Goal: Task Accomplishment & Management: Complete application form

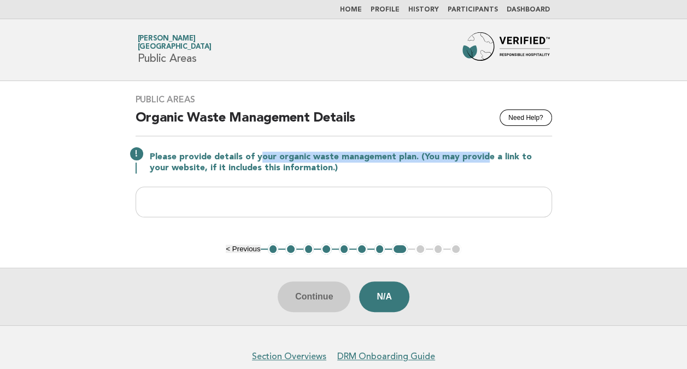
drag, startPoint x: 258, startPoint y: 152, endPoint x: 481, endPoint y: 150, distance: 223.6
click at [481, 150] on div "Please provide details of your organic waste management plan. (You may provide …" at bounding box center [344, 161] width 417 height 24
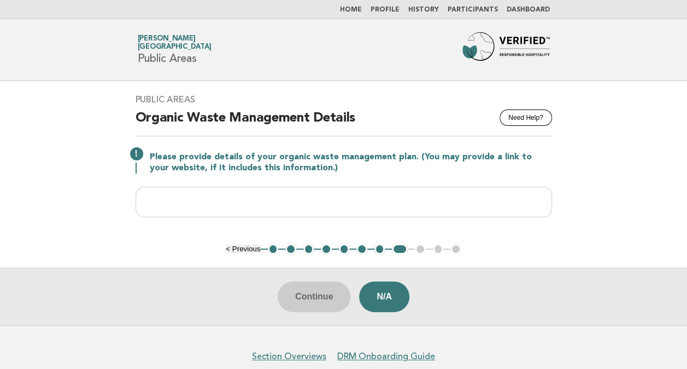
drag, startPoint x: 481, startPoint y: 150, endPoint x: 350, endPoint y: 163, distance: 131.9
click at [350, 163] on p "Please provide details of your organic waste management plan. (You may provide …" at bounding box center [351, 162] width 402 height 22
click at [273, 248] on button "1" at bounding box center [273, 248] width 11 height 11
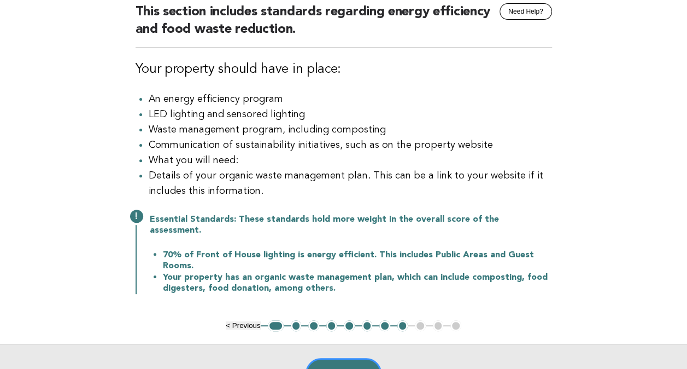
scroll to position [219, 0]
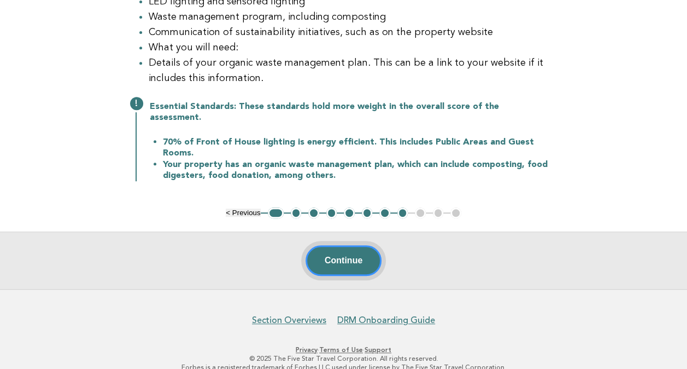
click at [345, 252] on button "Continue" at bounding box center [344, 260] width 76 height 31
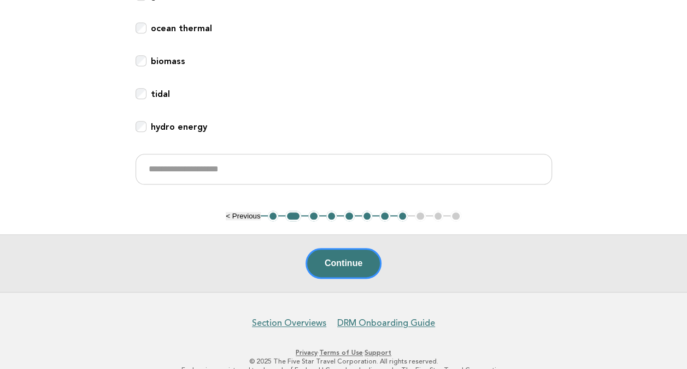
scroll to position [513, 0]
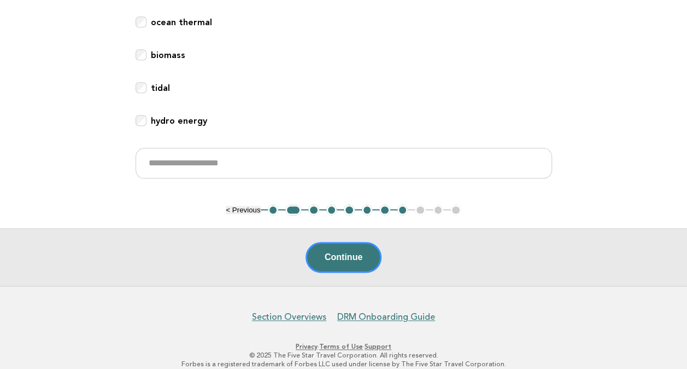
click at [316, 204] on button "3" at bounding box center [313, 209] width 11 height 11
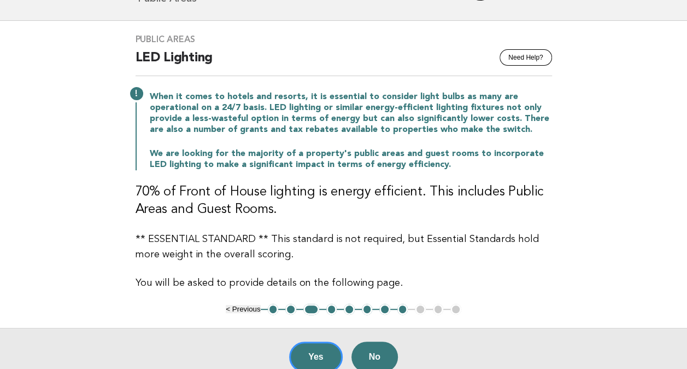
scroll to position [109, 0]
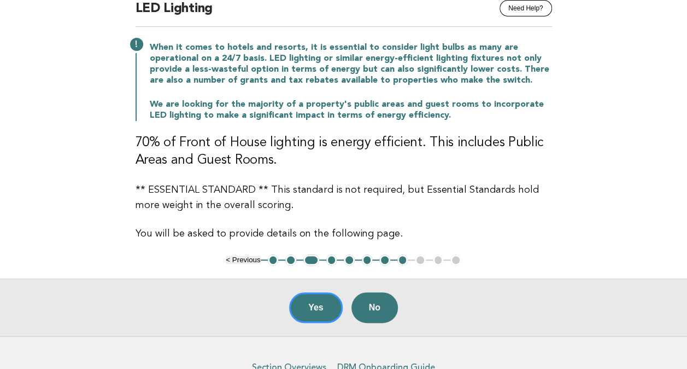
click at [332, 259] on button "4" at bounding box center [331, 259] width 11 height 11
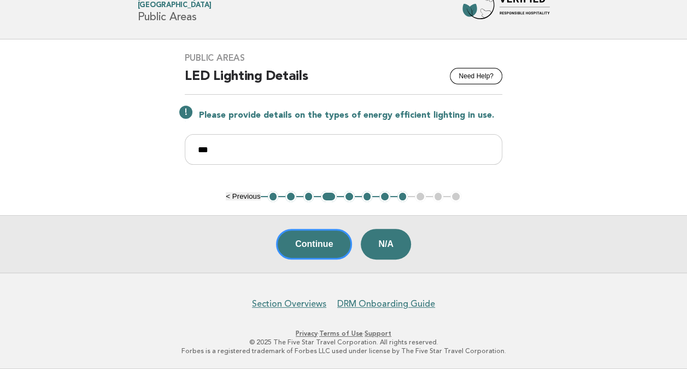
scroll to position [39, 0]
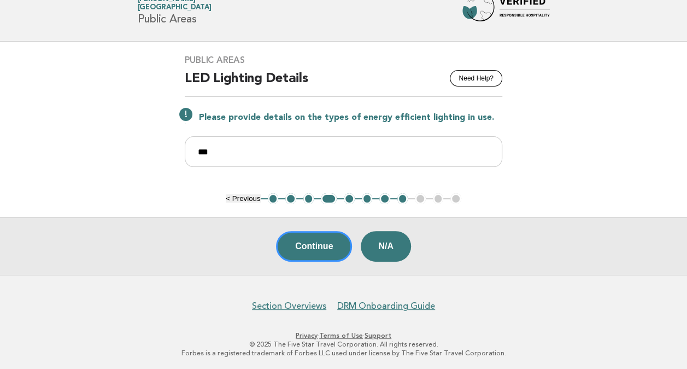
click at [350, 198] on button "5" at bounding box center [349, 198] width 11 height 11
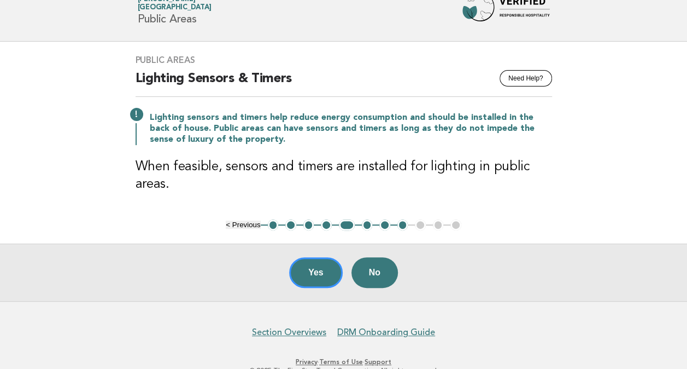
click at [367, 224] on button "6" at bounding box center [367, 224] width 11 height 11
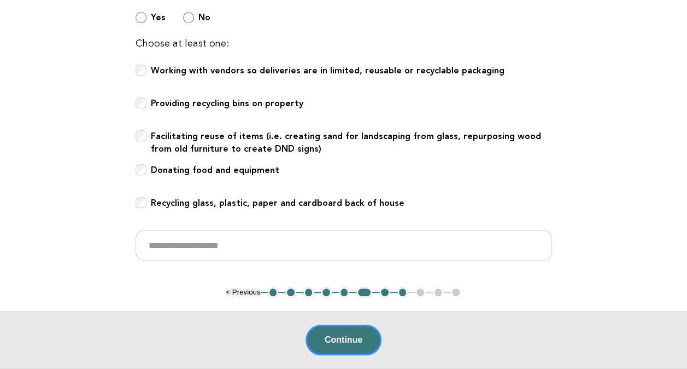
scroll to position [367, 0]
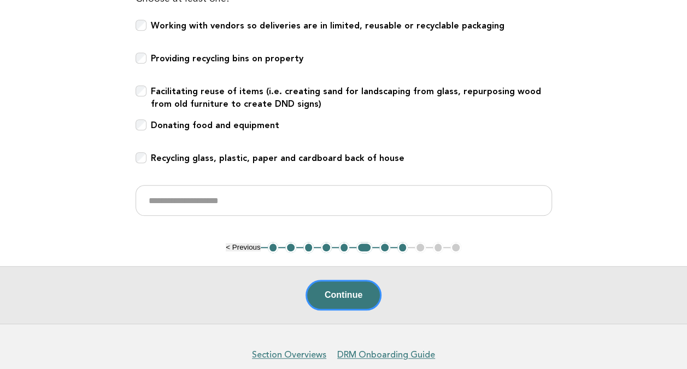
click at [387, 244] on button "7" at bounding box center [384, 247] width 11 height 11
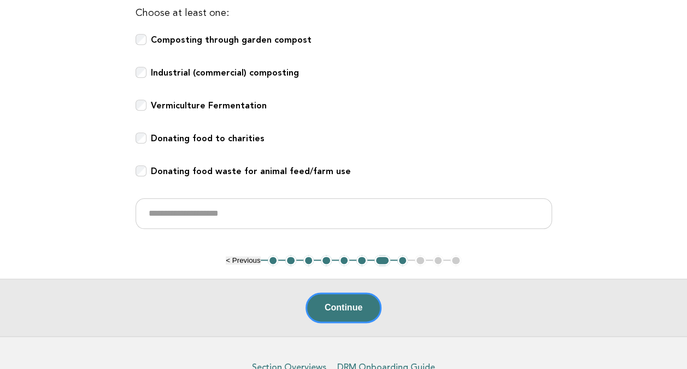
scroll to position [581, 0]
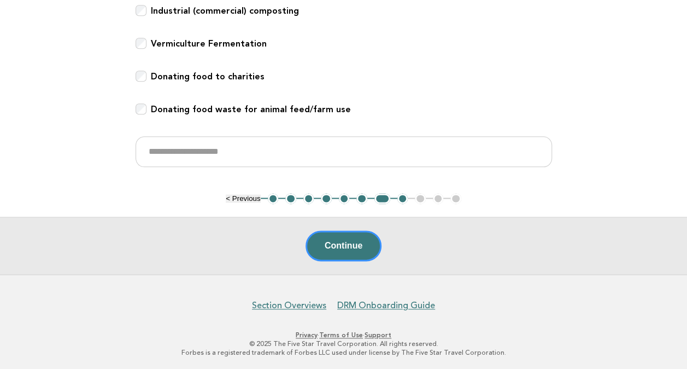
click at [405, 198] on button "8" at bounding box center [403, 198] width 11 height 11
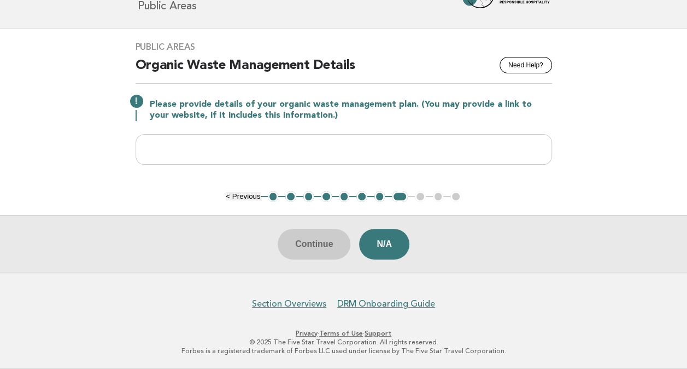
scroll to position [50, 0]
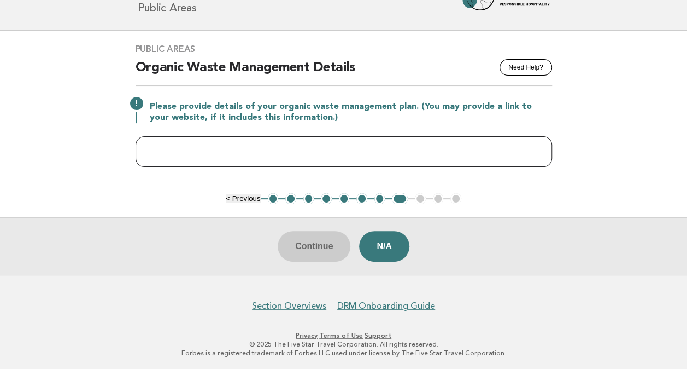
click at [340, 151] on input "text" at bounding box center [344, 151] width 417 height 31
type input "*"
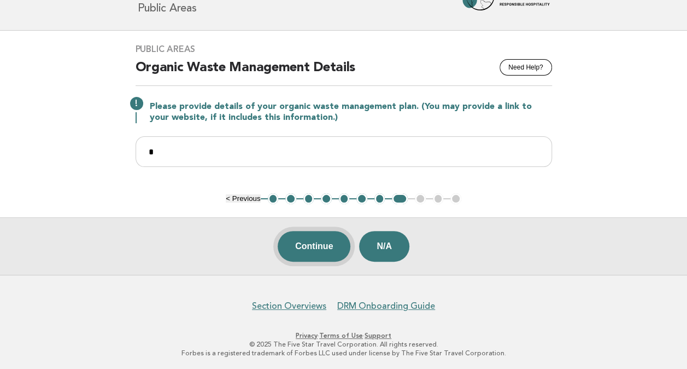
click at [312, 242] on button "Continue" at bounding box center [314, 246] width 73 height 31
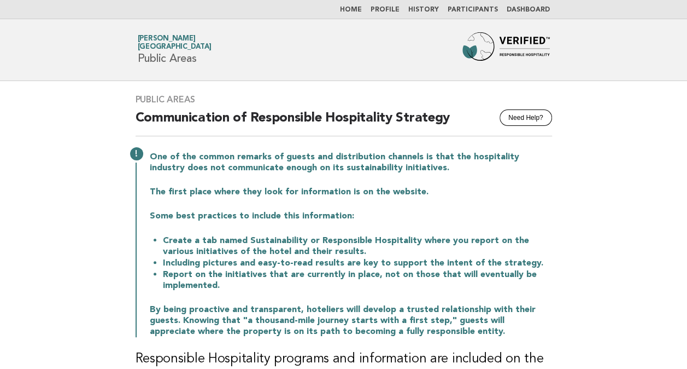
scroll to position [219, 0]
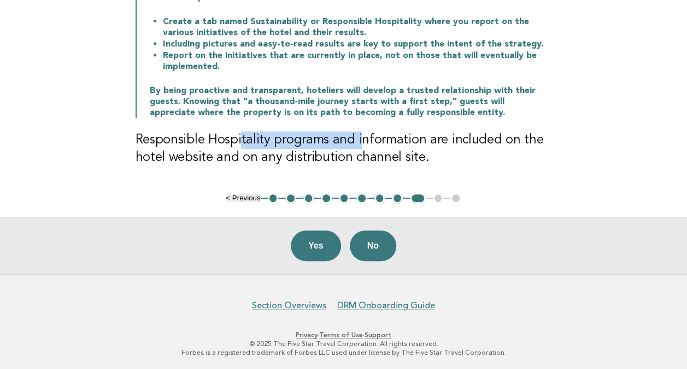
drag, startPoint x: 242, startPoint y: 146, endPoint x: 358, endPoint y: 144, distance: 115.9
click at [358, 144] on h3 "Responsible Hospitality programs and information are included on the hotel webs…" at bounding box center [344, 148] width 417 height 35
click at [201, 158] on h3 "Responsible Hospitality programs and information are included on the hotel webs…" at bounding box center [344, 148] width 417 height 35
drag, startPoint x: 142, startPoint y: 143, endPoint x: 330, endPoint y: 139, distance: 188.7
click at [330, 139] on h3 "Responsible Hospitality programs and information are included on the hotel webs…" at bounding box center [344, 148] width 417 height 35
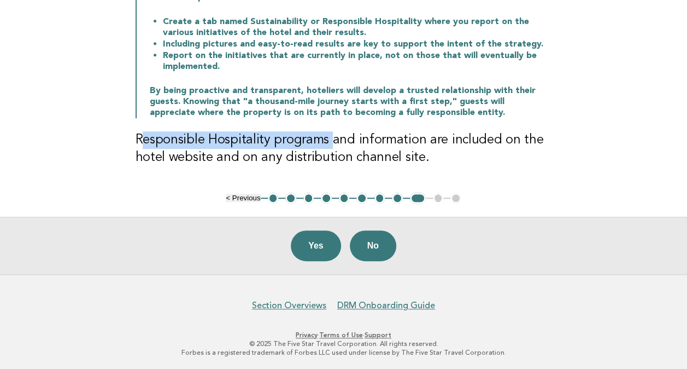
drag, startPoint x: 330, startPoint y: 139, endPoint x: 236, endPoint y: 140, distance: 94.6
click at [236, 140] on h3 "Responsible Hospitality programs and information are included on the hotel webs…" at bounding box center [344, 148] width 417 height 35
click at [288, 139] on h3 "Responsible Hospitality programs and information are included on the hotel webs…" at bounding box center [344, 148] width 417 height 35
drag, startPoint x: 322, startPoint y: 138, endPoint x: 141, endPoint y: 140, distance: 180.5
click at [141, 140] on h3 "Responsible Hospitality programs and information are included on the hotel webs…" at bounding box center [344, 148] width 417 height 35
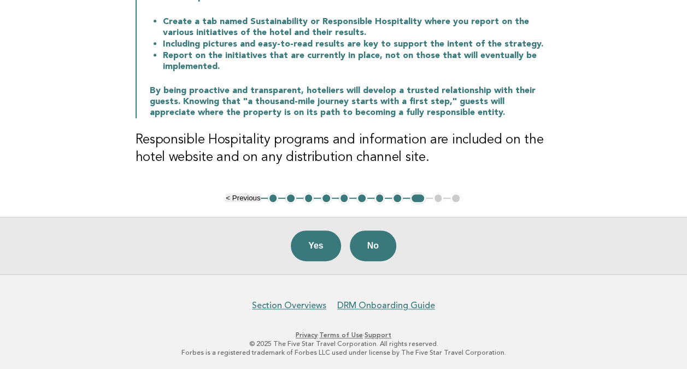
drag, startPoint x: 141, startPoint y: 140, endPoint x: 458, endPoint y: 142, distance: 317.1
click at [460, 139] on h3 "Responsible Hospitality programs and information are included on the hotel webs…" at bounding box center [344, 148] width 417 height 35
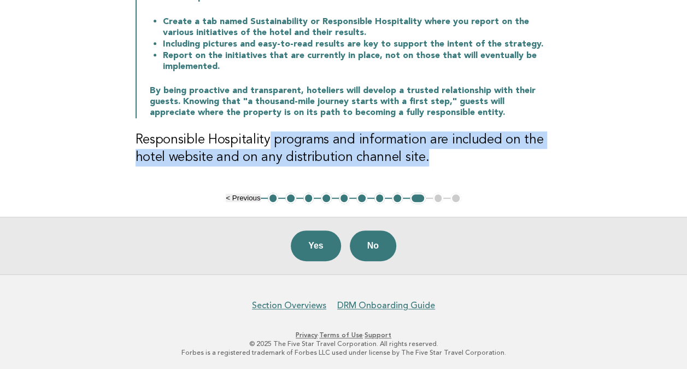
drag, startPoint x: 269, startPoint y: 146, endPoint x: 422, endPoint y: 154, distance: 152.7
click at [422, 154] on h3 "Responsible Hospitality programs and information are included on the hotel webs…" at bounding box center [344, 148] width 417 height 35
drag, startPoint x: 422, startPoint y: 154, endPoint x: 352, endPoint y: 148, distance: 70.2
click at [354, 147] on h3 "Responsible Hospitality programs and information are included on the hotel webs…" at bounding box center [344, 148] width 417 height 35
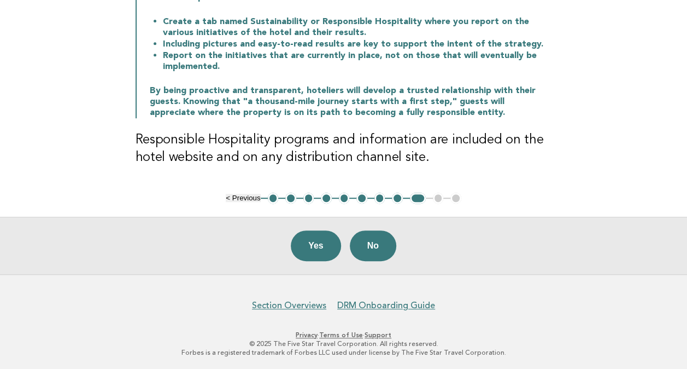
click at [261, 137] on h3 "Responsible Hospitality programs and information are included on the hotel webs…" at bounding box center [344, 148] width 417 height 35
click at [312, 243] on button "Yes" at bounding box center [316, 245] width 50 height 31
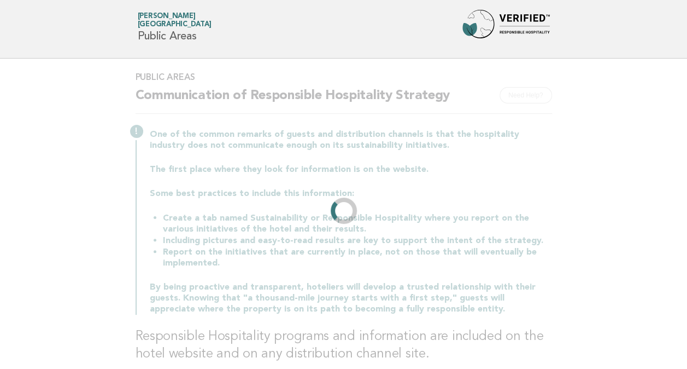
scroll to position [0, 0]
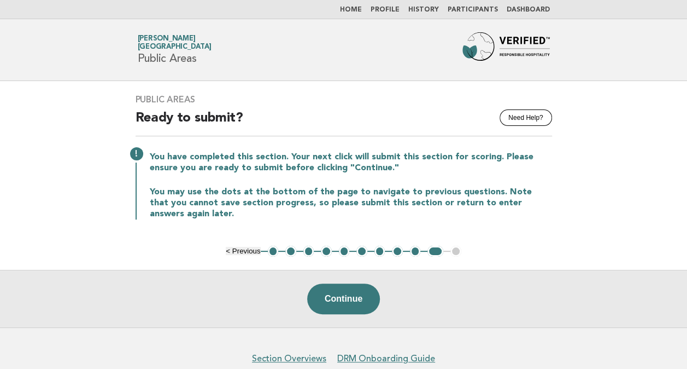
click at [276, 249] on button "1" at bounding box center [273, 251] width 11 height 11
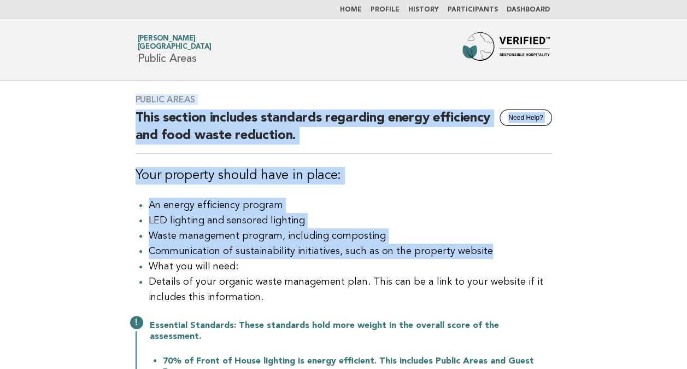
drag, startPoint x: 323, startPoint y: 162, endPoint x: 581, endPoint y: 252, distance: 273.0
click at [581, 252] on main "Public Areas Need Help? This section includes standards regarding energy effici…" at bounding box center [343, 294] width 687 height 426
click at [431, 188] on div "Public Areas Need Help? This section includes standards regarding energy effici…" at bounding box center [343, 253] width 443 height 345
click at [587, 226] on main "Public Areas Need Help? This section includes standards regarding energy effici…" at bounding box center [343, 294] width 687 height 426
drag, startPoint x: 98, startPoint y: 110, endPoint x: 650, endPoint y: 252, distance: 569.6
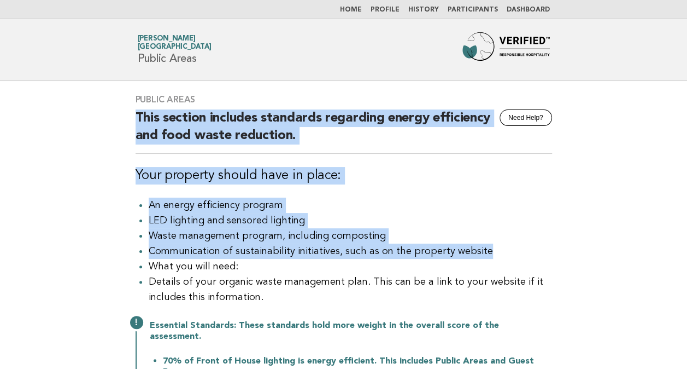
click at [650, 252] on main "Public Areas Need Help? This section includes standards regarding energy effici…" at bounding box center [343, 294] width 687 height 426
click at [418, 213] on li "LED lighting and sensored lighting" at bounding box center [351, 220] width 404 height 15
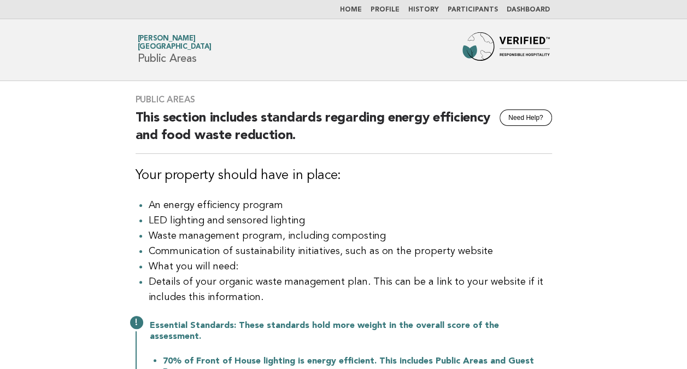
click at [551, 246] on li "Communication of sustainability initiatives, such as on the property website" at bounding box center [351, 250] width 404 height 15
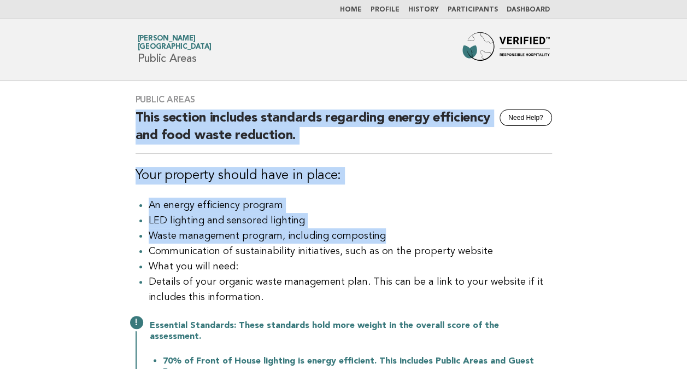
drag, startPoint x: 103, startPoint y: 126, endPoint x: 679, endPoint y: 233, distance: 585.6
click at [679, 233] on main "Public Areas Need Help? This section includes standards regarding energy effici…" at bounding box center [343, 294] width 687 height 426
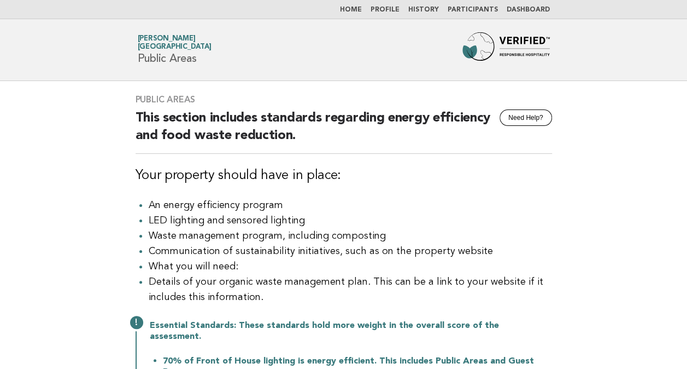
click at [490, 265] on li "What you will need:" at bounding box center [351, 266] width 404 height 15
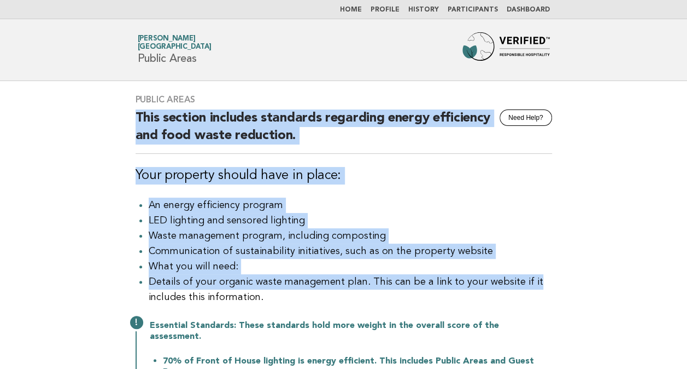
drag, startPoint x: 543, startPoint y: 287, endPoint x: 97, endPoint y: 113, distance: 478.1
click at [97, 113] on main "Public Areas Need Help? This section includes standards regarding energy effici…" at bounding box center [343, 294] width 687 height 426
click at [623, 198] on main "Public Areas Need Help? This section includes standards regarding energy effici…" at bounding box center [343, 294] width 687 height 426
drag, startPoint x: 565, startPoint y: 299, endPoint x: 104, endPoint y: 110, distance: 498.2
click at [104, 110] on main "Public Areas Need Help? This section includes standards regarding energy effici…" at bounding box center [343, 294] width 687 height 426
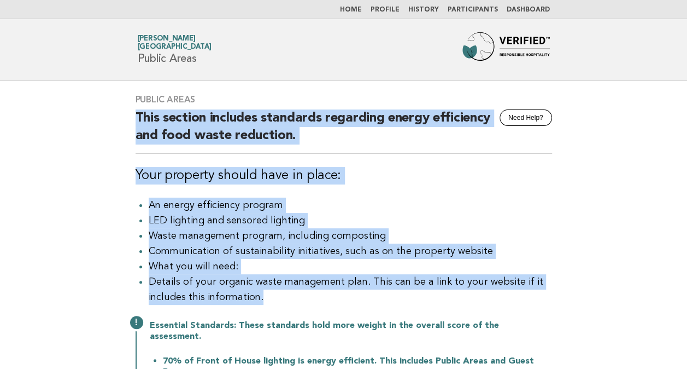
drag, startPoint x: 104, startPoint y: 110, endPoint x: 97, endPoint y: 201, distance: 91.6
click at [97, 201] on main "Public Areas Need Help? This section includes standards regarding energy effici…" at bounding box center [343, 294] width 687 height 426
click at [616, 242] on main "Public Areas Need Help? This section includes standards regarding energy effici…" at bounding box center [343, 294] width 687 height 426
drag, startPoint x: 530, startPoint y: 281, endPoint x: 91, endPoint y: 115, distance: 469.5
click at [91, 115] on main "Public Areas Need Help? This section includes standards regarding energy effici…" at bounding box center [343, 294] width 687 height 426
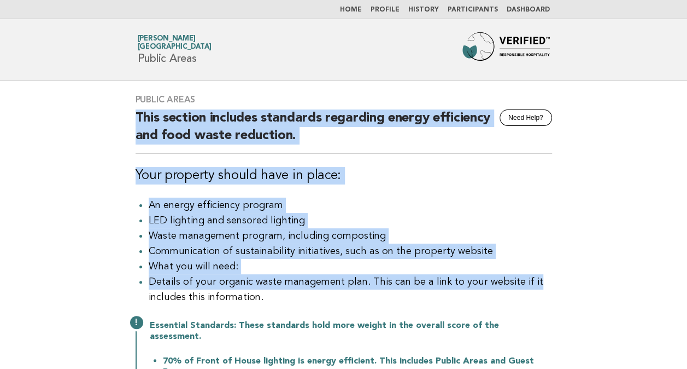
drag, startPoint x: 91, startPoint y: 115, endPoint x: 113, endPoint y: 187, distance: 75.6
click at [76, 182] on main "Public Areas Need Help? This section includes standards regarding energy effici…" at bounding box center [343, 294] width 687 height 426
click at [556, 216] on div "Public Areas Need Help? This section includes standards regarding energy effici…" at bounding box center [343, 253] width 443 height 345
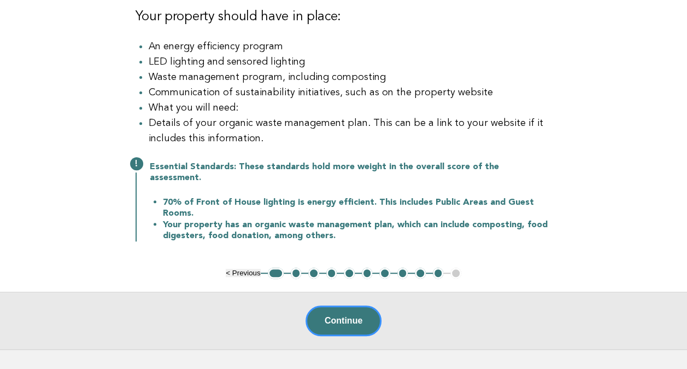
scroll to position [109, 0]
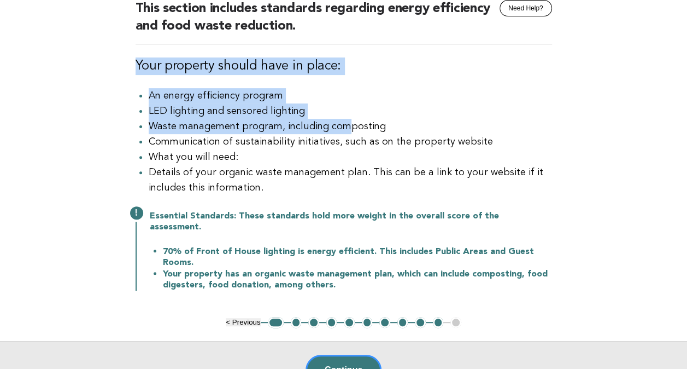
drag, startPoint x: 306, startPoint y: 89, endPoint x: 340, endPoint y: 130, distance: 54.0
click at [340, 130] on div "Public Areas Need Help? This section includes standards regarding energy effici…" at bounding box center [343, 144] width 443 height 345
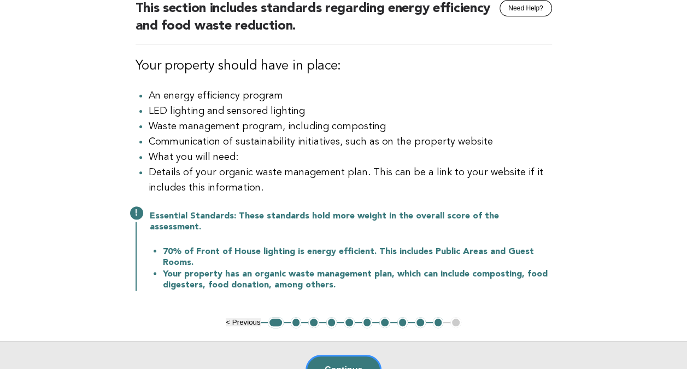
drag, startPoint x: 340, startPoint y: 130, endPoint x: 315, endPoint y: 158, distance: 37.6
click at [315, 158] on li "What you will need:" at bounding box center [351, 156] width 404 height 15
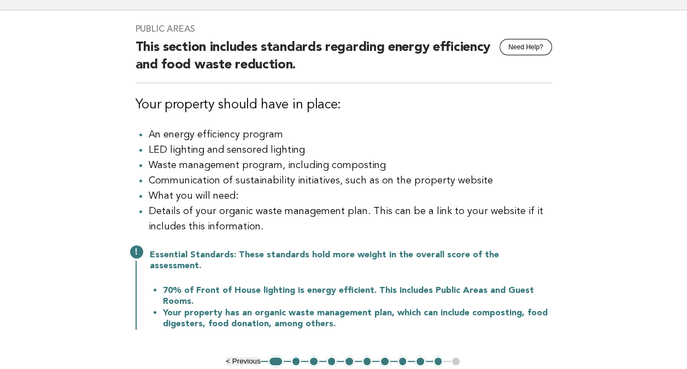
scroll to position [55, 0]
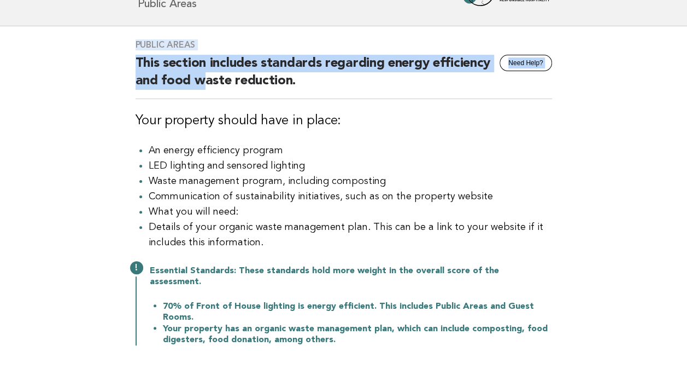
drag, startPoint x: 131, startPoint y: 41, endPoint x: 201, endPoint y: 82, distance: 81.1
click at [201, 82] on div "Public Areas Need Help? This section includes standards regarding energy effici…" at bounding box center [343, 198] width 443 height 345
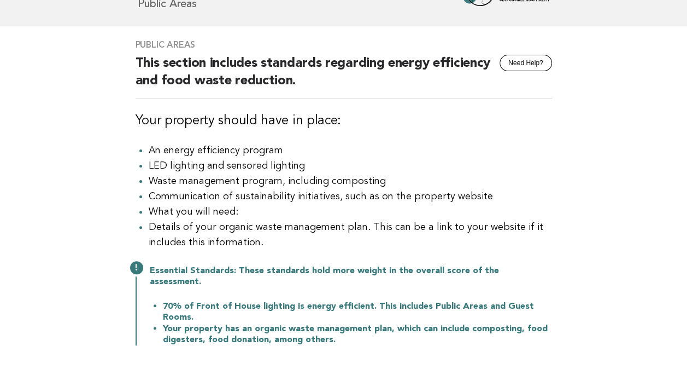
drag, startPoint x: 201, startPoint y: 82, endPoint x: 411, endPoint y: 149, distance: 220.3
click at [411, 149] on li "An energy efficiency program" at bounding box center [351, 150] width 404 height 15
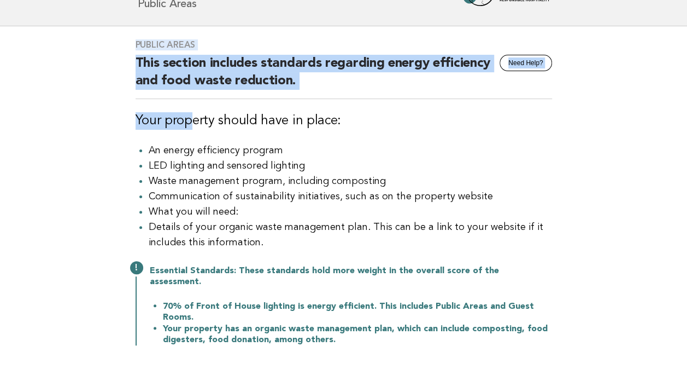
drag, startPoint x: 191, startPoint y: 121, endPoint x: 110, endPoint y: 42, distance: 113.3
click at [110, 42] on main "Public Areas Need Help? This section includes standards regarding energy effici…" at bounding box center [343, 239] width 687 height 426
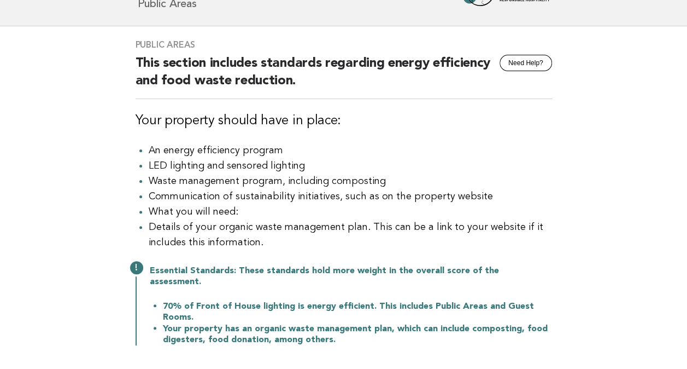
click at [537, 186] on li "Waste management program, including composting" at bounding box center [351, 180] width 404 height 15
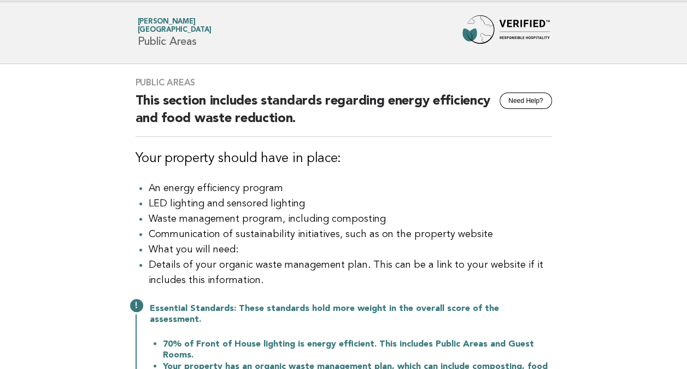
scroll to position [0, 0]
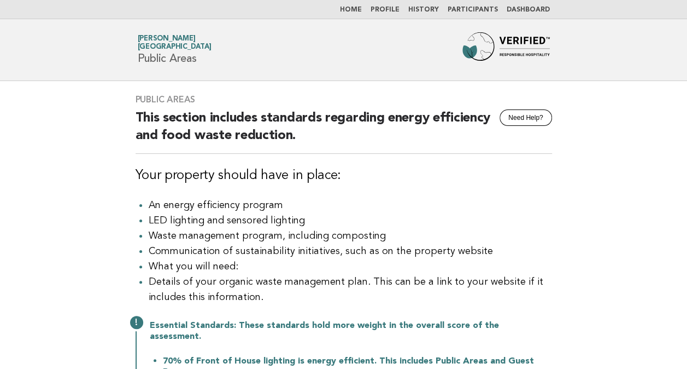
click at [359, 8] on link "Home" at bounding box center [351, 10] width 22 height 7
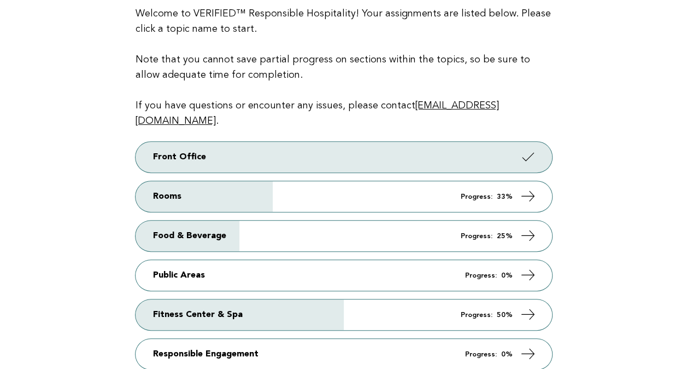
scroll to position [219, 0]
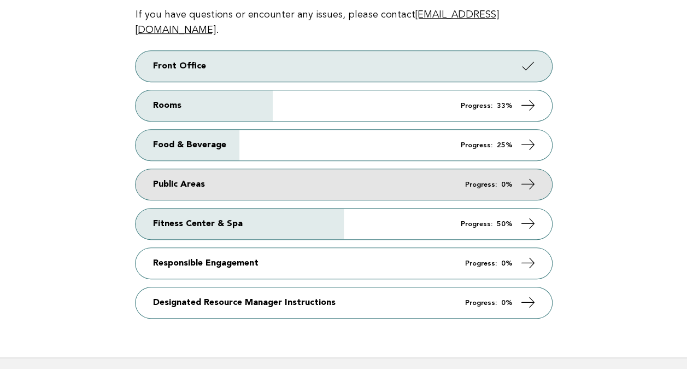
click at [526, 176] on icon at bounding box center [528, 184] width 16 height 16
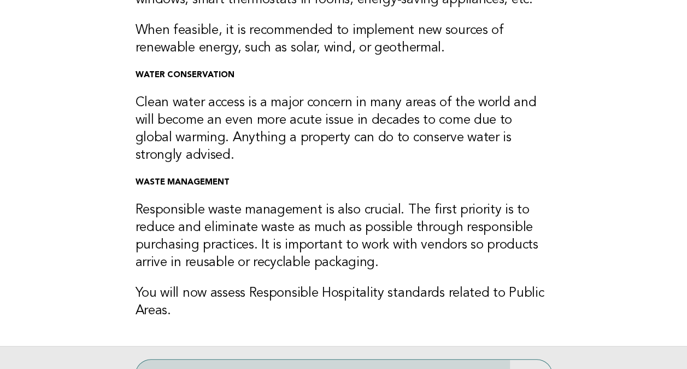
scroll to position [328, 0]
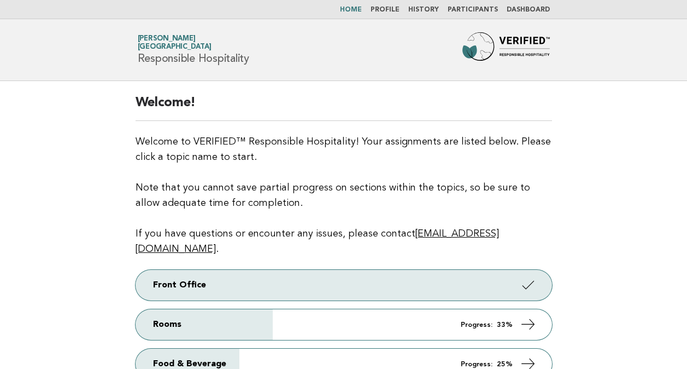
scroll to position [219, 0]
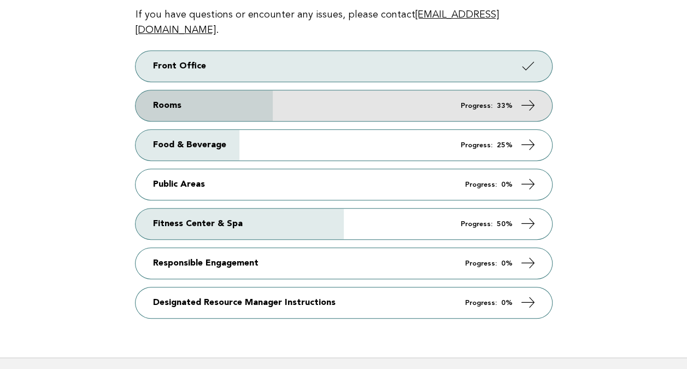
click at [527, 97] on icon at bounding box center [528, 105] width 16 height 16
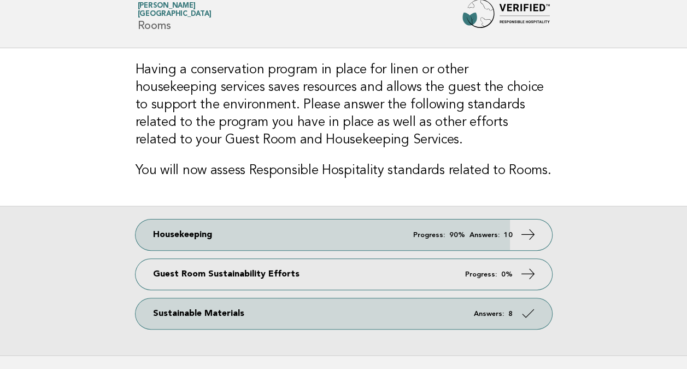
scroll to position [114, 0]
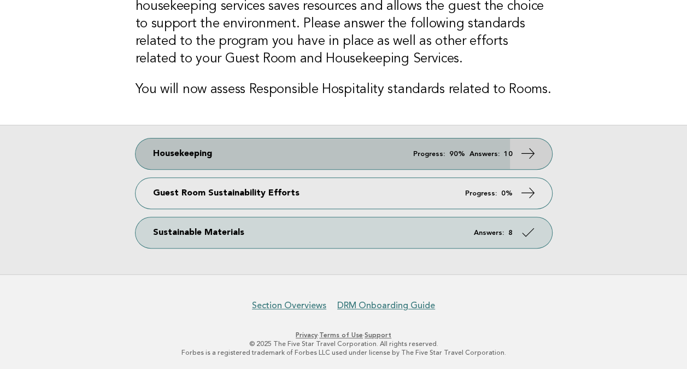
click at [527, 153] on icon at bounding box center [528, 153] width 16 height 16
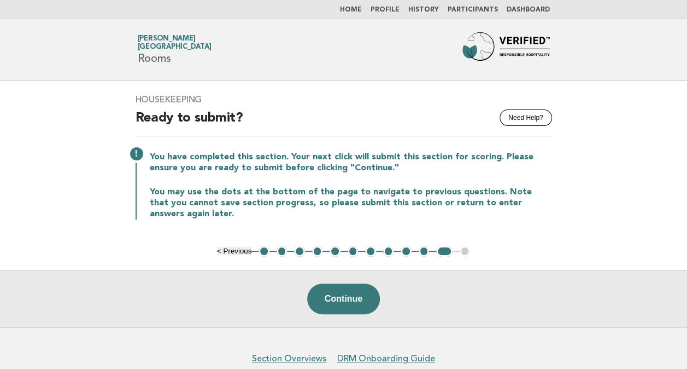
click at [264, 251] on button "1" at bounding box center [264, 251] width 11 height 11
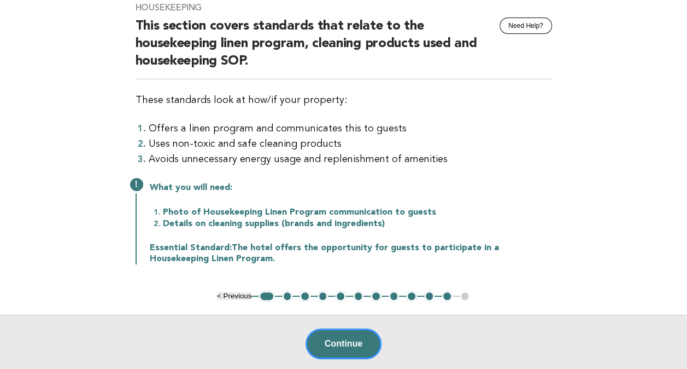
scroll to position [109, 0]
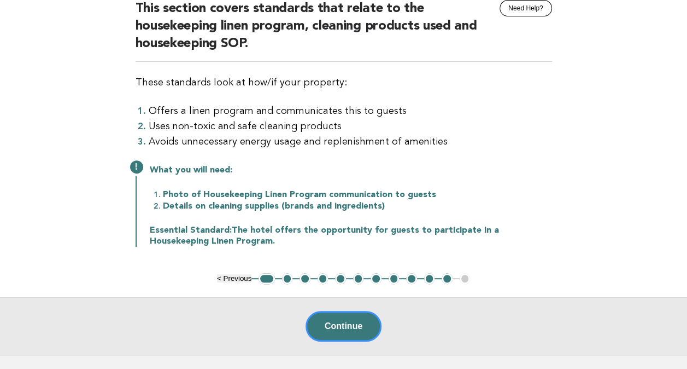
click at [287, 273] on button "2" at bounding box center [287, 278] width 11 height 11
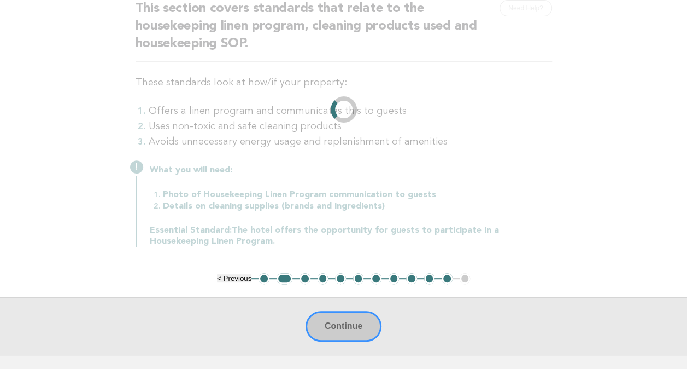
scroll to position [94, 0]
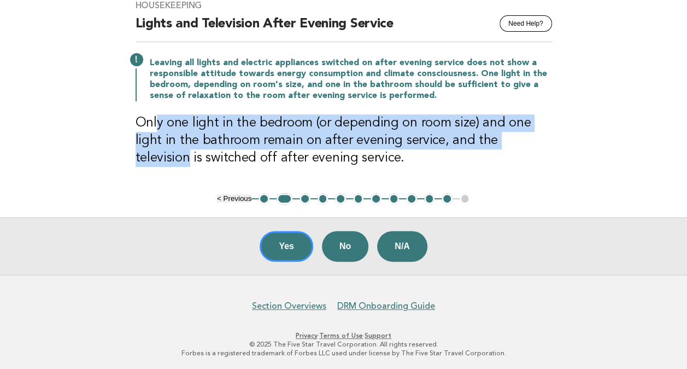
drag, startPoint x: 164, startPoint y: 125, endPoint x: 560, endPoint y: 139, distance: 396.1
click at [560, 139] on div "Housekeeping Need Help? Lights and Television After Evening Service Leaving all…" at bounding box center [343, 90] width 443 height 206
click at [322, 141] on h3 "Only one light in the bedroom (or depending on room size) and one light in the …" at bounding box center [344, 140] width 417 height 52
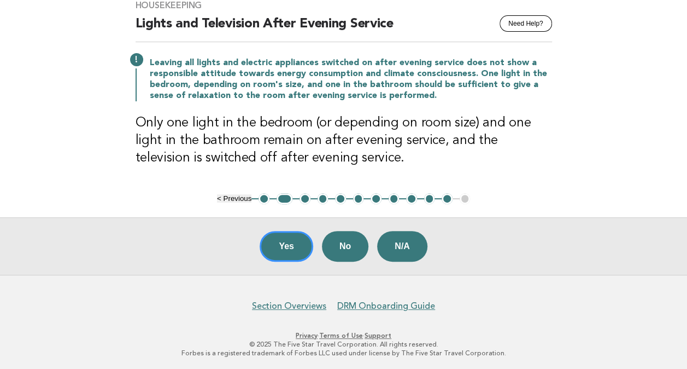
click at [264, 197] on button "1" at bounding box center [264, 198] width 11 height 11
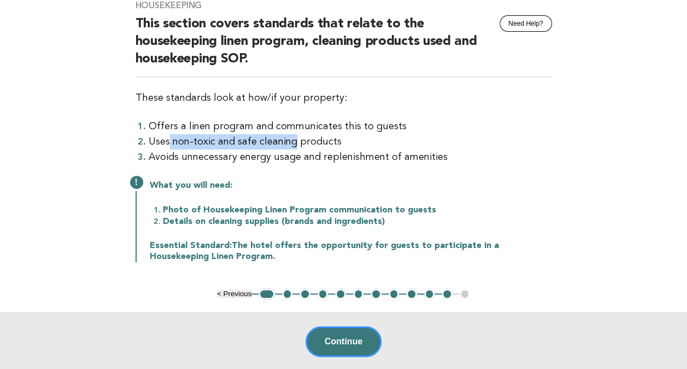
drag, startPoint x: 180, startPoint y: 133, endPoint x: 292, endPoint y: 133, distance: 111.5
click at [292, 134] on li "Uses non-toxic and safe cleaning products" at bounding box center [351, 141] width 404 height 15
drag, startPoint x: 292, startPoint y: 133, endPoint x: 269, endPoint y: 164, distance: 38.3
click at [269, 164] on div "Housekeeping Need Help? This section covers standards that relate to the housek…" at bounding box center [343, 137] width 443 height 301
drag, startPoint x: 295, startPoint y: 140, endPoint x: 185, endPoint y: 139, distance: 109.9
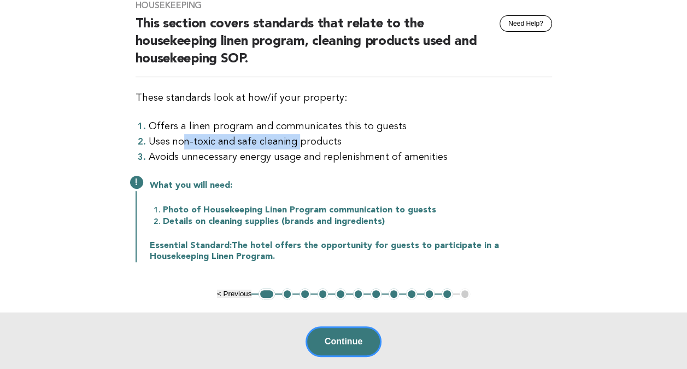
click at [185, 139] on li "Uses non-toxic and safe cleaning products" at bounding box center [351, 141] width 404 height 15
drag, startPoint x: 185, startPoint y: 139, endPoint x: 200, endPoint y: 188, distance: 50.7
click at [200, 188] on p "What you will need:" at bounding box center [351, 185] width 402 height 11
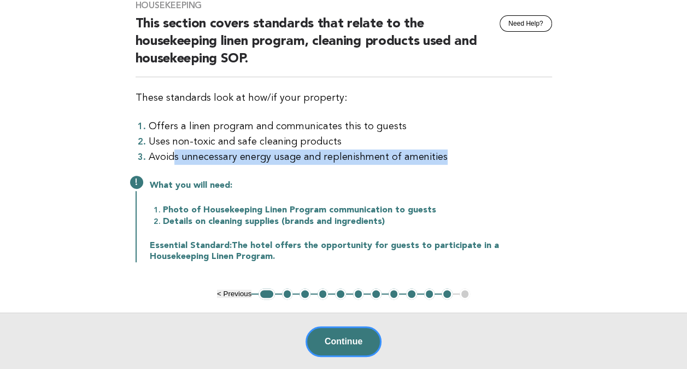
drag, startPoint x: 173, startPoint y: 154, endPoint x: 440, endPoint y: 156, distance: 267.4
click at [440, 156] on li "Avoids unnecessary energy usage and replenishment of amenities" at bounding box center [351, 156] width 404 height 15
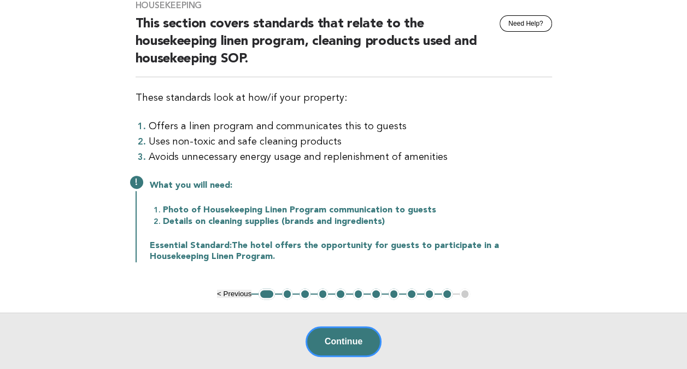
drag, startPoint x: 440, startPoint y: 156, endPoint x: 369, endPoint y: 192, distance: 80.5
click at [372, 196] on div "What you will need: Photo of Housekeeping Linen Program communication to guests…" at bounding box center [344, 220] width 417 height 84
drag, startPoint x: 312, startPoint y: 155, endPoint x: 272, endPoint y: 155, distance: 39.4
click at [272, 155] on li "Avoids unnecessary energy usage and replenishment of amenities" at bounding box center [351, 156] width 404 height 15
drag, startPoint x: 272, startPoint y: 155, endPoint x: 279, endPoint y: 180, distance: 25.5
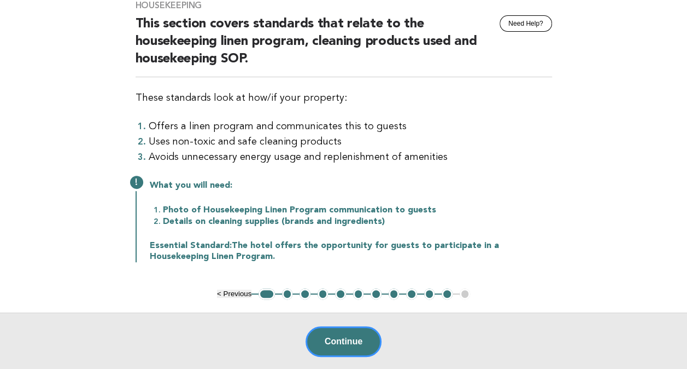
click at [279, 180] on p "What you will need:" at bounding box center [351, 185] width 402 height 11
click at [273, 208] on li "Photo of Housekeeping Linen Program communication to guests" at bounding box center [357, 209] width 389 height 11
drag, startPoint x: 273, startPoint y: 208, endPoint x: 310, endPoint y: 208, distance: 36.6
click at [310, 208] on li "Photo of Housekeeping Linen Program communication to guests" at bounding box center [357, 209] width 389 height 11
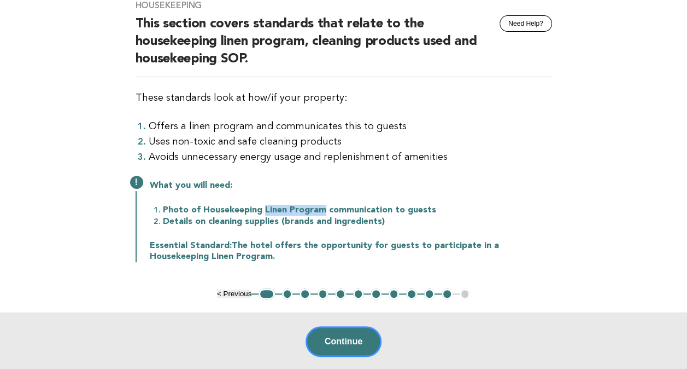
drag, startPoint x: 322, startPoint y: 208, endPoint x: 262, endPoint y: 204, distance: 60.2
click at [262, 204] on li "Photo of Housekeeping Linen Program communication to guests" at bounding box center [357, 209] width 389 height 11
drag, startPoint x: 262, startPoint y: 204, endPoint x: 420, endPoint y: 180, distance: 160.4
click at [420, 180] on p "What you will need:" at bounding box center [351, 185] width 402 height 11
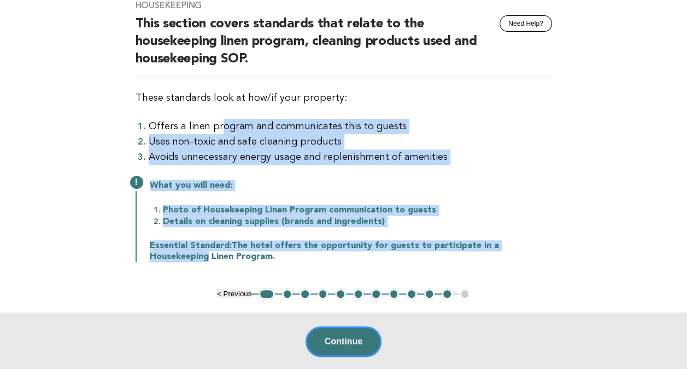
drag, startPoint x: 325, startPoint y: 151, endPoint x: 541, endPoint y: 236, distance: 232.2
click at [541, 236] on div "Housekeeping Need Help? This section covers standards that relate to the housek…" at bounding box center [343, 137] width 443 height 301
drag, startPoint x: 541, startPoint y: 236, endPoint x: 428, endPoint y: 195, distance: 120.6
click at [428, 195] on div "What you will need: Photo of Housekeeping Linen Program communication to guests…" at bounding box center [344, 220] width 417 height 84
click at [408, 210] on li "Photo of Housekeeping Linen Program communication to guests" at bounding box center [357, 209] width 389 height 11
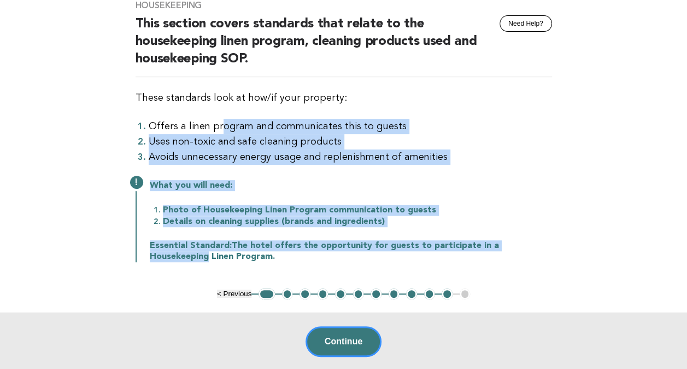
click at [398, 221] on li "Details on cleaning supplies (brands and ingredients)" at bounding box center [357, 220] width 389 height 11
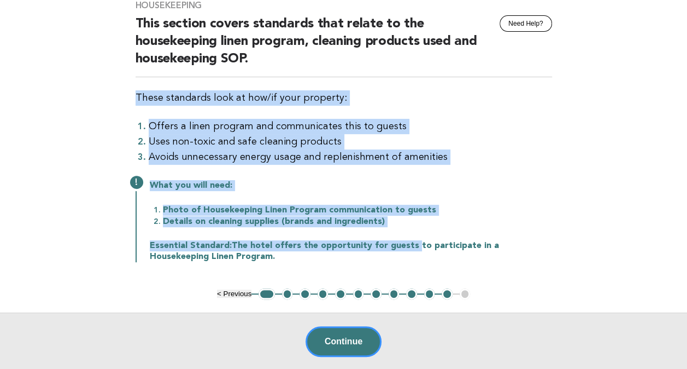
drag, startPoint x: 408, startPoint y: 242, endPoint x: 41, endPoint y: 98, distance: 394.4
click at [41, 98] on main "Housekeeping Need Help? This section covers standards that relate to the housek…" at bounding box center [343, 178] width 687 height 383
click at [447, 198] on div "What you will need: Photo of Housekeeping Linen Program communication to guests…" at bounding box center [344, 220] width 417 height 84
click at [411, 226] on div "What you will need: Photo of Housekeeping Linen Program communication to guests…" at bounding box center [344, 220] width 417 height 84
click at [504, 208] on li "Photo of Housekeeping Linen Program communication to guests" at bounding box center [357, 209] width 389 height 11
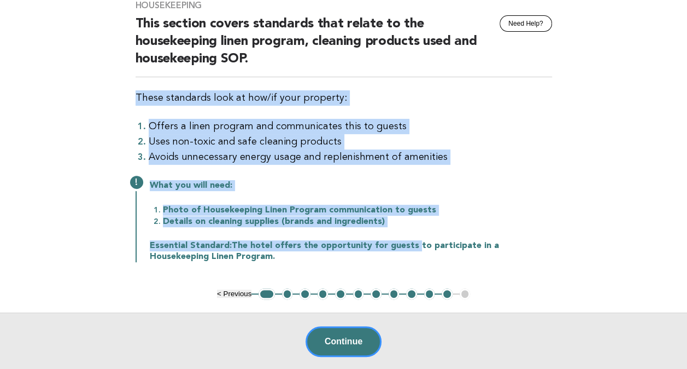
click at [595, 204] on main "Housekeeping Need Help? This section covers standards that relate to the housek…" at bounding box center [343, 178] width 687 height 383
drag, startPoint x: 512, startPoint y: 80, endPoint x: 507, endPoint y: 83, distance: 5.9
click at [512, 81] on div "Housekeeping Need Help? This section covers standards that relate to the housek…" at bounding box center [343, 137] width 443 height 301
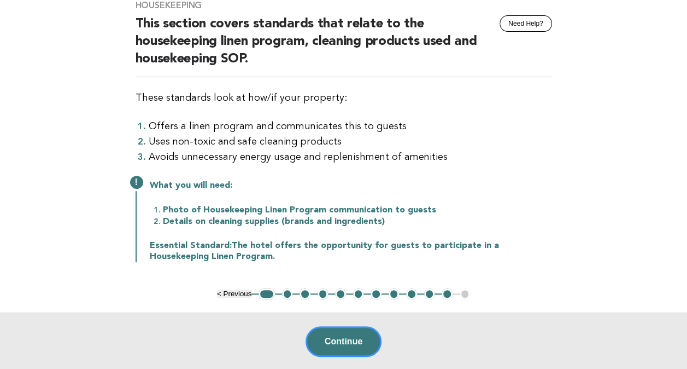
click at [297, 55] on h2 "This section covers standards that relate to the housekeeping linen program, cl…" at bounding box center [344, 46] width 417 height 62
drag, startPoint x: 221, startPoint y: 209, endPoint x: 362, endPoint y: 212, distance: 141.1
click at [362, 212] on li "Photo of Housekeeping Linen Program communication to guests" at bounding box center [357, 209] width 389 height 11
drag, startPoint x: 362, startPoint y: 212, endPoint x: 325, endPoint y: 230, distance: 40.8
click at [325, 230] on div "What you will need: Photo of Housekeeping Linen Program communication to guests…" at bounding box center [344, 220] width 417 height 84
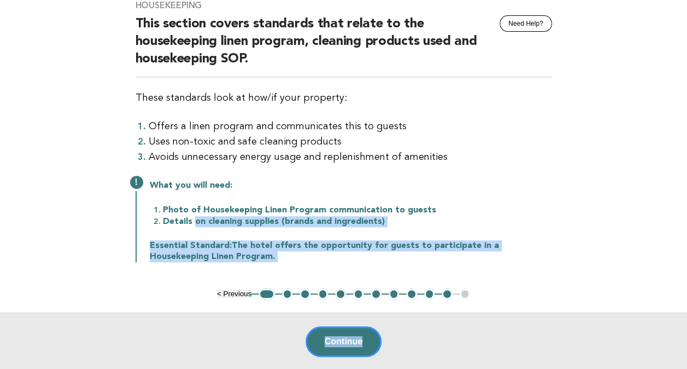
drag, startPoint x: 195, startPoint y: 220, endPoint x: 597, endPoint y: 285, distance: 407.0
click at [597, 285] on main "Housekeeping Need Help? This section covers standards that relate to the housek…" at bounding box center [343, 178] width 687 height 383
drag, startPoint x: 597, startPoint y: 285, endPoint x: 410, endPoint y: 230, distance: 194.3
click at [410, 230] on div "What you will need: Photo of Housekeeping Linen Program communication to guests…" at bounding box center [344, 220] width 417 height 84
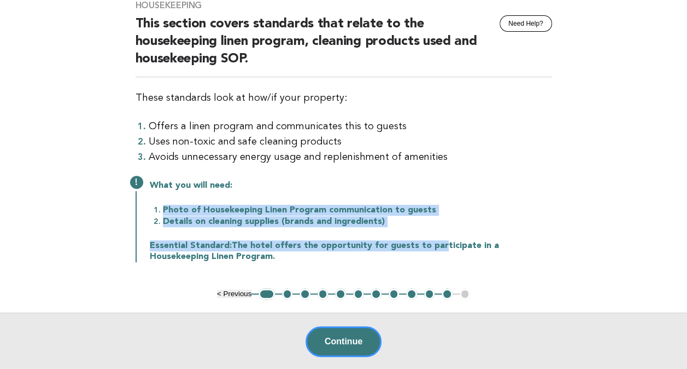
drag, startPoint x: 435, startPoint y: 243, endPoint x: 150, endPoint y: 199, distance: 287.7
click at [150, 199] on div "What you will need: Photo of Housekeeping Linen Program communication to guests…" at bounding box center [344, 220] width 417 height 84
click at [459, 219] on li "Details on cleaning supplies (brands and ingredients)" at bounding box center [357, 220] width 389 height 11
click at [546, 195] on div "What you will need: Photo of Housekeeping Linen Program communication to guests…" at bounding box center [344, 220] width 417 height 84
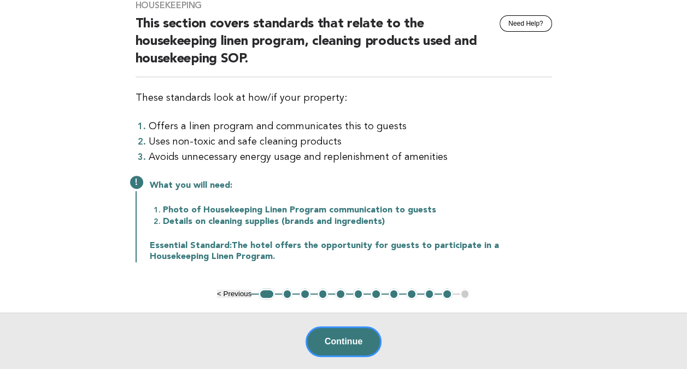
click at [283, 289] on button "2" at bounding box center [287, 293] width 11 height 11
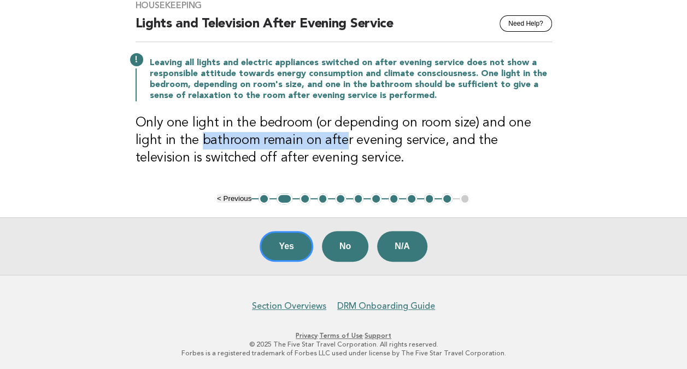
drag, startPoint x: 204, startPoint y: 136, endPoint x: 342, endPoint y: 133, distance: 137.3
click at [342, 133] on h3 "Only one light in the bedroom (or depending on room size) and one light in the …" at bounding box center [344, 140] width 417 height 52
drag, startPoint x: 342, startPoint y: 133, endPoint x: 521, endPoint y: 141, distance: 178.9
click at [521, 141] on h3 "Only one light in the bedroom (or depending on room size) and one light in the …" at bounding box center [344, 140] width 417 height 52
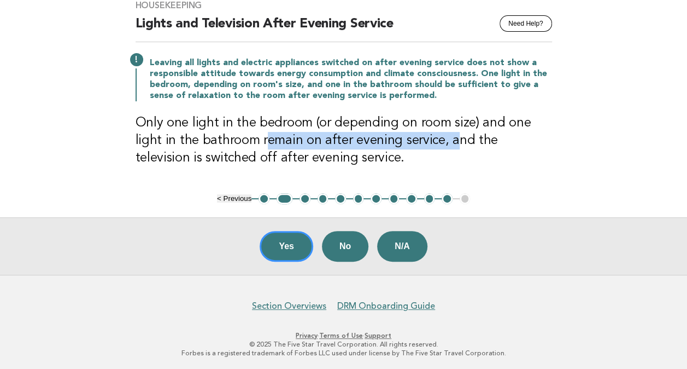
drag, startPoint x: 299, startPoint y: 138, endPoint x: 453, endPoint y: 142, distance: 153.7
click at [453, 142] on h3 "Only one light in the bedroom (or depending on room size) and one light in the …" at bounding box center [344, 140] width 417 height 52
drag, startPoint x: 453, startPoint y: 142, endPoint x: 359, endPoint y: 141, distance: 94.1
click at [359, 141] on h3 "Only one light in the bedroom (or depending on room size) and one light in the …" at bounding box center [344, 140] width 417 height 52
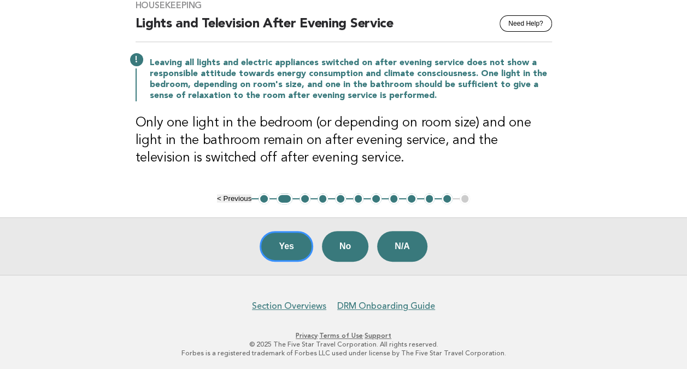
click at [230, 136] on h3 "Only one light in the bedroom (or depending on room size) and one light in the …" at bounding box center [344, 140] width 417 height 52
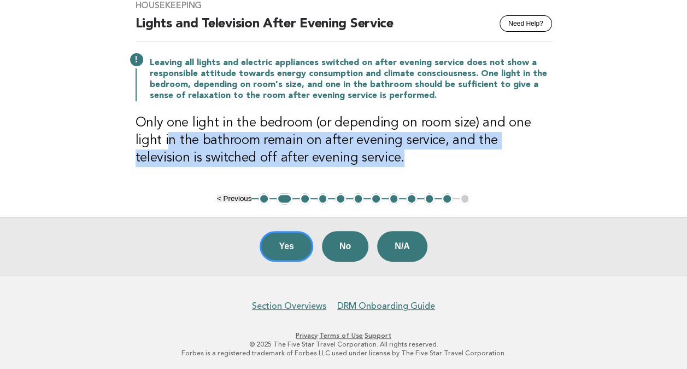
drag, startPoint x: 223, startPoint y: 143, endPoint x: 494, endPoint y: 157, distance: 271.6
click at [494, 157] on h3 "Only one light in the bedroom (or depending on room size) and one light in the …" at bounding box center [344, 140] width 417 height 52
click at [344, 144] on h3 "Only one light in the bedroom (or depending on room size) and one light in the …" at bounding box center [344, 140] width 417 height 52
click at [365, 141] on h3 "Only one light in the bedroom (or depending on room size) and one light in the …" at bounding box center [344, 140] width 417 height 52
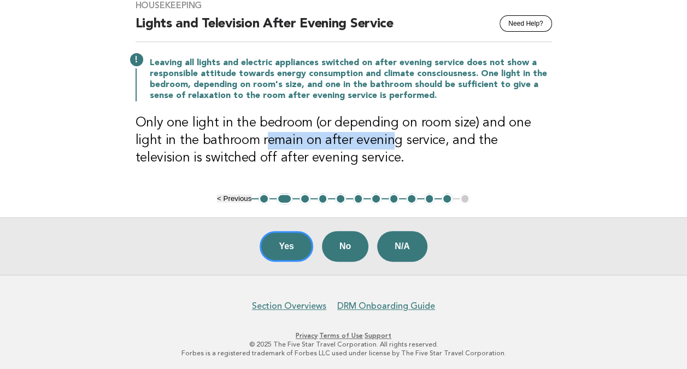
drag, startPoint x: 386, startPoint y: 138, endPoint x: 263, endPoint y: 139, distance: 123.0
click at [263, 139] on h3 "Only one light in the bedroom (or depending on room size) and one light in the …" at bounding box center [344, 140] width 417 height 52
click at [429, 145] on h3 "Only one light in the bedroom (or depending on room size) and one light in the …" at bounding box center [344, 140] width 417 height 52
drag, startPoint x: 396, startPoint y: 141, endPoint x: 259, endPoint y: 139, distance: 137.8
click at [259, 139] on h3 "Only one light in the bedroom (or depending on room size) and one light in the …" at bounding box center [344, 140] width 417 height 52
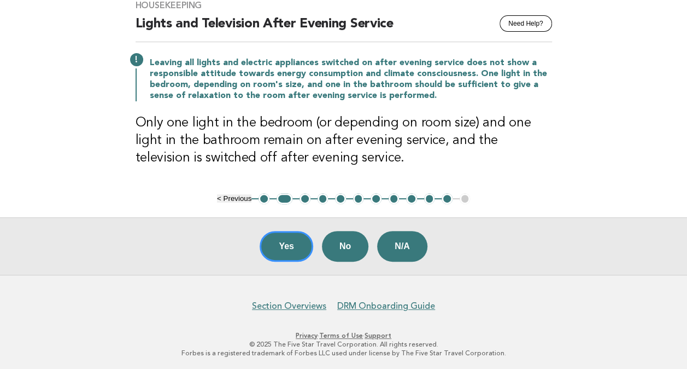
drag, startPoint x: 259, startPoint y: 139, endPoint x: 307, endPoint y: 154, distance: 51.0
click at [307, 154] on h3 "Only one light in the bedroom (or depending on room size) and one light in the …" at bounding box center [344, 140] width 417 height 52
click at [288, 142] on h3 "Only one light in the bedroom (or depending on room size) and one light in the …" at bounding box center [344, 140] width 417 height 52
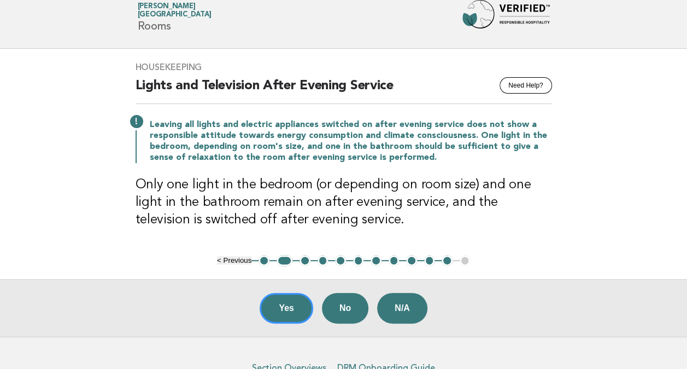
scroll to position [0, 0]
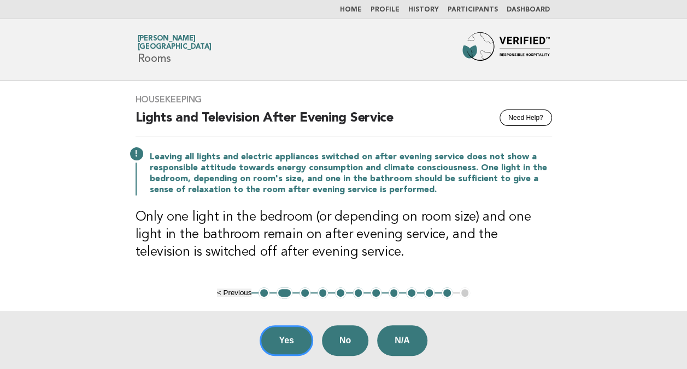
click at [262, 291] on button "1" at bounding box center [264, 292] width 11 height 11
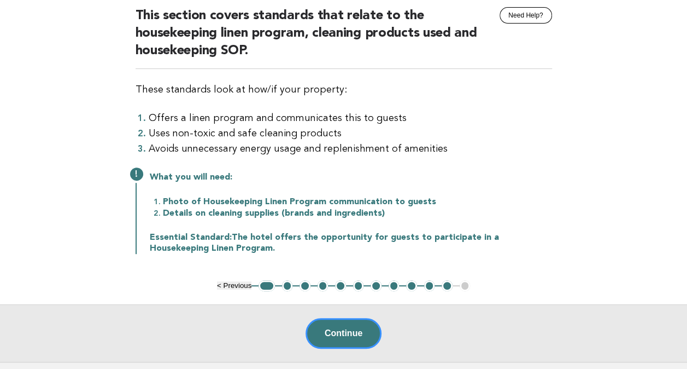
scroll to position [109, 0]
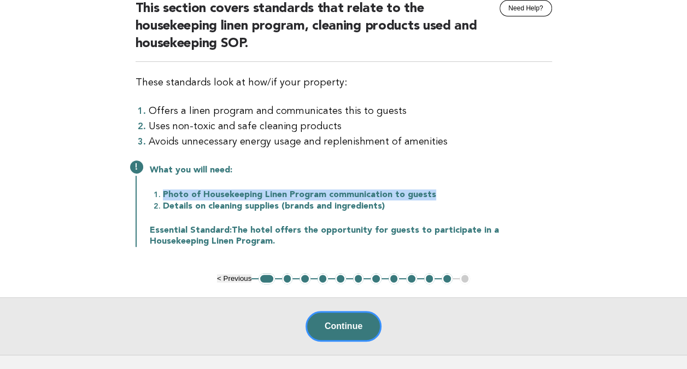
drag, startPoint x: 164, startPoint y: 194, endPoint x: 447, endPoint y: 194, distance: 283.2
click at [447, 194] on li "Photo of Housekeeping Linen Program communication to guests" at bounding box center [357, 194] width 389 height 11
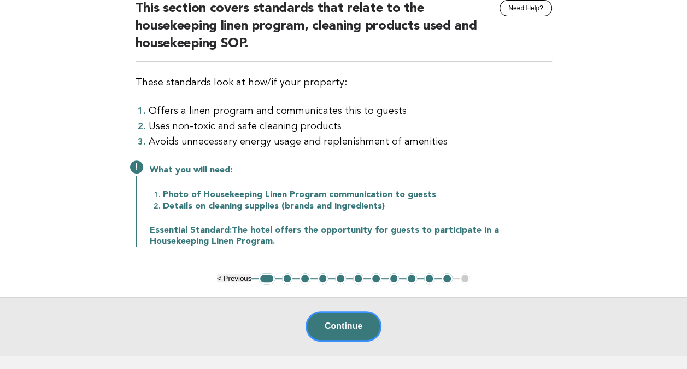
drag, startPoint x: 447, startPoint y: 194, endPoint x: 337, endPoint y: 202, distance: 110.8
click at [337, 202] on li "Details on cleaning supplies (brands and ingredients)" at bounding box center [357, 205] width 389 height 11
drag, startPoint x: 313, startPoint y: 206, endPoint x: 208, endPoint y: 204, distance: 105.0
click at [208, 204] on li "Details on cleaning supplies (brands and ingredients)" at bounding box center [357, 205] width 389 height 11
drag, startPoint x: 208, startPoint y: 204, endPoint x: 296, endPoint y: 227, distance: 91.0
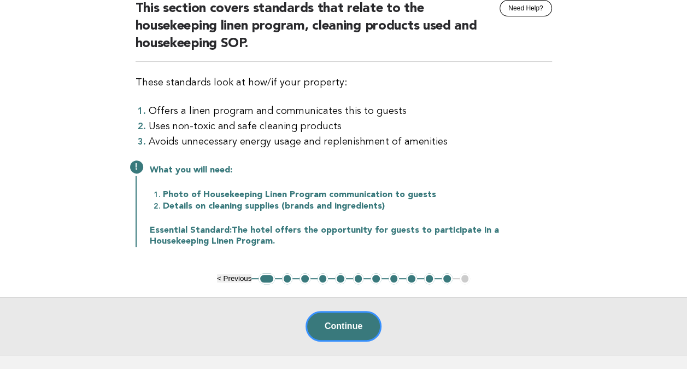
click at [296, 227] on p "Essential Standard: The hotel offers the opportunity for guests to participate …" at bounding box center [351, 236] width 402 height 22
drag, startPoint x: 314, startPoint y: 202, endPoint x: 206, endPoint y: 205, distance: 108.3
click at [206, 205] on li "Details on cleaning supplies (brands and ingredients)" at bounding box center [357, 205] width 389 height 11
drag, startPoint x: 206, startPoint y: 205, endPoint x: 409, endPoint y: 132, distance: 215.5
click at [409, 132] on li "Uses non-toxic and safe cleaning products" at bounding box center [351, 126] width 404 height 15
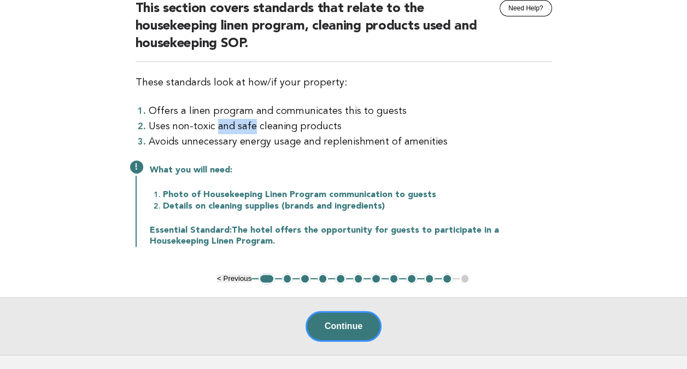
drag, startPoint x: 215, startPoint y: 126, endPoint x: 250, endPoint y: 124, distance: 35.0
click at [250, 124] on li "Uses non-toxic and safe cleaning products" at bounding box center [351, 126] width 404 height 15
drag, startPoint x: 250, startPoint y: 124, endPoint x: 363, endPoint y: 175, distance: 123.6
click at [363, 175] on div "What you will need: Photo of Housekeeping Linen Program communication to guests…" at bounding box center [344, 204] width 417 height 84
click at [287, 274] on button "2" at bounding box center [287, 278] width 11 height 11
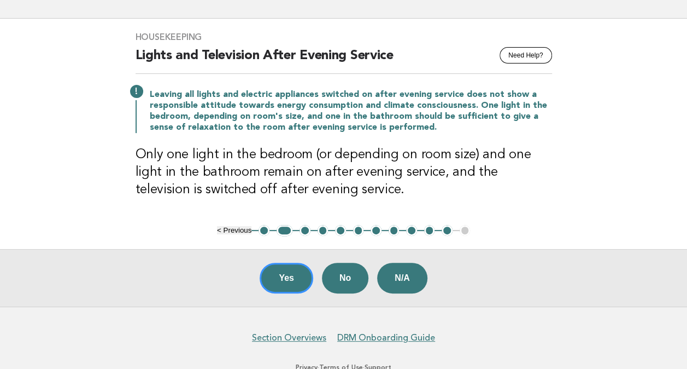
scroll to position [39, 0]
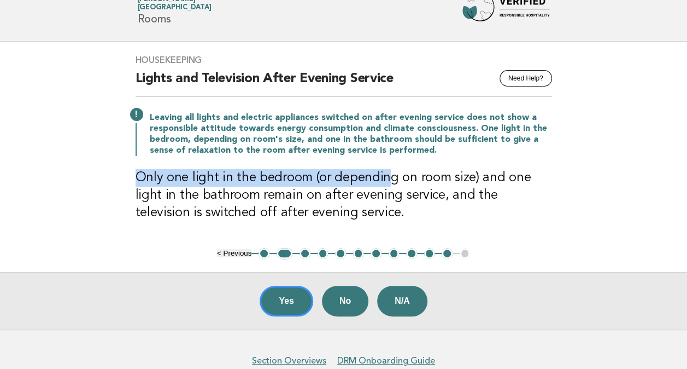
drag, startPoint x: 135, startPoint y: 173, endPoint x: 387, endPoint y: 178, distance: 252.7
click at [387, 178] on div "Housekeeping Need Help? Lights and Television After Evening Service Leaving all…" at bounding box center [343, 145] width 443 height 206
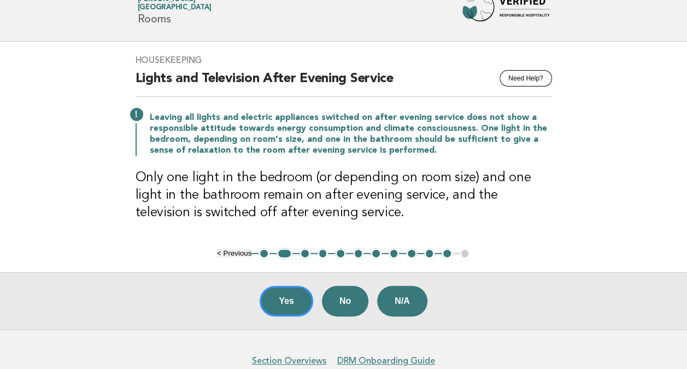
drag, startPoint x: 387, startPoint y: 178, endPoint x: 454, endPoint y: 194, distance: 68.6
click at [454, 194] on h3 "Only one light in the bedroom (or depending on room size) and one light in the …" at bounding box center [344, 195] width 417 height 52
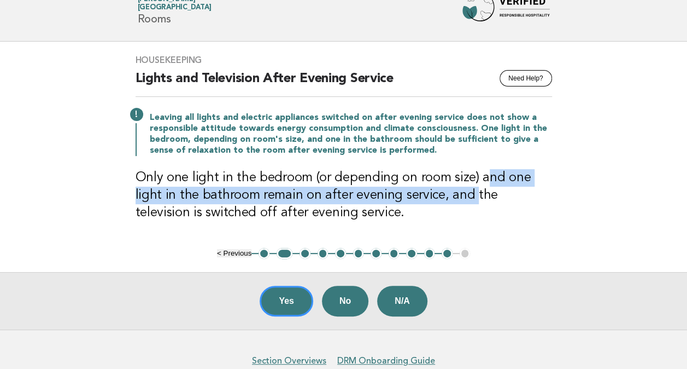
drag, startPoint x: 481, startPoint y: 175, endPoint x: 469, endPoint y: 192, distance: 21.2
click at [469, 192] on h3 "Only one light in the bedroom (or depending on room size) and one light in the …" at bounding box center [344, 195] width 417 height 52
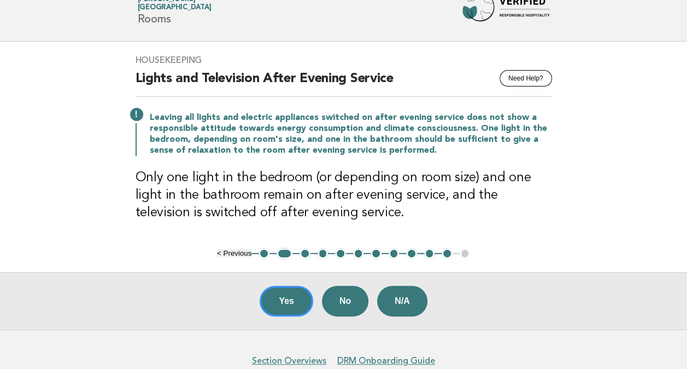
drag, startPoint x: 469, startPoint y: 192, endPoint x: 378, endPoint y: 208, distance: 91.5
click at [379, 209] on h3 "Only one light in the bedroom (or depending on room size) and one light in the …" at bounding box center [344, 195] width 417 height 52
drag, startPoint x: 319, startPoint y: 194, endPoint x: 433, endPoint y: 192, distance: 114.3
click at [433, 192] on h3 "Only one light in the bedroom (or depending on room size) and one light in the …" at bounding box center [344, 195] width 417 height 52
drag, startPoint x: 433, startPoint y: 192, endPoint x: 506, endPoint y: 201, distance: 73.8
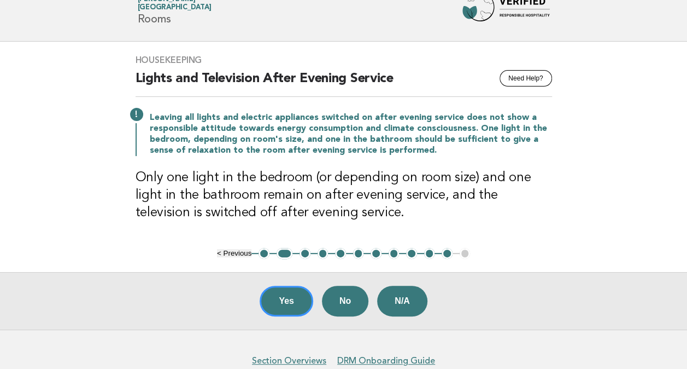
click at [506, 201] on h3 "Only one light in the bedroom (or depending on room size) and one light in the …" at bounding box center [344, 195] width 417 height 52
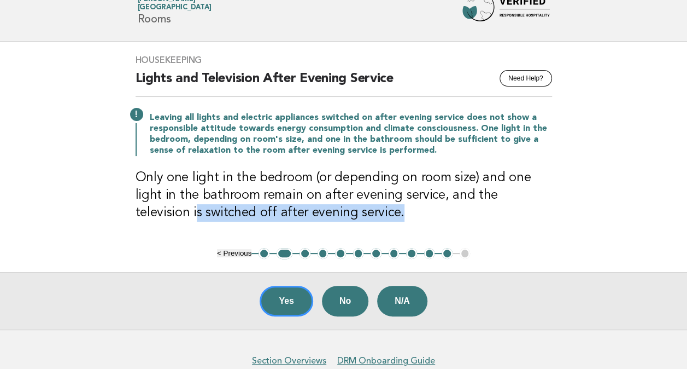
drag, startPoint x: 143, startPoint y: 212, endPoint x: 340, endPoint y: 211, distance: 196.8
click at [340, 211] on h3 "Only one light in the bedroom (or depending on room size) and one light in the …" at bounding box center [344, 195] width 417 height 52
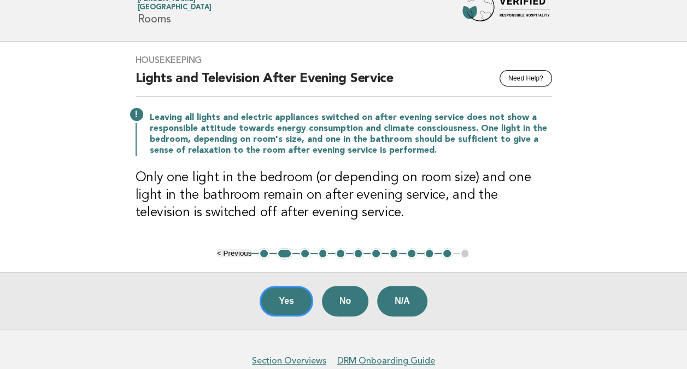
drag, startPoint x: 340, startPoint y: 211, endPoint x: 278, endPoint y: 180, distance: 69.2
click at [279, 181] on h3 "Only one light in the bedroom (or depending on room size) and one light in the …" at bounding box center [344, 195] width 417 height 52
drag, startPoint x: 295, startPoint y: 295, endPoint x: 290, endPoint y: 292, distance: 6.4
click at [295, 293] on button "Yes" at bounding box center [287, 300] width 54 height 31
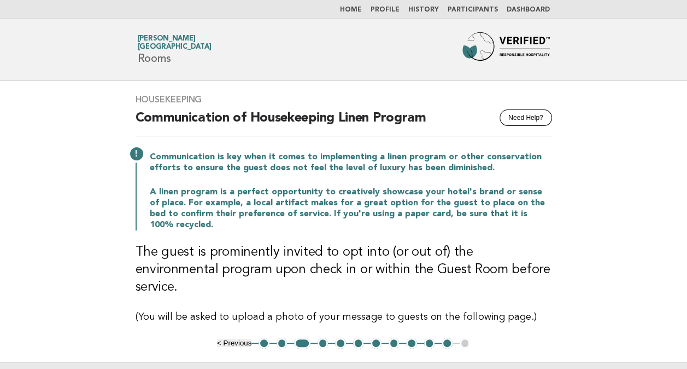
scroll to position [109, 0]
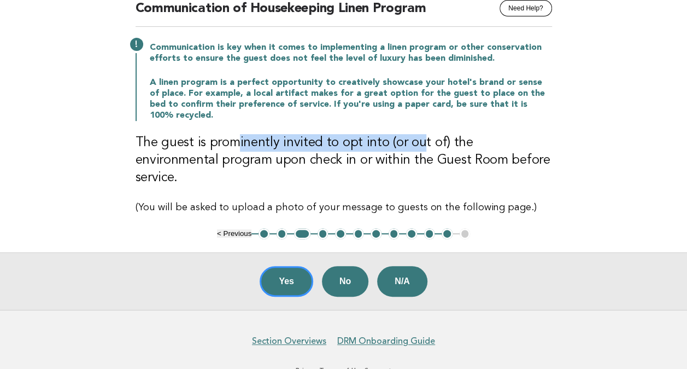
drag, startPoint x: 245, startPoint y: 134, endPoint x: 420, endPoint y: 135, distance: 175.0
click at [420, 135] on h3 "The guest is prominently invited to opt into (or out of) the environmental prog…" at bounding box center [344, 160] width 417 height 52
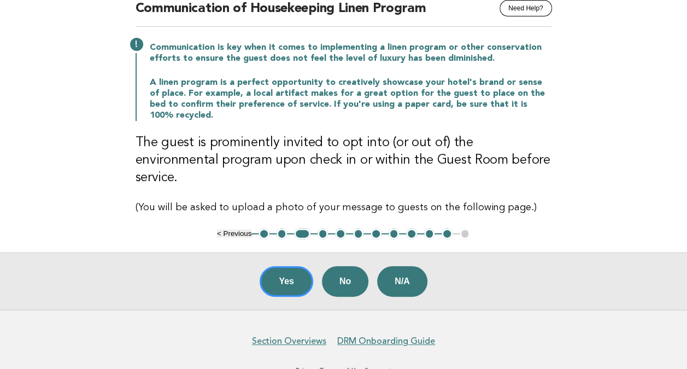
drag, startPoint x: 420, startPoint y: 135, endPoint x: 348, endPoint y: 154, distance: 74.1
click at [348, 154] on h3 "The guest is prominently invited to opt into (or out of) the environmental prog…" at bounding box center [344, 160] width 417 height 52
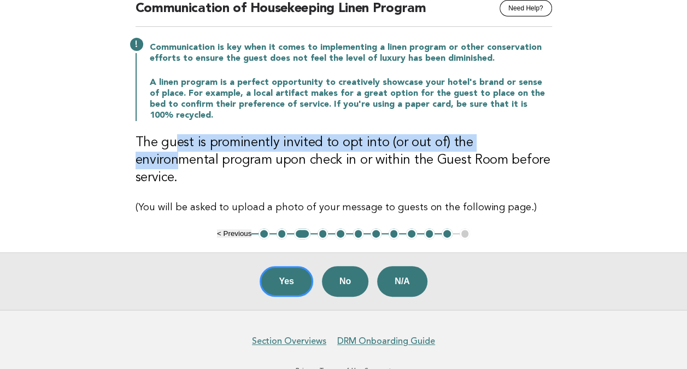
drag, startPoint x: 222, startPoint y: 131, endPoint x: 504, endPoint y: 135, distance: 282.2
click at [504, 135] on h3 "The guest is prominently invited to opt into (or out of) the environmental prog…" at bounding box center [344, 160] width 417 height 52
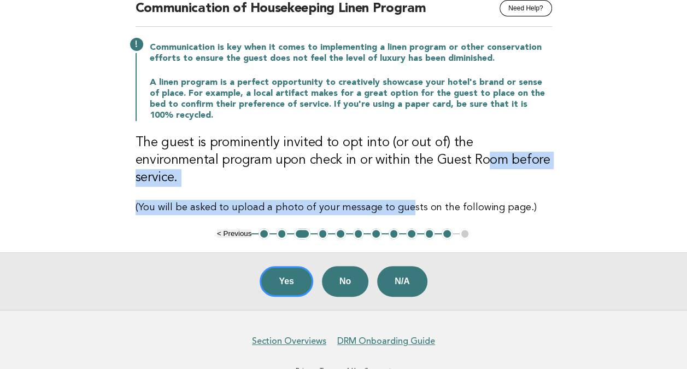
drag, startPoint x: 504, startPoint y: 135, endPoint x: 400, endPoint y: 157, distance: 106.8
click at [400, 157] on div "Housekeeping Need Help? Communication of Housekeeping Linen Program Communicati…" at bounding box center [343, 100] width 443 height 256
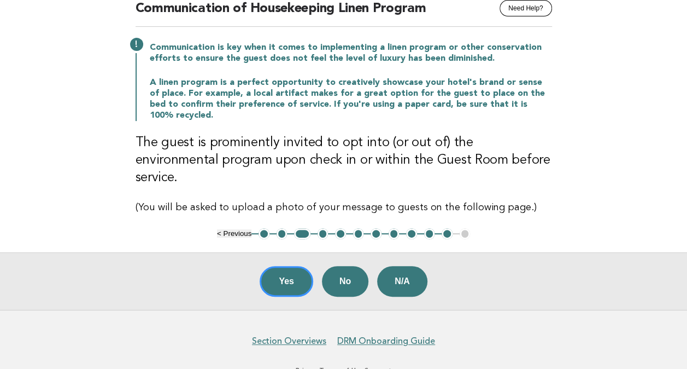
drag, startPoint x: 400, startPoint y: 157, endPoint x: 227, endPoint y: 146, distance: 173.2
click at [218, 134] on h3 "The guest is prominently invited to opt into (or out of) the environmental prog…" at bounding box center [344, 160] width 417 height 52
click at [291, 266] on button "Yes" at bounding box center [287, 281] width 54 height 31
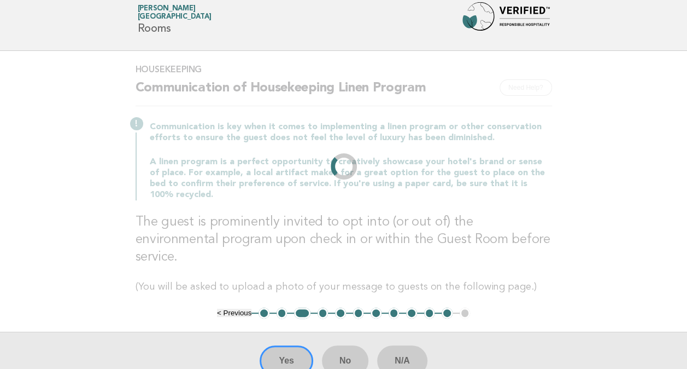
scroll to position [0, 0]
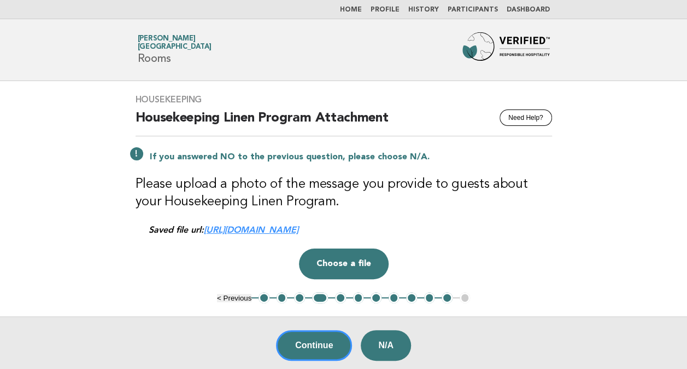
click at [299, 227] on link "https://be0idi9hwh.ucarecd.net/842153c2-d344-43d2-9105-70339be80335/" at bounding box center [251, 229] width 95 height 10
click at [314, 344] on button "Continue" at bounding box center [314, 345] width 76 height 31
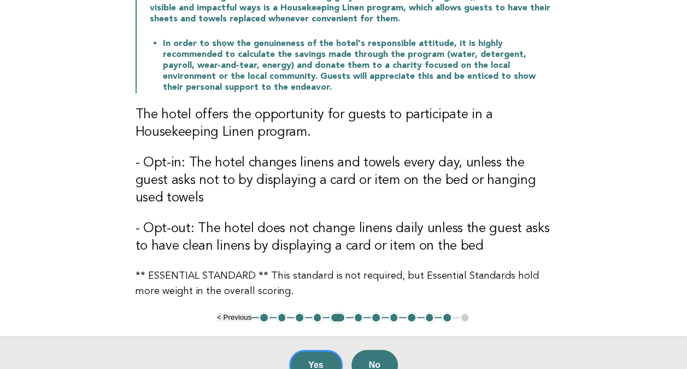
scroll to position [219, 0]
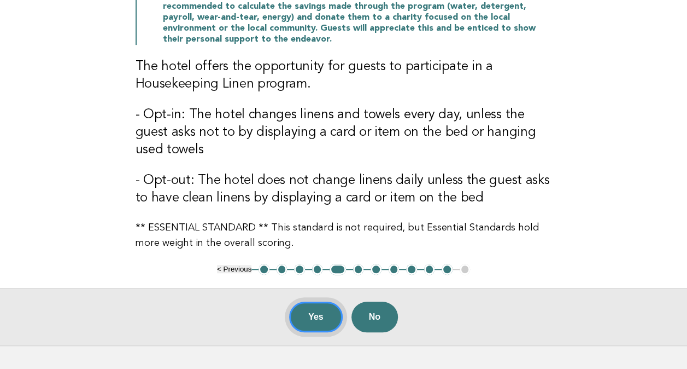
click at [304, 313] on button "Yes" at bounding box center [316, 316] width 54 height 31
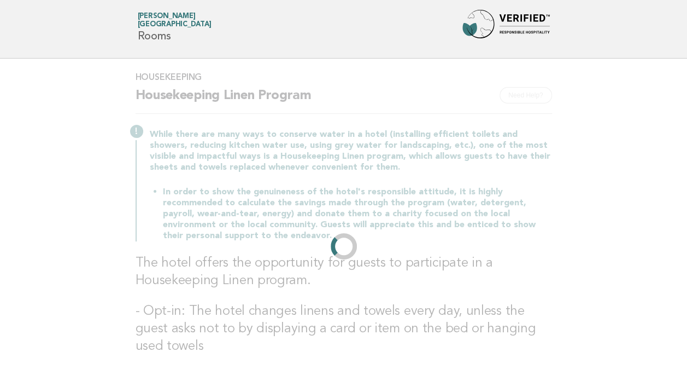
scroll to position [0, 0]
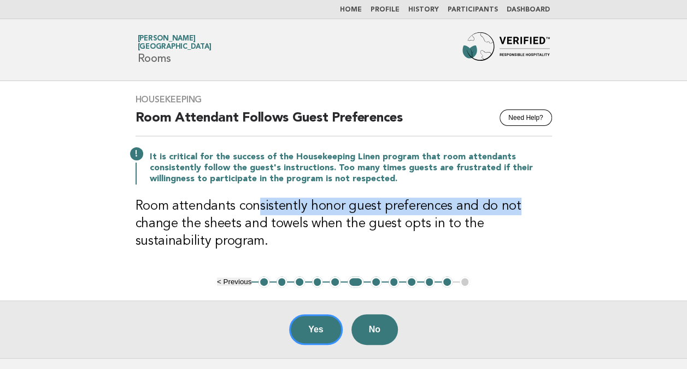
drag, startPoint x: 254, startPoint y: 204, endPoint x: 518, endPoint y: 206, distance: 263.6
click at [518, 206] on h3 "Room attendants consistently honor guest preferences and do not change the shee…" at bounding box center [344, 223] width 417 height 52
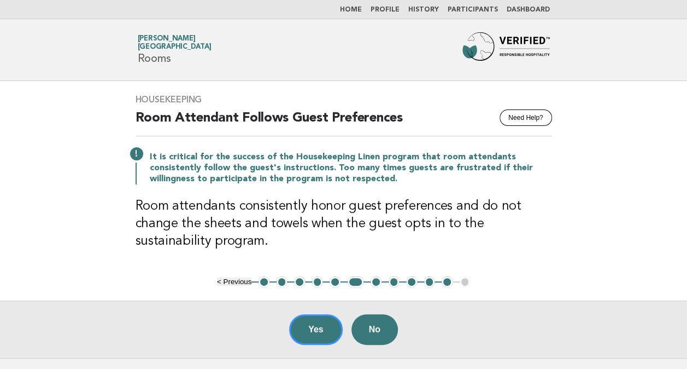
click at [387, 225] on h3 "Room attendants consistently honor guest preferences and do not change the shee…" at bounding box center [344, 223] width 417 height 52
drag, startPoint x: 435, startPoint y: 223, endPoint x: 376, endPoint y: 222, distance: 59.1
click at [376, 222] on h3 "Room attendants consistently honor guest preferences and do not change the shee…" at bounding box center [344, 223] width 417 height 52
drag, startPoint x: 376, startPoint y: 222, endPoint x: 505, endPoint y: 221, distance: 128.5
click at [505, 221] on h3 "Room attendants consistently honor guest preferences and do not change the shee…" at bounding box center [344, 223] width 417 height 52
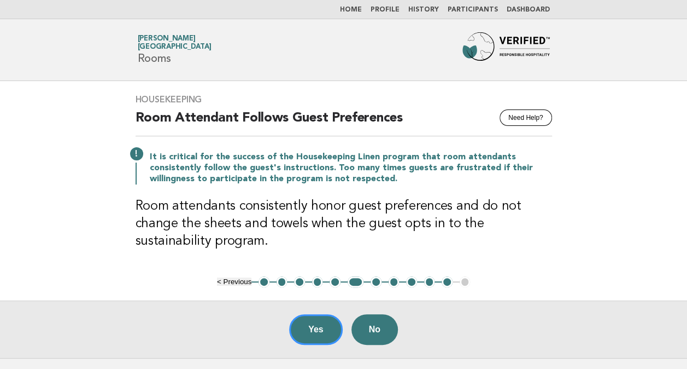
click at [304, 212] on h3 "Room attendants consistently honor guest preferences and do not change the shee…" at bounding box center [344, 223] width 417 height 52
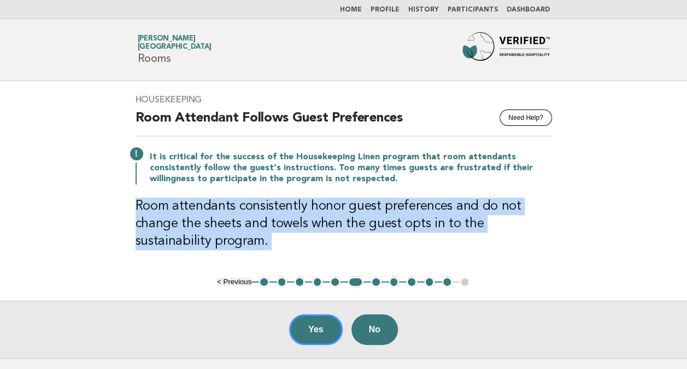
click at [304, 212] on h3 "Room attendants consistently honor guest preferences and do not change the shee…" at bounding box center [344, 223] width 417 height 52
copy main "Room attendants consistently honor guest preferences and do not change the shee…"
click at [304, 319] on button "Yes" at bounding box center [316, 329] width 54 height 31
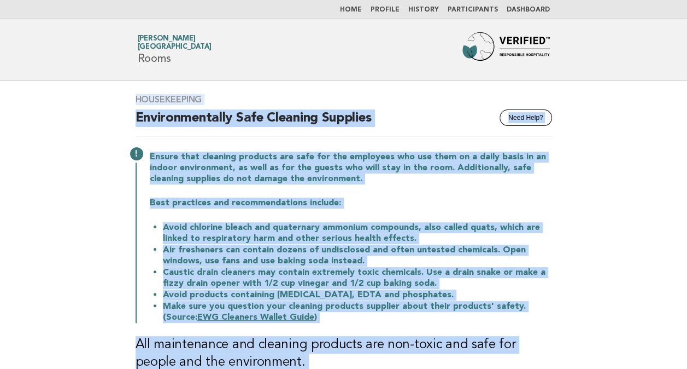
click at [632, 211] on main "Housekeeping Need Help? Environmentally Safe Cleaning Supplies Ensure that clea…" at bounding box center [343, 287] width 687 height 413
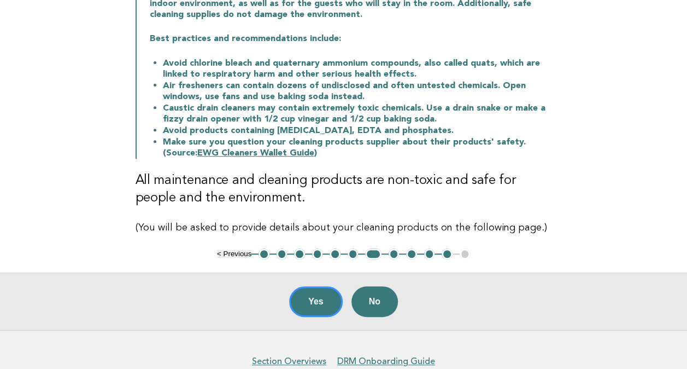
scroll to position [109, 0]
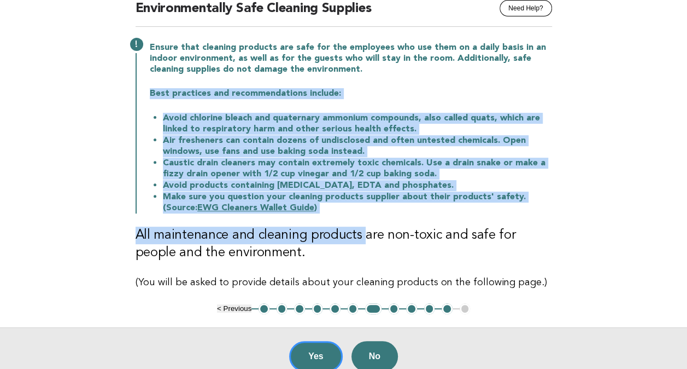
drag, startPoint x: 149, startPoint y: 91, endPoint x: 360, endPoint y: 225, distance: 249.8
click at [360, 225] on div "Housekeeping Need Help? Environmentally Safe Cleaning Supplies Ensure that clea…" at bounding box center [343, 137] width 443 height 331
click at [638, 150] on main "Housekeeping Need Help? Environmentally Safe Cleaning Supplies Ensure that clea…" at bounding box center [343, 178] width 687 height 413
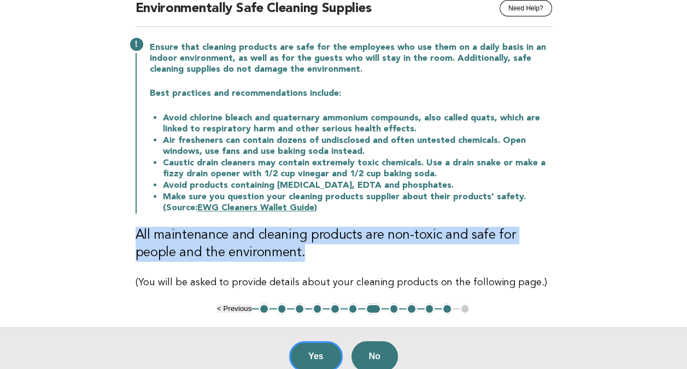
drag, startPoint x: 138, startPoint y: 237, endPoint x: 537, endPoint y: 256, distance: 399.0
click at [537, 256] on div "Housekeeping Need Help? Environmentally Safe Cleaning Supplies Ensure that clea…" at bounding box center [343, 137] width 443 height 331
drag, startPoint x: 537, startPoint y: 256, endPoint x: 452, endPoint y: 239, distance: 86.9
click at [454, 239] on h3 "All maintenance and cleaning products are non-toxic and safe for people and the…" at bounding box center [344, 243] width 417 height 35
click at [610, 215] on main "Housekeeping Need Help? Environmentally Safe Cleaning Supplies Ensure that clea…" at bounding box center [343, 178] width 687 height 413
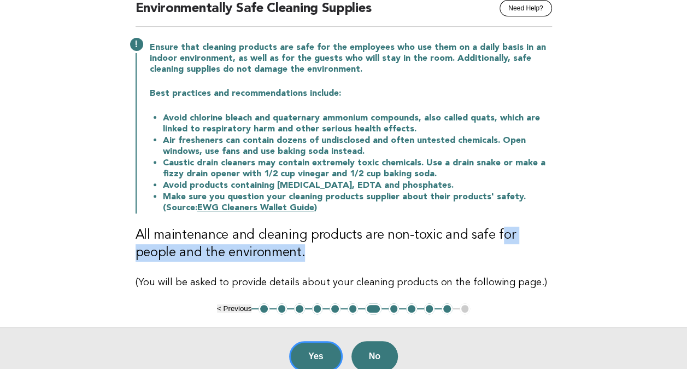
drag, startPoint x: 494, startPoint y: 237, endPoint x: 575, endPoint y: 253, distance: 82.5
click at [575, 253] on main "Housekeeping Need Help? Environmentally Safe Cleaning Supplies Ensure that clea…" at bounding box center [343, 178] width 687 height 413
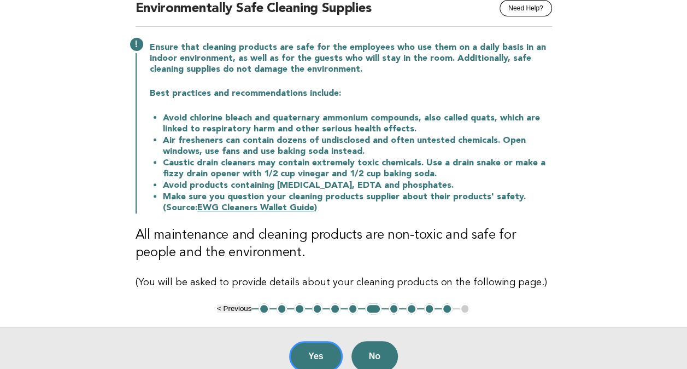
click at [148, 283] on p "(You will be asked to provide details about your cleaning products on the follo…" at bounding box center [344, 281] width 417 height 15
drag, startPoint x: 143, startPoint y: 283, endPoint x: 265, endPoint y: 282, distance: 121.4
click at [265, 282] on p "(You will be asked to provide details about your cleaning products on the follo…" at bounding box center [344, 281] width 417 height 15
click at [596, 237] on main "Housekeeping Need Help? Environmentally Safe Cleaning Supplies Ensure that clea…" at bounding box center [343, 178] width 687 height 413
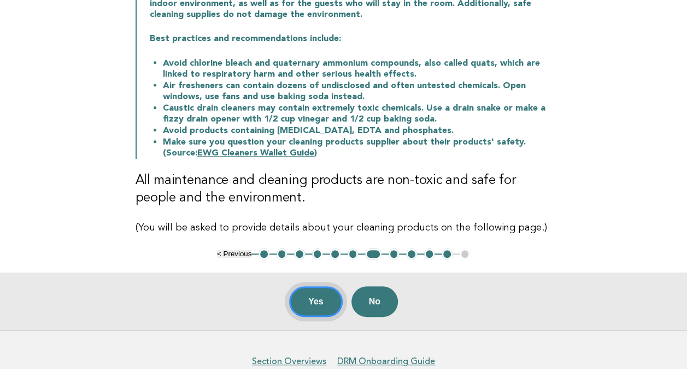
click at [312, 301] on button "Yes" at bounding box center [316, 301] width 54 height 31
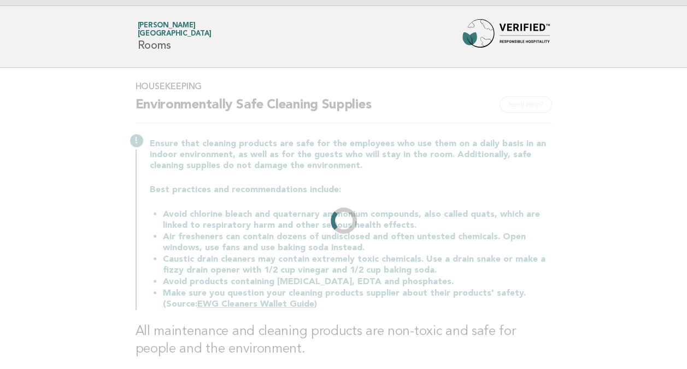
scroll to position [0, 0]
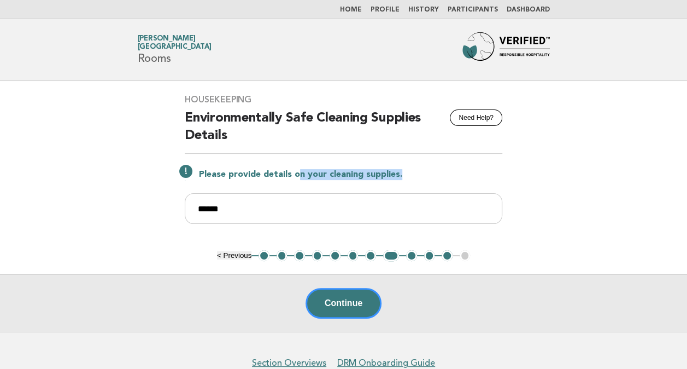
drag, startPoint x: 304, startPoint y: 173, endPoint x: 441, endPoint y: 174, distance: 136.7
click at [441, 174] on p "Please provide details on your cleaning supplies." at bounding box center [350, 174] width 303 height 11
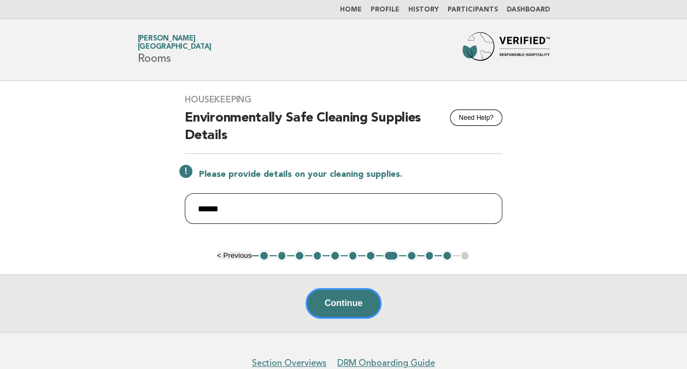
click at [272, 203] on input "******" at bounding box center [344, 208] width 318 height 31
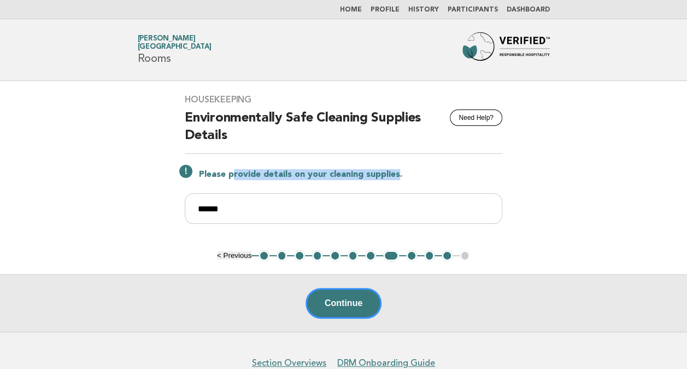
drag, startPoint x: 231, startPoint y: 177, endPoint x: 394, endPoint y: 177, distance: 162.9
click at [394, 177] on p "Please provide details on your cleaning supplies." at bounding box center [350, 174] width 303 height 11
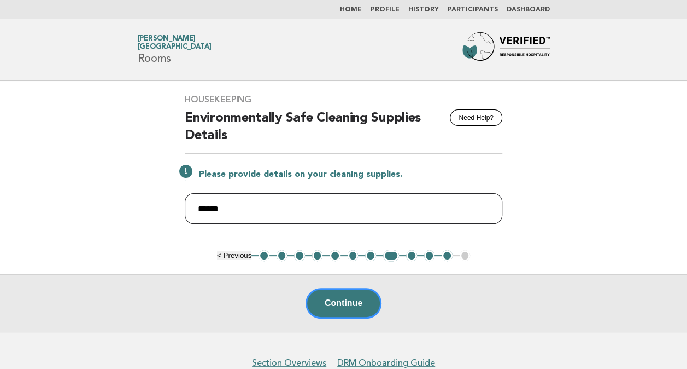
drag, startPoint x: 394, startPoint y: 177, endPoint x: 317, endPoint y: 215, distance: 85.8
click at [317, 215] on input "******" at bounding box center [344, 208] width 318 height 31
drag, startPoint x: 227, startPoint y: 212, endPoint x: 147, endPoint y: 207, distance: 80.0
click at [147, 207] on main "Housekeeping Need Help? Environmentally Safe Cleaning Supplies Details Please p…" at bounding box center [343, 206] width 687 height 250
click at [295, 208] on input "******" at bounding box center [344, 208] width 318 height 31
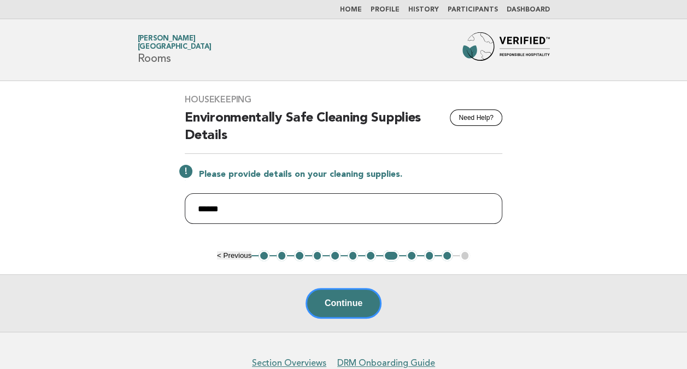
click at [295, 208] on input "******" at bounding box center [344, 208] width 318 height 31
click at [271, 202] on input "******" at bounding box center [344, 208] width 318 height 31
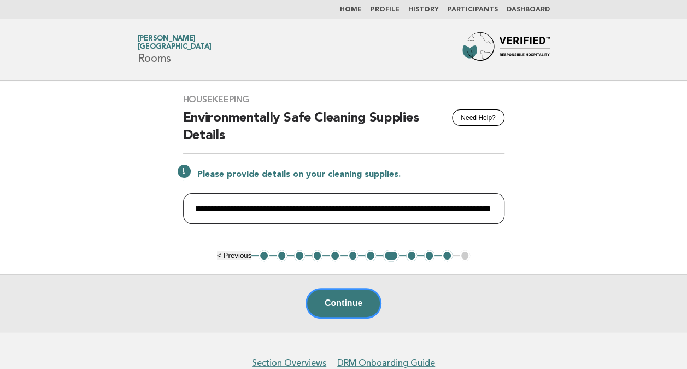
scroll to position [0, 137]
click at [436, 212] on input "**********" at bounding box center [344, 208] width 322 height 31
drag, startPoint x: 472, startPoint y: 206, endPoint x: 69, endPoint y: 201, distance: 403.0
click at [69, 201] on main "**********" at bounding box center [343, 206] width 687 height 250
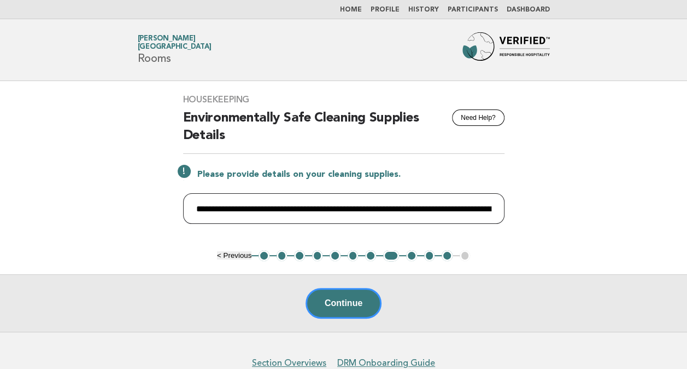
click at [289, 207] on input "**********" at bounding box center [344, 208] width 322 height 31
click at [199, 205] on input "**********" at bounding box center [344, 208] width 322 height 31
click at [513, 212] on div "**********" at bounding box center [344, 165] width 348 height 169
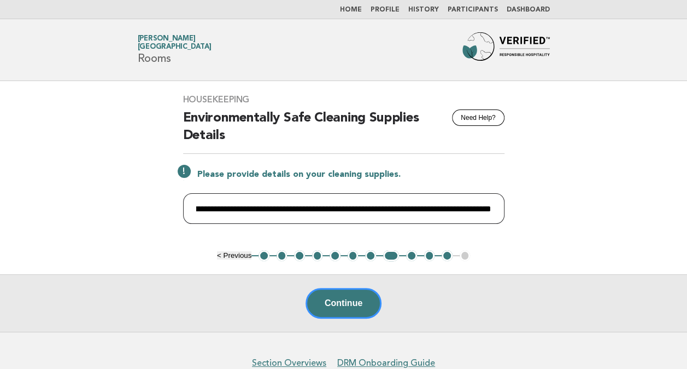
click at [293, 206] on input "**********" at bounding box center [344, 208] width 322 height 31
click at [231, 202] on input "**********" at bounding box center [344, 208] width 322 height 31
drag, startPoint x: 365, startPoint y: 209, endPoint x: 506, endPoint y: 207, distance: 140.5
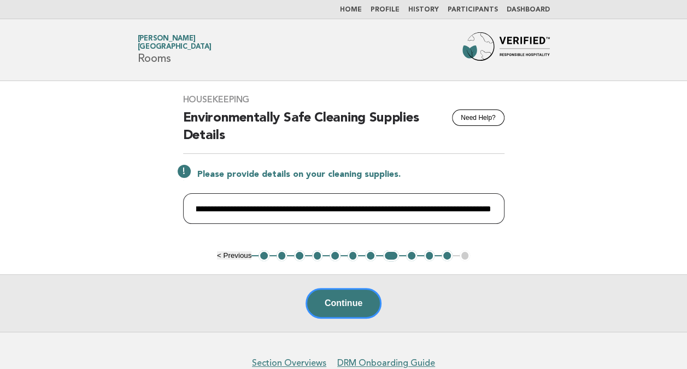
click at [506, 207] on div "**********" at bounding box center [344, 165] width 348 height 169
click at [415, 210] on input "**********" at bounding box center [344, 208] width 322 height 31
drag, startPoint x: 445, startPoint y: 206, endPoint x: 386, endPoint y: 208, distance: 58.5
click at [387, 208] on input "**********" at bounding box center [344, 208] width 322 height 31
click at [353, 208] on input "**********" at bounding box center [344, 208] width 322 height 31
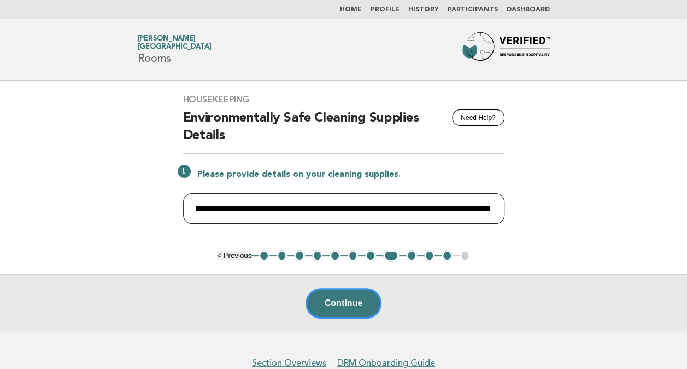
click at [378, 206] on input "**********" at bounding box center [344, 208] width 322 height 31
paste input "**********"
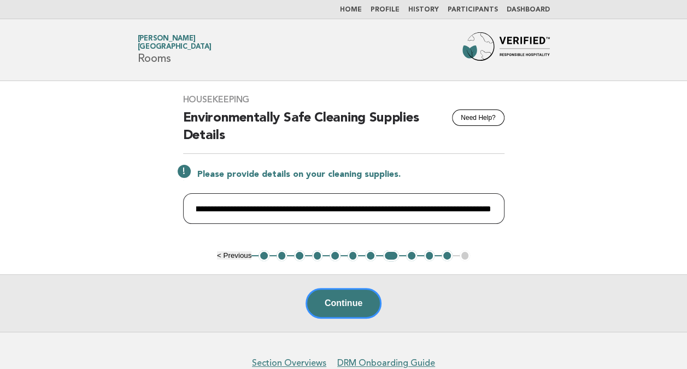
drag, startPoint x: 461, startPoint y: 208, endPoint x: 592, endPoint y: 210, distance: 130.7
click at [594, 210] on main "**********" at bounding box center [343, 206] width 687 height 250
click at [401, 208] on input "**********" at bounding box center [344, 208] width 322 height 31
click at [369, 209] on input "**********" at bounding box center [344, 208] width 322 height 31
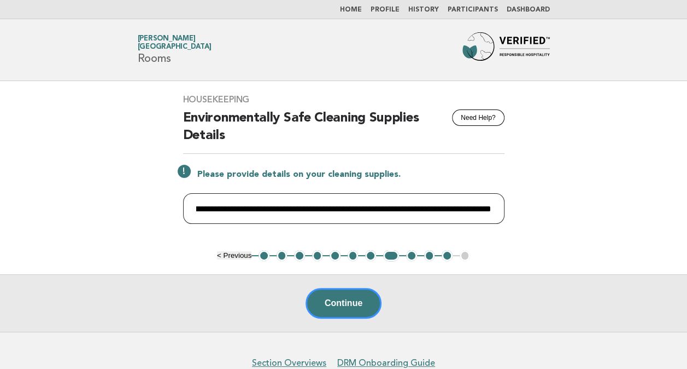
click at [369, 209] on input "**********" at bounding box center [344, 208] width 322 height 31
click at [327, 208] on input "**********" at bounding box center [344, 208] width 322 height 31
paste input "**********"
click at [412, 207] on input "**********" at bounding box center [344, 208] width 322 height 31
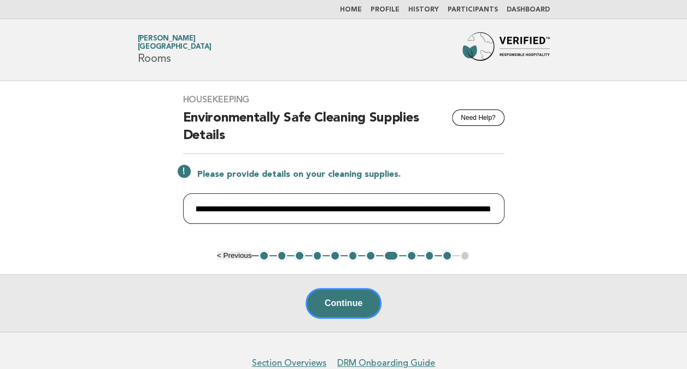
click at [340, 203] on input "**********" at bounding box center [344, 208] width 322 height 31
click at [388, 207] on input "**********" at bounding box center [344, 208] width 322 height 31
paste input "**********"
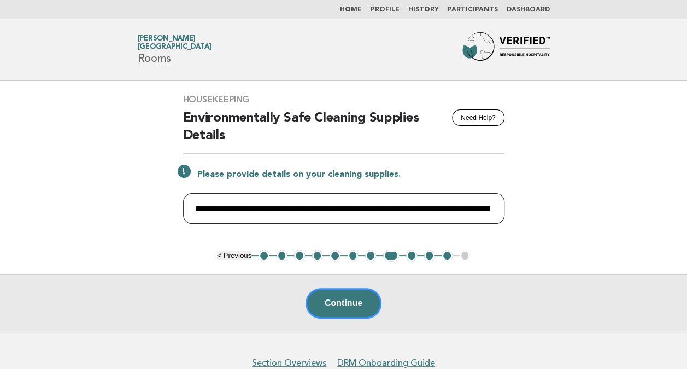
scroll to position [0, 219]
drag, startPoint x: 465, startPoint y: 204, endPoint x: 601, endPoint y: 210, distance: 136.3
click at [601, 210] on main "**********" at bounding box center [343, 206] width 687 height 250
click at [350, 207] on input "**********" at bounding box center [344, 208] width 322 height 31
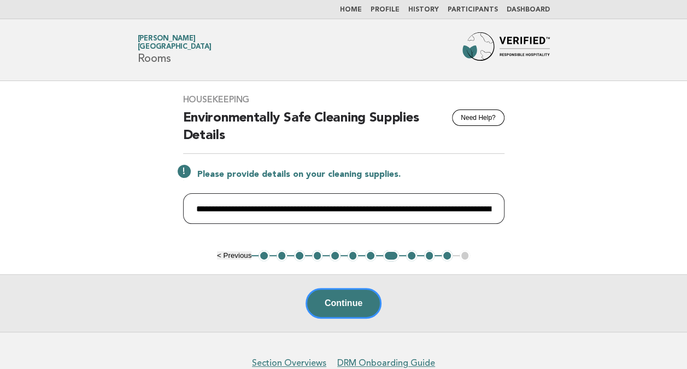
drag, startPoint x: 265, startPoint y: 206, endPoint x: 5, endPoint y: 192, distance: 259.5
click at [5, 192] on main "**********" at bounding box center [343, 206] width 687 height 250
click at [353, 211] on input "**********" at bounding box center [344, 208] width 322 height 31
drag, startPoint x: 195, startPoint y: 208, endPoint x: 545, endPoint y: 209, distance: 349.4
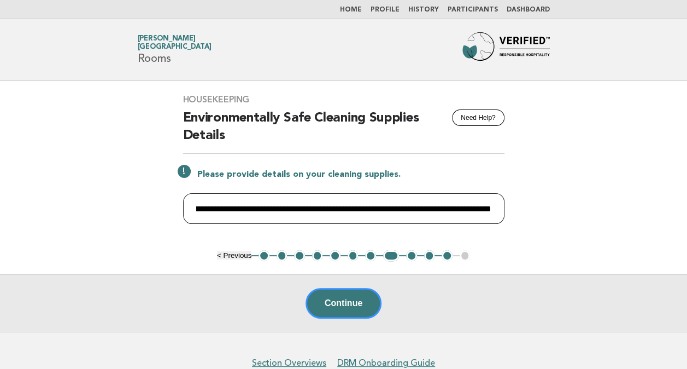
click at [687, 213] on html "**********" at bounding box center [343, 214] width 687 height 428
click at [445, 212] on input "**********" at bounding box center [344, 208] width 322 height 31
click at [464, 207] on input "**********" at bounding box center [344, 208] width 322 height 31
drag, startPoint x: 490, startPoint y: 207, endPoint x: 497, endPoint y: 227, distance: 21.4
click at [490, 209] on input "**********" at bounding box center [344, 208] width 322 height 31
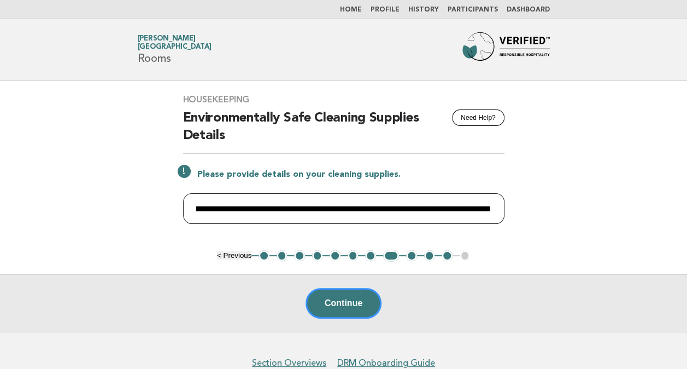
scroll to position [0, 0]
click at [210, 207] on input "**********" at bounding box center [344, 208] width 322 height 31
click at [271, 204] on input "**********" at bounding box center [344, 208] width 322 height 31
drag, startPoint x: 362, startPoint y: 211, endPoint x: 587, endPoint y: 213, distance: 225.3
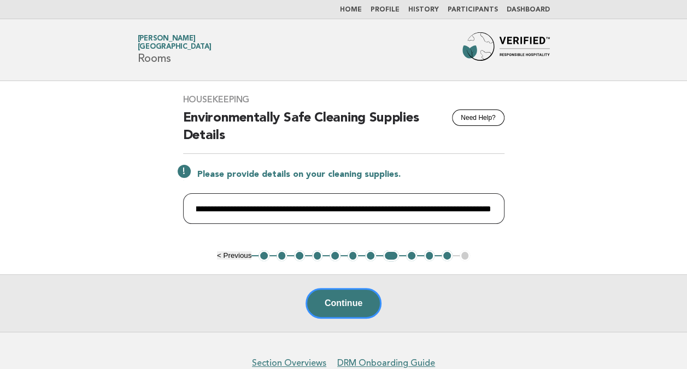
click at [587, 213] on main "**********" at bounding box center [343, 206] width 687 height 250
click at [410, 203] on input "**********" at bounding box center [344, 208] width 322 height 31
click at [463, 212] on input "**********" at bounding box center [344, 208] width 322 height 31
click at [499, 209] on input "**********" at bounding box center [344, 208] width 322 height 31
drag, startPoint x: 461, startPoint y: 209, endPoint x: 563, endPoint y: 211, distance: 101.7
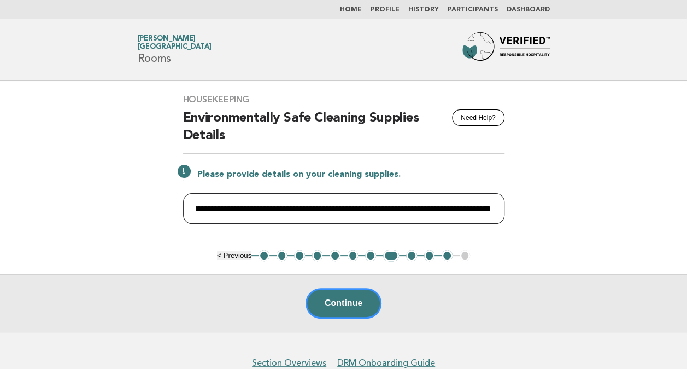
click at [563, 211] on main "**********" at bounding box center [343, 206] width 687 height 250
click at [469, 202] on input "**********" at bounding box center [344, 208] width 322 height 31
click at [486, 209] on input "**********" at bounding box center [344, 208] width 322 height 31
drag, startPoint x: 443, startPoint y: 206, endPoint x: 539, endPoint y: 208, distance: 95.7
click at [539, 208] on main "**********" at bounding box center [343, 206] width 687 height 250
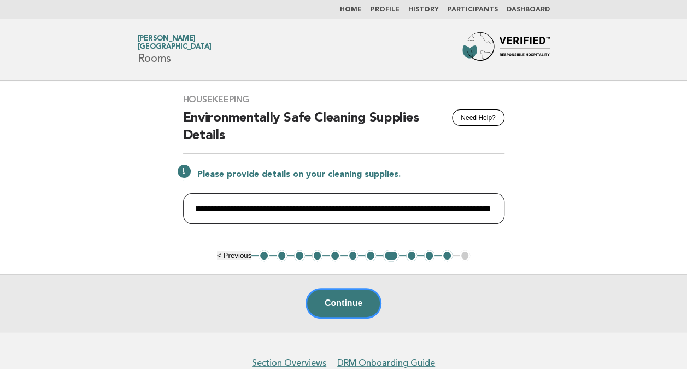
click at [404, 209] on input "**********" at bounding box center [344, 208] width 322 height 31
click at [413, 208] on input "**********" at bounding box center [344, 208] width 322 height 31
drag, startPoint x: 452, startPoint y: 205, endPoint x: 657, endPoint y: 224, distance: 205.9
click at [657, 224] on main "**********" at bounding box center [343, 206] width 687 height 250
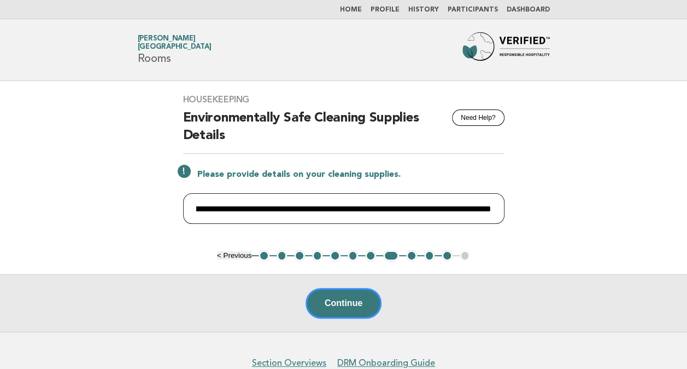
click at [483, 207] on input "**********" at bounding box center [344, 208] width 322 height 31
click at [487, 207] on input "**********" at bounding box center [344, 208] width 322 height 31
paste input "**********"
type input "**********"
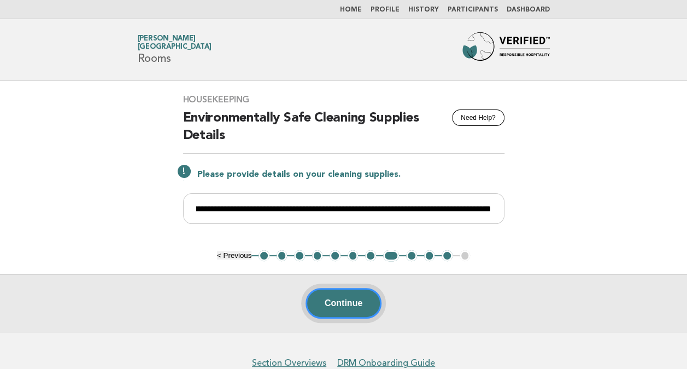
click at [343, 304] on button "Continue" at bounding box center [344, 303] width 76 height 31
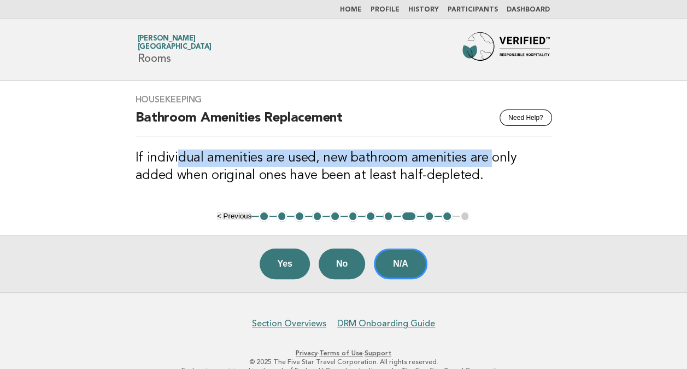
drag, startPoint x: 179, startPoint y: 153, endPoint x: 487, endPoint y: 158, distance: 307.3
click at [487, 158] on h3 "If individual amenities are used, new bathroom amenities are only added when or…" at bounding box center [344, 166] width 417 height 35
drag, startPoint x: 487, startPoint y: 158, endPoint x: 369, endPoint y: 164, distance: 117.7
click at [369, 164] on h3 "If individual amenities are used, new bathroom amenities are only added when or…" at bounding box center [344, 166] width 417 height 35
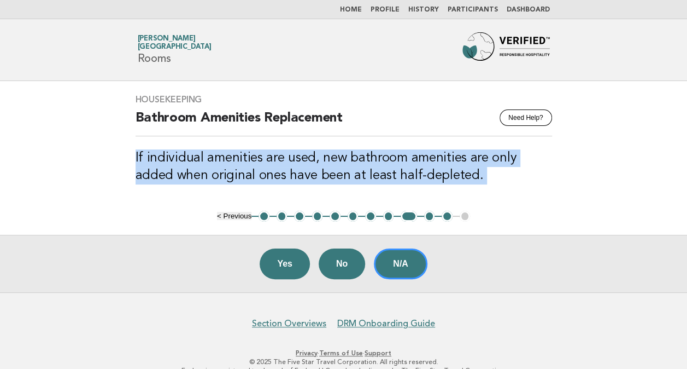
click at [369, 164] on h3 "If individual amenities are used, new bathroom amenities are only added when or…" at bounding box center [344, 166] width 417 height 35
copy main "If individual amenities are used, new bathroom amenities are only added when or…"
click at [510, 160] on h3 "If individual amenities are used, new bathroom amenities are only added when or…" at bounding box center [344, 166] width 417 height 35
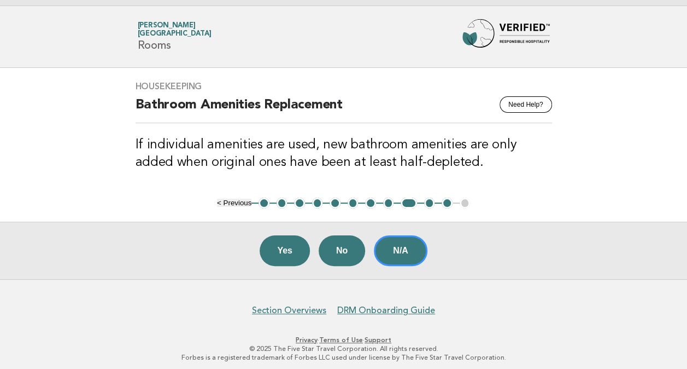
scroll to position [17, 0]
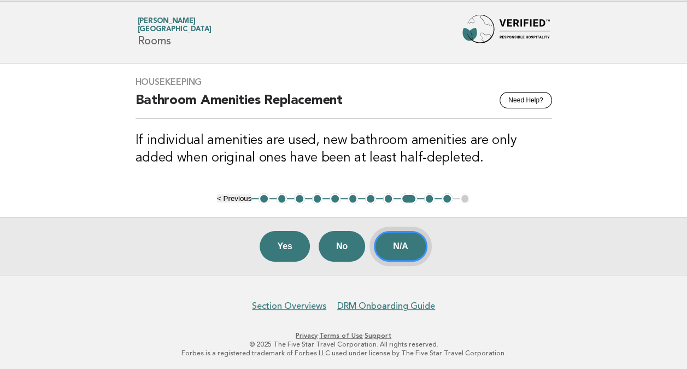
click at [404, 247] on button "N/A" at bounding box center [401, 246] width 54 height 31
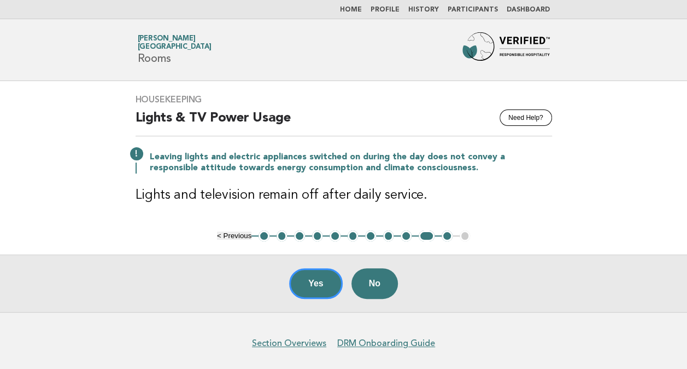
click at [319, 279] on button "Yes" at bounding box center [316, 283] width 54 height 31
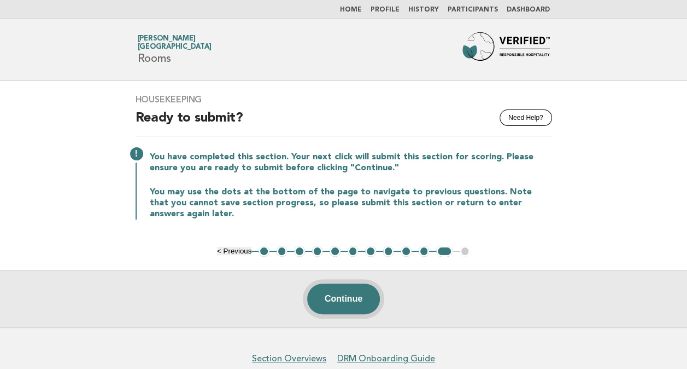
click at [348, 299] on button "Continue" at bounding box center [343, 298] width 73 height 31
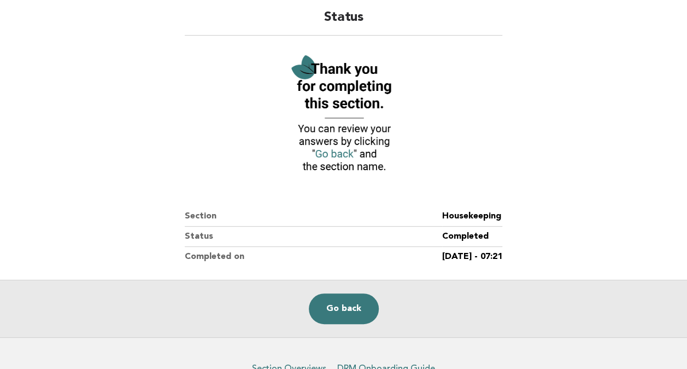
scroll to position [148, 0]
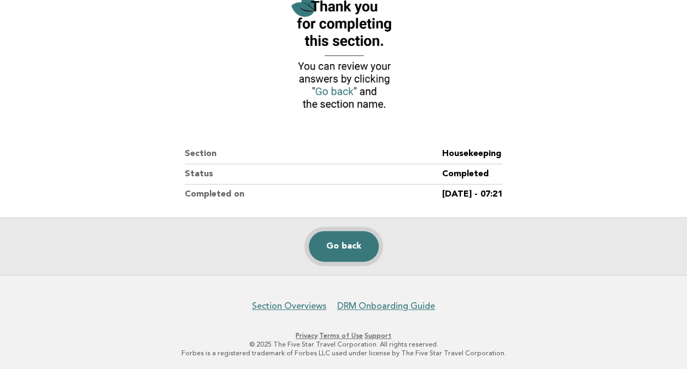
click at [357, 241] on link "Go back" at bounding box center [344, 246] width 70 height 31
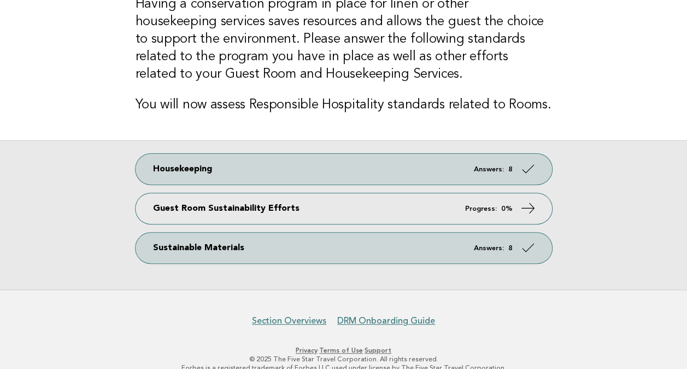
scroll to position [114, 0]
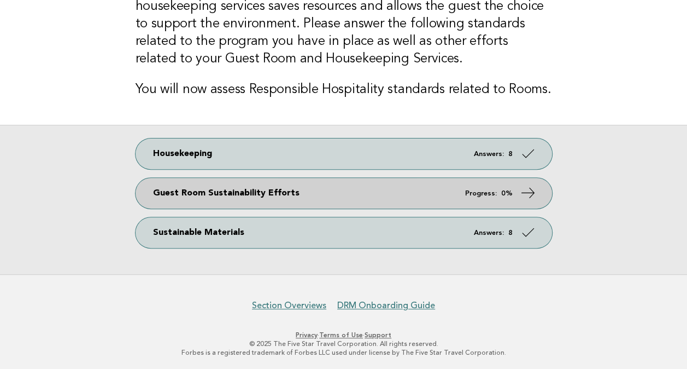
click at [526, 189] on icon at bounding box center [528, 193] width 16 height 16
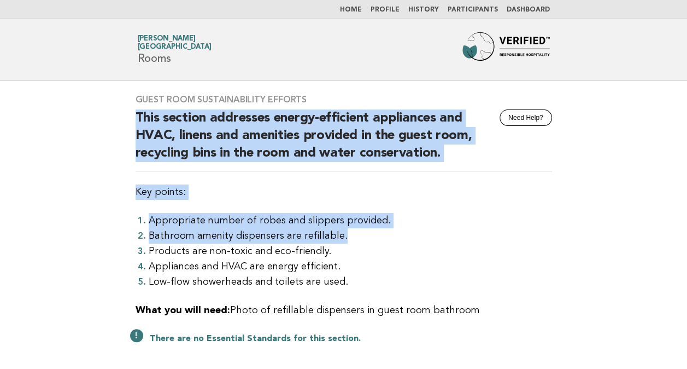
drag, startPoint x: 82, startPoint y: 119, endPoint x: 593, endPoint y: 237, distance: 524.7
click at [593, 237] on main "Guest Room Sustainability Efforts Need Help? This section addresses energy-effi…" at bounding box center [343, 266] width 687 height 371
drag, startPoint x: 593, startPoint y: 237, endPoint x: 439, endPoint y: 241, distance: 154.8
click at [439, 241] on li "Bathroom amenity dispensers are refillable." at bounding box center [351, 235] width 404 height 15
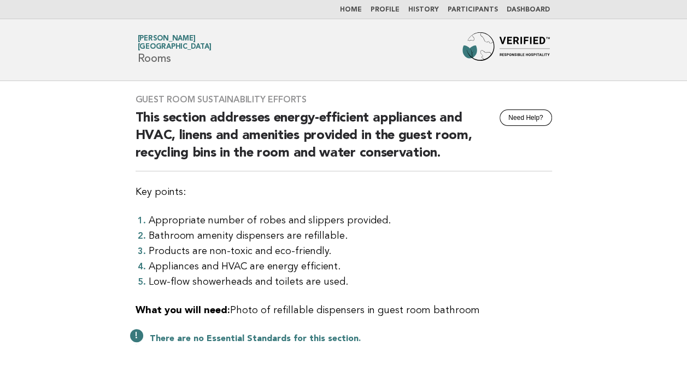
click at [452, 246] on li "Products are non-toxic and eco-friendly." at bounding box center [351, 250] width 404 height 15
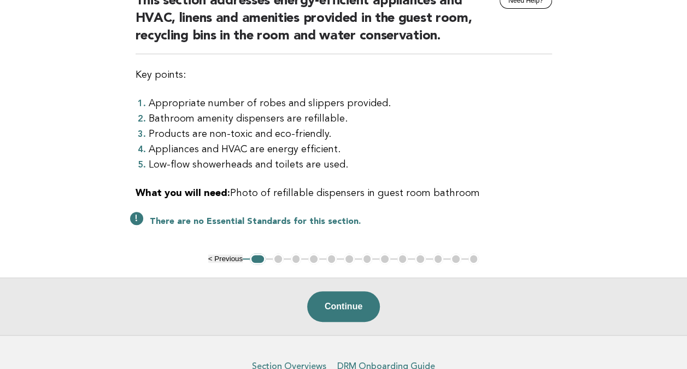
scroll to position [164, 0]
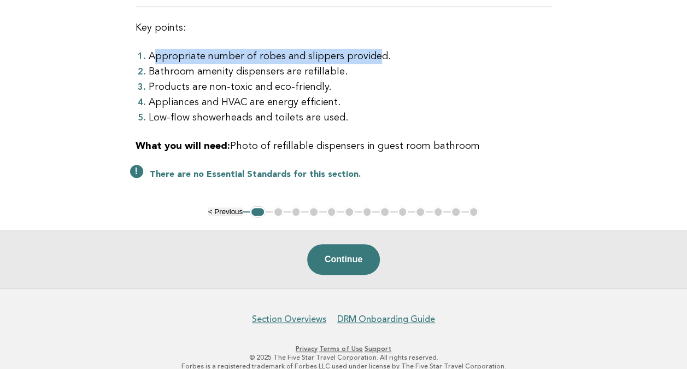
drag, startPoint x: 286, startPoint y: 52, endPoint x: 371, endPoint y: 54, distance: 84.8
click at [371, 54] on li "Appropriate number of robes and slippers provided." at bounding box center [351, 56] width 404 height 15
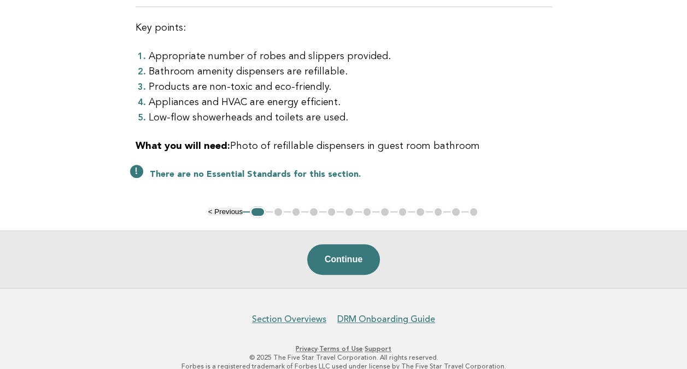
drag, startPoint x: 371, startPoint y: 54, endPoint x: 291, endPoint y: 88, distance: 86.7
click at [291, 88] on li "Products are non-toxic and eco-friendly." at bounding box center [351, 86] width 404 height 15
drag, startPoint x: 151, startPoint y: 73, endPoint x: 253, endPoint y: 73, distance: 101.7
click at [253, 73] on li "Bathroom amenity dispensers are refillable." at bounding box center [351, 71] width 404 height 15
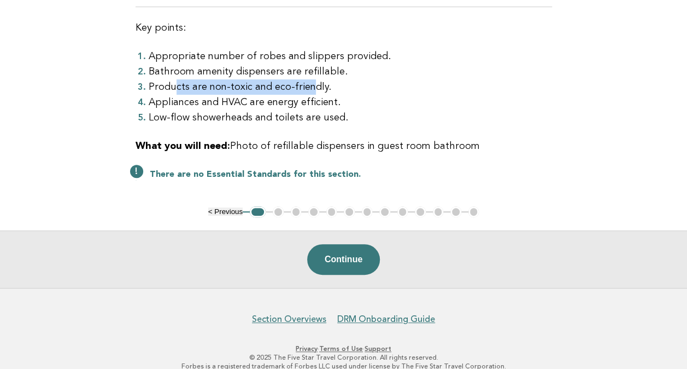
drag, startPoint x: 253, startPoint y: 73, endPoint x: 305, endPoint y: 89, distance: 54.8
click at [305, 89] on li "Products are non-toxic and eco-friendly." at bounding box center [351, 86] width 404 height 15
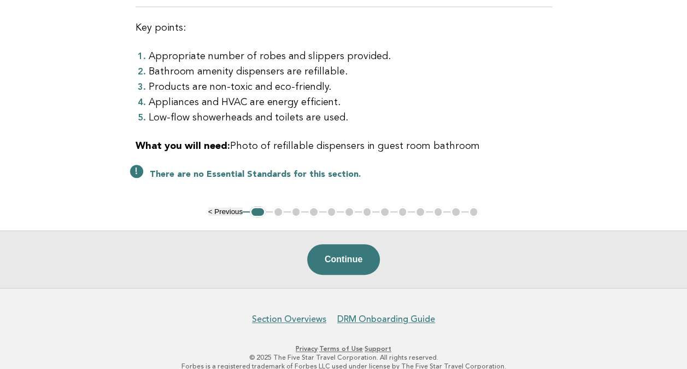
drag, startPoint x: 305, startPoint y: 89, endPoint x: 248, endPoint y: 112, distance: 61.3
click at [248, 112] on li "Low-flow showerheads and toilets are used." at bounding box center [351, 117] width 404 height 15
drag, startPoint x: 167, startPoint y: 99, endPoint x: 303, endPoint y: 100, distance: 136.7
click at [303, 100] on li "Appliances and HVAC are energy efficient." at bounding box center [351, 102] width 404 height 15
drag, startPoint x: 303, startPoint y: 100, endPoint x: 242, endPoint y: 126, distance: 67.1
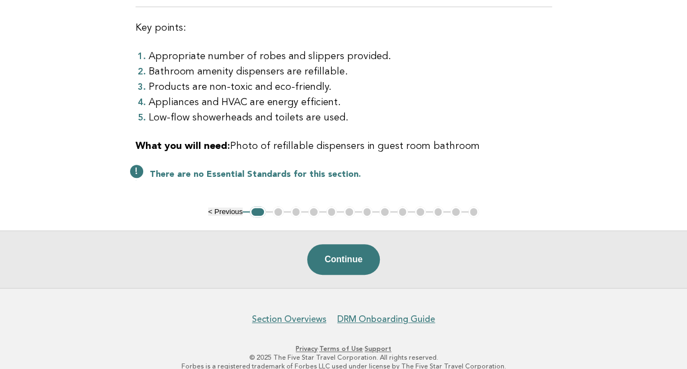
click at [242, 126] on div "Guest Room Sustainability Efforts Need Help? This section addresses energy-effi…" at bounding box center [343, 61] width 443 height 289
drag, startPoint x: 196, startPoint y: 101, endPoint x: 331, endPoint y: 101, distance: 135.1
click at [331, 101] on li "Appliances and HVAC are energy efficient." at bounding box center [351, 102] width 404 height 15
drag, startPoint x: 331, startPoint y: 101, endPoint x: 388, endPoint y: 128, distance: 63.8
click at [388, 128] on div "Guest Room Sustainability Efforts Need Help? This section addresses energy-effi…" at bounding box center [343, 61] width 443 height 289
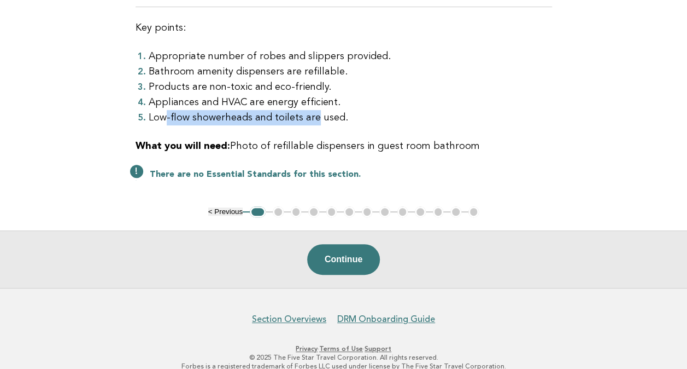
drag, startPoint x: 165, startPoint y: 120, endPoint x: 313, endPoint y: 120, distance: 148.2
click at [313, 120] on li "Low-flow showerheads and toilets are used." at bounding box center [351, 117] width 404 height 15
drag, startPoint x: 313, startPoint y: 120, endPoint x: 290, endPoint y: 149, distance: 37.0
click at [290, 149] on p "What you will need: Photo of refillable dispensers in guest room bathroom" at bounding box center [344, 145] width 417 height 15
drag, startPoint x: 211, startPoint y: 117, endPoint x: 280, endPoint y: 116, distance: 68.9
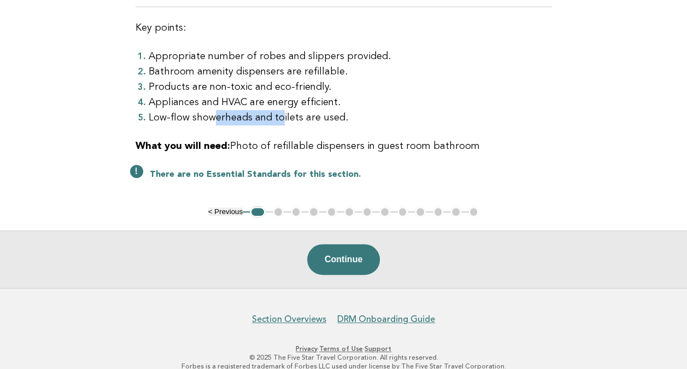
click at [280, 116] on li "Low-flow showerheads and toilets are used." at bounding box center [351, 117] width 404 height 15
drag, startPoint x: 280, startPoint y: 116, endPoint x: 361, endPoint y: 139, distance: 84.0
click at [361, 139] on p "What you will need: Photo of refillable dispensers in guest room bathroom" at bounding box center [344, 145] width 417 height 15
drag, startPoint x: 290, startPoint y: 118, endPoint x: 190, endPoint y: 118, distance: 100.1
click at [190, 118] on li "Low-flow showerheads and toilets are used." at bounding box center [351, 117] width 404 height 15
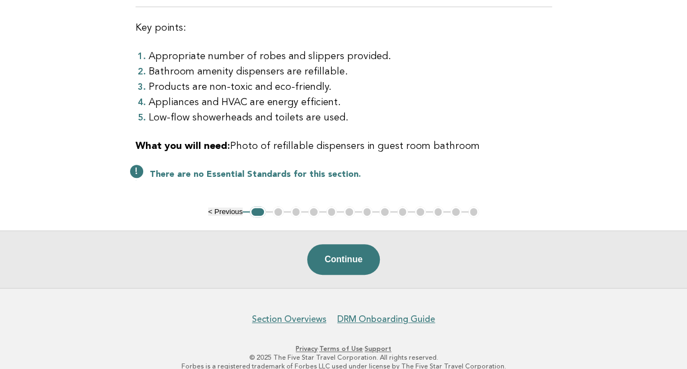
click at [374, 112] on li "Low-flow showerheads and toilets are used." at bounding box center [351, 117] width 404 height 15
drag, startPoint x: 289, startPoint y: 115, endPoint x: 172, endPoint y: 116, distance: 117.0
click at [172, 116] on li "Low-flow showerheads and toilets are used." at bounding box center [351, 117] width 404 height 15
drag, startPoint x: 330, startPoint y: 115, endPoint x: 285, endPoint y: 120, distance: 45.6
click at [330, 115] on li "Low-flow showerheads and toilets are used." at bounding box center [351, 117] width 404 height 15
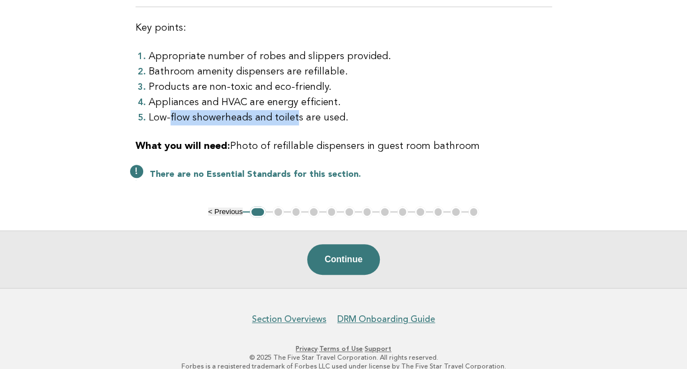
drag, startPoint x: 292, startPoint y: 117, endPoint x: 171, endPoint y: 114, distance: 121.4
click at [171, 114] on li "Low-flow showerheads and toilets are used." at bounding box center [351, 117] width 404 height 15
drag, startPoint x: 171, startPoint y: 114, endPoint x: 359, endPoint y: 109, distance: 188.2
click at [359, 109] on li "Appliances and HVAC are energy efficient." at bounding box center [351, 102] width 404 height 15
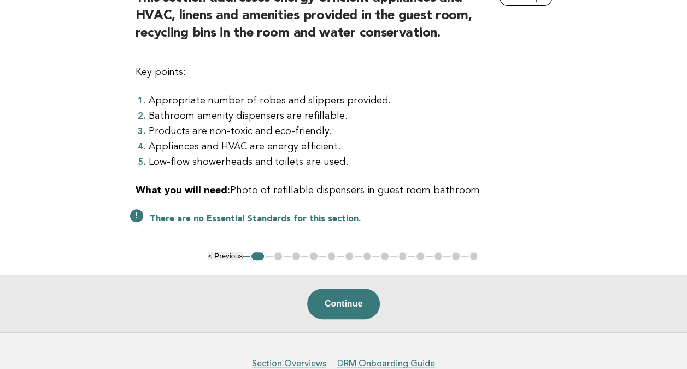
scroll to position [109, 0]
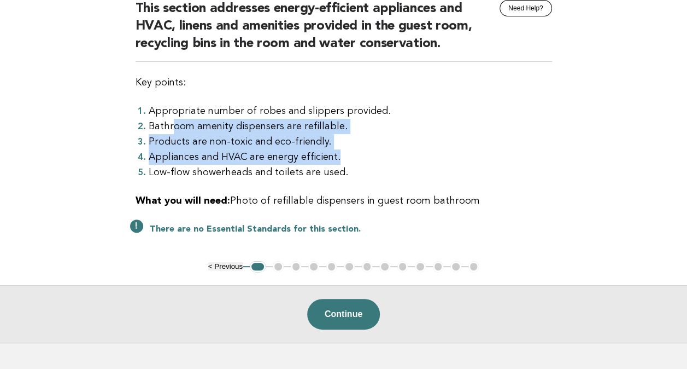
drag, startPoint x: 172, startPoint y: 122, endPoint x: 396, endPoint y: 153, distance: 225.8
click at [396, 153] on ol "Appropriate number of robes and slippers provided. Bathroom amenity dispensers …" at bounding box center [344, 141] width 417 height 77
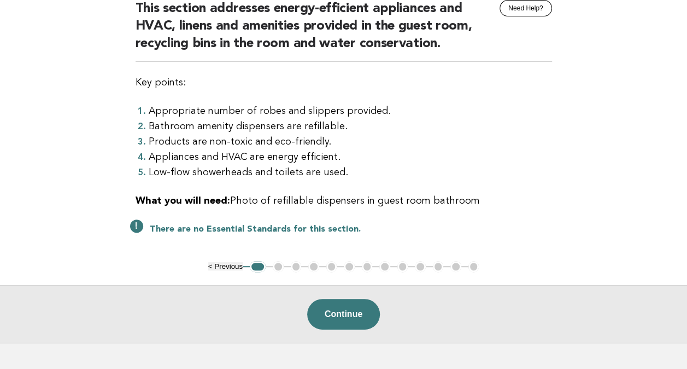
drag, startPoint x: 396, startPoint y: 153, endPoint x: 290, endPoint y: 162, distance: 105.9
click at [290, 165] on li "Low-flow showerheads and toilets are used." at bounding box center [351, 172] width 404 height 15
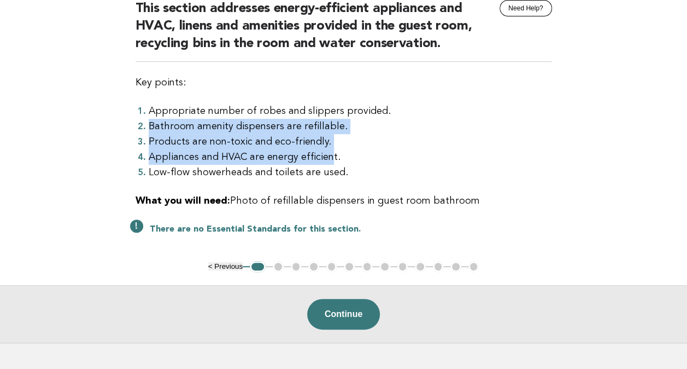
drag, startPoint x: 326, startPoint y: 149, endPoint x: 117, endPoint y: 131, distance: 209.7
click at [117, 131] on main "Guest Room Sustainability Efforts Need Help? This section addresses energy-effi…" at bounding box center [343, 157] width 687 height 371
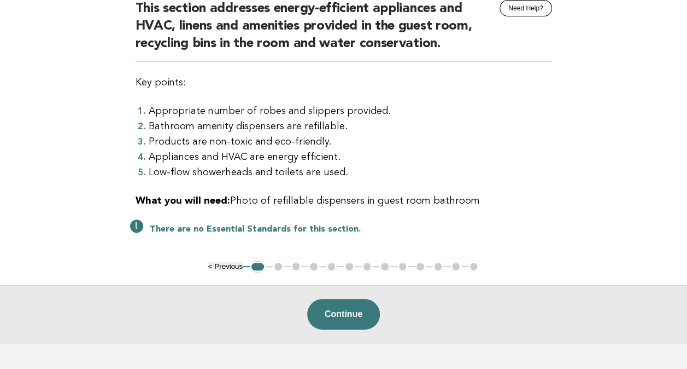
click at [413, 152] on li "Appliances and HVAC are energy efficient." at bounding box center [351, 156] width 404 height 15
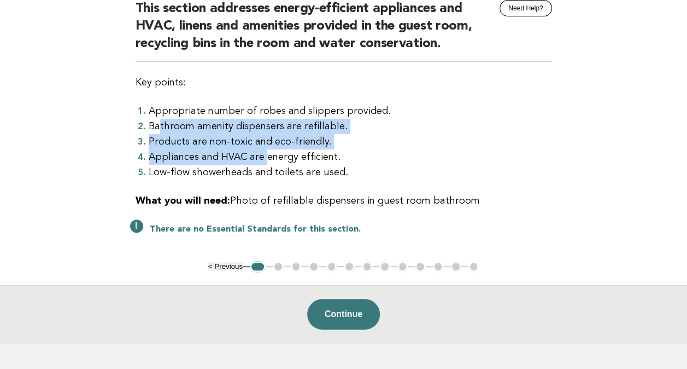
drag, startPoint x: 267, startPoint y: 154, endPoint x: 159, endPoint y: 124, distance: 112.4
click at [159, 124] on ol "Appropriate number of robes and slippers provided. Bathroom amenity dispensers …" at bounding box center [344, 141] width 417 height 77
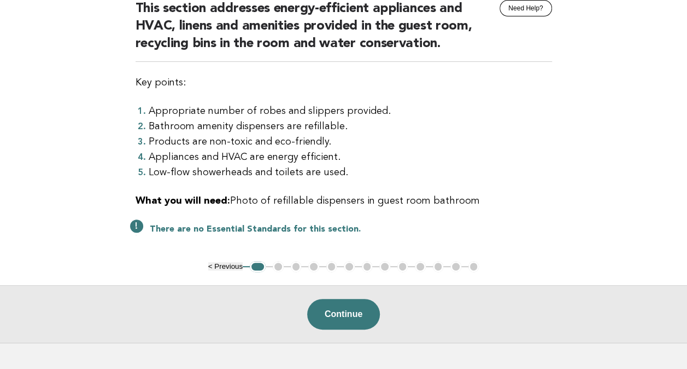
drag, startPoint x: 159, startPoint y: 124, endPoint x: 312, endPoint y: 160, distance: 158.0
click at [312, 160] on li "Appliances and HVAC are energy efficient." at bounding box center [351, 156] width 404 height 15
drag, startPoint x: 249, startPoint y: 143, endPoint x: 268, endPoint y: 143, distance: 18.6
click at [268, 143] on li "Products are non-toxic and eco-friendly." at bounding box center [351, 141] width 404 height 15
drag, startPoint x: 268, startPoint y: 143, endPoint x: 270, endPoint y: 162, distance: 18.7
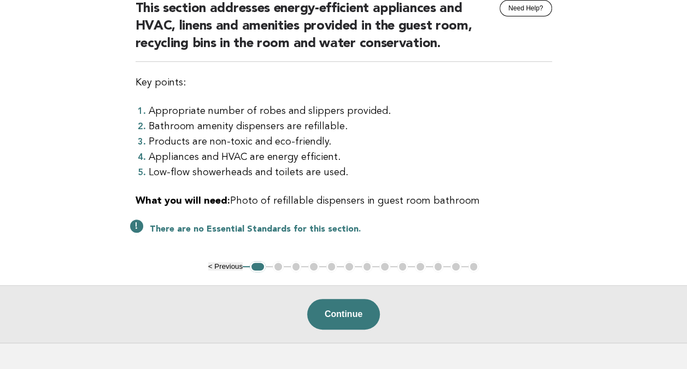
click at [269, 161] on li "Appliances and HVAC are energy efficient." at bounding box center [351, 156] width 404 height 15
drag, startPoint x: 180, startPoint y: 133, endPoint x: 264, endPoint y: 141, distance: 84.0
click at [264, 141] on li "Products are non-toxic and eco-friendly." at bounding box center [351, 141] width 404 height 15
drag, startPoint x: 264, startPoint y: 141, endPoint x: 264, endPoint y: 166, distance: 25.2
click at [264, 166] on li "Low-flow showerheads and toilets are used." at bounding box center [351, 172] width 404 height 15
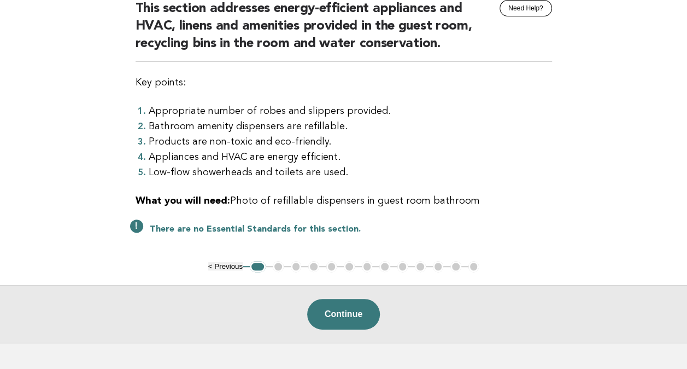
click at [278, 270] on ul "< Previous 1 2 3 4 5 6 7 8 9 10 11 12 13" at bounding box center [343, 266] width 271 height 11
drag, startPoint x: 315, startPoint y: 126, endPoint x: 188, endPoint y: 130, distance: 128.0
click at [188, 130] on li "Bathroom amenity dispensers are refillable." at bounding box center [351, 126] width 404 height 15
drag
click at [229, 169] on li "Low-flow showerheads and toilets are used." at bounding box center [351, 172] width 404 height 15
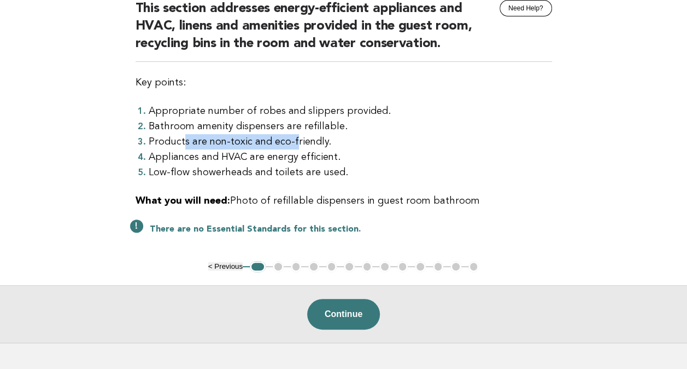
click at [291, 141] on li "Products are non-toxic and eco-friendly." at bounding box center [351, 141] width 404 height 15
click at [285, 160] on li "Appliances and HVAC are energy efficient." at bounding box center [351, 156] width 404 height 15
click at [220, 138] on li "Products are non-toxic and eco-friendly." at bounding box center [351, 141] width 404 height 15
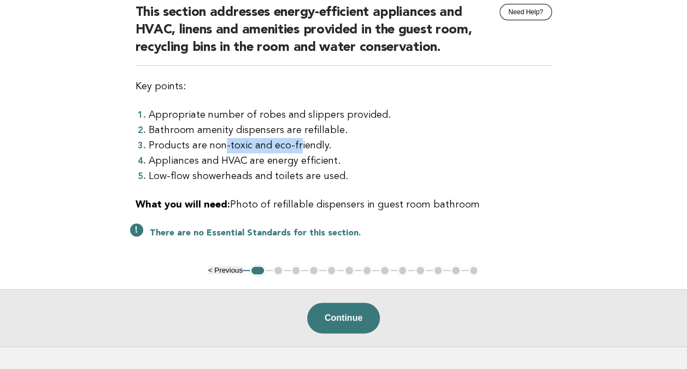
scroll to position [0, 0]
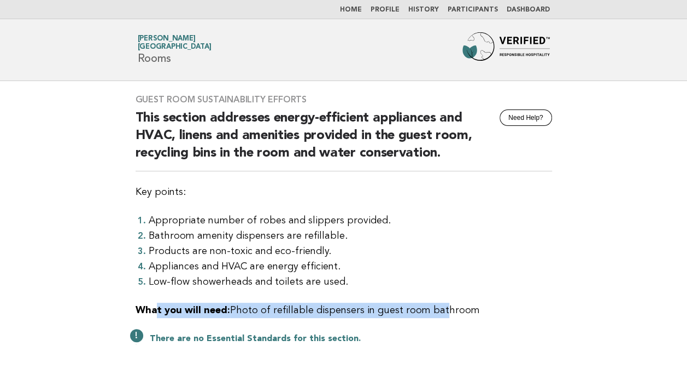
click at [155, 301] on div "Guest Room Sustainability Efforts Need Help? This section addresses energy-effi…" at bounding box center [343, 225] width 443 height 289
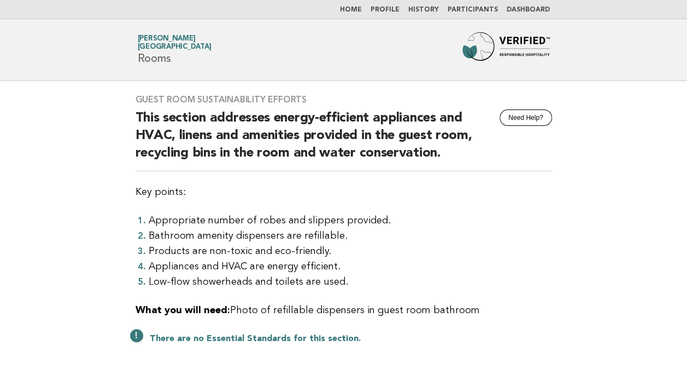
click at [490, 262] on li "Appliances and HVAC are energy efficient." at bounding box center [351, 266] width 404 height 15
click at [466, 312] on p "What you will need: Photo of refillable dispensers in guest room bathroom" at bounding box center [344, 309] width 417 height 15
click at [404, 259] on li "Appliances and HVAC are energy efficient." at bounding box center [351, 266] width 404 height 15
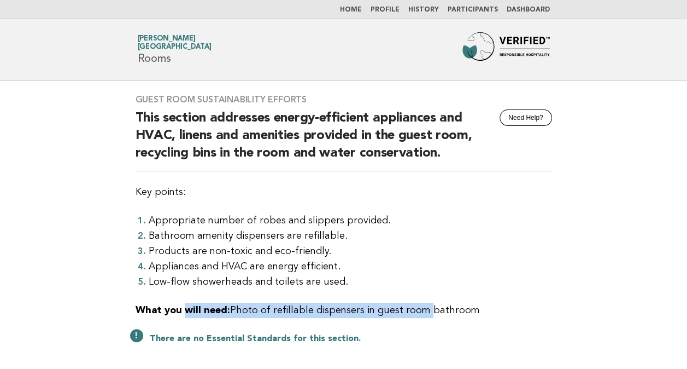
drag, startPoint x: 418, startPoint y: 309, endPoint x: 185, endPoint y: 307, distance: 233.5
click at [185, 307] on p "What you will need: Photo of refillable dispensers in guest room bathroom" at bounding box center [344, 309] width 417 height 15
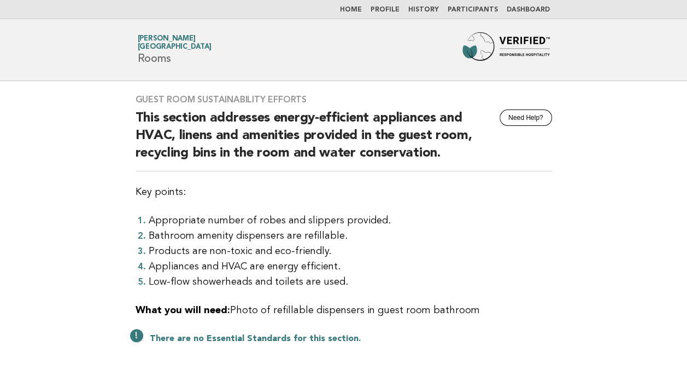
click at [437, 277] on li "Low-flow showerheads and toilets are used." at bounding box center [351, 281] width 404 height 15
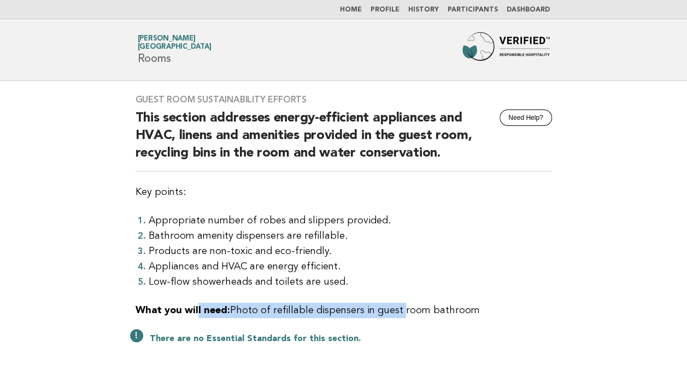
drag, startPoint x: 396, startPoint y: 308, endPoint x: 197, endPoint y: 296, distance: 199.4
click at [197, 296] on div "Guest Room Sustainability Efforts Need Help? This section addresses energy-effi…" at bounding box center [343, 225] width 443 height 289
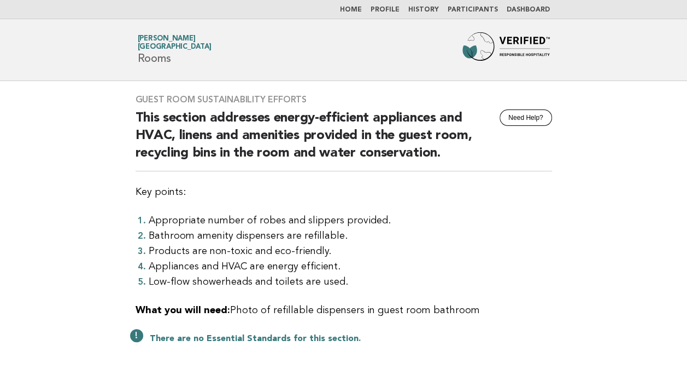
click at [437, 294] on div "Guest Room Sustainability Efforts Need Help? This section addresses energy-effi…" at bounding box center [343, 225] width 443 height 289
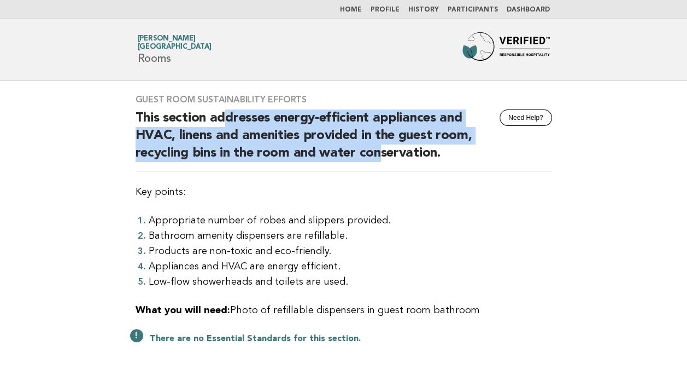
drag, startPoint x: 227, startPoint y: 114, endPoint x: 377, endPoint y: 148, distance: 153.6
click at [377, 148] on h2 "This section addresses energy-efficient appliances and HVAC, linens and ameniti…" at bounding box center [344, 140] width 417 height 62
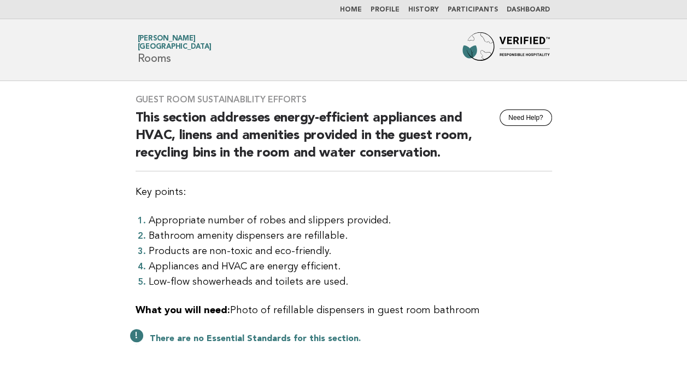
click at [442, 300] on div "Guest Room Sustainability Efforts Need Help? This section addresses energy-effi…" at bounding box center [343, 225] width 443 height 289
click at [425, 312] on p "What you will need: Photo of refillable dispensers in guest room bathroom" at bounding box center [344, 309] width 417 height 15
drag, startPoint x: 254, startPoint y: 311, endPoint x: 477, endPoint y: 315, distance: 223.1
click at [477, 315] on p "What you will need: Photo of refillable dispensers in guest room bathroom" at bounding box center [344, 309] width 417 height 15
copy p "Photo of refillable dispensers in guest room bathroom"
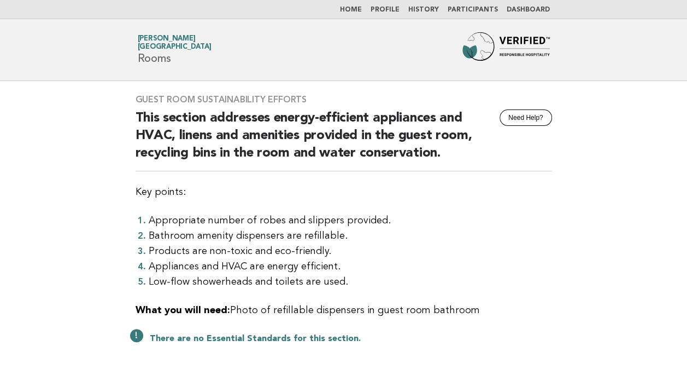
click at [359, 5] on li "Home" at bounding box center [351, 9] width 22 height 9
click at [353, 9] on link "Home" at bounding box center [351, 10] width 22 height 7
click at [360, 7] on link "Home" at bounding box center [351, 10] width 22 height 7
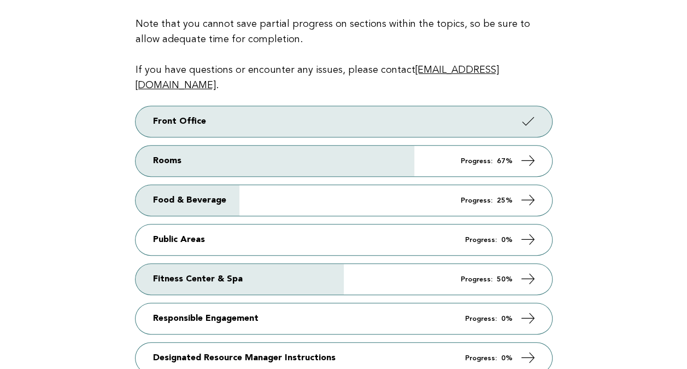
scroll to position [164, 0]
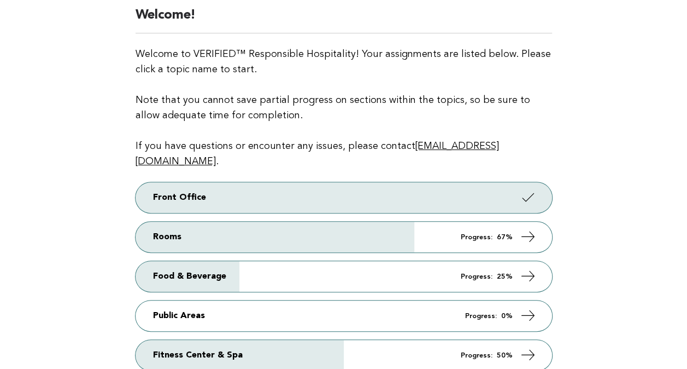
scroll to position [219, 0]
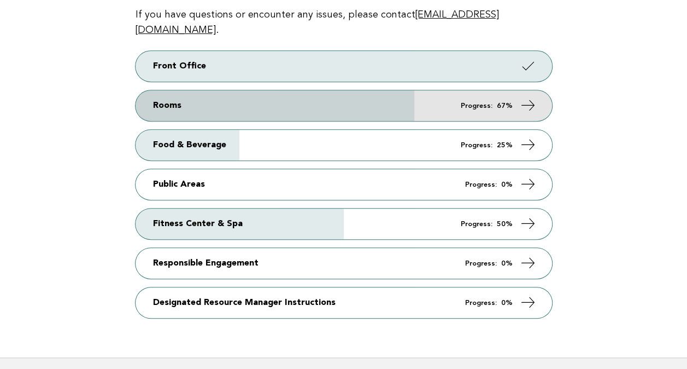
click at [527, 97] on icon at bounding box center [528, 105] width 16 height 16
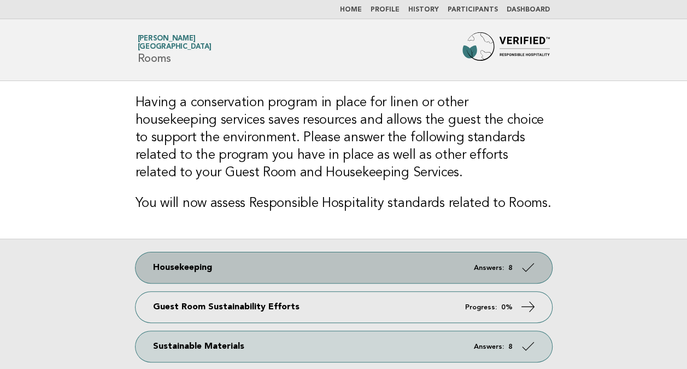
click at [386, 265] on link "Housekeeping Answers: 8" at bounding box center [344, 267] width 417 height 31
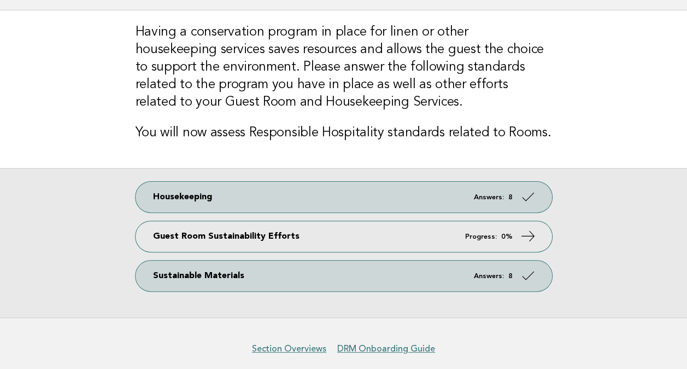
scroll to position [114, 0]
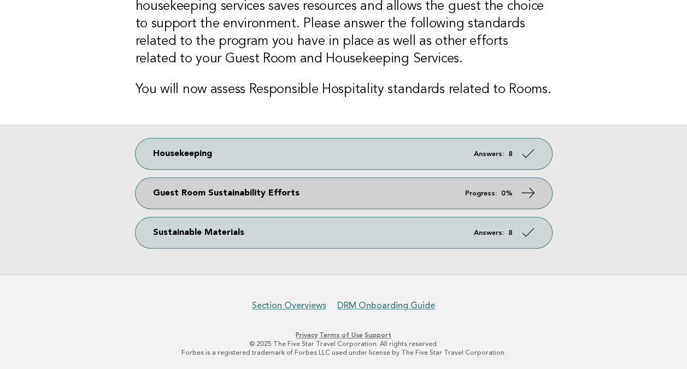
click at [527, 189] on icon at bounding box center [528, 193] width 16 height 16
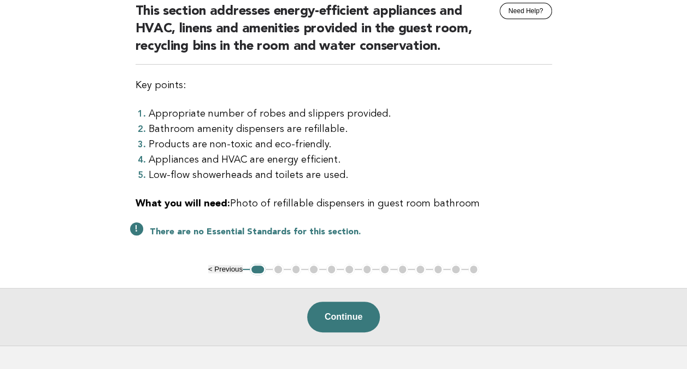
scroll to position [109, 0]
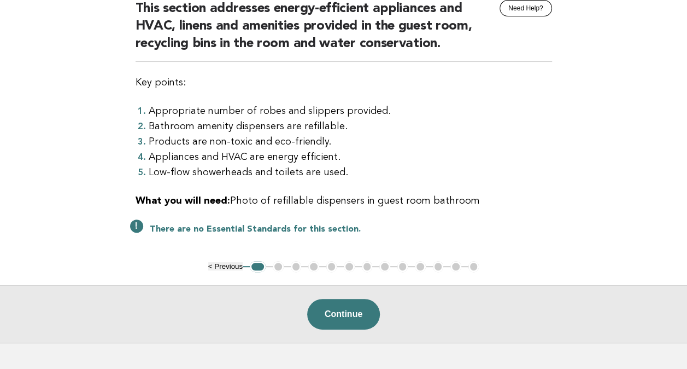
drag, startPoint x: 234, startPoint y: 201, endPoint x: 508, endPoint y: 184, distance: 274.5
click at [508, 184] on div "Guest Room Sustainability Efforts Need Help? This section addresses energy-effi…" at bounding box center [343, 116] width 443 height 289
click at [377, 209] on div "Guest Room Sustainability Efforts Need Help? This section addresses energy-effi…" at bounding box center [343, 116] width 443 height 289
drag, startPoint x: 231, startPoint y: 198, endPoint x: 512, endPoint y: 191, distance: 281.1
click at [512, 191] on div "Guest Room Sustainability Efforts Need Help? This section addresses energy-effi…" at bounding box center [343, 116] width 443 height 289
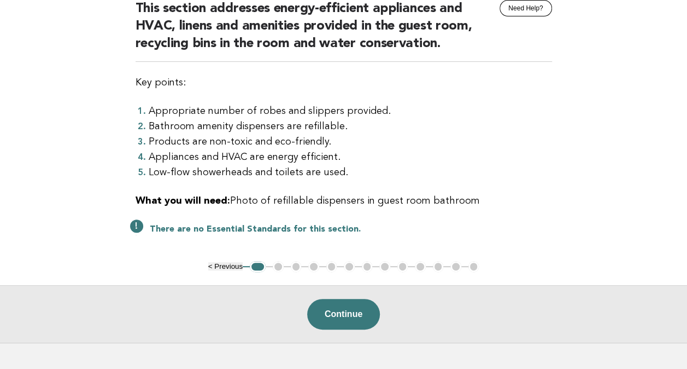
copy p "Photo of refillable dispensers in guest room bathroom"
drag, startPoint x: 512, startPoint y: 191, endPoint x: 319, endPoint y: 207, distance: 193.1
click at [319, 207] on p "What you will need: Photo of refillable dispensers in guest room bathroom" at bounding box center [344, 200] width 417 height 15
click at [357, 217] on div "Guest Room Sustainability Efforts Need Help? This section addresses energy-effi…" at bounding box center [343, 116] width 443 height 289
click at [349, 312] on button "Continue" at bounding box center [343, 314] width 73 height 31
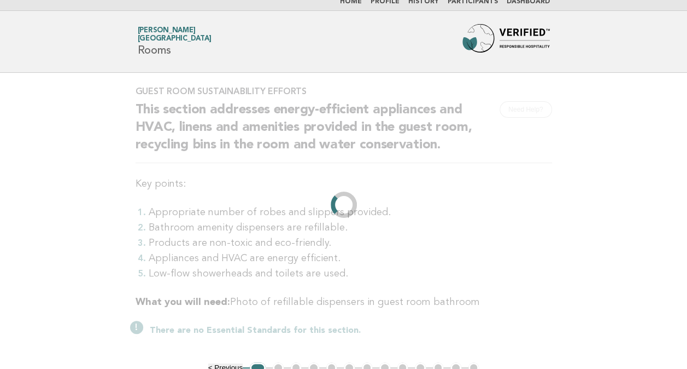
scroll to position [0, 0]
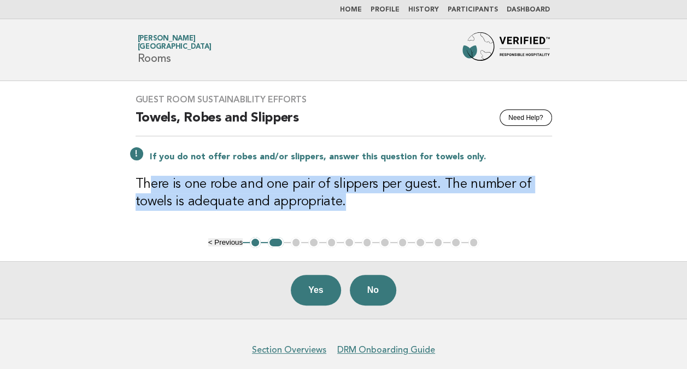
drag, startPoint x: 149, startPoint y: 183, endPoint x: 564, endPoint y: 207, distance: 416.2
click at [564, 207] on div "Guest Room Sustainability Efforts Need Help? Towels, Robes and Slippers If you …" at bounding box center [343, 159] width 443 height 156
drag, startPoint x: 564, startPoint y: 207, endPoint x: 326, endPoint y: 203, distance: 237.9
click at [326, 203] on h3 "There is one robe and one pair of slippers per guest. The number of towels is a…" at bounding box center [344, 193] width 417 height 35
click at [396, 204] on h3 "There is one robe and one pair of slippers per guest. The number of towels is a…" at bounding box center [344, 193] width 417 height 35
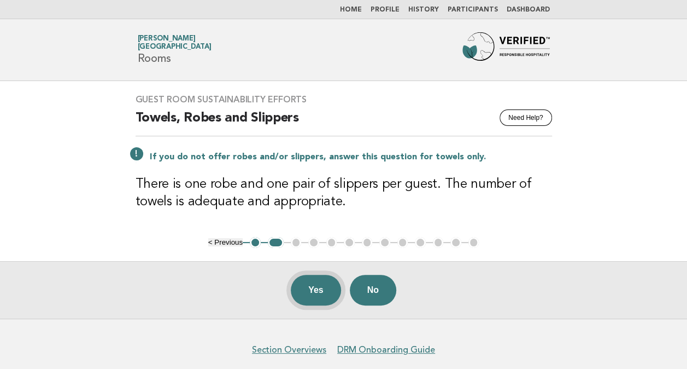
click at [314, 290] on button "Yes" at bounding box center [316, 289] width 50 height 31
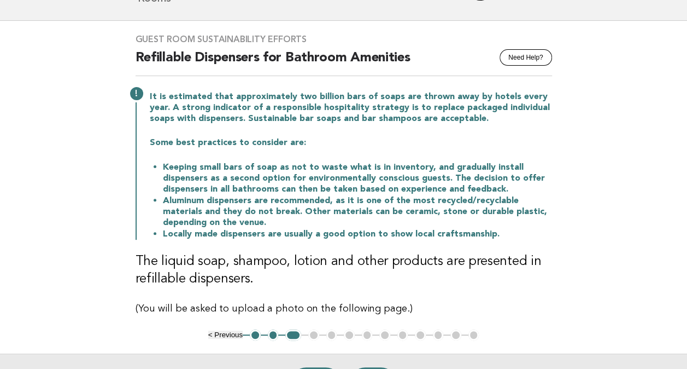
scroll to position [109, 0]
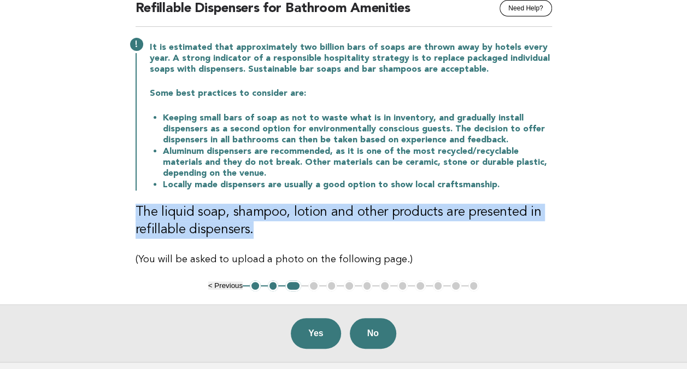
drag, startPoint x: 150, startPoint y: 210, endPoint x: 582, endPoint y: 235, distance: 432.7
click at [582, 235] on main "Guest Room Sustainability Efforts Need Help? Refillable Dispensers for Bathroom…" at bounding box center [343, 167] width 687 height 390
drag, startPoint x: 582, startPoint y: 235, endPoint x: 428, endPoint y: 224, distance: 154.0
click at [428, 224] on h3 "The liquid soap, shampoo, lotion and other products are presented in refillable…" at bounding box center [344, 220] width 417 height 35
click at [269, 237] on h3 "The liquid soap, shampoo, lotion and other products are presented in refillable…" at bounding box center [344, 220] width 417 height 35
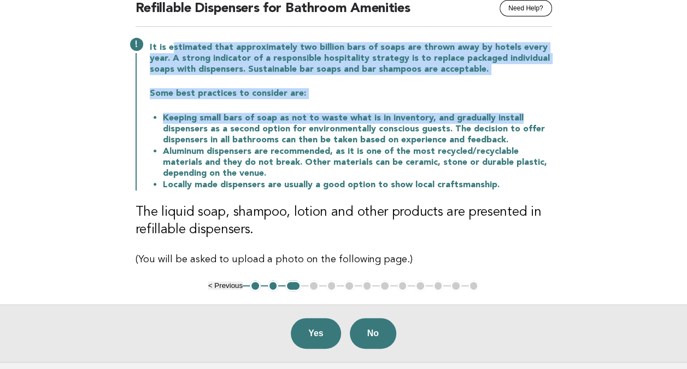
drag, startPoint x: 346, startPoint y: 51, endPoint x: 526, endPoint y: 118, distance: 192.6
click at [526, 118] on div "It is estimated that approximately two billion bars of soaps are thrown away by…" at bounding box center [344, 115] width 417 height 150
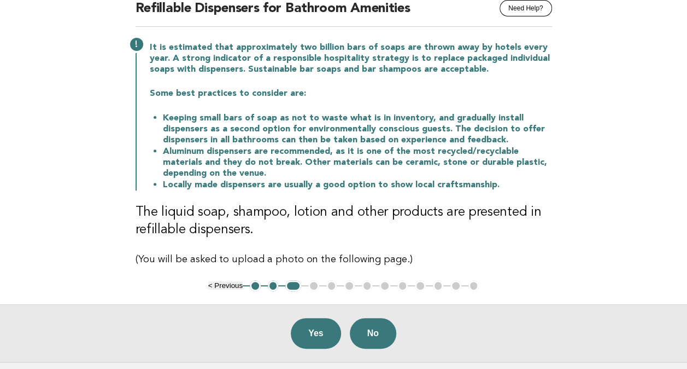
drag, startPoint x: 526, startPoint y: 118, endPoint x: 440, endPoint y: 150, distance: 92.0
click at [440, 150] on li "Aluminum dispensers are recommended, as it is one of the most recycled/recyclab…" at bounding box center [357, 161] width 389 height 33
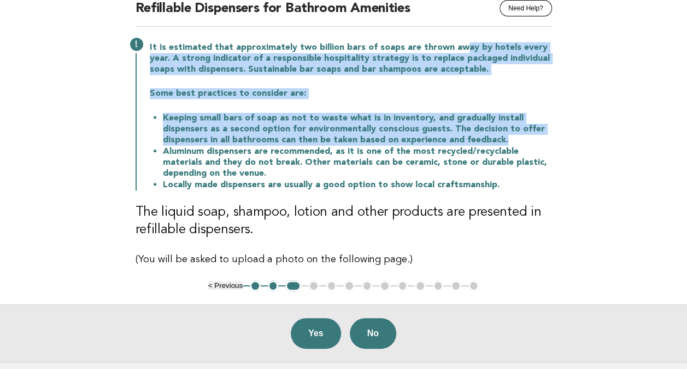
drag, startPoint x: 456, startPoint y: 48, endPoint x: 562, endPoint y: 142, distance: 142.1
click at [562, 142] on div "Guest Room Sustainability Efforts Need Help? Refillable Dispensers for Bathroom…" at bounding box center [343, 126] width 443 height 308
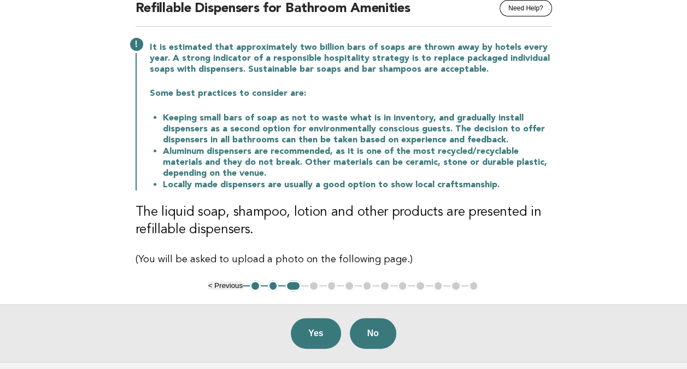
click at [365, 184] on li "Locally made dispensers are usually a good option to show local craftsmanship." at bounding box center [357, 184] width 389 height 11
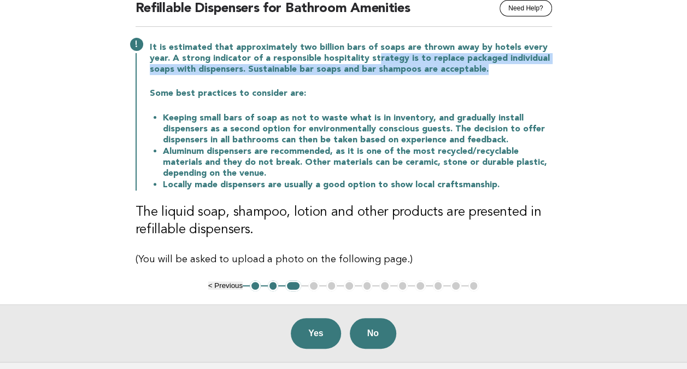
drag, startPoint x: 372, startPoint y: 59, endPoint x: 557, endPoint y: 73, distance: 185.4
click at [557, 73] on div "Guest Room Sustainability Efforts Need Help? Refillable Dispensers for Bathroom…" at bounding box center [343, 126] width 443 height 308
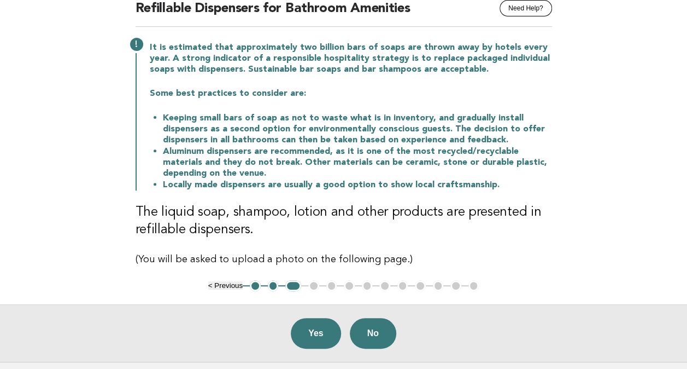
click at [298, 156] on li "Aluminum dispensers are recommended, as it is one of the most recycled/recyclab…" at bounding box center [357, 161] width 389 height 33
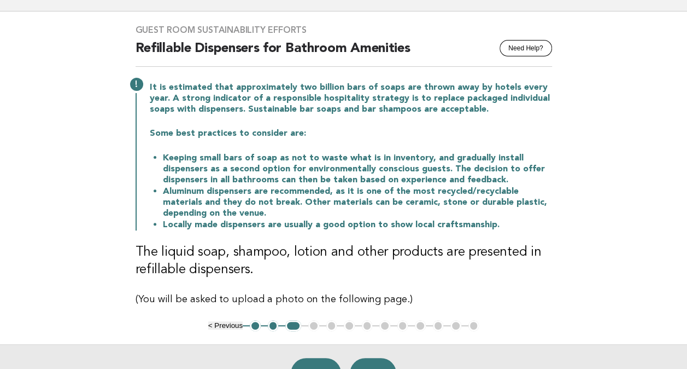
scroll to position [55, 0]
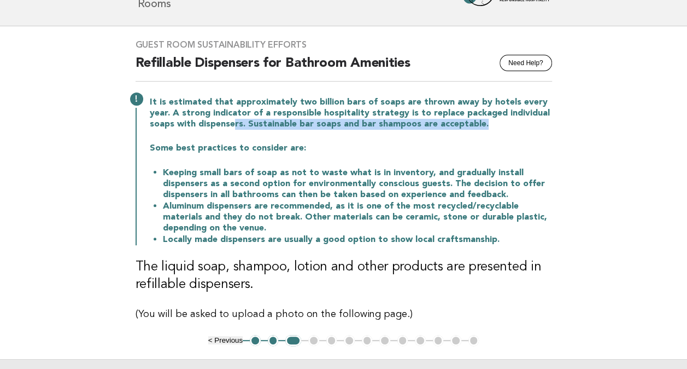
drag, startPoint x: 245, startPoint y: 117, endPoint x: 485, endPoint y: 127, distance: 240.2
click at [485, 127] on p "It is estimated that approximately two billion bars of soaps are thrown away by…" at bounding box center [351, 113] width 402 height 33
drag, startPoint x: 485, startPoint y: 127, endPoint x: 420, endPoint y: 213, distance: 108.2
click at [420, 213] on li "Aluminum dispensers are recommended, as it is one of the most recycled/recyclab…" at bounding box center [357, 216] width 389 height 33
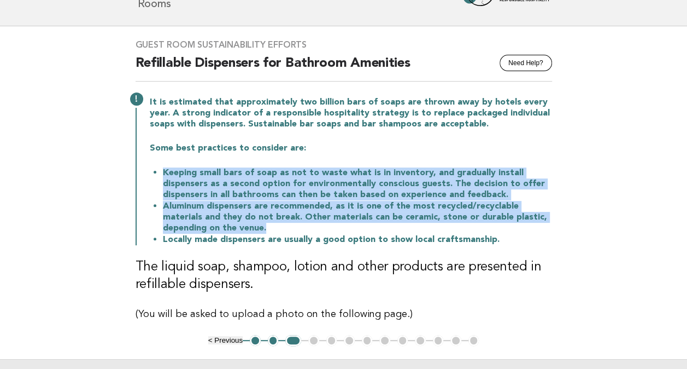
drag, startPoint x: 161, startPoint y: 172, endPoint x: 562, endPoint y: 228, distance: 404.7
click at [562, 228] on div "Guest Room Sustainability Efforts Need Help? Refillable Dispensers for Bathroom…" at bounding box center [343, 180] width 443 height 308
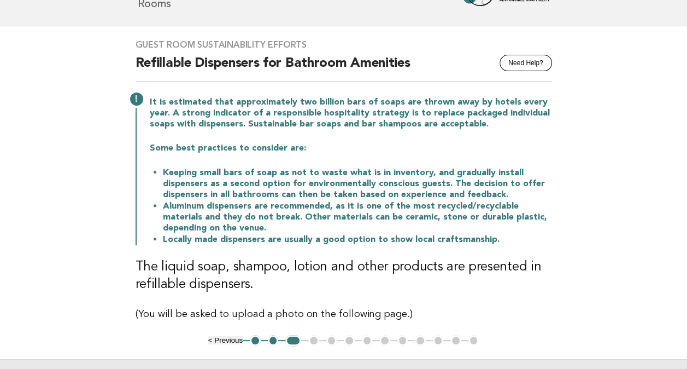
click at [376, 261] on h3 "The liquid soap, shampoo, lotion and other products are presented in refillable…" at bounding box center [344, 275] width 417 height 35
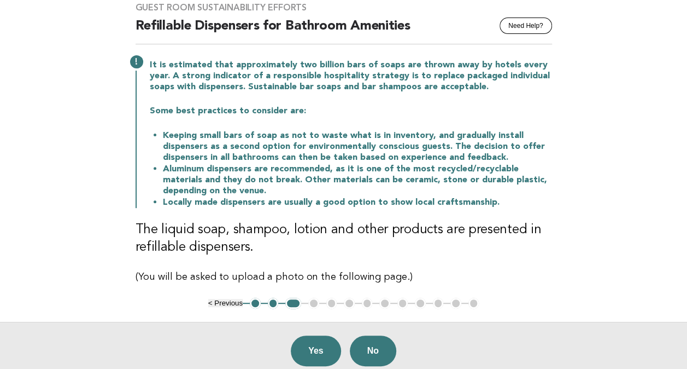
scroll to position [109, 0]
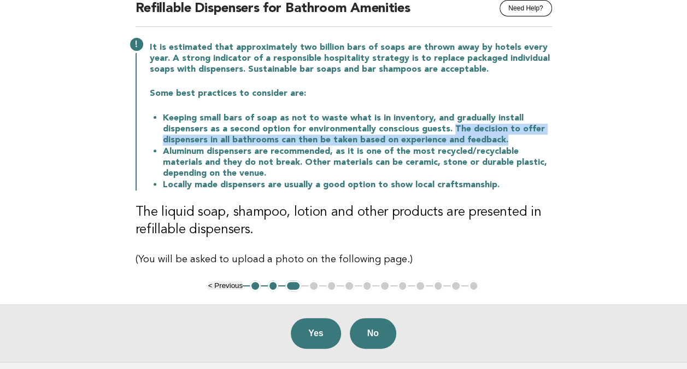
drag, startPoint x: 448, startPoint y: 127, endPoint x: 557, endPoint y: 141, distance: 109.2
click at [557, 141] on div "Guest Room Sustainability Efforts Need Help? Refillable Dispensers for Bathroom…" at bounding box center [343, 126] width 443 height 308
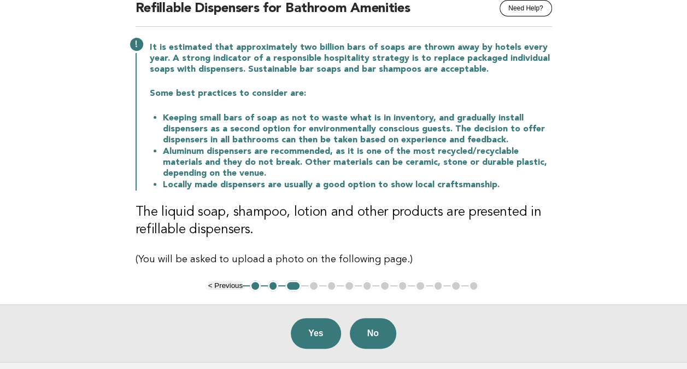
click at [391, 197] on div "Guest Room Sustainability Efforts Need Help? Refillable Dispensers for Bathroom…" at bounding box center [343, 126] width 443 height 308
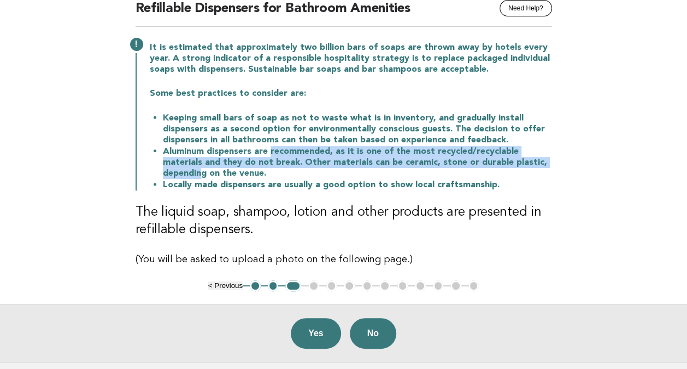
drag, startPoint x: 271, startPoint y: 154, endPoint x: 536, endPoint y: 157, distance: 265.2
click at [536, 157] on li "Aluminum dispensers are recommended, as it is one of the most recycled/recyclab…" at bounding box center [357, 161] width 389 height 33
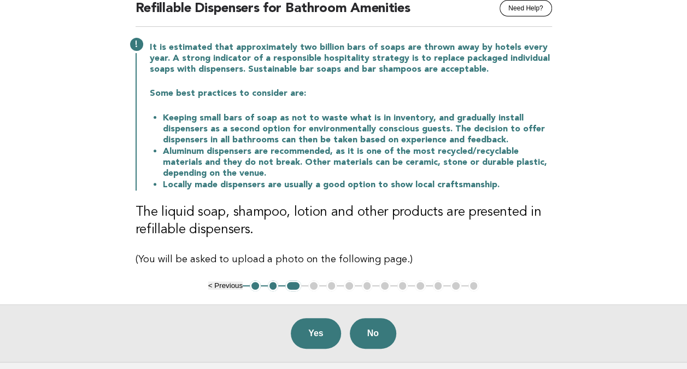
drag, startPoint x: 536, startPoint y: 157, endPoint x: 476, endPoint y: 180, distance: 64.1
click at [476, 180] on li "Locally made dispensers are usually a good option to show local craftsmanship." at bounding box center [357, 184] width 389 height 11
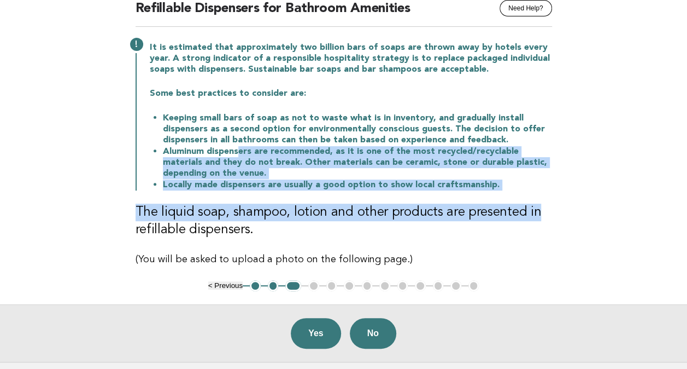
drag, startPoint x: 269, startPoint y: 157, endPoint x: 545, endPoint y: 195, distance: 278.7
click at [545, 195] on div "Guest Room Sustainability Efforts Need Help? Refillable Dispensers for Bathroom…" at bounding box center [343, 126] width 443 height 308
click at [388, 184] on li "Locally made dispensers are usually a good option to show local craftsmanship." at bounding box center [357, 184] width 389 height 11
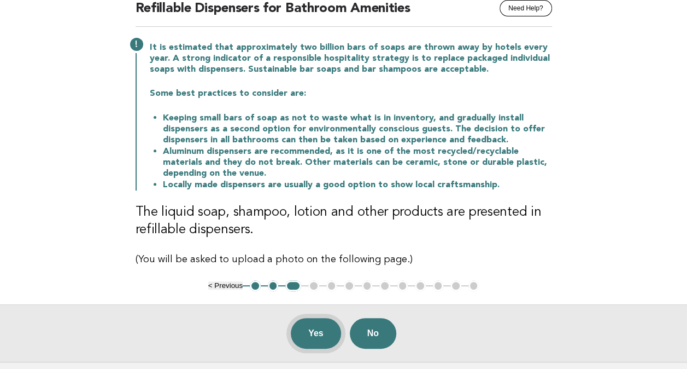
click at [315, 336] on button "Yes" at bounding box center [316, 333] width 50 height 31
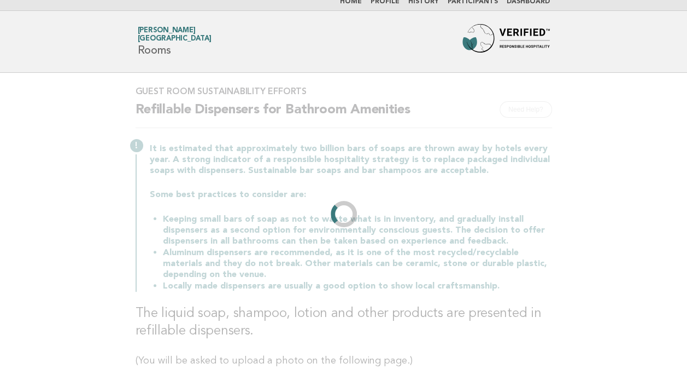
scroll to position [0, 0]
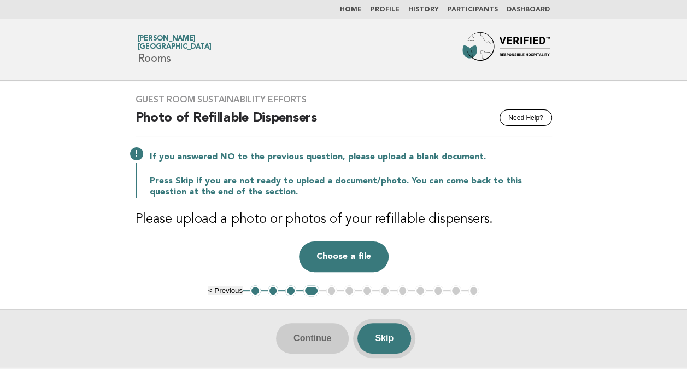
click at [388, 337] on button "Skip" at bounding box center [385, 338] width 54 height 31
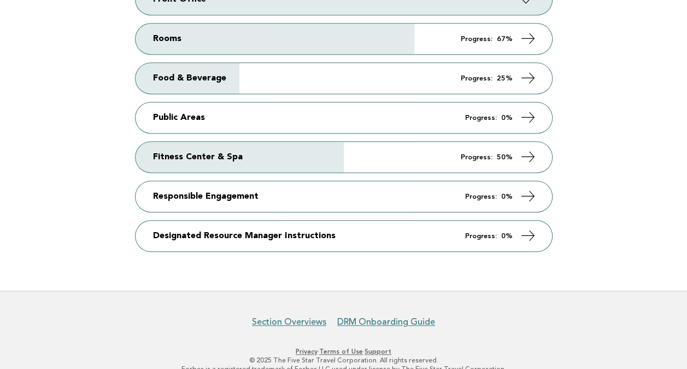
scroll to position [287, 0]
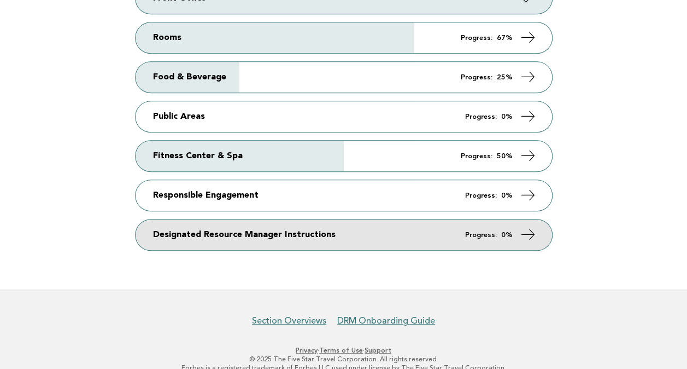
click at [528, 226] on icon at bounding box center [528, 234] width 16 height 16
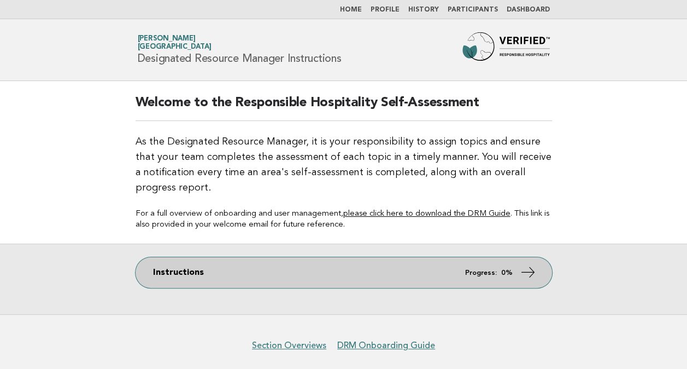
click at [521, 270] on icon at bounding box center [528, 272] width 16 height 16
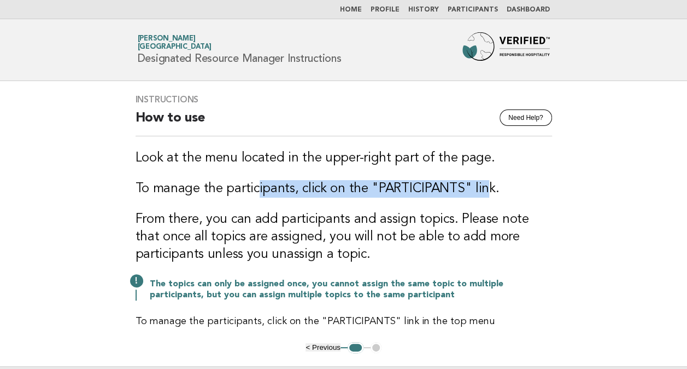
drag, startPoint x: 273, startPoint y: 190, endPoint x: 478, endPoint y: 191, distance: 204.5
click at [478, 191] on h3 "To manage the participants, click on the "PARTICIPANTS" link." at bounding box center [344, 188] width 417 height 17
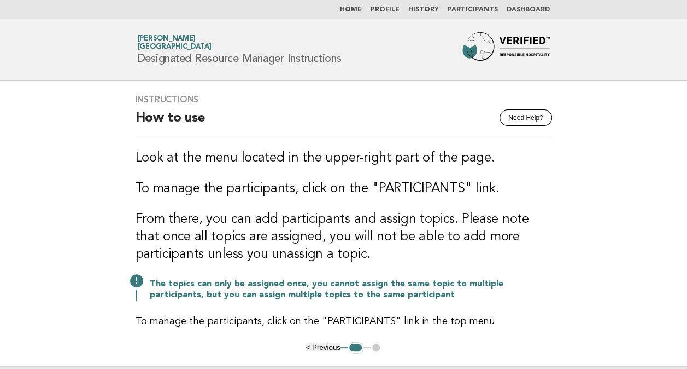
drag, startPoint x: 478, startPoint y: 191, endPoint x: 621, endPoint y: 202, distance: 143.7
click at [621, 202] on main "Instructions Need Help? How to use Look at the menu located in the upper-right …" at bounding box center [343, 252] width 687 height 342
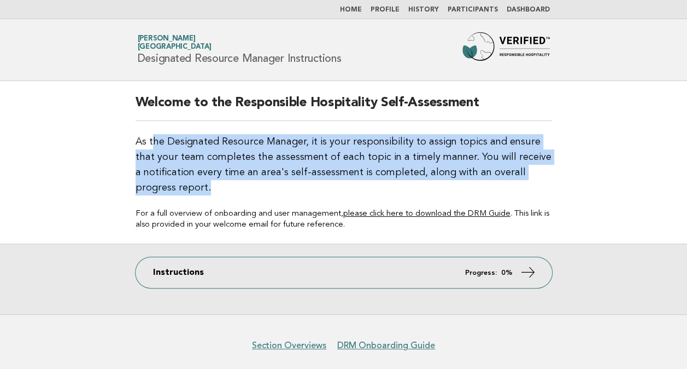
drag, startPoint x: 164, startPoint y: 141, endPoint x: 531, endPoint y: 184, distance: 369.4
click at [531, 184] on p "As the Designated Resource Manager, it is your responsibility to assign topics …" at bounding box center [344, 164] width 417 height 61
drag, startPoint x: 531, startPoint y: 184, endPoint x: 472, endPoint y: 165, distance: 61.6
click at [472, 165] on p "As the Designated Resource Manager, it is your responsibility to assign topics …" at bounding box center [344, 164] width 417 height 61
click at [253, 182] on p "As the Designated Resource Manager, it is your responsibility to assign topics …" at bounding box center [344, 164] width 417 height 61
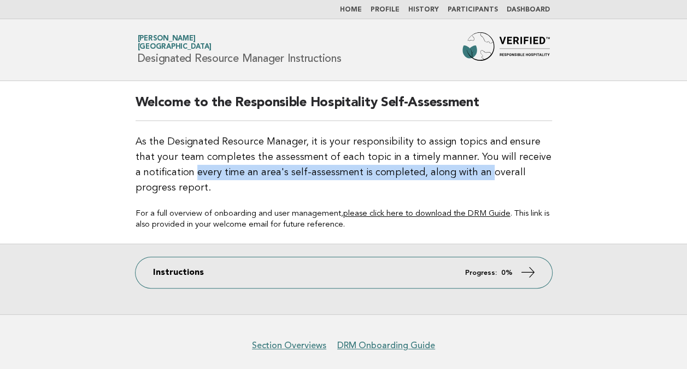
drag, startPoint x: 189, startPoint y: 169, endPoint x: 471, endPoint y: 173, distance: 282.7
click at [471, 173] on p "As the Designated Resource Manager, it is your responsibility to assign topics …" at bounding box center [344, 164] width 417 height 61
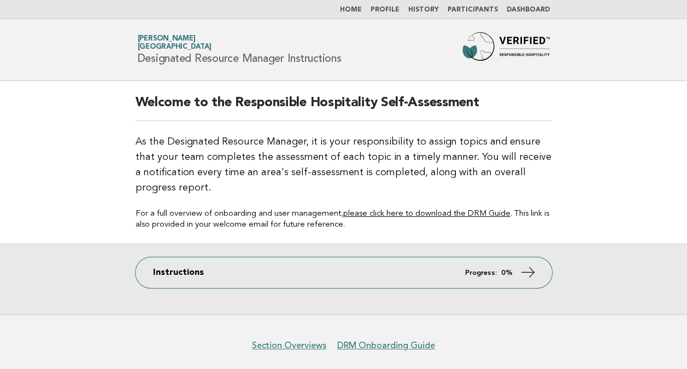
click at [290, 181] on p "As the Designated Resource Manager, it is your responsibility to assign topics …" at bounding box center [344, 164] width 417 height 61
click at [443, 158] on p "As the Designated Resource Manager, it is your responsibility to assign topics …" at bounding box center [344, 164] width 417 height 61
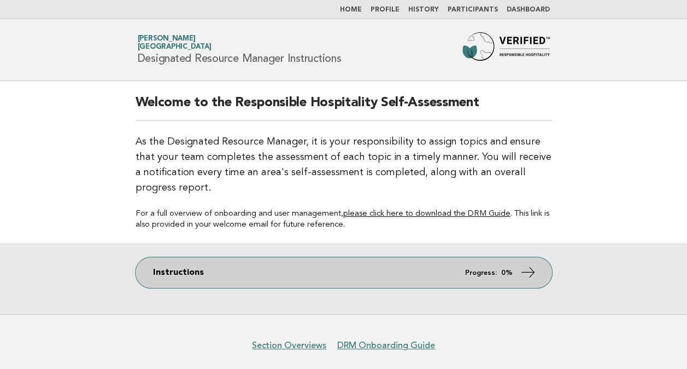
click at [529, 271] on icon at bounding box center [528, 272] width 16 height 16
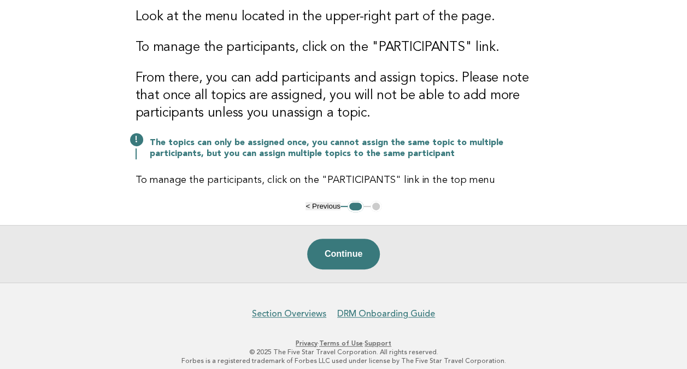
scroll to position [149, 0]
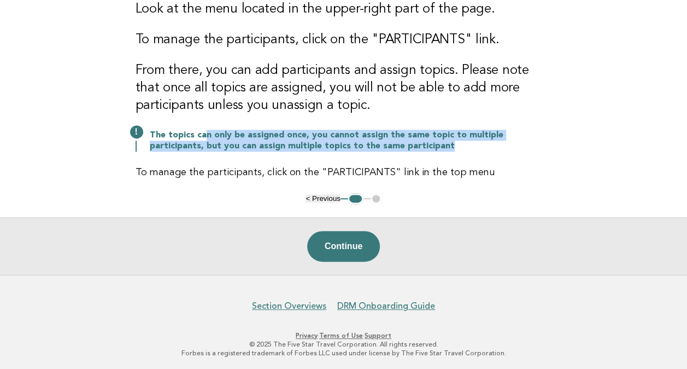
drag, startPoint x: 256, startPoint y: 135, endPoint x: 468, endPoint y: 147, distance: 212.5
click at [468, 147] on p "The topics can only be assigned once, you cannot assign the same topic to multi…" at bounding box center [351, 141] width 402 height 22
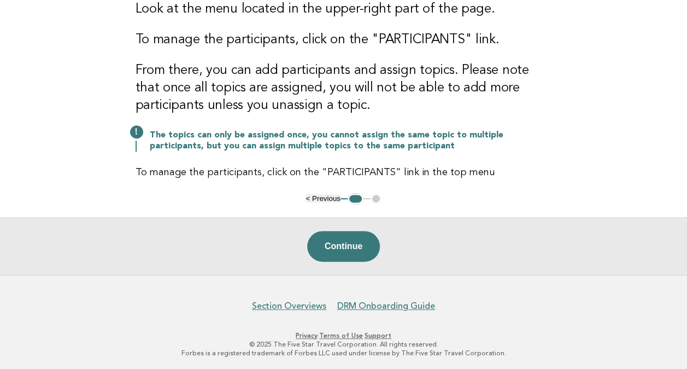
drag, startPoint x: 468, startPoint y: 147, endPoint x: 337, endPoint y: 89, distance: 143.2
click at [337, 89] on h3 "From there, you can add participants and assign topics. Please note that once a…" at bounding box center [344, 88] width 417 height 52
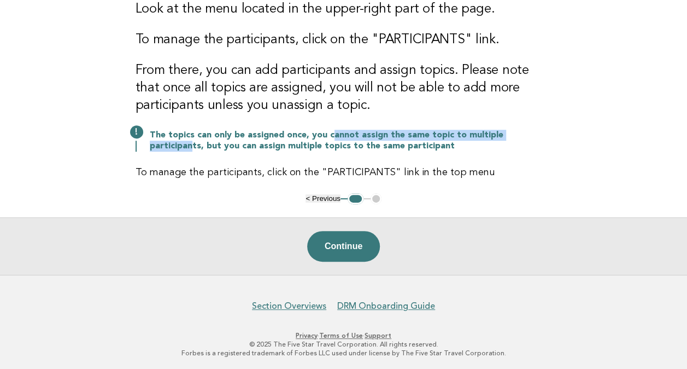
drag, startPoint x: 340, startPoint y: 132, endPoint x: 535, endPoint y: 132, distance: 195.2
click at [535, 132] on p "The topics can only be assigned once, you cannot assign the same topic to multi…" at bounding box center [351, 141] width 402 height 22
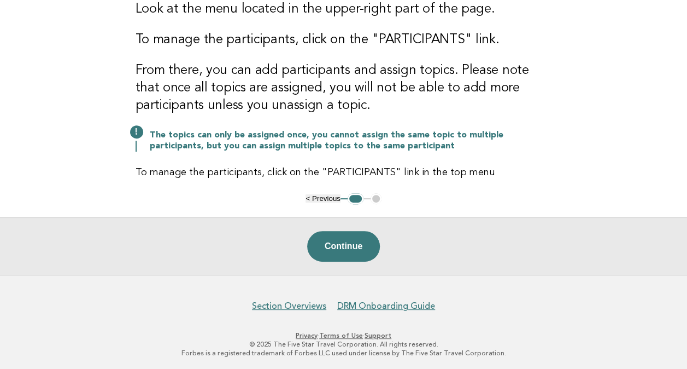
drag, startPoint x: 535, startPoint y: 132, endPoint x: 545, endPoint y: 207, distance: 75.1
click at [545, 207] on main "Instructions Need Help? How to use Look at the menu located in the upper-right …" at bounding box center [343, 103] width 687 height 342
click at [353, 245] on button "Continue" at bounding box center [343, 246] width 73 height 31
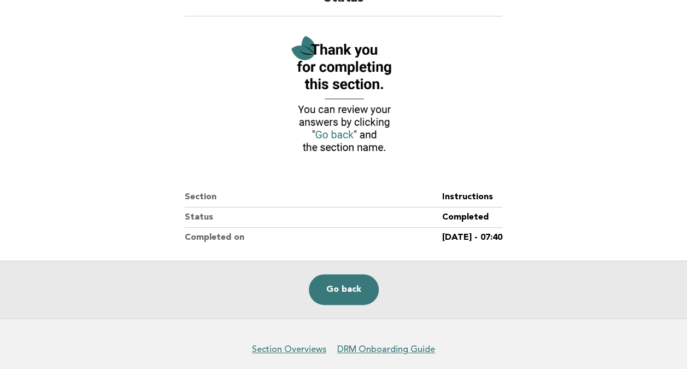
scroll to position [148, 0]
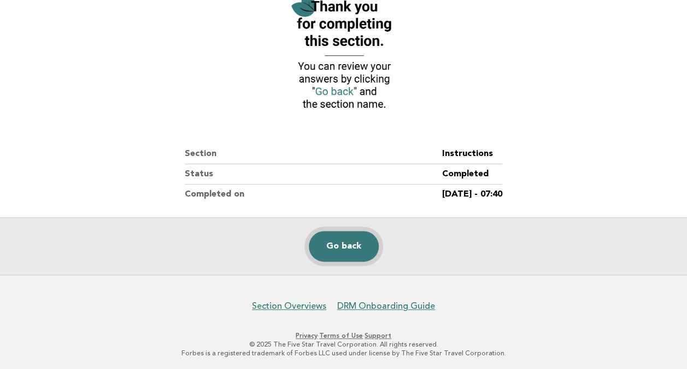
click at [350, 242] on link "Go back" at bounding box center [344, 246] width 70 height 31
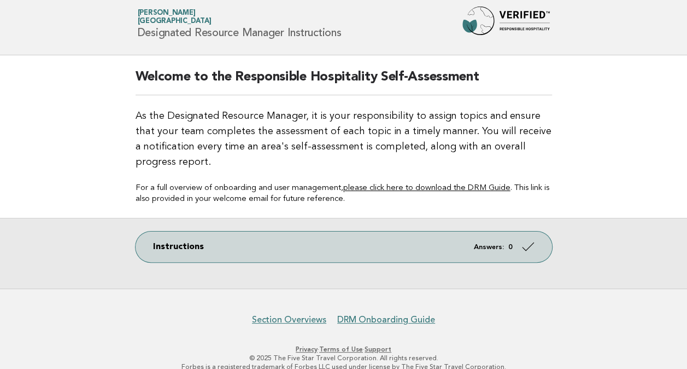
scroll to position [39, 0]
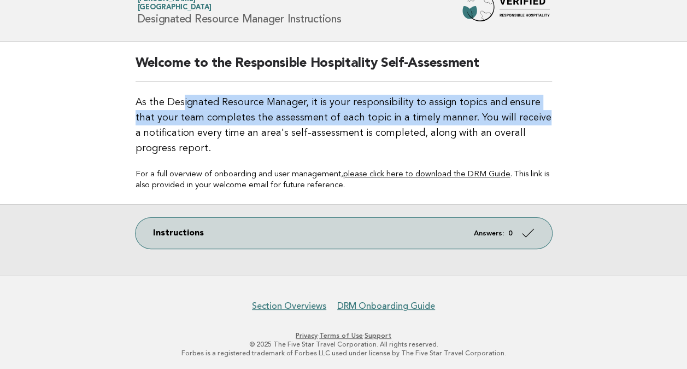
drag, startPoint x: 264, startPoint y: 113, endPoint x: 512, endPoint y: 121, distance: 248.4
click at [512, 121] on p "As the Designated Resource Manager, it is your responsibility to assign topics …" at bounding box center [344, 125] width 417 height 61
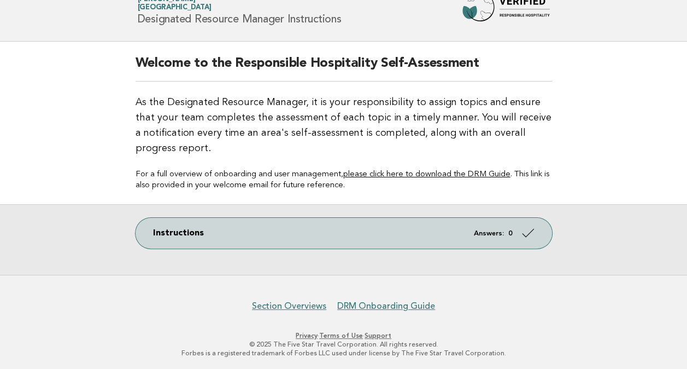
drag, startPoint x: 512, startPoint y: 121, endPoint x: 429, endPoint y: 153, distance: 88.8
click at [411, 141] on p "As the Designated Resource Manager, it is your responsibility to assign topics …" at bounding box center [344, 125] width 417 height 61
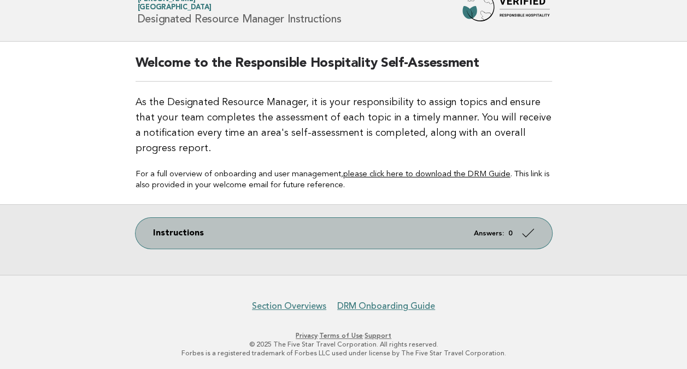
click at [523, 232] on icon at bounding box center [528, 233] width 16 height 16
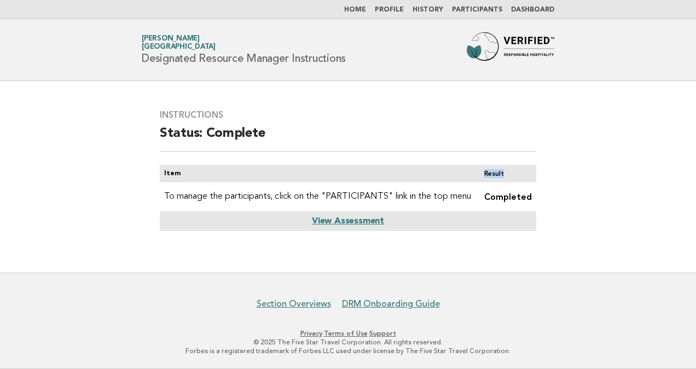
drag, startPoint x: 478, startPoint y: 174, endPoint x: 510, endPoint y: 176, distance: 32.3
click at [510, 176] on th "Result" at bounding box center [505, 173] width 61 height 17
drag, startPoint x: 510, startPoint y: 176, endPoint x: 523, endPoint y: 261, distance: 85.7
click at [523, 261] on main "Instructions Status: Complete Item Result To manage the participants, click on …" at bounding box center [348, 176] width 696 height 191
click at [487, 7] on link "Participants" at bounding box center [477, 10] width 50 height 7
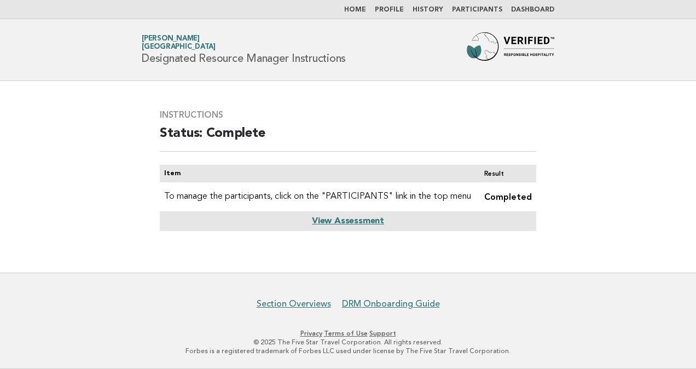
click at [485, 14] on li "Participants" at bounding box center [477, 9] width 50 height 9
click at [486, 9] on link "Participants" at bounding box center [477, 10] width 50 height 7
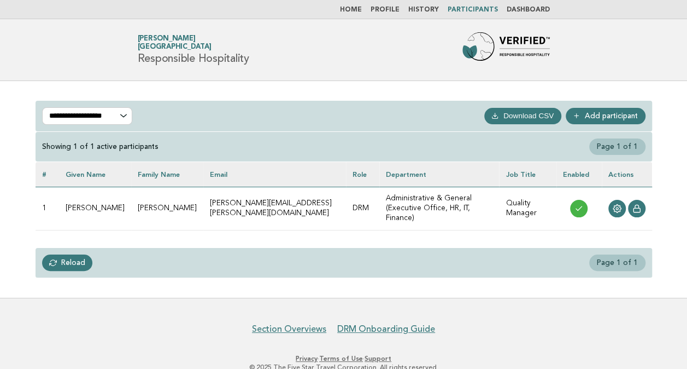
click at [610, 113] on link "Add participant" at bounding box center [606, 116] width 80 height 16
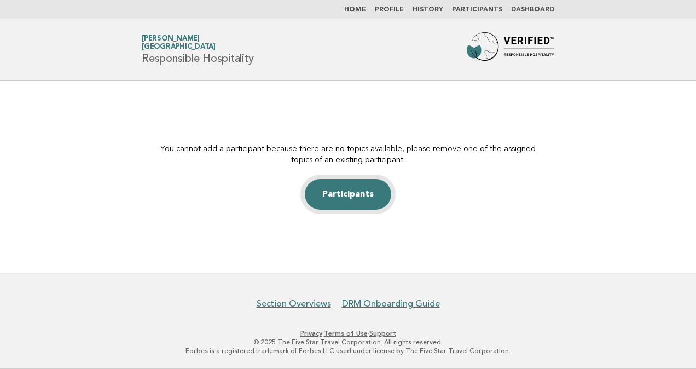
click at [352, 195] on link "Participants" at bounding box center [348, 194] width 86 height 31
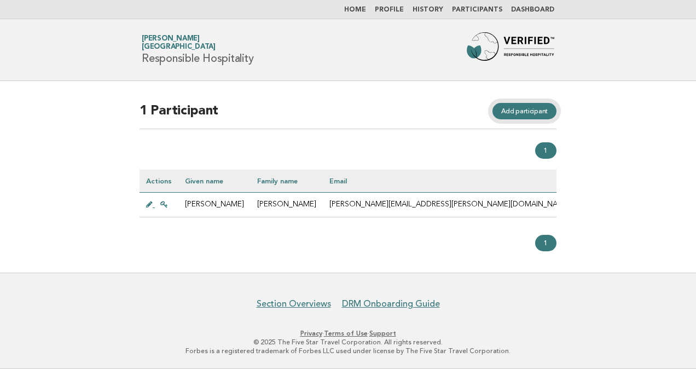
click at [516, 108] on link "Add participant" at bounding box center [524, 111] width 64 height 16
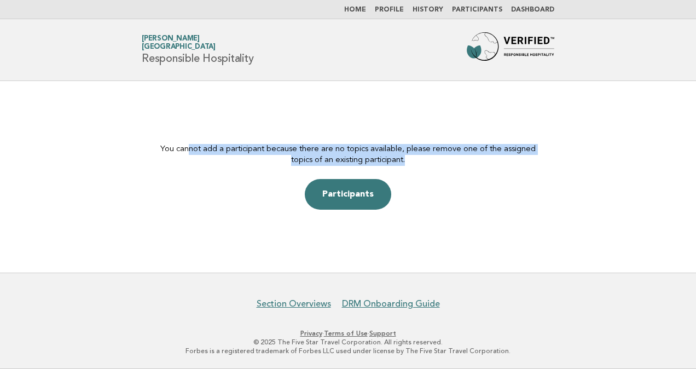
drag, startPoint x: 187, startPoint y: 151, endPoint x: 441, endPoint y: 159, distance: 254.4
click at [441, 159] on p "You cannot add a participant because there are no topics available, please remo…" at bounding box center [348, 155] width 386 height 22
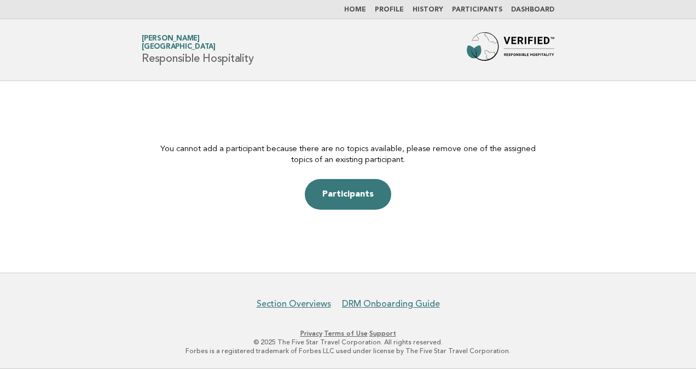
drag, startPoint x: 441, startPoint y: 159, endPoint x: 499, endPoint y: 192, distance: 66.4
click at [499, 192] on div "You cannot add a participant because there are no topics available, please remo…" at bounding box center [347, 177] width 417 height 66
click at [349, 195] on link "Participants" at bounding box center [348, 194] width 86 height 31
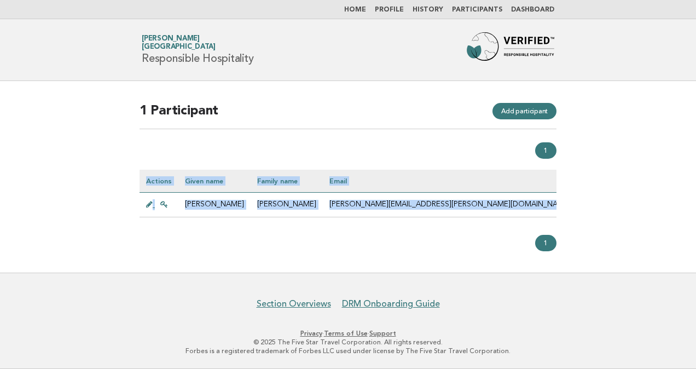
drag, startPoint x: 494, startPoint y: 202, endPoint x: -2, endPoint y: 178, distance: 496.5
click at [0, 178] on html "Home Profile History Participants Dashboard Forbes Travel Guide [PERSON_NAME][G…" at bounding box center [348, 184] width 696 height 369
click at [268, 256] on div "1 Participant Add participant 1 Actions Given name Family name Email Role Statu…" at bounding box center [347, 176] width 443 height 175
click at [235, 216] on div "Actions Given name Family name Email Role Status Department Job Title [PERSON_N…" at bounding box center [347, 202] width 417 height 65
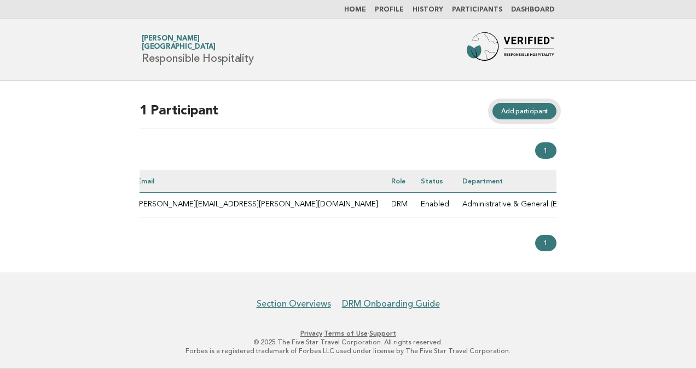
click at [530, 106] on link "Add participant" at bounding box center [524, 111] width 64 height 16
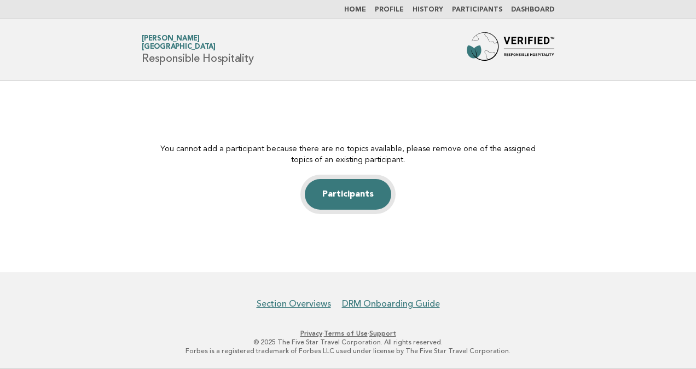
click at [361, 197] on link "Participants" at bounding box center [348, 194] width 86 height 31
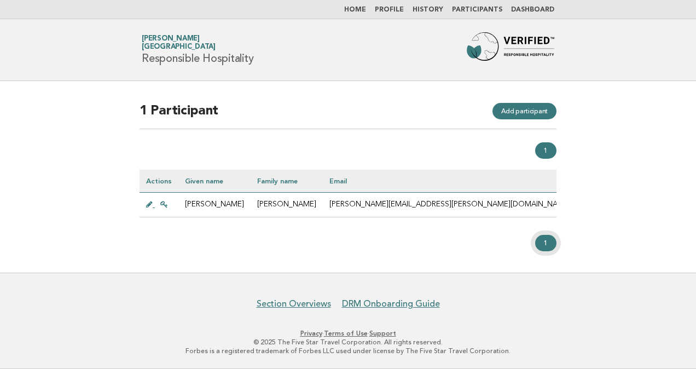
click at [547, 249] on link "1" at bounding box center [545, 243] width 21 height 16
click at [365, 9] on link "Home" at bounding box center [355, 10] width 22 height 7
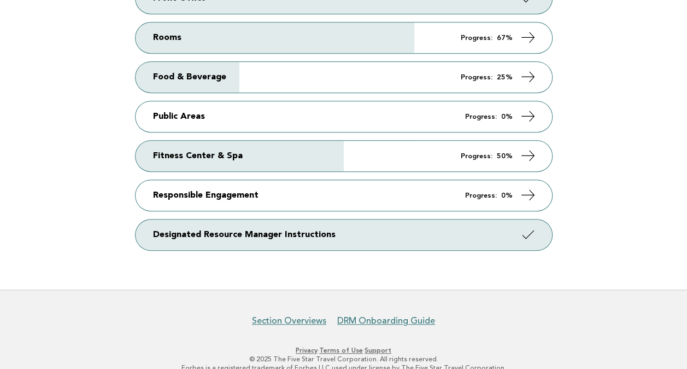
scroll to position [232, 0]
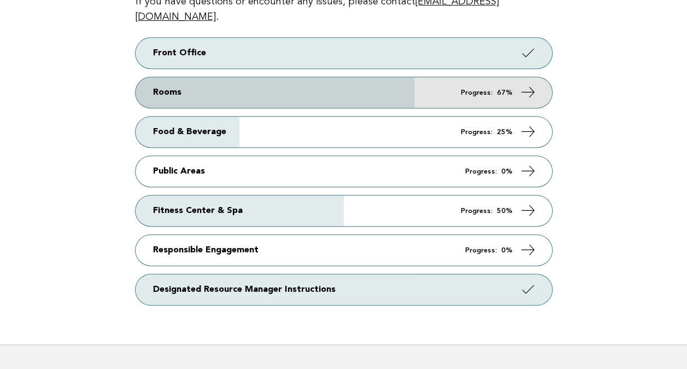
click at [526, 84] on icon at bounding box center [528, 92] width 16 height 16
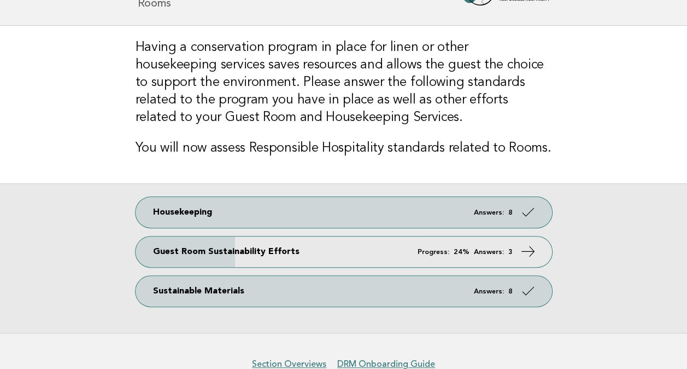
scroll to position [109, 0]
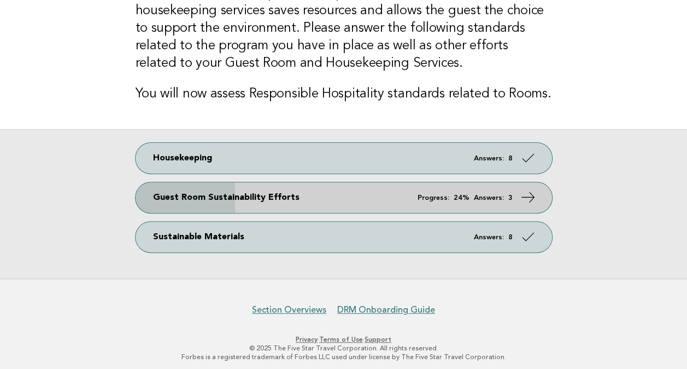
click at [521, 195] on icon at bounding box center [528, 197] width 16 height 16
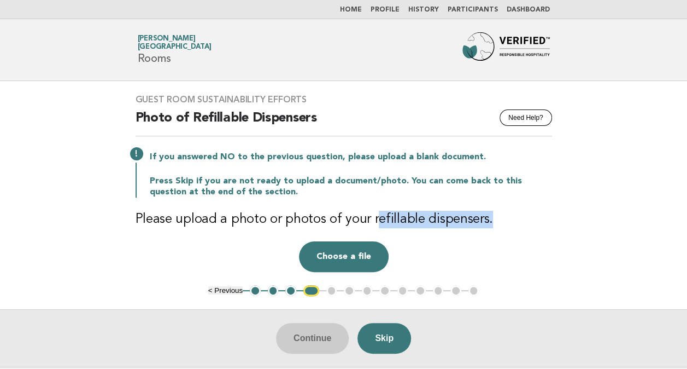
drag, startPoint x: 371, startPoint y: 217, endPoint x: 483, endPoint y: 218, distance: 112.1
click at [483, 218] on h3 "Please upload a photo or photos of your refillable dispensers." at bounding box center [344, 219] width 417 height 17
copy h3 "efillable dispensers."
click at [361, 256] on button "Choose a file" at bounding box center [344, 256] width 90 height 31
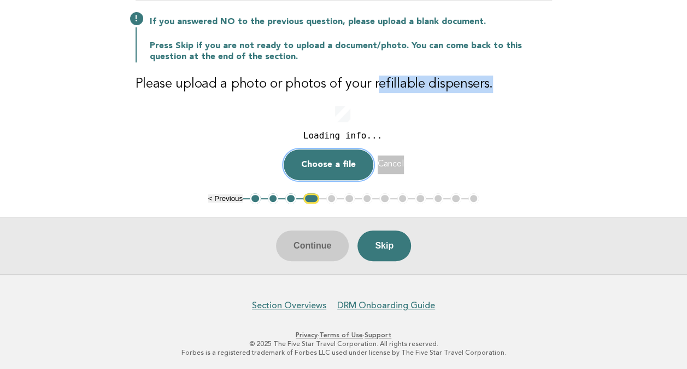
scroll to position [115, 0]
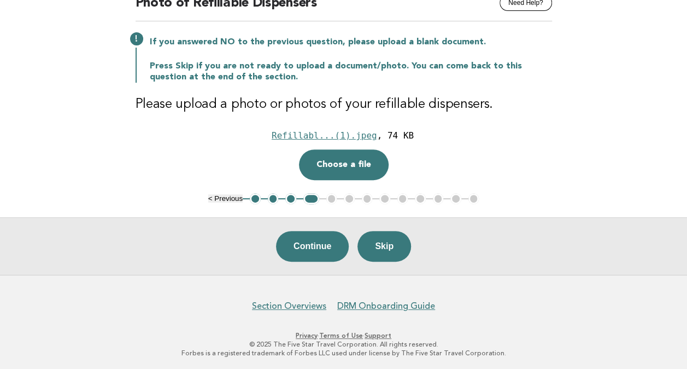
click at [590, 124] on main "Guest Room Sustainability Efforts Need Help? Photo of Refillable Dispensers If …" at bounding box center [343, 120] width 687 height 308
click at [360, 166] on button "Choose a file" at bounding box center [344, 164] width 90 height 31
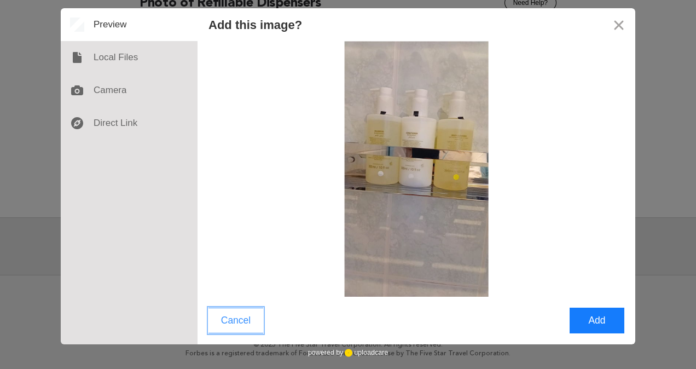
click at [239, 318] on button "Cancel" at bounding box center [235, 320] width 55 height 26
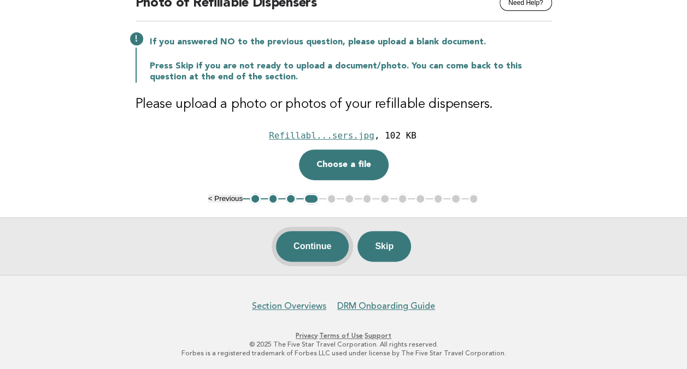
click at [318, 246] on button "Continue" at bounding box center [312, 246] width 73 height 31
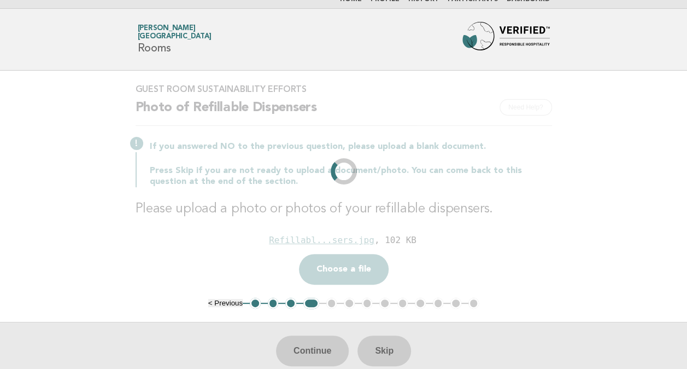
scroll to position [0, 0]
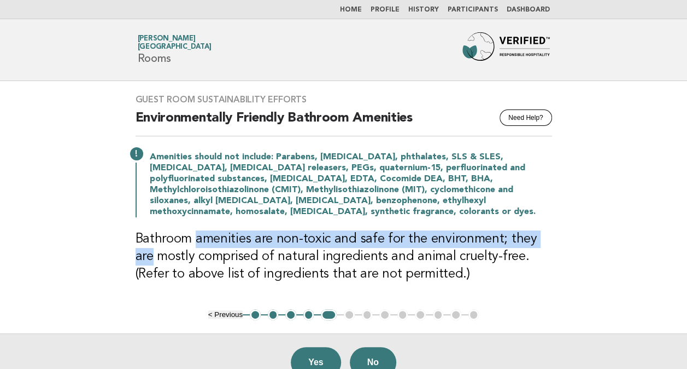
drag, startPoint x: 197, startPoint y: 238, endPoint x: 554, endPoint y: 243, distance: 357.6
click at [554, 243] on div "Guest Room Sustainability Efforts Need Help? Environmentally Friendly Bathroom …" at bounding box center [343, 195] width 443 height 228
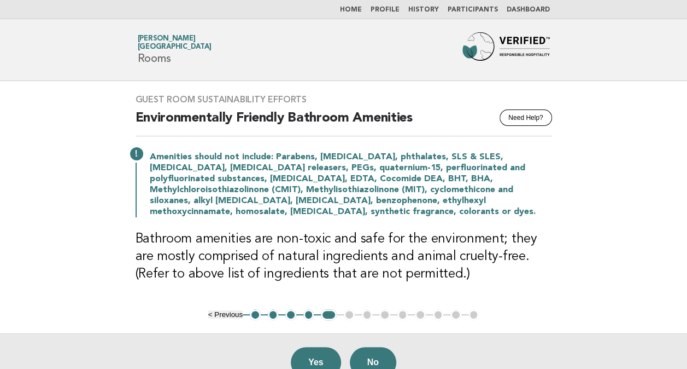
drag, startPoint x: 554, startPoint y: 243, endPoint x: 441, endPoint y: 260, distance: 114.4
click at [441, 260] on h3 "Bathroom amenities are non-toxic and safe for the environment; they are mostly …" at bounding box center [344, 256] width 417 height 52
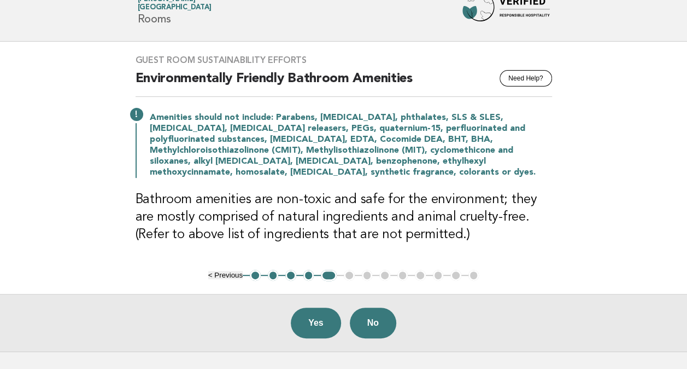
scroll to position [55, 0]
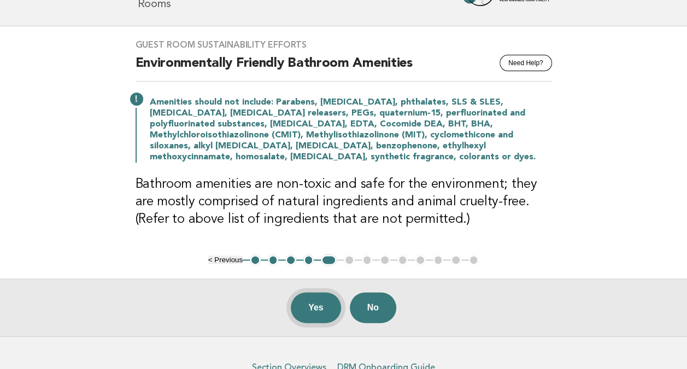
click at [312, 307] on button "Yes" at bounding box center [316, 307] width 50 height 31
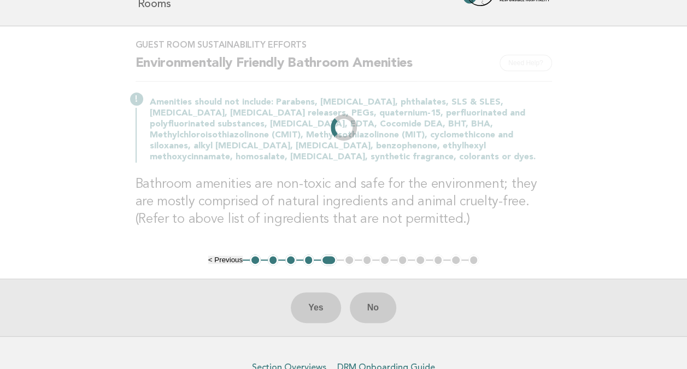
scroll to position [0, 0]
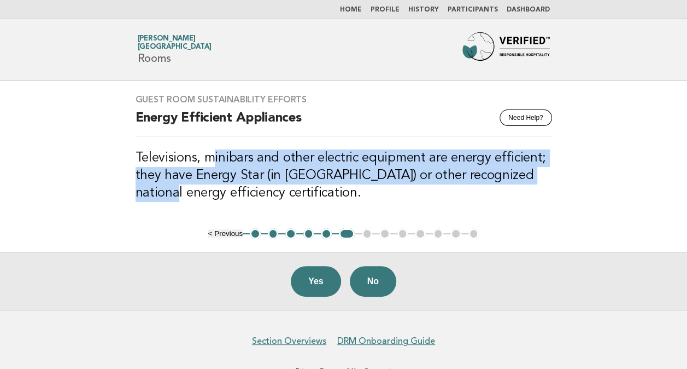
drag, startPoint x: 238, startPoint y: 154, endPoint x: 540, endPoint y: 176, distance: 302.1
click at [540, 176] on h3 "Televisions, minibars and other electric equipment are energy efficient; they h…" at bounding box center [344, 175] width 417 height 52
drag, startPoint x: 540, startPoint y: 176, endPoint x: 446, endPoint y: 174, distance: 93.5
click at [446, 174] on h3 "Televisions, minibars and other electric equipment are energy efficient; they h…" at bounding box center [344, 175] width 417 height 52
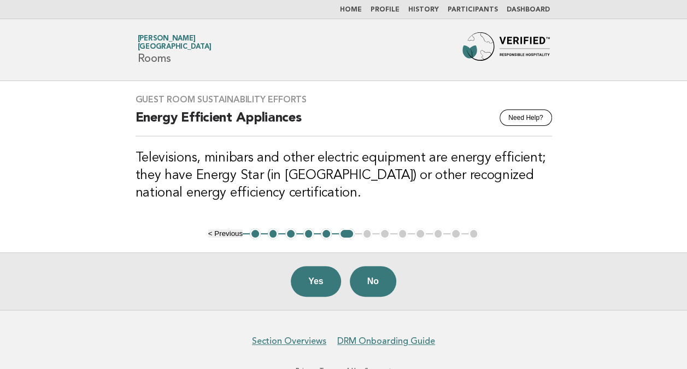
click at [334, 189] on h3 "Televisions, minibars and other electric equipment are energy efficient; they h…" at bounding box center [344, 175] width 417 height 52
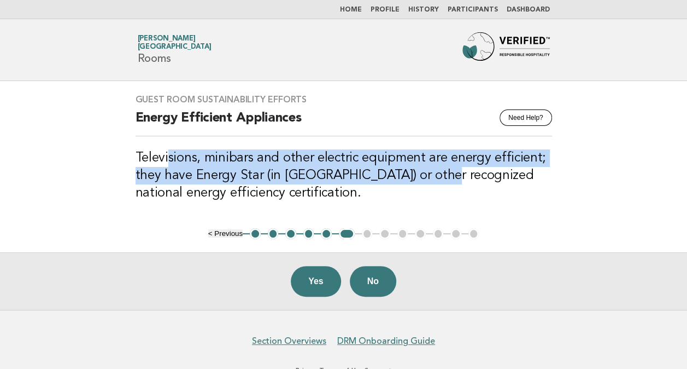
drag, startPoint x: 425, startPoint y: 173, endPoint x: 168, endPoint y: 154, distance: 258.2
click at [168, 154] on h3 "Televisions, minibars and other electric equipment are energy efficient; they h…" at bounding box center [344, 175] width 417 height 52
drag, startPoint x: 168, startPoint y: 154, endPoint x: 277, endPoint y: 180, distance: 112.5
click at [277, 180] on h3 "Televisions, minibars and other electric equipment are energy efficient; they h…" at bounding box center [344, 175] width 417 height 52
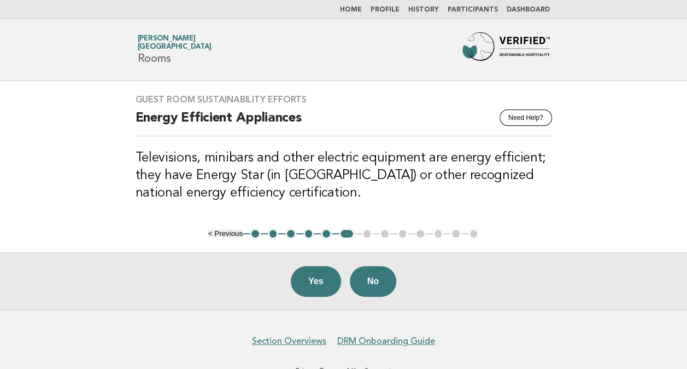
click at [452, 180] on h3 "Televisions, minibars and other electric equipment are energy efficient; they h…" at bounding box center [344, 175] width 417 height 52
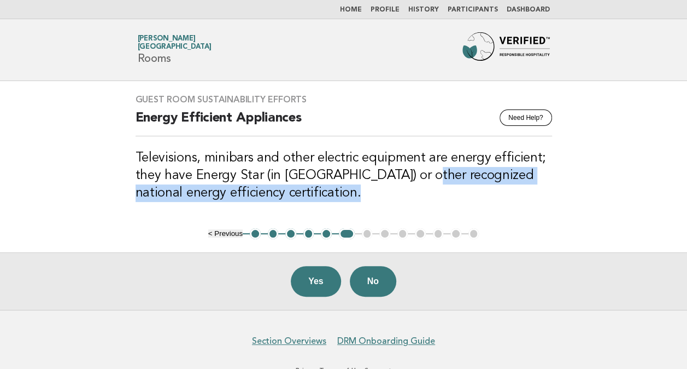
drag, startPoint x: 405, startPoint y: 177, endPoint x: 570, endPoint y: 191, distance: 165.7
click at [570, 191] on main "Guest Room Sustainability Efforts Need Help? Energy Efficient Appliances Televi…" at bounding box center [343, 195] width 687 height 229
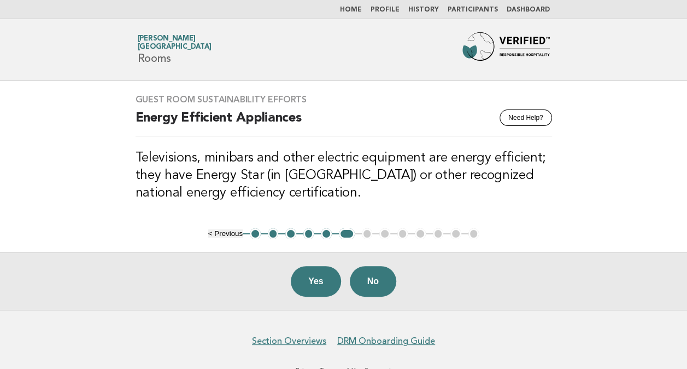
click at [395, 174] on h3 "Televisions, minibars and other electric equipment are energy efficient; they h…" at bounding box center [344, 175] width 417 height 52
click at [436, 174] on h3 "Televisions, minibars and other electric equipment are energy efficient; they h…" at bounding box center [344, 175] width 417 height 52
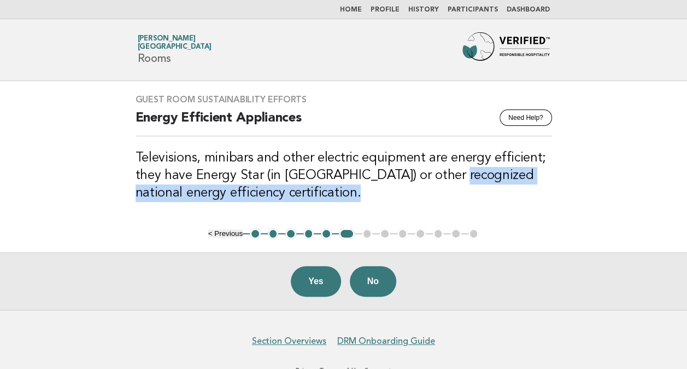
drag, startPoint x: 433, startPoint y: 175, endPoint x: 454, endPoint y: 195, distance: 28.6
click at [454, 195] on h3 "Televisions, minibars and other electric equipment are energy efficient; they h…" at bounding box center [344, 175] width 417 height 52
copy h3 "recognized national energy efficiency certification."
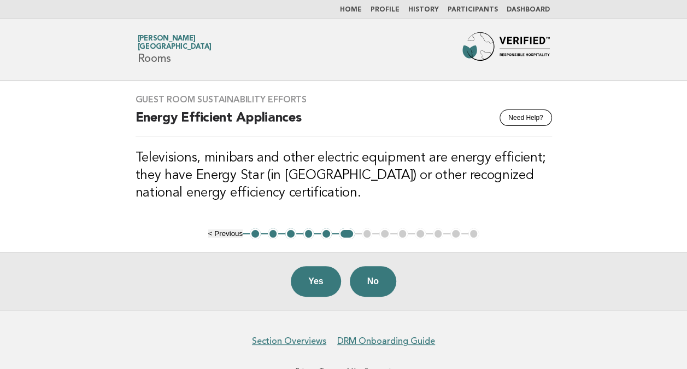
click at [280, 183] on h3 "Televisions, minibars and other electric equipment are energy efficient; they h…" at bounding box center [344, 175] width 417 height 52
click at [254, 154] on h3 "Televisions, minibars and other electric equipment are energy efficient; they h…" at bounding box center [344, 175] width 417 height 52
click at [254, 153] on h3 "Televisions, minibars and other electric equipment are energy efficient; they h…" at bounding box center [344, 175] width 417 height 52
click at [267, 180] on h3 "Televisions, minibars and other electric equipment are energy efficient; they h…" at bounding box center [344, 175] width 417 height 52
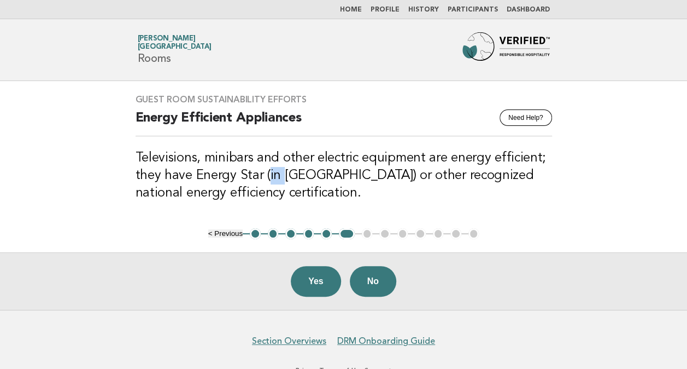
click at [267, 179] on h3 "Televisions, minibars and other electric equipment are energy efficient; they h…" at bounding box center [344, 175] width 417 height 52
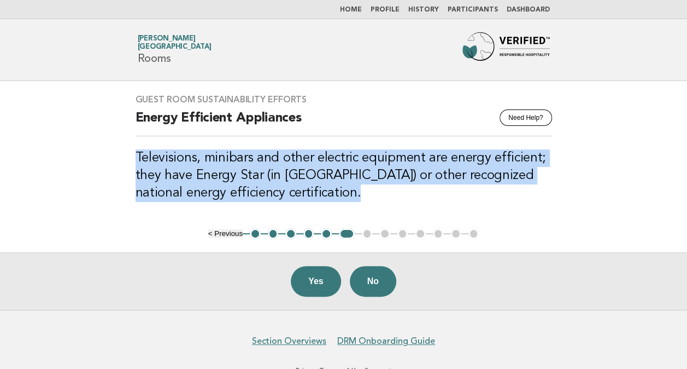
drag, startPoint x: 136, startPoint y: 155, endPoint x: 338, endPoint y: 196, distance: 206.4
click at [338, 196] on h3 "Televisions, minibars and other electric equipment are energy efficient; they h…" at bounding box center [344, 175] width 417 height 52
copy h3 "Televisions, minibars and other electric equipment are energy efficient; they h…"
click at [388, 196] on h3 "Televisions, minibars and other electric equipment are energy efficient; they h…" at bounding box center [344, 175] width 417 height 52
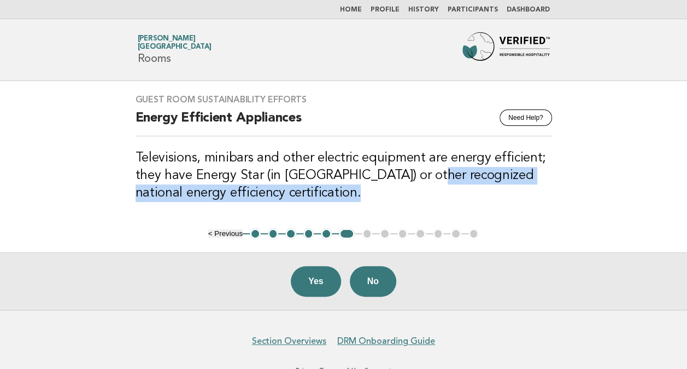
drag, startPoint x: 411, startPoint y: 174, endPoint x: 513, endPoint y: 196, distance: 104.7
click at [513, 196] on h3 "Televisions, minibars and other electric equipment are energy efficient; they h…" at bounding box center [344, 175] width 417 height 52
click at [289, 207] on div "Guest Room Sustainability Efforts Need Help? Energy Efficient Appliances Televi…" at bounding box center [343, 154] width 443 height 147
click at [301, 195] on h3 "Televisions, minibars and other electric equipment are energy efficient; they h…" at bounding box center [344, 175] width 417 height 52
drag, startPoint x: 399, startPoint y: 177, endPoint x: 419, endPoint y: 189, distance: 23.5
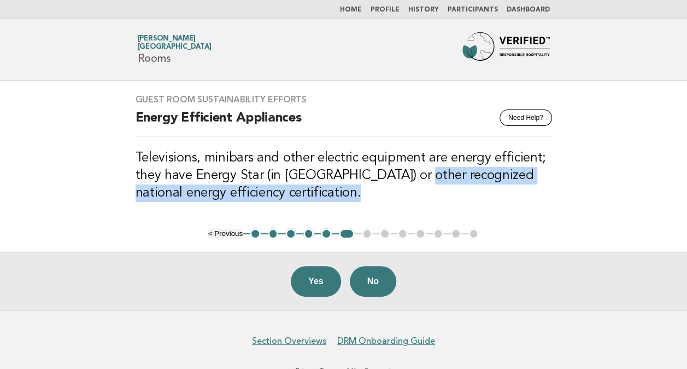
click at [419, 189] on h3 "Televisions, minibars and other electric equipment are energy efficient; they h…" at bounding box center [344, 175] width 417 height 52
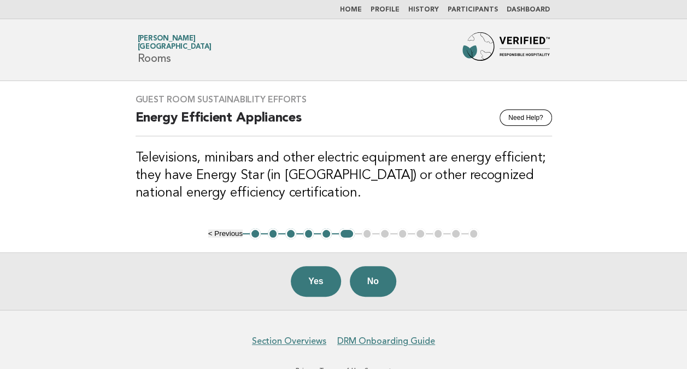
click at [335, 177] on h3 "Televisions, minibars and other electric equipment are energy efficient; they h…" at bounding box center [344, 175] width 417 height 52
drag, startPoint x: 132, startPoint y: 115, endPoint x: 234, endPoint y: 117, distance: 101.7
click at [234, 117] on div "Guest Room Sustainability Efforts Need Help? Energy Efficient Appliances Televi…" at bounding box center [343, 154] width 443 height 147
click at [440, 164] on h3 "Televisions, minibars and other electric equipment are energy efficient; they h…" at bounding box center [344, 175] width 417 height 52
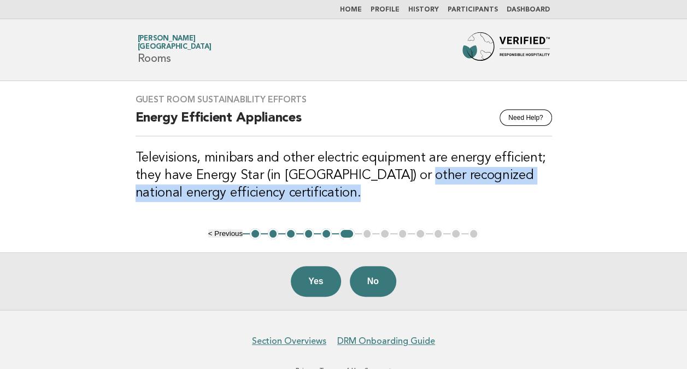
drag, startPoint x: 400, startPoint y: 178, endPoint x: 463, endPoint y: 192, distance: 64.3
click at [463, 192] on h3 "Televisions, minibars and other electric equipment are energy efficient; they h…" at bounding box center [344, 175] width 417 height 52
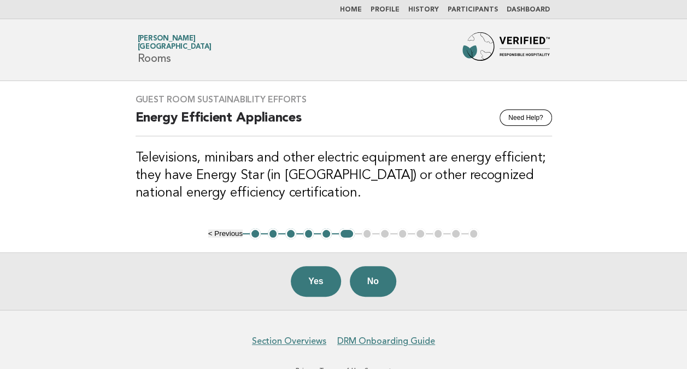
click at [320, 176] on h3 "Televisions, minibars and other electric equipment are energy efficient; they h…" at bounding box center [344, 175] width 417 height 52
drag, startPoint x: 376, startPoint y: 156, endPoint x: 446, endPoint y: 154, distance: 70.6
click at [446, 154] on h3 "Televisions, minibars and other electric equipment are energy efficient; they h…" at bounding box center [344, 175] width 417 height 52
drag, startPoint x: 446, startPoint y: 154, endPoint x: 529, endPoint y: 163, distance: 83.6
click at [529, 163] on h3 "Televisions, minibars and other electric equipment are energy efficient; they h…" at bounding box center [344, 175] width 417 height 52
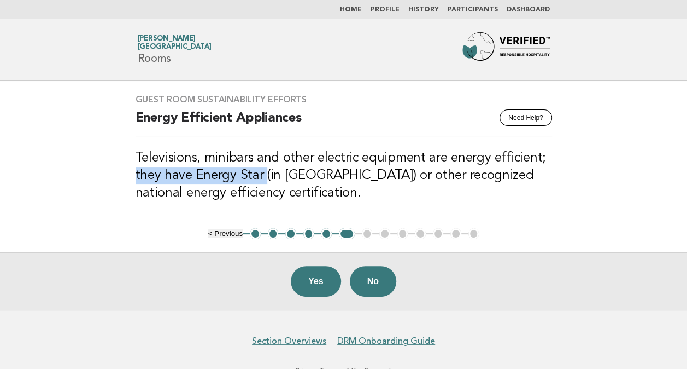
drag, startPoint x: 133, startPoint y: 175, endPoint x: 262, endPoint y: 174, distance: 129.0
click at [262, 174] on div "Guest Room Sustainability Efforts Need Help? Energy Efficient Appliances Televi…" at bounding box center [343, 154] width 443 height 147
drag, startPoint x: 262, startPoint y: 174, endPoint x: 413, endPoint y: 174, distance: 150.9
click at [413, 174] on h3 "Televisions, minibars and other electric equipment are energy efficient; they h…" at bounding box center [344, 175] width 417 height 52
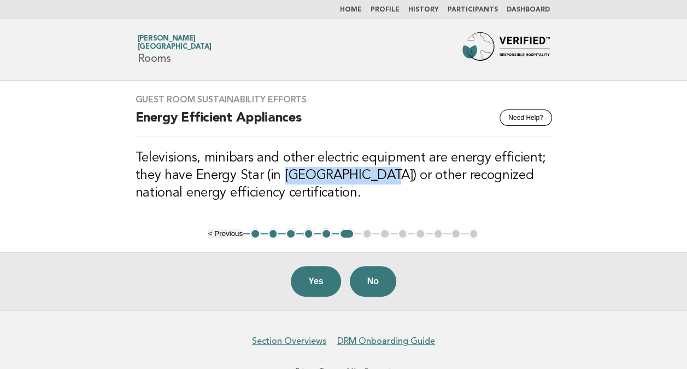
drag, startPoint x: 279, startPoint y: 177, endPoint x: 365, endPoint y: 175, distance: 86.4
click at [365, 175] on h3 "Televisions, minibars and other electric equipment are energy efficient; they h…" at bounding box center [344, 175] width 417 height 52
drag, startPoint x: 365, startPoint y: 175, endPoint x: 377, endPoint y: 192, distance: 21.2
click at [377, 192] on h3 "Televisions, minibars and other electric equipment are energy efficient; they h…" at bounding box center [344, 175] width 417 height 52
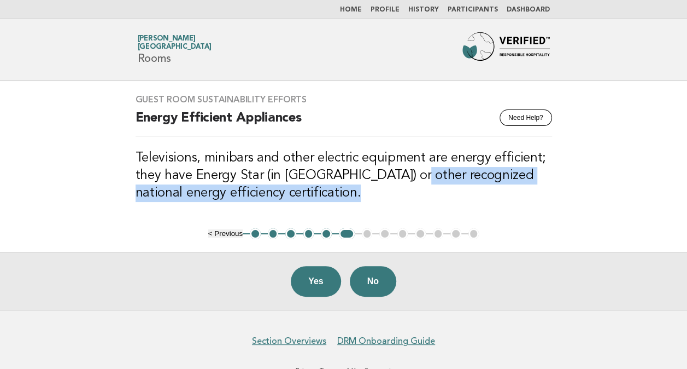
drag, startPoint x: 398, startPoint y: 172, endPoint x: 328, endPoint y: 195, distance: 73.1
click at [328, 195] on h3 "Televisions, minibars and other electric equipment are energy efficient; they h…" at bounding box center [344, 175] width 417 height 52
drag, startPoint x: 328, startPoint y: 195, endPoint x: 243, endPoint y: 188, distance: 85.5
click at [243, 188] on h3 "Televisions, minibars and other electric equipment are energy efficient; they h…" at bounding box center [344, 175] width 417 height 52
click at [198, 189] on h3 "Televisions, minibars and other electric equipment are energy efficient; they h…" at bounding box center [344, 175] width 417 height 52
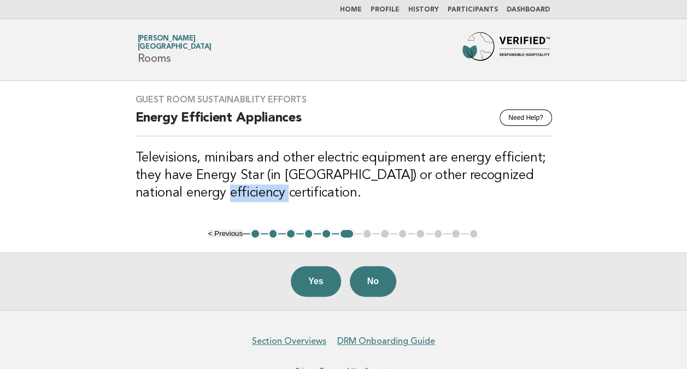
click at [198, 189] on h3 "Televisions, minibars and other electric equipment are energy efficient; they h…" at bounding box center [344, 175] width 417 height 52
click at [381, 174] on h3 "Televisions, minibars and other electric equipment are energy efficient; they h…" at bounding box center [344, 175] width 417 height 52
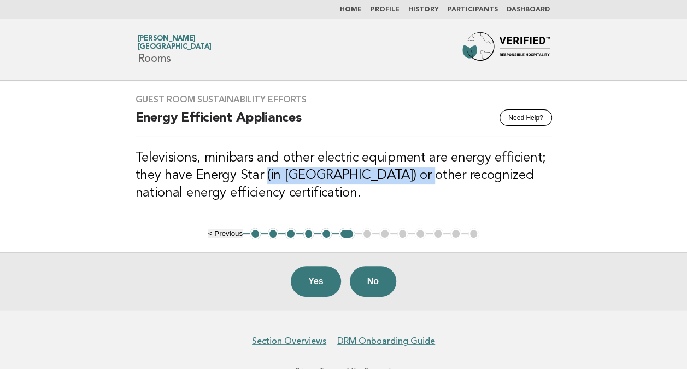
drag, startPoint x: 402, startPoint y: 173, endPoint x: 263, endPoint y: 173, distance: 139.4
click at [263, 173] on h3 "Televisions, minibars and other electric equipment are energy efficient; they h…" at bounding box center [344, 175] width 417 height 52
drag, startPoint x: 263, startPoint y: 173, endPoint x: 329, endPoint y: 188, distance: 67.8
click at [329, 188] on h3 "Televisions, minibars and other electric equipment are energy efficient; they h…" at bounding box center [344, 175] width 417 height 52
click at [431, 178] on h3 "Televisions, minibars and other electric equipment are energy efficient; they h…" at bounding box center [344, 175] width 417 height 52
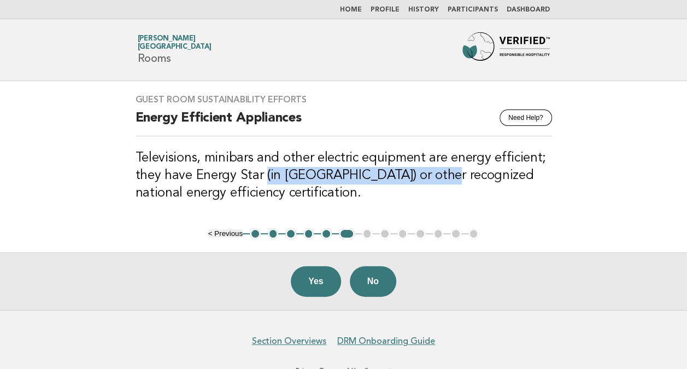
drag, startPoint x: 264, startPoint y: 174, endPoint x: 423, endPoint y: 178, distance: 159.2
click at [423, 178] on h3 "Televisions, minibars and other electric equipment are energy efficient; they h…" at bounding box center [344, 175] width 417 height 52
drag, startPoint x: 302, startPoint y: 179, endPoint x: 296, endPoint y: 180, distance: 5.5
click at [302, 179] on h3 "Televisions, minibars and other electric equipment are energy efficient; they h…" at bounding box center [344, 175] width 417 height 52
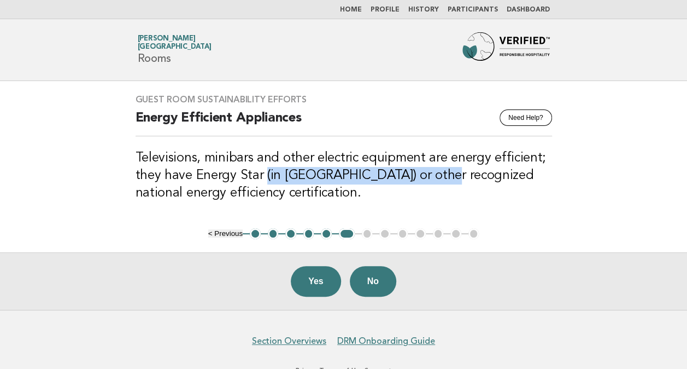
click at [277, 176] on h3 "Televisions, minibars and other electric equipment are energy efficient; they h…" at bounding box center [344, 175] width 417 height 52
drag, startPoint x: 426, startPoint y: 176, endPoint x: 280, endPoint y: 179, distance: 146.0
click at [280, 179] on h3 "Televisions, minibars and other electric equipment are energy efficient; they h…" at bounding box center [344, 175] width 417 height 52
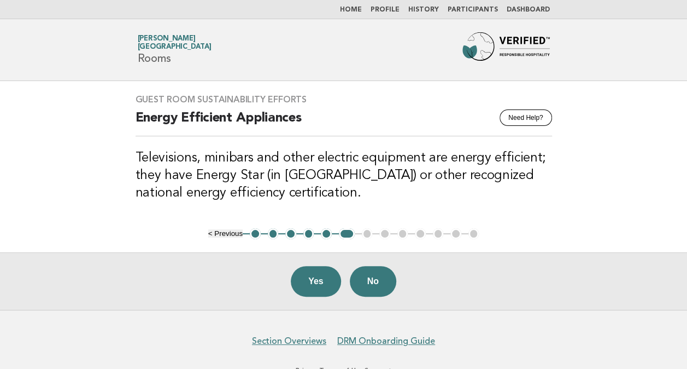
drag, startPoint x: 280, startPoint y: 179, endPoint x: 481, endPoint y: 193, distance: 201.7
click at [481, 193] on h3 "Televisions, minibars and other electric equipment are energy efficient; they h…" at bounding box center [344, 175] width 417 height 52
click at [368, 277] on button "No" at bounding box center [373, 281] width 46 height 31
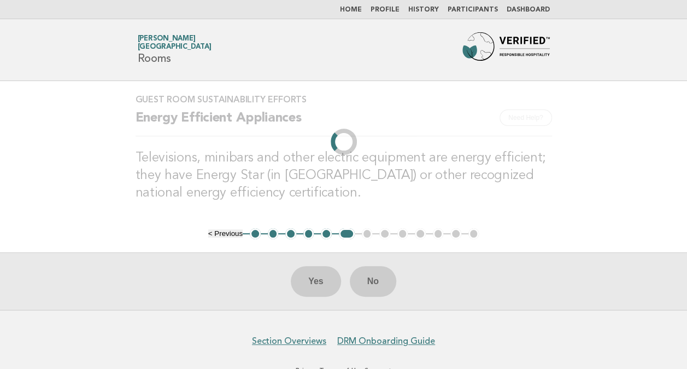
click at [54, 143] on main "Guest Room Sustainability Efforts Need Help? Energy Efficient Appliances Televi…" at bounding box center [343, 195] width 687 height 229
click at [629, 198] on main "Guest Room Sustainability Efforts Need Help? Energy Efficient Appliances Televi…" at bounding box center [343, 195] width 687 height 229
click at [311, 149] on h3 "Televisions, minibars and other electric equipment are energy efficient; they h…" at bounding box center [344, 175] width 417 height 52
click at [337, 116] on h2 "Energy Efficient Appliances" at bounding box center [344, 122] width 417 height 27
click at [461, 185] on h3 "Televisions, minibars and other electric equipment are energy efficient; they h…" at bounding box center [344, 175] width 417 height 52
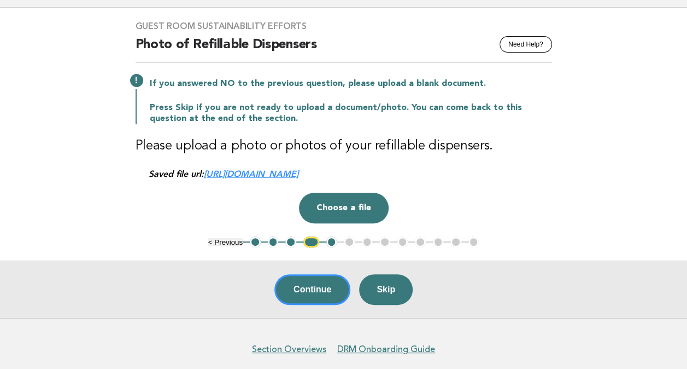
scroll to position [109, 0]
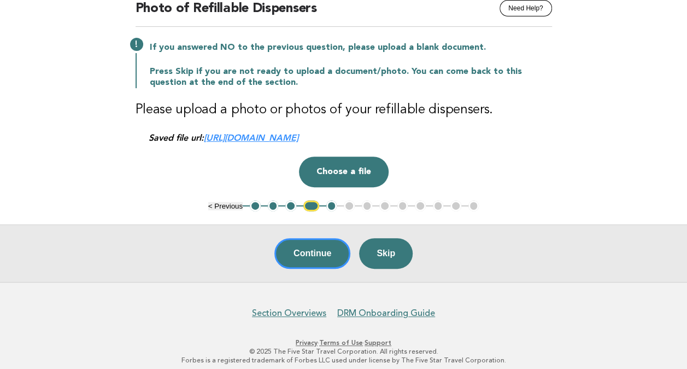
click at [299, 138] on link "[URL][DOMAIN_NAME]" at bounding box center [251, 137] width 95 height 10
click at [318, 250] on button "Continue" at bounding box center [312, 253] width 76 height 31
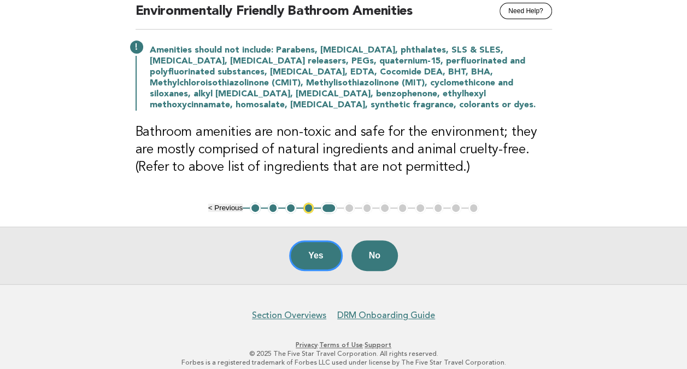
scroll to position [116, 0]
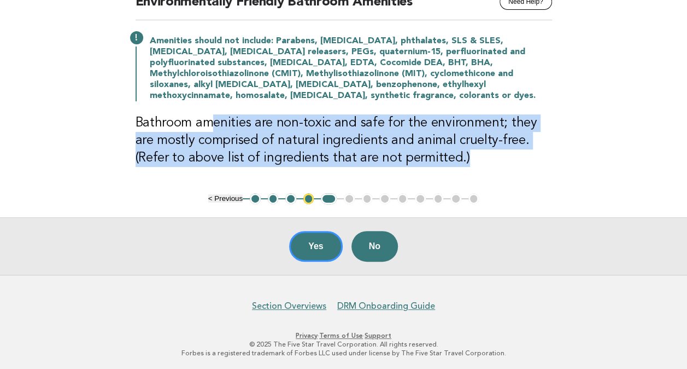
drag, startPoint x: 442, startPoint y: 131, endPoint x: 574, endPoint y: 162, distance: 135.9
click at [574, 162] on main "Guest Room Sustainability Efforts Need Help? Environmentally Friendly Bathroom …" at bounding box center [343, 119] width 687 height 309
drag, startPoint x: 574, startPoint y: 162, endPoint x: 406, endPoint y: 136, distance: 170.4
click at [406, 136] on h3 "Bathroom amenities are non-toxic and safe for the environment; they are mostly …" at bounding box center [344, 140] width 417 height 52
click at [494, 136] on h3 "Bathroom amenities are non-toxic and safe for the environment; they are mostly …" at bounding box center [344, 140] width 417 height 52
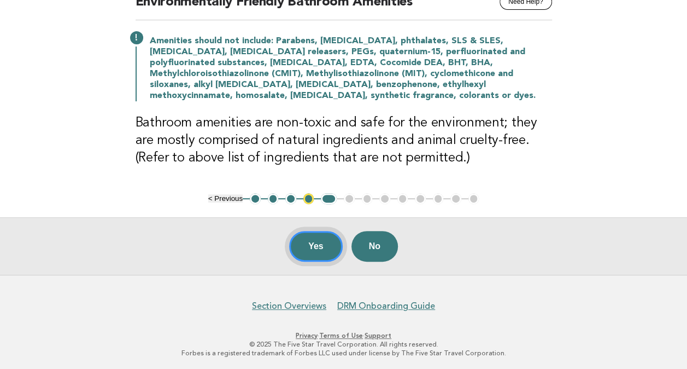
click at [318, 246] on button "Yes" at bounding box center [316, 246] width 54 height 31
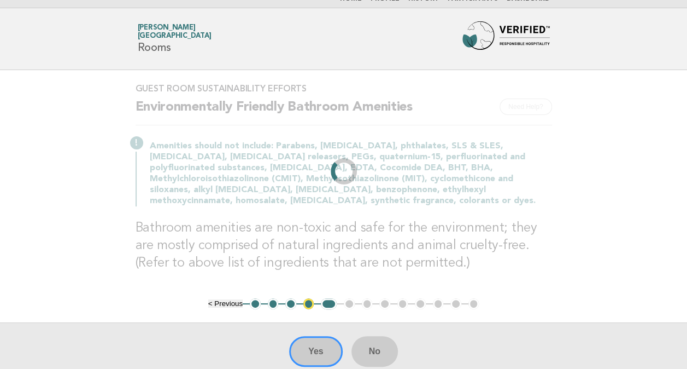
scroll to position [0, 0]
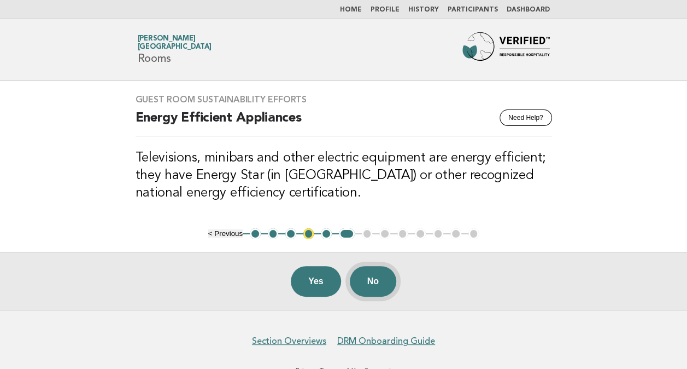
click at [377, 279] on button "No" at bounding box center [373, 281] width 46 height 31
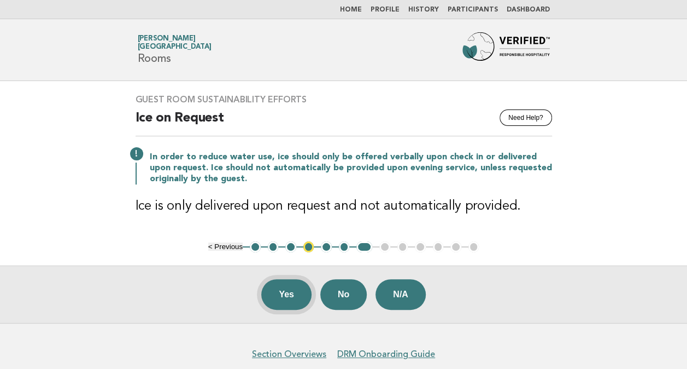
click at [280, 288] on button "Yes" at bounding box center [286, 294] width 50 height 31
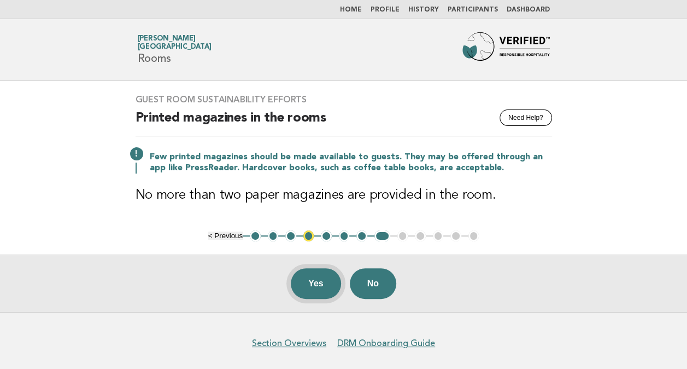
click at [317, 287] on button "Yes" at bounding box center [316, 283] width 50 height 31
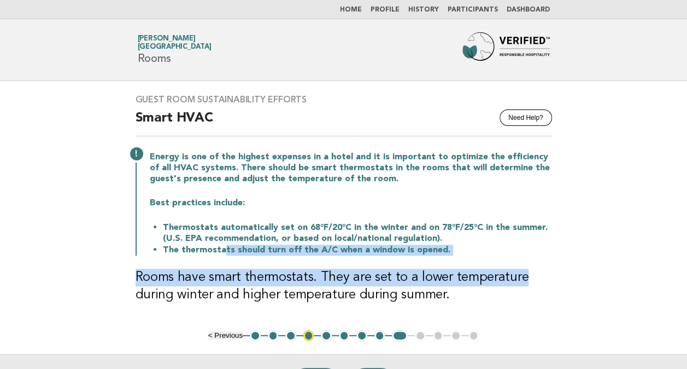
drag, startPoint x: 222, startPoint y: 248, endPoint x: 557, endPoint y: 281, distance: 336.2
click at [557, 281] on div "Guest Room Sustainability Efforts Need Help? Smart HVAC Energy is one of the hi…" at bounding box center [343, 205] width 443 height 249
click at [369, 276] on h3 "Rooms have smart thermostats. They are set to a lower temperature during winter…" at bounding box center [344, 285] width 417 height 35
drag, startPoint x: 195, startPoint y: 250, endPoint x: 519, endPoint y: 271, distance: 325.4
click at [519, 271] on div "Guest Room Sustainability Efforts Need Help? Smart HVAC Energy is one of the hi…" at bounding box center [343, 205] width 443 height 249
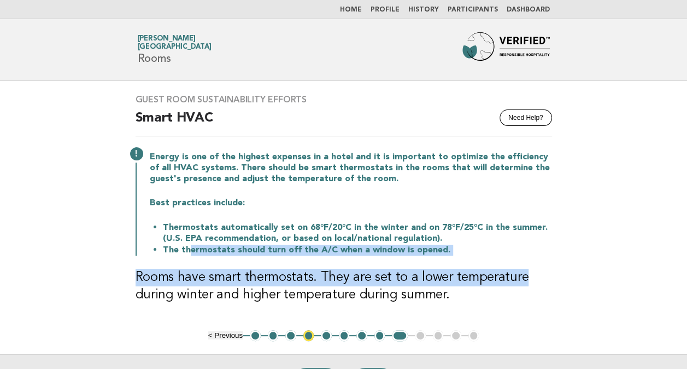
click at [387, 283] on h3 "Rooms have smart thermostats. They are set to a lower temperature during winter…" at bounding box center [344, 285] width 417 height 35
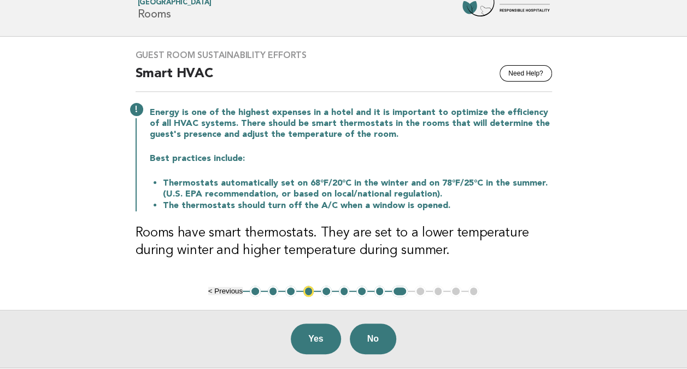
scroll to position [55, 0]
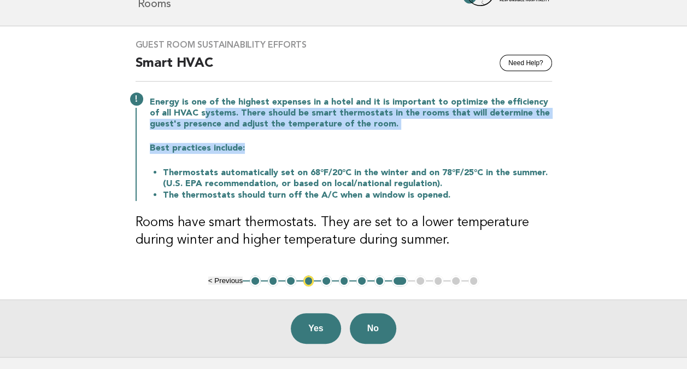
drag, startPoint x: 202, startPoint y: 108, endPoint x: 480, endPoint y: 141, distance: 279.7
click at [480, 141] on div "Energy is one of the highest expenses in a hotel and it is important to optimiz…" at bounding box center [344, 148] width 417 height 106
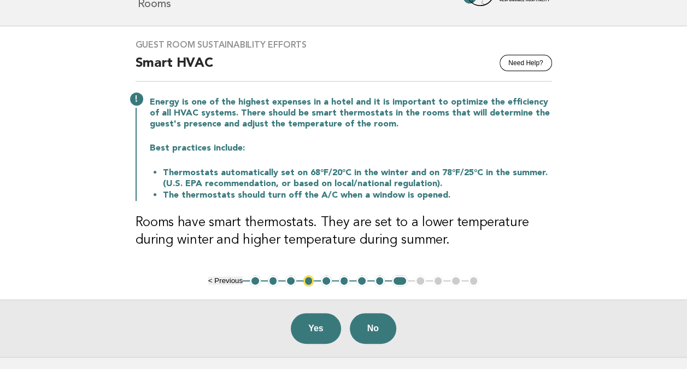
drag, startPoint x: 480, startPoint y: 141, endPoint x: 365, endPoint y: 164, distance: 117.1
click at [365, 164] on div "Energy is one of the highest expenses in a hotel and it is important to optimiz…" at bounding box center [344, 148] width 417 height 106
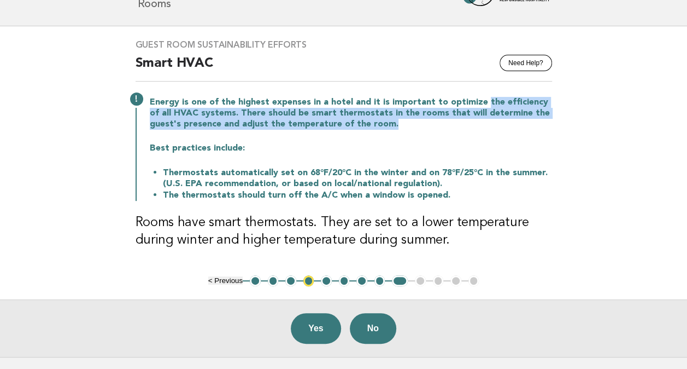
drag, startPoint x: 478, startPoint y: 102, endPoint x: 561, endPoint y: 122, distance: 85.0
click at [561, 122] on div "Guest Room Sustainability Efforts Need Help? Smart HVAC Energy is one of the hi…" at bounding box center [343, 150] width 443 height 249
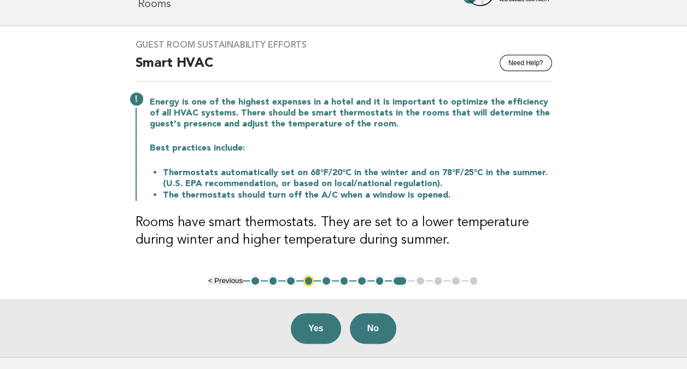
drag, startPoint x: 561, startPoint y: 122, endPoint x: 453, endPoint y: 167, distance: 116.7
click at [453, 167] on li "Thermostats automatically set on 68°F/20°C in the winter and on 78°F/25°C in th…" at bounding box center [357, 178] width 389 height 22
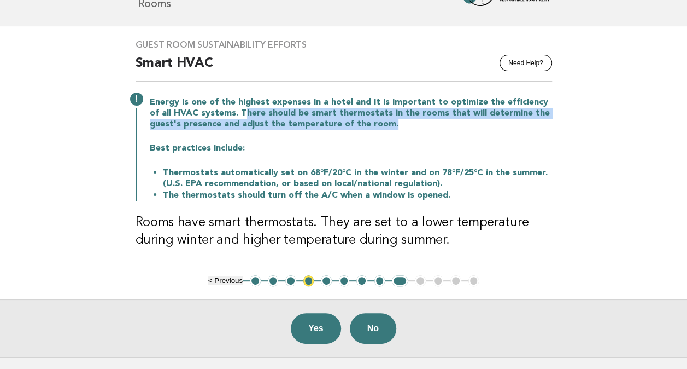
drag, startPoint x: 230, startPoint y: 115, endPoint x: 483, endPoint y: 124, distance: 253.9
click at [483, 124] on p "Energy is one of the highest expenses in a hotel and it is important to optimiz…" at bounding box center [351, 113] width 402 height 33
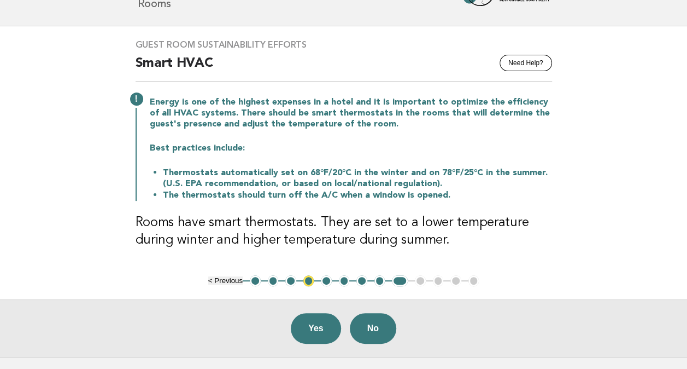
drag, startPoint x: 483, startPoint y: 124, endPoint x: 435, endPoint y: 154, distance: 56.7
click at [435, 154] on div "Energy is one of the highest expenses in a hotel and it is important to optimiz…" at bounding box center [344, 148] width 417 height 106
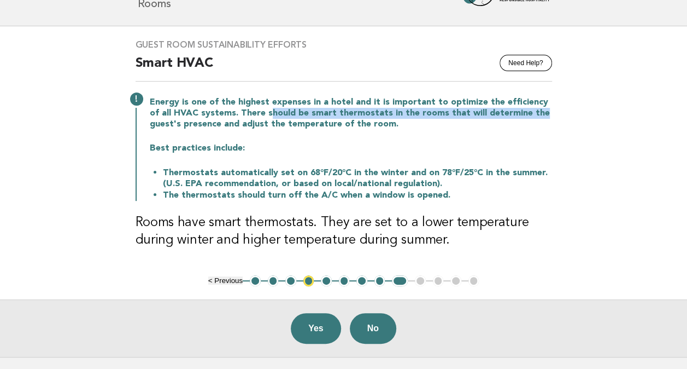
drag, startPoint x: 259, startPoint y: 114, endPoint x: 550, endPoint y: 114, distance: 290.9
click at [550, 114] on p "Energy is one of the highest expenses in a hotel and it is important to optimiz…" at bounding box center [351, 113] width 402 height 33
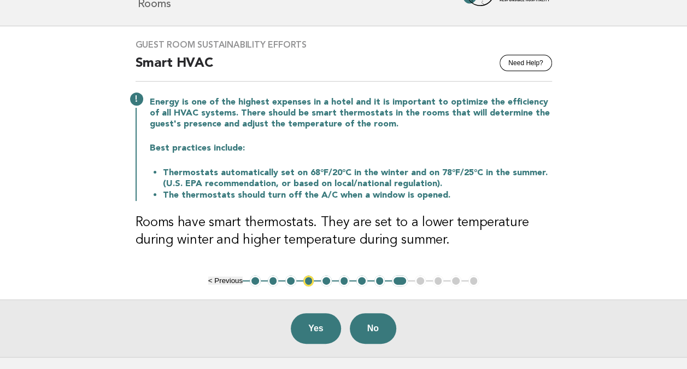
drag, startPoint x: 550, startPoint y: 114, endPoint x: 472, endPoint y: 155, distance: 88.3
click at [472, 155] on div "Energy is one of the highest expenses in a hotel and it is important to optimiz…" at bounding box center [344, 148] width 417 height 106
drag, startPoint x: 289, startPoint y: 109, endPoint x: 412, endPoint y: 130, distance: 125.4
click at [412, 130] on div "Energy is one of the highest expenses in a hotel and it is important to optimiz…" at bounding box center [344, 148] width 417 height 106
drag, startPoint x: 412, startPoint y: 130, endPoint x: 391, endPoint y: 171, distance: 46.2
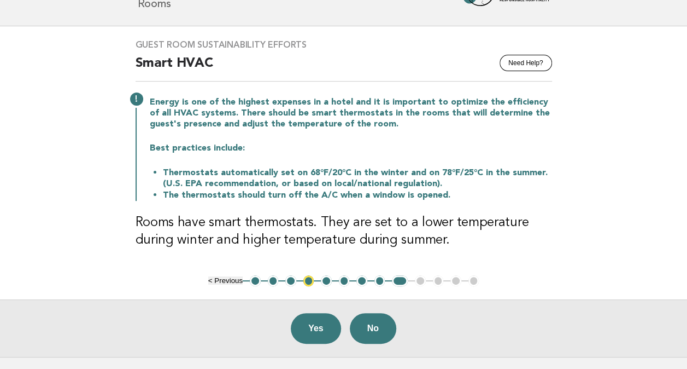
click at [391, 171] on li "Thermostats automatically set on 68°F/20°C in the winter and on 78°F/25°C in th…" at bounding box center [357, 178] width 389 height 22
drag, startPoint x: 260, startPoint y: 120, endPoint x: 341, endPoint y: 128, distance: 81.3
click at [341, 128] on p "Energy is one of the highest expenses in a hotel and it is important to optimiz…" at bounding box center [351, 113] width 402 height 33
drag, startPoint x: 341, startPoint y: 128, endPoint x: 344, endPoint y: 180, distance: 51.5
click at [346, 181] on li "Thermostats automatically set on 68°F/20°C in the winter and on 78°F/25°C in th…" at bounding box center [357, 178] width 389 height 22
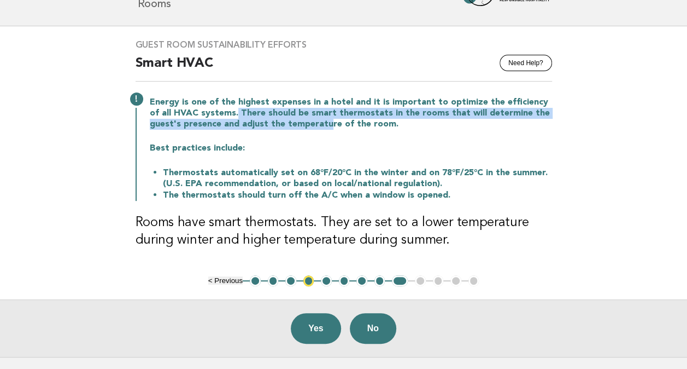
drag, startPoint x: 328, startPoint y: 123, endPoint x: 224, endPoint y: 110, distance: 104.6
click at [224, 110] on p "Energy is one of the highest expenses in a hotel and it is important to optimiz…" at bounding box center [351, 113] width 402 height 33
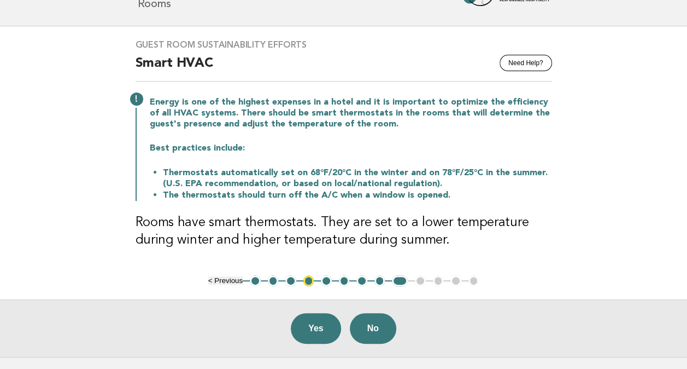
click at [412, 185] on li "Thermostats automatically set on 68°F/20°C in the winter and on 78°F/25°C in th…" at bounding box center [357, 178] width 389 height 22
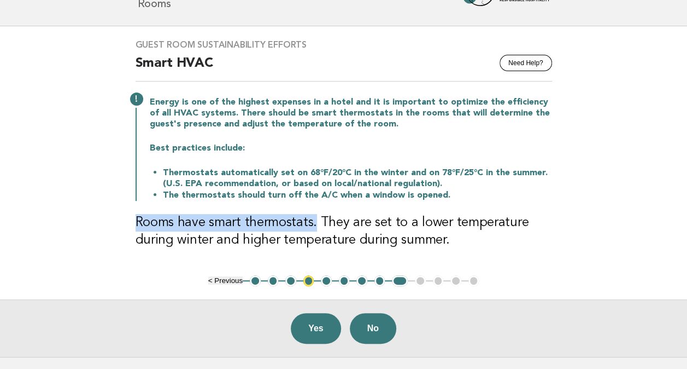
drag, startPoint x: 134, startPoint y: 226, endPoint x: 314, endPoint y: 222, distance: 180.5
click at [314, 222] on div "Guest Room Sustainability Efforts Need Help? Smart HVAC Energy is one of the hi…" at bounding box center [343, 150] width 443 height 249
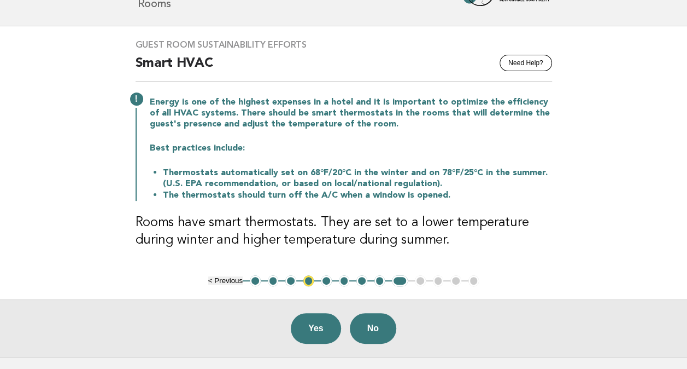
click at [494, 225] on h3 "Rooms have smart thermostats. They are set to a lower temperature during winter…" at bounding box center [344, 231] width 417 height 35
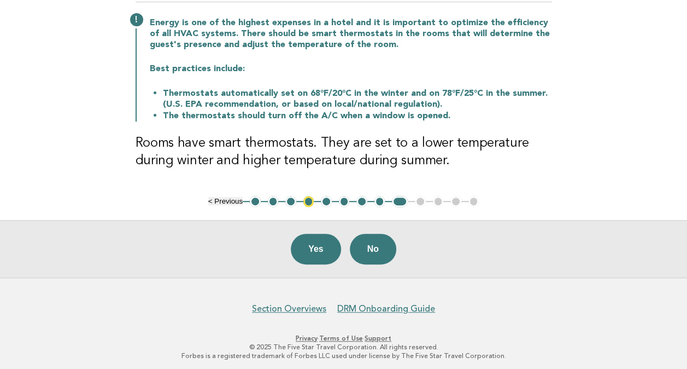
scroll to position [137, 0]
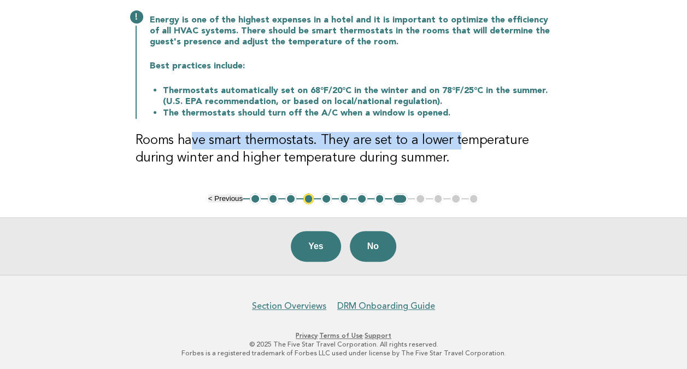
drag, startPoint x: 189, startPoint y: 141, endPoint x: 454, endPoint y: 137, distance: 265.2
click at [454, 137] on h3 "Rooms have smart thermostats. They are set to a lower temperature during winter…" at bounding box center [344, 149] width 417 height 35
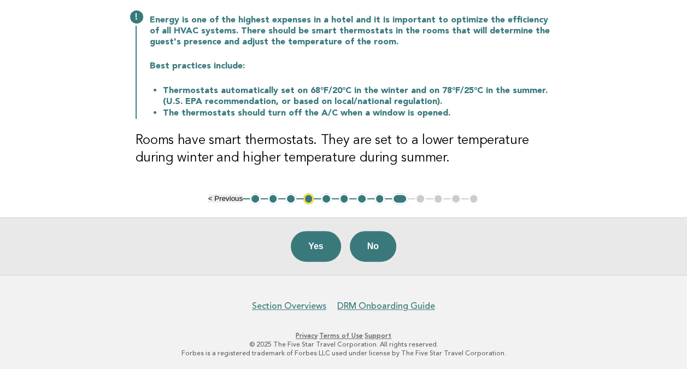
click at [292, 157] on h3 "Rooms have smart thermostats. They are set to a lower temperature during winter…" at bounding box center [344, 149] width 417 height 35
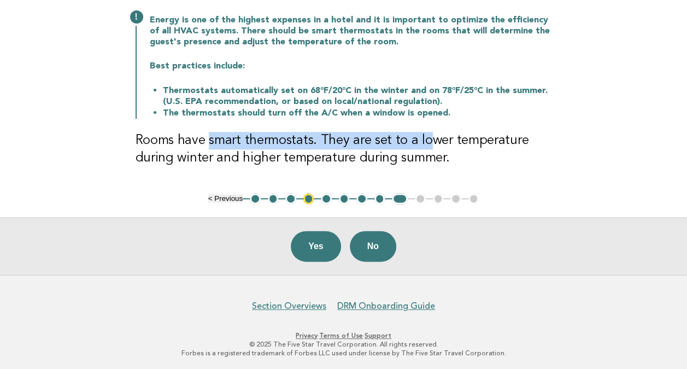
drag, startPoint x: 425, startPoint y: 138, endPoint x: 209, endPoint y: 139, distance: 216.5
click at [209, 139] on h3 "Rooms have smart thermostats. They are set to a lower temperature during winter…" at bounding box center [344, 149] width 417 height 35
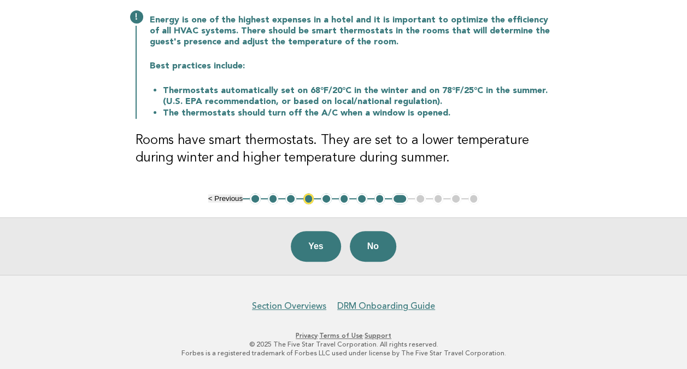
drag, startPoint x: 209, startPoint y: 139, endPoint x: 344, endPoint y: 154, distance: 136.5
click at [344, 154] on h3 "Rooms have smart thermostats. They are set to a lower temperature during winter…" at bounding box center [344, 149] width 417 height 35
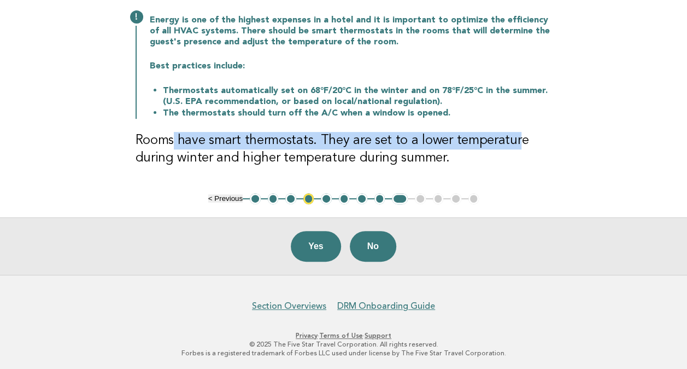
drag, startPoint x: 256, startPoint y: 138, endPoint x: 513, endPoint y: 142, distance: 257.0
click at [513, 142] on h3 "Rooms have smart thermostats. They are set to a lower temperature during winter…" at bounding box center [344, 149] width 417 height 35
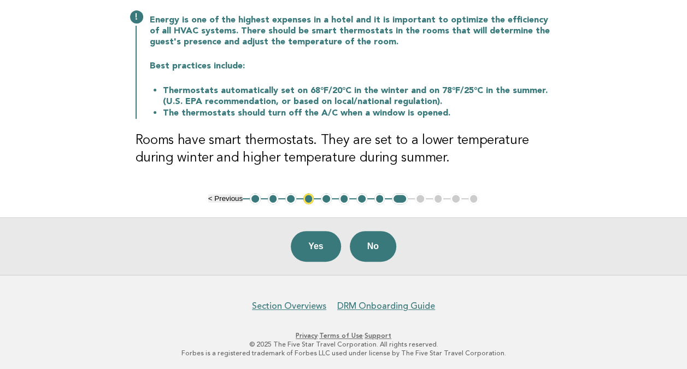
click at [289, 154] on h3 "Rooms have smart thermostats. They are set to a lower temperature during winter…" at bounding box center [344, 149] width 417 height 35
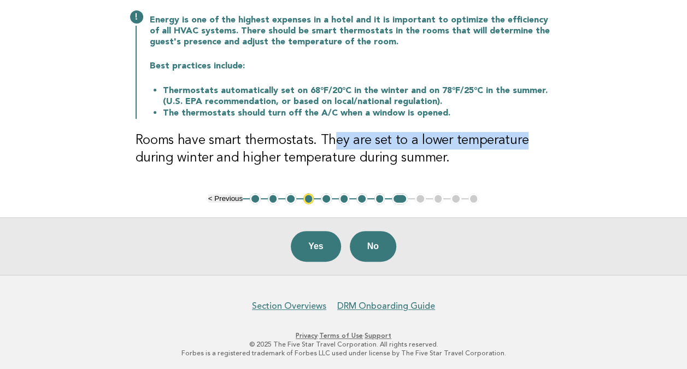
drag, startPoint x: 330, startPoint y: 137, endPoint x: 550, endPoint y: 138, distance: 219.8
click at [550, 138] on h3 "Rooms have smart thermostats. They are set to a lower temperature during winter…" at bounding box center [344, 149] width 417 height 35
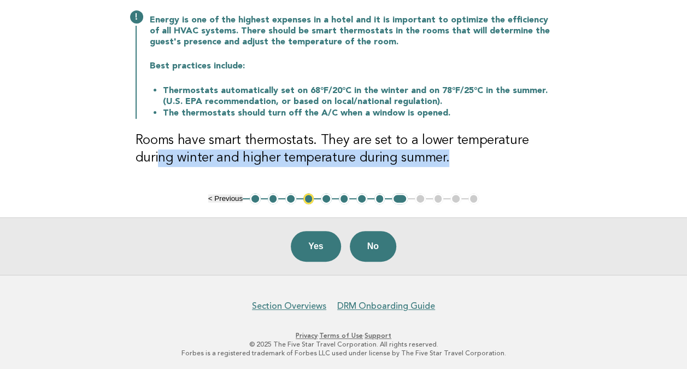
drag, startPoint x: 160, startPoint y: 157, endPoint x: 447, endPoint y: 161, distance: 287.6
click at [447, 161] on h3 "Rooms have smart thermostats. They are set to a lower temperature during winter…" at bounding box center [344, 149] width 417 height 35
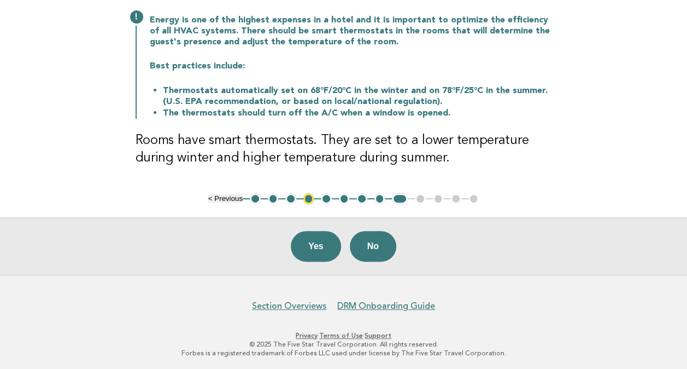
drag, startPoint x: 447, startPoint y: 161, endPoint x: 350, endPoint y: 148, distance: 98.2
click at [350, 148] on h3 "Rooms have smart thermostats. They are set to a lower temperature during winter…" at bounding box center [344, 149] width 417 height 35
drag, startPoint x: 313, startPoint y: 141, endPoint x: 204, endPoint y: 140, distance: 108.8
click at [204, 140] on h3 "Rooms have smart thermostats. They are set to a lower temperature during winter…" at bounding box center [344, 149] width 417 height 35
click at [420, 159] on h3 "Rooms have smart thermostats. They are set to a lower temperature during winter…" at bounding box center [344, 149] width 417 height 35
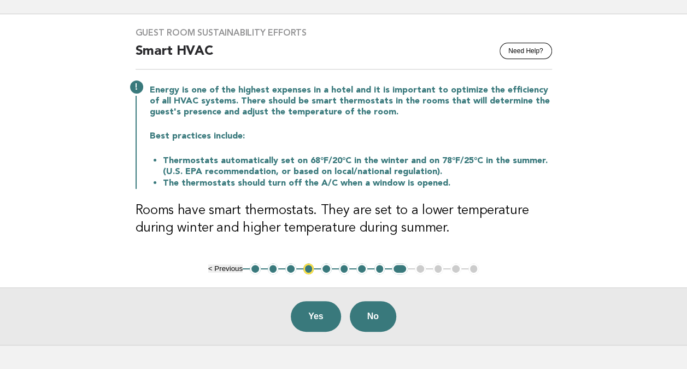
scroll to position [82, 0]
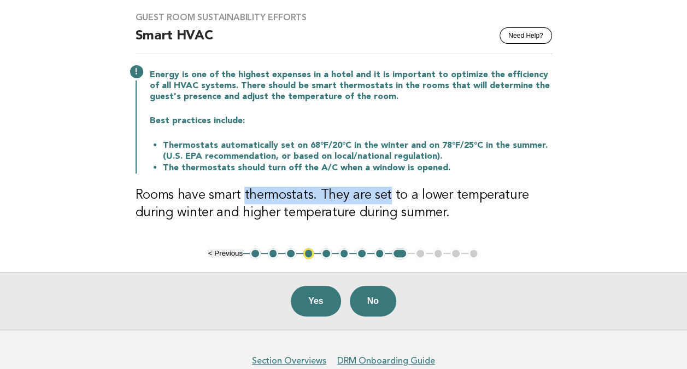
drag, startPoint x: 244, startPoint y: 195, endPoint x: 387, endPoint y: 197, distance: 143.3
click at [387, 197] on h3 "Rooms have smart thermostats. They are set to a lower temperature during winter…" at bounding box center [344, 203] width 417 height 35
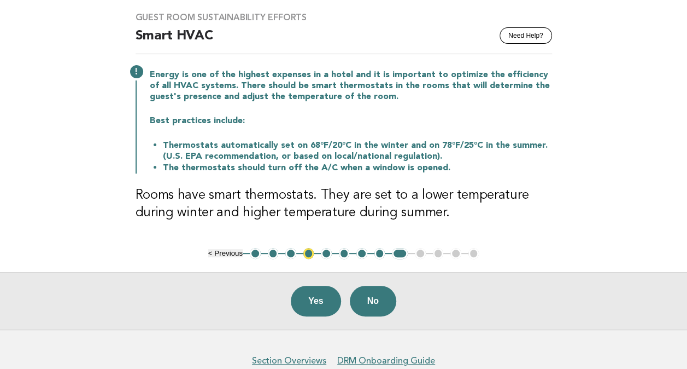
drag, startPoint x: 387, startPoint y: 197, endPoint x: 359, endPoint y: 218, distance: 35.2
click at [359, 218] on h3 "Rooms have smart thermostats. They are set to a lower temperature during winter…" at bounding box center [344, 203] width 417 height 35
click at [320, 299] on button "Yes" at bounding box center [316, 300] width 50 height 31
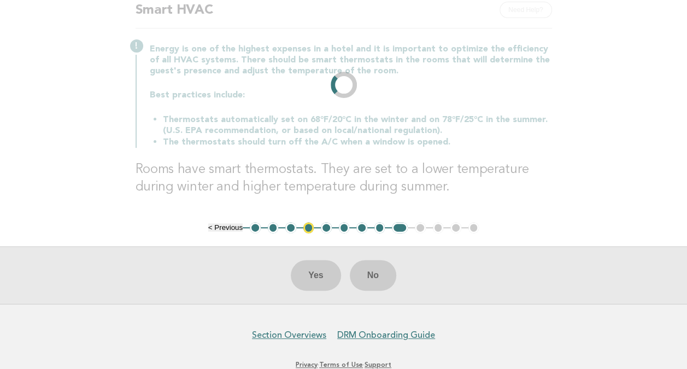
scroll to position [109, 0]
click at [450, 148] on div "Guest Room Sustainability Efforts Need Help? Smart HVAC Energy is one of the hi…" at bounding box center [343, 96] width 443 height 249
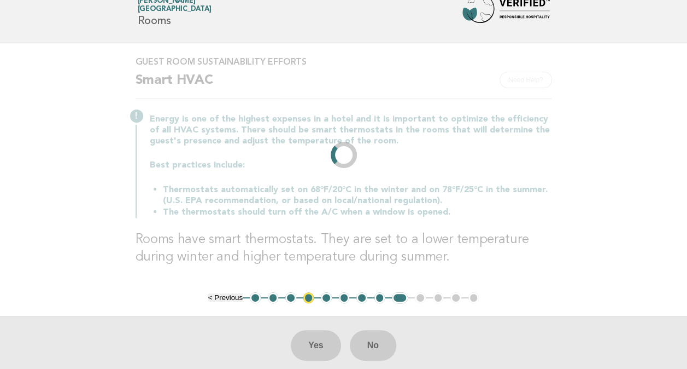
scroll to position [0, 0]
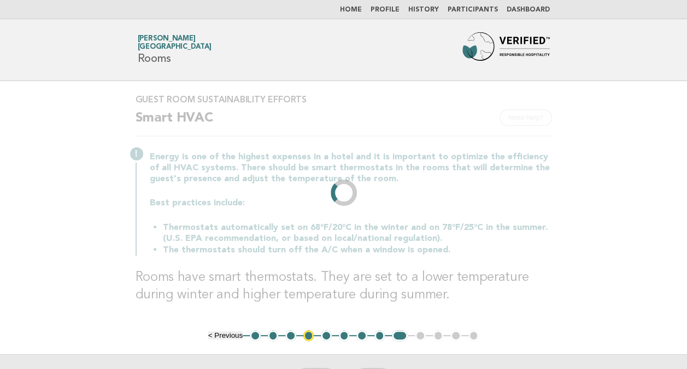
click at [315, 196] on div "Energy is one of the highest expenses in a hotel and it is important to optimiz…" at bounding box center [344, 202] width 417 height 106
click at [447, 183] on div "Energy is one of the highest expenses in a hotel and it is important to optimiz…" at bounding box center [344, 202] width 417 height 106
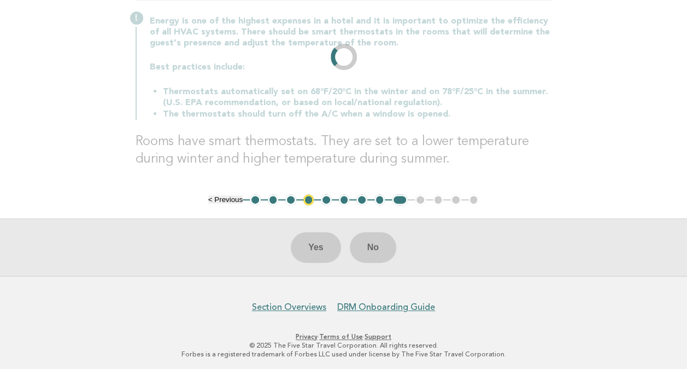
scroll to position [137, 0]
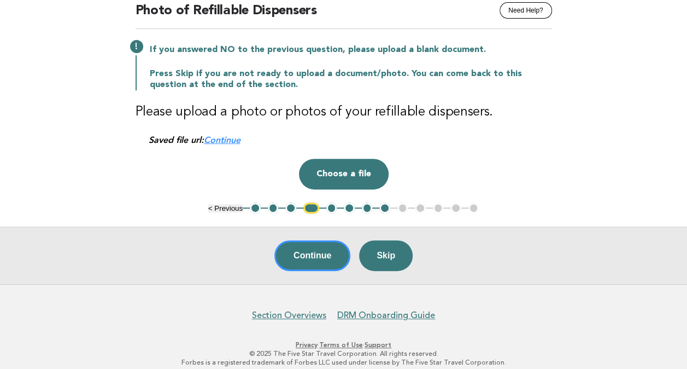
scroll to position [109, 0]
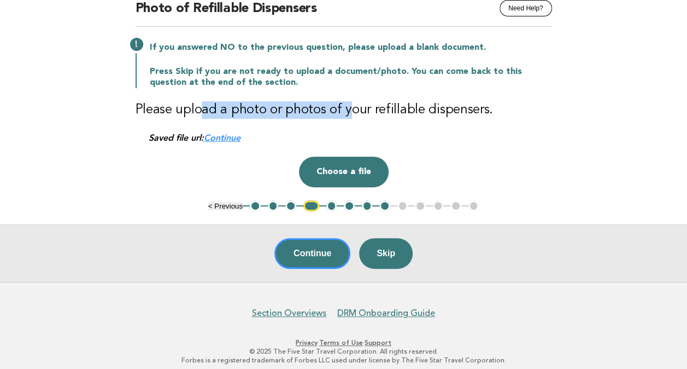
drag, startPoint x: 197, startPoint y: 104, endPoint x: 350, endPoint y: 110, distance: 153.2
click at [350, 110] on h3 "Please upload a photo or photos of your refillable dispensers." at bounding box center [344, 109] width 417 height 17
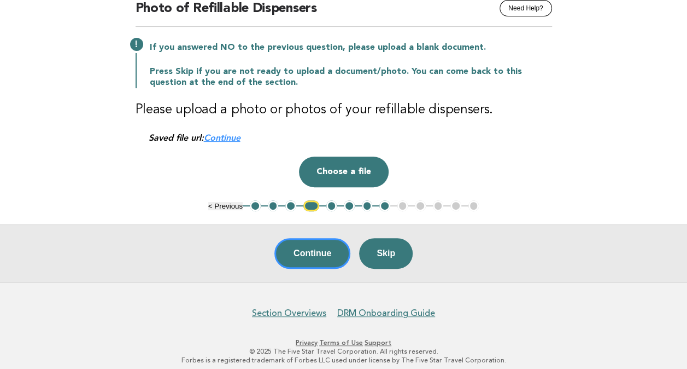
drag, startPoint x: 350, startPoint y: 110, endPoint x: 277, endPoint y: 124, distance: 74.5
click at [277, 124] on div "Guest Room Sustainability Efforts Need Help? Photo of Refillable Dispensers If …" at bounding box center [343, 86] width 443 height 229
click at [162, 135] on div "Saved file url: Continue" at bounding box center [351, 137] width 404 height 11
click at [337, 168] on button "Choose a file" at bounding box center [344, 171] width 90 height 31
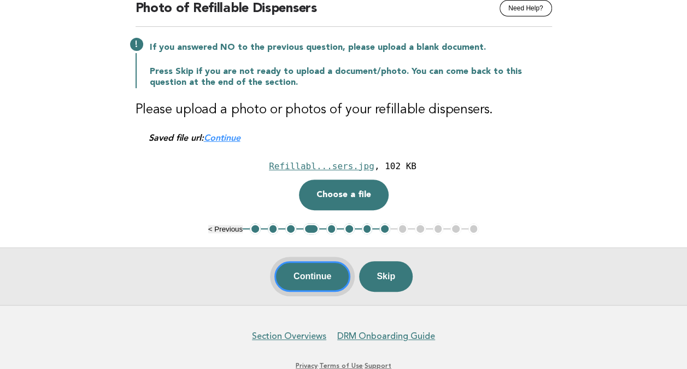
click at [314, 280] on button "Continue" at bounding box center [312, 276] width 76 height 31
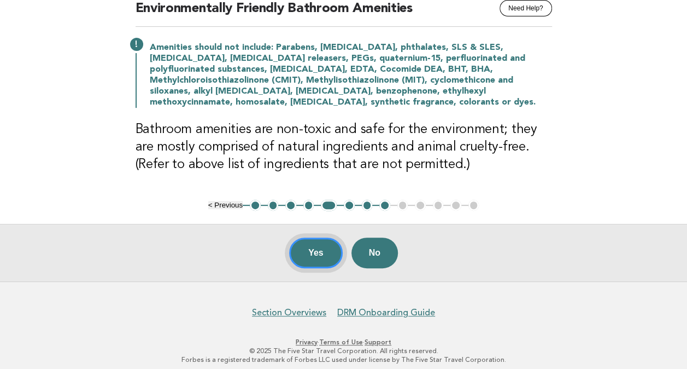
click at [312, 255] on button "Yes" at bounding box center [316, 252] width 54 height 31
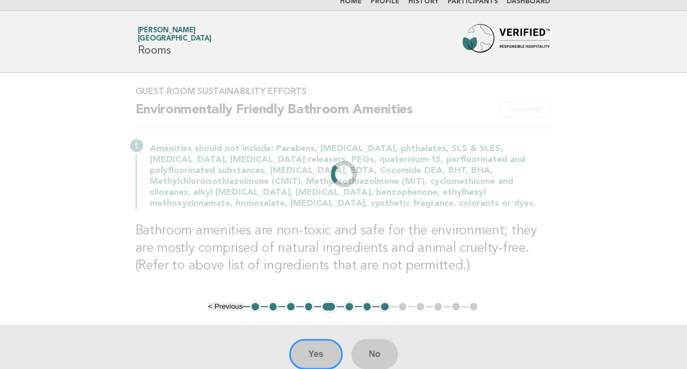
scroll to position [0, 0]
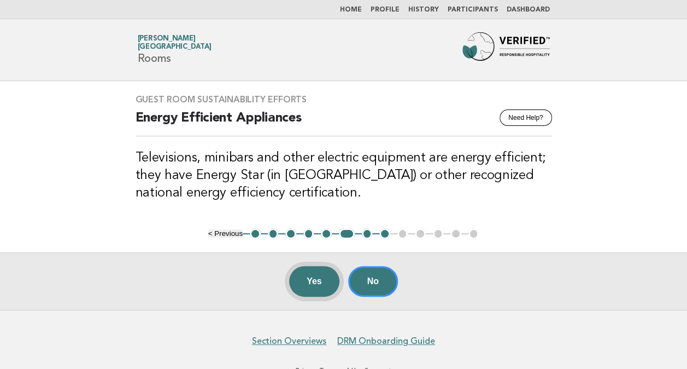
click at [313, 283] on button "Yes" at bounding box center [314, 281] width 50 height 31
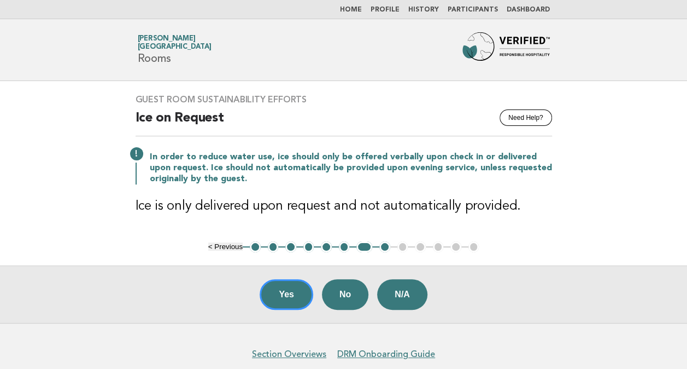
click at [342, 245] on button "6" at bounding box center [344, 246] width 11 height 11
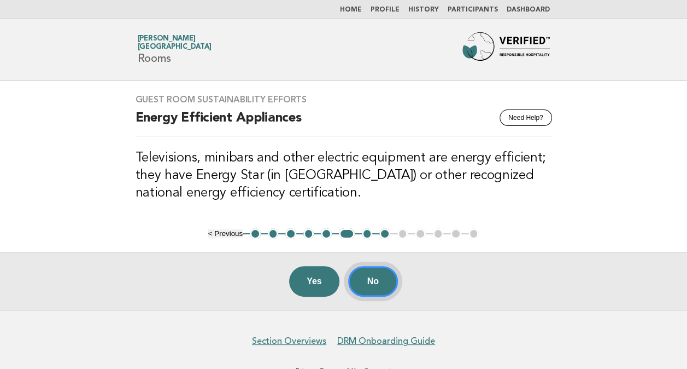
click at [382, 281] on button "No" at bounding box center [373, 281] width 50 height 31
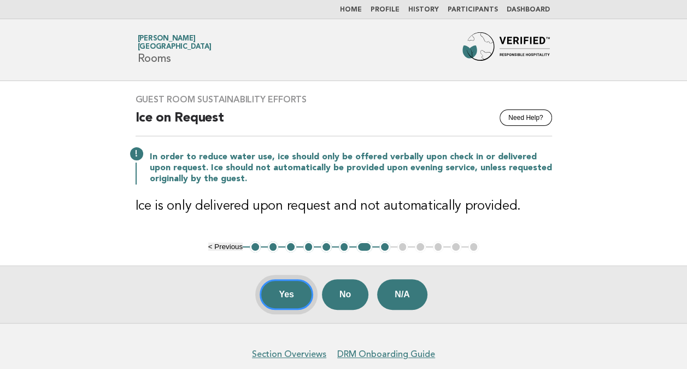
click at [285, 293] on button "Yes" at bounding box center [287, 294] width 54 height 31
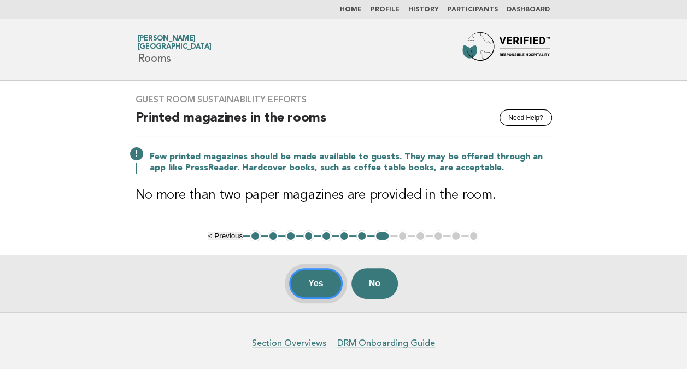
click at [317, 289] on button "Yes" at bounding box center [316, 283] width 54 height 31
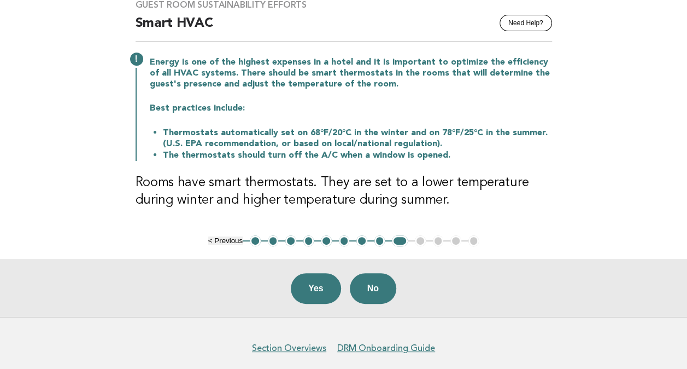
scroll to position [109, 0]
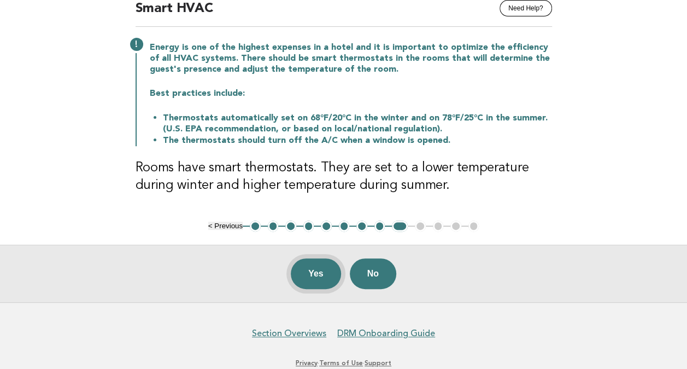
click at [308, 272] on button "Yes" at bounding box center [316, 273] width 50 height 31
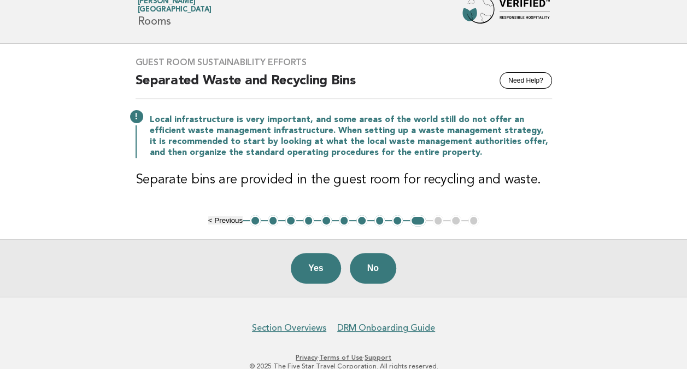
scroll to position [55, 0]
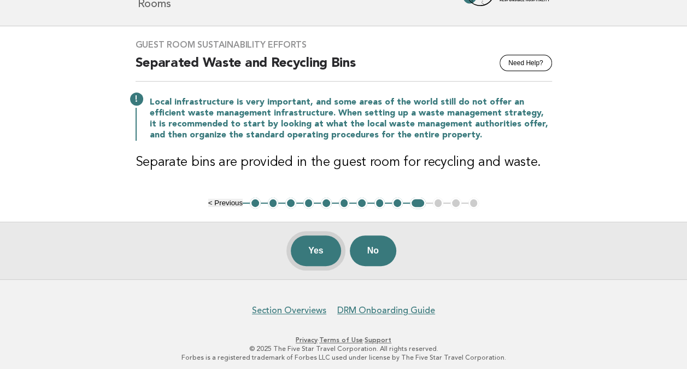
click at [305, 250] on button "Yes" at bounding box center [316, 250] width 50 height 31
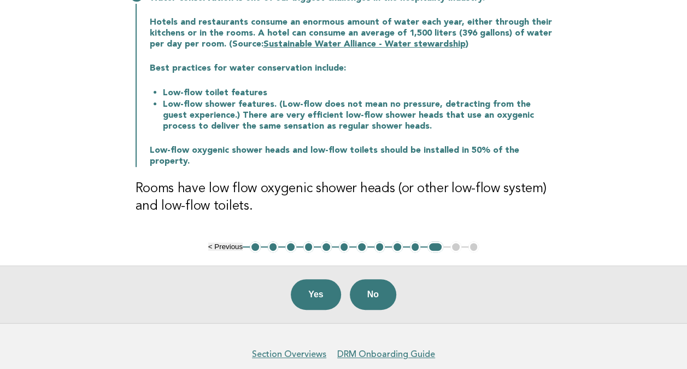
scroll to position [141, 0]
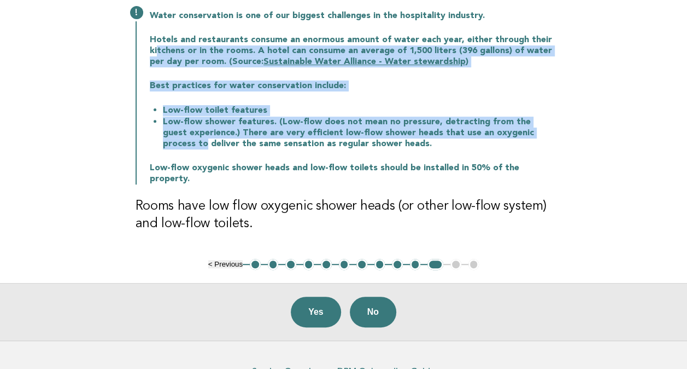
drag, startPoint x: 189, startPoint y: 50, endPoint x: 606, endPoint y: 133, distance: 425.4
click at [606, 133] on main "Guest Room Sustainability Efforts Need Help? Water Conservation in Rooms Water …" at bounding box center [343, 140] width 687 height 400
drag, startPoint x: 606, startPoint y: 133, endPoint x: 488, endPoint y: 137, distance: 118.1
click at [488, 137] on li "Low-flow shower features. (Low-flow does not mean no pressure, detracting from …" at bounding box center [357, 132] width 389 height 33
click at [516, 136] on li "Low-flow shower features. (Low-flow does not mean no pressure, detracting from …" at bounding box center [357, 132] width 389 height 33
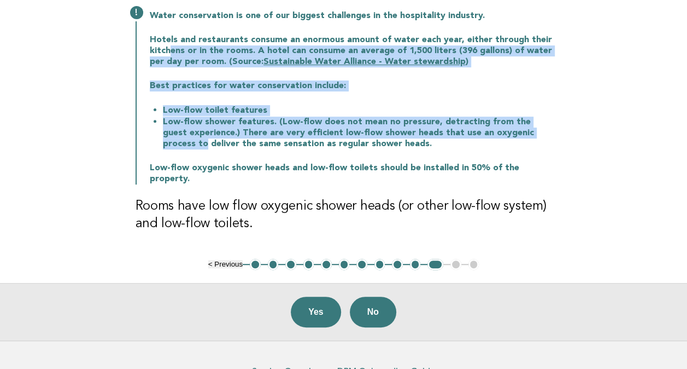
drag, startPoint x: 543, startPoint y: 132, endPoint x: 168, endPoint y: 51, distance: 383.6
click at [168, 51] on div "Water conservation is one of our biggest challenges in the hospitality industry…" at bounding box center [344, 96] width 417 height 176
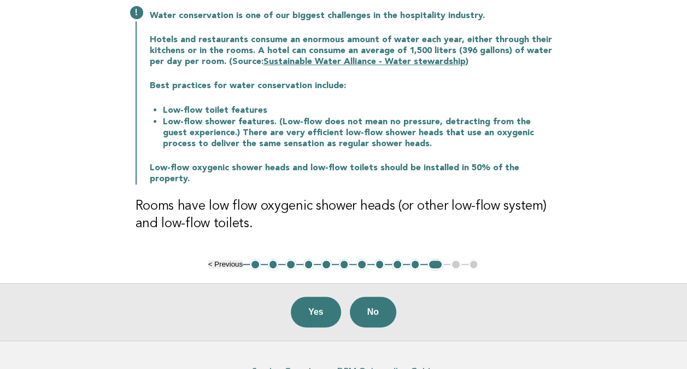
drag, startPoint x: 168, startPoint y: 51, endPoint x: 440, endPoint y: 157, distance: 291.2
click at [440, 157] on div "Water conservation is one of our biggest challenges in the hospitality industry…" at bounding box center [344, 96] width 417 height 176
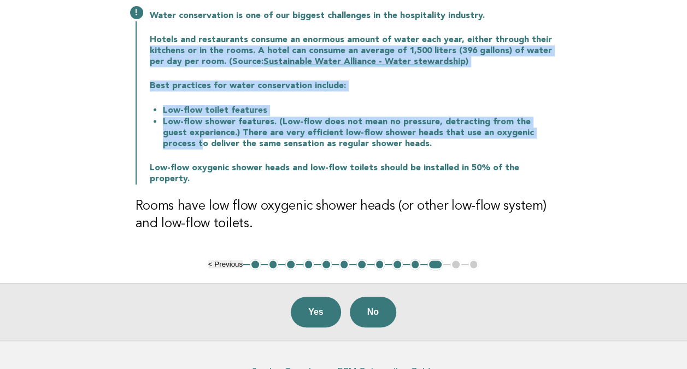
drag, startPoint x: 540, startPoint y: 131, endPoint x: 137, endPoint y: 52, distance: 411.1
click at [137, 52] on div "Water conservation is one of our biggest challenges in the hospitality industry…" at bounding box center [344, 96] width 417 height 176
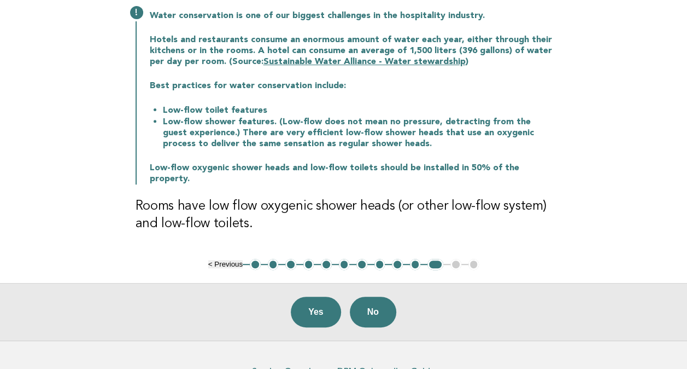
drag, startPoint x: 137, startPoint y: 52, endPoint x: 418, endPoint y: 157, distance: 300.0
click at [418, 157] on div "Water conservation is one of our biggest challenges in the hospitality industry…" at bounding box center [344, 96] width 417 height 176
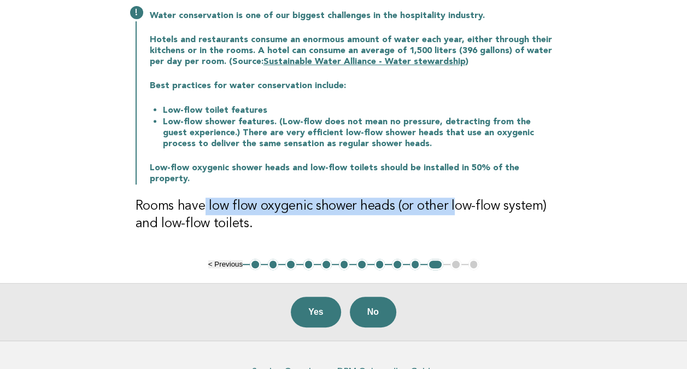
drag, startPoint x: 218, startPoint y: 192, endPoint x: 453, endPoint y: 195, distance: 235.1
click at [453, 197] on h3 "Rooms have low flow oxygenic shower heads (or other low-flow system) and low-fl…" at bounding box center [344, 214] width 417 height 35
click at [347, 199] on h3 "Rooms have low flow oxygenic shower heads (or other low-flow system) and low-fl…" at bounding box center [344, 214] width 417 height 35
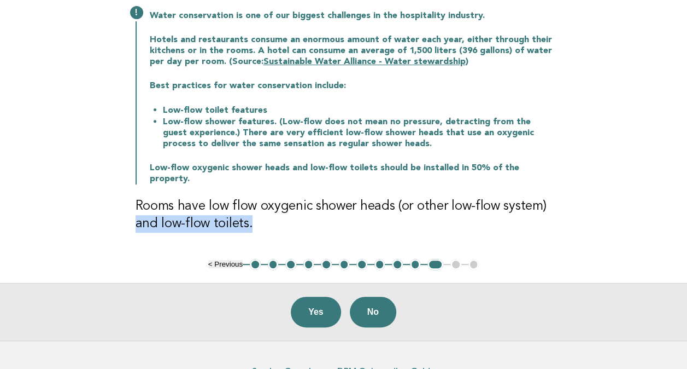
drag, startPoint x: 137, startPoint y: 213, endPoint x: 260, endPoint y: 212, distance: 123.0
click at [260, 212] on h3 "Rooms have low flow oxygenic shower heads (or other low-flow system) and low-fl…" at bounding box center [344, 214] width 417 height 35
drag, startPoint x: 260, startPoint y: 212, endPoint x: 195, endPoint y: 215, distance: 65.1
click at [195, 215] on h3 "Rooms have low flow oxygenic shower heads (or other low-flow system) and low-fl…" at bounding box center [344, 214] width 417 height 35
click at [200, 214] on h3 "Rooms have low flow oxygenic shower heads (or other low-flow system) and low-fl…" at bounding box center [344, 214] width 417 height 35
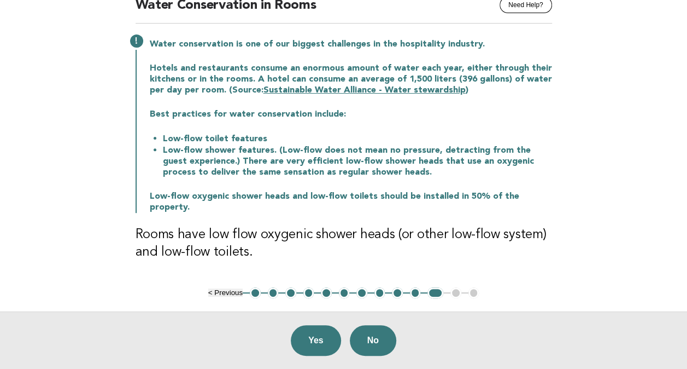
scroll to position [110, 0]
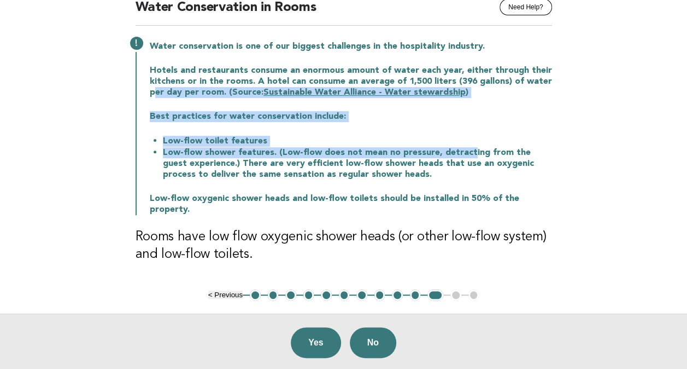
drag, startPoint x: 155, startPoint y: 92, endPoint x: 465, endPoint y: 153, distance: 315.8
click at [465, 153] on div "Water conservation is one of our biggest challenges in the hospitality industry…" at bounding box center [344, 127] width 417 height 176
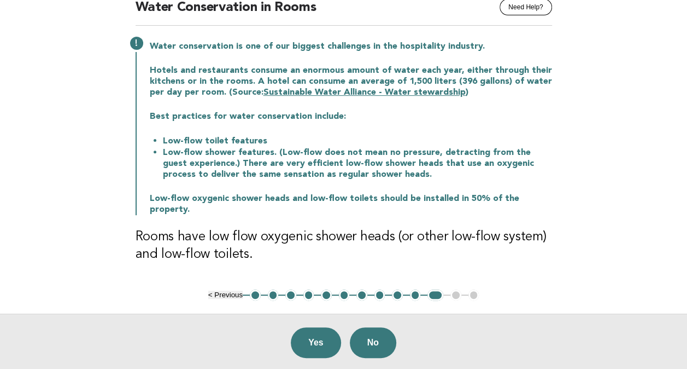
drag, startPoint x: 465, startPoint y: 153, endPoint x: 458, endPoint y: 164, distance: 13.2
click at [458, 164] on li "Low-flow shower features. (Low-flow does not mean no pressure, detracting from …" at bounding box center [357, 163] width 389 height 33
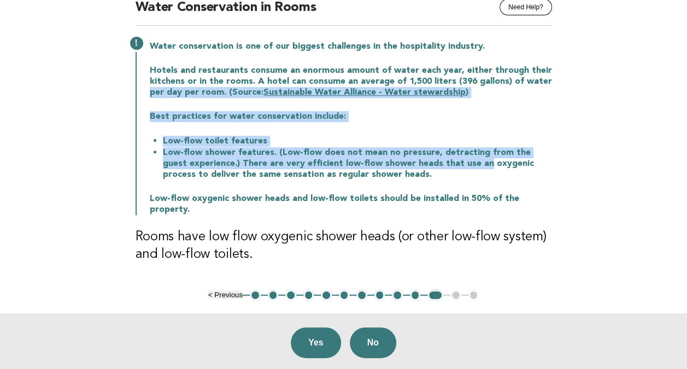
drag, startPoint x: 426, startPoint y: 156, endPoint x: 143, endPoint y: 93, distance: 290.2
click at [143, 93] on div "Water conservation is one of our biggest challenges in the hospitality industry…" at bounding box center [344, 127] width 417 height 176
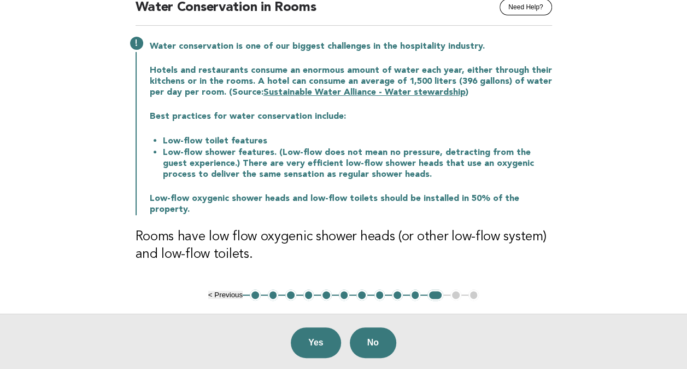
click at [460, 179] on li "Low-flow shower features. (Low-flow does not mean no pressure, detracting from …" at bounding box center [357, 163] width 389 height 33
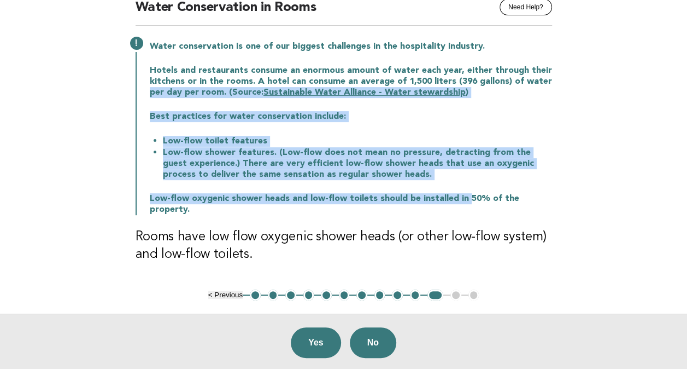
drag, startPoint x: 464, startPoint y: 198, endPoint x: 143, endPoint y: 95, distance: 337.0
click at [143, 95] on div "Water conservation is one of our biggest challenges in the hospitality industry…" at bounding box center [344, 127] width 417 height 176
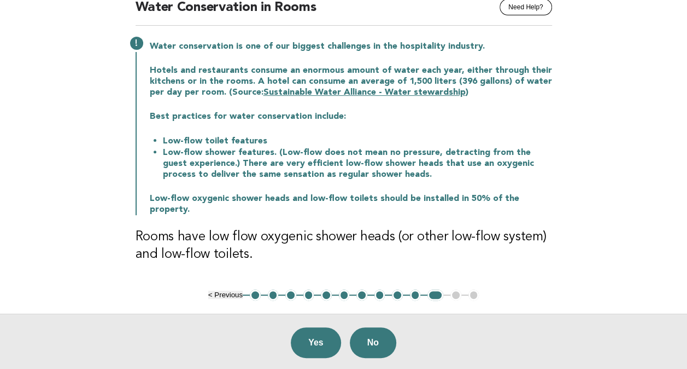
click at [490, 196] on p "Low-flow oxygenic shower heads and low-flow toilets should be installed in 50% …" at bounding box center [351, 204] width 402 height 22
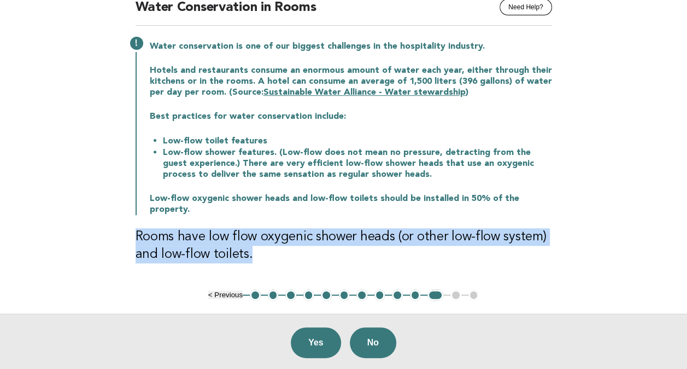
drag, startPoint x: 135, startPoint y: 224, endPoint x: 264, endPoint y: 246, distance: 131.5
click at [264, 246] on div "Guest Room Sustainability Efforts Need Help? Water Conservation in Rooms Water …" at bounding box center [343, 129] width 443 height 319
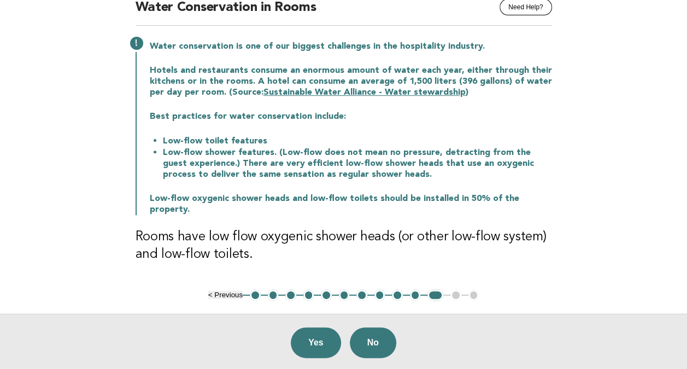
click at [662, 223] on main "Guest Room Sustainability Efforts Need Help? Water Conservation in Rooms Water …" at bounding box center [343, 170] width 687 height 400
click at [387, 327] on button "No" at bounding box center [373, 342] width 46 height 31
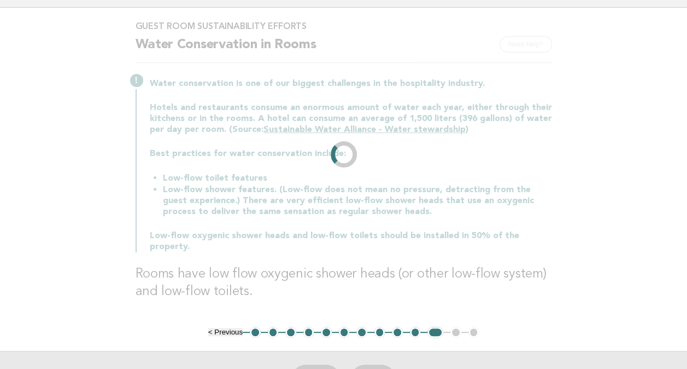
scroll to position [0, 0]
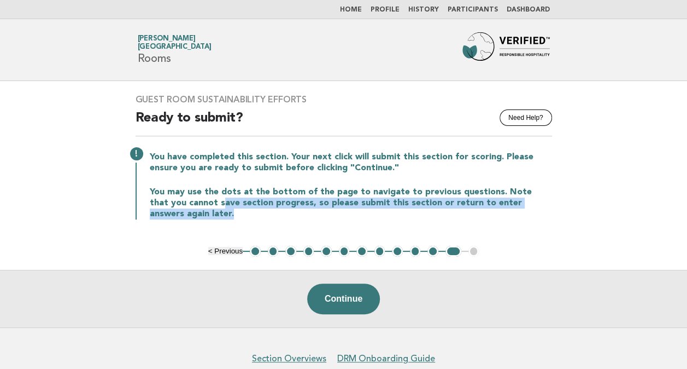
drag, startPoint x: 201, startPoint y: 202, endPoint x: 524, endPoint y: 211, distance: 323.8
click at [524, 211] on p "You may use the dots at the bottom of the page to navigate to previous question…" at bounding box center [351, 202] width 402 height 33
drag, startPoint x: 524, startPoint y: 211, endPoint x: 378, endPoint y: 199, distance: 147.0
click at [378, 199] on p "You may use the dots at the bottom of the page to navigate to previous question…" at bounding box center [351, 202] width 402 height 33
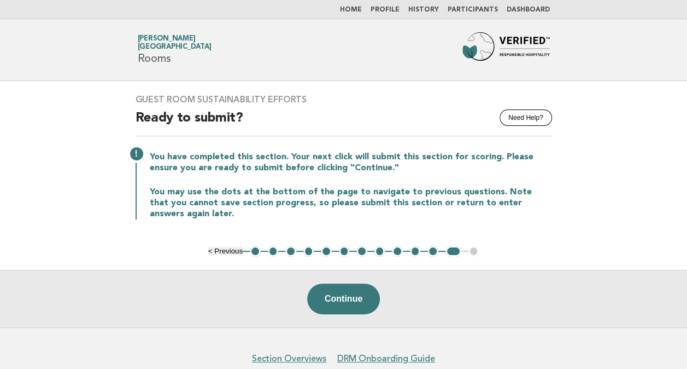
click at [352, 190] on p "You may use the dots at the bottom of the page to navigate to previous question…" at bounding box center [351, 202] width 402 height 33
click at [338, 297] on button "Continue" at bounding box center [343, 298] width 73 height 31
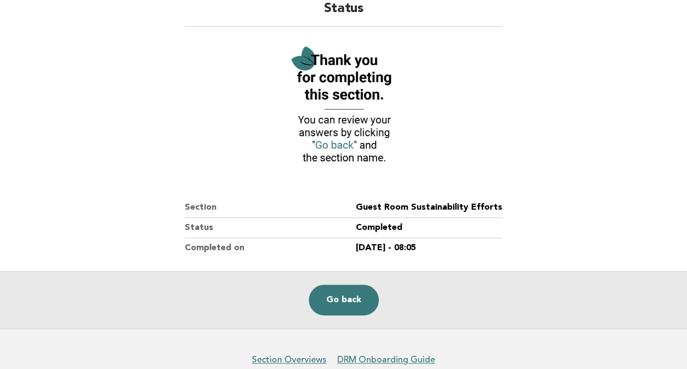
scroll to position [148, 0]
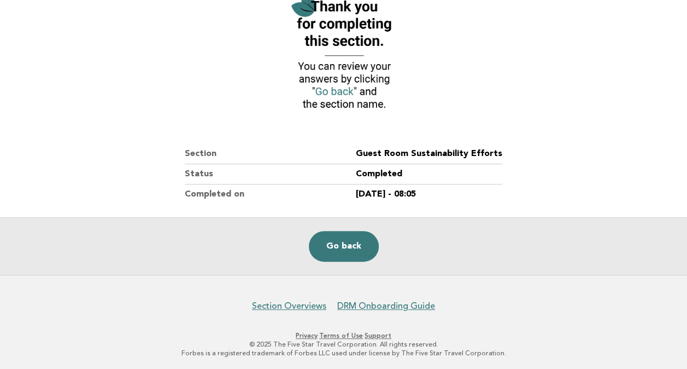
click at [342, 262] on div "Go back" at bounding box center [343, 245] width 687 height 57
click at [347, 244] on link "Go back" at bounding box center [344, 246] width 70 height 31
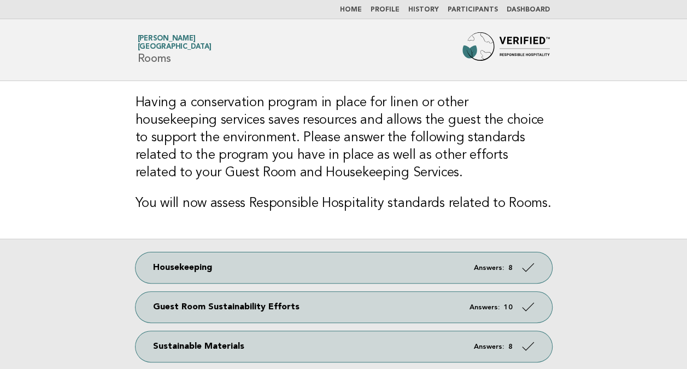
click at [358, 10] on link "Home" at bounding box center [351, 10] width 22 height 7
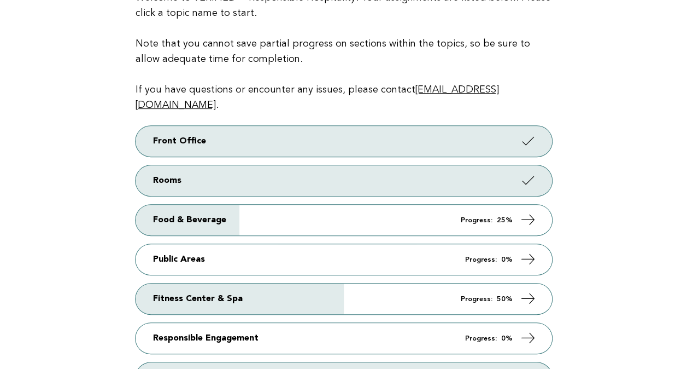
scroll to position [219, 0]
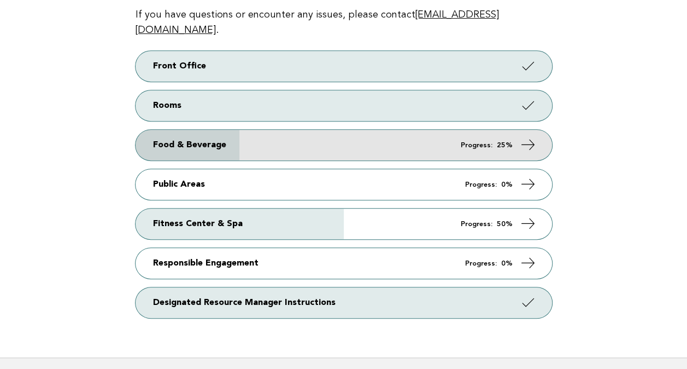
click at [529, 137] on icon at bounding box center [528, 145] width 16 height 16
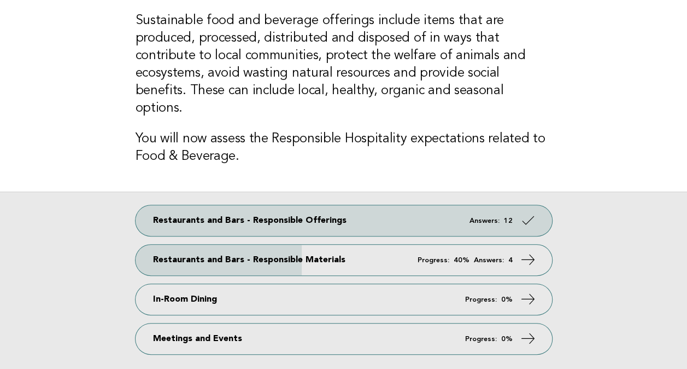
scroll to position [164, 0]
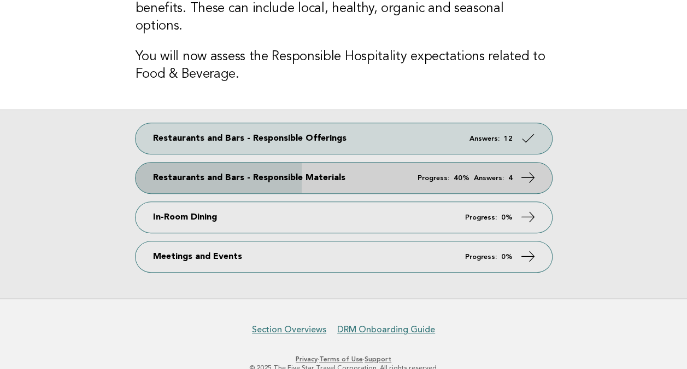
click at [521, 170] on icon at bounding box center [528, 178] width 16 height 16
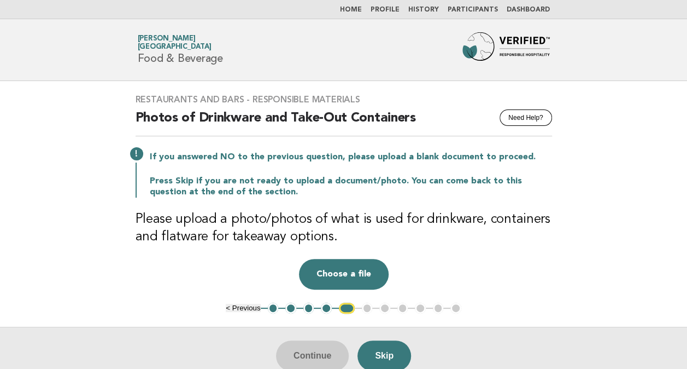
click at [271, 308] on button "1" at bounding box center [273, 307] width 11 height 11
click at [273, 308] on button "1" at bounding box center [273, 307] width 11 height 11
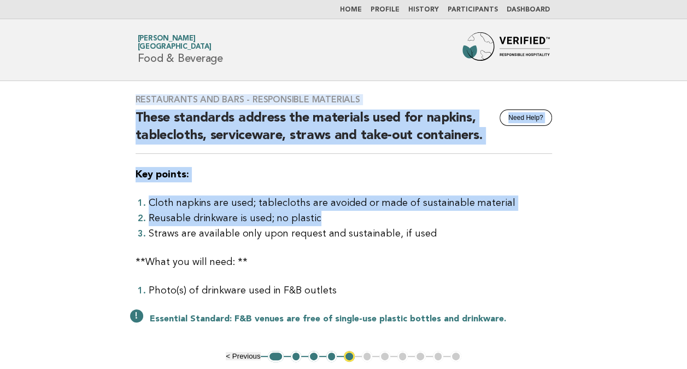
drag, startPoint x: 100, startPoint y: 87, endPoint x: 623, endPoint y: 223, distance: 541.1
click at [623, 223] on main "Restaurants and Bars - Responsible Materials Need Help? These standards address…" at bounding box center [343, 256] width 687 height 351
drag, startPoint x: 416, startPoint y: 163, endPoint x: 437, endPoint y: 171, distance: 23.4
click at [416, 163] on div "Restaurants and Bars - Responsible Materials Need Help? These standards address…" at bounding box center [343, 216] width 443 height 270
click at [469, 173] on p "Key points:" at bounding box center [344, 174] width 417 height 15
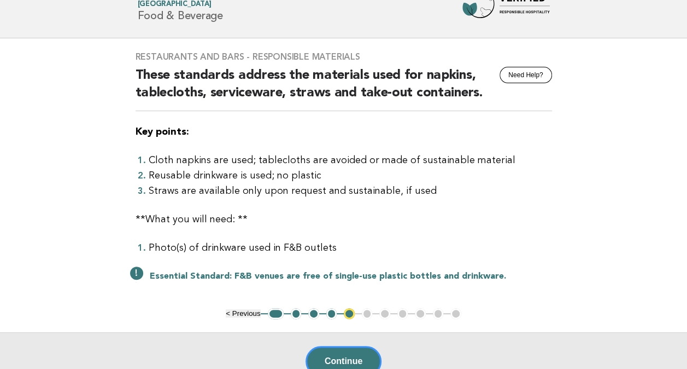
scroll to position [109, 0]
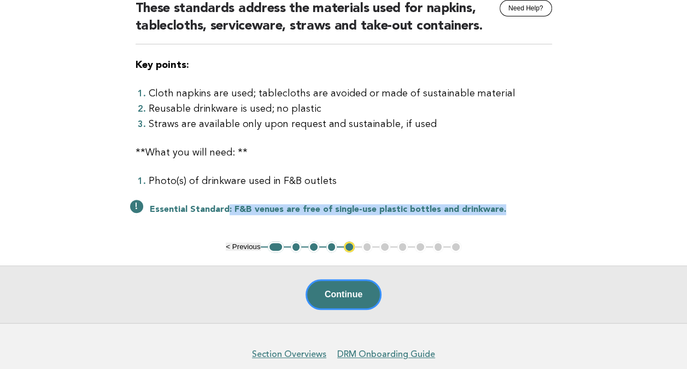
drag, startPoint x: 225, startPoint y: 206, endPoint x: 501, endPoint y: 207, distance: 276.1
click at [501, 207] on p "Essential Standard : F&B venues are free of single-use plastic bottles and drin…" at bounding box center [351, 209] width 402 height 11
drag, startPoint x: 501, startPoint y: 207, endPoint x: 391, endPoint y: 203, distance: 109.4
click at [391, 203] on div "Essential Standard : F&B venues are free of single-use plastic bottles and drin…" at bounding box center [344, 208] width 417 height 13
click at [322, 207] on p "Essential Standard : F&B venues are free of single-use plastic bottles and drin…" at bounding box center [351, 209] width 402 height 11
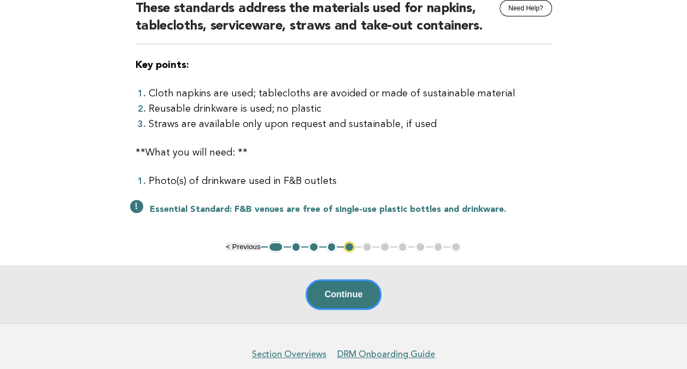
click at [197, 227] on div "Restaurants and Bars - Responsible Materials Need Help? These standards address…" at bounding box center [343, 107] width 443 height 270
click at [338, 292] on button "Continue" at bounding box center [344, 294] width 76 height 31
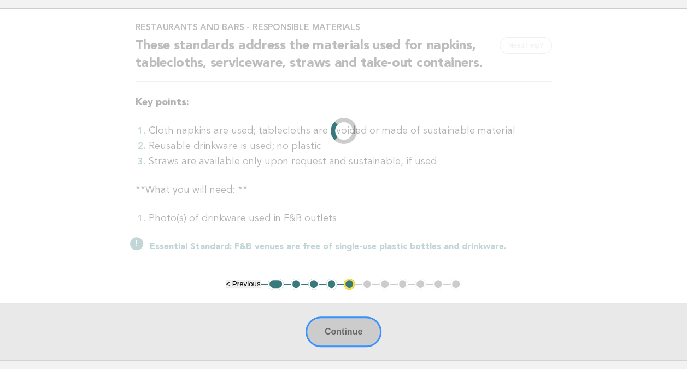
scroll to position [0, 0]
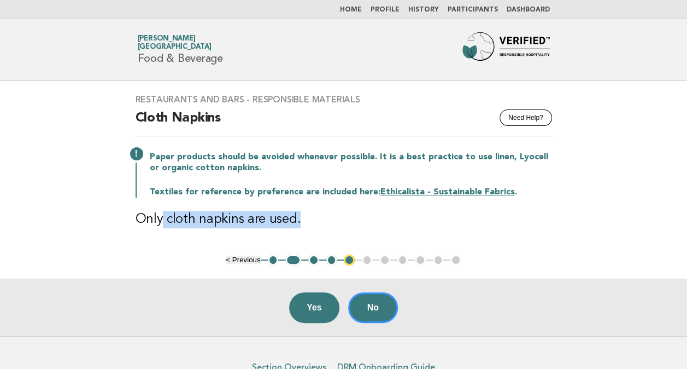
drag, startPoint x: 163, startPoint y: 219, endPoint x: 364, endPoint y: 228, distance: 201.4
click at [364, 228] on div "Restaurants and Bars - Responsible Materials Need Help? Cloth Napkins Paper pro…" at bounding box center [343, 167] width 443 height 173
click at [224, 221] on h3 "Only cloth napkins are used." at bounding box center [344, 219] width 417 height 17
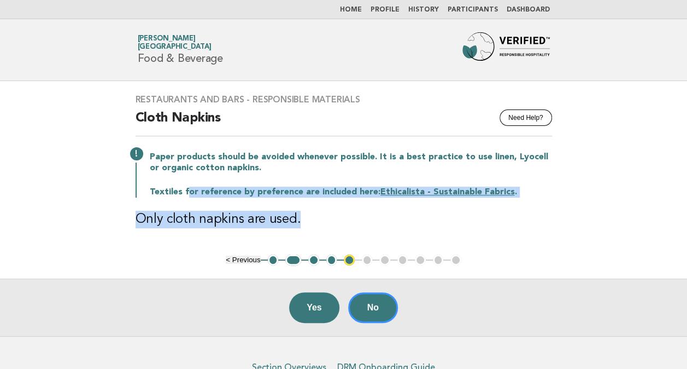
drag, startPoint x: 208, startPoint y: 186, endPoint x: 600, endPoint y: 203, distance: 391.9
click at [600, 203] on main "Restaurants and Bars - Responsible Materials Need Help? Cloth Napkins Paper pro…" at bounding box center [343, 208] width 687 height 255
drag, startPoint x: 600, startPoint y: 203, endPoint x: 531, endPoint y: 237, distance: 76.8
click at [531, 237] on div "Restaurants and Bars - Responsible Materials Need Help? Cloth Napkins Paper pro…" at bounding box center [343, 167] width 443 height 173
click at [526, 242] on div "Restaurants and Bars - Responsible Materials Need Help? Cloth Napkins Paper pro…" at bounding box center [343, 167] width 443 height 173
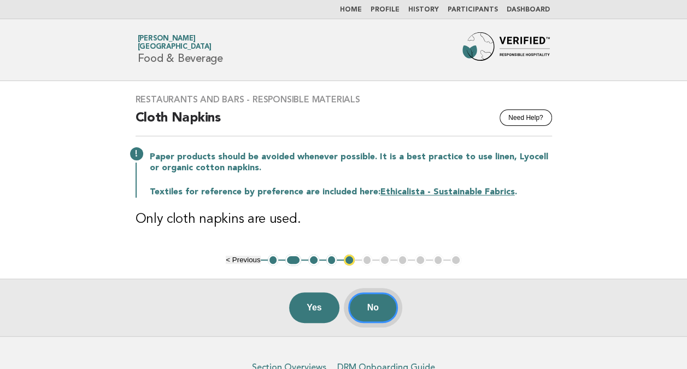
click at [374, 305] on button "No" at bounding box center [373, 307] width 50 height 31
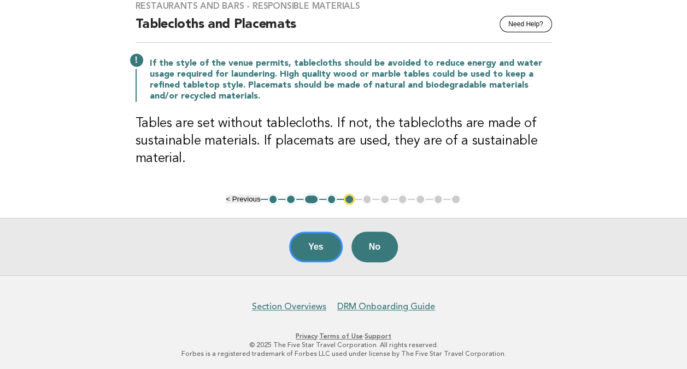
scroll to position [94, 0]
click at [323, 242] on button "Yes" at bounding box center [316, 246] width 54 height 31
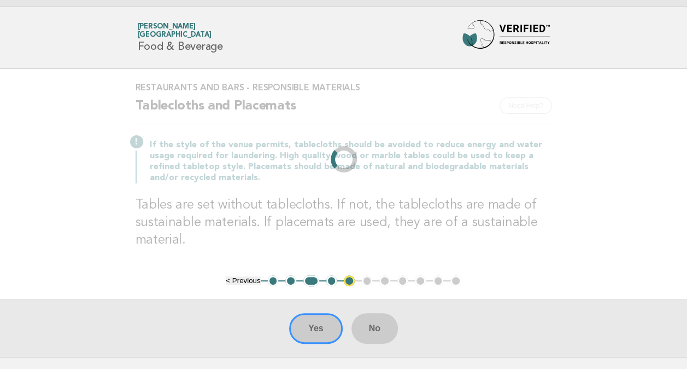
scroll to position [0, 0]
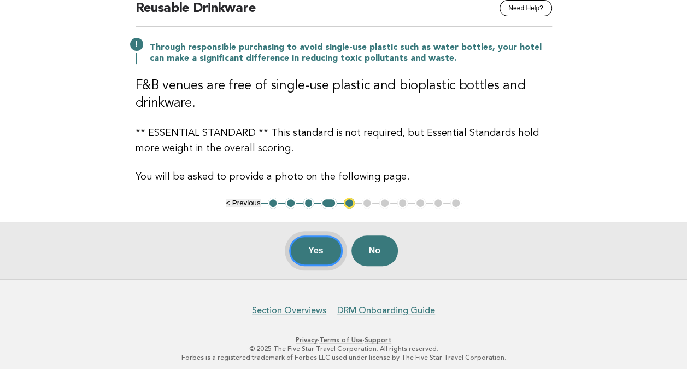
click at [322, 244] on button "Yes" at bounding box center [316, 250] width 54 height 31
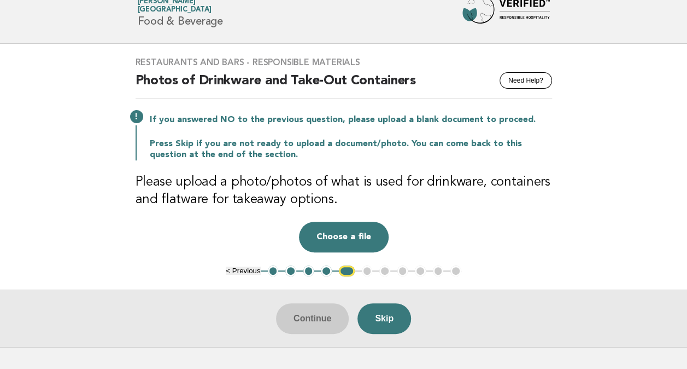
scroll to position [55, 0]
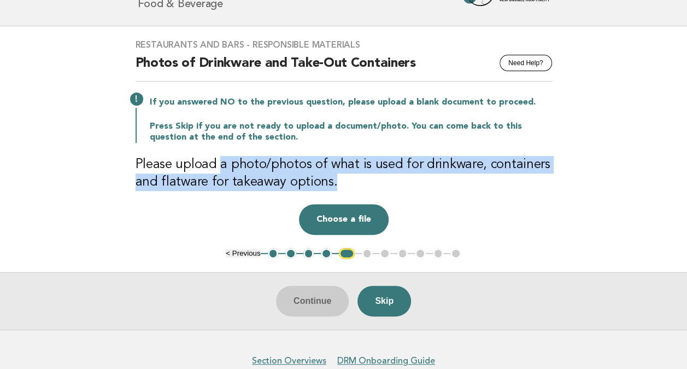
drag, startPoint x: 230, startPoint y: 162, endPoint x: 506, endPoint y: 176, distance: 276.5
click at [506, 176] on h3 "Please upload a photo/photos of what is used for drinkware, containers and flat…" at bounding box center [344, 173] width 417 height 35
drag, startPoint x: 506, startPoint y: 176, endPoint x: 421, endPoint y: 159, distance: 87.0
click at [421, 159] on h3 "Please upload a photo/photos of what is used for drinkware, containers and flat…" at bounding box center [344, 173] width 417 height 35
click at [439, 174] on h3 "Please upload a photo/photos of what is used for drinkware, containers and flat…" at bounding box center [344, 173] width 417 height 35
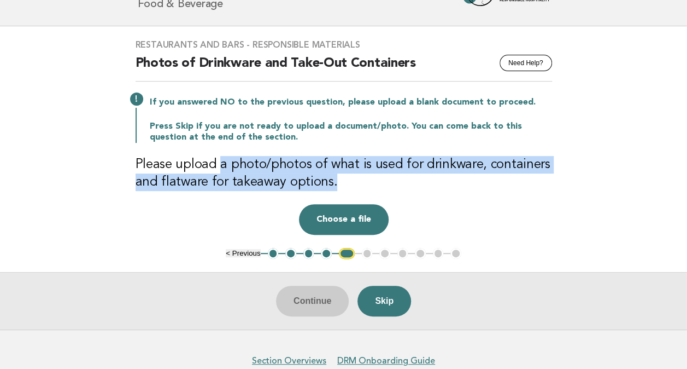
click at [489, 160] on h3 "Please upload a photo/photos of what is used for drinkware, containers and flat…" at bounding box center [344, 173] width 417 height 35
click at [510, 168] on h3 "Please upload a photo/photos of what is used for drinkware, containers and flat…" at bounding box center [344, 173] width 417 height 35
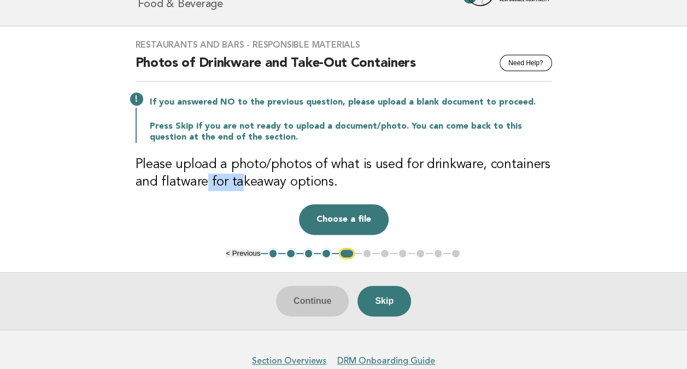
drag, startPoint x: 204, startPoint y: 180, endPoint x: 237, endPoint y: 180, distance: 32.8
click at [237, 180] on h3 "Please upload a photo/photos of what is used for drinkware, containers and flat…" at bounding box center [344, 173] width 417 height 35
drag, startPoint x: 237, startPoint y: 180, endPoint x: 176, endPoint y: 177, distance: 61.3
click at [176, 177] on h3 "Please upload a photo/photos of what is used for drinkware, containers and flat…" at bounding box center [344, 173] width 417 height 35
click at [350, 219] on button "Choose a file" at bounding box center [344, 219] width 90 height 31
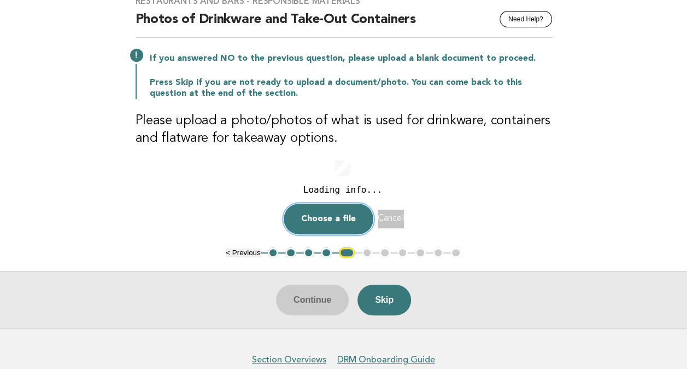
scroll to position [43, 0]
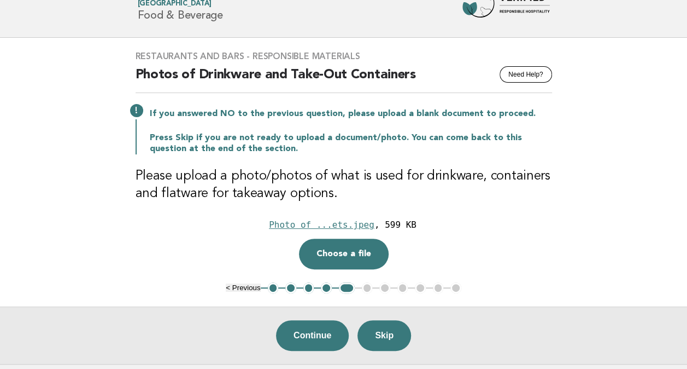
click at [539, 160] on div "Restaurants and Bars - Responsible Materials Need Help? Photos of Drinkware and…" at bounding box center [343, 160] width 443 height 244
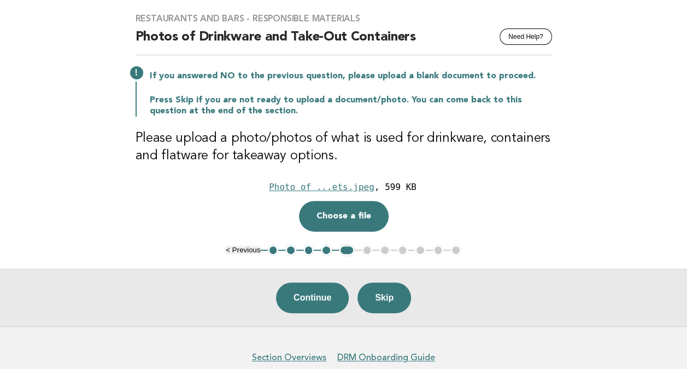
scroll to position [98, 0]
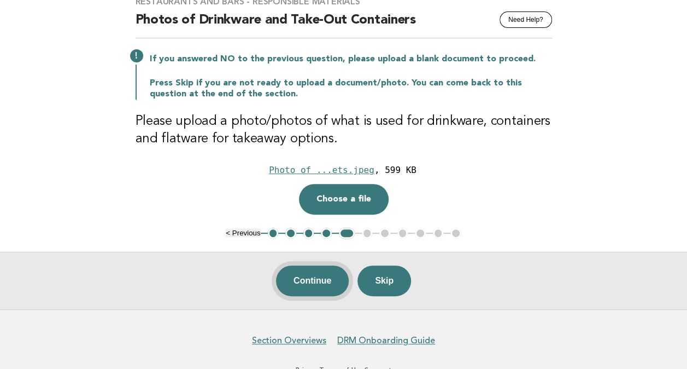
click at [319, 277] on button "Continue" at bounding box center [312, 280] width 73 height 31
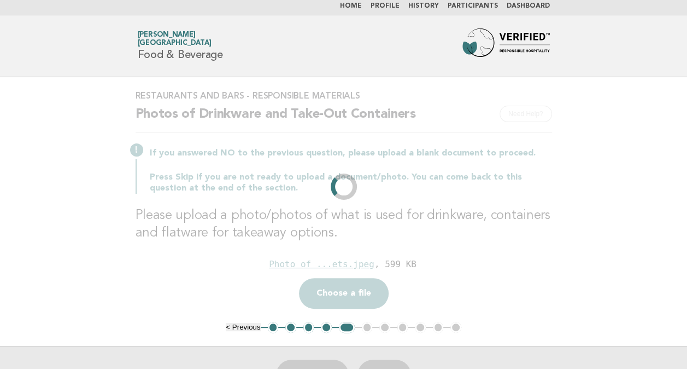
scroll to position [0, 0]
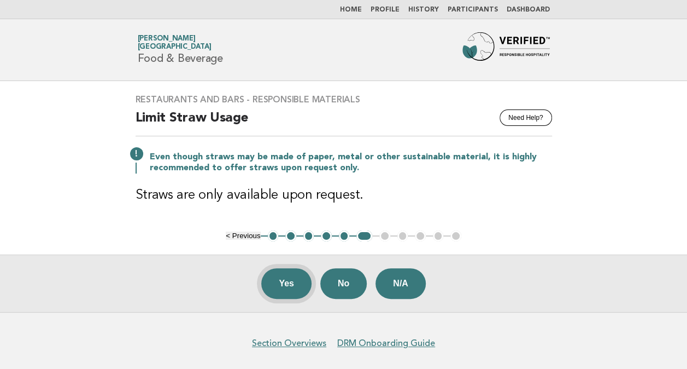
click at [289, 283] on button "Yes" at bounding box center [286, 283] width 50 height 31
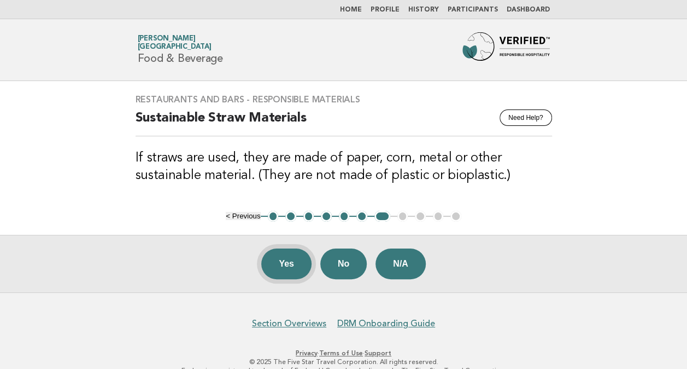
click at [286, 264] on button "Yes" at bounding box center [286, 263] width 50 height 31
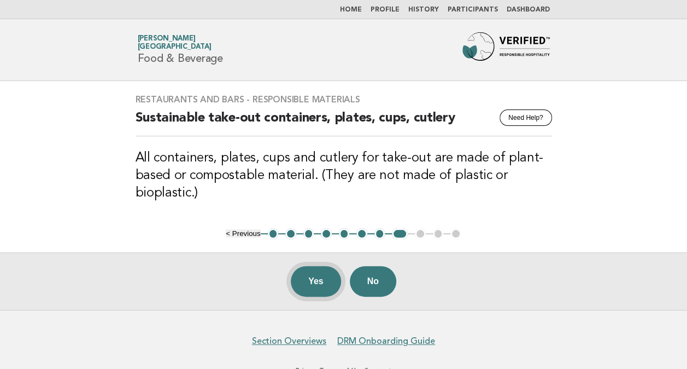
click at [315, 281] on button "Yes" at bounding box center [316, 281] width 50 height 31
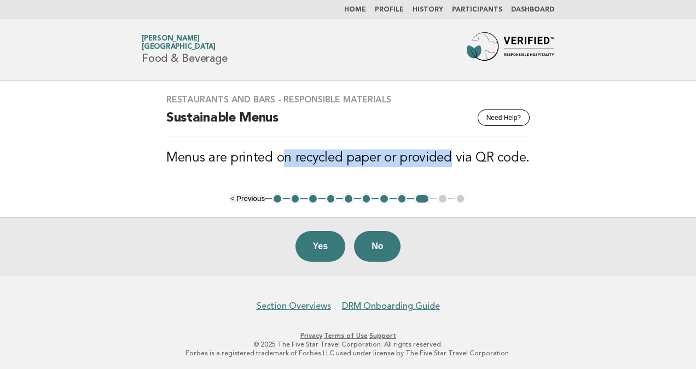
drag, startPoint x: 284, startPoint y: 161, endPoint x: 449, endPoint y: 159, distance: 165.1
click at [449, 159] on h3 "Menus are printed on recycled paper or provided via QR code." at bounding box center [347, 157] width 363 height 17
drag, startPoint x: 449, startPoint y: 159, endPoint x: 365, endPoint y: 159, distance: 84.2
click at [365, 159] on h3 "Menus are printed on recycled paper or provided via QR code." at bounding box center [347, 157] width 363 height 17
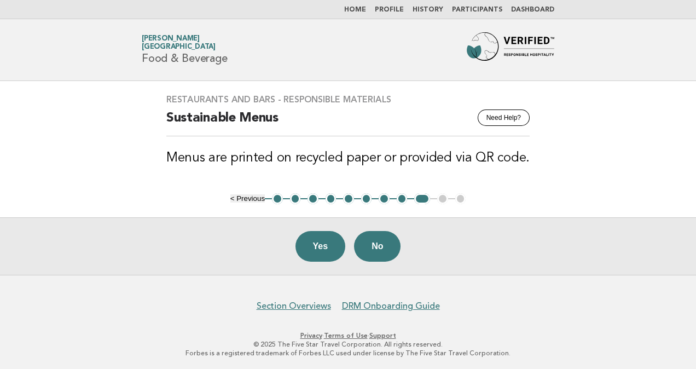
click at [278, 157] on h3 "Menus are printed on recycled paper or provided via QR code." at bounding box center [347, 157] width 363 height 17
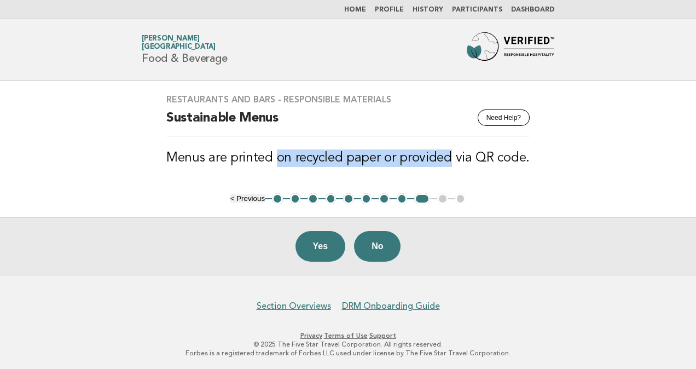
drag, startPoint x: 276, startPoint y: 159, endPoint x: 447, endPoint y: 157, distance: 171.7
click at [447, 157] on h3 "Menus are printed on recycled paper or provided via QR code." at bounding box center [347, 157] width 363 height 17
drag, startPoint x: 447, startPoint y: 157, endPoint x: 404, endPoint y: 153, distance: 44.0
click at [405, 153] on h3 "Menus are printed on recycled paper or provided via QR code." at bounding box center [347, 157] width 363 height 17
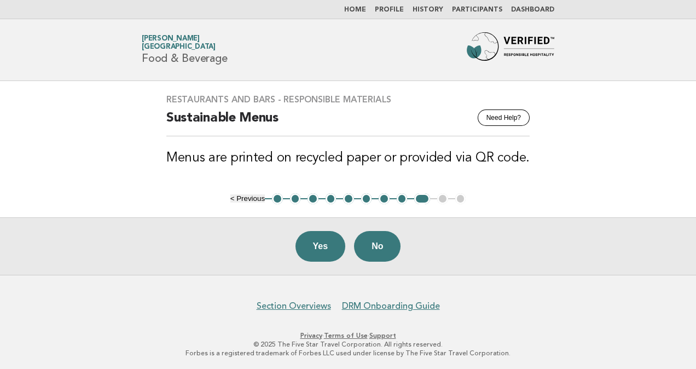
click at [385, 157] on h3 "Menus are printed on recycled paper or provided via QR code." at bounding box center [347, 157] width 363 height 17
click at [385, 250] on button "No" at bounding box center [377, 246] width 46 height 31
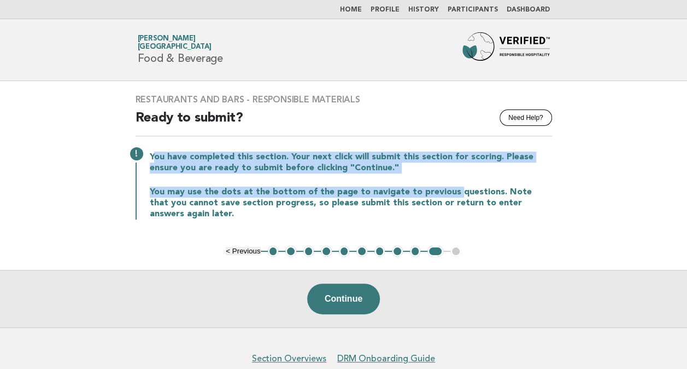
drag, startPoint x: 452, startPoint y: 191, endPoint x: 156, endPoint y: 143, distance: 299.7
click at [156, 143] on div "Restaurants and Bars - Responsible Materials Need Help? Ready to submit? You ha…" at bounding box center [343, 163] width 443 height 165
drag, startPoint x: 156, startPoint y: 143, endPoint x: 408, endPoint y: 180, distance: 254.7
click at [408, 180] on div "You have completed this section. Your next click will submit this section for s…" at bounding box center [344, 184] width 417 height 70
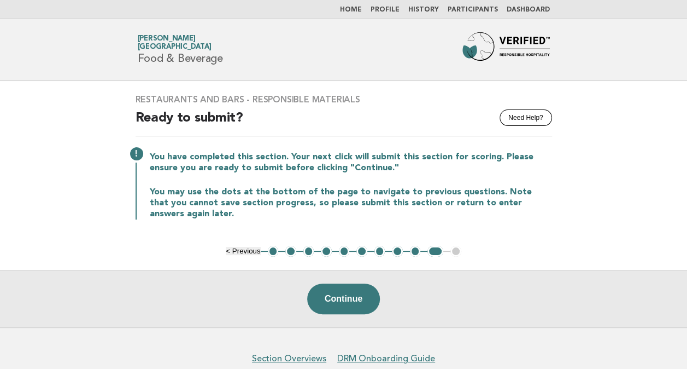
click at [524, 226] on div "Restaurants and Bars - Responsible Materials Need Help? Ready to submit? You ha…" at bounding box center [343, 163] width 443 height 165
click at [326, 250] on button "4" at bounding box center [326, 251] width 11 height 11
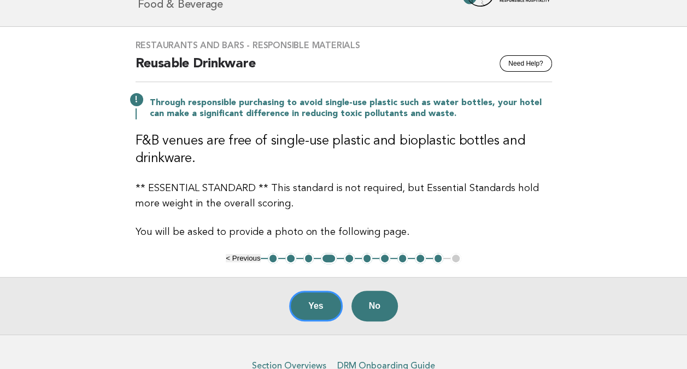
scroll to position [55, 0]
click at [351, 255] on button "5" at bounding box center [349, 257] width 11 height 11
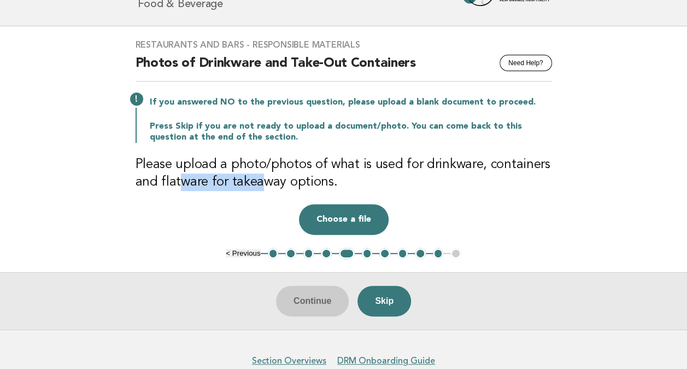
drag, startPoint x: 183, startPoint y: 173, endPoint x: 264, endPoint y: 173, distance: 80.9
click at [264, 173] on h3 "Please upload a photo/photos of what is used for drinkware, containers and flat…" at bounding box center [344, 173] width 417 height 35
drag, startPoint x: 264, startPoint y: 173, endPoint x: 425, endPoint y: 167, distance: 161.4
click at [425, 167] on h3 "Please upload a photo/photos of what is used for drinkware, containers and flat…" at bounding box center [344, 173] width 417 height 35
click at [175, 182] on h3 "Please upload a photo/photos of what is used for drinkware, containers and flat…" at bounding box center [344, 173] width 417 height 35
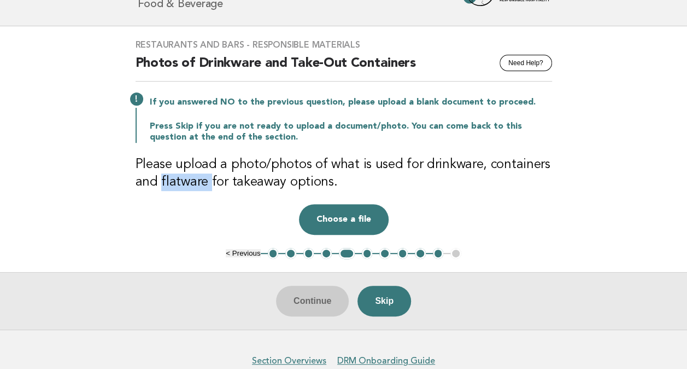
click at [175, 182] on h3 "Please upload a photo/photos of what is used for drinkware, containers and flat…" at bounding box center [344, 173] width 417 height 35
drag, startPoint x: 175, startPoint y: 182, endPoint x: 165, endPoint y: 185, distance: 10.2
click at [168, 185] on h3 "Please upload a photo/photos of what is used for drinkware, containers and flat…" at bounding box center [344, 173] width 417 height 35
click at [165, 183] on h3 "Please upload a photo/photos of what is used for drinkware, containers and flat…" at bounding box center [344, 173] width 417 height 35
click at [198, 187] on h3 "Please upload a photo/photos of what is used for drinkware, containers and flat…" at bounding box center [344, 173] width 417 height 35
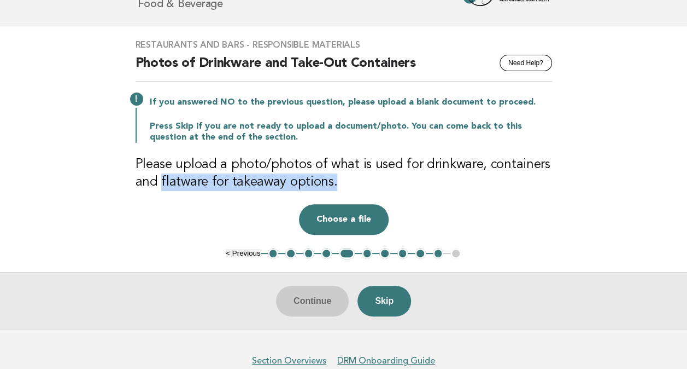
drag, startPoint x: 162, startPoint y: 179, endPoint x: 356, endPoint y: 179, distance: 194.1
click at [356, 179] on h3 "Please upload a photo/photos of what is used for drinkware, containers and flat…" at bounding box center [344, 173] width 417 height 35
copy h3 "flatware for takeaway options."
click at [353, 215] on button "Choose a file" at bounding box center [344, 219] width 90 height 31
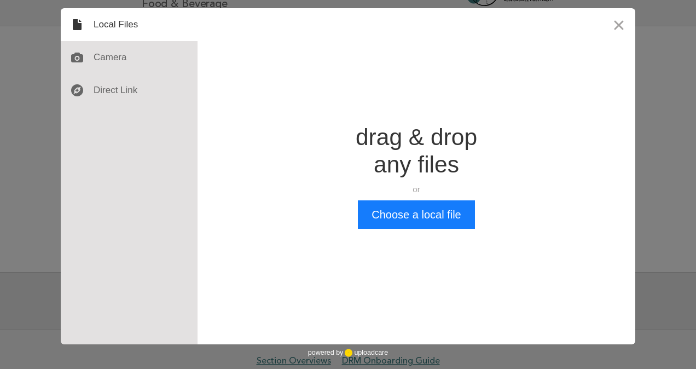
click at [611, 24] on button "Close" at bounding box center [618, 24] width 33 height 33
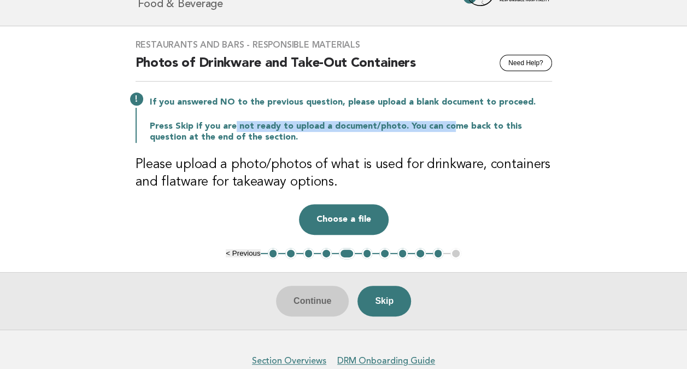
drag, startPoint x: 231, startPoint y: 124, endPoint x: 444, endPoint y: 125, distance: 213.2
click at [444, 125] on p "Press Skip if you are not ready to upload a document/photo. You can come back t…" at bounding box center [351, 132] width 402 height 22
drag, startPoint x: 444, startPoint y: 125, endPoint x: 338, endPoint y: 127, distance: 105.6
click at [338, 127] on p "Press Skip if you are not ready to upload a document/photo. You can come back t…" at bounding box center [351, 132] width 402 height 22
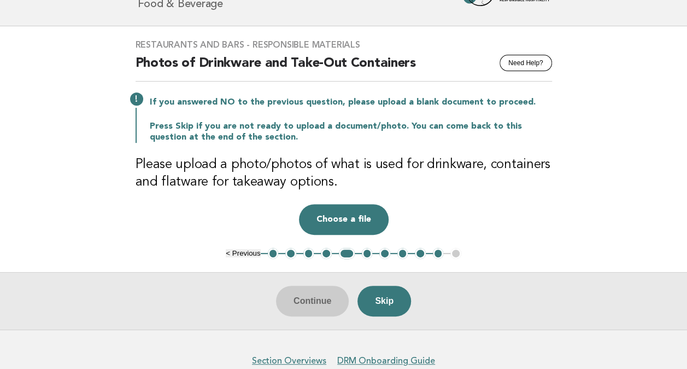
click at [519, 136] on p "Press Skip if you are not ready to upload a document/photo. You can come back t…" at bounding box center [351, 132] width 402 height 22
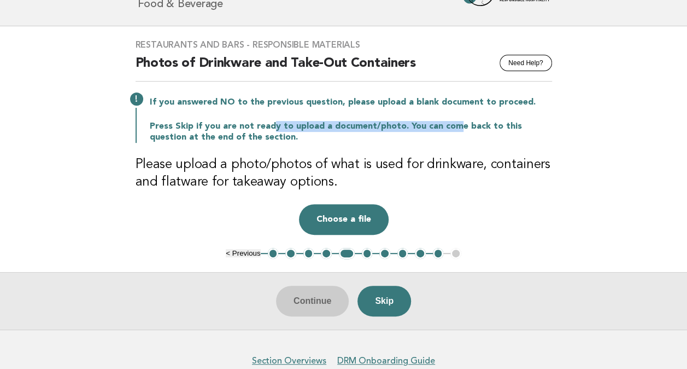
drag, startPoint x: 305, startPoint y: 126, endPoint x: 455, endPoint y: 121, distance: 150.5
click at [455, 121] on p "Press Skip if you are not ready to upload a document/photo. You can come back t…" at bounding box center [351, 132] width 402 height 22
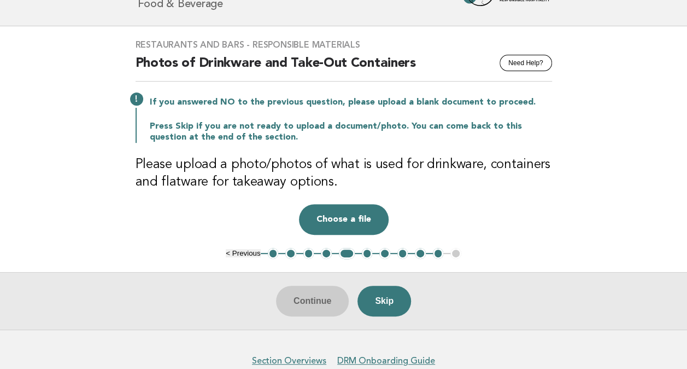
drag, startPoint x: 455, startPoint y: 121, endPoint x: 418, endPoint y: 162, distance: 55.4
click at [418, 162] on h3 "Please upload a photo/photos of what is used for drinkware, containers and flat…" at bounding box center [344, 173] width 417 height 35
drag, startPoint x: 419, startPoint y: 125, endPoint x: 253, endPoint y: 126, distance: 166.8
click at [253, 126] on p "Press Skip if you are not ready to upload a document/photo. You can come back t…" at bounding box center [351, 132] width 402 height 22
drag, startPoint x: 253, startPoint y: 126, endPoint x: 381, endPoint y: 149, distance: 130.1
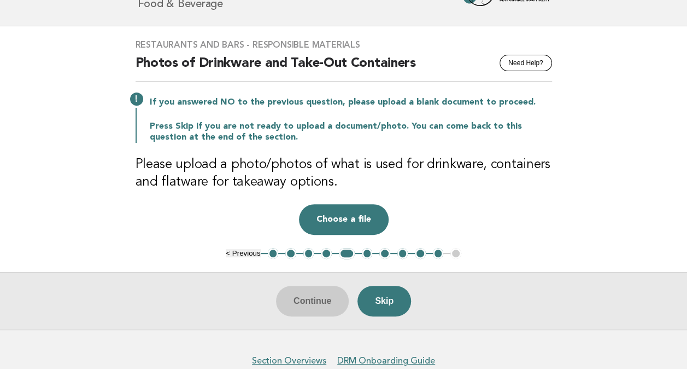
click at [381, 149] on div "Restaurants and Bars - Responsible Materials Need Help? Photos of Drinkware and…" at bounding box center [343, 136] width 443 height 221
drag, startPoint x: 419, startPoint y: 126, endPoint x: 255, endPoint y: 129, distance: 164.6
click at [255, 129] on p "Press Skip if you are not ready to upload a document/photo. You can come back t…" at bounding box center [351, 132] width 402 height 22
click at [433, 126] on p "Press Skip if you are not ready to upload a document/photo. You can come back t…" at bounding box center [351, 132] width 402 height 22
drag, startPoint x: 418, startPoint y: 125, endPoint x: 256, endPoint y: 129, distance: 161.9
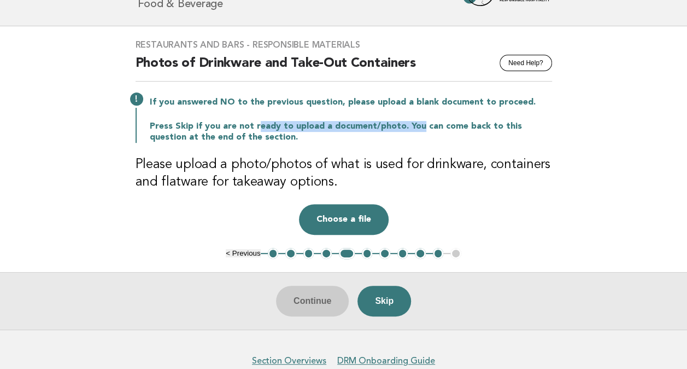
click at [256, 129] on p "Press Skip if you are not ready to upload a document/photo. You can come back t…" at bounding box center [351, 132] width 402 height 22
drag, startPoint x: 256, startPoint y: 129, endPoint x: 400, endPoint y: 137, distance: 144.6
click at [400, 137] on p "Press Skip if you are not ready to upload a document/photo. You can come back t…" at bounding box center [351, 132] width 402 height 22
drag, startPoint x: 420, startPoint y: 123, endPoint x: 253, endPoint y: 128, distance: 167.4
click at [253, 128] on p "Press Skip if you are not ready to upload a document/photo. You can come back t…" at bounding box center [351, 132] width 402 height 22
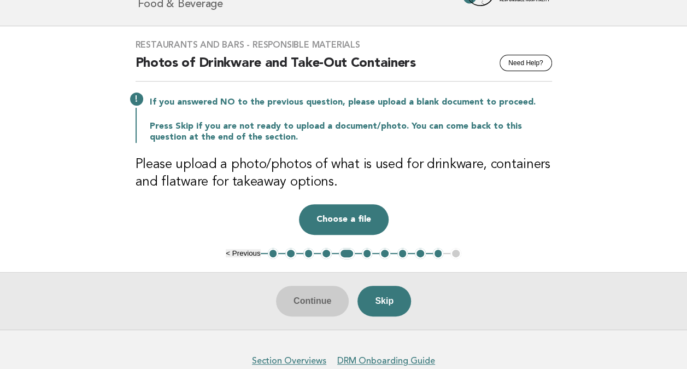
drag, startPoint x: 253, startPoint y: 128, endPoint x: 318, endPoint y: 142, distance: 66.6
click at [317, 142] on div "Restaurants and Bars - Responsible Materials Need Help? Photos of Drinkware and…" at bounding box center [343, 136] width 443 height 221
drag, startPoint x: 418, startPoint y: 126, endPoint x: 257, endPoint y: 129, distance: 160.8
click at [257, 129] on p "Press Skip if you are not ready to upload a document/photo. You can come back t…" at bounding box center [351, 132] width 402 height 22
click at [457, 118] on div "If you answered NO to the previous question, please upload a blank document to …" at bounding box center [344, 119] width 417 height 48
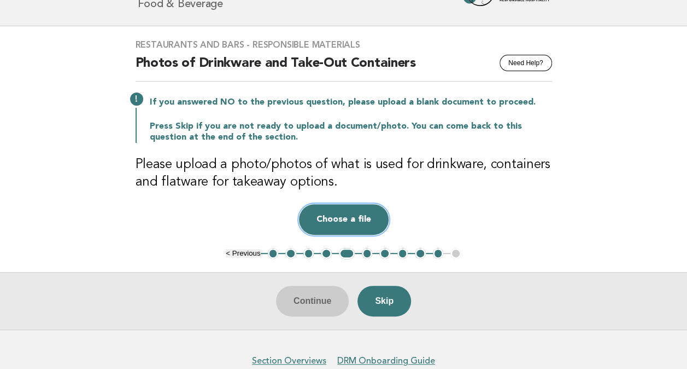
click at [336, 223] on button "Choose a file" at bounding box center [344, 219] width 90 height 31
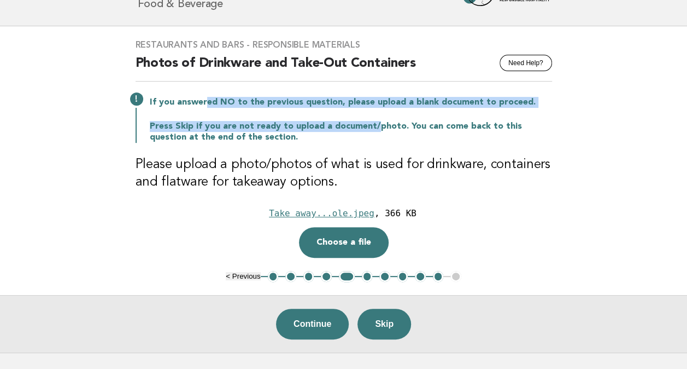
drag, startPoint x: 207, startPoint y: 106, endPoint x: 372, endPoint y: 128, distance: 167.2
click at [372, 128] on div "If you answered NO to the previous question, please upload a blank document to …" at bounding box center [344, 119] width 417 height 48
drag, startPoint x: 372, startPoint y: 128, endPoint x: 338, endPoint y: 130, distance: 33.9
click at [339, 130] on p "Press Skip if you are not ready to upload a document/photo. You can come back t…" at bounding box center [351, 132] width 402 height 22
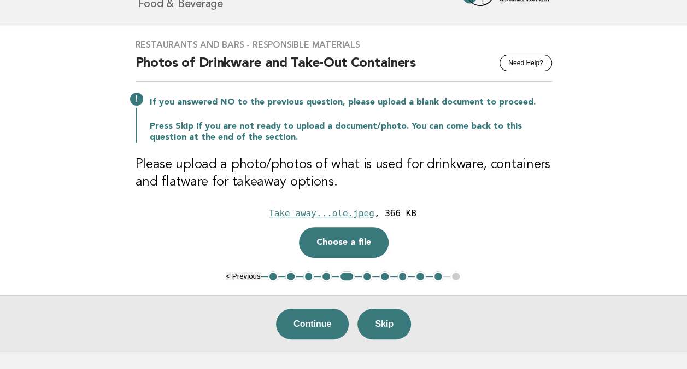
click at [379, 122] on p "Press Skip if you are not ready to upload a document/photo. You can come back t…" at bounding box center [351, 132] width 402 height 22
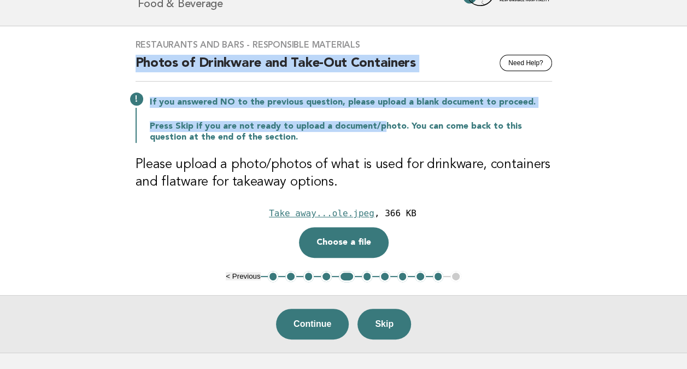
drag, startPoint x: 377, startPoint y: 128, endPoint x: 128, endPoint y: 56, distance: 258.5
click at [128, 56] on div "Restaurants and Bars - Responsible Materials Need Help? Photos of Drinkware and…" at bounding box center [343, 148] width 443 height 244
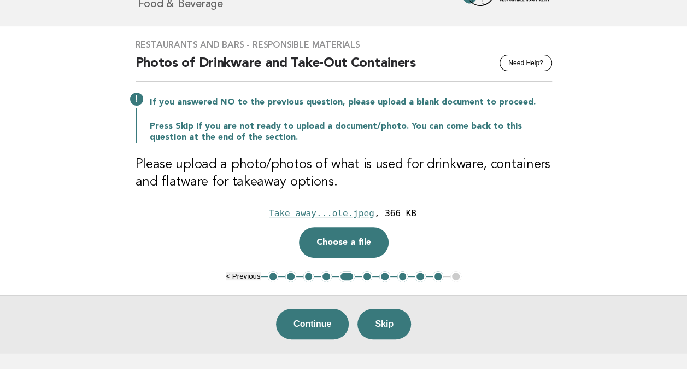
click at [513, 139] on p "Press Skip if you are not ready to upload a document/photo. You can come back t…" at bounding box center [351, 132] width 402 height 22
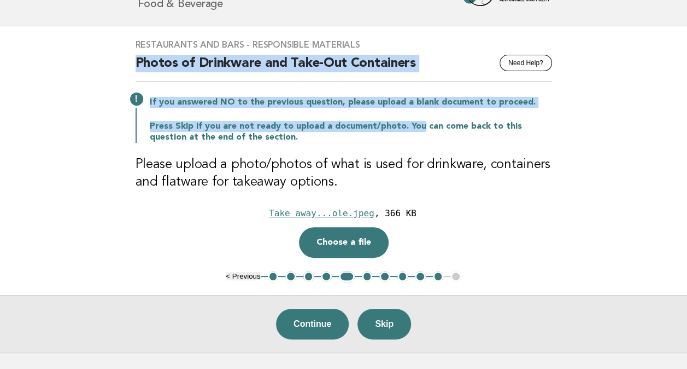
drag, startPoint x: 417, startPoint y: 126, endPoint x: 96, endPoint y: 59, distance: 327.3
click at [96, 59] on main "Restaurants and Bars - Responsible Materials Need Help? Photos of Drinkware and…" at bounding box center [343, 189] width 687 height 326
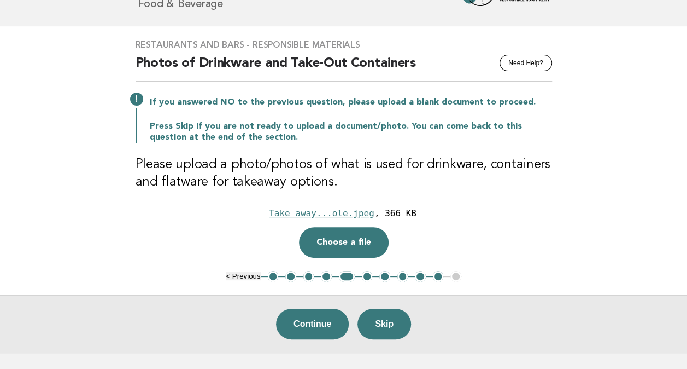
click at [528, 158] on h3 "Please upload a photo/photos of what is used for drinkware, containers and flat…" at bounding box center [344, 173] width 417 height 35
drag, startPoint x: 344, startPoint y: 105, endPoint x: 417, endPoint y: 106, distance: 72.2
click at [417, 106] on p "If you answered NO to the previous question, please upload a blank document to …" at bounding box center [351, 102] width 402 height 11
drag, startPoint x: 417, startPoint y: 106, endPoint x: 417, endPoint y: 121, distance: 14.8
click at [417, 121] on p "Press Skip if you are not ready to upload a document/photo. You can come back t…" at bounding box center [351, 132] width 402 height 22
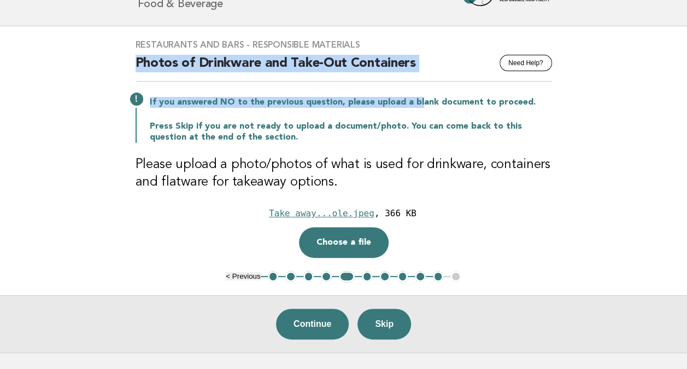
drag, startPoint x: 418, startPoint y: 98, endPoint x: 119, endPoint y: 64, distance: 300.5
click at [119, 64] on main "Restaurants and Bars - Responsible Materials Need Help? Photos of Drinkware and…" at bounding box center [343, 189] width 687 height 326
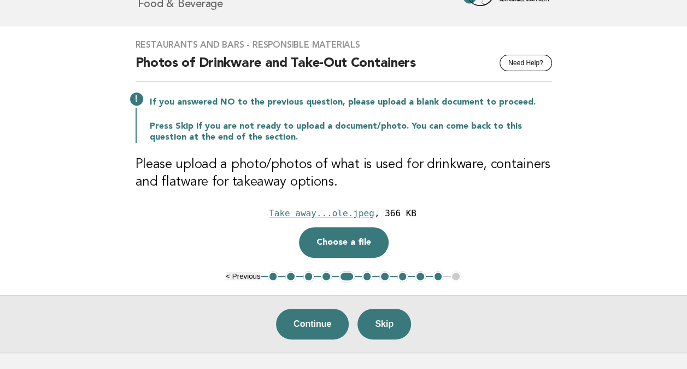
click at [396, 131] on p "Press Skip if you are not ready to upload a document/photo. You can come back t…" at bounding box center [351, 132] width 402 height 22
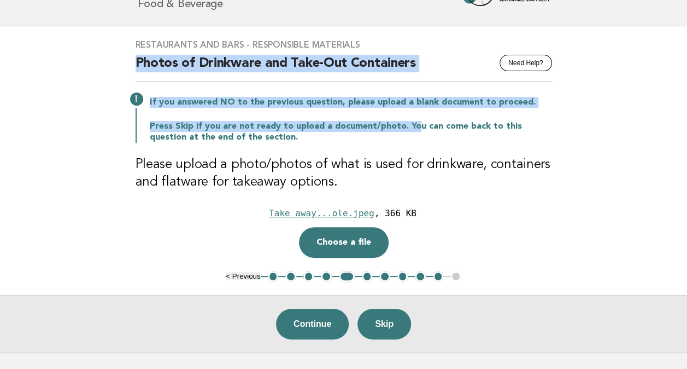
drag, startPoint x: 412, startPoint y: 124, endPoint x: 109, endPoint y: 54, distance: 310.9
click at [109, 54] on main "Restaurants and Bars - Responsible Materials Need Help? Photos of Drinkware and…" at bounding box center [343, 189] width 687 height 326
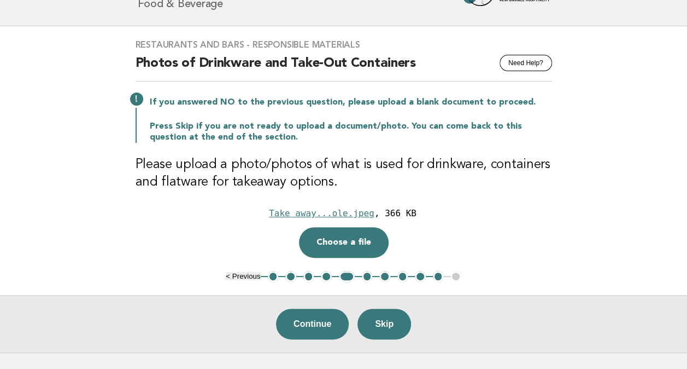
click at [447, 132] on p "Press Skip if you are not ready to upload a document/photo. You can come back t…" at bounding box center [351, 132] width 402 height 22
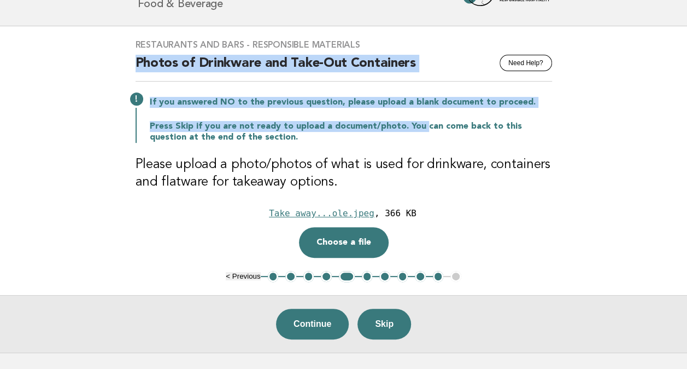
drag, startPoint x: 420, startPoint y: 124, endPoint x: 71, endPoint y: 57, distance: 355.7
click at [71, 57] on main "Restaurants and Bars - Responsible Materials Need Help? Photos of Drinkware and…" at bounding box center [343, 189] width 687 height 326
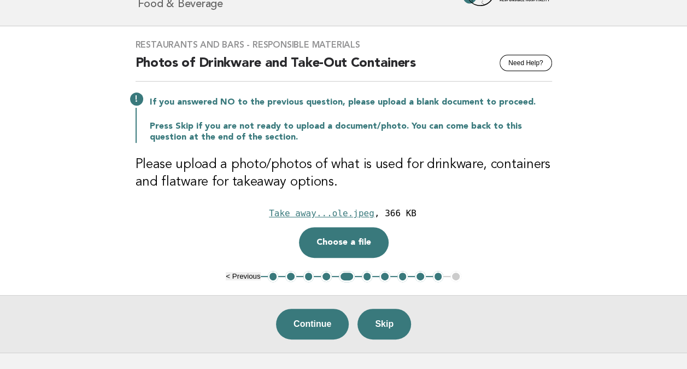
click at [500, 156] on h3 "Please upload a photo/photos of what is used for drinkware, containers and flat…" at bounding box center [344, 173] width 417 height 35
click at [364, 214] on div "Take away...ole.jpeg" at bounding box center [322, 213] width 106 height 10
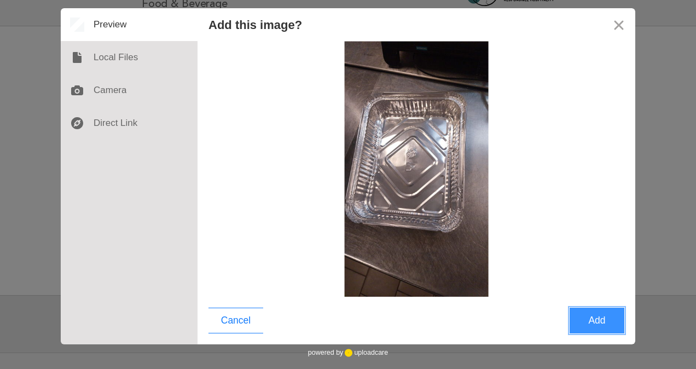
click at [601, 317] on button "Add" at bounding box center [596, 320] width 55 height 26
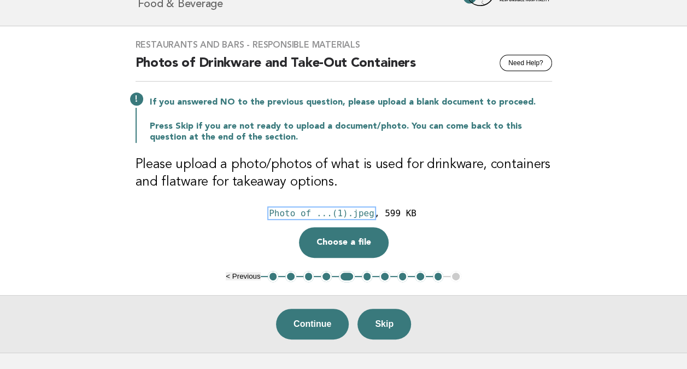
click at [355, 213] on div "Photo of ...(1).jpeg" at bounding box center [322, 213] width 106 height 10
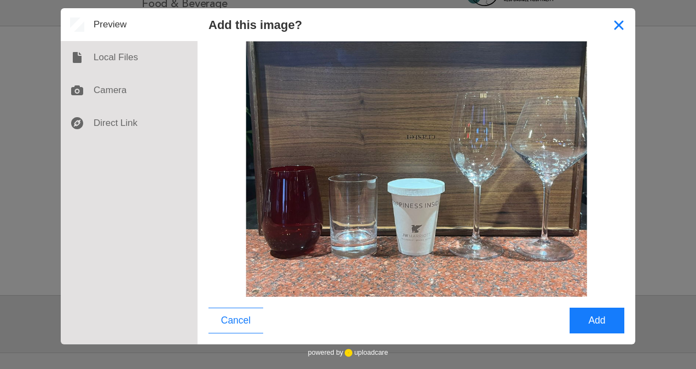
click at [622, 30] on button "Close" at bounding box center [618, 24] width 33 height 33
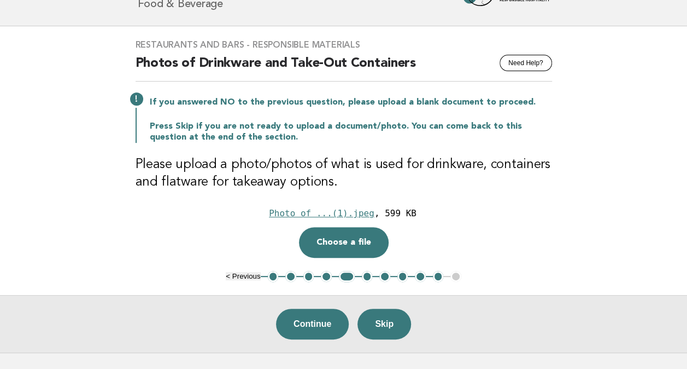
click at [589, 230] on main "Restaurants and Bars - Responsible Materials Need Help? Photos of Drinkware and…" at bounding box center [343, 189] width 687 height 326
click at [370, 275] on button "6" at bounding box center [367, 276] width 11 height 11
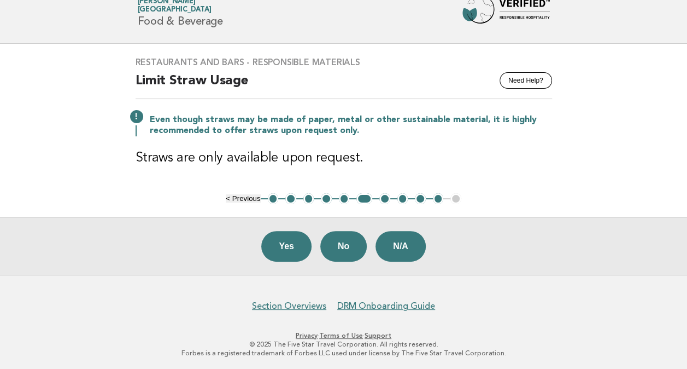
scroll to position [0, 0]
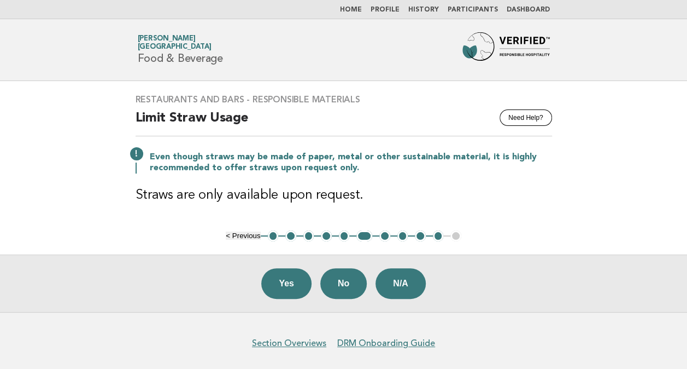
click at [361, 8] on link "Home" at bounding box center [351, 10] width 22 height 7
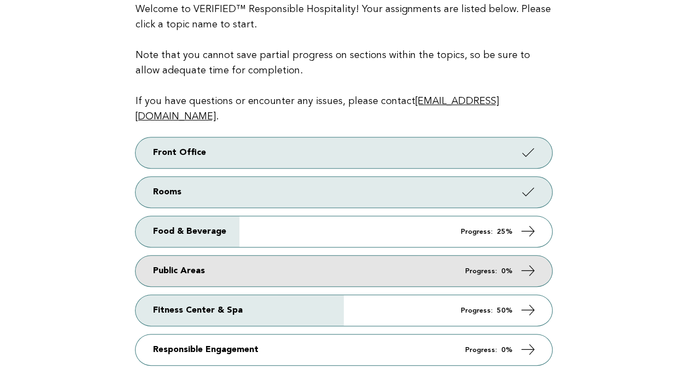
scroll to position [164, 0]
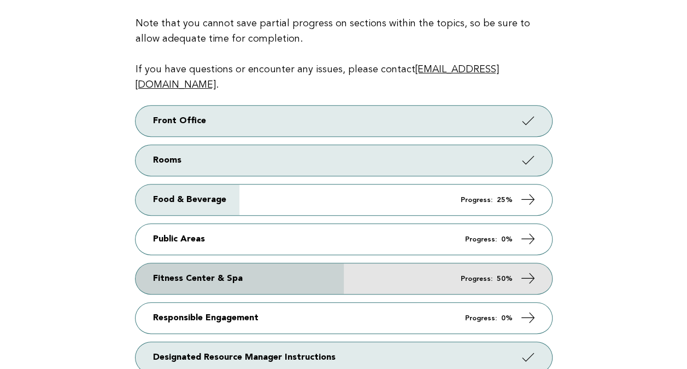
click at [529, 270] on icon at bounding box center [528, 278] width 16 height 16
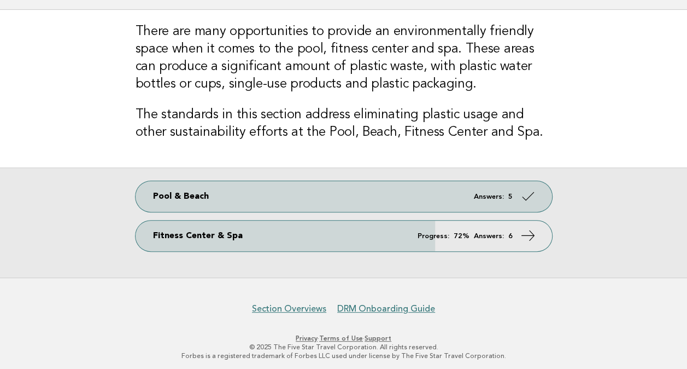
scroll to position [74, 0]
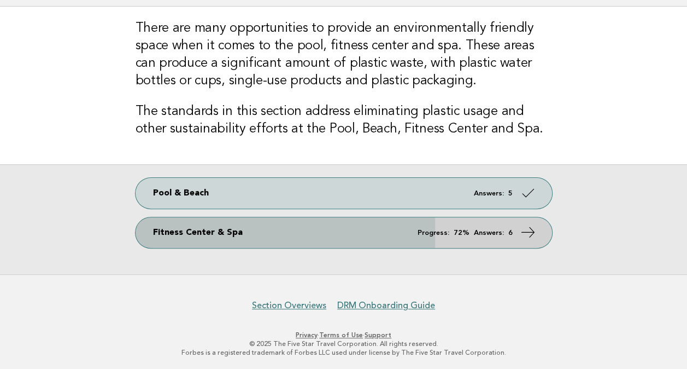
click at [521, 233] on icon at bounding box center [528, 232] width 16 height 16
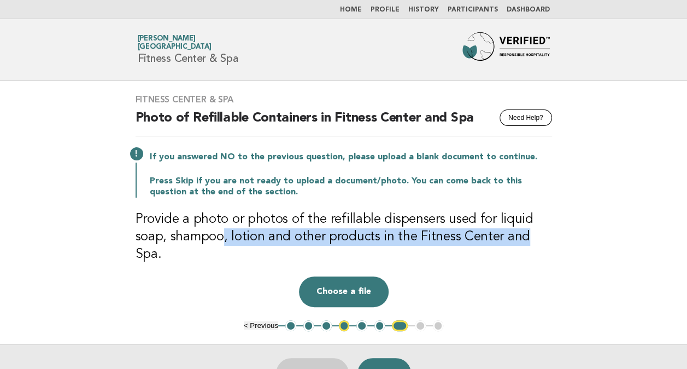
drag, startPoint x: 221, startPoint y: 236, endPoint x: 518, endPoint y: 242, distance: 297.5
click at [518, 242] on h3 "Provide a photo or photos of the refillable dispensers used for liquid soap, sh…" at bounding box center [344, 237] width 417 height 52
drag, startPoint x: 518, startPoint y: 242, endPoint x: 425, endPoint y: 239, distance: 93.0
click at [425, 239] on h3 "Provide a photo or photos of the refillable dispensers used for liquid soap, sh…" at bounding box center [344, 237] width 417 height 52
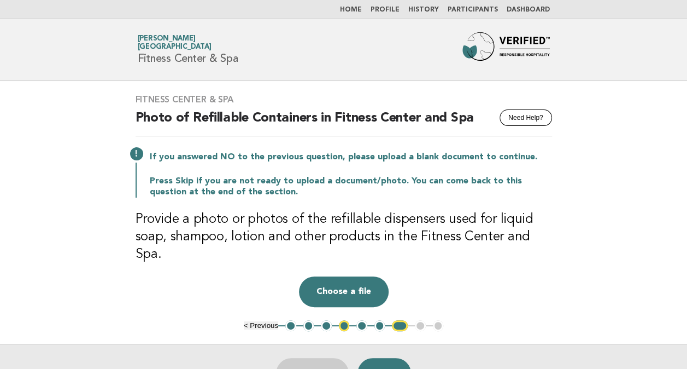
click at [431, 180] on p "Press Skip if you are not ready to upload a document/photo. You can come back t…" at bounding box center [351, 187] width 402 height 22
click at [365, 320] on button "5" at bounding box center [362, 325] width 11 height 11
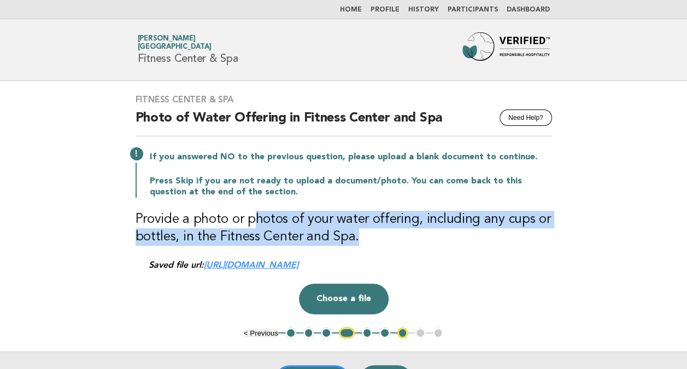
drag, startPoint x: 249, startPoint y: 218, endPoint x: 412, endPoint y: 229, distance: 163.3
click at [412, 229] on h3 "Provide a photo or photos of your water offering, including any cups or bottles…" at bounding box center [344, 228] width 417 height 35
drag, startPoint x: 412, startPoint y: 229, endPoint x: 373, endPoint y: 225, distance: 39.0
click at [376, 225] on h3 "Provide a photo or photos of your water offering, including any cups or bottles…" at bounding box center [344, 228] width 417 height 35
click at [374, 224] on h3 "Provide a photo or photos of your water offering, including any cups or bottles…" at bounding box center [344, 228] width 417 height 35
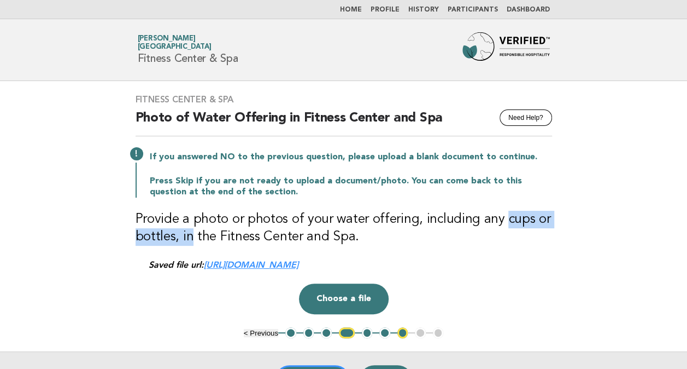
drag, startPoint x: 478, startPoint y: 227, endPoint x: 191, endPoint y: 227, distance: 287.1
click at [191, 227] on h3 "Provide a photo or photos of your water offering, including any cups or bottles…" at bounding box center [344, 228] width 417 height 35
drag, startPoint x: 191, startPoint y: 227, endPoint x: 355, endPoint y: 232, distance: 163.6
click at [355, 232] on h3 "Provide a photo or photos of your water offering, including any cups or bottles…" at bounding box center [344, 228] width 417 height 35
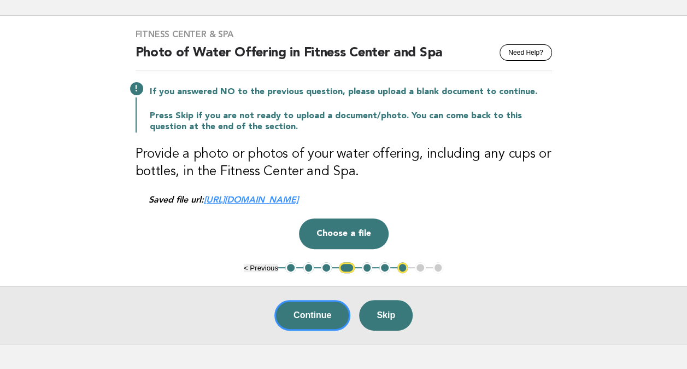
scroll to position [55, 0]
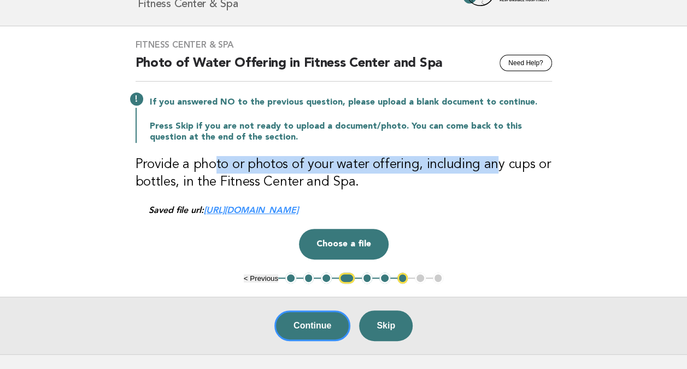
drag, startPoint x: 230, startPoint y: 162, endPoint x: 487, endPoint y: 163, distance: 257.0
click at [487, 163] on h3 "Provide a photo or photos of your water offering, including any cups or bottles…" at bounding box center [344, 173] width 417 height 35
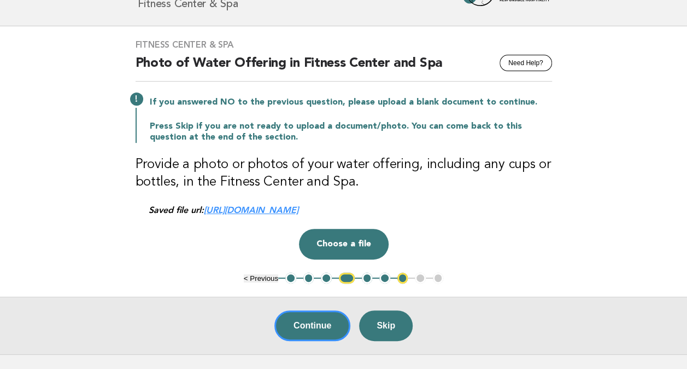
click at [192, 184] on h3 "Provide a photo or photos of your water offering, including any cups or bottles…" at bounding box center [344, 173] width 417 height 35
click at [299, 210] on link "[URL][DOMAIN_NAME]" at bounding box center [251, 209] width 95 height 10
click at [266, 206] on link "[URL][DOMAIN_NAME]" at bounding box center [251, 209] width 95 height 10
click at [348, 276] on button "4" at bounding box center [347, 277] width 16 height 11
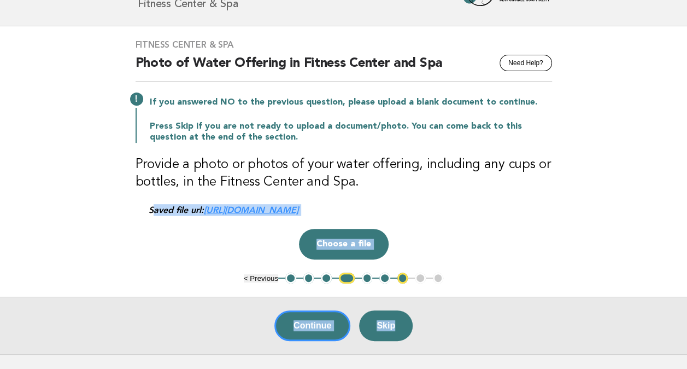
drag, startPoint x: 155, startPoint y: 209, endPoint x: 632, endPoint y: 243, distance: 478.5
click at [632, 243] on main "Fitness Center & Spa Need Help? Photo of Water Offering in Fitness Center and S…" at bounding box center [343, 190] width 687 height 328
click at [498, 251] on div "Drop a file here Choose a file Cancel Remove" at bounding box center [344, 244] width 417 height 31
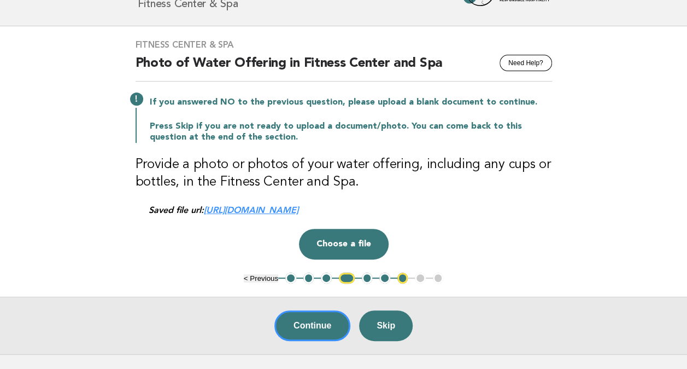
click at [326, 277] on button "3" at bounding box center [326, 277] width 11 height 11
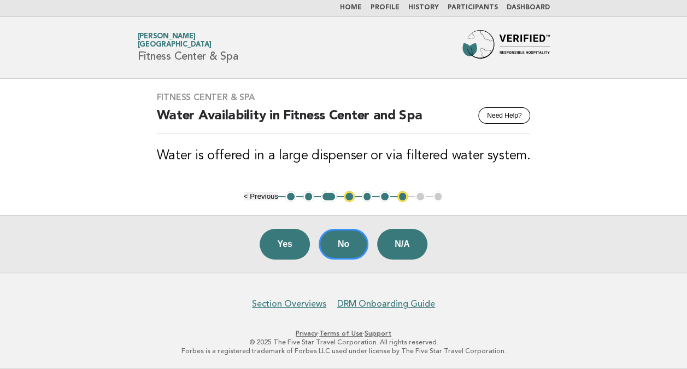
scroll to position [0, 0]
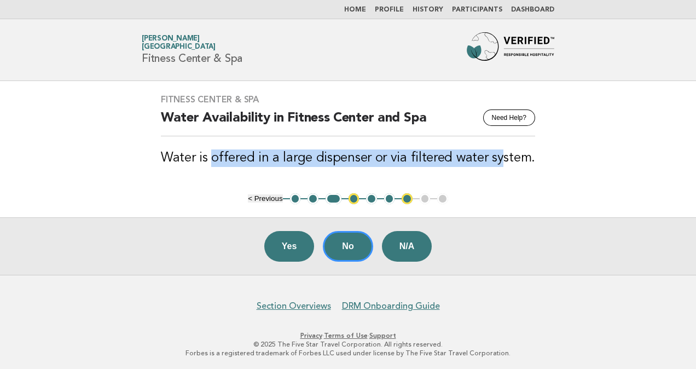
drag, startPoint x: 216, startPoint y: 158, endPoint x: 500, endPoint y: 159, distance: 283.8
click at [500, 159] on h3 "Water is offered in a large dispenser or via filtered water system." at bounding box center [348, 157] width 374 height 17
drag, startPoint x: 500, startPoint y: 159, endPoint x: 386, endPoint y: 158, distance: 113.7
click at [393, 154] on h3 "Water is offered in a large dispenser or via filtered water system." at bounding box center [348, 157] width 374 height 17
click at [385, 151] on h3 "Water is offered in a large dispenser or via filtered water system." at bounding box center [348, 157] width 374 height 17
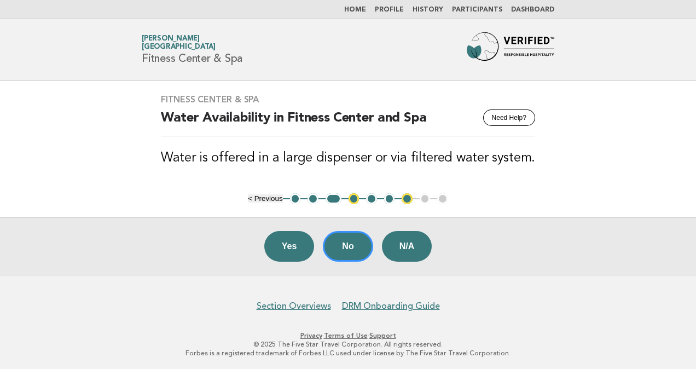
click at [599, 177] on main "Fitness Center & Spa Need Help? Water Availability in Fitness Center and Spa Wa…" at bounding box center [348, 178] width 696 height 194
click at [371, 198] on button "5" at bounding box center [371, 198] width 11 height 11
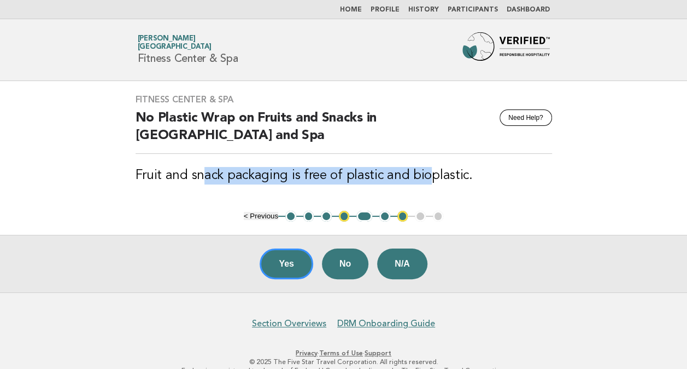
drag, startPoint x: 203, startPoint y: 170, endPoint x: 424, endPoint y: 177, distance: 220.5
click at [424, 177] on h3 "Fruit and snack packaging is free of plastic and bioplastic." at bounding box center [344, 175] width 417 height 17
drag, startPoint x: 424, startPoint y: 177, endPoint x: 354, endPoint y: 176, distance: 69.4
click at [354, 176] on h3 "Fruit and snack packaging is free of plastic and bioplastic." at bounding box center [344, 175] width 417 height 17
click at [391, 178] on h3 "Fruit and snack packaging is free of plastic and bioplastic." at bounding box center [344, 175] width 417 height 17
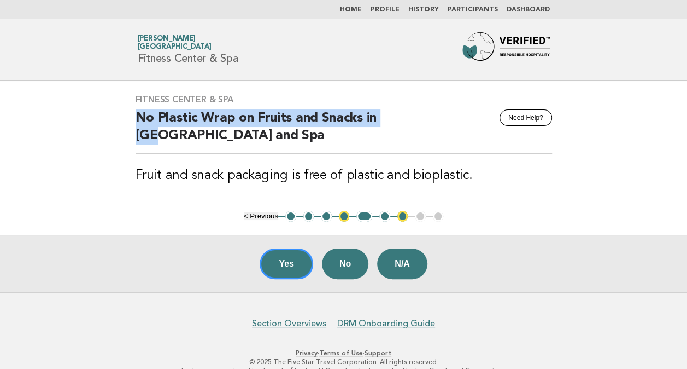
drag, startPoint x: 159, startPoint y: 116, endPoint x: 397, endPoint y: 115, distance: 238.4
click at [397, 115] on h2 "No Plastic Wrap on Fruits and Snacks in [GEOGRAPHIC_DATA] and Spa" at bounding box center [344, 131] width 417 height 44
drag, startPoint x: 397, startPoint y: 115, endPoint x: 348, endPoint y: 120, distance: 48.9
click at [348, 120] on h2 "No Plastic Wrap on Fruits and Snacks in [GEOGRAPHIC_DATA] and Spa" at bounding box center [344, 131] width 417 height 44
click at [378, 120] on h2 "No Plastic Wrap on Fruits and Snacks in [GEOGRAPHIC_DATA] and Spa" at bounding box center [344, 131] width 417 height 44
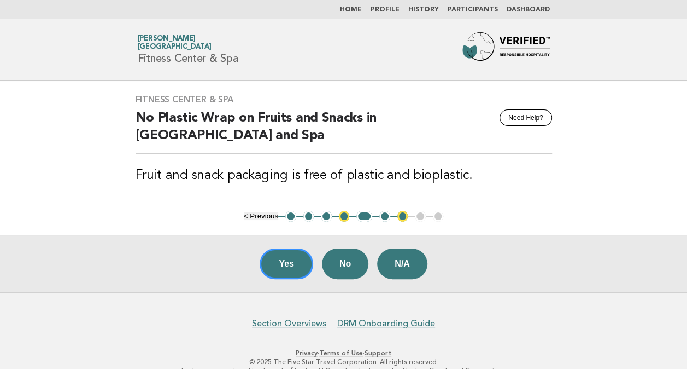
click at [432, 186] on div "Fitness Center & Spa Need Help? No Plastic Wrap on Fruits and Snacks in Fitness…" at bounding box center [343, 146] width 443 height 130
click at [382, 213] on button "6" at bounding box center [384, 216] width 11 height 11
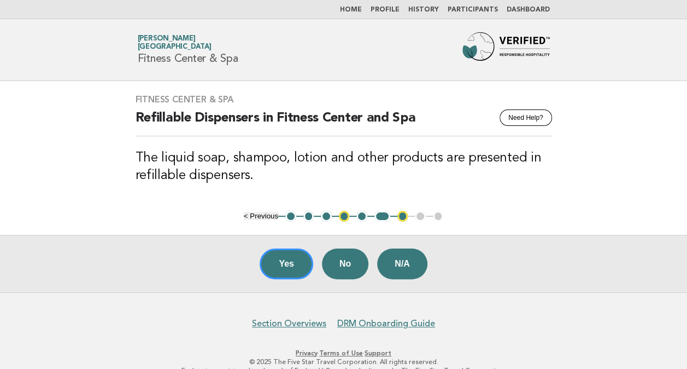
click at [401, 216] on button "7" at bounding box center [403, 216] width 11 height 11
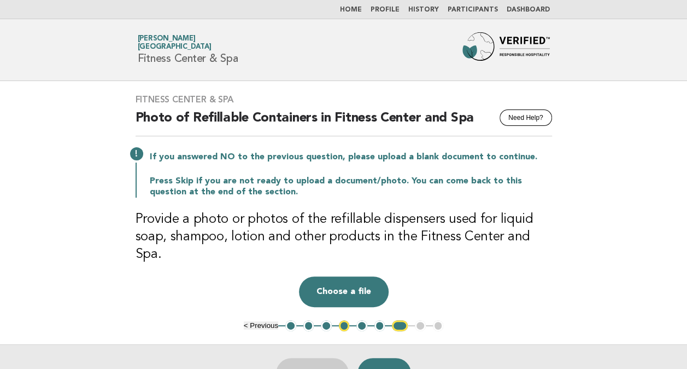
scroll to position [55, 0]
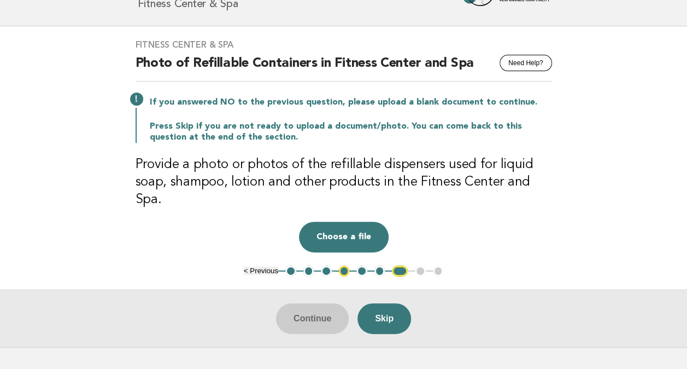
click at [290, 265] on button "1" at bounding box center [290, 270] width 11 height 11
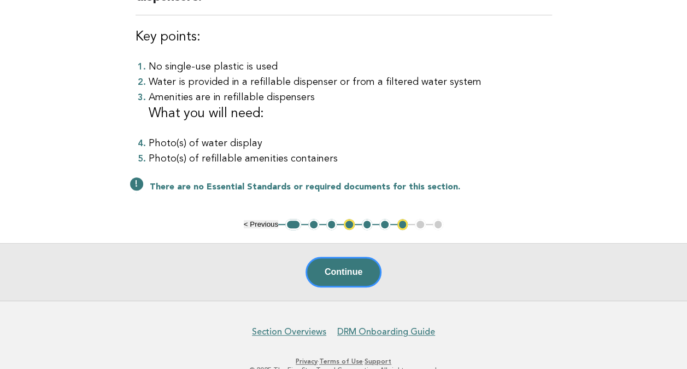
scroll to position [164, 0]
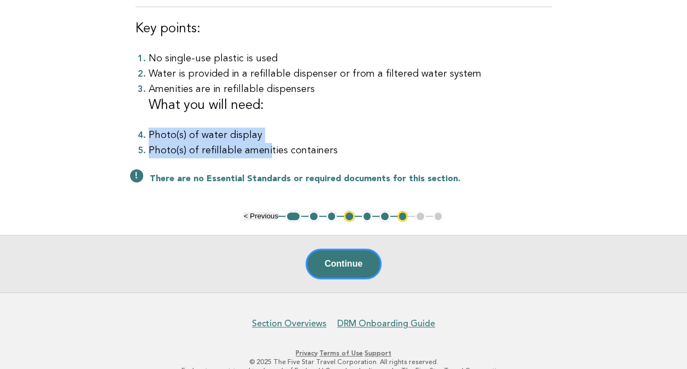
drag, startPoint x: 267, startPoint y: 150, endPoint x: 149, endPoint y: 132, distance: 118.9
click at [149, 132] on ol "No single-use plastic is used Water is provided in a refillable dispenser or fr…" at bounding box center [344, 104] width 417 height 107
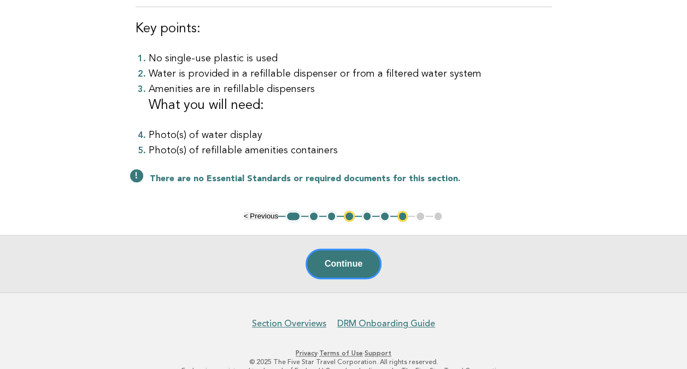
click at [461, 143] on li "Photo(s) of refillable amenities containers" at bounding box center [351, 150] width 404 height 15
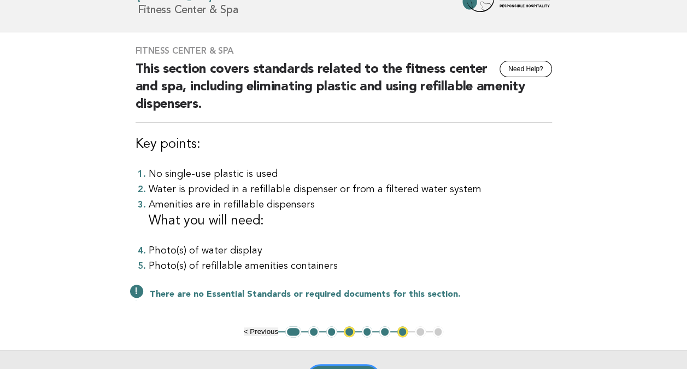
scroll to position [0, 0]
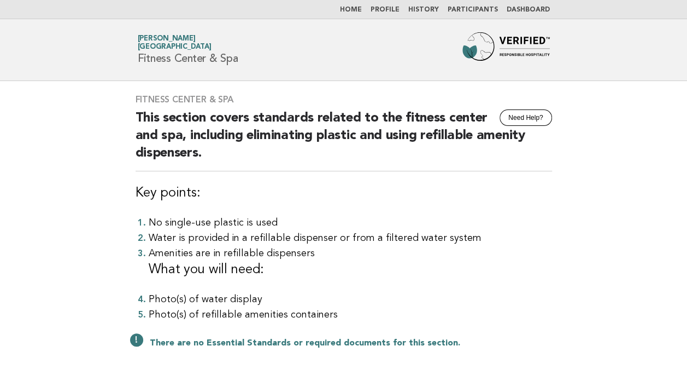
click at [362, 8] on link "Home" at bounding box center [351, 10] width 22 height 7
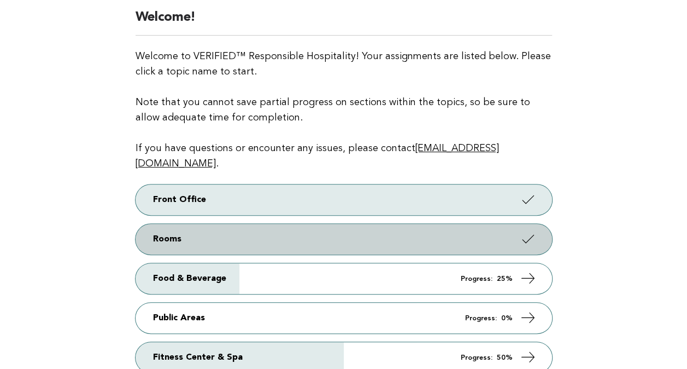
scroll to position [164, 0]
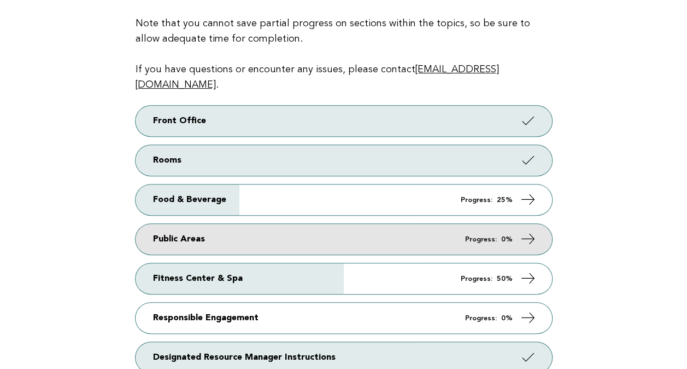
click at [530, 231] on icon at bounding box center [528, 239] width 16 height 16
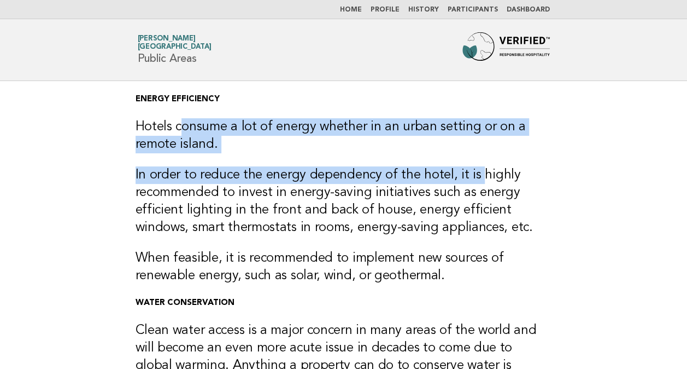
drag, startPoint x: 244, startPoint y: 123, endPoint x: 505, endPoint y: 185, distance: 268.0
click at [505, 185] on div "ENERGY EFFICIENCY Hotels consume a lot of energy whether in an urban setting or…" at bounding box center [343, 327] width 443 height 492
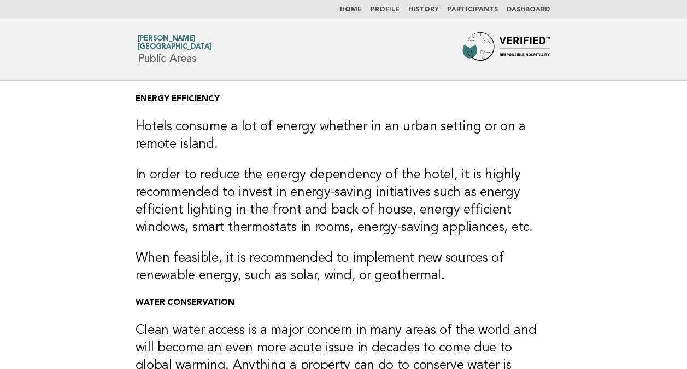
drag, startPoint x: 505, startPoint y: 185, endPoint x: 359, endPoint y: 273, distance: 170.8
click at [434, 262] on h3 "When feasible, it is recommended to implement new sources of renewable energy, …" at bounding box center [344, 266] width 417 height 35
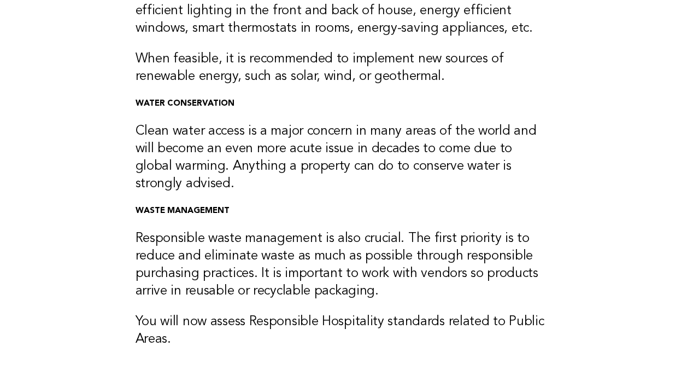
scroll to position [273, 0]
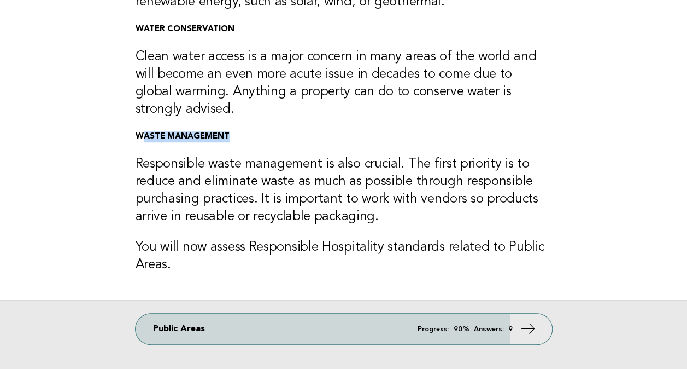
drag, startPoint x: 142, startPoint y: 128, endPoint x: 329, endPoint y: 145, distance: 188.4
click at [329, 145] on div "ENERGY EFFICIENCY Hotels consume a lot of energy whether in an urban setting or…" at bounding box center [343, 54] width 443 height 492
drag, startPoint x: 329, startPoint y: 145, endPoint x: 296, endPoint y: 211, distance: 73.4
click at [296, 211] on h3 "Responsible waste management is also crucial. The first priority is to reduce a…" at bounding box center [344, 190] width 417 height 70
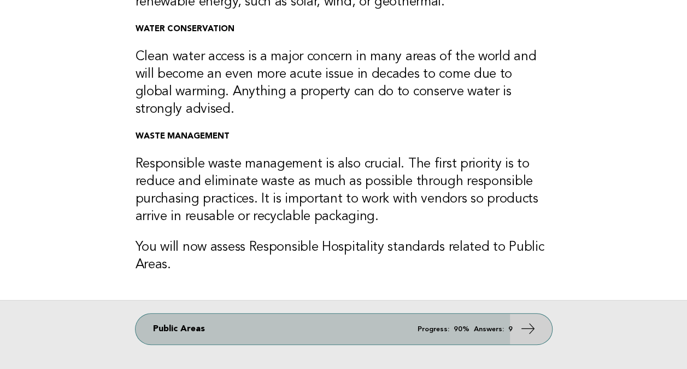
click at [528, 326] on icon at bounding box center [528, 328] width 16 height 16
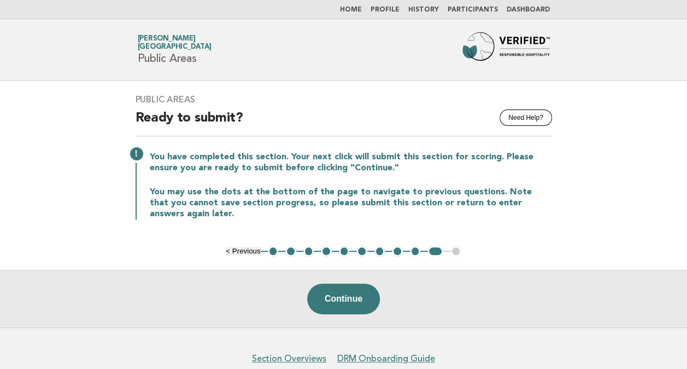
click at [271, 252] on button "1" at bounding box center [273, 251] width 11 height 11
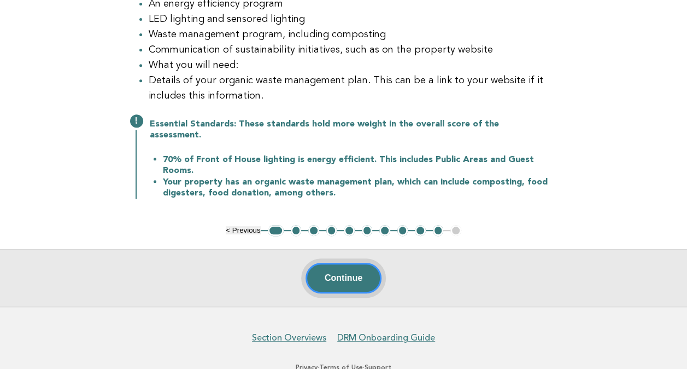
scroll to position [219, 0]
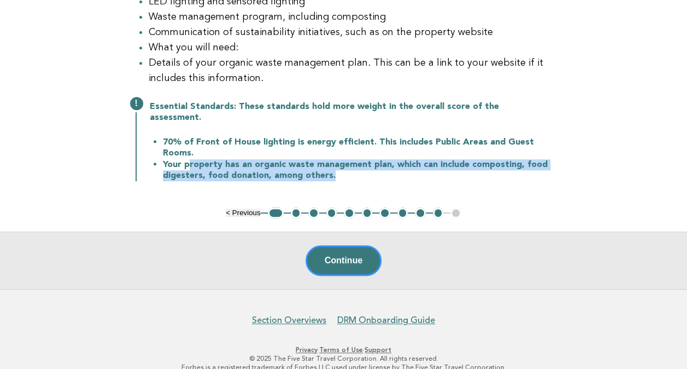
drag, startPoint x: 188, startPoint y: 159, endPoint x: 459, endPoint y: 170, distance: 271.9
click at [459, 170] on li "Your property has an organic waste management plan, which can include compostin…" at bounding box center [357, 170] width 389 height 22
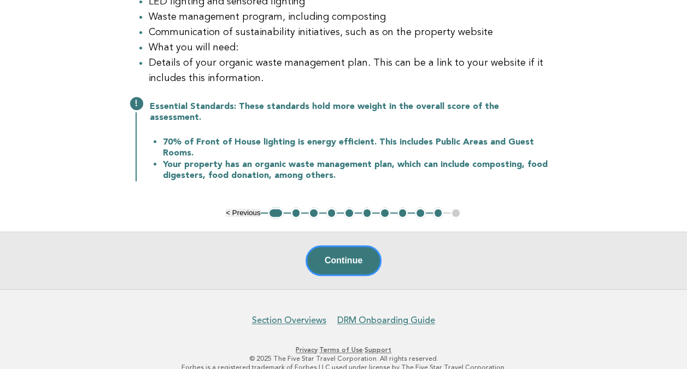
click at [301, 139] on li "70% of Front of House lighting is energy efficient. This includes Public Areas …" at bounding box center [357, 147] width 389 height 22
drag, startPoint x: 384, startPoint y: 159, endPoint x: 250, endPoint y: 157, distance: 134.0
click at [250, 159] on li "Your property has an organic waste management plan, which can include compostin…" at bounding box center [357, 170] width 389 height 22
click at [523, 159] on li "Your property has an organic waste management plan, which can include compostin…" at bounding box center [357, 170] width 389 height 22
drag, startPoint x: 399, startPoint y: 156, endPoint x: 526, endPoint y: 160, distance: 127.4
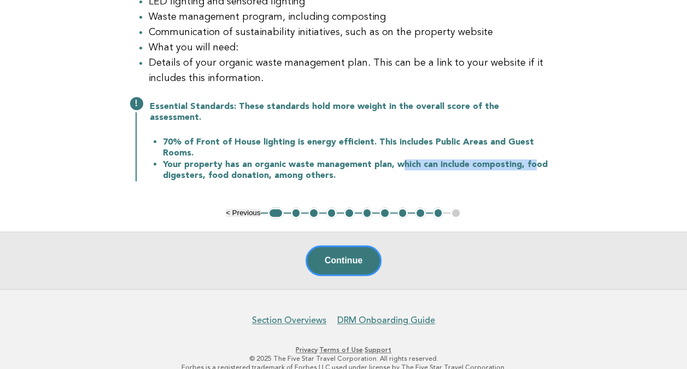
click at [526, 160] on li "Your property has an organic waste management plan, which can include compostin…" at bounding box center [357, 170] width 389 height 22
drag, startPoint x: 526, startPoint y: 160, endPoint x: 486, endPoint y: 166, distance: 40.5
click at [486, 166] on li "Your property has an organic waste management plan, which can include compostin…" at bounding box center [357, 170] width 389 height 22
click at [492, 159] on li "Your property has an organic waste management plan, which can include compostin…" at bounding box center [357, 170] width 389 height 22
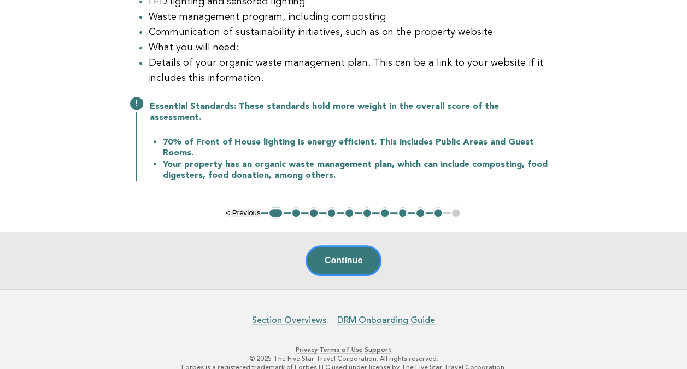
click at [180, 166] on li "Your property has an organic waste management plan, which can include compostin…" at bounding box center [357, 170] width 389 height 22
drag, startPoint x: 271, startPoint y: 168, endPoint x: 325, endPoint y: 169, distance: 53.6
click at [325, 169] on li "Your property has an organic waste management plan, which can include compostin…" at bounding box center [357, 170] width 389 height 22
drag, startPoint x: 325, startPoint y: 169, endPoint x: 260, endPoint y: 151, distance: 67.0
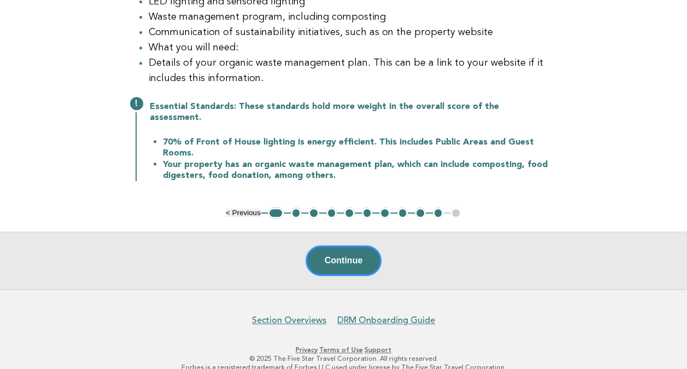
click at [261, 150] on li "70% of Front of House lighting is energy efficient. This includes Public Areas …" at bounding box center [357, 147] width 389 height 22
click at [355, 160] on li "Your property has an organic waste management plan, which can include compostin…" at bounding box center [357, 170] width 389 height 22
click at [142, 190] on div "Public Areas Need Help? This section includes standards regarding energy effici…" at bounding box center [343, 34] width 443 height 345
click at [361, 254] on button "Continue" at bounding box center [344, 260] width 76 height 31
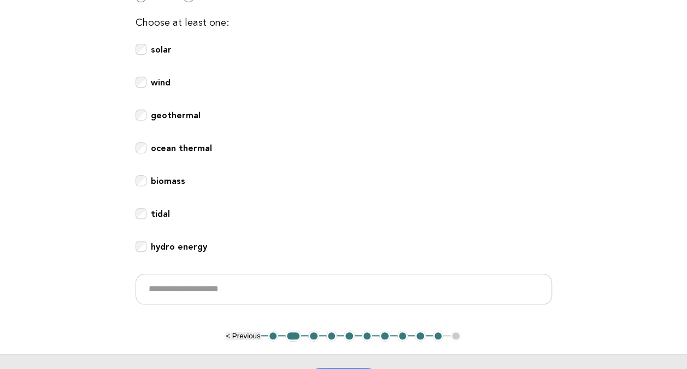
scroll to position [398, 0]
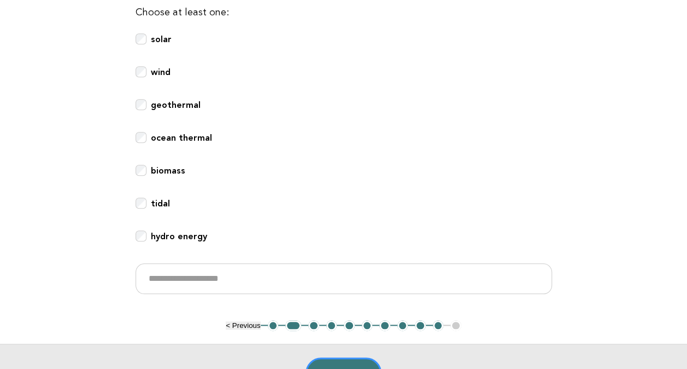
click at [161, 198] on b "tidal" at bounding box center [160, 203] width 19 height 10
click at [163, 198] on b "tidal" at bounding box center [160, 203] width 19 height 10
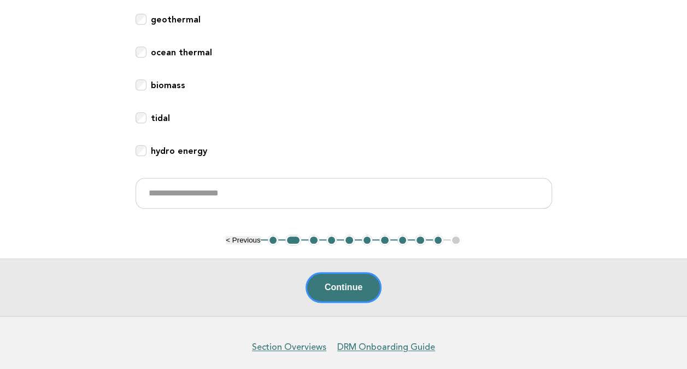
scroll to position [507, 0]
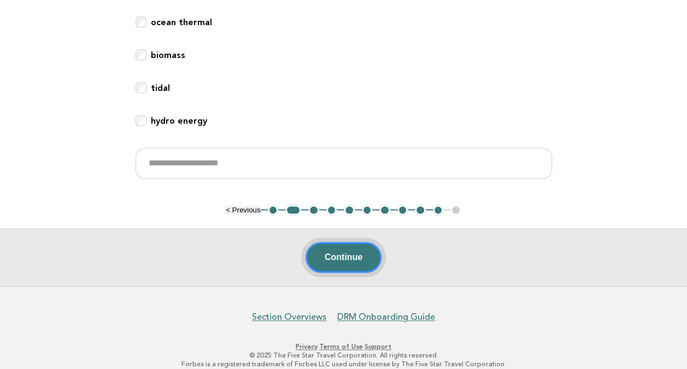
click at [350, 242] on button "Continue" at bounding box center [344, 257] width 76 height 31
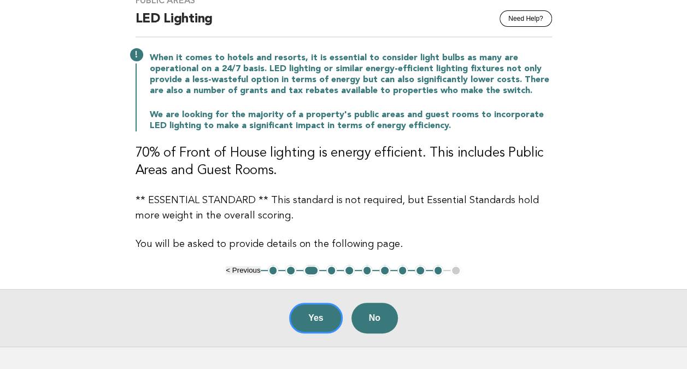
scroll to position [109, 0]
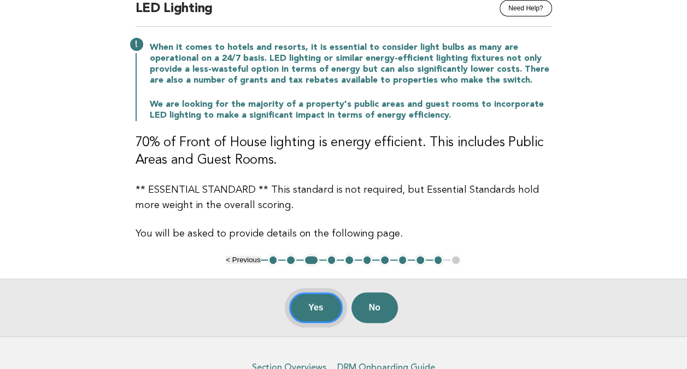
click at [318, 305] on button "Yes" at bounding box center [316, 307] width 54 height 31
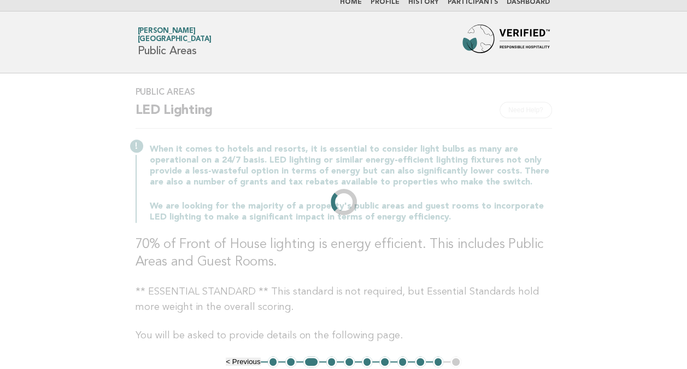
scroll to position [0, 0]
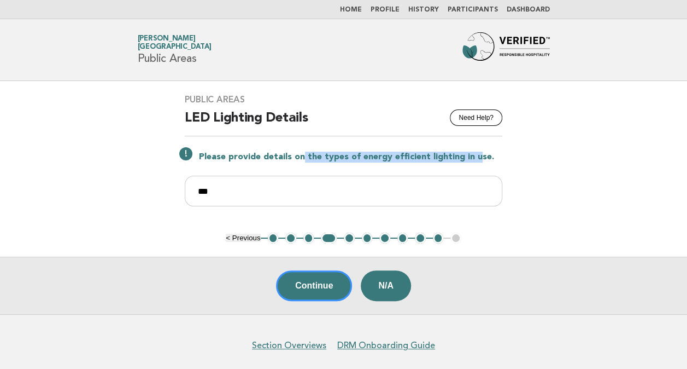
drag, startPoint x: 329, startPoint y: 157, endPoint x: 472, endPoint y: 156, distance: 142.7
click at [472, 156] on p "Please provide details on the types of energy efficient lighting in use." at bounding box center [350, 156] width 303 height 11
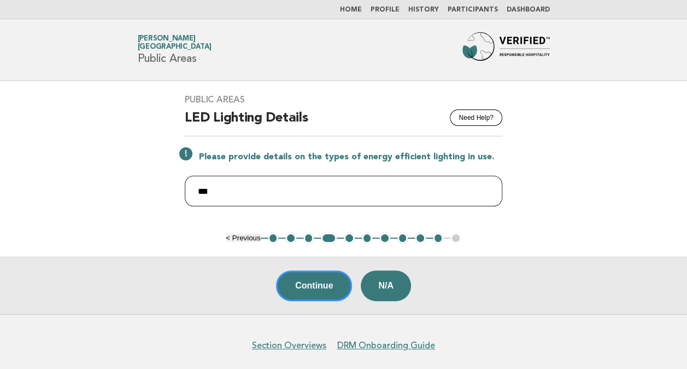
click at [346, 192] on input "***" at bounding box center [344, 191] width 318 height 31
click at [261, 189] on input "***" at bounding box center [344, 191] width 318 height 31
drag, startPoint x: 271, startPoint y: 190, endPoint x: 254, endPoint y: 184, distance: 18.7
click at [51, 170] on main "**********" at bounding box center [343, 197] width 687 height 233
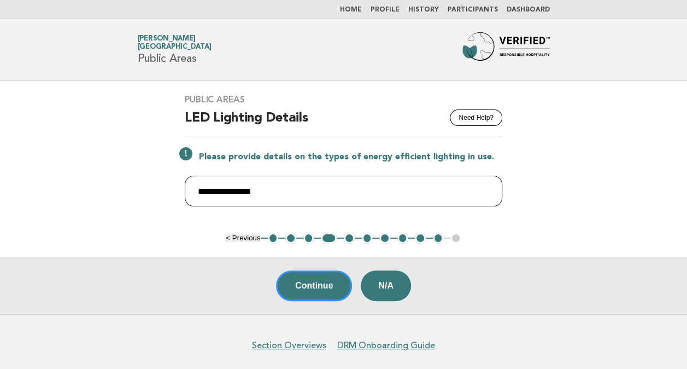
click at [360, 186] on input "**********" at bounding box center [344, 191] width 318 height 31
click at [303, 194] on input "**********" at bounding box center [344, 191] width 318 height 31
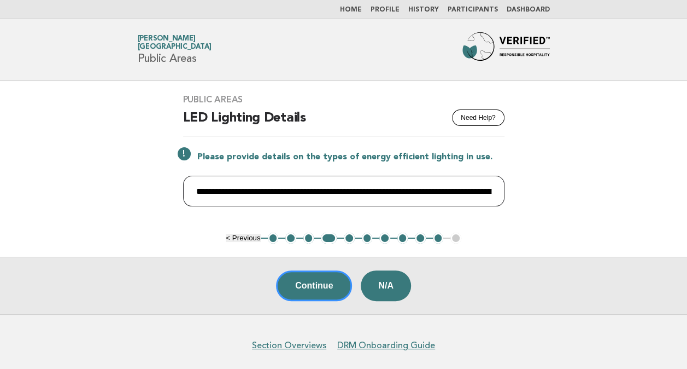
drag, startPoint x: 493, startPoint y: 190, endPoint x: 34, endPoint y: 174, distance: 459.6
click at [34, 174] on main "**********" at bounding box center [343, 197] width 687 height 233
click at [273, 192] on input "**********" at bounding box center [344, 191] width 322 height 31
drag, startPoint x: 221, startPoint y: 189, endPoint x: 360, endPoint y: 188, distance: 138.9
click at [360, 188] on input "**********" at bounding box center [344, 191] width 322 height 31
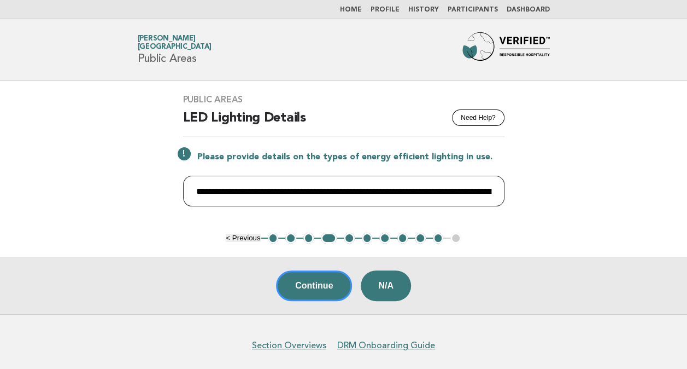
click at [307, 188] on input "**********" at bounding box center [344, 191] width 322 height 31
drag, startPoint x: 259, startPoint y: 185, endPoint x: 365, endPoint y: 182, distance: 106.7
click at [365, 182] on input "**********" at bounding box center [344, 191] width 322 height 31
click at [283, 185] on input "**********" at bounding box center [344, 191] width 322 height 31
click at [280, 188] on input "**********" at bounding box center [344, 191] width 322 height 31
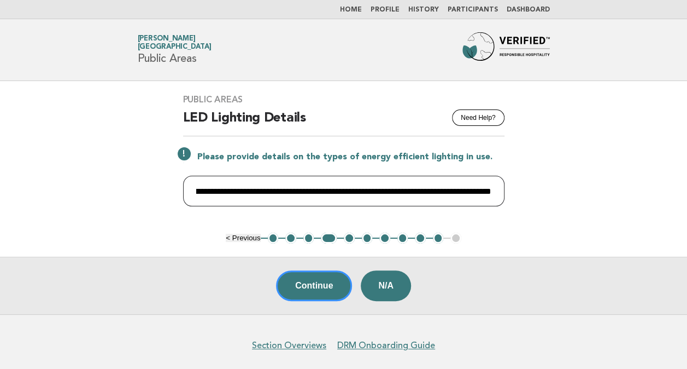
scroll to position [0, 98]
drag, startPoint x: 402, startPoint y: 189, endPoint x: 498, endPoint y: 189, distance: 95.7
click at [498, 189] on input "**********" at bounding box center [344, 191] width 322 height 31
click at [367, 190] on input "**********" at bounding box center [344, 191] width 322 height 31
drag, startPoint x: 306, startPoint y: 188, endPoint x: 504, endPoint y: 197, distance: 198.1
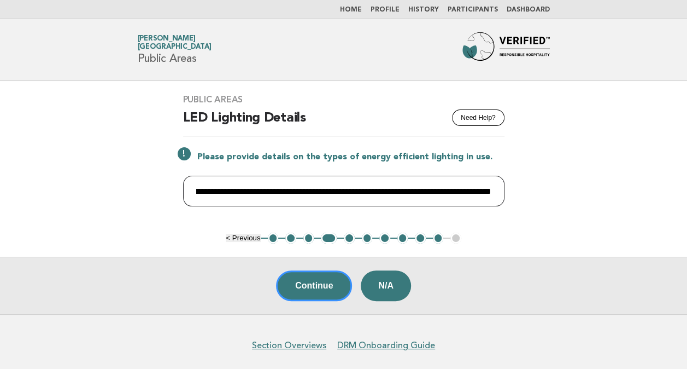
click at [504, 197] on input "**********" at bounding box center [344, 191] width 322 height 31
click at [395, 191] on input "**********" at bounding box center [344, 191] width 322 height 31
click at [431, 191] on input "**********" at bounding box center [344, 191] width 322 height 31
click at [492, 190] on input "**********" at bounding box center [344, 191] width 322 height 31
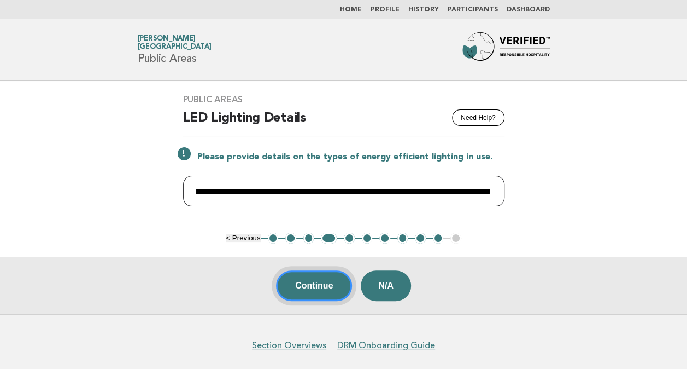
type input "**********"
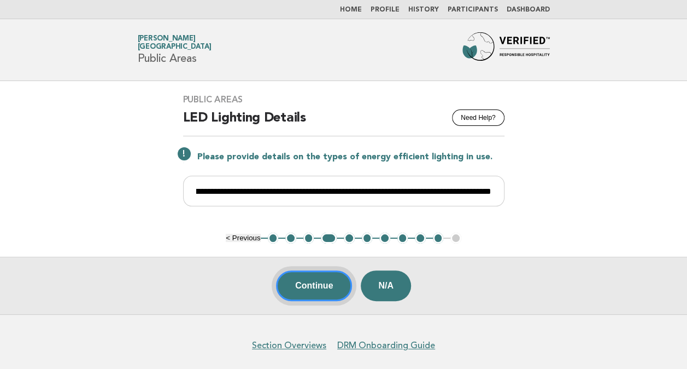
click at [313, 289] on button "Continue" at bounding box center [314, 285] width 76 height 31
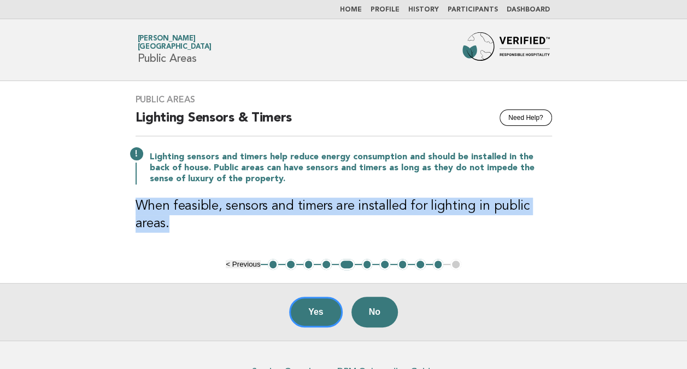
drag, startPoint x: 135, startPoint y: 200, endPoint x: 502, endPoint y: 219, distance: 367.9
click at [502, 219] on h3 "When feasible, sensors and timers are installed for lighting in public areas." at bounding box center [344, 214] width 417 height 35
click at [389, 209] on h3 "When feasible, sensors and timers are installed for lighting in public areas." at bounding box center [344, 214] width 417 height 35
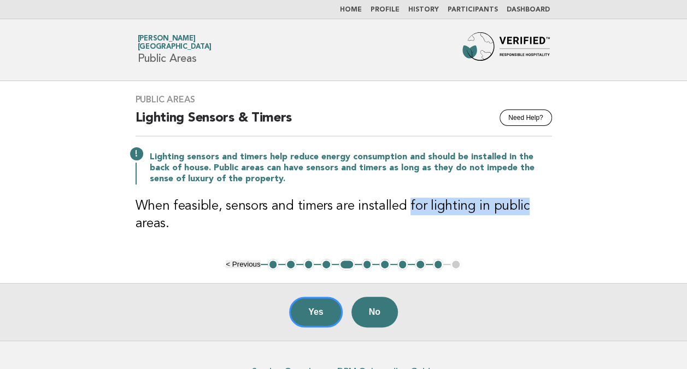
drag, startPoint x: 405, startPoint y: 204, endPoint x: 522, endPoint y: 203, distance: 117.6
click at [522, 203] on h3 "When feasible, sensors and timers are installed for lighting in public areas." at bounding box center [344, 214] width 417 height 35
click at [327, 202] on h3 "When feasible, sensors and timers are installed for lighting in public areas." at bounding box center [344, 214] width 417 height 35
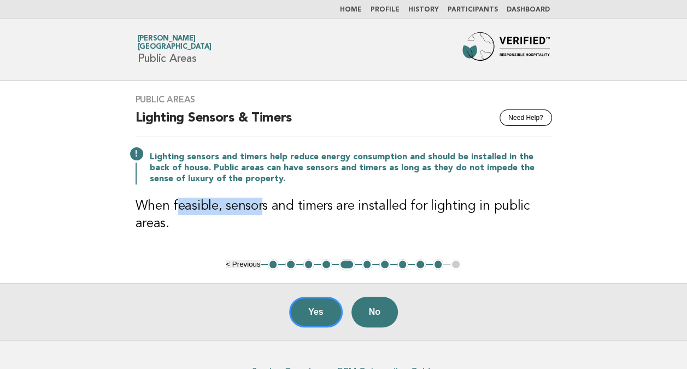
drag, startPoint x: 218, startPoint y: 204, endPoint x: 260, endPoint y: 209, distance: 42.4
click at [260, 209] on h3 "When feasible, sensors and timers are installed for lighting in public areas." at bounding box center [344, 214] width 417 height 35
drag, startPoint x: 260, startPoint y: 209, endPoint x: 136, endPoint y: 191, distance: 125.0
click at [136, 191] on div "Public Areas Need Help? Lighting Sensors & Timers Lighting sensors and timers h…" at bounding box center [343, 170] width 443 height 178
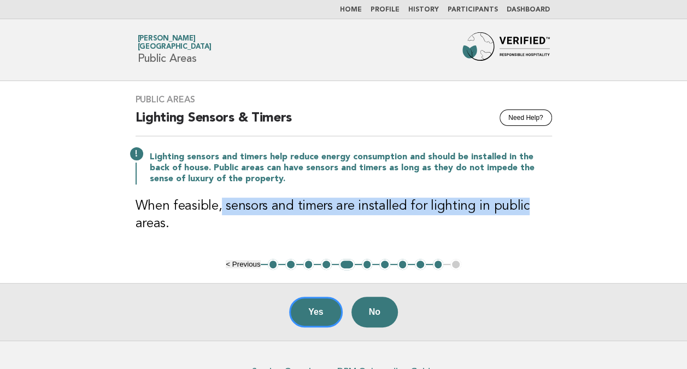
drag, startPoint x: 221, startPoint y: 205, endPoint x: 529, endPoint y: 208, distance: 308.4
click at [529, 208] on h3 "When feasible, sensors and timers are installed for lighting in public areas." at bounding box center [344, 214] width 417 height 35
drag, startPoint x: 529, startPoint y: 208, endPoint x: 367, endPoint y: 207, distance: 161.8
click at [367, 207] on h3 "When feasible, sensors and timers are installed for lighting in public areas." at bounding box center [344, 214] width 417 height 35
click at [342, 207] on h3 "When feasible, sensors and timers are installed for lighting in public areas." at bounding box center [344, 214] width 417 height 35
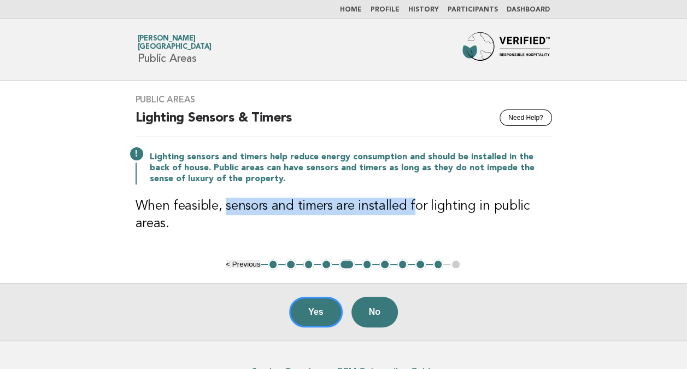
drag, startPoint x: 411, startPoint y: 207, endPoint x: 224, endPoint y: 206, distance: 186.5
click at [224, 206] on h3 "When feasible, sensors and timers are installed for lighting in public areas." at bounding box center [344, 214] width 417 height 35
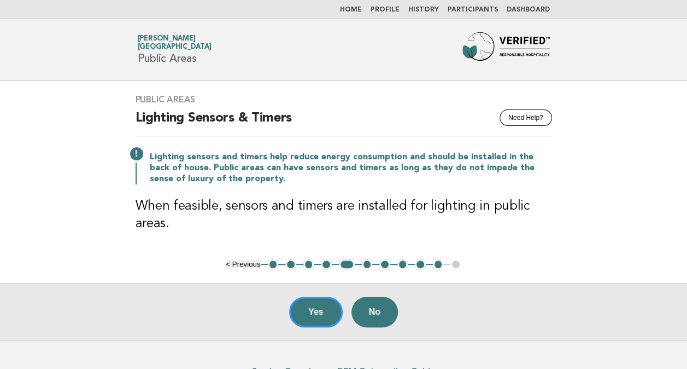
drag, startPoint x: 224, startPoint y: 206, endPoint x: 183, endPoint y: 213, distance: 42.2
click at [183, 213] on h3 "When feasible, sensors and timers are installed for lighting in public areas." at bounding box center [344, 214] width 417 height 35
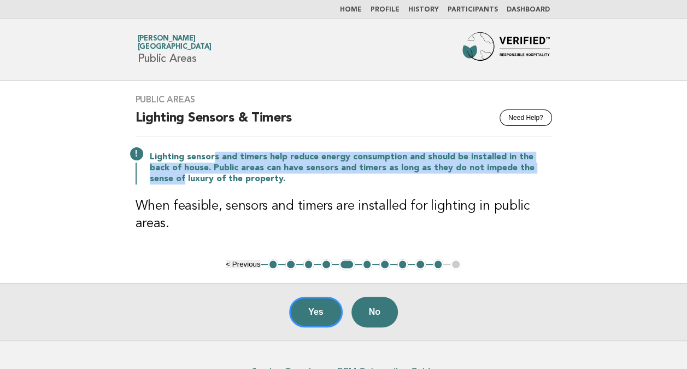
drag, startPoint x: 220, startPoint y: 159, endPoint x: 556, endPoint y: 170, distance: 335.9
click at [556, 170] on div "Public Areas Need Help? Lighting Sensors & Timers Lighting sensors and timers h…" at bounding box center [343, 170] width 443 height 178
click at [271, 169] on p "Lighting sensors and timers help reduce energy consumption and should be instal…" at bounding box center [351, 167] width 402 height 33
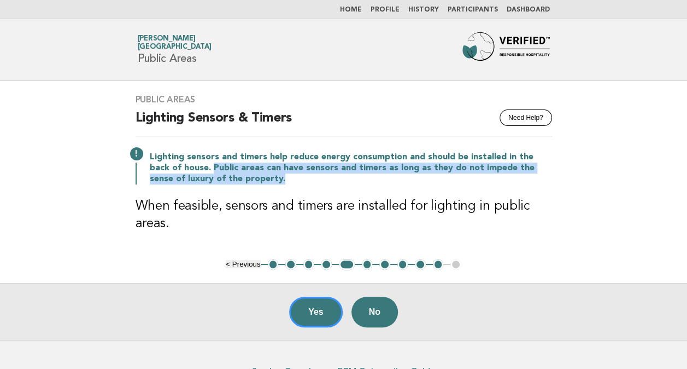
drag, startPoint x: 190, startPoint y: 166, endPoint x: 502, endPoint y: 179, distance: 312.5
click at [502, 179] on p "Lighting sensors and timers help reduce energy consumption and should be instal…" at bounding box center [351, 167] width 402 height 33
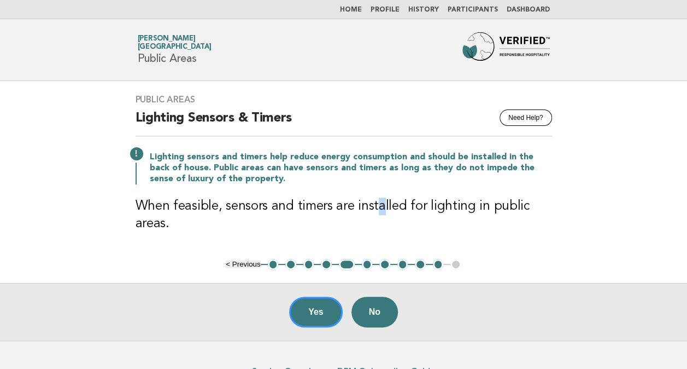
drag, startPoint x: 502, startPoint y: 179, endPoint x: 377, endPoint y: 191, distance: 125.8
click at [377, 191] on div "Public Areas Need Help? Lighting Sensors & Timers Lighting sensors and timers h…" at bounding box center [343, 170] width 443 height 178
drag, startPoint x: 377, startPoint y: 191, endPoint x: 326, endPoint y: 172, distance: 54.5
click at [309, 180] on p "Lighting sensors and timers help reduce energy consumption and should be instal…" at bounding box center [351, 167] width 402 height 33
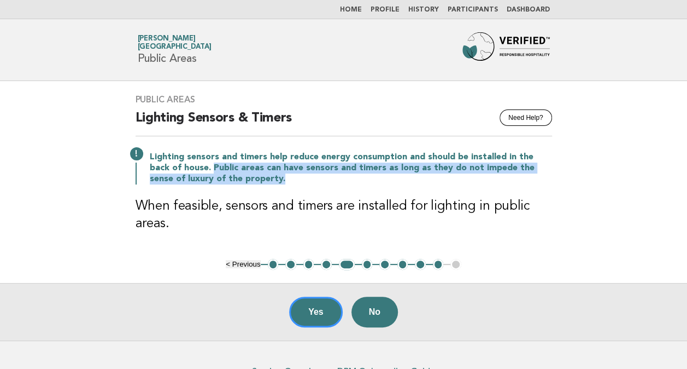
drag, startPoint x: 190, startPoint y: 168, endPoint x: 476, endPoint y: 182, distance: 286.3
click at [476, 182] on p "Lighting sensors and timers help reduce energy consumption and should be instal…" at bounding box center [351, 167] width 402 height 33
click at [282, 182] on p "Lighting sensors and timers help reduce energy consumption and should be instal…" at bounding box center [351, 167] width 402 height 33
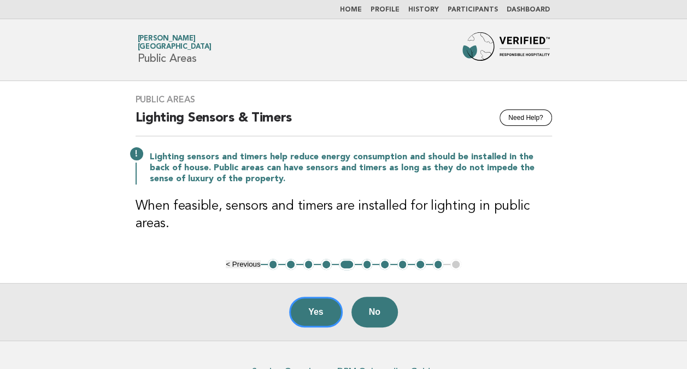
click at [495, 191] on div "Public Areas Need Help? Lighting Sensors & Timers Lighting sensors and timers h…" at bounding box center [343, 170] width 443 height 178
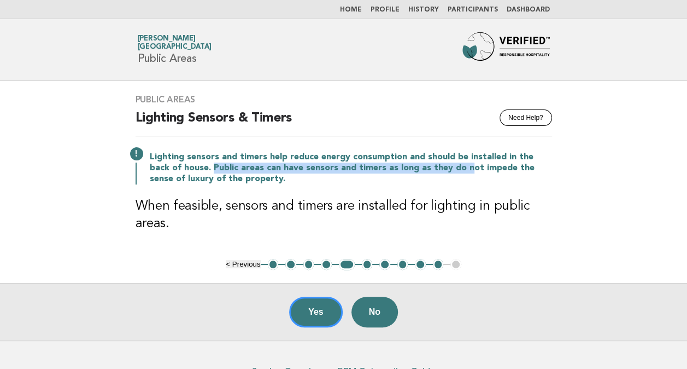
drag, startPoint x: 189, startPoint y: 166, endPoint x: 442, endPoint y: 172, distance: 252.7
click at [442, 172] on p "Lighting sensors and timers help reduce energy consumption and should be instal…" at bounding box center [351, 167] width 402 height 33
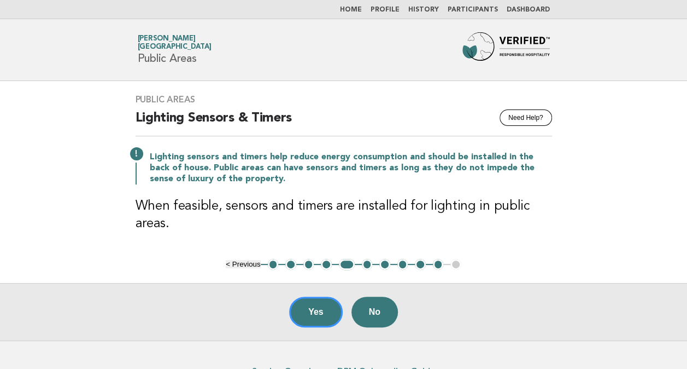
drag, startPoint x: 442, startPoint y: 172, endPoint x: 422, endPoint y: 193, distance: 29.4
click at [422, 193] on div "Public Areas Need Help? Lighting Sensors & Timers Lighting sensors and timers h…" at bounding box center [343, 170] width 443 height 178
drag, startPoint x: 424, startPoint y: 172, endPoint x: 560, endPoint y: 164, distance: 135.8
click at [560, 164] on div "Public Areas Need Help? Lighting Sensors & Timers Lighting sensors and timers h…" at bounding box center [343, 170] width 443 height 178
drag, startPoint x: 560, startPoint y: 164, endPoint x: 512, endPoint y: 198, distance: 58.4
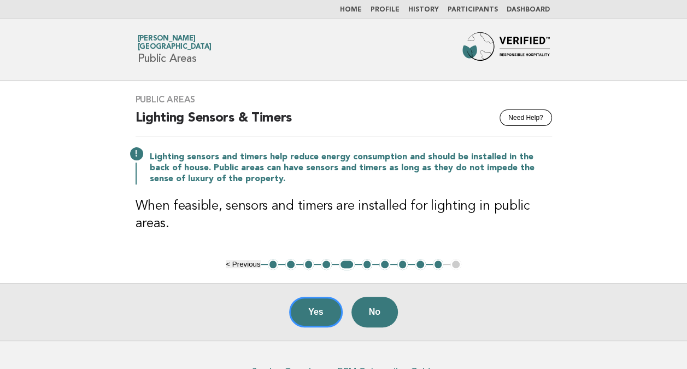
click at [512, 198] on h3 "When feasible, sensors and timers are installed for lighting in public areas." at bounding box center [344, 214] width 417 height 35
click at [317, 317] on button "Yes" at bounding box center [316, 311] width 54 height 31
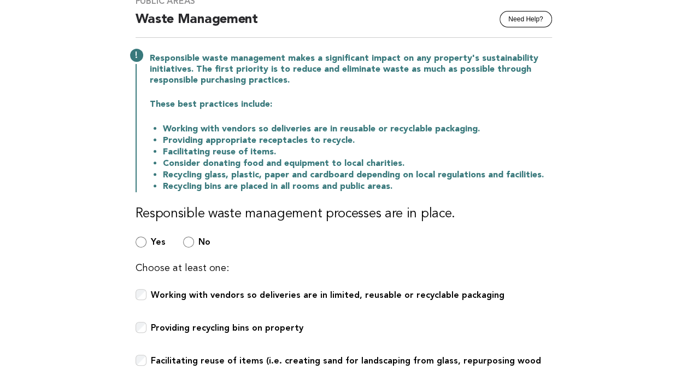
scroll to position [32, 0]
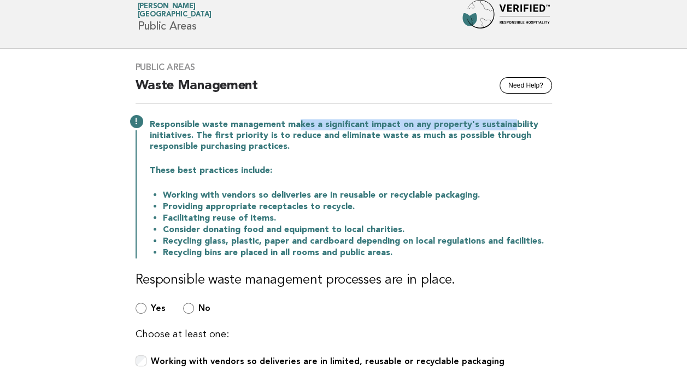
drag, startPoint x: 298, startPoint y: 125, endPoint x: 505, endPoint y: 121, distance: 207.3
click at [505, 121] on p "Responsible waste management makes a significant impact on any property's susta…" at bounding box center [351, 135] width 402 height 33
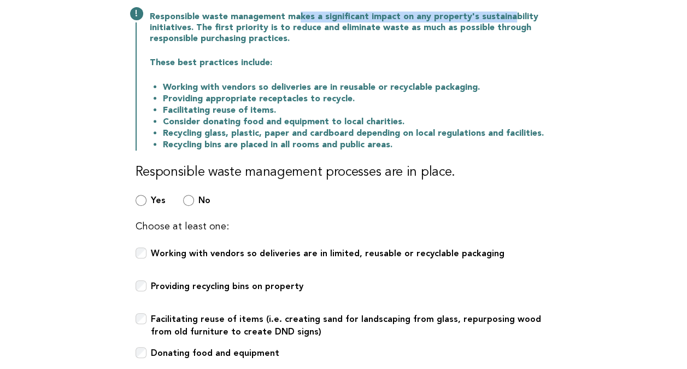
scroll to position [142, 0]
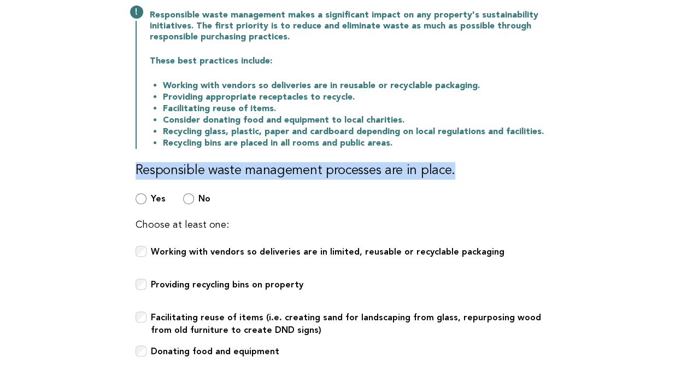
drag, startPoint x: 126, startPoint y: 170, endPoint x: 477, endPoint y: 165, distance: 351.1
click at [477, 165] on div "Public Areas Need Help? Waste Management Responsible waste management makes a s…" at bounding box center [343, 203] width 443 height 528
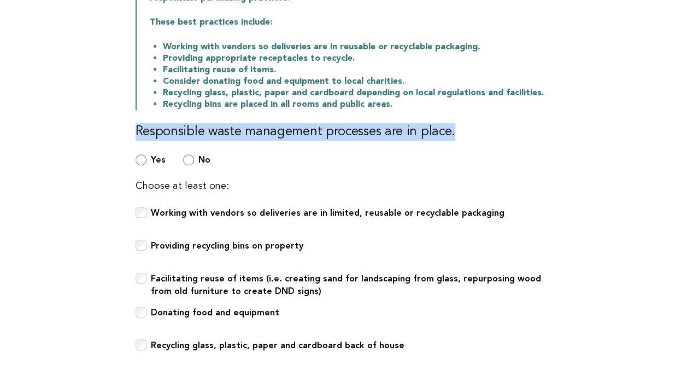
scroll to position [196, 0]
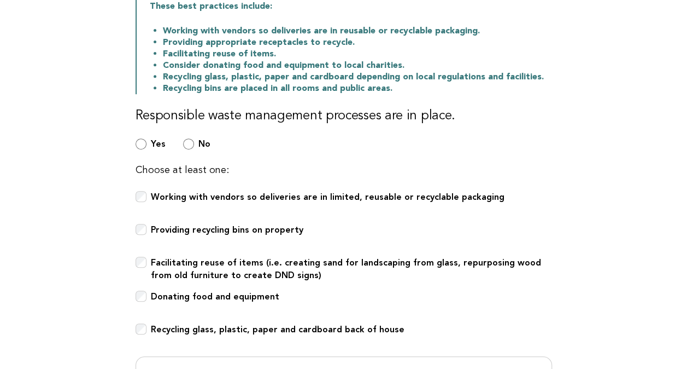
click at [30, 170] on main "Public Areas Need Help? Waste Management Responsible waste management makes a s…" at bounding box center [343, 190] width 687 height 610
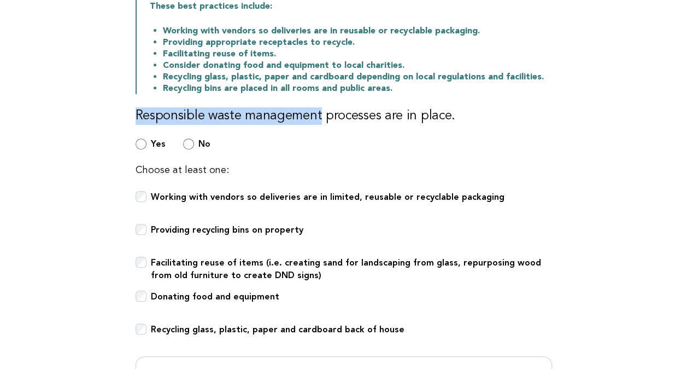
drag, startPoint x: 320, startPoint y: 113, endPoint x: 127, endPoint y: 121, distance: 193.7
click at [127, 121] on div "Public Areas Need Help? Waste Management Responsible waste management makes a s…" at bounding box center [343, 149] width 443 height 528
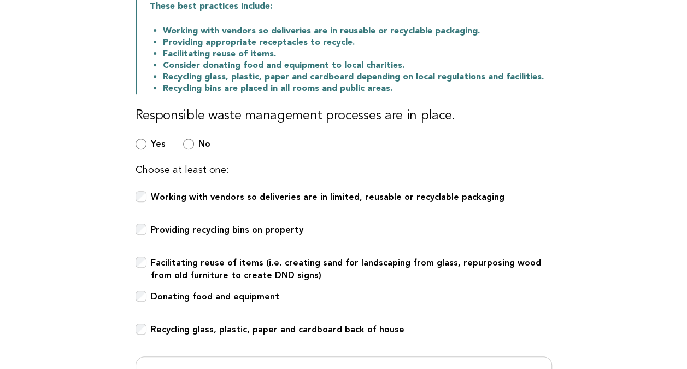
drag, startPoint x: 127, startPoint y: 121, endPoint x: 84, endPoint y: 212, distance: 100.8
click at [81, 211] on main "Public Areas Need Help? Waste Management Responsible waste management makes a s…" at bounding box center [343, 190] width 687 height 610
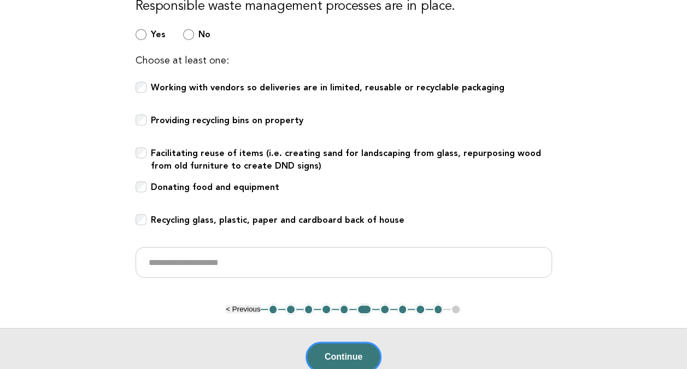
scroll to position [251, 0]
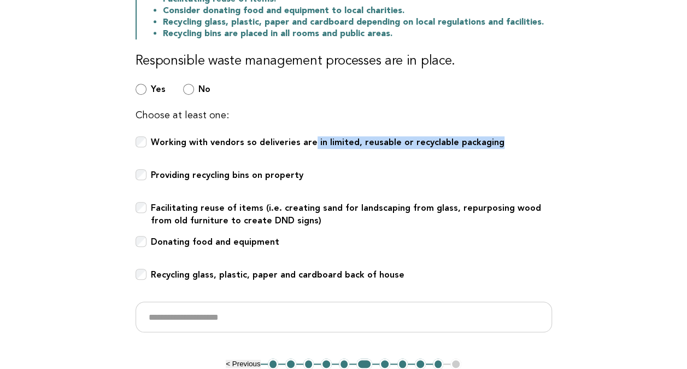
drag, startPoint x: 309, startPoint y: 141, endPoint x: 497, endPoint y: 142, distance: 187.5
click at [497, 142] on div "Working with vendors so deliveries are in limited, reusable or recyclable packa…" at bounding box center [344, 148] width 417 height 24
drag, startPoint x: 497, startPoint y: 142, endPoint x: 463, endPoint y: 142, distance: 33.9
click at [463, 142] on b "Working with vendors so deliveries are in limited, reusable or recyclable packa…" at bounding box center [328, 142] width 354 height 10
click at [463, 143] on b "Working with vendors so deliveries are in limited, reusable or recyclable packa…" at bounding box center [328, 142] width 354 height 10
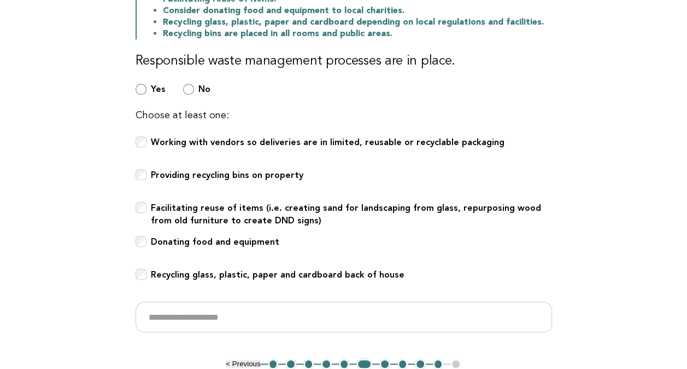
click at [637, 213] on main "Public Areas Need Help? Waste Management Responsible waste management makes a s…" at bounding box center [343, 135] width 687 height 610
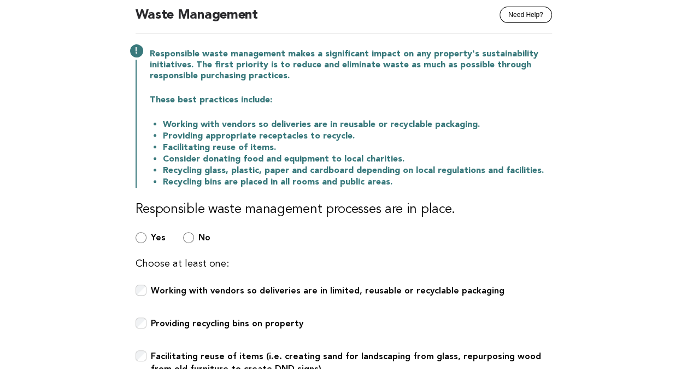
scroll to position [55, 0]
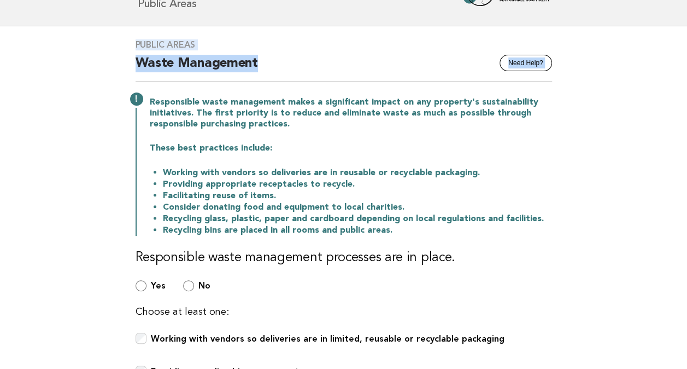
drag, startPoint x: 147, startPoint y: 43, endPoint x: 276, endPoint y: 63, distance: 130.6
click at [276, 63] on div "Public Areas Need Help? Waste Management Responsible waste management makes a s…" at bounding box center [343, 290] width 443 height 528
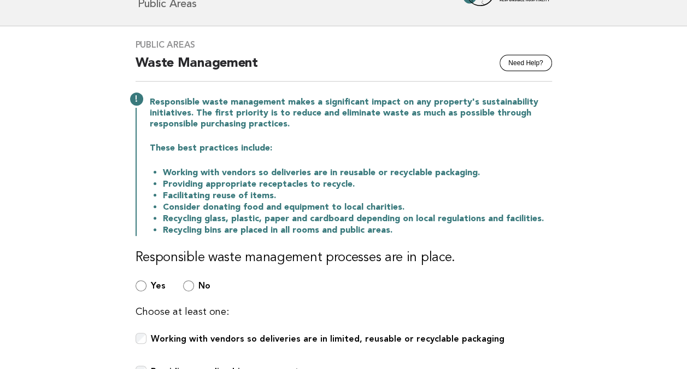
click at [648, 148] on main "Public Areas Need Help? Waste Management Responsible waste management makes a s…" at bounding box center [343, 331] width 687 height 610
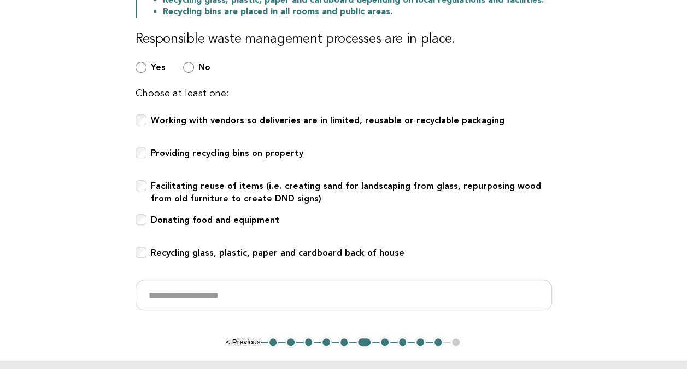
scroll to position [273, 0]
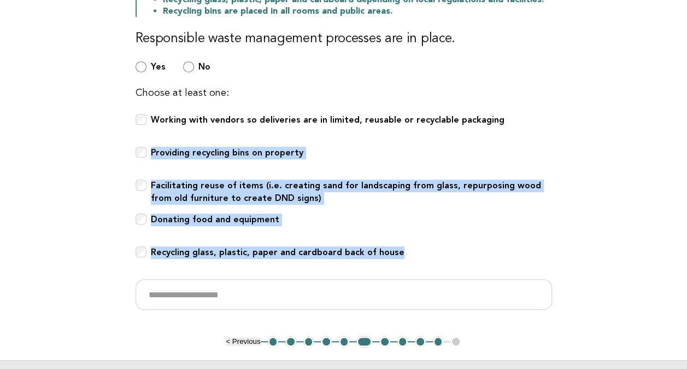
drag, startPoint x: 62, startPoint y: 169, endPoint x: 515, endPoint y: 287, distance: 467.9
click at [509, 289] on main "Public Areas Need Help? Waste Management Responsible waste management makes a s…" at bounding box center [343, 113] width 687 height 610
click at [645, 172] on main "Public Areas Need Help? Waste Management Responsible waste management makes a s…" at bounding box center [343, 113] width 687 height 610
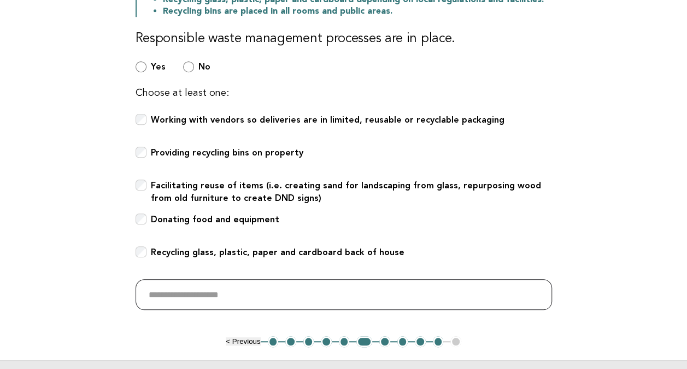
click at [246, 287] on input "text" at bounding box center [344, 294] width 417 height 31
click at [197, 294] on input "text" at bounding box center [344, 294] width 417 height 31
click at [211, 293] on input "text" at bounding box center [344, 294] width 417 height 31
type input "*"
drag, startPoint x: 238, startPoint y: 292, endPoint x: 244, endPoint y: 325, distance: 33.3
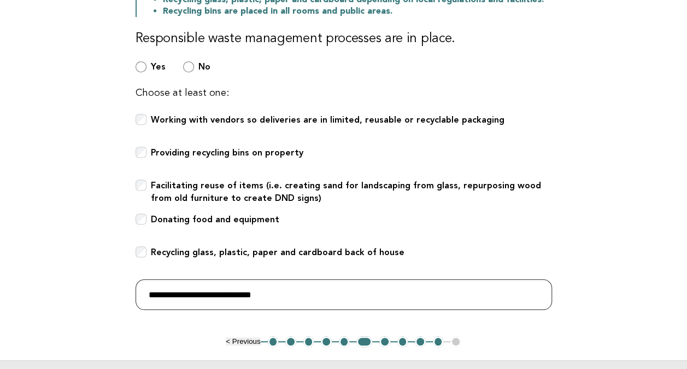
click at [238, 292] on input "**********" at bounding box center [344, 294] width 417 height 31
click at [369, 289] on input "**********" at bounding box center [344, 294] width 417 height 31
drag, startPoint x: 177, startPoint y: 292, endPoint x: 290, endPoint y: 291, distance: 112.6
click at [250, 288] on input "**********" at bounding box center [344, 294] width 417 height 31
drag, startPoint x: 317, startPoint y: 291, endPoint x: 406, endPoint y: 291, distance: 88.6
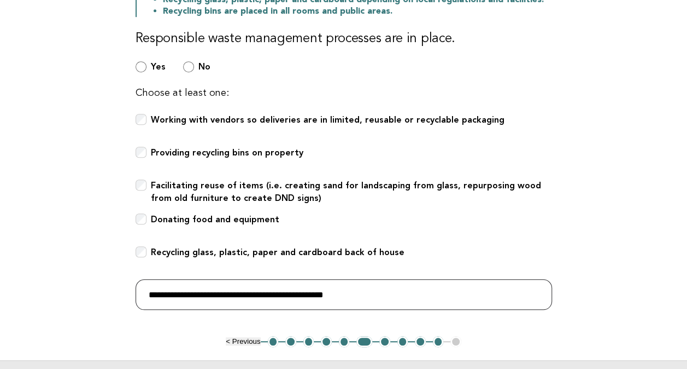
click at [406, 291] on input "**********" at bounding box center [344, 294] width 417 height 31
drag, startPoint x: 401, startPoint y: 290, endPoint x: 467, endPoint y: 291, distance: 65.6
click at [467, 291] on input "**********" at bounding box center [344, 294] width 417 height 31
drag, startPoint x: 502, startPoint y: 287, endPoint x: 20, endPoint y: 278, distance: 482.9
click at [20, 278] on main "Public Areas Need Help? Waste Management Responsible waste management makes a s…" at bounding box center [343, 113] width 687 height 610
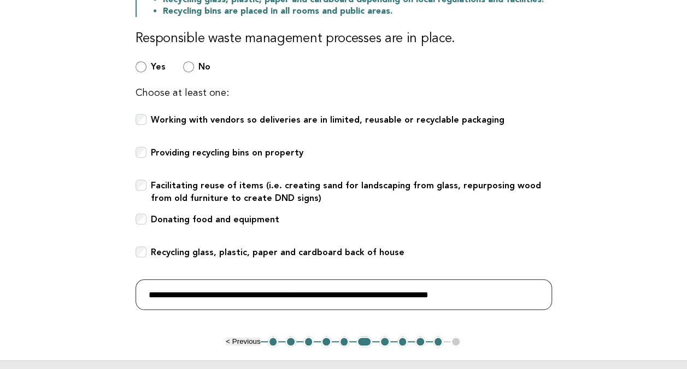
click at [479, 290] on input "**********" at bounding box center [344, 294] width 417 height 31
click at [494, 293] on input "**********" at bounding box center [344, 294] width 417 height 31
drag, startPoint x: 259, startPoint y: 293, endPoint x: 416, endPoint y: 290, distance: 157.0
click at [416, 290] on input "**********" at bounding box center [344, 294] width 417 height 31
click at [356, 293] on input "**********" at bounding box center [344, 294] width 417 height 31
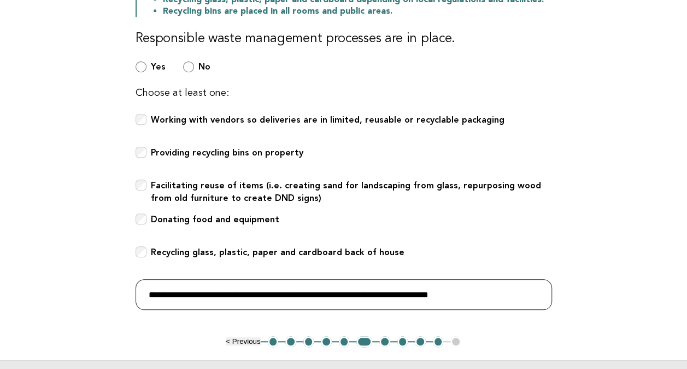
click at [470, 292] on input "**********" at bounding box center [344, 294] width 417 height 31
click at [488, 291] on input "**********" at bounding box center [344, 294] width 417 height 31
drag, startPoint x: 432, startPoint y: 294, endPoint x: 492, endPoint y: 294, distance: 60.1
click at [492, 294] on input "**********" at bounding box center [344, 294] width 417 height 31
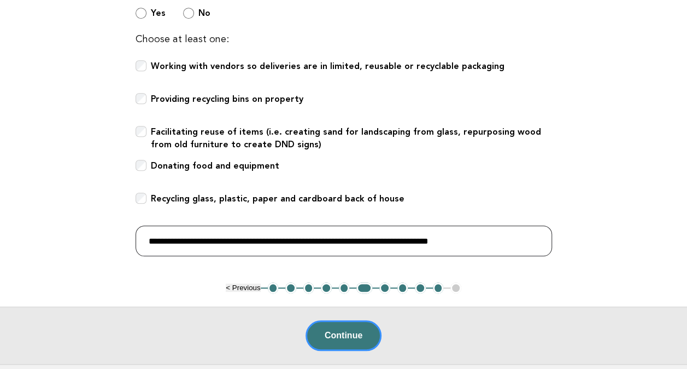
scroll to position [328, 0]
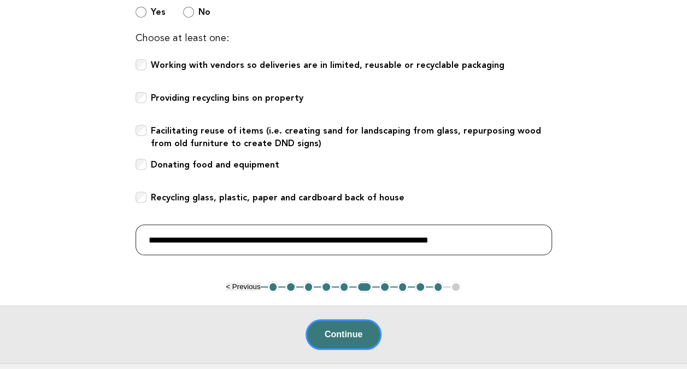
click at [354, 241] on input "**********" at bounding box center [344, 239] width 417 height 31
drag, startPoint x: 241, startPoint y: 239, endPoint x: 396, endPoint y: 231, distance: 156.0
click at [396, 231] on input "**********" at bounding box center [344, 239] width 417 height 31
click at [345, 233] on input "**********" at bounding box center [344, 239] width 417 height 31
click at [459, 239] on input "**********" at bounding box center [344, 239] width 417 height 31
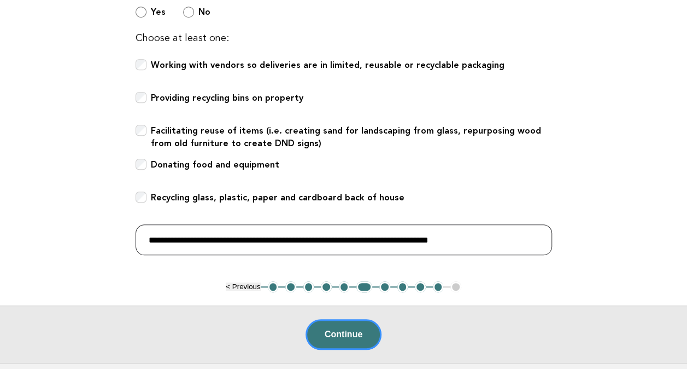
drag, startPoint x: 480, startPoint y: 241, endPoint x: 431, endPoint y: 240, distance: 48.7
click at [431, 240] on input "**********" at bounding box center [344, 239] width 417 height 31
drag, startPoint x: 312, startPoint y: 238, endPoint x: 309, endPoint y: 249, distance: 11.7
click at [312, 238] on input "**********" at bounding box center [344, 239] width 417 height 31
drag, startPoint x: 387, startPoint y: 239, endPoint x: 467, endPoint y: 237, distance: 79.8
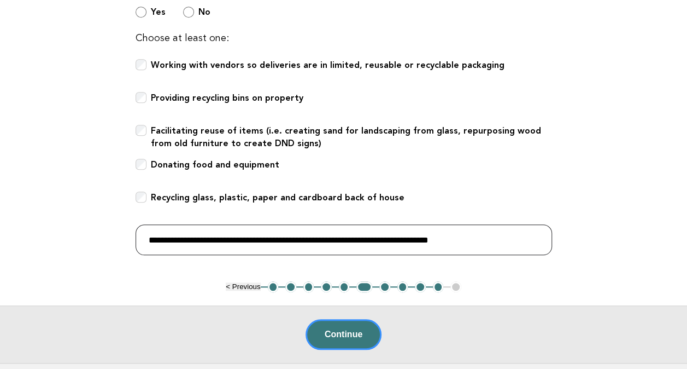
click at [472, 237] on input "**********" at bounding box center [344, 239] width 417 height 31
click at [416, 233] on input "**********" at bounding box center [344, 239] width 417 height 31
click at [457, 236] on input "**********" at bounding box center [344, 239] width 417 height 31
click at [492, 237] on input "**********" at bounding box center [344, 239] width 417 height 31
drag, startPoint x: 191, startPoint y: 241, endPoint x: 276, endPoint y: 241, distance: 84.8
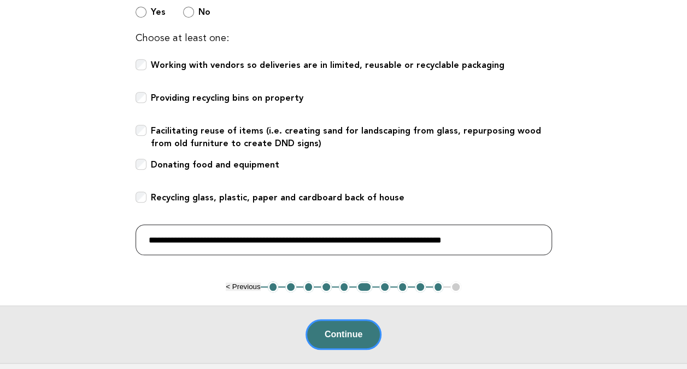
click at [259, 237] on input "**********" at bounding box center [344, 239] width 417 height 31
click at [425, 234] on input "**********" at bounding box center [344, 239] width 417 height 31
click at [212, 238] on input "**********" at bounding box center [344, 239] width 417 height 31
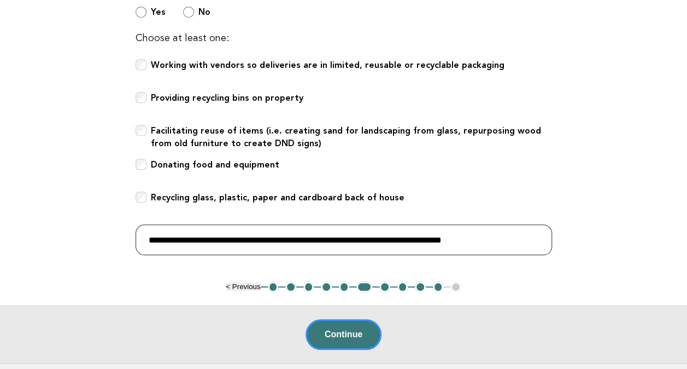
click at [150, 238] on input "**********" at bounding box center [344, 239] width 417 height 31
drag, startPoint x: 526, startPoint y: 236, endPoint x: 525, endPoint y: 242, distance: 6.7
click at [526, 236] on input "**********" at bounding box center [344, 239] width 417 height 31
click at [177, 238] on input "**********" at bounding box center [344, 239] width 417 height 31
type input "**********"
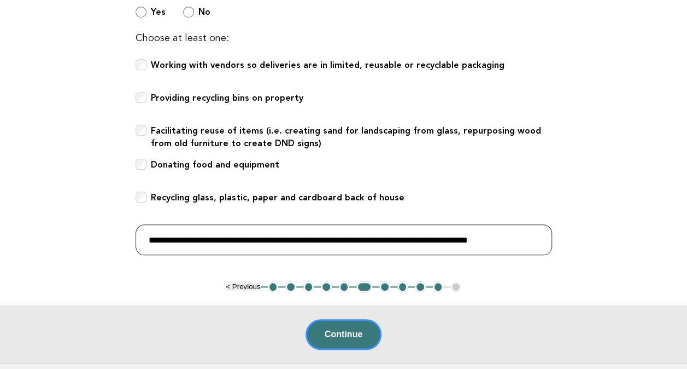
click at [200, 237] on input "**********" at bounding box center [344, 239] width 417 height 31
click at [206, 238] on input "**********" at bounding box center [344, 239] width 417 height 31
paste input "**********"
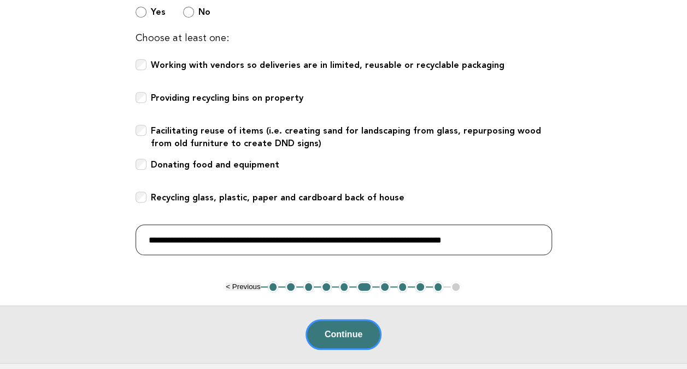
click at [339, 236] on input "**********" at bounding box center [344, 239] width 417 height 31
click at [313, 239] on input "**********" at bounding box center [344, 239] width 417 height 31
drag, startPoint x: 366, startPoint y: 237, endPoint x: 542, endPoint y: 235, distance: 176.6
click at [542, 235] on input "**********" at bounding box center [344, 239] width 417 height 31
click at [425, 237] on input "**********" at bounding box center [344, 239] width 417 height 31
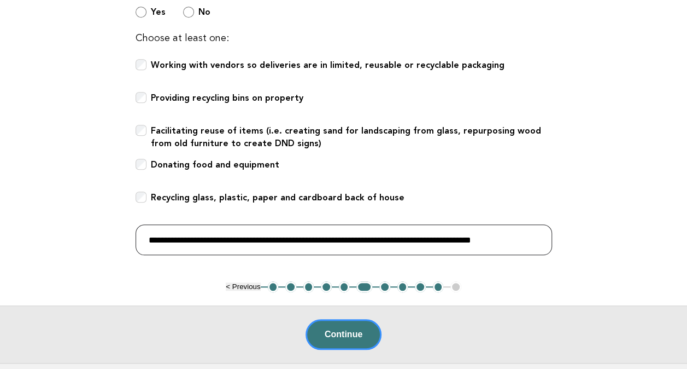
drag, startPoint x: 354, startPoint y: 239, endPoint x: 383, endPoint y: 239, distance: 28.4
click at [383, 239] on input "**********" at bounding box center [344, 239] width 417 height 31
click at [415, 237] on input "**********" at bounding box center [344, 239] width 417 height 31
drag, startPoint x: 447, startPoint y: 236, endPoint x: 543, endPoint y: 230, distance: 96.4
click at [543, 230] on input "**********" at bounding box center [344, 239] width 417 height 31
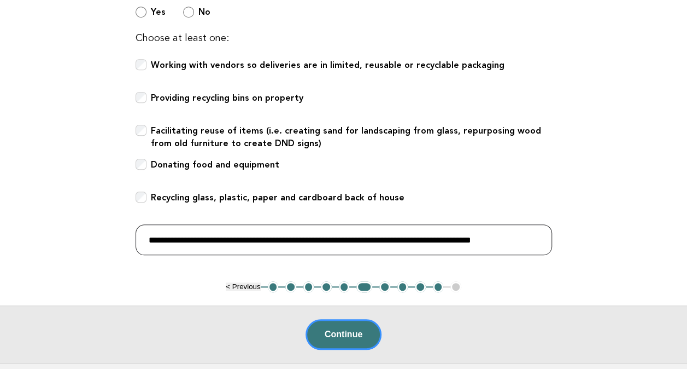
click at [499, 240] on input "**********" at bounding box center [344, 239] width 417 height 31
drag, startPoint x: 498, startPoint y: 237, endPoint x: 543, endPoint y: 239, distance: 46.0
click at [543, 239] on input "**********" at bounding box center [344, 239] width 417 height 31
click at [541, 240] on input "**********" at bounding box center [344, 239] width 417 height 31
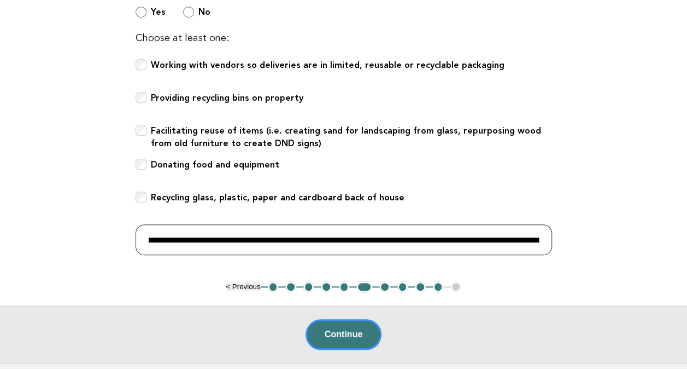
scroll to position [0, 0]
drag, startPoint x: 531, startPoint y: 244, endPoint x: 210, endPoint y: 243, distance: 321.5
click at [120, 252] on main "Public Areas Need Help? Waste Management Responsible waste management makes a s…" at bounding box center [343, 58] width 687 height 610
click at [417, 237] on input "**********" at bounding box center [344, 239] width 417 height 31
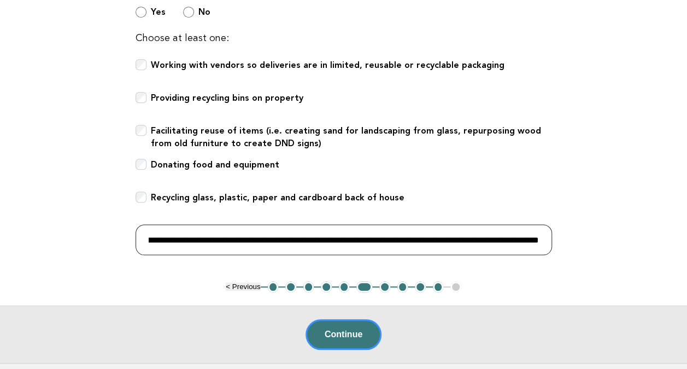
drag, startPoint x: 501, startPoint y: 234, endPoint x: 655, endPoint y: 231, distance: 154.2
click at [655, 231] on main "Public Areas Need Help? Waste Management Responsible waste management makes a s…" at bounding box center [343, 58] width 687 height 610
click at [513, 241] on input "**********" at bounding box center [344, 239] width 417 height 31
click at [537, 238] on input "**********" at bounding box center [344, 239] width 417 height 31
click at [418, 236] on input "**********" at bounding box center [344, 239] width 417 height 31
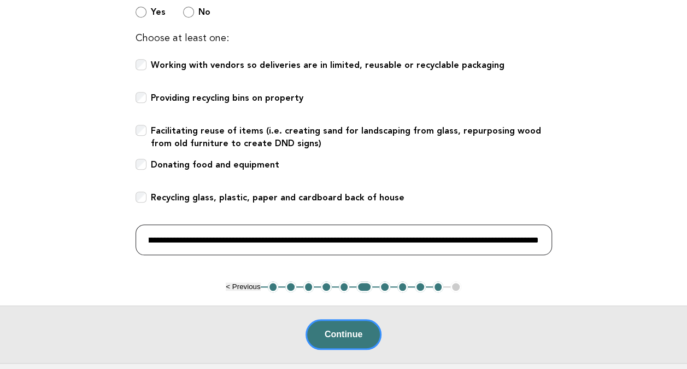
scroll to position [0, 185]
click at [490, 237] on input "**********" at bounding box center [344, 239] width 417 height 31
click at [494, 236] on input "**********" at bounding box center [344, 239] width 417 height 31
drag, startPoint x: 185, startPoint y: 234, endPoint x: 8, endPoint y: 222, distance: 177.6
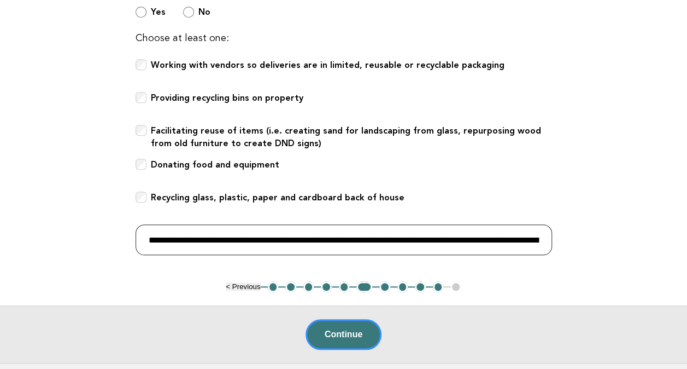
click at [8, 222] on main "Public Areas Need Help? Waste Management Responsible waste management makes a s…" at bounding box center [343, 58] width 687 height 610
drag, startPoint x: 217, startPoint y: 235, endPoint x: 266, endPoint y: 236, distance: 49.8
click at [266, 236] on input "**********" at bounding box center [344, 239] width 417 height 31
click at [179, 240] on input "**********" at bounding box center [344, 239] width 417 height 31
drag, startPoint x: 350, startPoint y: 237, endPoint x: 66, endPoint y: 225, distance: 284.6
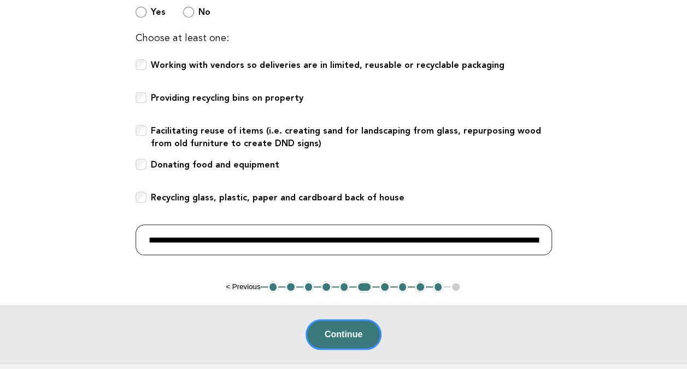
click at [66, 225] on main "Public Areas Need Help? Waste Management Responsible waste management makes a s…" at bounding box center [343, 58] width 687 height 610
drag, startPoint x: 196, startPoint y: 238, endPoint x: 386, endPoint y: 236, distance: 190.3
click at [386, 236] on input "**********" at bounding box center [344, 239] width 417 height 31
click at [434, 237] on input "**********" at bounding box center [344, 239] width 417 height 31
drag, startPoint x: 474, startPoint y: 238, endPoint x: 475, endPoint y: 250, distance: 11.5
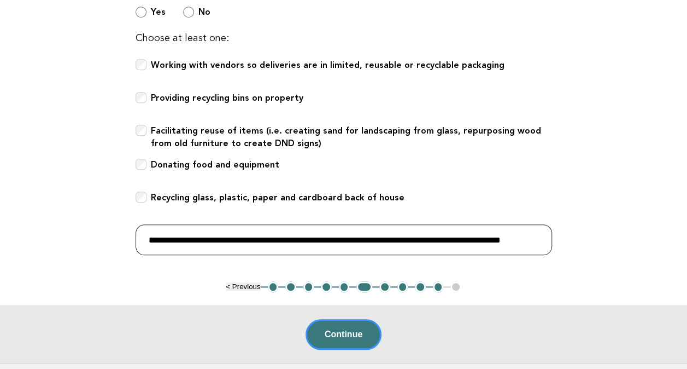
click at [474, 238] on input "**********" at bounding box center [344, 239] width 417 height 31
drag, startPoint x: 529, startPoint y: 237, endPoint x: 577, endPoint y: 236, distance: 48.7
click at [577, 236] on main "Public Areas Need Help? Waste Management Responsible waste management makes a s…" at bounding box center [343, 58] width 687 height 610
click at [502, 236] on input "**********" at bounding box center [344, 239] width 417 height 31
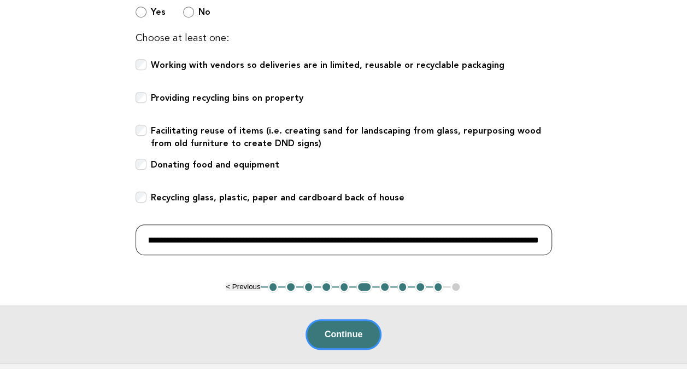
drag, startPoint x: 477, startPoint y: 237, endPoint x: 541, endPoint y: 236, distance: 64.5
click at [541, 236] on input "**********" at bounding box center [344, 239] width 417 height 31
click at [518, 238] on input "**********" at bounding box center [344, 239] width 417 height 31
click at [440, 238] on input "**********" at bounding box center [344, 239] width 417 height 31
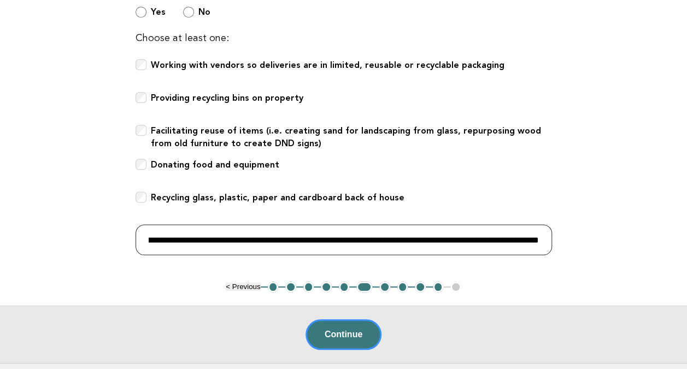
click at [524, 237] on input "**********" at bounding box center [344, 239] width 417 height 31
click at [538, 237] on input "**********" at bounding box center [344, 239] width 417 height 31
drag, startPoint x: 203, startPoint y: 238, endPoint x: 86, endPoint y: 233, distance: 117.1
click at [86, 233] on main "Public Areas Need Help? Waste Management Responsible waste management makes a s…" at bounding box center [343, 58] width 687 height 610
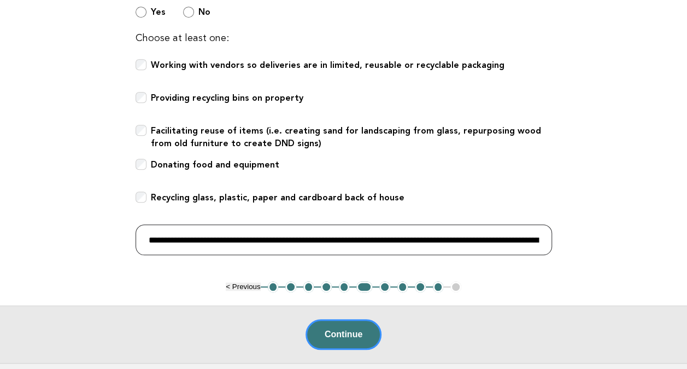
click at [198, 239] on input "**********" at bounding box center [344, 239] width 417 height 31
drag, startPoint x: 220, startPoint y: 237, endPoint x: 245, endPoint y: 237, distance: 25.2
click at [246, 236] on input "**********" at bounding box center [344, 239] width 417 height 31
drag, startPoint x: 560, startPoint y: 243, endPoint x: 666, endPoint y: 248, distance: 106.2
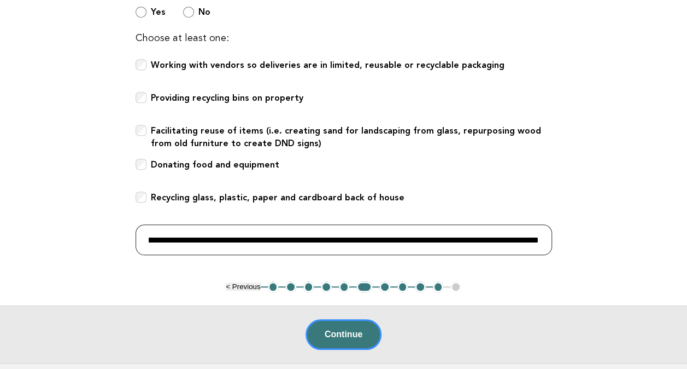
click at [666, 248] on main "Public Areas Need Help? Waste Management Responsible waste management makes a s…" at bounding box center [343, 58] width 687 height 610
click at [529, 243] on input "**********" at bounding box center [344, 239] width 417 height 31
click at [534, 239] on input "**********" at bounding box center [344, 239] width 417 height 31
click at [538, 239] on input "**********" at bounding box center [344, 239] width 417 height 31
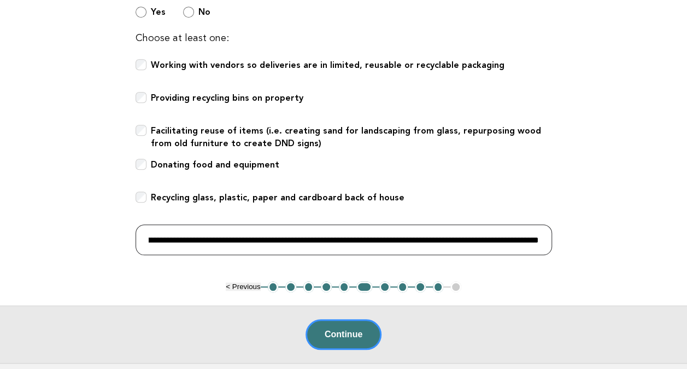
drag, startPoint x: 500, startPoint y: 238, endPoint x: 615, endPoint y: 242, distance: 114.9
click at [615, 242] on main "Public Areas Need Help? Waste Management Responsible waste management makes a s…" at bounding box center [343, 58] width 687 height 610
drag, startPoint x: 505, startPoint y: 237, endPoint x: 627, endPoint y: 239, distance: 122.0
click at [627, 239] on main "Public Areas Need Help? Waste Management Responsible waste management makes a s…" at bounding box center [343, 58] width 687 height 610
paste input "**********"
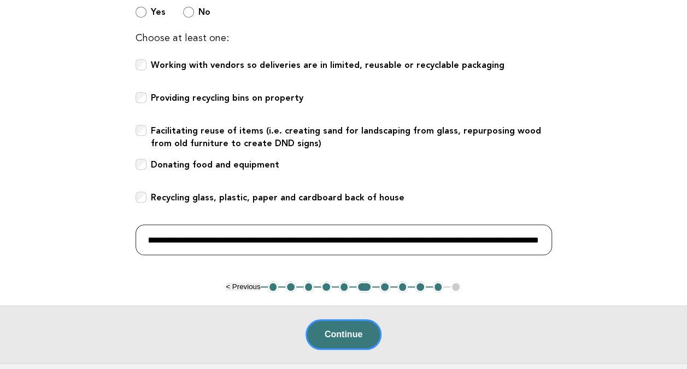
scroll to position [0, 307]
click at [519, 235] on input "**********" at bounding box center [344, 239] width 417 height 31
click at [539, 237] on input "**********" at bounding box center [344, 239] width 417 height 31
drag, startPoint x: 443, startPoint y: 236, endPoint x: 525, endPoint y: 235, distance: 82.0
click at [525, 235] on input "**********" at bounding box center [344, 239] width 417 height 31
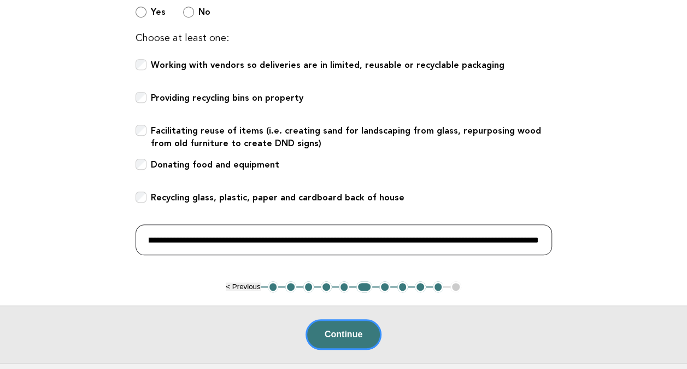
click at [489, 239] on input "**********" at bounding box center [344, 239] width 417 height 31
click at [537, 238] on input "**********" at bounding box center [344, 239] width 417 height 31
click at [496, 238] on input "**********" at bounding box center [344, 239] width 417 height 31
drag, startPoint x: 535, startPoint y: 238, endPoint x: 541, endPoint y: 258, distance: 20.6
click at [535, 239] on input "**********" at bounding box center [344, 239] width 417 height 31
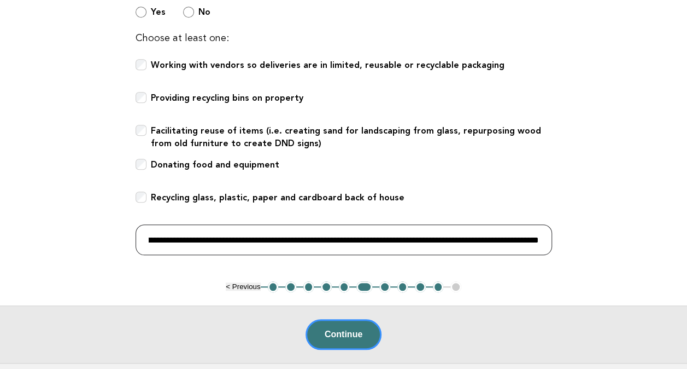
click at [486, 238] on input "**********" at bounding box center [344, 239] width 417 height 31
drag, startPoint x: 539, startPoint y: 239, endPoint x: 539, endPoint y: 255, distance: 15.9
click at [539, 241] on input "**********" at bounding box center [344, 239] width 417 height 31
click at [369, 236] on input "**********" at bounding box center [344, 239] width 417 height 31
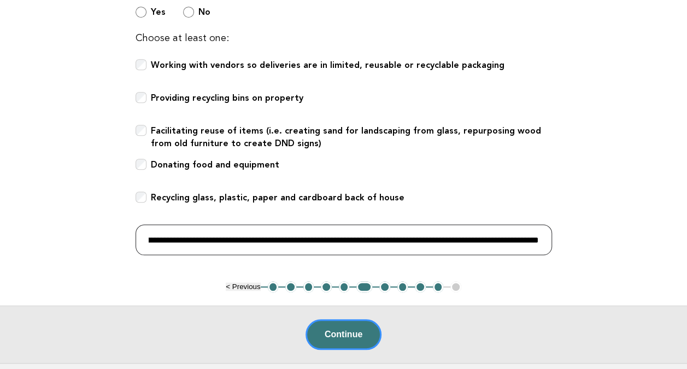
click at [365, 239] on input "**********" at bounding box center [344, 239] width 417 height 31
drag, startPoint x: 411, startPoint y: 238, endPoint x: 413, endPoint y: 247, distance: 9.0
click at [412, 238] on input "**********" at bounding box center [344, 239] width 417 height 31
drag, startPoint x: 492, startPoint y: 239, endPoint x: 510, endPoint y: 235, distance: 17.9
click at [512, 235] on input "**********" at bounding box center [344, 239] width 417 height 31
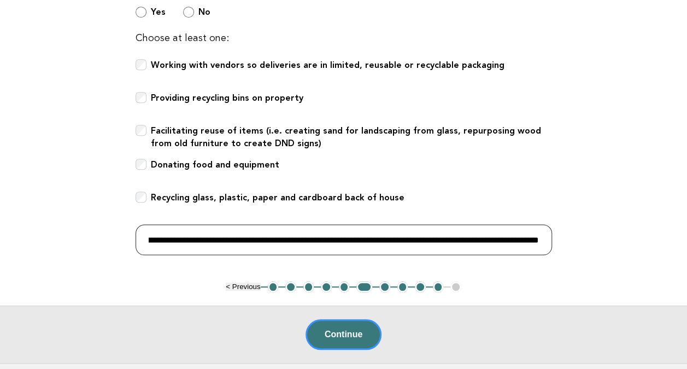
click at [493, 237] on input "**********" at bounding box center [344, 239] width 417 height 31
click at [540, 237] on input "**********" at bounding box center [344, 239] width 417 height 31
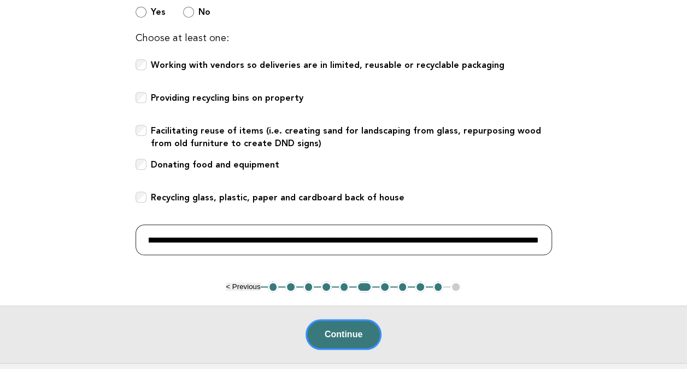
click at [498, 239] on input "**********" at bounding box center [344, 239] width 417 height 31
drag, startPoint x: 528, startPoint y: 237, endPoint x: 634, endPoint y: 247, distance: 106.5
click at [634, 247] on main "Public Areas Need Help? Waste Management Responsible waste management makes a s…" at bounding box center [343, 58] width 687 height 610
click at [495, 233] on input "**********" at bounding box center [344, 239] width 417 height 31
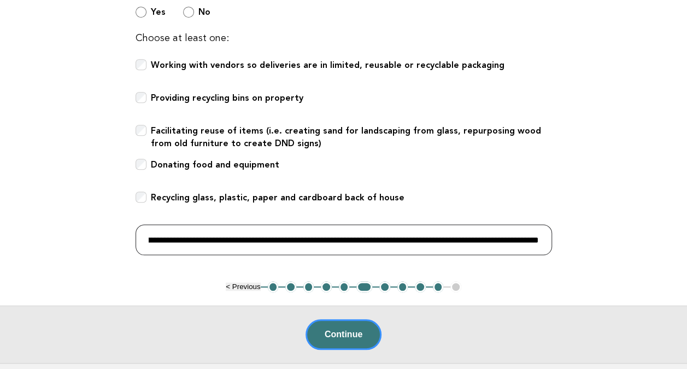
scroll to position [0, 364]
drag, startPoint x: 502, startPoint y: 238, endPoint x: 661, endPoint y: 244, distance: 159.2
click at [661, 244] on main "Public Areas Need Help? Waste Management Responsible waste management makes a s…" at bounding box center [343, 58] width 687 height 610
click at [538, 238] on input "**********" at bounding box center [344, 239] width 417 height 31
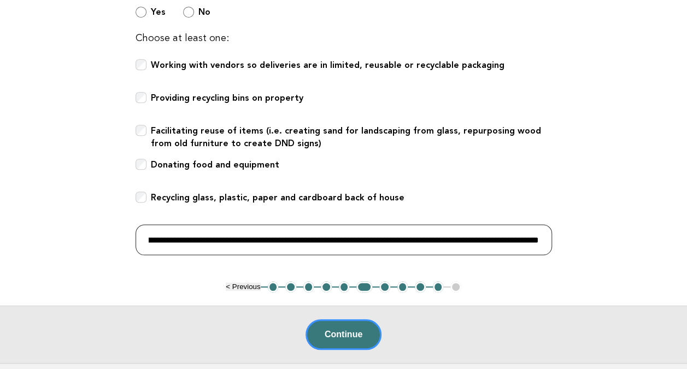
drag, startPoint x: 497, startPoint y: 241, endPoint x: 653, endPoint y: 242, distance: 156.4
click at [653, 242] on main "Public Areas Need Help? Waste Management Responsible waste management makes a s…" at bounding box center [343, 58] width 687 height 610
drag, startPoint x: 510, startPoint y: 242, endPoint x: 554, endPoint y: 241, distance: 44.3
click at [554, 241] on div "Public Areas Need Help? Waste Management Responsible waste management makes a s…" at bounding box center [343, 17] width 443 height 528
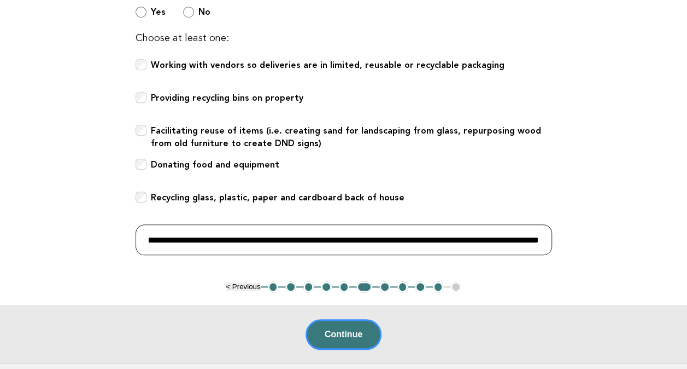
scroll to position [0, 477]
drag, startPoint x: 483, startPoint y: 238, endPoint x: 553, endPoint y: 237, distance: 69.4
click at [553, 237] on div "Public Areas Need Help? Waste Management Responsible waste management makes a s…" at bounding box center [343, 17] width 443 height 528
click at [533, 237] on input "**********" at bounding box center [344, 239] width 417 height 31
click at [542, 238] on input "**********" at bounding box center [344, 239] width 417 height 31
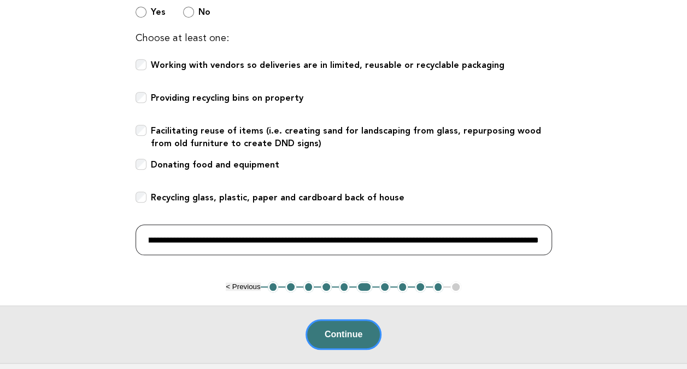
click at [541, 238] on input "**********" at bounding box center [344, 239] width 417 height 31
drag, startPoint x: 492, startPoint y: 237, endPoint x: 580, endPoint y: 243, distance: 87.7
click at [580, 243] on main "Public Areas Need Help? Waste Management Responsible waste management makes a s…" at bounding box center [343, 58] width 687 height 610
click at [479, 239] on input "**********" at bounding box center [344, 239] width 417 height 31
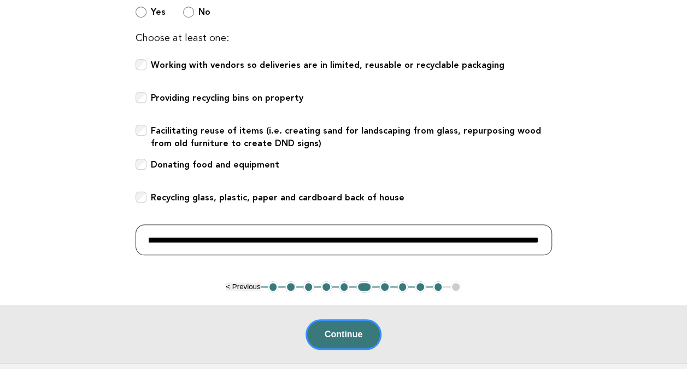
click at [488, 237] on input "**********" at bounding box center [344, 239] width 417 height 31
click at [518, 239] on input "**********" at bounding box center [344, 239] width 417 height 31
click at [539, 238] on input "**********" at bounding box center [344, 239] width 417 height 31
drag, startPoint x: 541, startPoint y: 237, endPoint x: 27, endPoint y: 225, distance: 513.6
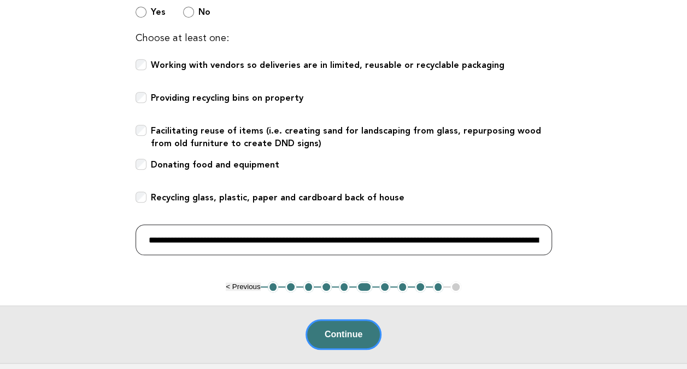
click at [27, 225] on main "Public Areas Need Help? Waste Management Responsible waste management makes a s…" at bounding box center [343, 58] width 687 height 610
click at [282, 237] on input "**********" at bounding box center [344, 239] width 417 height 31
drag, startPoint x: 224, startPoint y: 237, endPoint x: 478, endPoint y: 236, distance: 254.3
click at [478, 236] on input "**********" at bounding box center [344, 239] width 417 height 31
type input "**********"
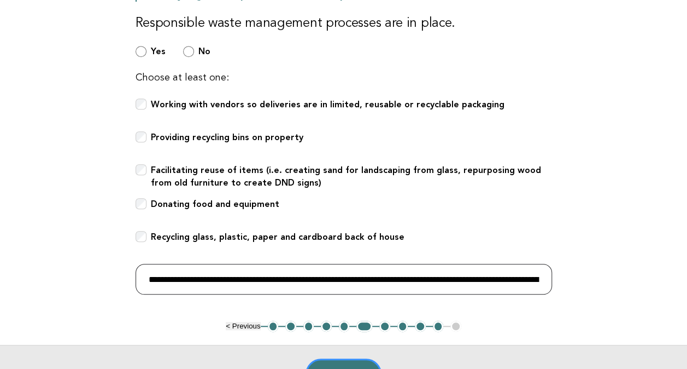
scroll to position [328, 0]
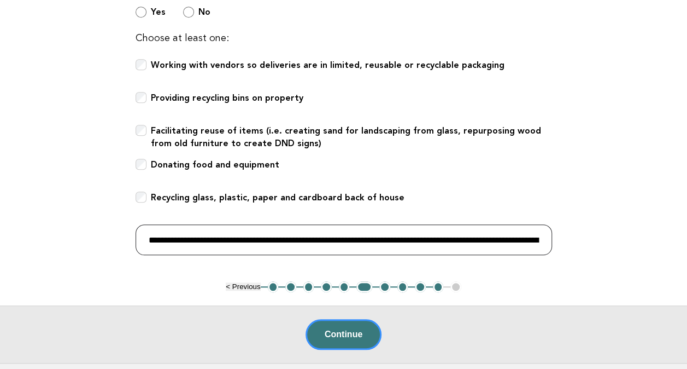
click at [198, 236] on input "**********" at bounding box center [344, 239] width 417 height 31
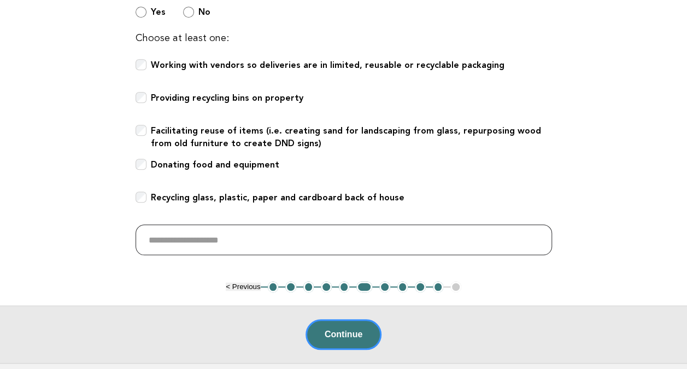
paste input "**********"
type input "**********"
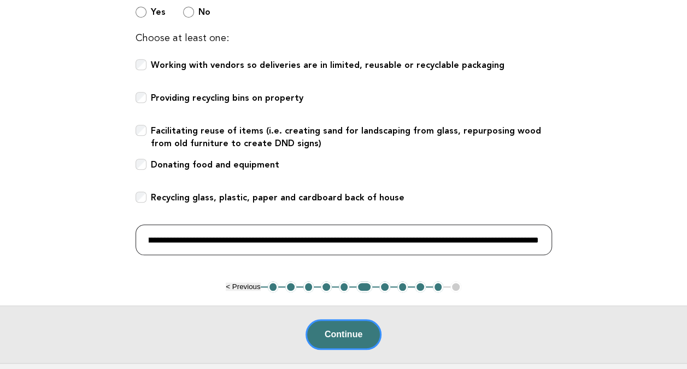
scroll to position [0, 0]
drag, startPoint x: 232, startPoint y: 241, endPoint x: 1, endPoint y: 224, distance: 231.4
click at [1, 224] on main "Public Areas Need Help? Waste Management Responsible waste management makes a s…" at bounding box center [343, 58] width 687 height 610
click at [313, 252] on input "**********" at bounding box center [344, 239] width 417 height 31
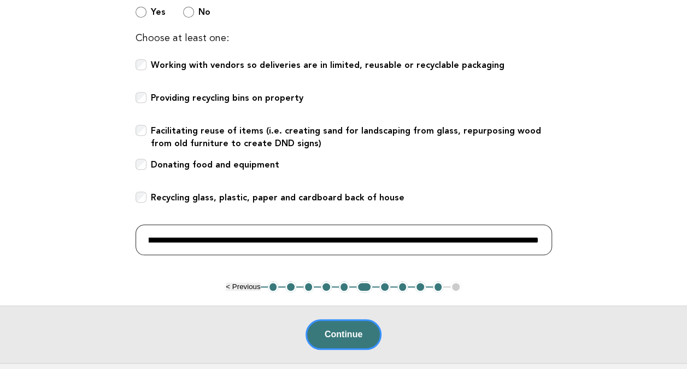
drag, startPoint x: 494, startPoint y: 239, endPoint x: 676, endPoint y: 235, distance: 182.1
click at [676, 235] on main "Public Areas Need Help? Waste Management Responsible waste management makes a s…" at bounding box center [343, 58] width 687 height 610
click at [501, 237] on input "**********" at bounding box center [344, 239] width 417 height 31
click at [516, 232] on input "**********" at bounding box center [344, 239] width 417 height 31
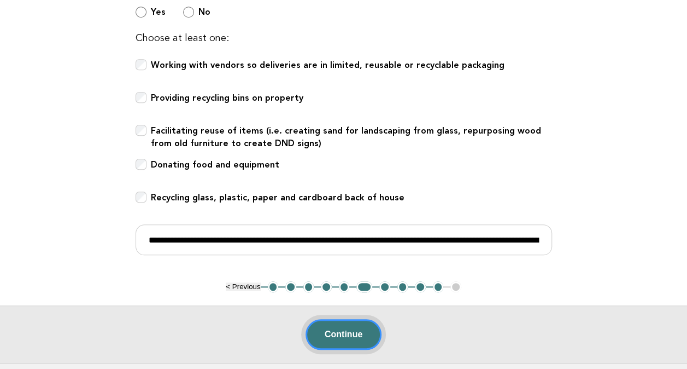
click at [347, 330] on button "Continue" at bounding box center [344, 334] width 76 height 31
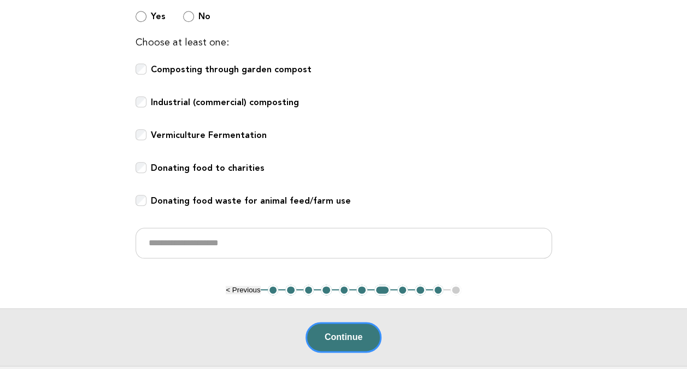
scroll to position [492, 0]
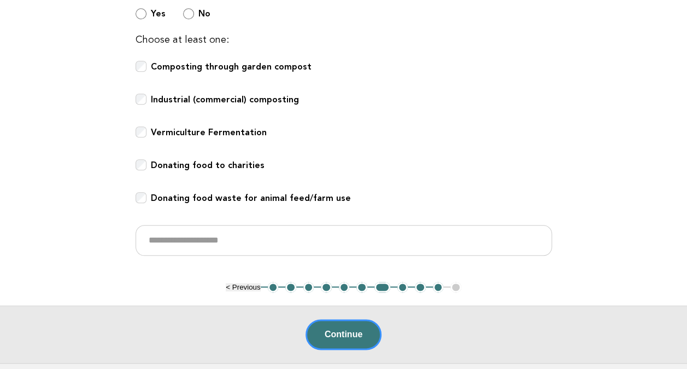
click at [212, 170] on label "Donating food to charities" at bounding box center [208, 171] width 114 height 24
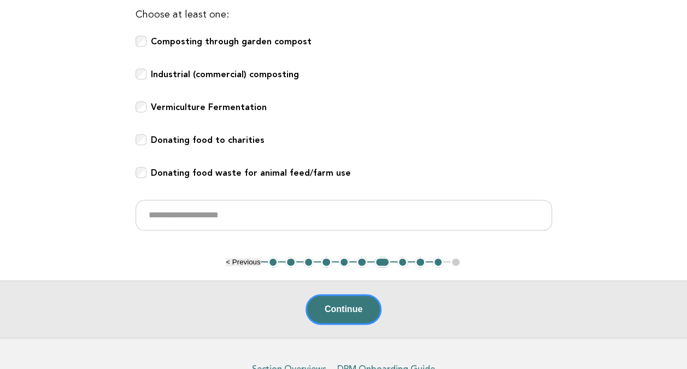
scroll to position [581, 0]
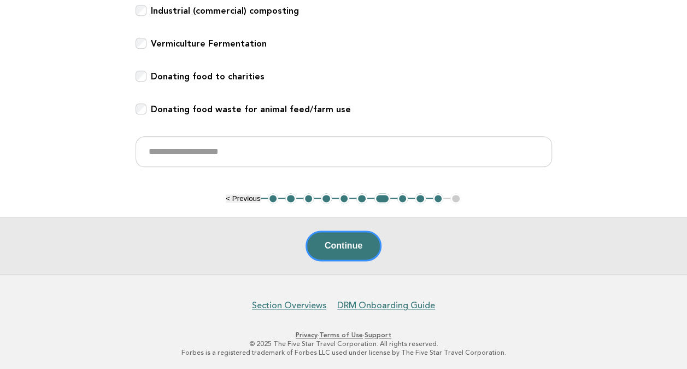
click at [361, 198] on button "6" at bounding box center [362, 198] width 11 height 11
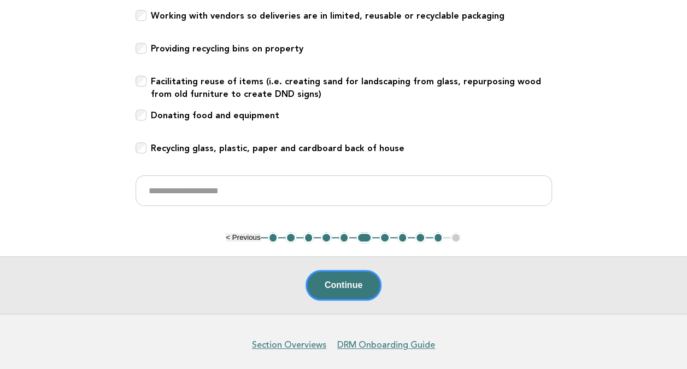
scroll to position [360, 0]
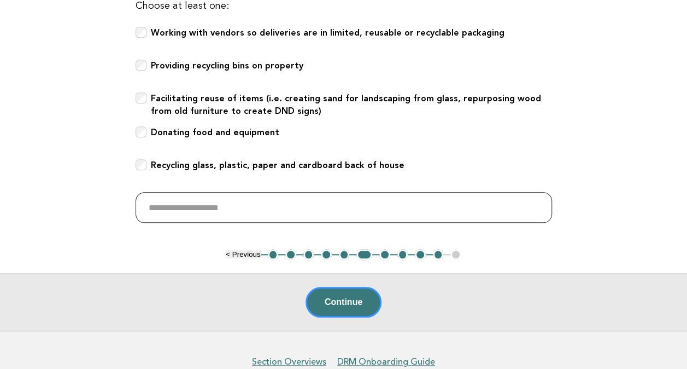
click at [265, 200] on input "text" at bounding box center [344, 207] width 417 height 31
paste input "**********"
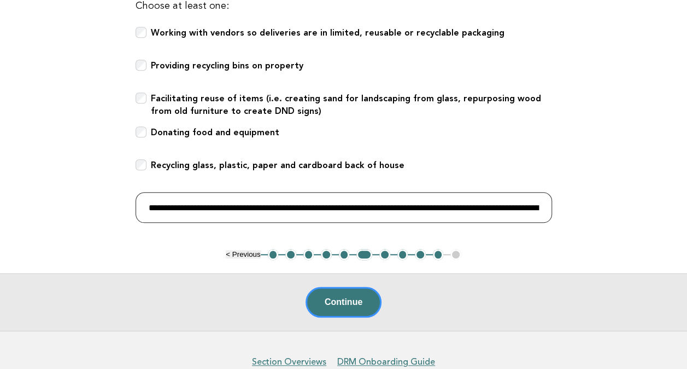
scroll to position [0, 597]
drag, startPoint x: 357, startPoint y: 206, endPoint x: 671, endPoint y: 206, distance: 314.9
click at [671, 206] on main "Public Areas Need Help? Waste Management Responsible waste management makes a s…" at bounding box center [343, 26] width 687 height 610
click at [469, 208] on input "**********" at bounding box center [344, 207] width 417 height 31
drag, startPoint x: 362, startPoint y: 204, endPoint x: 697, endPoint y: 217, distance: 335.4
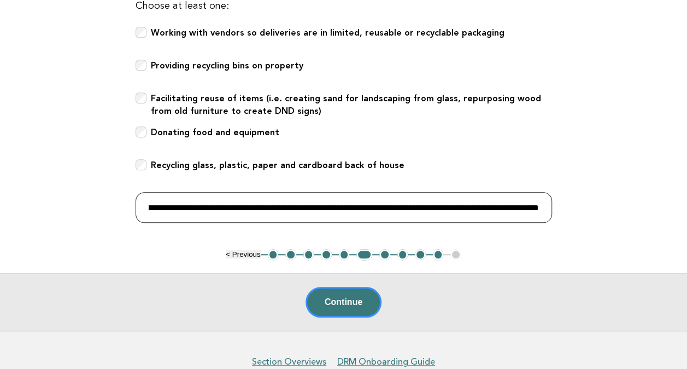
click at [687, 217] on html "Home Profile History Participants Dashboard Forbes Travel Guide Anamaria Nicola…" at bounding box center [343, 33] width 687 height 787
type input "**********"
drag, startPoint x: 472, startPoint y: 208, endPoint x: -2, endPoint y: 196, distance: 474.2
click at [0, 196] on html "Home Profile History Participants Dashboard Forbes Travel Guide Anamaria Nicola…" at bounding box center [343, 33] width 687 height 787
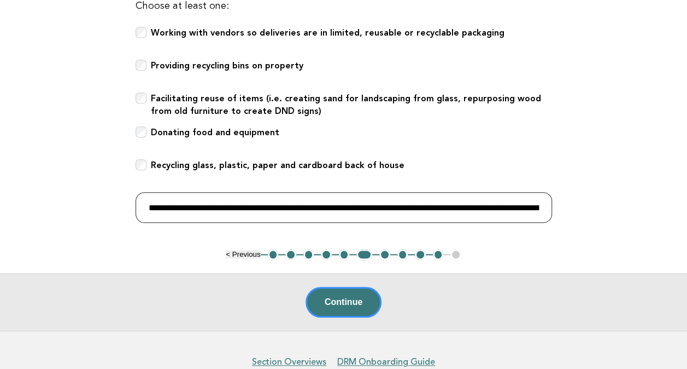
click at [469, 204] on input "**********" at bounding box center [344, 207] width 417 height 31
click at [284, 207] on input "**********" at bounding box center [344, 207] width 417 height 31
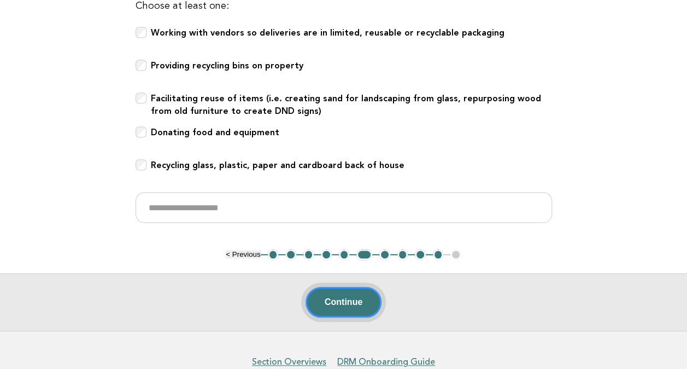
click at [344, 297] on button "Continue" at bounding box center [344, 302] width 76 height 31
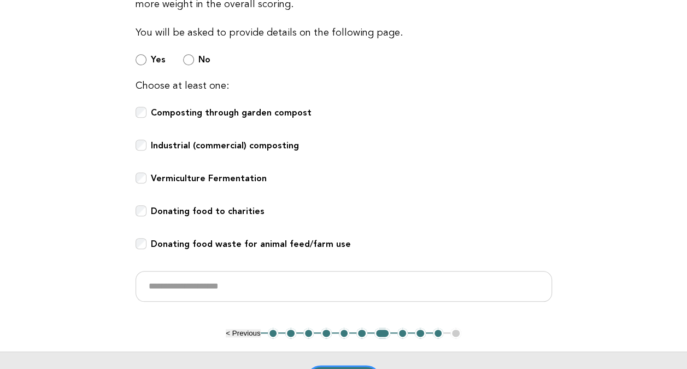
scroll to position [492, 0]
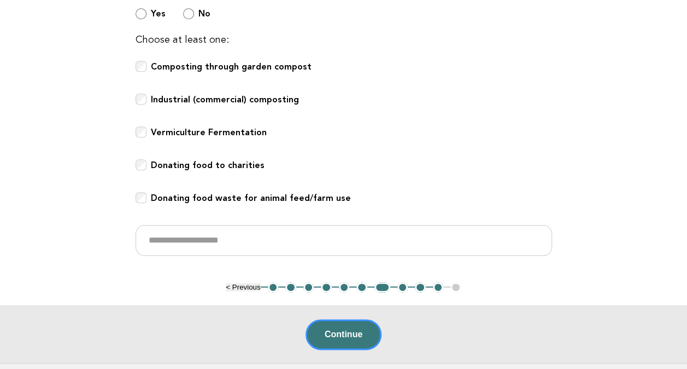
click at [240, 170] on label "Donating food to charities" at bounding box center [208, 171] width 114 height 24
click at [332, 328] on button "Continue" at bounding box center [344, 334] width 76 height 31
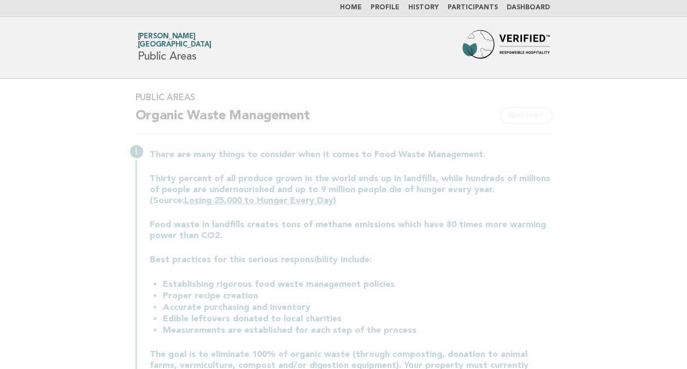
scroll to position [0, 0]
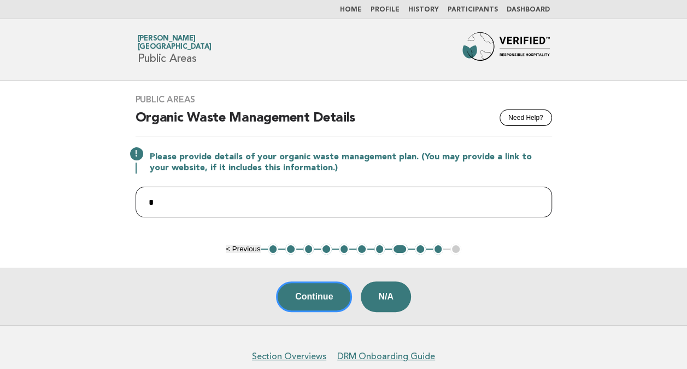
click at [457, 204] on input "*" at bounding box center [344, 201] width 417 height 31
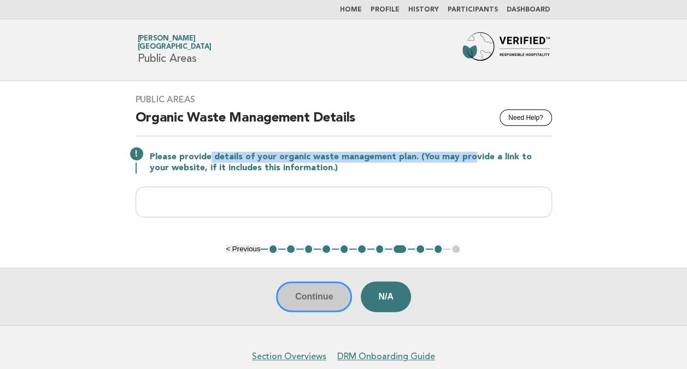
drag, startPoint x: 208, startPoint y: 153, endPoint x: 467, endPoint y: 152, distance: 258.6
click at [467, 152] on p "Please provide details of your organic waste management plan. (You may provide …" at bounding box center [351, 162] width 402 height 22
drag, startPoint x: 467, startPoint y: 152, endPoint x: 367, endPoint y: 156, distance: 99.6
click at [367, 156] on p "Please provide details of your organic waste management plan. (You may provide …" at bounding box center [351, 162] width 402 height 22
click at [385, 156] on p "Please provide details of your organic waste management plan. (You may provide …" at bounding box center [351, 162] width 402 height 22
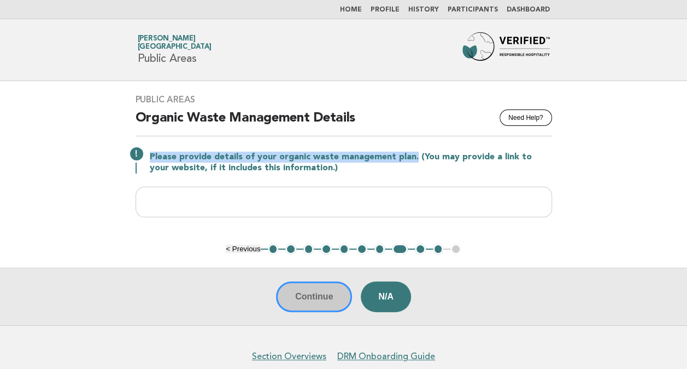
drag, startPoint x: 412, startPoint y: 158, endPoint x: 150, endPoint y: 155, distance: 262.5
click at [150, 155] on p "Please provide details of your organic waste management plan. (You may provide …" at bounding box center [351, 162] width 402 height 22
copy p "Please provide details of your organic waste management plan."
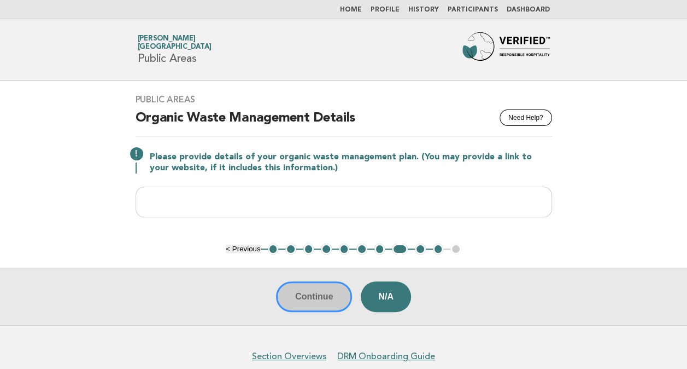
click at [357, 167] on p "Please provide details of your organic waste management plan. (You may provide …" at bounding box center [351, 162] width 402 height 22
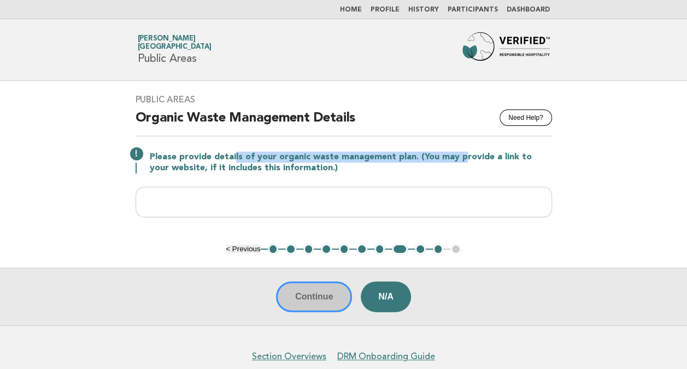
drag, startPoint x: 235, startPoint y: 152, endPoint x: 460, endPoint y: 159, distance: 225.4
click at [460, 159] on p "Please provide details of your organic waste management plan. (You may provide …" at bounding box center [351, 162] width 402 height 22
drag, startPoint x: 460, startPoint y: 159, endPoint x: 388, endPoint y: 157, distance: 72.2
click at [388, 157] on p "Please provide details of your organic waste management plan. (You may provide …" at bounding box center [351, 162] width 402 height 22
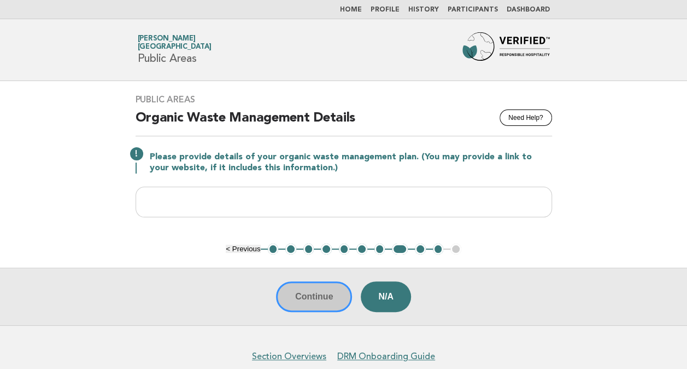
click at [396, 163] on p "Please provide details of your organic waste management plan. (You may provide …" at bounding box center [351, 162] width 402 height 22
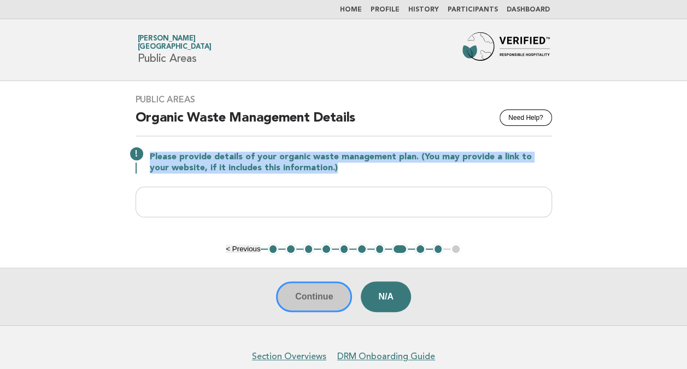
drag, startPoint x: 151, startPoint y: 155, endPoint x: 594, endPoint y: 180, distance: 443.6
click at [594, 180] on main "Public Areas Need Help? Organic Waste Management Details Please provide details…" at bounding box center [343, 203] width 687 height 244
click at [452, 172] on p "Please provide details of your organic waste management plan. (You may provide …" at bounding box center [351, 162] width 402 height 22
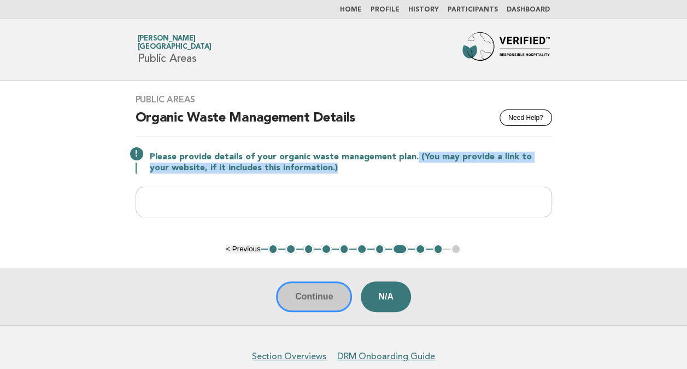
drag, startPoint x: 412, startPoint y: 156, endPoint x: 511, endPoint y: 172, distance: 99.7
click at [511, 172] on p "Please provide details of your organic waste management plan. (You may provide …" at bounding box center [351, 162] width 402 height 22
drag, startPoint x: 511, startPoint y: 172, endPoint x: 411, endPoint y: 164, distance: 100.4
click at [411, 164] on p "Please provide details of your organic waste management plan. (You may provide …" at bounding box center [351, 162] width 402 height 22
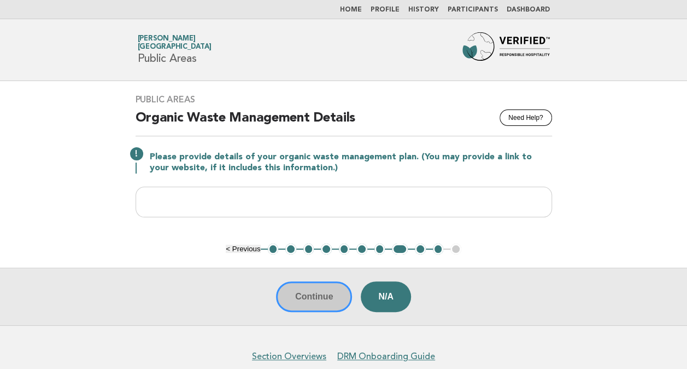
click at [210, 160] on p "Please provide details of your organic waste management plan. (You may provide …" at bounding box center [351, 162] width 402 height 22
drag, startPoint x: 204, startPoint y: 168, endPoint x: 263, endPoint y: 167, distance: 58.5
click at [263, 167] on p "Please provide details of your organic waste management plan. (You may provide …" at bounding box center [351, 162] width 402 height 22
drag, startPoint x: 263, startPoint y: 167, endPoint x: 179, endPoint y: 169, distance: 83.7
click at [184, 171] on p "Please provide details of your organic waste management plan. (You may provide …" at bounding box center [351, 162] width 402 height 22
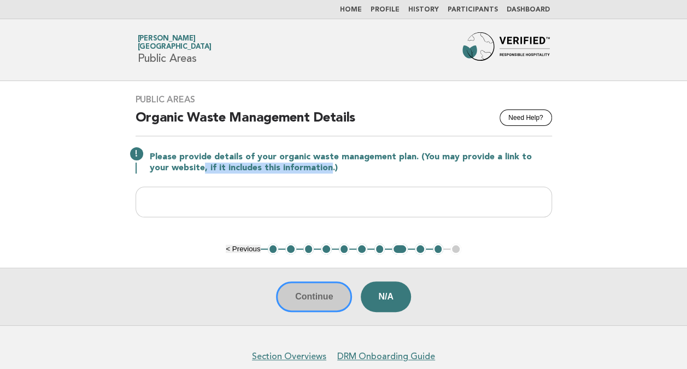
drag, startPoint x: 217, startPoint y: 162, endPoint x: 303, endPoint y: 163, distance: 86.4
click at [303, 163] on p "Please provide details of your organic waste management plan. (You may provide …" at bounding box center [351, 162] width 402 height 22
drag, startPoint x: 303, startPoint y: 163, endPoint x: 235, endPoint y: 161, distance: 68.4
click at [235, 161] on p "Please provide details of your organic waste management plan. (You may provide …" at bounding box center [351, 162] width 402 height 22
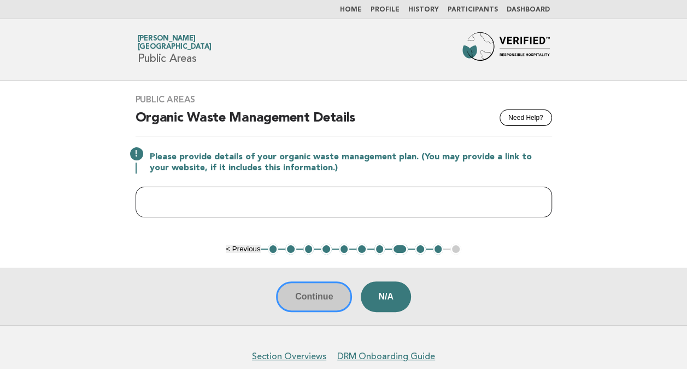
click at [357, 203] on input "text" at bounding box center [344, 201] width 417 height 31
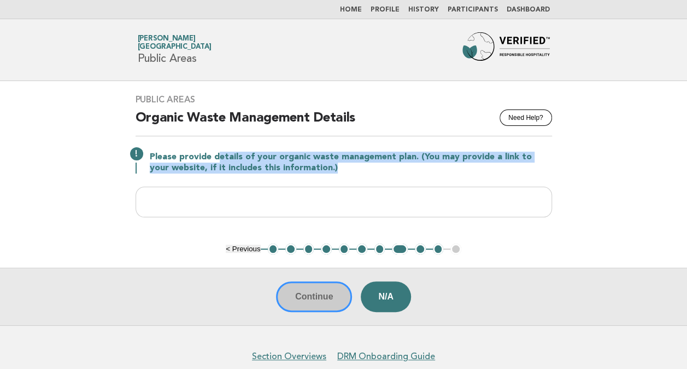
drag, startPoint x: 297, startPoint y: 153, endPoint x: 503, endPoint y: 163, distance: 205.8
click at [503, 163] on p "Please provide details of your organic waste management plan. (You may provide …" at bounding box center [351, 162] width 402 height 22
drag, startPoint x: 503, startPoint y: 163, endPoint x: 398, endPoint y: 171, distance: 105.3
click at [398, 171] on p "Please provide details of your organic waste management plan. (You may provide …" at bounding box center [351, 162] width 402 height 22
click at [378, 248] on button "7" at bounding box center [380, 248] width 11 height 11
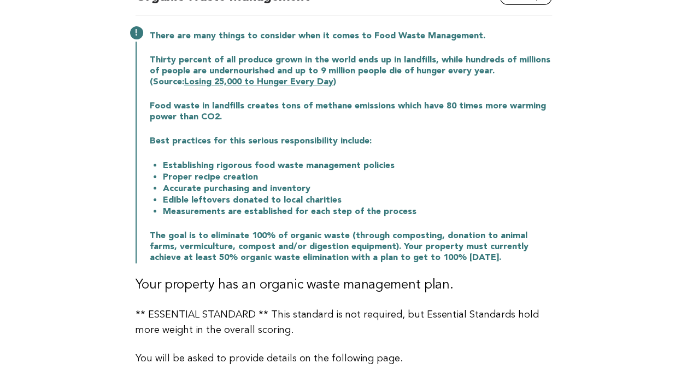
scroll to position [55, 0]
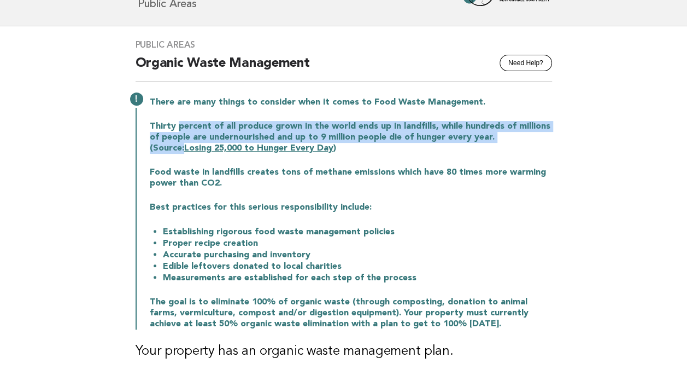
drag, startPoint x: 178, startPoint y: 126, endPoint x: 533, endPoint y: 134, distance: 354.4
click at [533, 134] on p "Thirty percent of all produce grown in the world ends up in landfills, while hu…" at bounding box center [351, 137] width 402 height 33
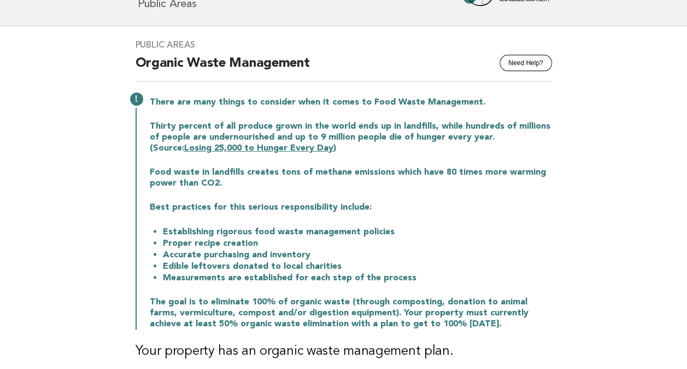
drag, startPoint x: 533, startPoint y: 134, endPoint x: 424, endPoint y: 184, distance: 119.4
click at [424, 184] on p "Food waste in landfills creates tons of methane emissions which have 80 times m…" at bounding box center [351, 178] width 402 height 22
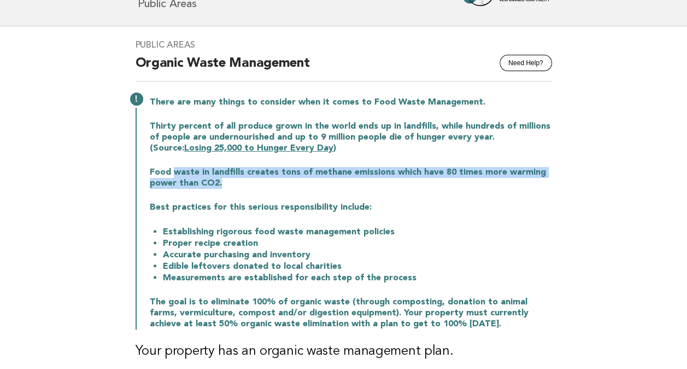
drag, startPoint x: 175, startPoint y: 171, endPoint x: 447, endPoint y: 188, distance: 272.8
click at [447, 188] on p "Food waste in landfills creates tons of methane emissions which have 80 times m…" at bounding box center [351, 178] width 402 height 22
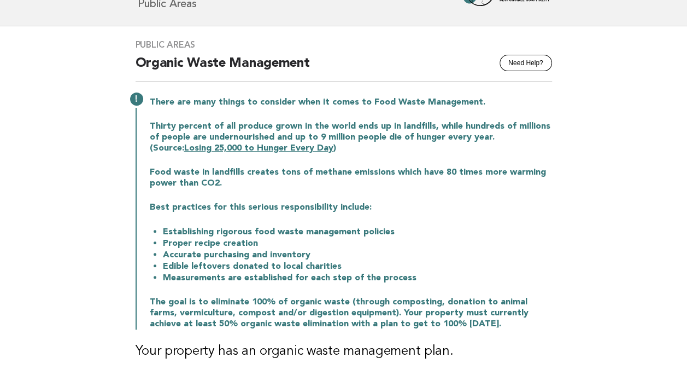
drag, startPoint x: 447, startPoint y: 188, endPoint x: 364, endPoint y: 252, distance: 105.2
click at [364, 252] on li "Accurate purchasing and inventory" at bounding box center [357, 254] width 389 height 11
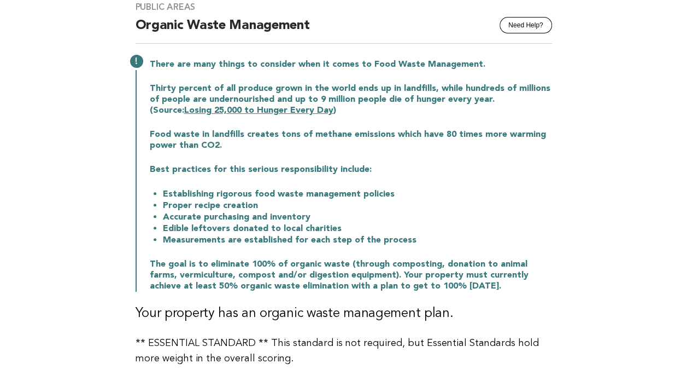
scroll to position [109, 0]
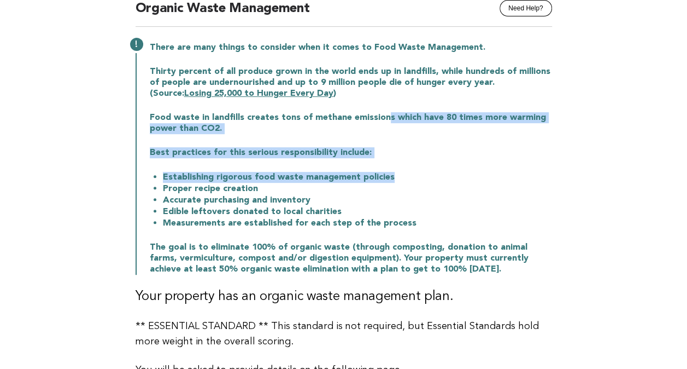
drag, startPoint x: 391, startPoint y: 110, endPoint x: 536, endPoint y: 171, distance: 156.9
click at [536, 171] on div "There are many things to consider when it comes to Food Waste Management. Thirt…" at bounding box center [344, 157] width 417 height 235
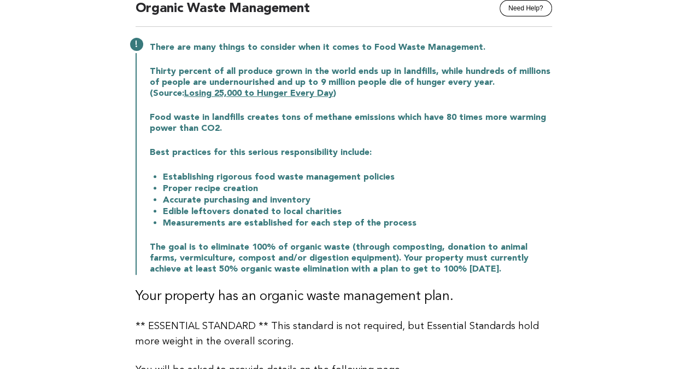
drag, startPoint x: 536, startPoint y: 171, endPoint x: 442, endPoint y: 248, distance: 121.6
click at [442, 248] on p "The goal is to eliminate 100% of organic waste (through composting, donation to…" at bounding box center [351, 258] width 402 height 33
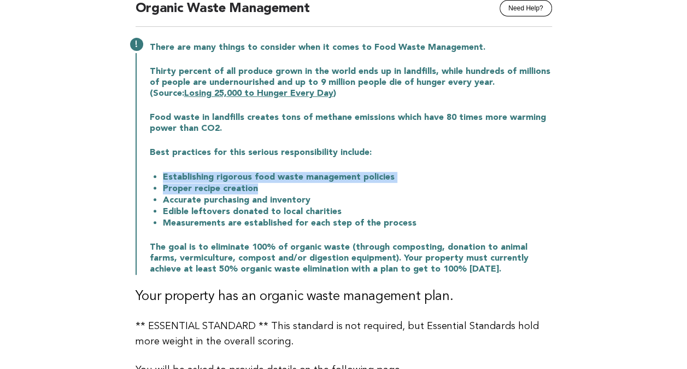
drag, startPoint x: 164, startPoint y: 176, endPoint x: 261, endPoint y: 185, distance: 97.8
click at [261, 185] on ul "Establishing rigorous food waste management policies Proper recipe creation Acc…" at bounding box center [351, 199] width 402 height 57
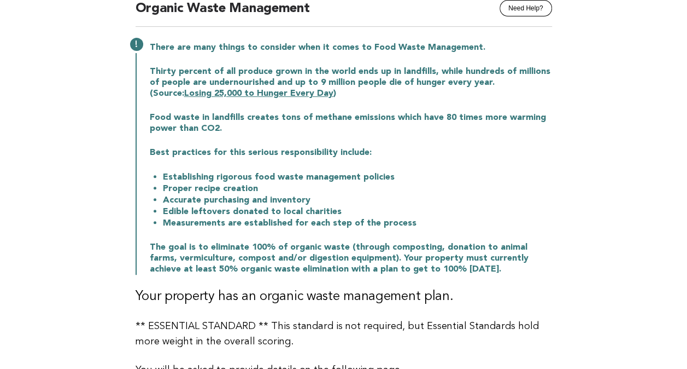
drag, startPoint x: 261, startPoint y: 185, endPoint x: 261, endPoint y: 220, distance: 35.0
click at [261, 220] on li "Measurements are established for each step of the process" at bounding box center [357, 222] width 389 height 11
drag, startPoint x: 189, startPoint y: 199, endPoint x: 313, endPoint y: 201, distance: 123.6
click at [313, 201] on li "Accurate purchasing and inventory" at bounding box center [357, 199] width 389 height 11
drag, startPoint x: 313, startPoint y: 201, endPoint x: 278, endPoint y: 215, distance: 38.0
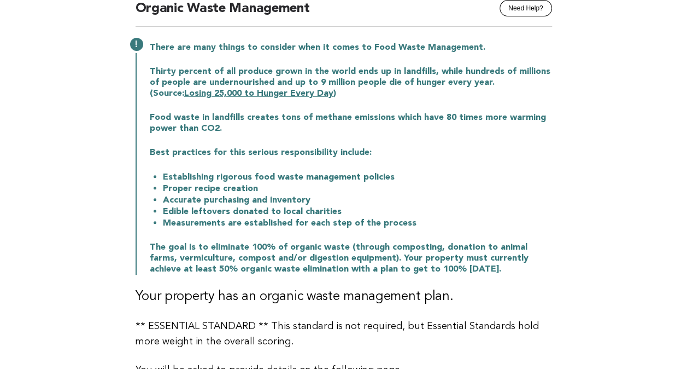
click at [278, 215] on li "Edible leftovers donated to local charities" at bounding box center [357, 211] width 389 height 11
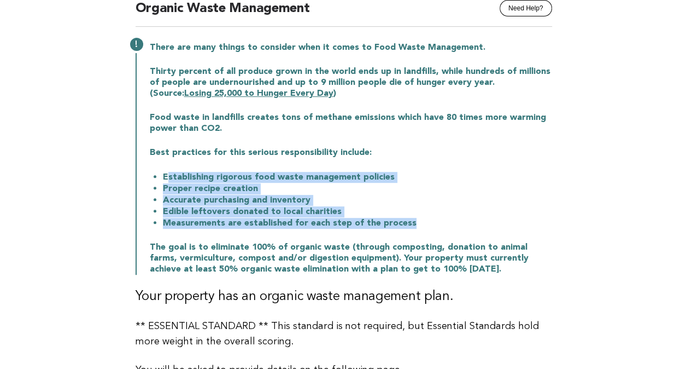
drag, startPoint x: 166, startPoint y: 178, endPoint x: 426, endPoint y: 222, distance: 264.0
click at [426, 222] on ul "Establishing rigorous food waste management policies Proper recipe creation Acc…" at bounding box center [351, 199] width 402 height 57
drag, startPoint x: 426, startPoint y: 222, endPoint x: 271, endPoint y: 214, distance: 156.0
click at [268, 212] on li "Edible leftovers donated to local charities" at bounding box center [357, 211] width 389 height 11
drag, startPoint x: 411, startPoint y: 227, endPoint x: 163, endPoint y: 176, distance: 253.0
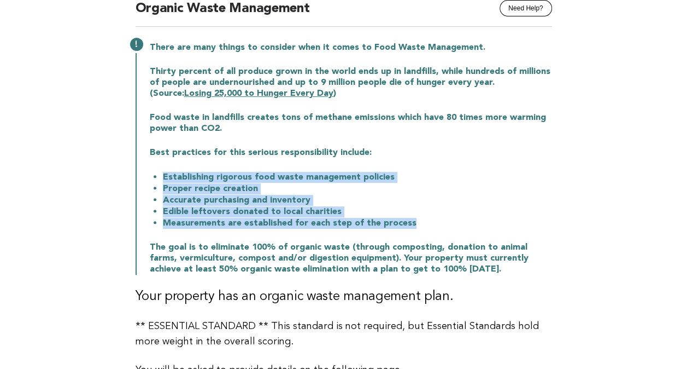
click at [163, 176] on ul "Establishing rigorous food waste management policies Proper recipe creation Acc…" at bounding box center [351, 199] width 402 height 57
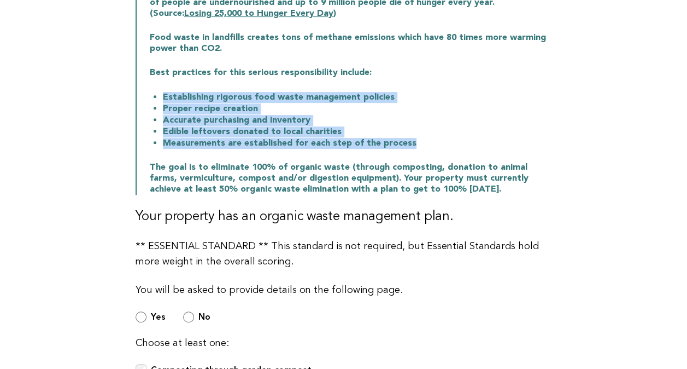
scroll to position [219, 0]
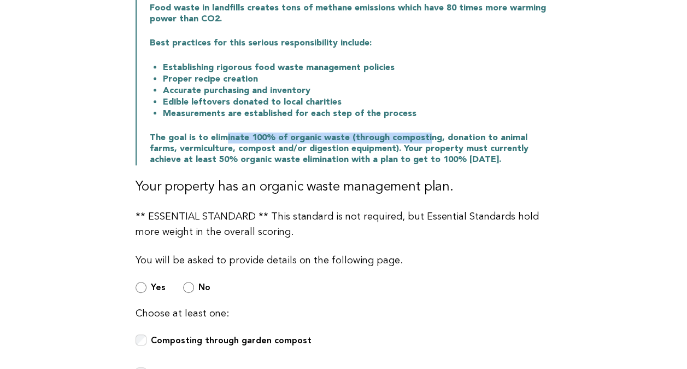
drag, startPoint x: 226, startPoint y: 136, endPoint x: 422, endPoint y: 137, distance: 195.8
click at [422, 137] on p "The goal is to eliminate 100% of organic waste (through composting, donation to…" at bounding box center [351, 148] width 402 height 33
drag, startPoint x: 422, startPoint y: 137, endPoint x: 383, endPoint y: 166, distance: 48.3
click at [383, 166] on div "Public Areas Need Help? Organic Waste Management There are many things to consi…" at bounding box center [343, 208] width 443 height 693
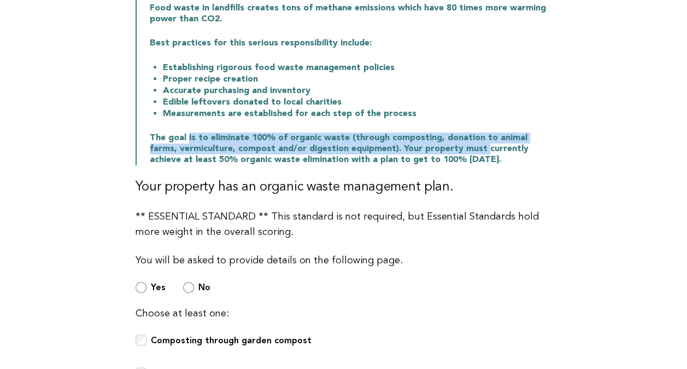
drag, startPoint x: 187, startPoint y: 137, endPoint x: 452, endPoint y: 144, distance: 264.8
click at [452, 144] on p "The goal is to eliminate 100% of organic waste (through composting, donation to…" at bounding box center [351, 148] width 402 height 33
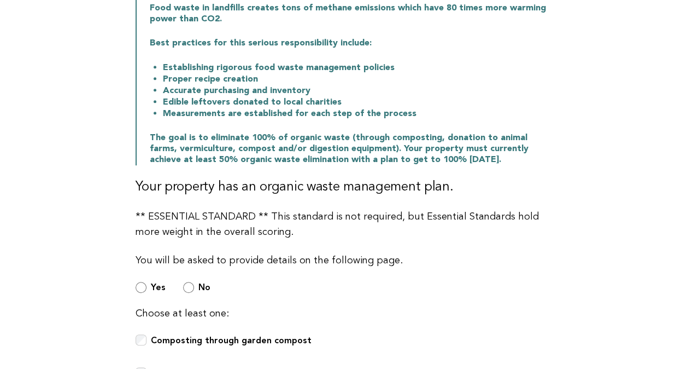
drag, startPoint x: 452, startPoint y: 144, endPoint x: 523, endPoint y: 159, distance: 73.0
click at [523, 159] on p "The goal is to eliminate 100% of organic waste (through composting, donation to…" at bounding box center [351, 148] width 402 height 33
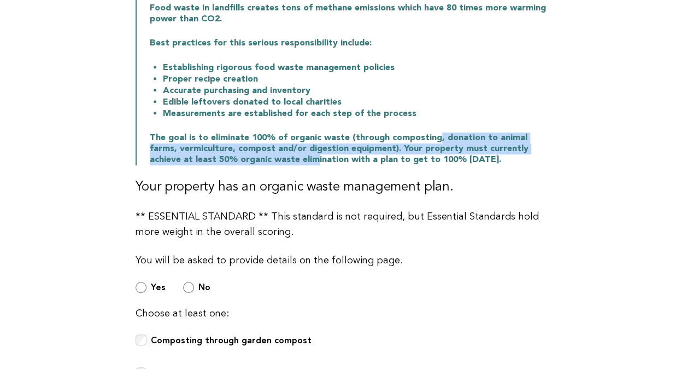
drag, startPoint x: 430, startPoint y: 140, endPoint x: 271, endPoint y: 159, distance: 160.3
click at [271, 159] on p "The goal is to eliminate 100% of organic waste (through composting, donation to…" at bounding box center [351, 148] width 402 height 33
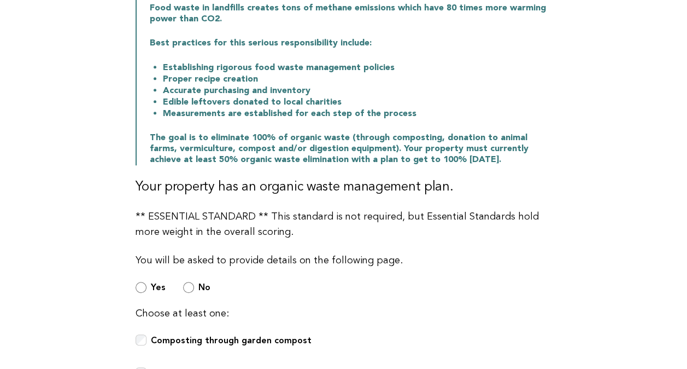
drag, startPoint x: 271, startPoint y: 159, endPoint x: 283, endPoint y: 188, distance: 31.6
click at [283, 188] on h3 "Your property has an organic waste management plan." at bounding box center [344, 186] width 417 height 17
drag, startPoint x: 206, startPoint y: 151, endPoint x: 490, endPoint y: 163, distance: 284.0
click at [490, 163] on p "The goal is to eliminate 100% of organic waste (through composting, donation to…" at bounding box center [351, 148] width 402 height 33
drag, startPoint x: 490, startPoint y: 163, endPoint x: 461, endPoint y: 198, distance: 45.9
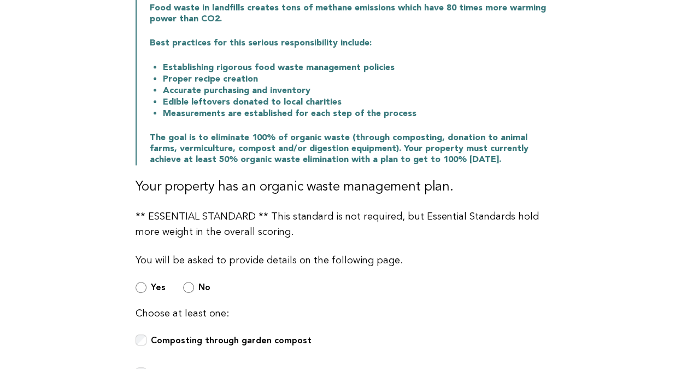
click at [461, 198] on div "Public Areas Need Help? Organic Waste Management There are many things to consi…" at bounding box center [343, 208] width 443 height 693
drag, startPoint x: 277, startPoint y: 163, endPoint x: 465, endPoint y: 162, distance: 188.1
click at [465, 162] on p "The goal is to eliminate 100% of organic waste (through composting, donation to…" at bounding box center [351, 148] width 402 height 33
drag, startPoint x: 465, startPoint y: 162, endPoint x: 452, endPoint y: 202, distance: 42.5
click at [452, 202] on div "Public Areas Need Help? Organic Waste Management There are many things to consi…" at bounding box center [343, 208] width 443 height 693
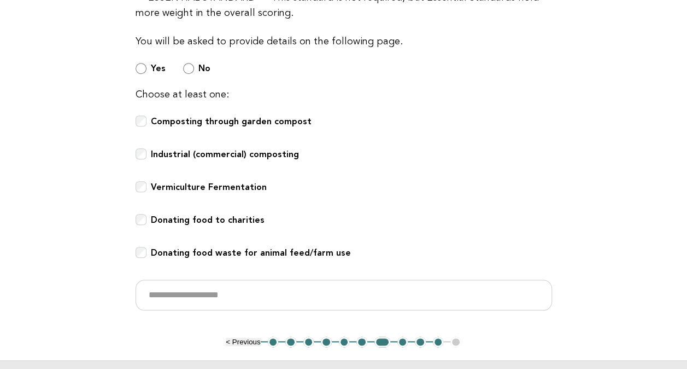
scroll to position [492, 0]
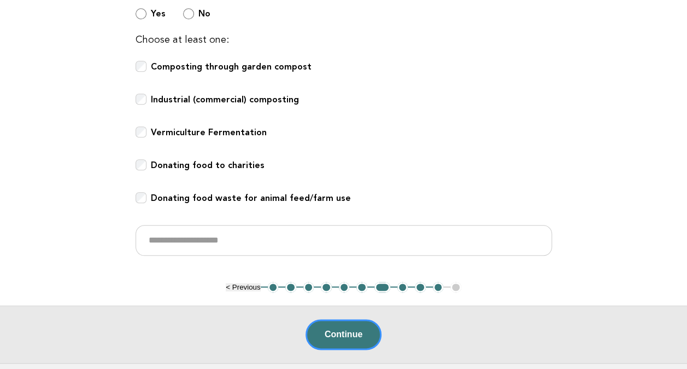
click at [208, 166] on b "Donating food to charities" at bounding box center [208, 165] width 114 height 10
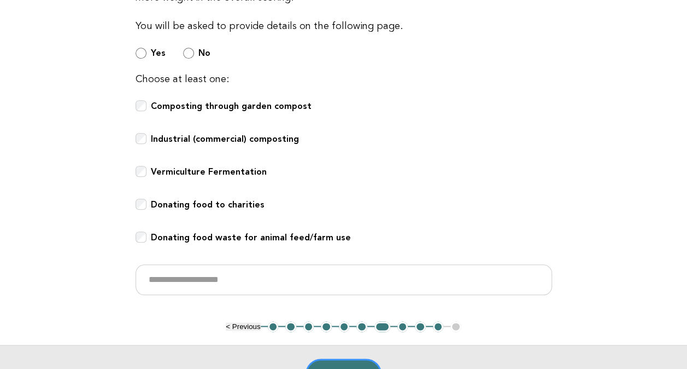
scroll to position [437, 0]
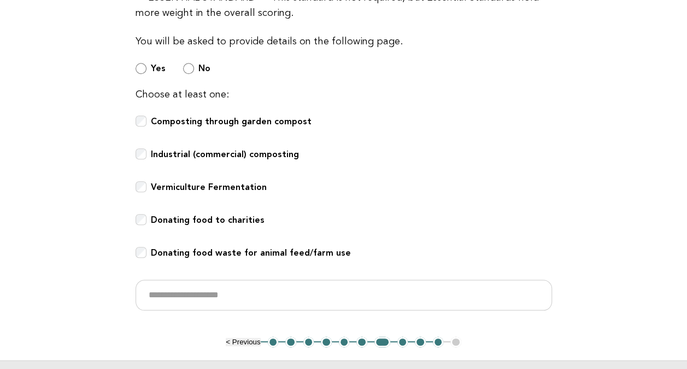
click at [244, 221] on b "Donating food to charities" at bounding box center [208, 219] width 114 height 10
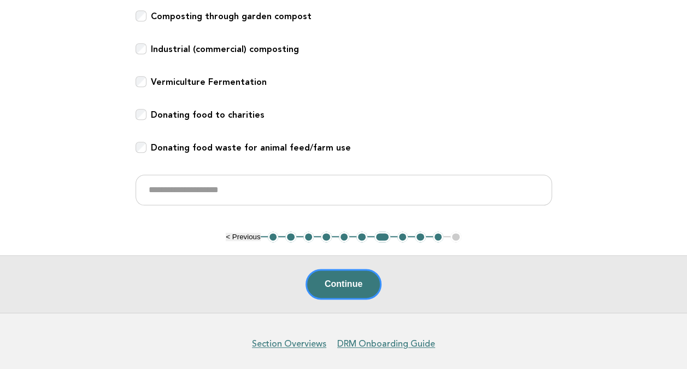
scroll to position [547, 0]
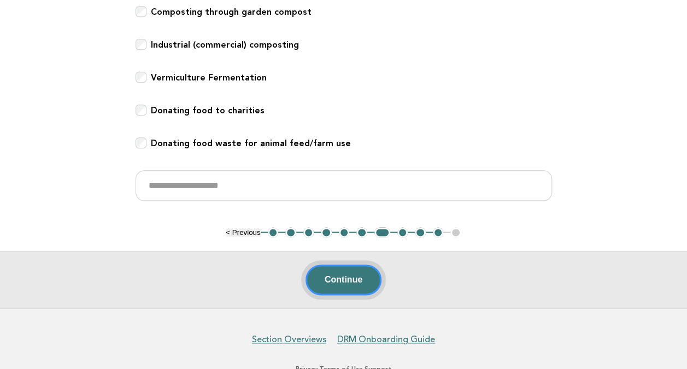
click at [352, 279] on button "Continue" at bounding box center [344, 279] width 76 height 31
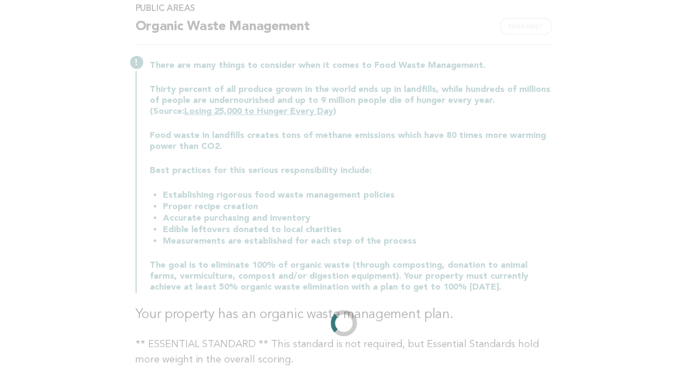
scroll to position [219, 0]
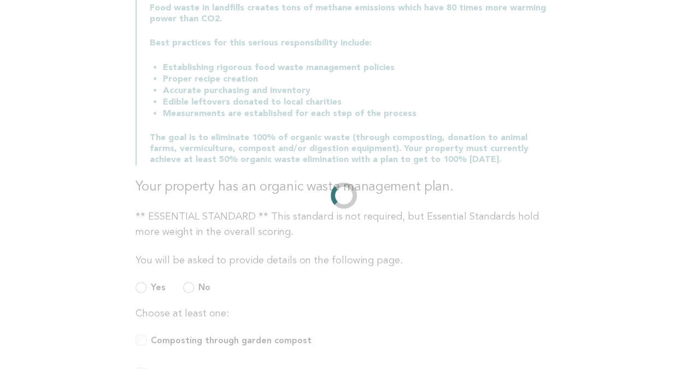
click at [475, 222] on p "** ESSENTIAL STANDARD ** This standard is not required, but Essential Standards…" at bounding box center [344, 224] width 417 height 31
click at [277, 185] on h3 "Your property has an organic waste management plan." at bounding box center [344, 186] width 417 height 17
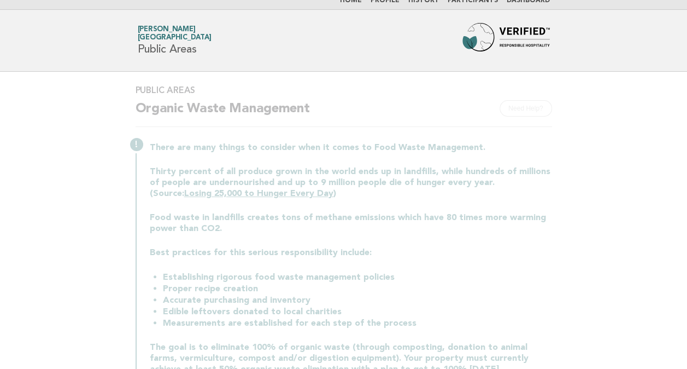
scroll to position [0, 0]
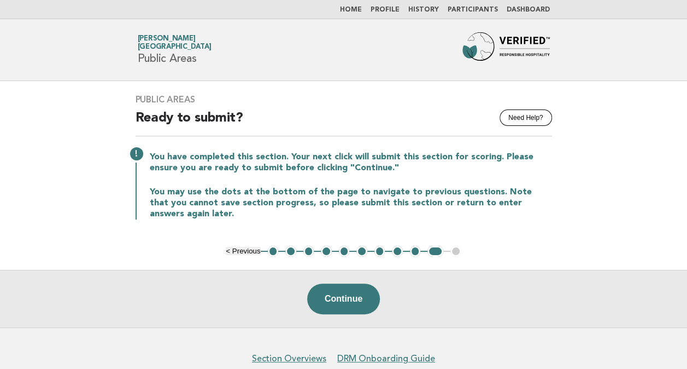
click at [274, 249] on button "1" at bounding box center [273, 251] width 11 height 11
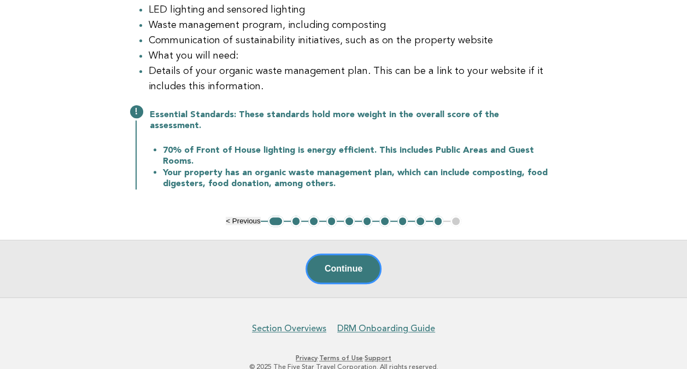
scroll to position [219, 0]
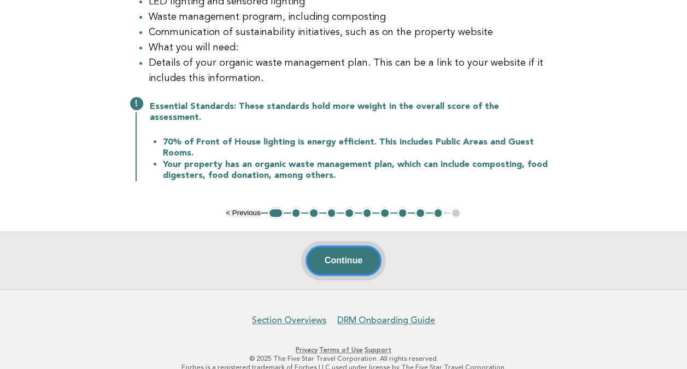
click at [349, 258] on button "Continue" at bounding box center [344, 260] width 76 height 31
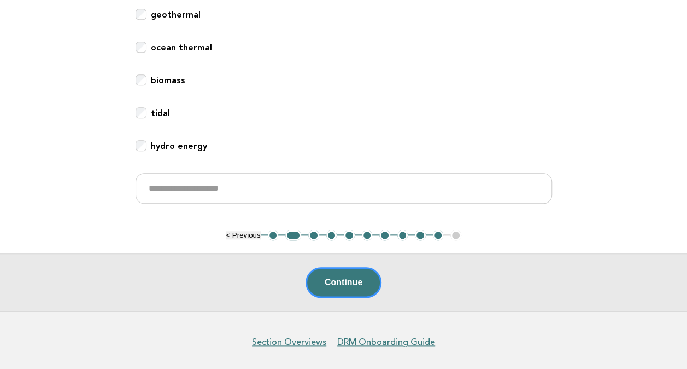
scroll to position [492, 0]
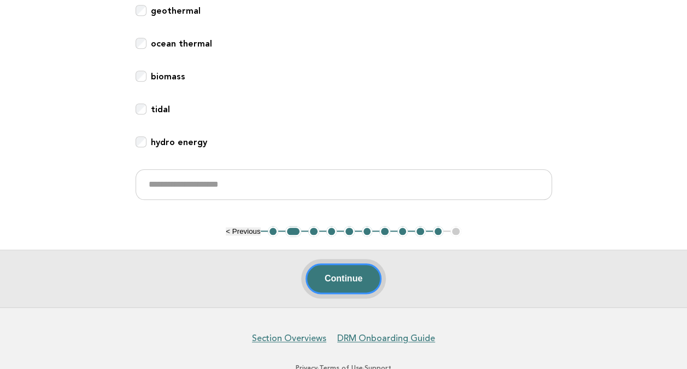
click at [346, 270] on button "Continue" at bounding box center [344, 278] width 76 height 31
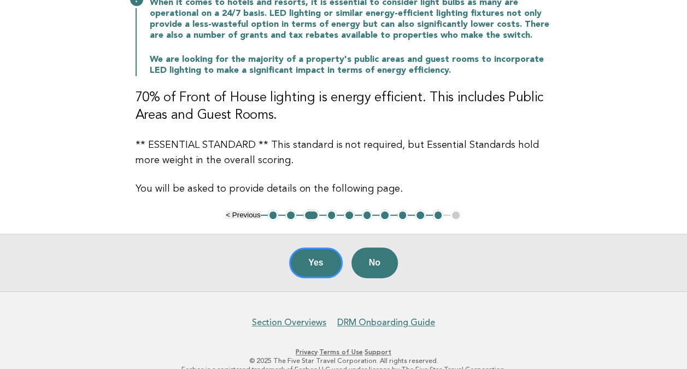
scroll to position [171, 0]
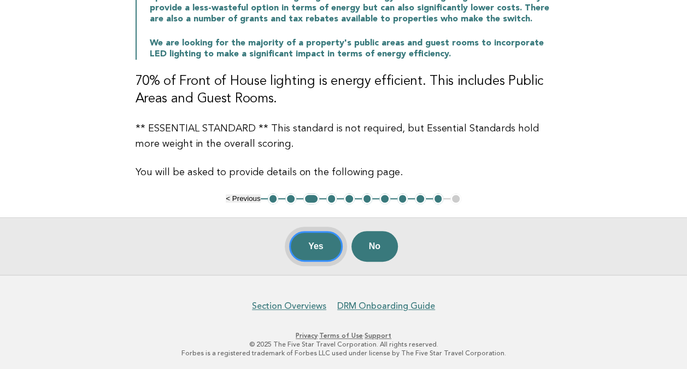
click at [311, 238] on button "Yes" at bounding box center [316, 246] width 54 height 31
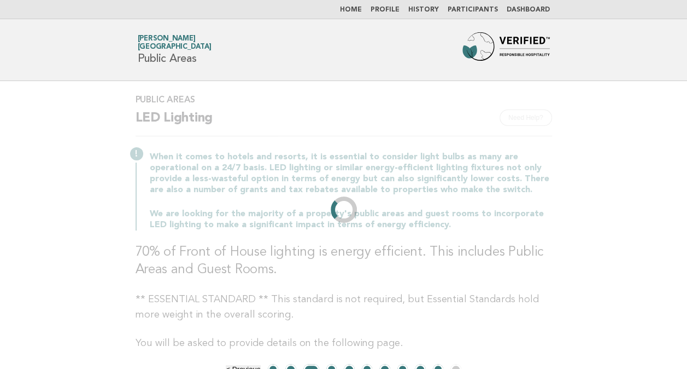
scroll to position [0, 0]
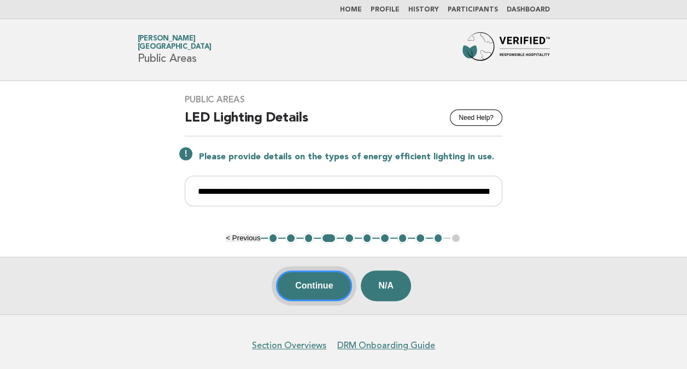
click at [306, 285] on button "Continue" at bounding box center [314, 285] width 76 height 31
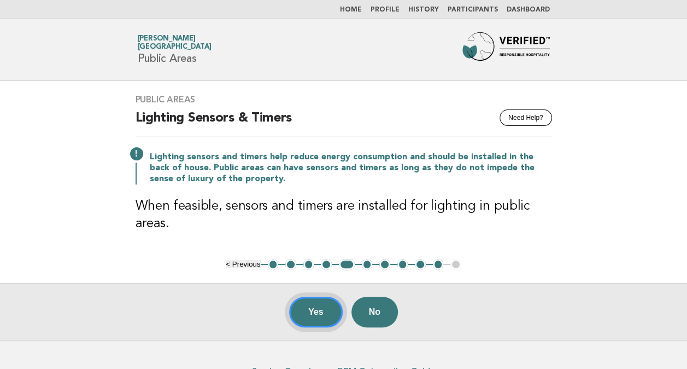
click at [309, 313] on button "Yes" at bounding box center [316, 311] width 54 height 31
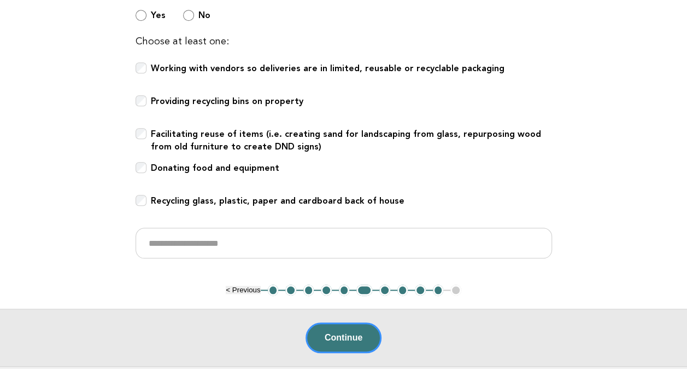
scroll to position [328, 0]
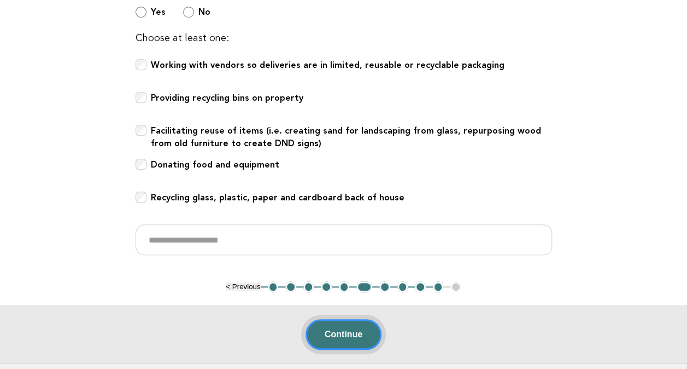
click at [340, 331] on button "Continue" at bounding box center [344, 334] width 76 height 31
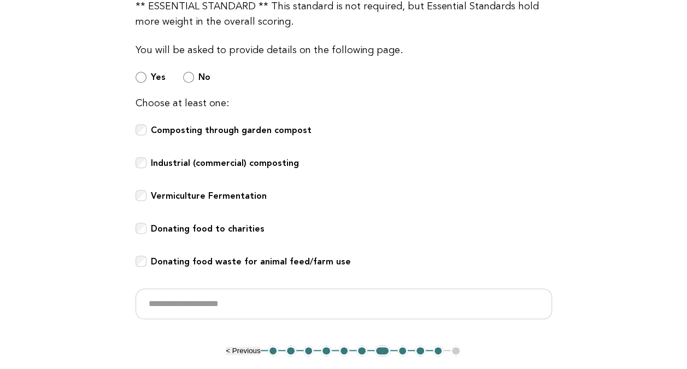
scroll to position [492, 0]
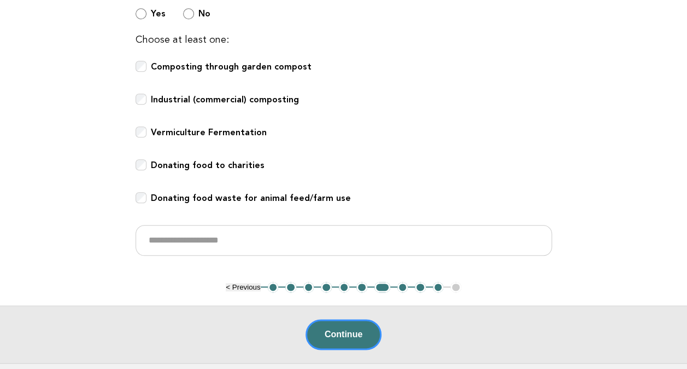
click at [167, 163] on b "Donating food to charities" at bounding box center [208, 165] width 114 height 10
click at [261, 241] on input "text" at bounding box center [344, 240] width 417 height 31
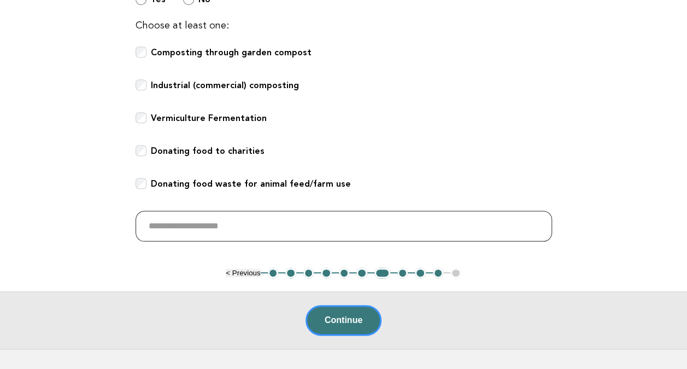
scroll to position [581, 0]
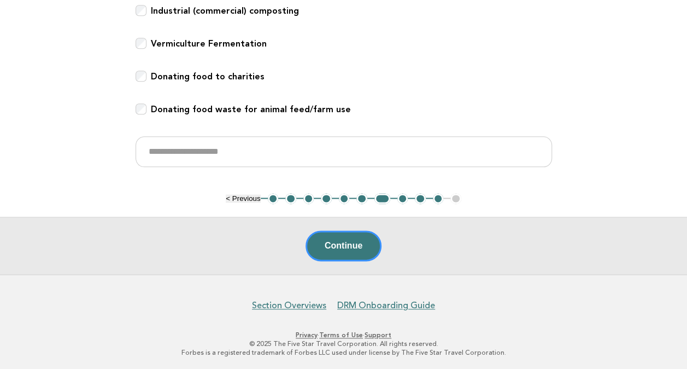
drag, startPoint x: 350, startPoint y: 248, endPoint x: 338, endPoint y: 225, distance: 25.4
click at [350, 248] on button "Continue" at bounding box center [344, 245] width 76 height 31
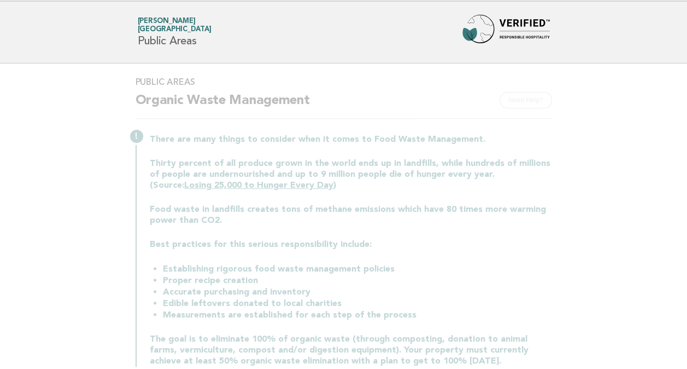
scroll to position [0, 0]
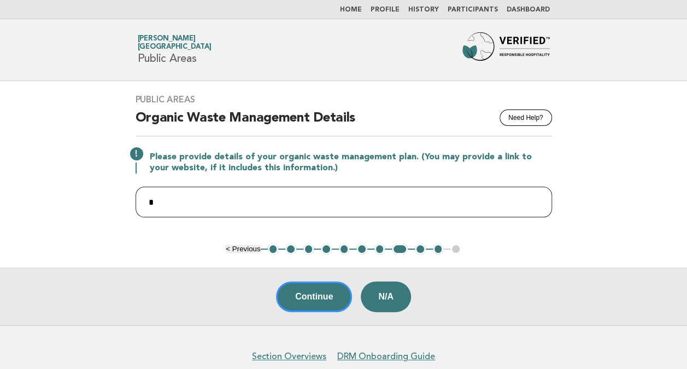
click at [364, 196] on input "*" at bounding box center [344, 201] width 417 height 31
click at [148, 199] on input "**********" at bounding box center [344, 201] width 417 height 31
click at [335, 198] on input "**********" at bounding box center [344, 201] width 417 height 31
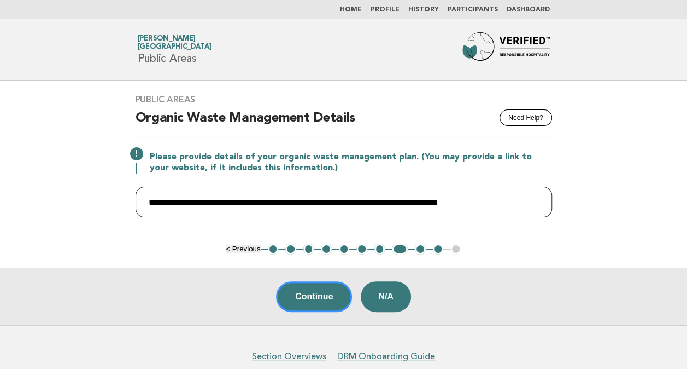
click at [446, 201] on input "**********" at bounding box center [344, 201] width 417 height 31
click at [271, 203] on input "**********" at bounding box center [344, 201] width 417 height 31
click at [170, 201] on input "**********" at bounding box center [344, 201] width 417 height 31
click at [241, 203] on input "**********" at bounding box center [344, 201] width 417 height 31
drag, startPoint x: 173, startPoint y: 200, endPoint x: 101, endPoint y: 194, distance: 72.4
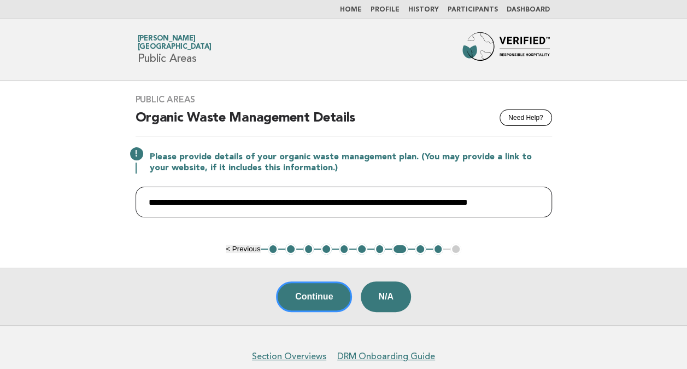
click at [101, 194] on main "**********" at bounding box center [343, 203] width 687 height 244
click at [288, 201] on input "**********" at bounding box center [344, 201] width 417 height 31
drag, startPoint x: 221, startPoint y: 200, endPoint x: 359, endPoint y: 201, distance: 137.8
click at [359, 201] on input "**********" at bounding box center [344, 201] width 417 height 31
click at [432, 202] on input "**********" at bounding box center [344, 201] width 417 height 31
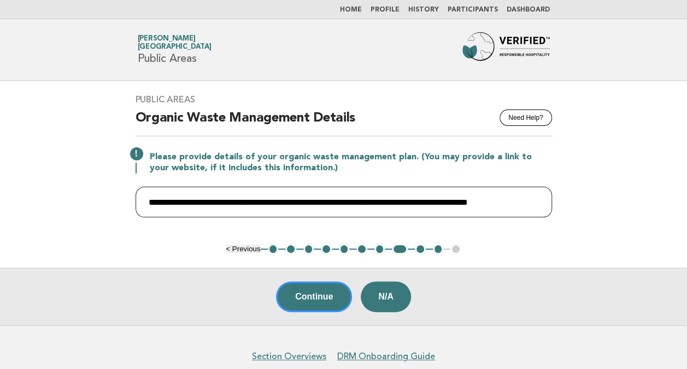
drag, startPoint x: 362, startPoint y: 200, endPoint x: 437, endPoint y: 202, distance: 74.9
click at [437, 201] on input "**********" at bounding box center [344, 201] width 417 height 31
click at [211, 201] on input "**********" at bounding box center [344, 201] width 417 height 31
click at [177, 201] on input "**********" at bounding box center [344, 201] width 417 height 31
click at [235, 199] on input "**********" at bounding box center [344, 201] width 417 height 31
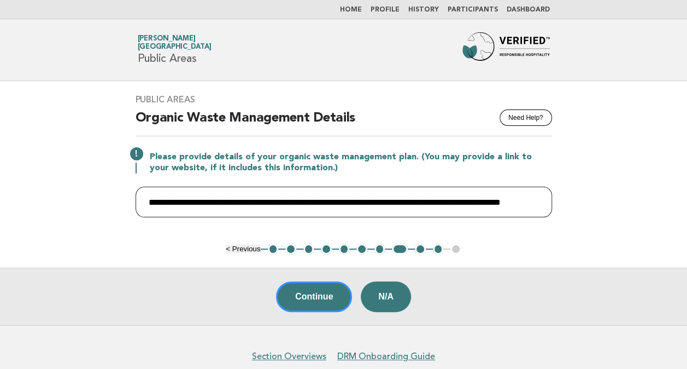
click at [206, 202] on input "**********" at bounding box center [344, 201] width 417 height 31
click at [217, 199] on input "**********" at bounding box center [344, 201] width 417 height 31
click at [186, 202] on input "**********" at bounding box center [344, 201] width 417 height 31
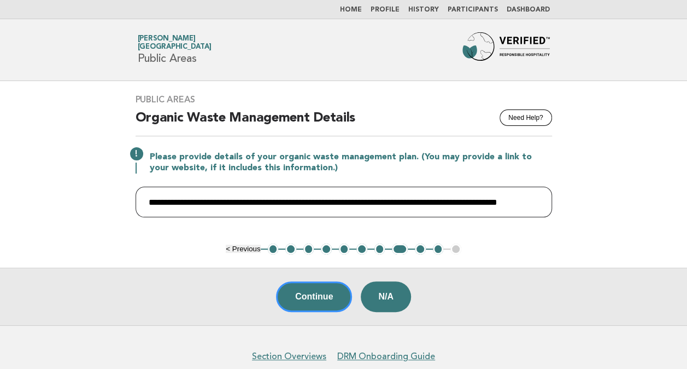
click at [237, 203] on input "**********" at bounding box center [344, 201] width 417 height 31
click at [198, 204] on input "**********" at bounding box center [344, 201] width 417 height 31
drag, startPoint x: 172, startPoint y: 201, endPoint x: 232, endPoint y: 198, distance: 60.8
click at [232, 198] on input "**********" at bounding box center [344, 201] width 417 height 31
paste input "text"
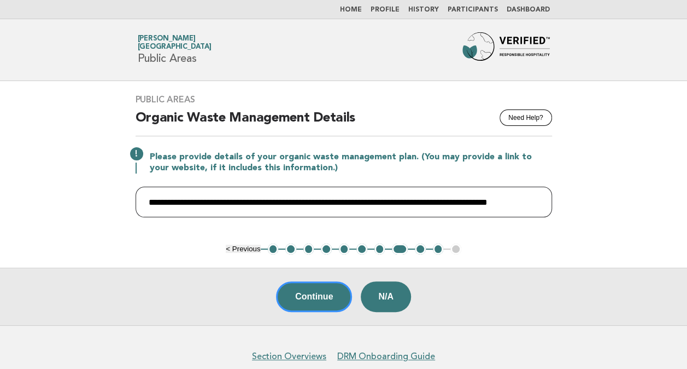
drag, startPoint x: 168, startPoint y: 202, endPoint x: 172, endPoint y: 211, distance: 9.9
click at [168, 203] on input "**********" at bounding box center [344, 201] width 417 height 31
click at [341, 200] on input "**********" at bounding box center [344, 201] width 417 height 31
drag, startPoint x: 537, startPoint y: 201, endPoint x: 452, endPoint y: 192, distance: 86.3
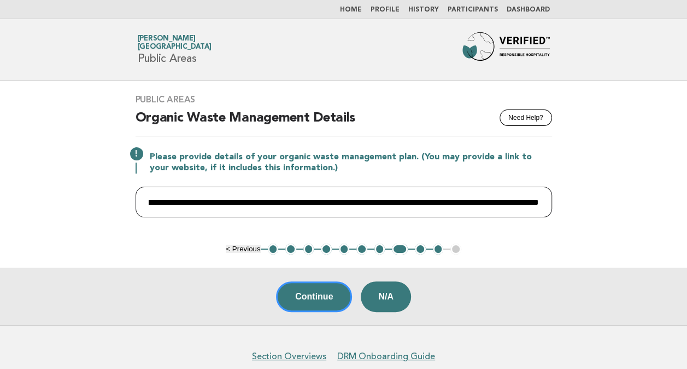
click at [452, 192] on input "**********" at bounding box center [344, 201] width 417 height 31
click at [255, 197] on input "**********" at bounding box center [344, 201] width 417 height 31
click at [276, 200] on input "**********" at bounding box center [344, 201] width 417 height 31
click at [261, 202] on input "**********" at bounding box center [344, 201] width 417 height 31
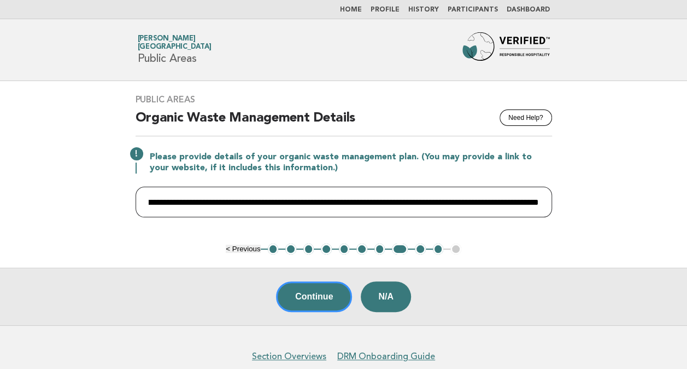
drag, startPoint x: 311, startPoint y: 202, endPoint x: 397, endPoint y: 199, distance: 85.9
click at [397, 199] on input "**********" at bounding box center [344, 201] width 417 height 31
drag, startPoint x: 383, startPoint y: 200, endPoint x: 457, endPoint y: 200, distance: 74.4
click at [457, 200] on input "**********" at bounding box center [344, 201] width 417 height 31
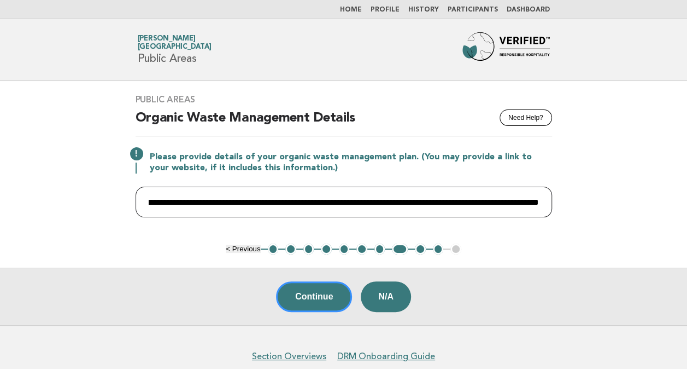
click at [457, 207] on input "**********" at bounding box center [344, 201] width 417 height 31
click at [449, 201] on input "**********" at bounding box center [344, 201] width 417 height 31
drag, startPoint x: 436, startPoint y: 203, endPoint x: -2, endPoint y: 184, distance: 438.4
click at [0, 184] on html "**********" at bounding box center [343, 210] width 687 height 421
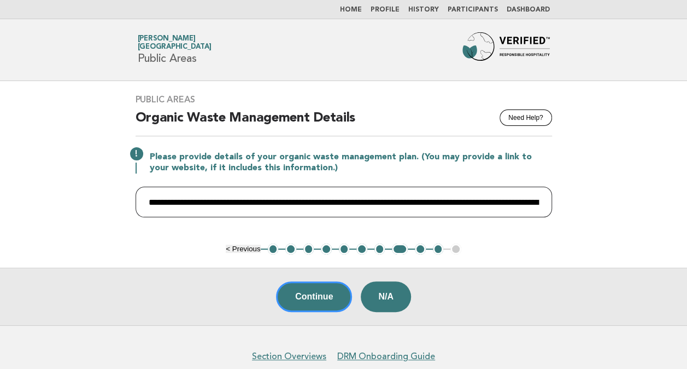
click at [209, 206] on input "**********" at bounding box center [344, 201] width 417 height 31
drag, startPoint x: 172, startPoint y: 201, endPoint x: 243, endPoint y: 201, distance: 71.1
click at [243, 201] on input "**********" at bounding box center [344, 201] width 417 height 31
click at [179, 201] on input "**********" at bounding box center [344, 201] width 417 height 31
drag, startPoint x: 168, startPoint y: 201, endPoint x: 278, endPoint y: 201, distance: 109.4
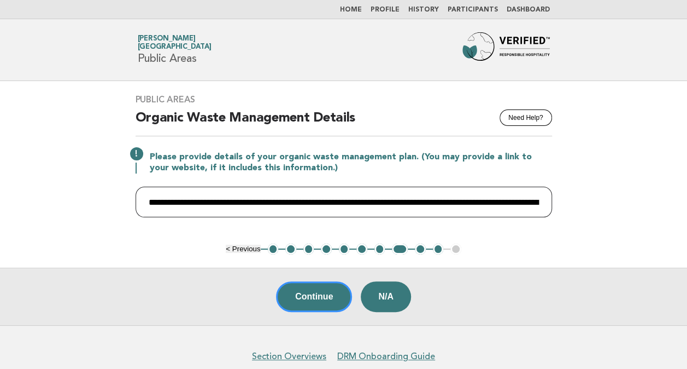
click at [278, 201] on input "**********" at bounding box center [344, 201] width 417 height 31
click at [330, 204] on input "**********" at bounding box center [344, 201] width 417 height 31
click at [236, 202] on input "**********" at bounding box center [344, 201] width 417 height 31
click at [350, 198] on input "**********" at bounding box center [344, 201] width 417 height 31
drag, startPoint x: 245, startPoint y: 203, endPoint x: 352, endPoint y: 198, distance: 107.3
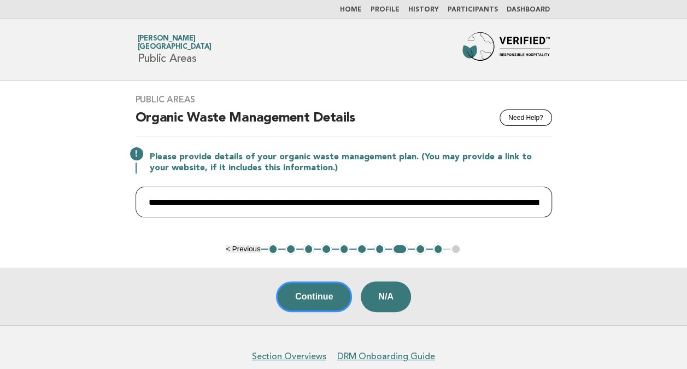
click at [352, 198] on input "**********" at bounding box center [344, 201] width 417 height 31
click at [269, 201] on input "**********" at bounding box center [344, 201] width 417 height 31
click at [265, 201] on input "**********" at bounding box center [344, 201] width 417 height 31
drag, startPoint x: 274, startPoint y: 197, endPoint x: 419, endPoint y: 199, distance: 144.9
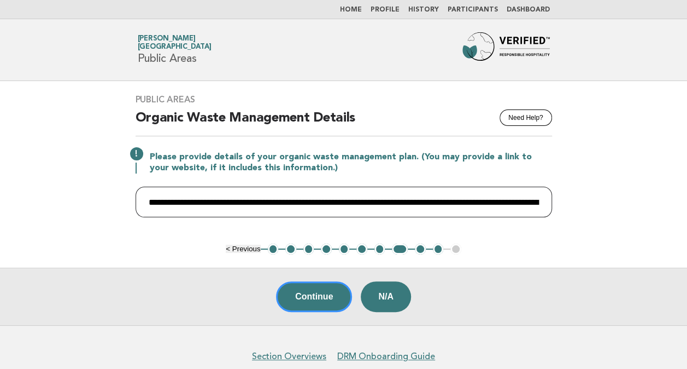
click at [419, 199] on input "**********" at bounding box center [344, 201] width 417 height 31
drag, startPoint x: 395, startPoint y: 203, endPoint x: 388, endPoint y: 204, distance: 6.6
click at [395, 203] on input "**********" at bounding box center [344, 201] width 417 height 31
drag, startPoint x: 396, startPoint y: 199, endPoint x: 560, endPoint y: 199, distance: 164.6
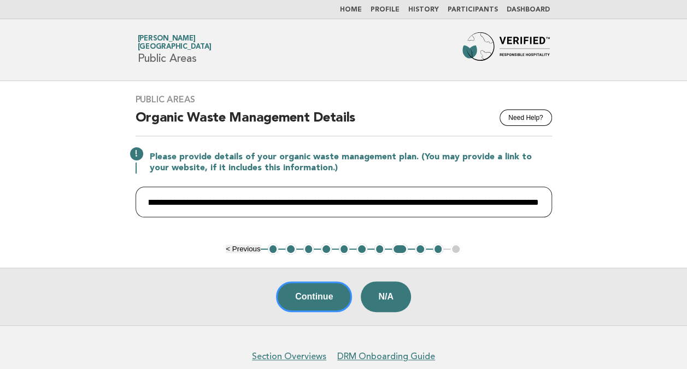
click at [560, 199] on div "**********" at bounding box center [343, 162] width 443 height 162
click at [322, 204] on input "**********" at bounding box center [344, 201] width 417 height 31
drag, startPoint x: 223, startPoint y: 199, endPoint x: -2, endPoint y: 191, distance: 224.9
click at [0, 191] on html "**********" at bounding box center [343, 210] width 687 height 421
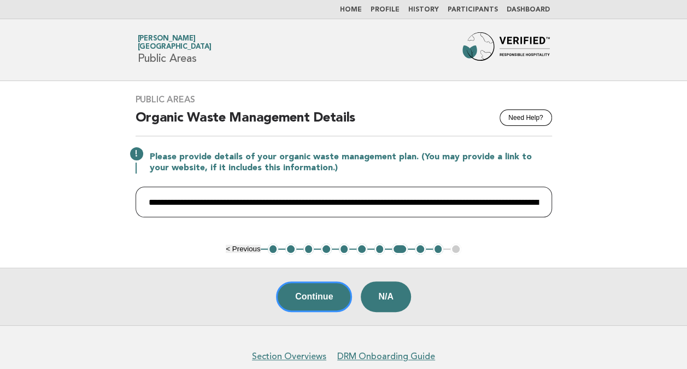
click at [208, 205] on input "**********" at bounding box center [344, 201] width 417 height 31
drag, startPoint x: 512, startPoint y: 200, endPoint x: 529, endPoint y: 199, distance: 17.5
click at [529, 199] on input "**********" at bounding box center [344, 201] width 417 height 31
click at [533, 202] on input "**********" at bounding box center [344, 201] width 417 height 31
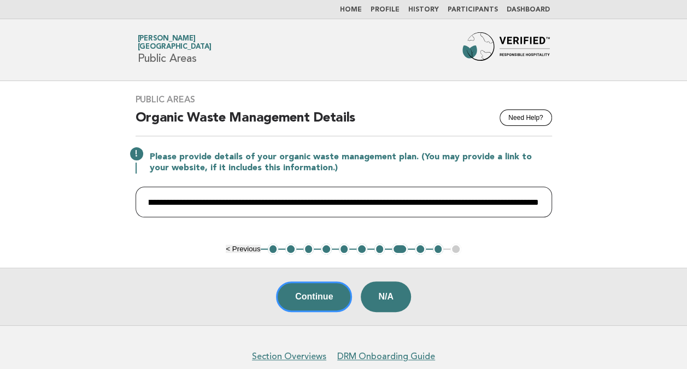
click at [496, 200] on input "**********" at bounding box center [344, 201] width 417 height 31
drag, startPoint x: 534, startPoint y: 203, endPoint x: 542, endPoint y: 201, distance: 8.5
click at [542, 201] on input "**********" at bounding box center [344, 201] width 417 height 31
click at [519, 201] on input "**********" at bounding box center [344, 201] width 417 height 31
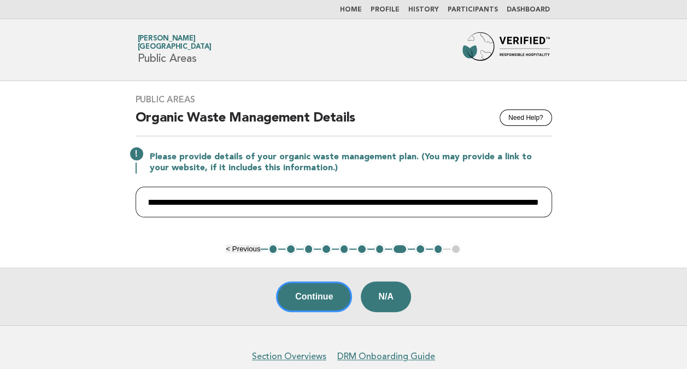
drag, startPoint x: 522, startPoint y: 203, endPoint x: 568, endPoint y: 202, distance: 46.5
click at [568, 202] on main "**********" at bounding box center [343, 203] width 687 height 244
click at [530, 198] on input "**********" at bounding box center [344, 201] width 417 height 31
click at [536, 199] on input "**********" at bounding box center [344, 201] width 417 height 31
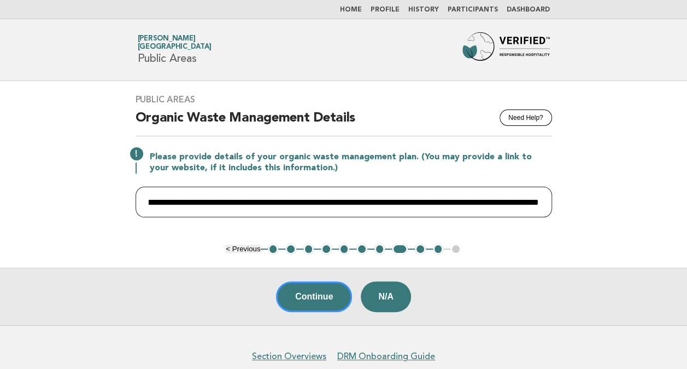
drag, startPoint x: 472, startPoint y: 200, endPoint x: 423, endPoint y: 201, distance: 49.2
click at [423, 201] on input "**********" at bounding box center [344, 201] width 417 height 31
click at [452, 199] on input "**********" at bounding box center [344, 201] width 417 height 31
click at [479, 200] on input "**********" at bounding box center [344, 201] width 417 height 31
click at [442, 202] on input "**********" at bounding box center [344, 201] width 417 height 31
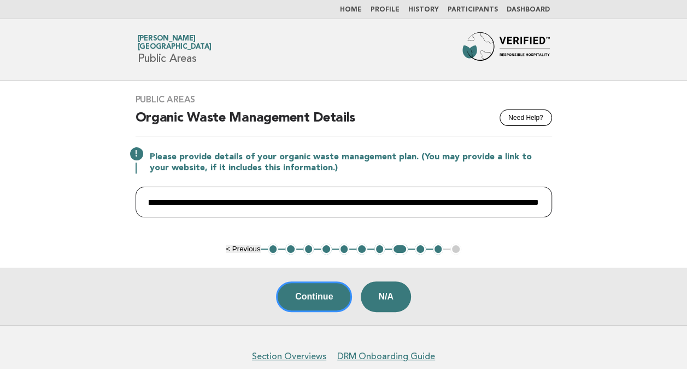
click at [442, 202] on input "**********" at bounding box center [344, 201] width 417 height 31
click at [491, 199] on input "**********" at bounding box center [344, 201] width 417 height 31
drag, startPoint x: 525, startPoint y: 202, endPoint x: 575, endPoint y: 207, distance: 50.1
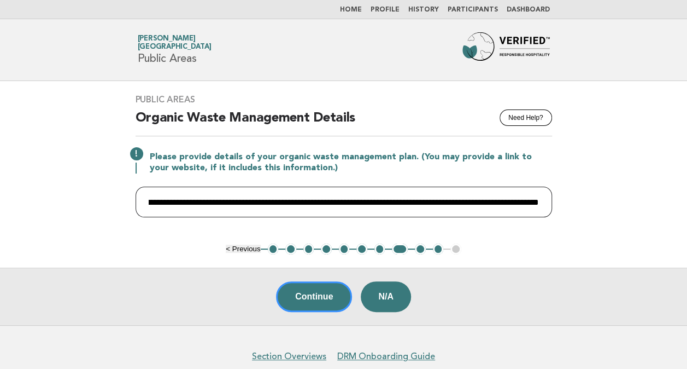
click at [575, 207] on main "**********" at bounding box center [343, 203] width 687 height 244
click at [504, 198] on input "**********" at bounding box center [344, 201] width 417 height 31
click at [493, 201] on input "**********" at bounding box center [344, 201] width 417 height 31
drag, startPoint x: 511, startPoint y: 202, endPoint x: 607, endPoint y: 201, distance: 96.2
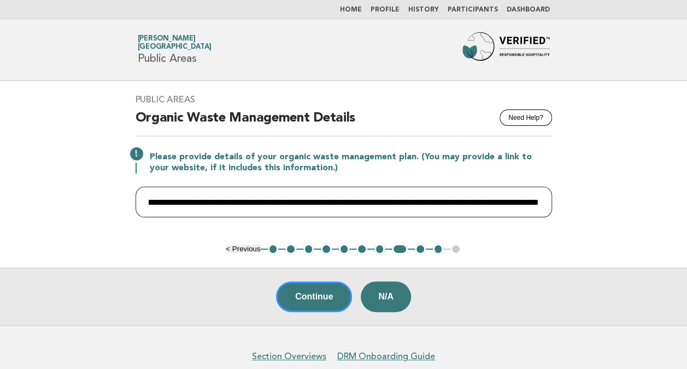
click at [607, 201] on main "**********" at bounding box center [343, 203] width 687 height 244
click at [494, 198] on input "**********" at bounding box center [344, 201] width 417 height 31
click at [534, 199] on input "**********" at bounding box center [344, 201] width 417 height 31
drag, startPoint x: 430, startPoint y: 202, endPoint x: 478, endPoint y: 198, distance: 48.3
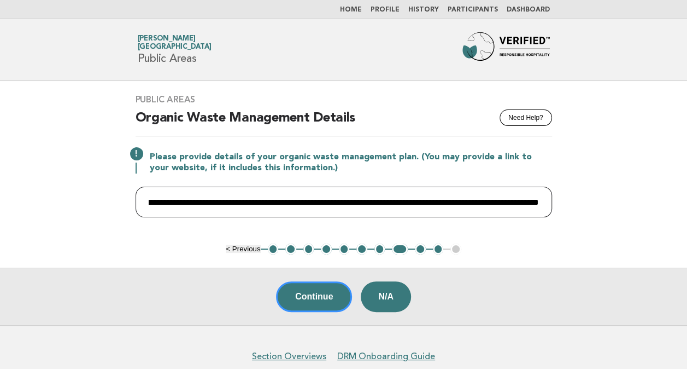
click at [478, 198] on input "**********" at bounding box center [344, 201] width 417 height 31
click at [479, 203] on input "**********" at bounding box center [344, 201] width 417 height 31
click at [419, 200] on input "**********" at bounding box center [344, 201] width 417 height 31
click at [434, 198] on input "**********" at bounding box center [344, 201] width 417 height 31
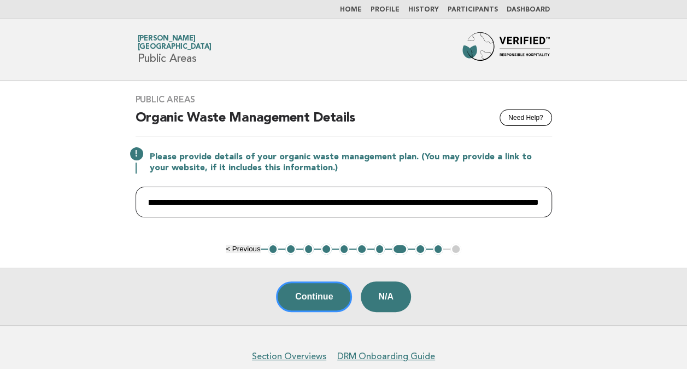
click at [517, 201] on input "**********" at bounding box center [344, 201] width 417 height 31
drag, startPoint x: 515, startPoint y: 201, endPoint x: 565, endPoint y: 199, distance: 50.3
click at [565, 199] on main "**********" at bounding box center [343, 203] width 687 height 244
click at [488, 200] on input "**********" at bounding box center [344, 201] width 417 height 31
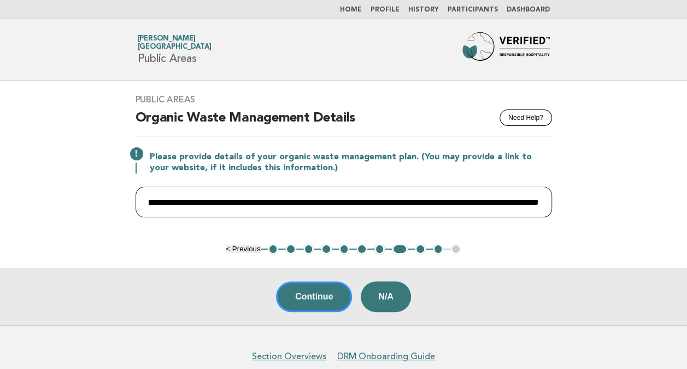
click at [418, 199] on input "**********" at bounding box center [344, 201] width 417 height 31
drag, startPoint x: 448, startPoint y: 201, endPoint x: 574, endPoint y: 210, distance: 126.6
click at [575, 210] on main "**********" at bounding box center [343, 203] width 687 height 244
click at [476, 199] on input "**********" at bounding box center [344, 201] width 417 height 31
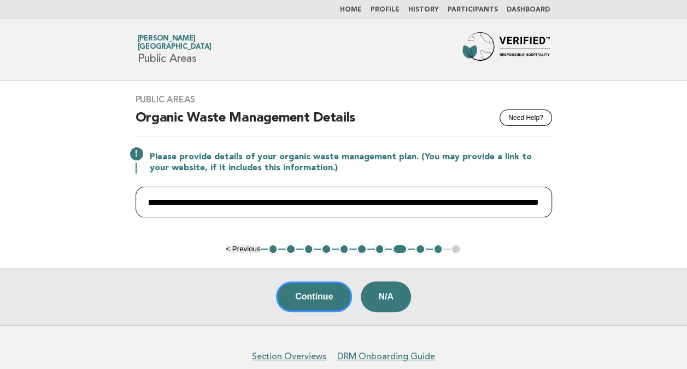
click at [536, 202] on input "**********" at bounding box center [344, 201] width 417 height 31
click at [453, 200] on input "**********" at bounding box center [344, 201] width 417 height 31
drag, startPoint x: 423, startPoint y: 199, endPoint x: 630, endPoint y: 204, distance: 206.7
click at [630, 204] on main "**********" at bounding box center [343, 203] width 687 height 244
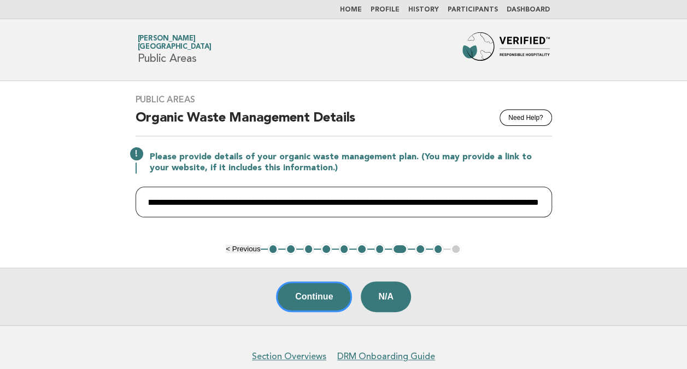
click at [472, 199] on input "**********" at bounding box center [344, 201] width 417 height 31
click at [435, 201] on input "**********" at bounding box center [344, 201] width 417 height 31
drag, startPoint x: 340, startPoint y: 202, endPoint x: -2, endPoint y: 179, distance: 343.1
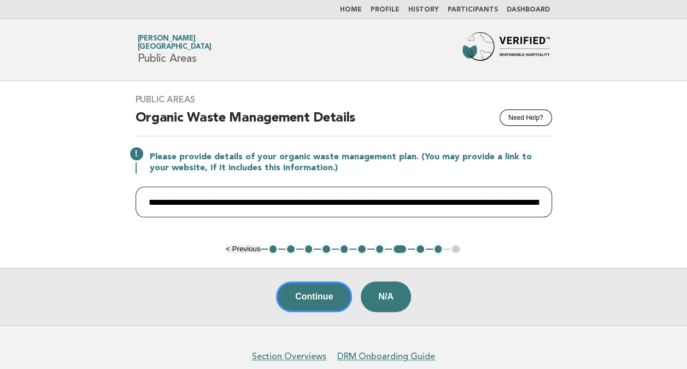
click at [0, 179] on html "**********" at bounding box center [343, 210] width 687 height 421
click at [235, 206] on input "**********" at bounding box center [344, 201] width 417 height 31
drag, startPoint x: 509, startPoint y: 201, endPoint x: 697, endPoint y: 211, distance: 188.9
click at [687, 211] on html "**********" at bounding box center [343, 210] width 687 height 421
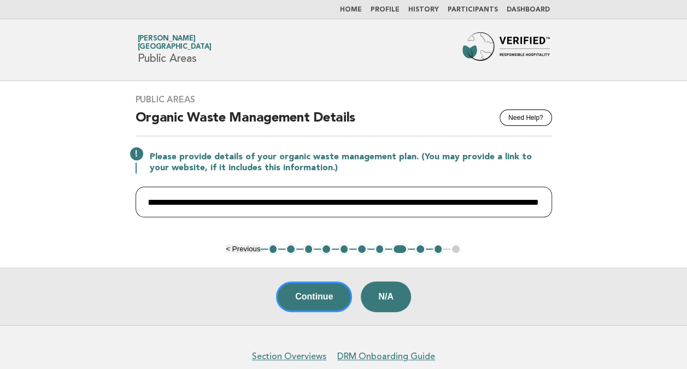
click at [490, 201] on input "**********" at bounding box center [344, 201] width 417 height 31
type input "**********"
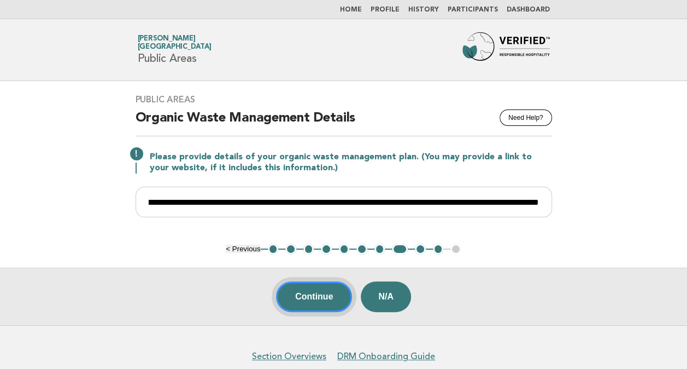
click at [314, 297] on button "Continue" at bounding box center [314, 296] width 76 height 31
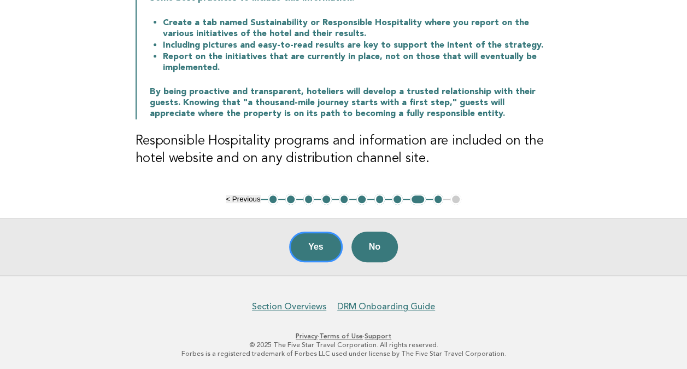
scroll to position [219, 0]
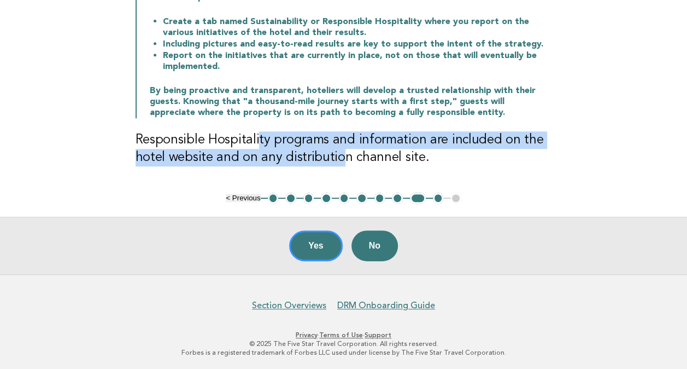
drag, startPoint x: 260, startPoint y: 137, endPoint x: 340, endPoint y: 150, distance: 81.0
click at [340, 150] on h3 "Responsible Hospitality programs and information are included on the hotel webs…" at bounding box center [344, 148] width 417 height 35
drag, startPoint x: 340, startPoint y: 150, endPoint x: 287, endPoint y: 157, distance: 53.5
click at [287, 157] on h3 "Responsible Hospitality programs and information are included on the hotel webs…" at bounding box center [344, 148] width 417 height 35
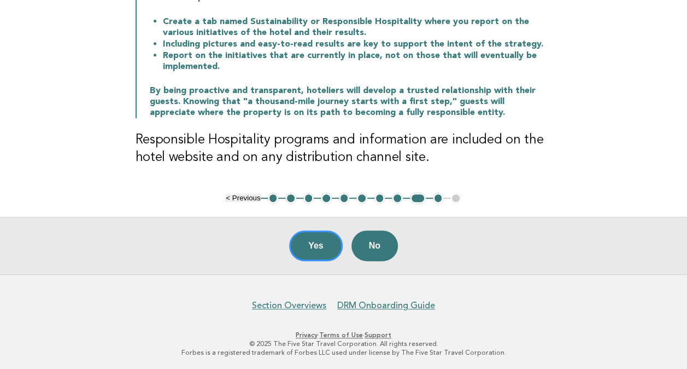
click at [396, 162] on h3 "Responsible Hospitality programs and information are included on the hotel webs…" at bounding box center [344, 148] width 417 height 35
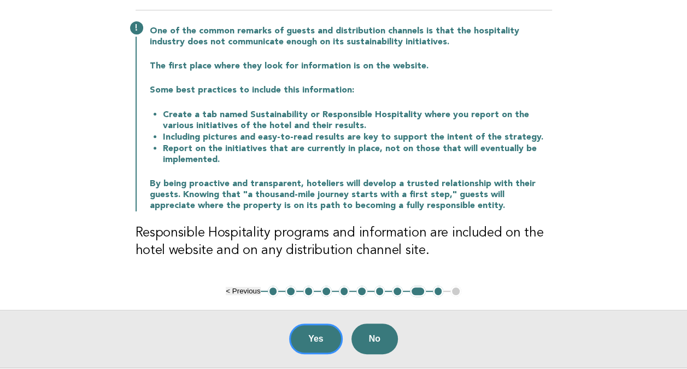
scroll to position [109, 0]
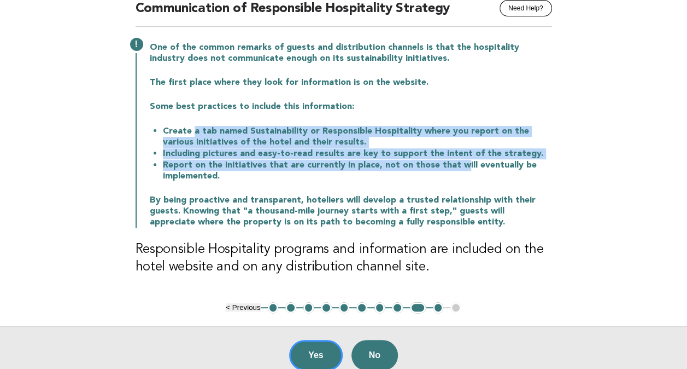
drag, startPoint x: 192, startPoint y: 135, endPoint x: 458, endPoint y: 168, distance: 267.3
click at [458, 168] on ul "Create a tab named Sustainability or Responsible Hospitality where you report o…" at bounding box center [351, 153] width 402 height 56
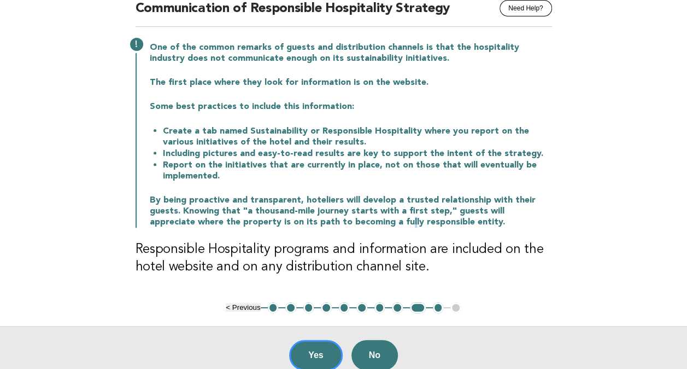
drag, startPoint x: 458, startPoint y: 168, endPoint x: 361, endPoint y: 226, distance: 112.5
click at [361, 226] on p "By being proactive and transparent, hoteliers will develop a trusted relationsh…" at bounding box center [351, 211] width 402 height 33
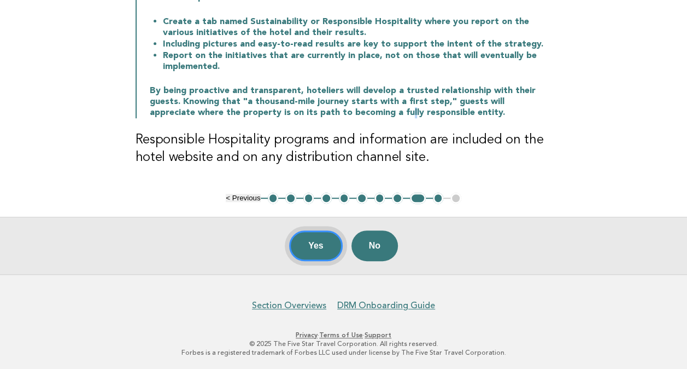
click at [315, 247] on button "Yes" at bounding box center [316, 245] width 54 height 31
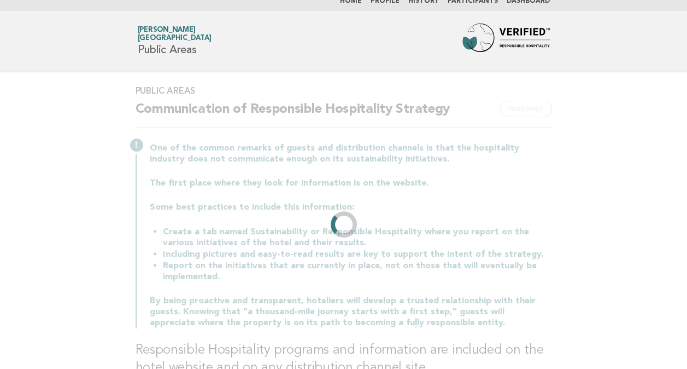
scroll to position [0, 0]
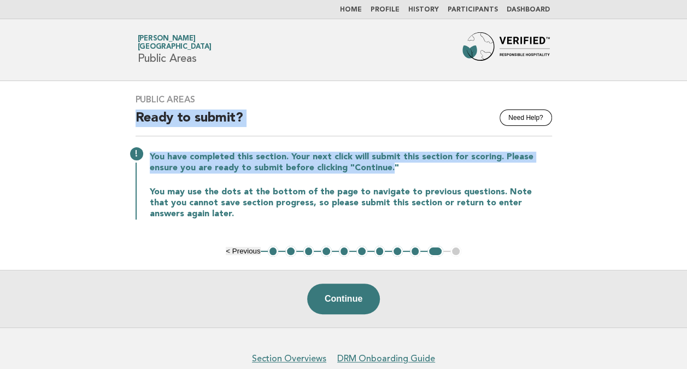
drag, startPoint x: 133, startPoint y: 116, endPoint x: 390, endPoint y: 168, distance: 262.1
click at [390, 168] on div "Public Areas Need Help? Ready to submit? You have completed this section. Your …" at bounding box center [343, 163] width 443 height 165
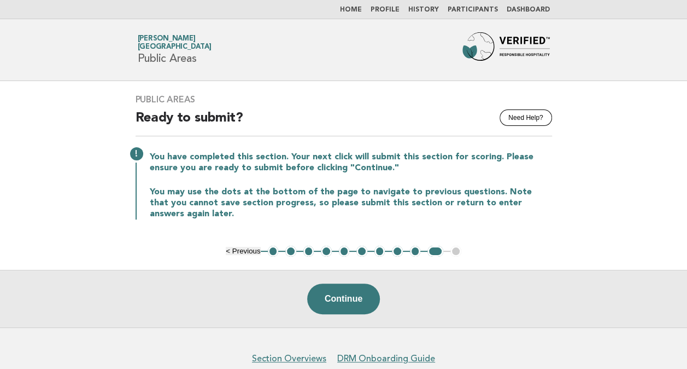
drag, startPoint x: 390, startPoint y: 168, endPoint x: 304, endPoint y: 180, distance: 87.3
click at [304, 180] on div "You have completed this section. Your next click will submit this section for s…" at bounding box center [344, 184] width 417 height 70
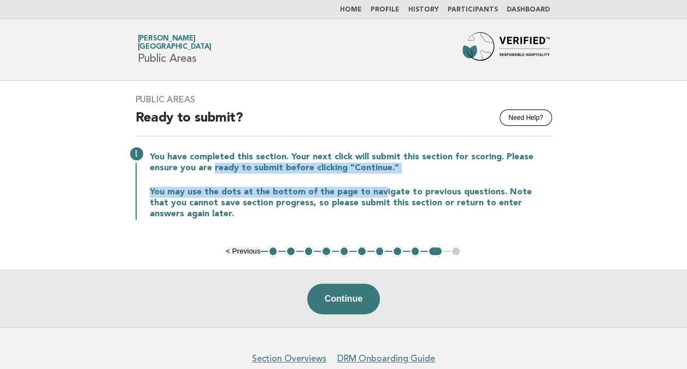
drag, startPoint x: 308, startPoint y: 167, endPoint x: 377, endPoint y: 178, distance: 69.2
click at [377, 178] on div "You have completed this section. Your next click will submit this section for s…" at bounding box center [344, 184] width 417 height 70
drag, startPoint x: 377, startPoint y: 178, endPoint x: 346, endPoint y: 195, distance: 35.2
click at [353, 190] on p "You may use the dots at the bottom of the page to navigate to previous question…" at bounding box center [351, 202] width 402 height 33
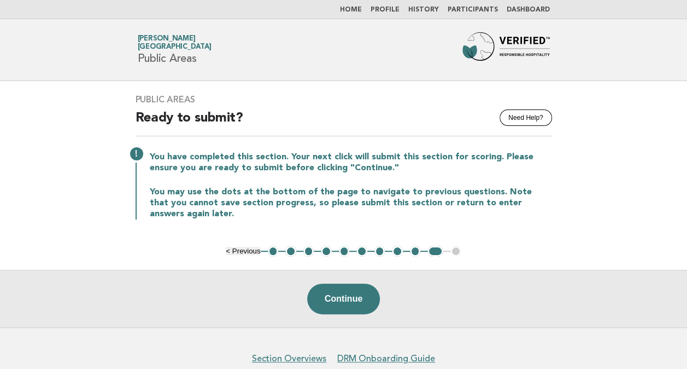
click at [278, 212] on p "You may use the dots at the bottom of the page to navigate to previous question…" at bounding box center [351, 202] width 402 height 33
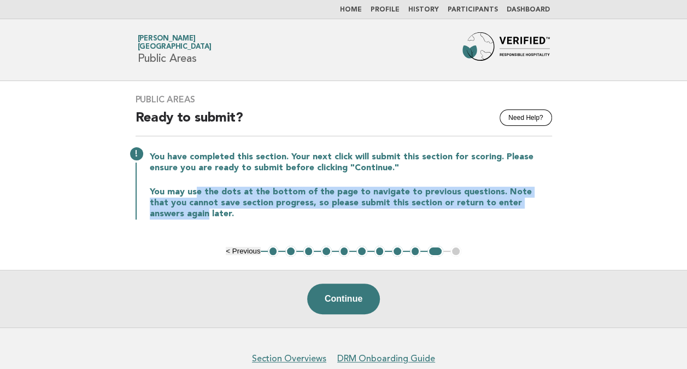
drag, startPoint x: 195, startPoint y: 195, endPoint x: 560, endPoint y: 205, distance: 365.4
click at [560, 205] on div "Public Areas Need Help? Ready to submit? You have completed this section. Your …" at bounding box center [343, 163] width 443 height 165
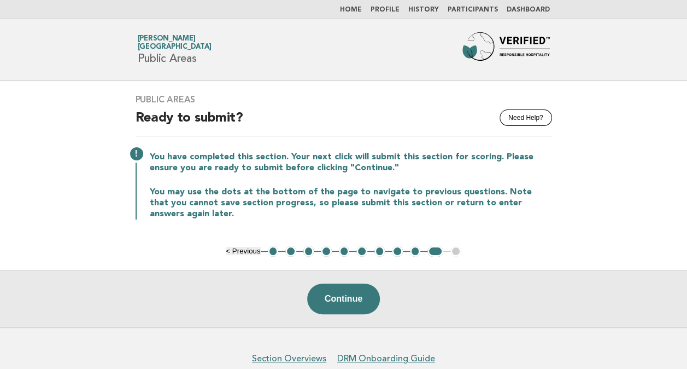
click at [448, 214] on p "You may use the dots at the bottom of the page to navigate to previous question…" at bounding box center [351, 202] width 402 height 33
drag, startPoint x: 440, startPoint y: 203, endPoint x: 554, endPoint y: 217, distance: 115.6
click at [554, 217] on div "Public Areas Need Help? Ready to submit? You have completed this section. Your …" at bounding box center [343, 163] width 443 height 165
click at [392, 189] on p "You may use the dots at the bottom of the page to navigate to previous question…" at bounding box center [351, 202] width 402 height 33
click at [352, 294] on button "Continue" at bounding box center [343, 298] width 73 height 31
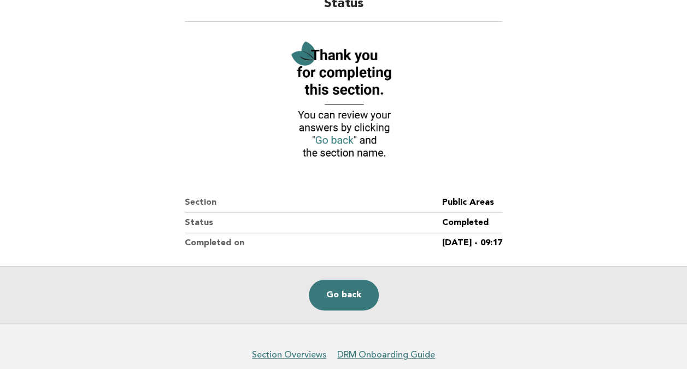
scroll to position [148, 0]
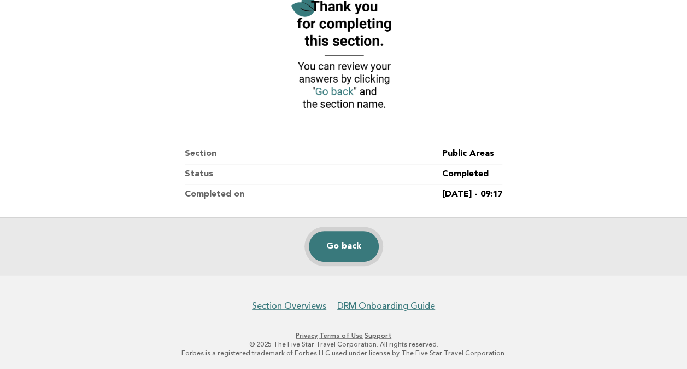
click at [338, 244] on link "Go back" at bounding box center [344, 246] width 70 height 31
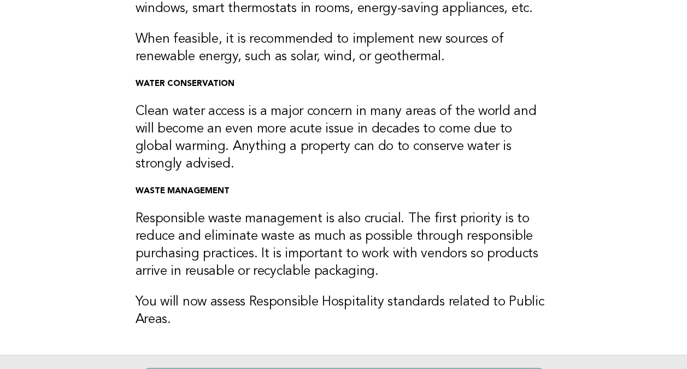
scroll to position [370, 0]
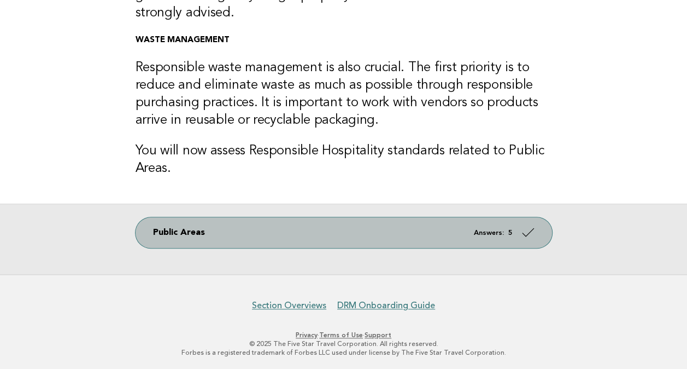
click at [488, 236] on link "Public Areas Answers: 5" at bounding box center [344, 232] width 417 height 31
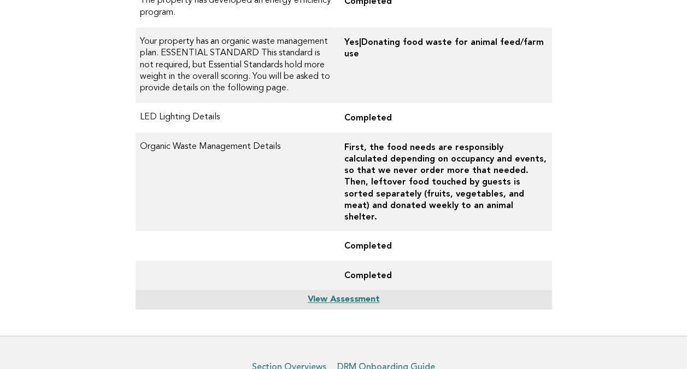
scroll to position [341, 0]
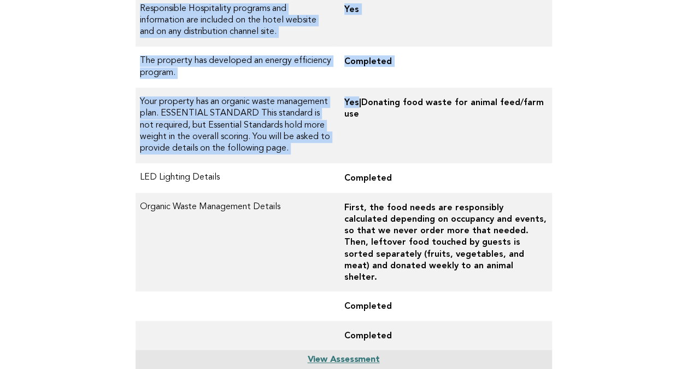
drag, startPoint x: 363, startPoint y: 98, endPoint x: 605, endPoint y: 306, distance: 319.5
click at [605, 306] on main "Public Areas Status: Complete Item Result 70% of Front of House lighting is ene…" at bounding box center [343, 68] width 687 height 656
drag, startPoint x: 605, startPoint y: 306, endPoint x: 428, endPoint y: 222, distance: 196.1
click at [428, 222] on td "First, the food needs are responsibly calculated depending on occupancy and eve…" at bounding box center [444, 241] width 217 height 99
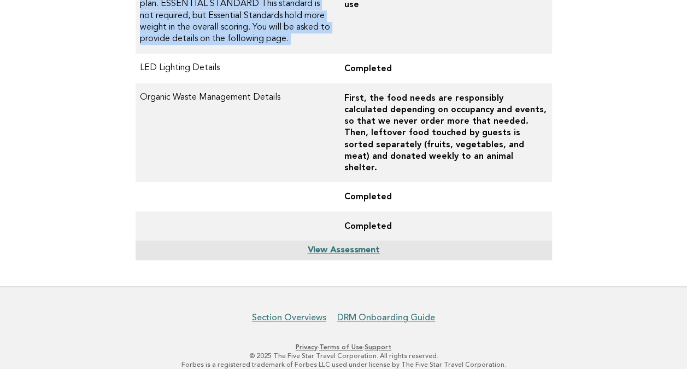
click at [435, 244] on th "View Assessment" at bounding box center [344, 250] width 417 height 20
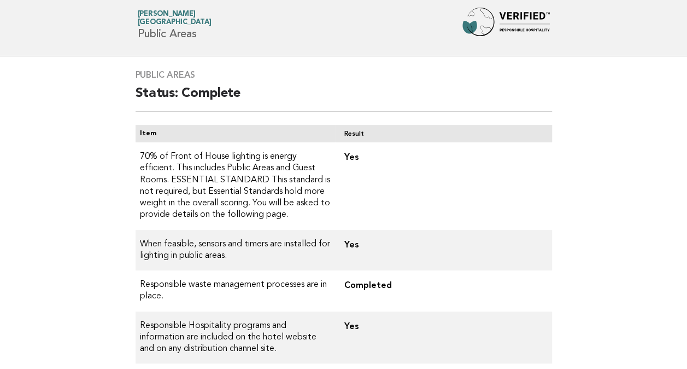
scroll to position [0, 0]
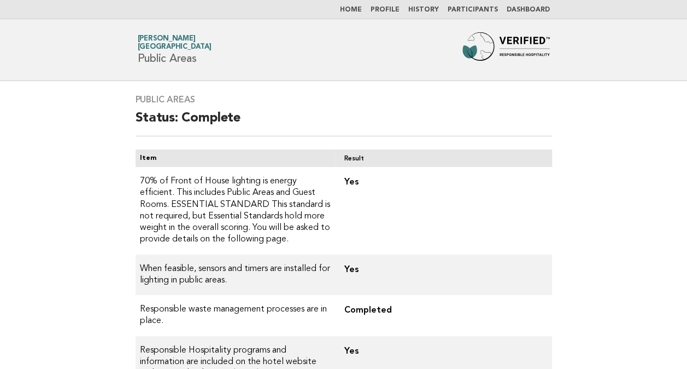
click at [362, 8] on link "Home" at bounding box center [351, 10] width 22 height 7
click at [360, 7] on link "Home" at bounding box center [351, 10] width 22 height 7
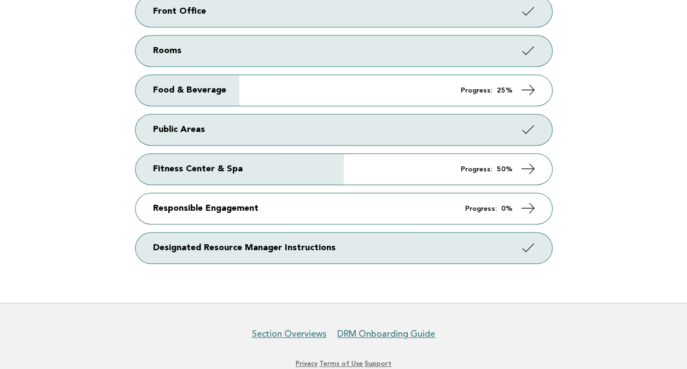
scroll to position [219, 0]
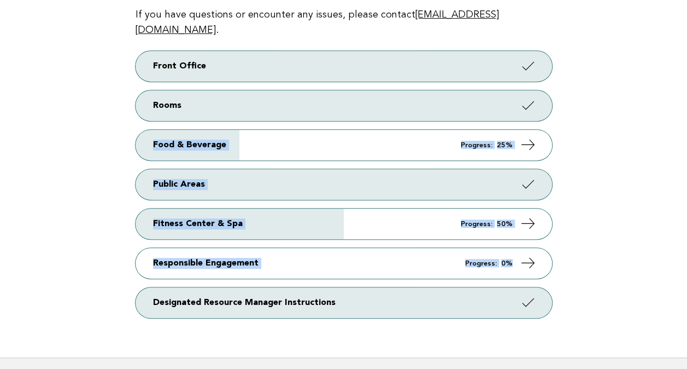
drag, startPoint x: 614, startPoint y: 103, endPoint x: 644, endPoint y: 256, distance: 155.5
click at [644, 256] on main "Welcome! Welcome to VERIFIED™ Responsible Hospitality! Your assignments are lis…" at bounding box center [343, 109] width 687 height 495
drag, startPoint x: 644, startPoint y: 256, endPoint x: 596, endPoint y: 109, distance: 154.8
click at [596, 109] on main "Welcome! Welcome to VERIFIED™ Responsible Hospitality! Your assignments are lis…" at bounding box center [343, 109] width 687 height 495
click at [585, 167] on main "Welcome! Welcome to VERIFIED™ Responsible Hospitality! Your assignments are lis…" at bounding box center [343, 109] width 687 height 495
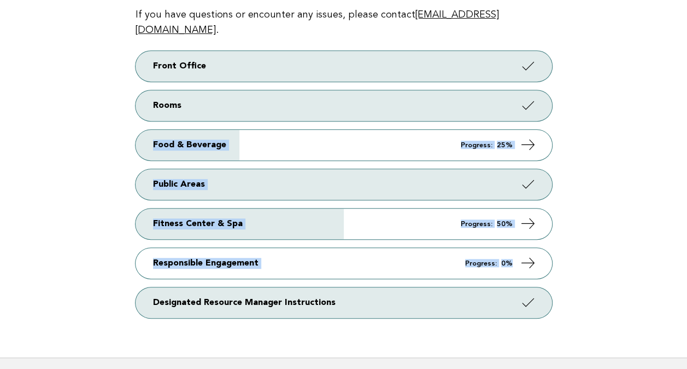
click at [626, 188] on main "Welcome! Welcome to VERIFIED™ Responsible Hospitality! Your assignments are lis…" at bounding box center [343, 109] width 687 height 495
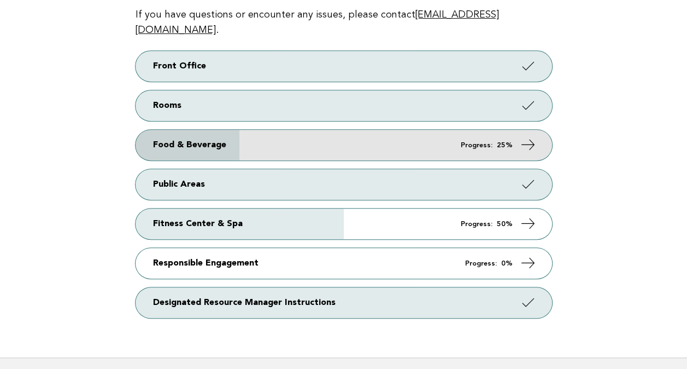
click at [527, 137] on icon at bounding box center [528, 145] width 16 height 16
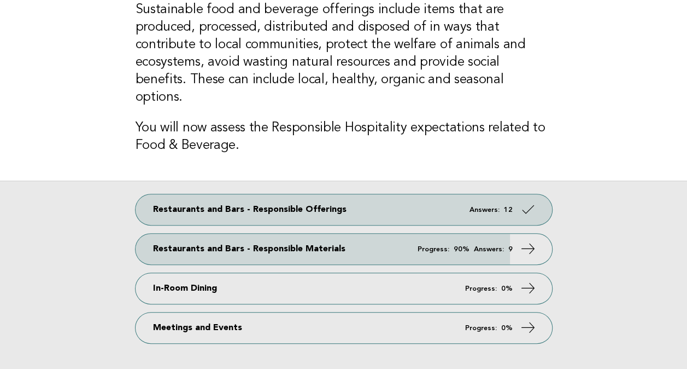
scroll to position [109, 0]
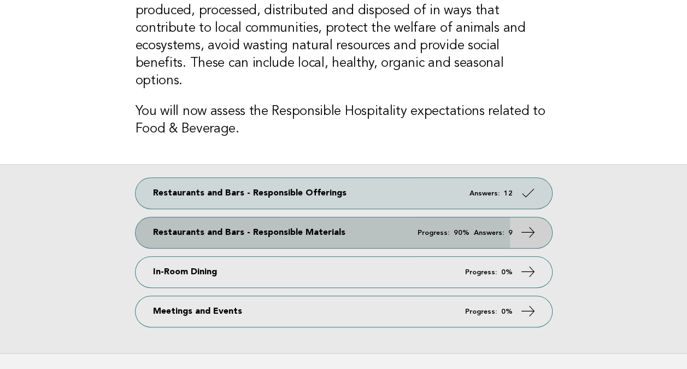
click at [528, 224] on icon at bounding box center [528, 232] width 16 height 16
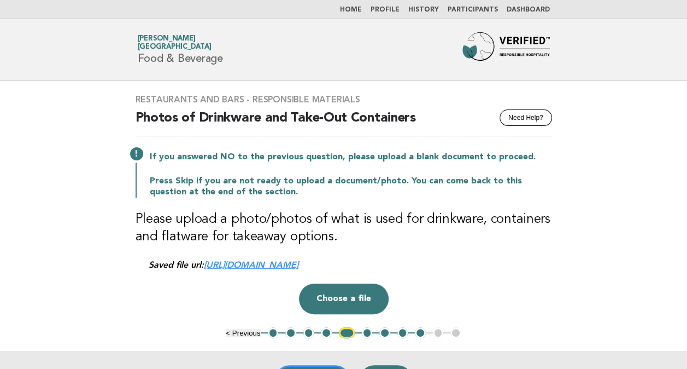
scroll to position [55, 0]
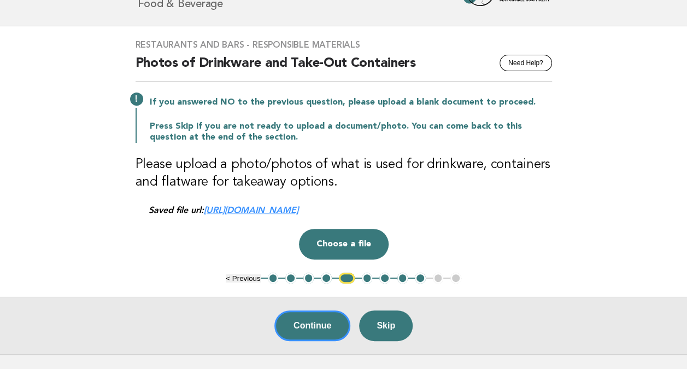
click at [271, 276] on button "1" at bounding box center [273, 277] width 11 height 11
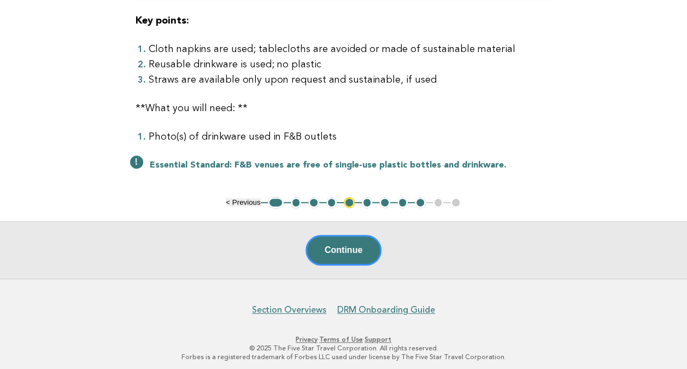
scroll to position [157, 0]
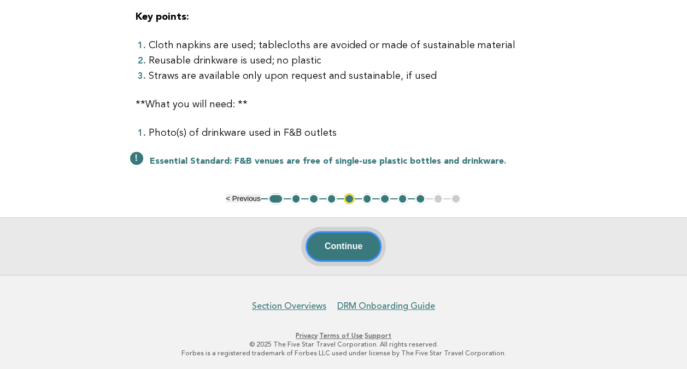
click at [330, 243] on button "Continue" at bounding box center [344, 246] width 76 height 31
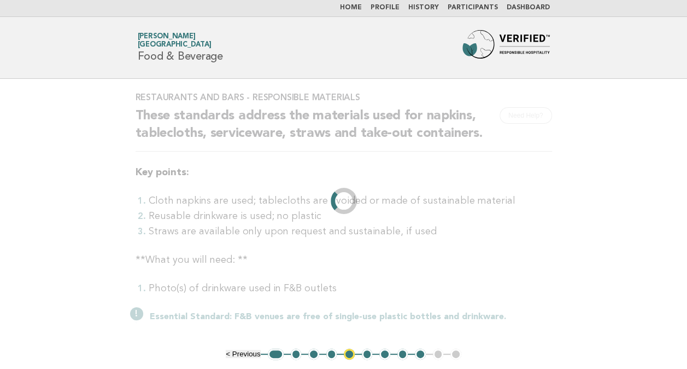
scroll to position [0, 0]
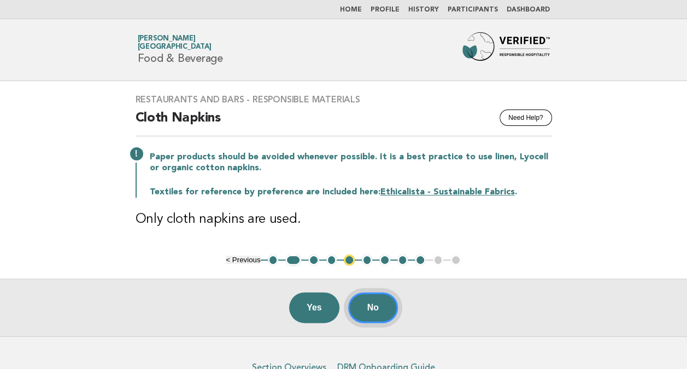
click at [379, 303] on button "No" at bounding box center [373, 307] width 50 height 31
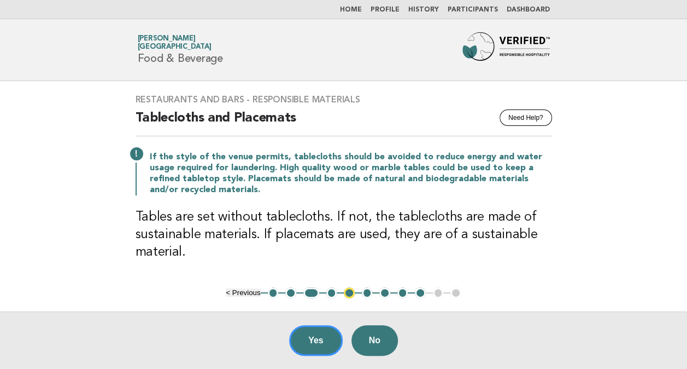
scroll to position [55, 0]
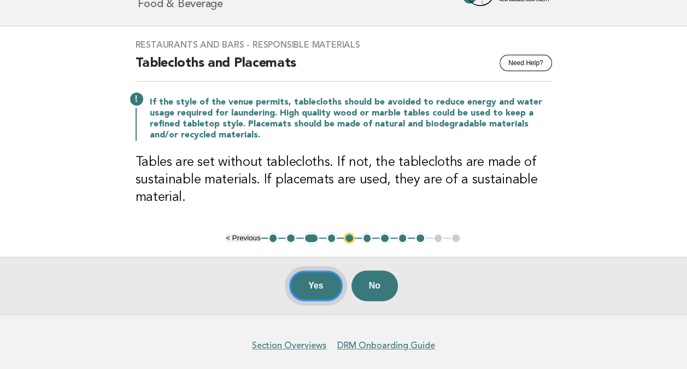
click at [311, 282] on button "Yes" at bounding box center [316, 285] width 54 height 31
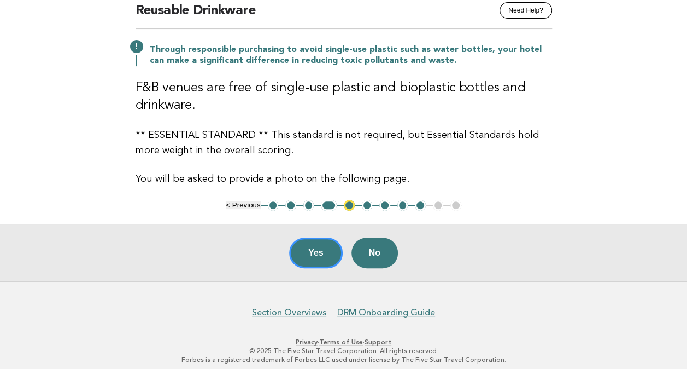
scroll to position [109, 0]
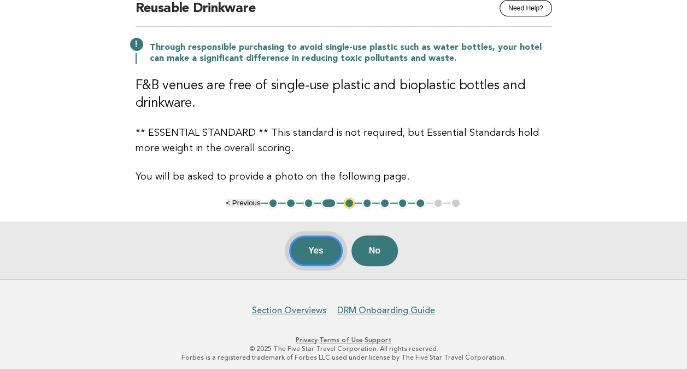
click at [308, 253] on button "Yes" at bounding box center [316, 250] width 54 height 31
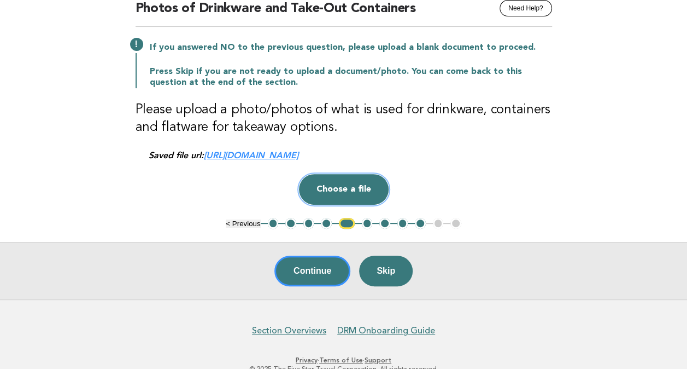
click at [357, 188] on button "Choose a file" at bounding box center [344, 189] width 90 height 31
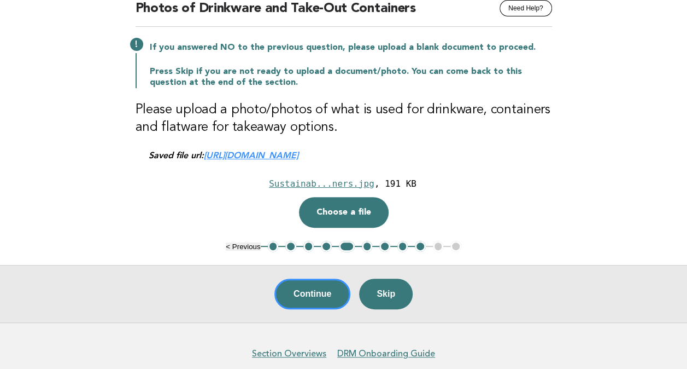
click at [299, 154] on link "https://be0idi9hwh.ucarecd.net/3e8c31e6-12bd-47f9-a6ec-3ed02e81f9b8/" at bounding box center [251, 155] width 95 height 10
drag, startPoint x: 433, startPoint y: 155, endPoint x: 371, endPoint y: 107, distance: 79.1
click at [371, 107] on h3 "Please upload a photo/photos of what is used for drinkware, containers and flat…" at bounding box center [344, 118] width 417 height 35
click at [351, 212] on button "Choose a file" at bounding box center [344, 212] width 90 height 31
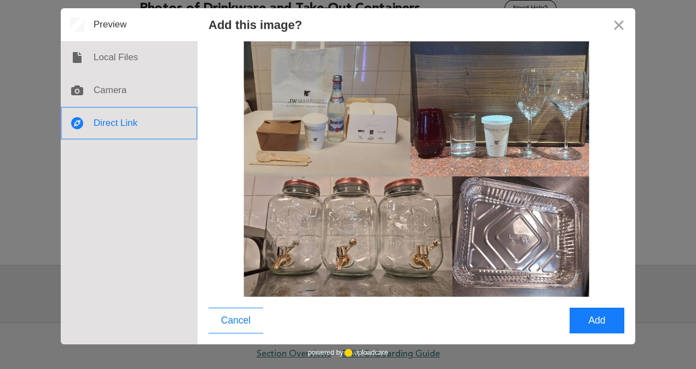
click at [123, 120] on div at bounding box center [129, 123] width 137 height 33
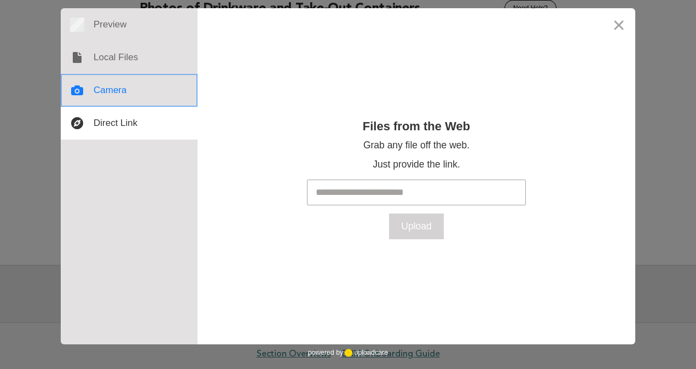
click at [116, 91] on div at bounding box center [129, 90] width 137 height 33
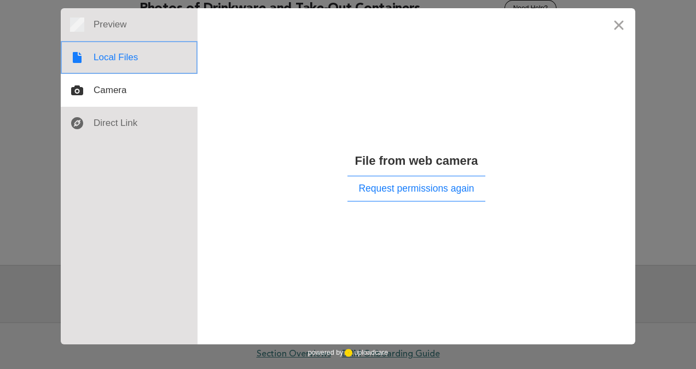
click at [135, 57] on div at bounding box center [129, 57] width 137 height 33
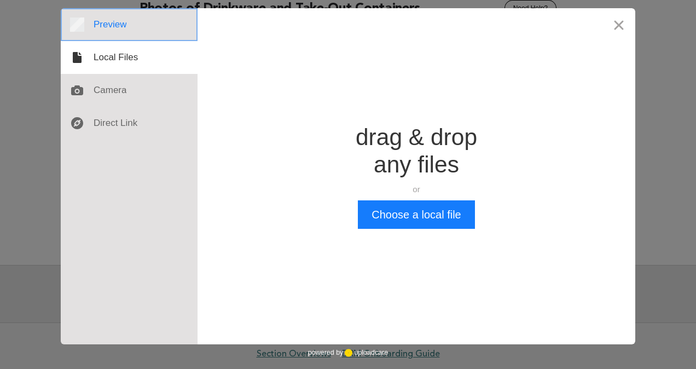
click at [121, 24] on div at bounding box center [129, 24] width 137 height 33
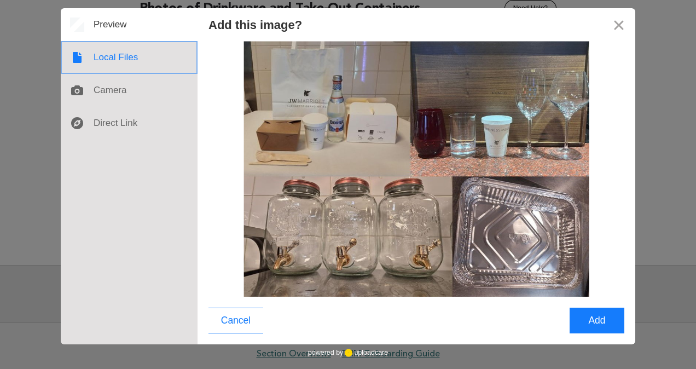
click at [141, 53] on div at bounding box center [129, 57] width 137 height 33
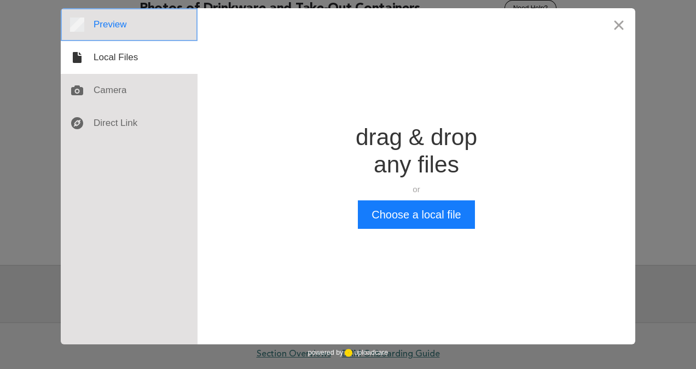
click at [151, 28] on div at bounding box center [129, 24] width 137 height 33
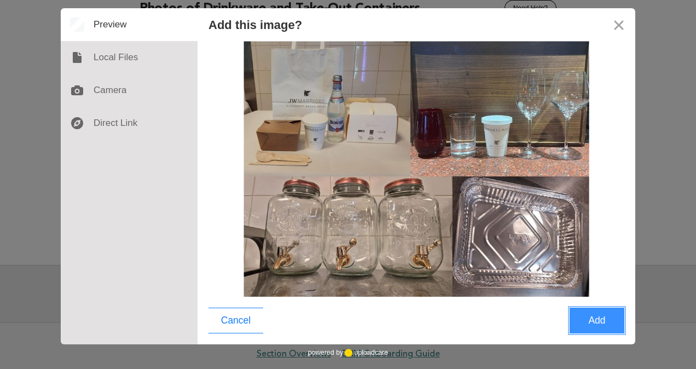
click at [597, 317] on button "Add" at bounding box center [596, 320] width 55 height 26
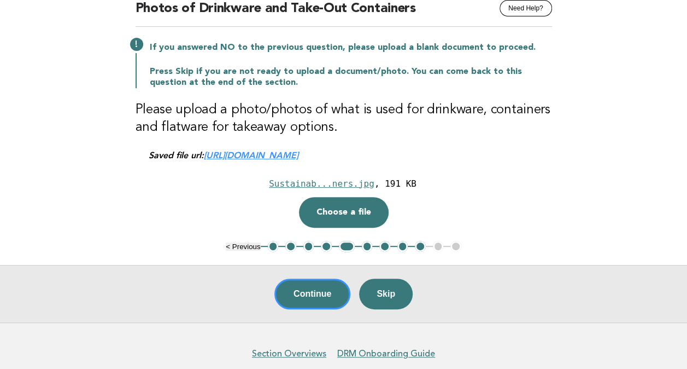
click at [554, 227] on div "Restaurants and Bars - Responsible Materials Need Help? Photos of Drinkware and…" at bounding box center [343, 106] width 443 height 269
click at [312, 292] on button "Continue" at bounding box center [312, 293] width 76 height 31
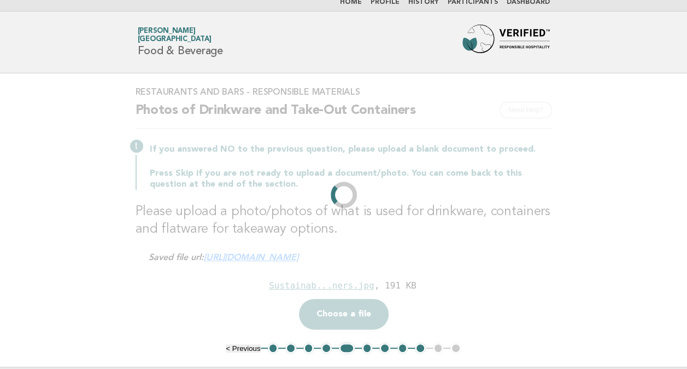
scroll to position [0, 0]
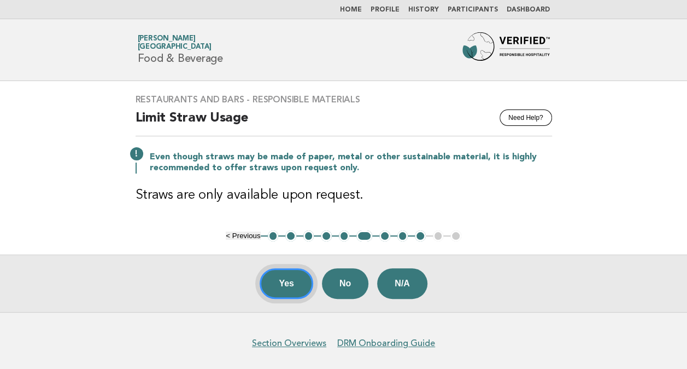
click at [283, 277] on button "Yes" at bounding box center [287, 283] width 54 height 31
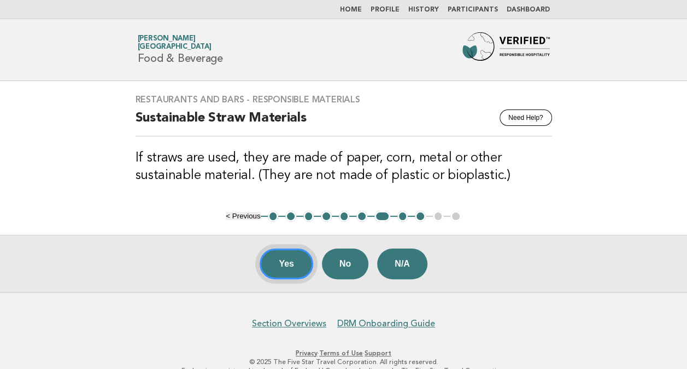
click at [290, 267] on button "Yes" at bounding box center [287, 263] width 54 height 31
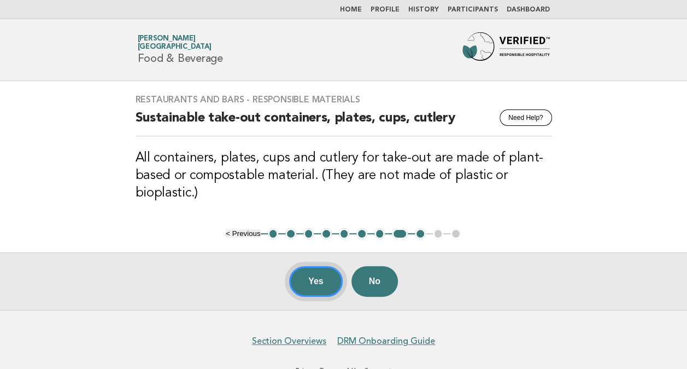
click at [310, 285] on button "Yes" at bounding box center [316, 281] width 54 height 31
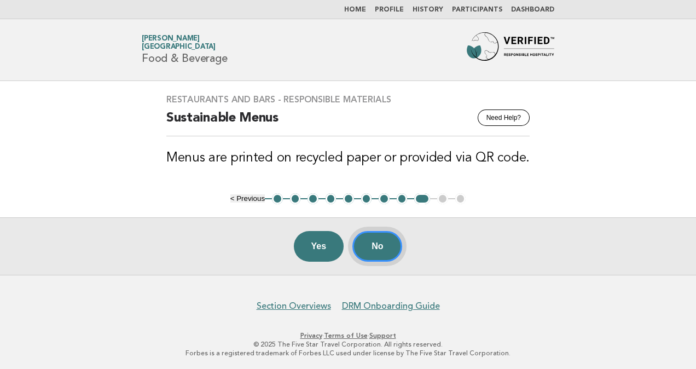
click at [385, 247] on button "No" at bounding box center [377, 246] width 50 height 31
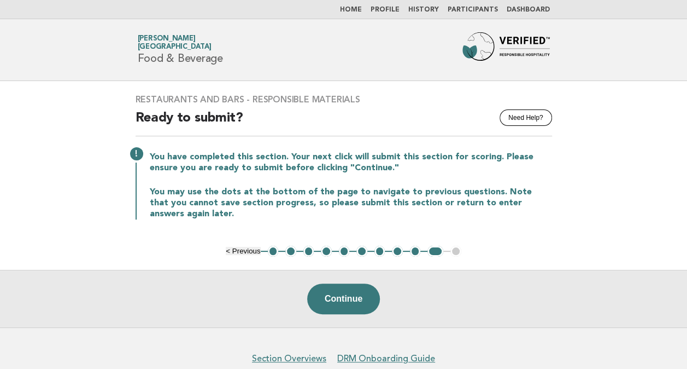
drag, startPoint x: 341, startPoint y: 297, endPoint x: 243, endPoint y: 298, distance: 98.4
click at [243, 298] on div "Continue" at bounding box center [343, 298] width 687 height 57
click at [343, 300] on button "Continue" at bounding box center [343, 298] width 73 height 31
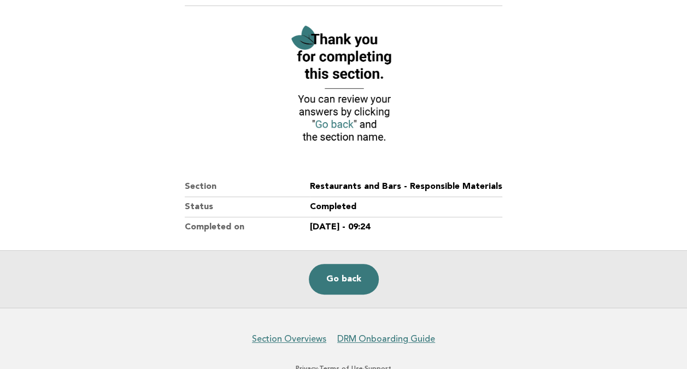
scroll to position [93, 0]
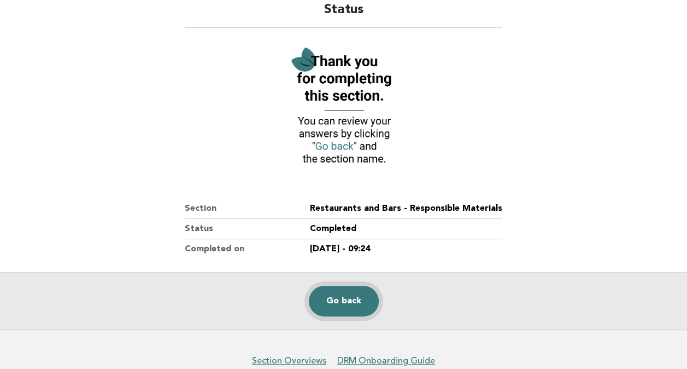
click at [349, 297] on link "Go back" at bounding box center [344, 300] width 70 height 31
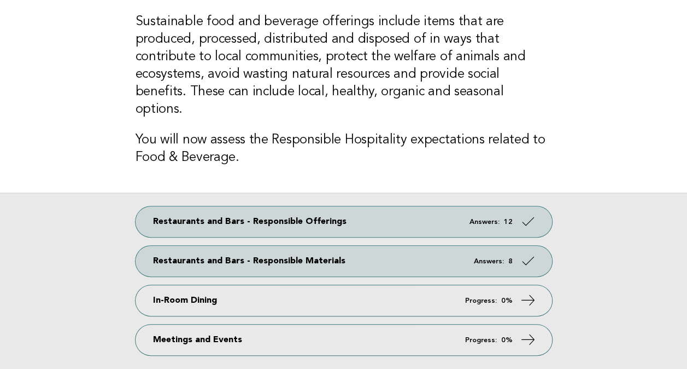
scroll to position [164, 0]
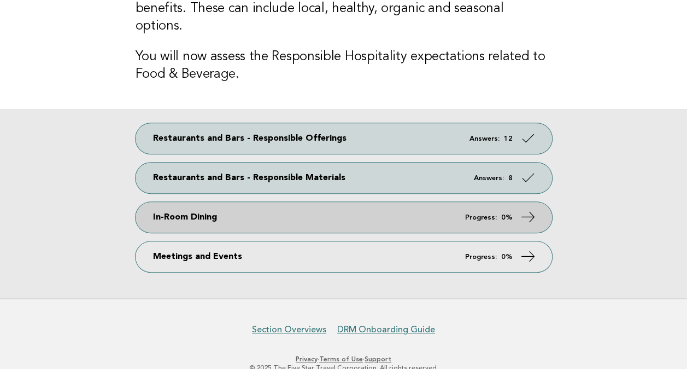
click at [527, 209] on icon at bounding box center [528, 217] width 16 height 16
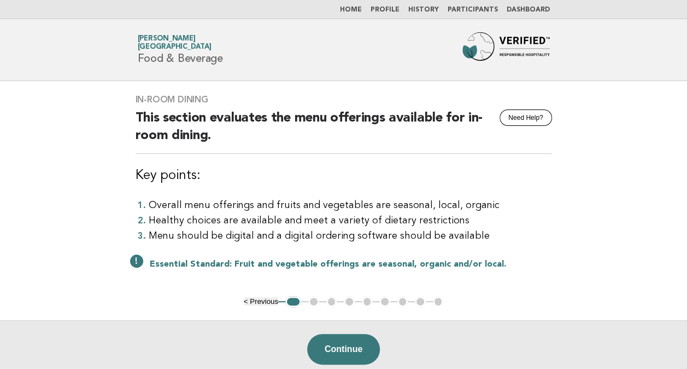
click at [362, 8] on link "Home" at bounding box center [351, 10] width 22 height 7
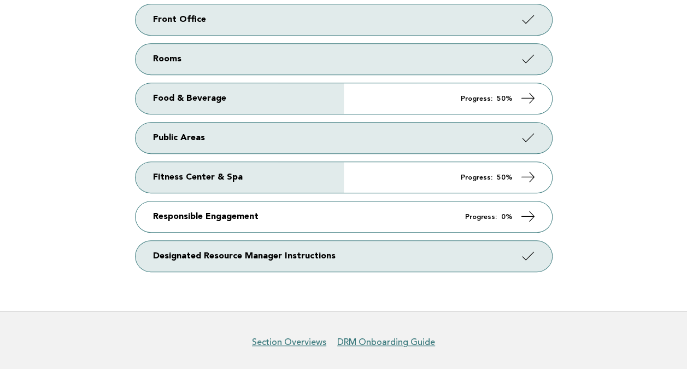
scroll to position [164, 0]
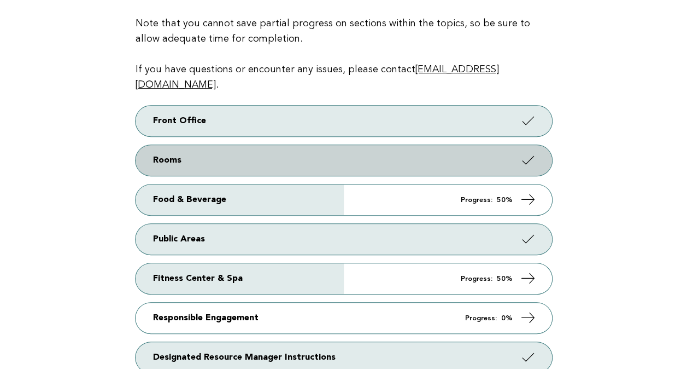
click at [388, 145] on link "Rooms" at bounding box center [344, 160] width 417 height 31
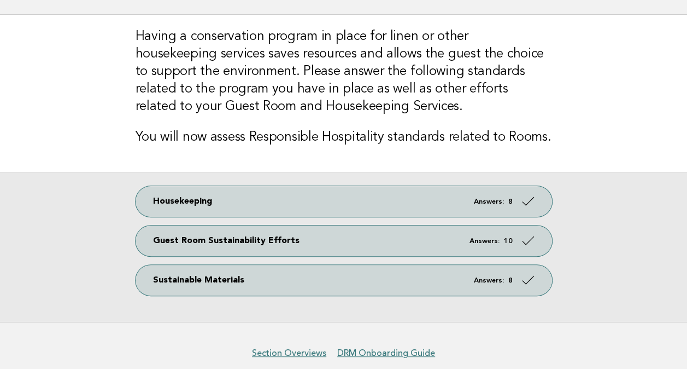
scroll to position [114, 0]
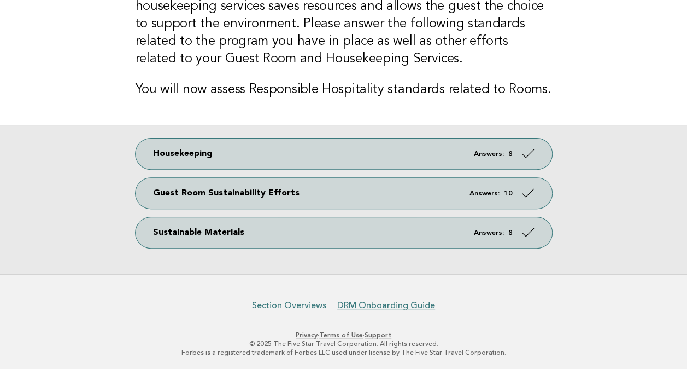
click at [300, 305] on link "Section Overviews" at bounding box center [289, 305] width 74 height 11
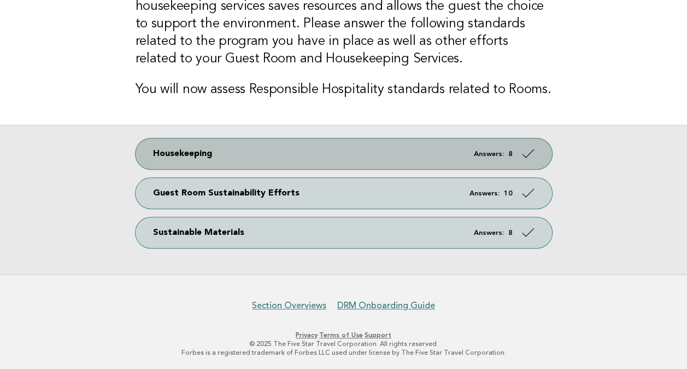
click at [490, 151] on em "Answers:" at bounding box center [489, 153] width 30 height 7
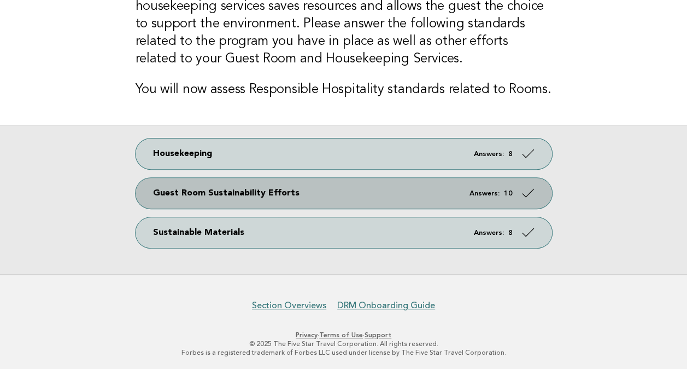
click at [423, 194] on link "Guest Room Sustainability Efforts Answers: 10" at bounding box center [344, 193] width 417 height 31
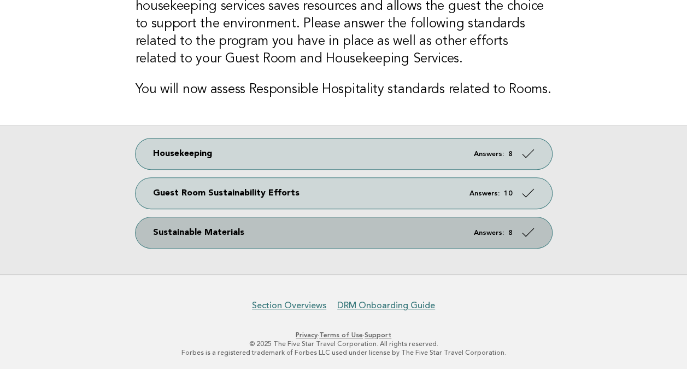
click at [376, 232] on link "Sustainable Materials Answers: 8" at bounding box center [344, 232] width 417 height 31
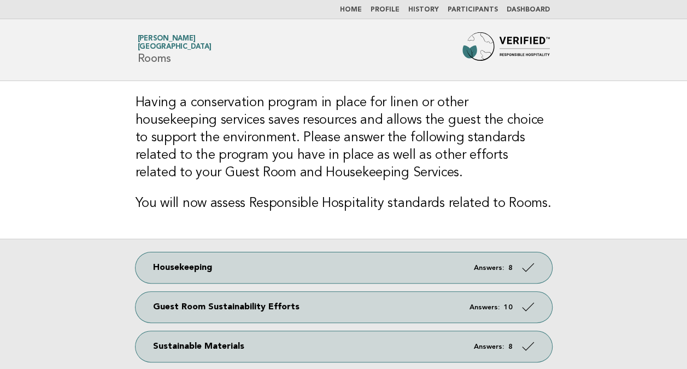
scroll to position [0, 0]
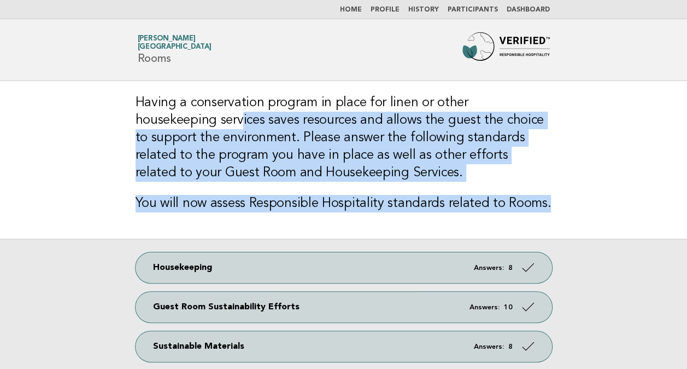
drag, startPoint x: 157, startPoint y: 112, endPoint x: 605, endPoint y: 199, distance: 456.8
click at [605, 199] on main "Having a conservation program in place for linen or other housekeeping services…" at bounding box center [343, 234] width 687 height 307
drag, startPoint x: 605, startPoint y: 199, endPoint x: 366, endPoint y: 183, distance: 239.5
click at [366, 183] on div "Having a conservation program in place for linen or other housekeeping services…" at bounding box center [343, 159] width 443 height 157
click at [431, 170] on h3 "Having a conservation program in place for linen or other housekeeping services…" at bounding box center [344, 137] width 417 height 87
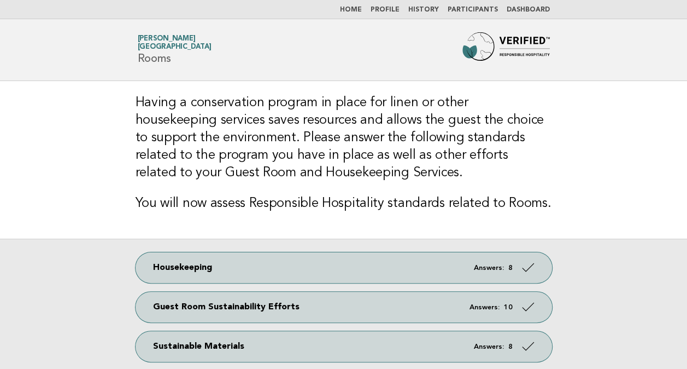
click at [359, 8] on link "Home" at bounding box center [351, 10] width 22 height 7
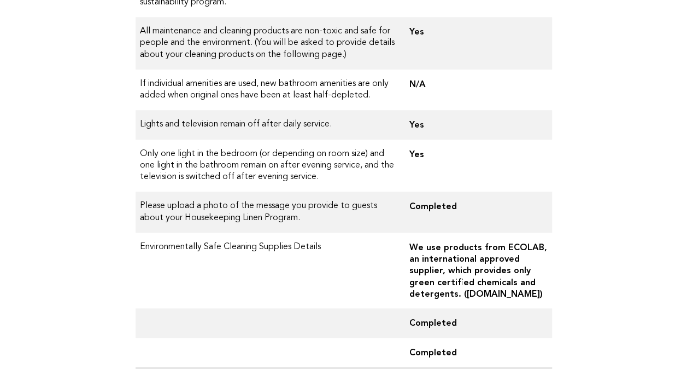
scroll to position [187, 0]
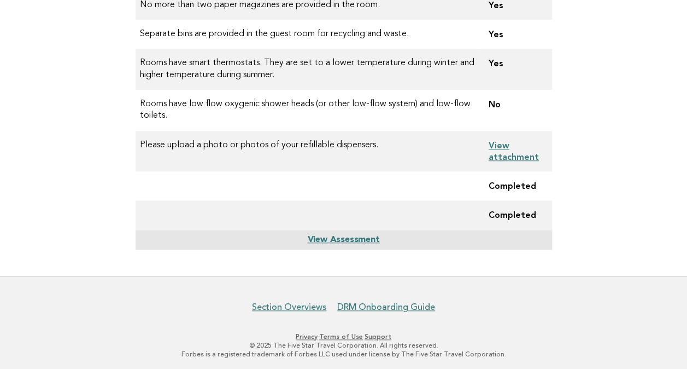
scroll to position [393, 0]
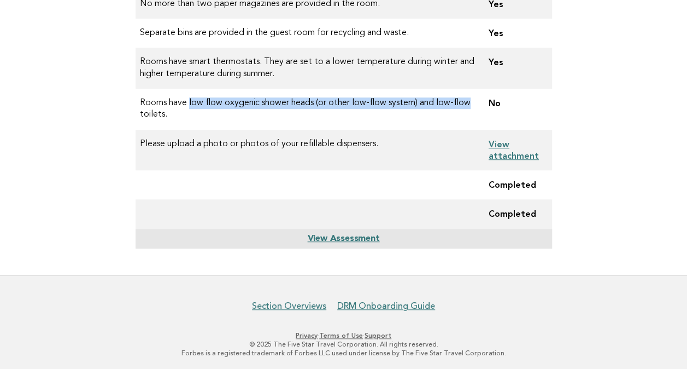
drag, startPoint x: 189, startPoint y: 97, endPoint x: 487, endPoint y: 103, distance: 298.1
click at [487, 103] on tr "Rooms have low flow oxygenic shower heads (or other low-flow system) and low-fl…" at bounding box center [344, 109] width 417 height 41
click at [306, 120] on td "Rooms have low flow oxygenic shower heads (or other low-flow system) and low-fl…" at bounding box center [308, 109] width 344 height 41
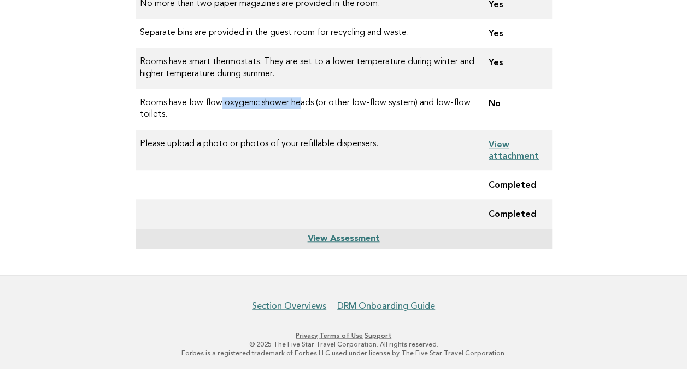
drag, startPoint x: 219, startPoint y: 101, endPoint x: 411, endPoint y: 112, distance: 192.3
click at [411, 112] on td "Rooms have low flow oxygenic shower heads (or other low-flow system) and low-fl…" at bounding box center [308, 109] width 344 height 41
click at [288, 75] on td "Rooms have smart thermostats. They are set to a lower temperature during winter…" at bounding box center [308, 68] width 344 height 41
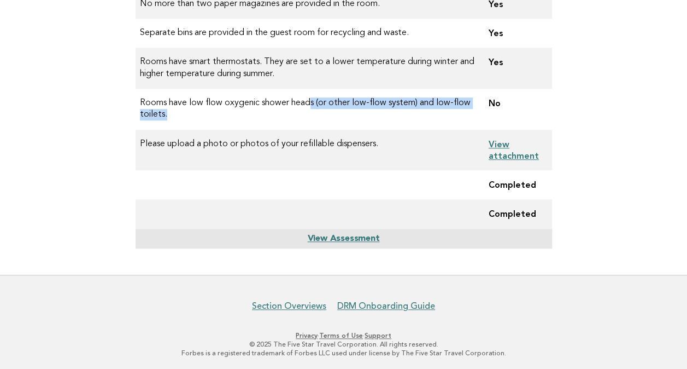
drag, startPoint x: 340, startPoint y: 100, endPoint x: 479, endPoint y: 115, distance: 140.3
click at [479, 115] on td "Rooms have low flow oxygenic shower heads (or other low-flow system) and low-fl…" at bounding box center [308, 109] width 344 height 41
drag, startPoint x: 479, startPoint y: 115, endPoint x: 408, endPoint y: 119, distance: 71.2
click at [408, 119] on td "Rooms have low flow oxygenic shower heads (or other low-flow system) and low-fl…" at bounding box center [308, 109] width 344 height 41
click at [347, 103] on td "Rooms have low flow oxygenic shower heads (or other low-flow system) and low-fl…" at bounding box center [308, 109] width 344 height 41
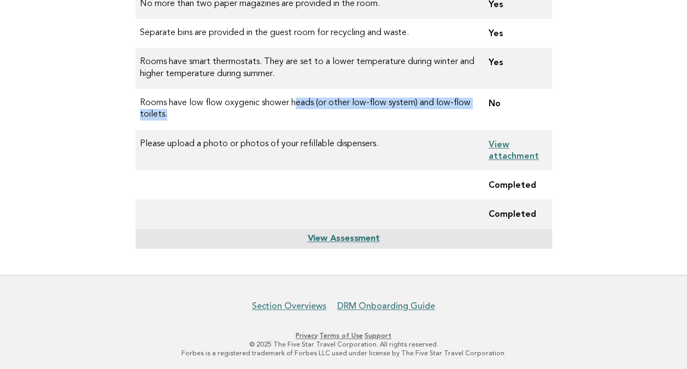
drag, startPoint x: 295, startPoint y: 96, endPoint x: 452, endPoint y: 114, distance: 158.0
click at [452, 114] on td "Rooms have low flow oxygenic shower heads (or other low-flow system) and low-fl…" at bounding box center [308, 109] width 344 height 41
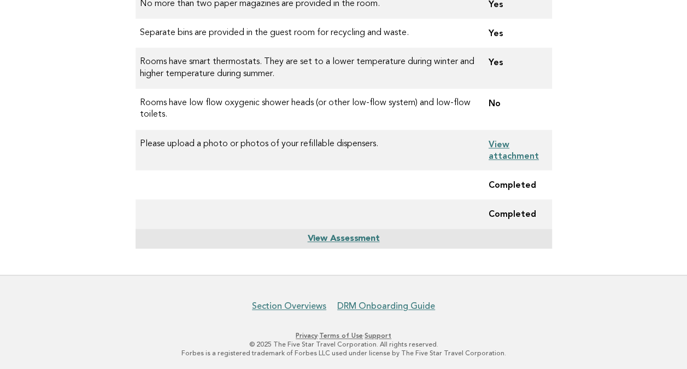
drag, startPoint x: 452, startPoint y: 114, endPoint x: 198, endPoint y: 38, distance: 264.8
click at [198, 38] on td "Separate bins are provided in the guest room for recycling and waste." at bounding box center [308, 33] width 344 height 29
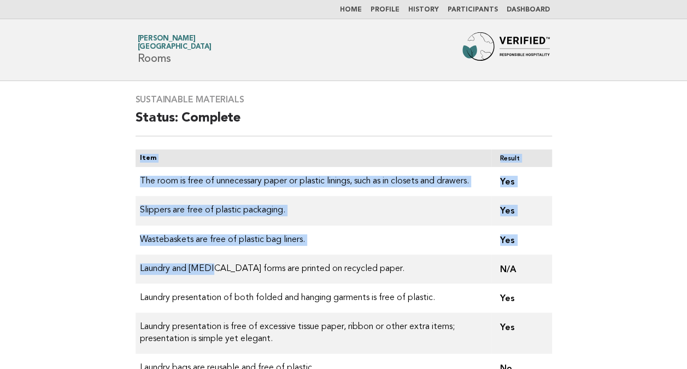
drag, startPoint x: 210, startPoint y: 271, endPoint x: 592, endPoint y: 316, distance: 384.8
click at [592, 316] on main "Sustainable Materials Status: Complete Item Result The room is free of unnecess…" at bounding box center [343, 298] width 687 height 435
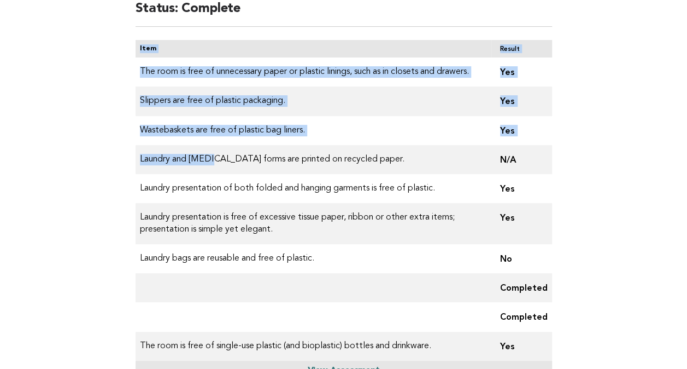
scroll to position [242, 0]
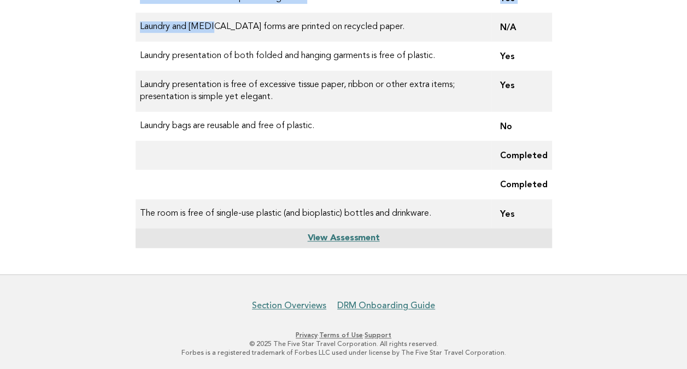
click at [461, 147] on td at bounding box center [314, 155] width 356 height 29
click at [477, 139] on td "Laundry bags are reusable and free of plastic." at bounding box center [314, 126] width 356 height 29
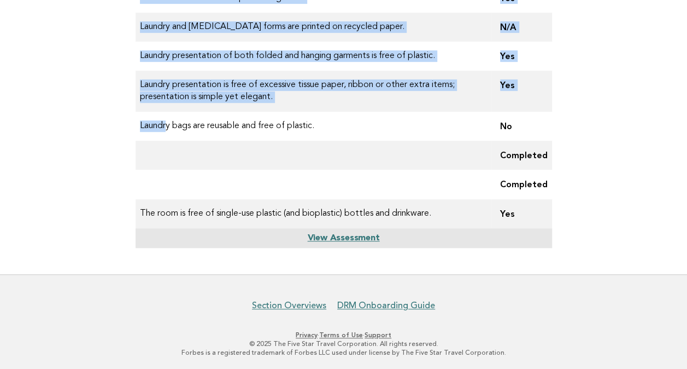
drag, startPoint x: 165, startPoint y: 125, endPoint x: 565, endPoint y: 130, distance: 400.3
click at [565, 130] on main "Sustainable Materials Status: Complete Item Result The room is free of unnecess…" at bounding box center [343, 56] width 687 height 435
drag, startPoint x: 565, startPoint y: 130, endPoint x: 461, endPoint y: 171, distance: 112.0
click at [461, 171] on td at bounding box center [314, 184] width 356 height 29
click at [467, 165] on td at bounding box center [314, 155] width 356 height 29
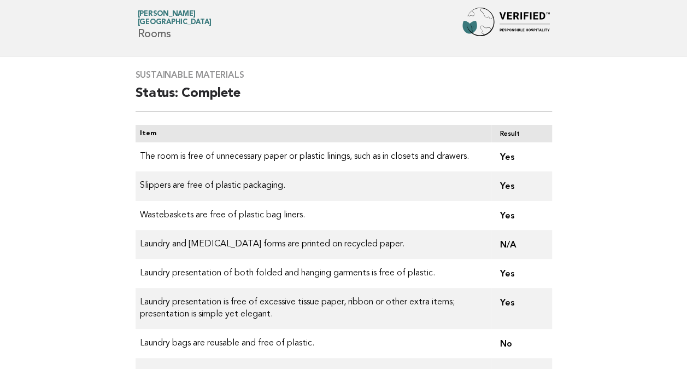
scroll to position [23, 0]
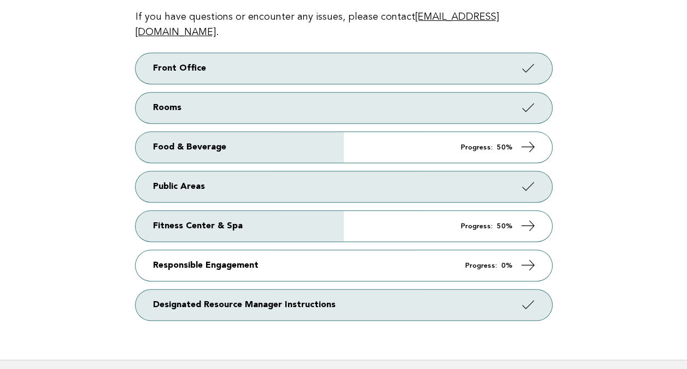
scroll to position [273, 0]
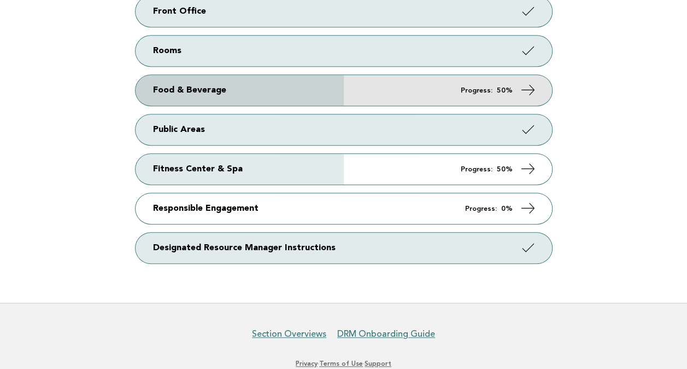
click at [524, 82] on icon at bounding box center [528, 90] width 16 height 16
click at [525, 82] on icon at bounding box center [528, 90] width 16 height 16
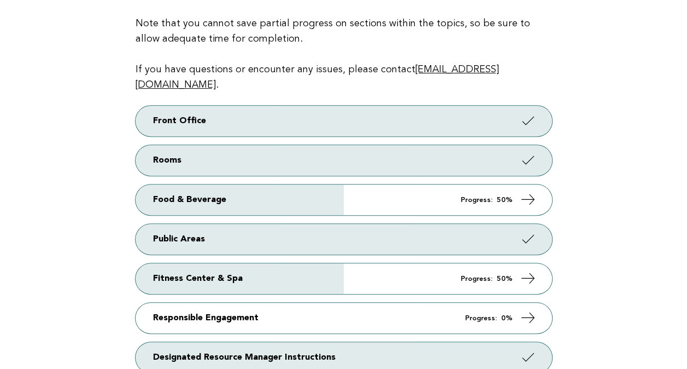
scroll to position [0, 0]
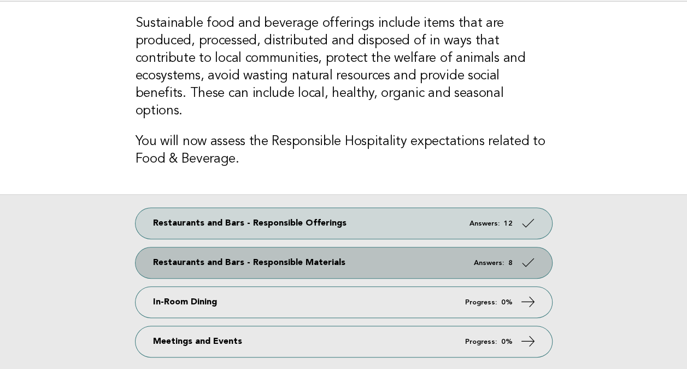
scroll to position [171, 0]
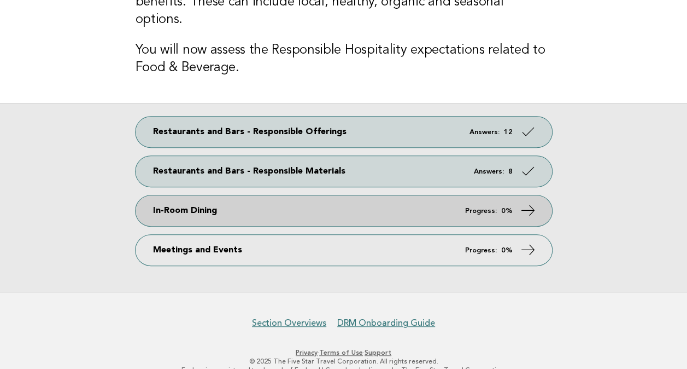
click at [523, 202] on icon at bounding box center [528, 210] width 16 height 16
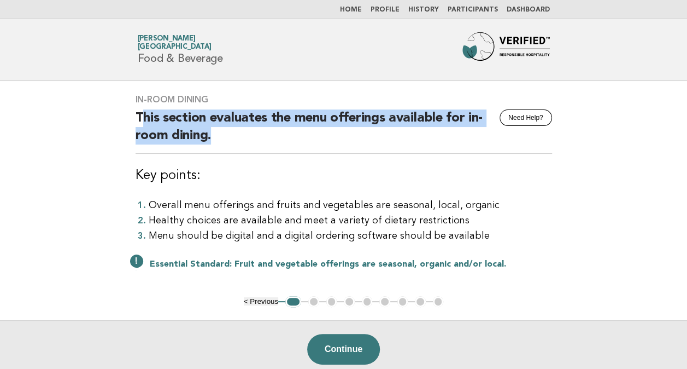
drag, startPoint x: 165, startPoint y: 110, endPoint x: 424, endPoint y: 140, distance: 260.4
click at [424, 140] on h2 "This section evaluates the menu offerings available for in-room dining." at bounding box center [344, 131] width 417 height 44
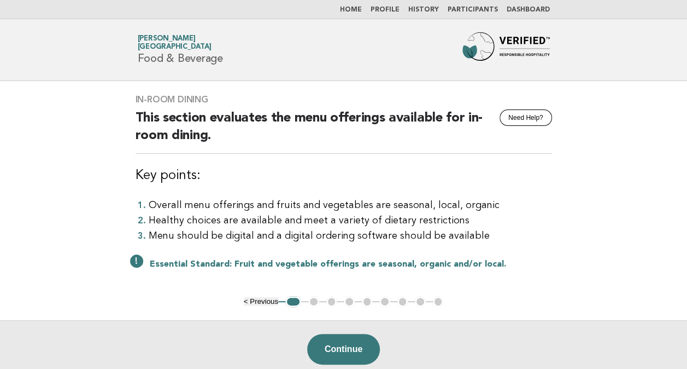
drag, startPoint x: 424, startPoint y: 140, endPoint x: 383, endPoint y: 163, distance: 46.5
click at [383, 162] on div "In-Room Dining Need Help? This section evaluates the menu offerings available f…" at bounding box center [343, 188] width 443 height 215
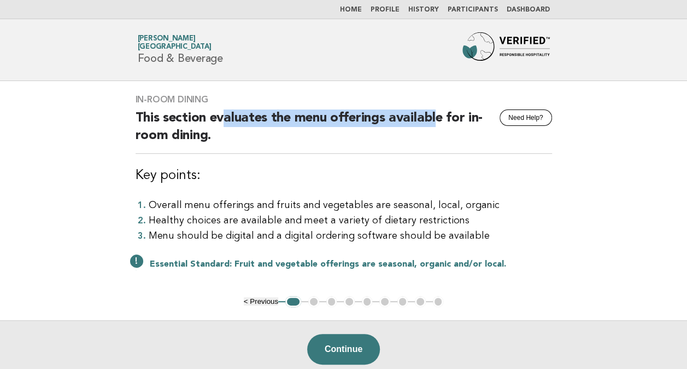
drag, startPoint x: 430, startPoint y: 115, endPoint x: 224, endPoint y: 106, distance: 205.8
click at [224, 106] on div "In-Room Dining Need Help? This section evaluates the menu offerings available f…" at bounding box center [343, 188] width 443 height 215
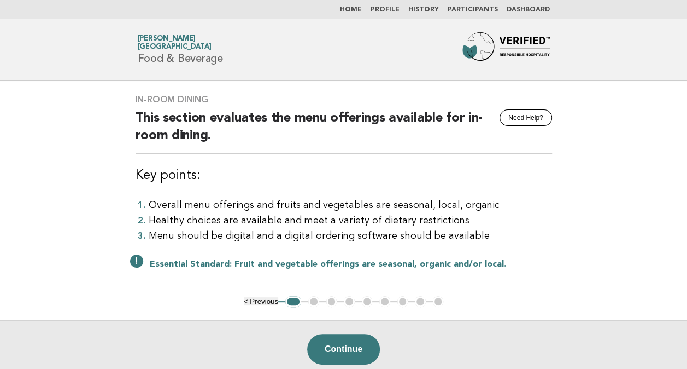
drag, startPoint x: 224, startPoint y: 106, endPoint x: 240, endPoint y: 153, distance: 49.6
click at [240, 153] on div "In-Room Dining Need Help? This section evaluates the menu offerings available f…" at bounding box center [343, 188] width 443 height 215
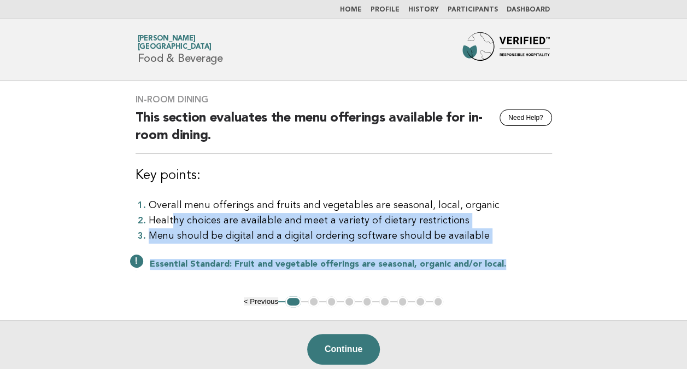
drag, startPoint x: 172, startPoint y: 212, endPoint x: 598, endPoint y: 262, distance: 428.9
click at [598, 262] on main "In-Room Dining Need Help? This section evaluates the menu offerings available f…" at bounding box center [343, 229] width 687 height 296
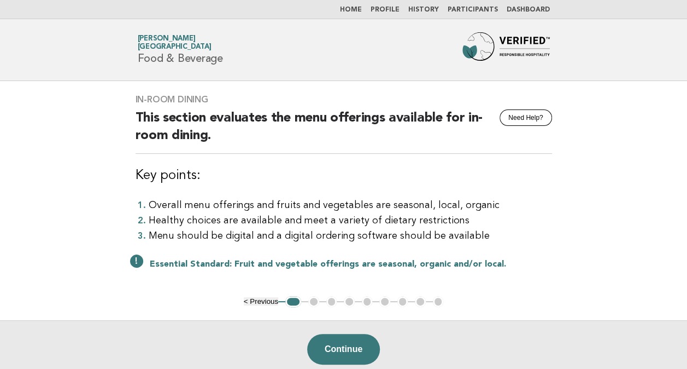
click at [432, 205] on li "Overall menu offerings and fruits and vegetables are seasonal, local, organic" at bounding box center [351, 204] width 404 height 15
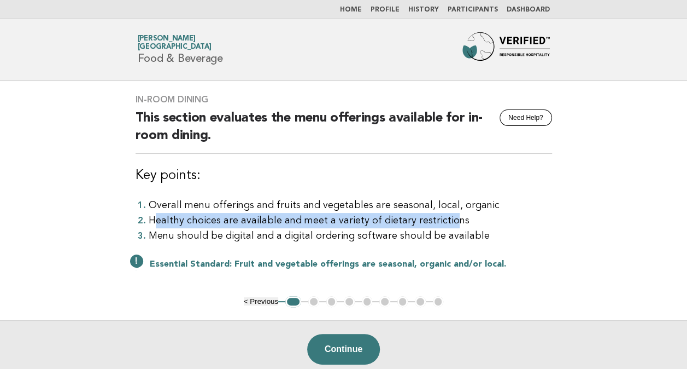
drag, startPoint x: 177, startPoint y: 214, endPoint x: 444, endPoint y: 220, distance: 266.9
click at [444, 220] on li "Healthy choices are available and meet a variety of dietary restrictions" at bounding box center [351, 220] width 404 height 15
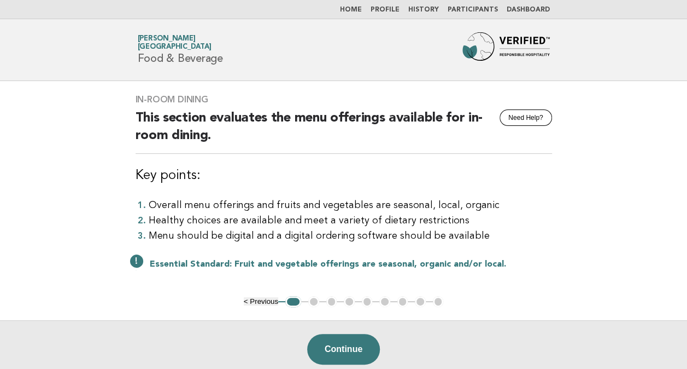
drag, startPoint x: 444, startPoint y: 220, endPoint x: 226, endPoint y: 239, distance: 218.5
click at [226, 239] on li "Menu should be digital and a digital ordering software should be available" at bounding box center [351, 235] width 404 height 15
click at [350, 349] on button "Continue" at bounding box center [343, 349] width 73 height 31
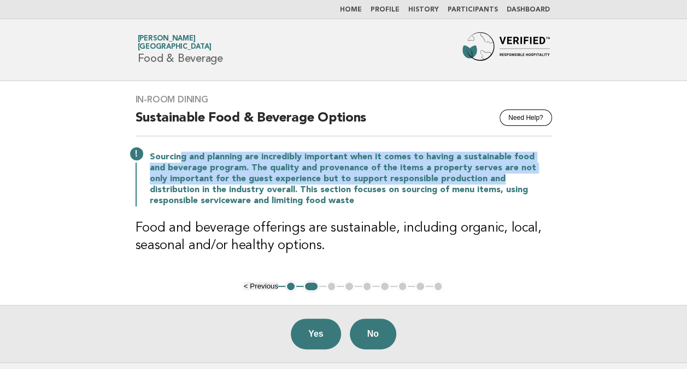
drag, startPoint x: 314, startPoint y: 166, endPoint x: 471, endPoint y: 180, distance: 157.6
click at [471, 180] on p "Sourcing and planning are incredibly important when it comes to having a sustai…" at bounding box center [351, 178] width 402 height 55
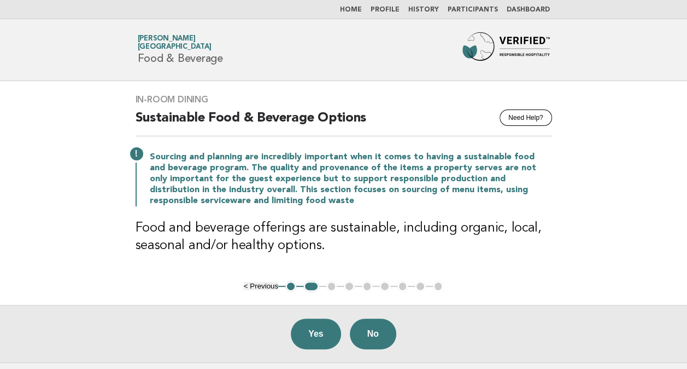
drag, startPoint x: 471, startPoint y: 180, endPoint x: 355, endPoint y: 211, distance: 119.9
click at [355, 211] on div "In-Room Dining Need Help? Sustainable Food & Beverage Options Sourcing and plan…" at bounding box center [343, 181] width 443 height 200
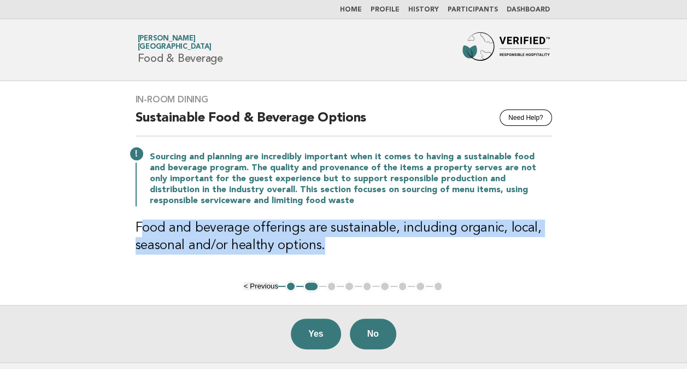
drag, startPoint x: 145, startPoint y: 226, endPoint x: 558, endPoint y: 253, distance: 413.7
click at [558, 253] on div "In-Room Dining Need Help? Sustainable Food & Beverage Options Sourcing and plan…" at bounding box center [343, 181] width 443 height 200
drag, startPoint x: 558, startPoint y: 253, endPoint x: 434, endPoint y: 255, distance: 123.6
click at [434, 255] on div "In-Room Dining Need Help? Sustainable Food & Beverage Options Sourcing and plan…" at bounding box center [343, 181] width 443 height 200
click at [279, 244] on h3 "Food and beverage offerings are sustainable, including organic, local, seasonal…" at bounding box center [344, 236] width 417 height 35
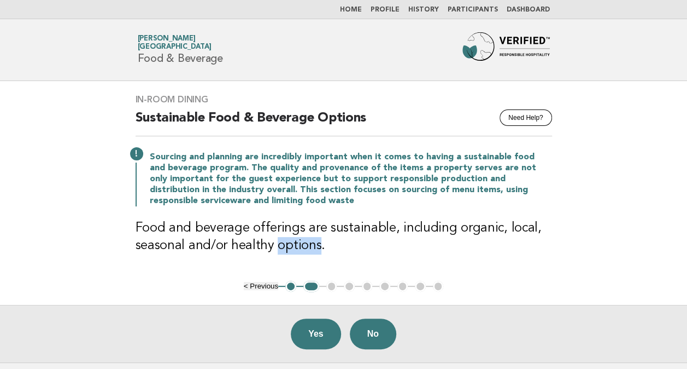
click at [279, 244] on h3 "Food and beverage offerings are sustainable, including organic, local, seasonal…" at bounding box center [344, 236] width 417 height 35
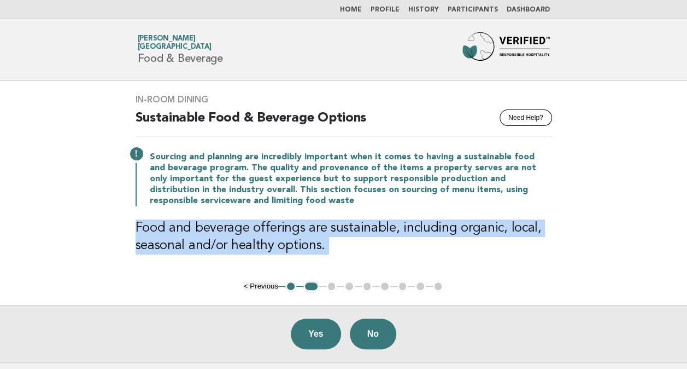
click at [279, 244] on h3 "Food and beverage offerings are sustainable, including organic, local, seasonal…" at bounding box center [344, 236] width 417 height 35
drag, startPoint x: 279, startPoint y: 244, endPoint x: 440, endPoint y: 254, distance: 160.5
click at [448, 248] on h3 "Food and beverage offerings are sustainable, including organic, local, seasonal…" at bounding box center [344, 236] width 417 height 35
click at [313, 336] on button "Yes" at bounding box center [316, 333] width 50 height 31
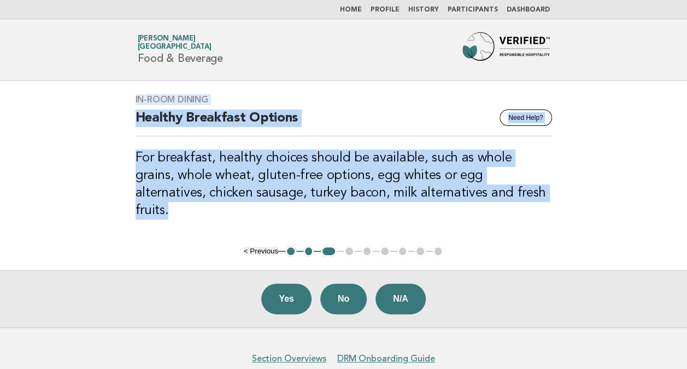
click at [398, 166] on h3 "For breakfast, healthy choices should be available, such as whole grains, whole…" at bounding box center [344, 184] width 417 height 70
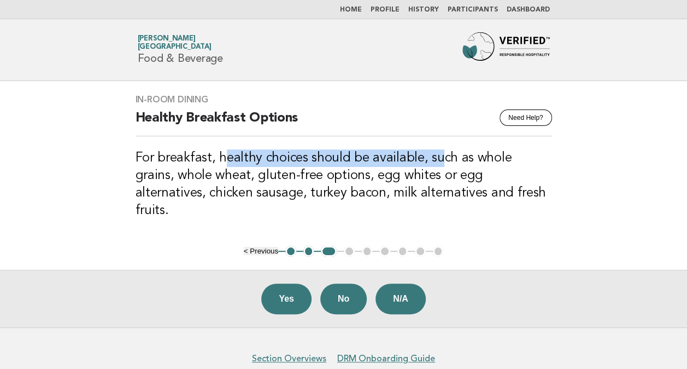
drag, startPoint x: 226, startPoint y: 156, endPoint x: 439, endPoint y: 162, distance: 212.8
click at [439, 162] on h3 "For breakfast, healthy choices should be available, such as whole grains, whole…" at bounding box center [344, 184] width 417 height 70
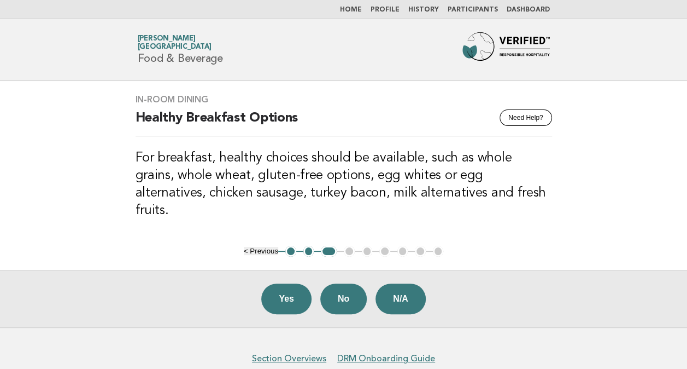
drag, startPoint x: 439, startPoint y: 162, endPoint x: 391, endPoint y: 181, distance: 51.8
click at [391, 181] on h3 "For breakfast, healthy choices should be available, such as whole grains, whole…" at bounding box center [344, 184] width 417 height 70
click at [277, 283] on button "Yes" at bounding box center [286, 298] width 50 height 31
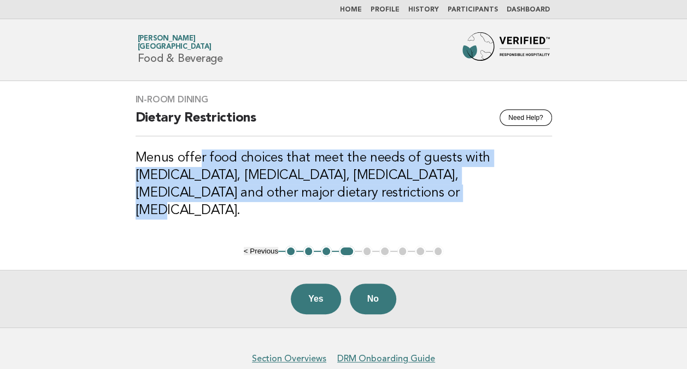
drag, startPoint x: 198, startPoint y: 160, endPoint x: 553, endPoint y: 193, distance: 356.9
click at [553, 193] on div "In-Room Dining Need Help? Dietary Restrictions Menus offer food choices that me…" at bounding box center [343, 163] width 443 height 165
drag, startPoint x: 553, startPoint y: 193, endPoint x: 381, endPoint y: 168, distance: 174.5
click at [385, 167] on h3 "Menus offer food choices that meet the needs of guests with high cholesterol, d…" at bounding box center [344, 184] width 417 height 70
click at [176, 202] on div "In-Room Dining Need Help? Dietary Restrictions Menus offer food choices that me…" at bounding box center [343, 163] width 443 height 165
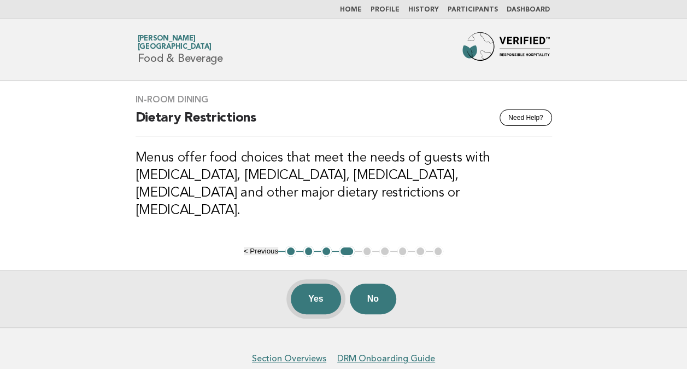
click at [305, 283] on button "Yes" at bounding box center [316, 298] width 50 height 31
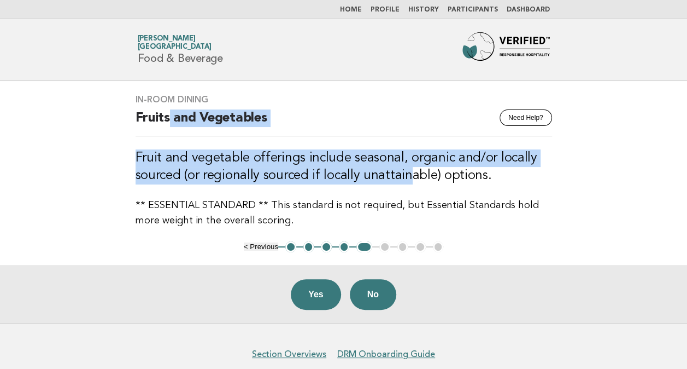
drag, startPoint x: 405, startPoint y: 173, endPoint x: 167, endPoint y: 132, distance: 241.4
click at [167, 132] on div "In-Room Dining Need Help? Fruits and Vegetables Fruit and vegetable offerings i…" at bounding box center [343, 161] width 443 height 160
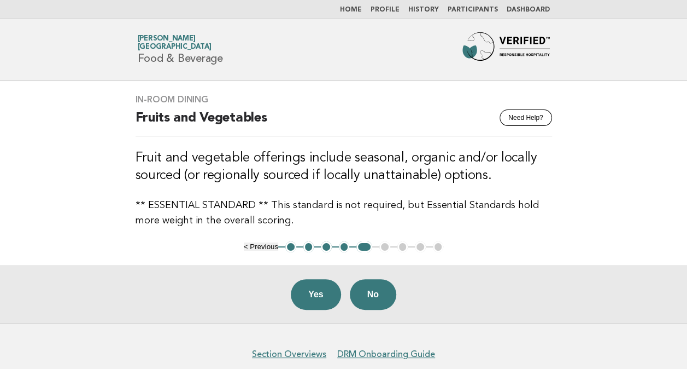
click at [483, 173] on h3 "Fruit and vegetable offerings include seasonal, organic and/or locally sourced …" at bounding box center [344, 166] width 417 height 35
click at [308, 299] on button "Yes" at bounding box center [316, 294] width 50 height 31
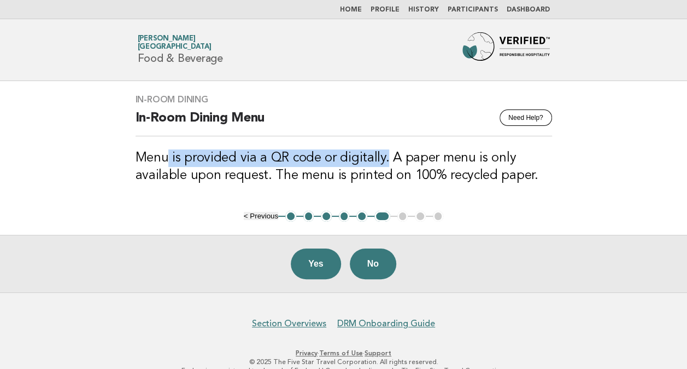
drag, startPoint x: 384, startPoint y: 157, endPoint x: 166, endPoint y: 161, distance: 217.7
click at [166, 161] on h3 "Menu is provided via a QR code or digitally. A paper menu is only available upo…" at bounding box center [344, 166] width 417 height 35
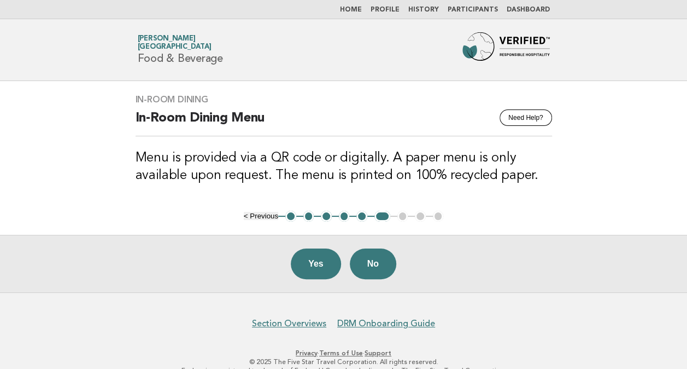
click at [480, 165] on h3 "Menu is provided via a QR code or digitally. A paper menu is only available upo…" at bounding box center [344, 166] width 417 height 35
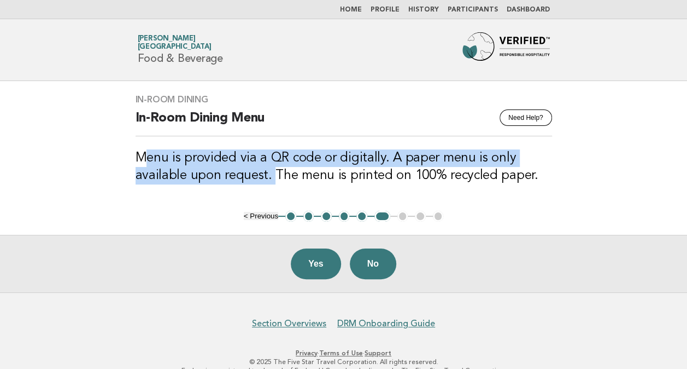
drag, startPoint x: 270, startPoint y: 176, endPoint x: 141, endPoint y: 157, distance: 130.3
click at [141, 157] on h3 "Menu is provided via a QR code or digitally. A paper menu is only available upo…" at bounding box center [344, 166] width 417 height 35
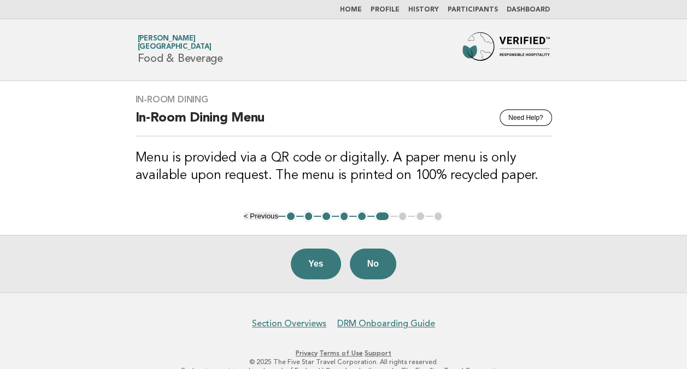
click at [439, 175] on h3 "Menu is provided via a QR code or digitally. A paper menu is only available upo…" at bounding box center [344, 166] width 417 height 35
click at [381, 261] on button "No" at bounding box center [373, 263] width 46 height 31
click at [381, 261] on div "Yes No" at bounding box center [343, 263] width 687 height 57
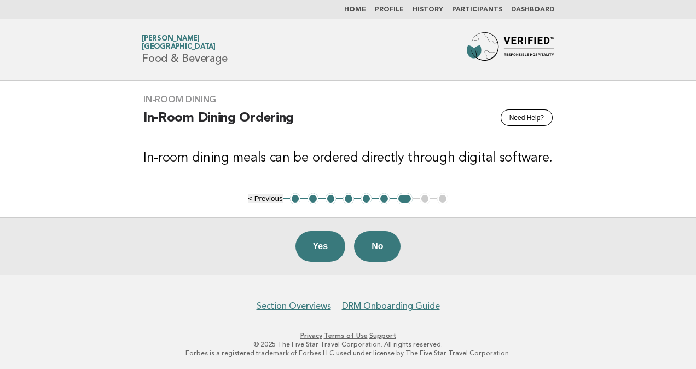
click at [234, 151] on h3 "In-room dining meals can be ordered directly through digital software." at bounding box center [347, 157] width 409 height 17
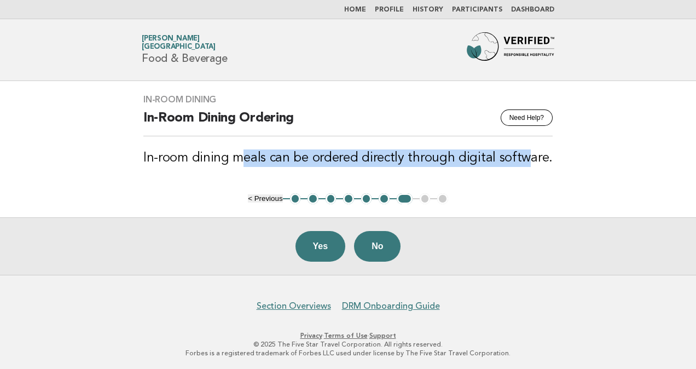
drag, startPoint x: 242, startPoint y: 153, endPoint x: 527, endPoint y: 159, distance: 284.9
click at [527, 159] on h3 "In-room dining meals can be ordered directly through digital software." at bounding box center [347, 157] width 409 height 17
drag, startPoint x: 527, startPoint y: 159, endPoint x: 418, endPoint y: 164, distance: 109.5
click at [418, 164] on h3 "In-room dining meals can be ordered directly through digital software." at bounding box center [347, 157] width 409 height 17
click at [434, 161] on h3 "In-room dining meals can be ordered directly through digital software." at bounding box center [347, 157] width 409 height 17
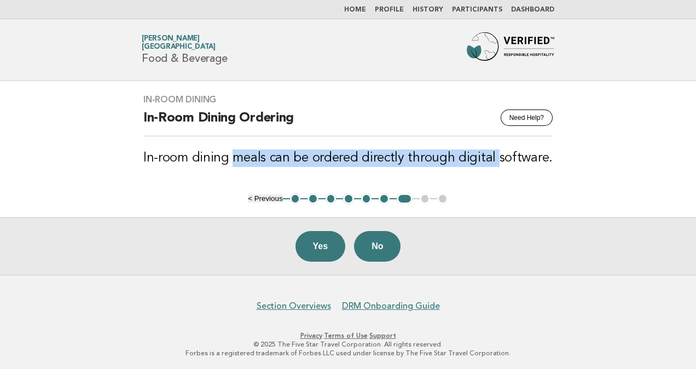
drag, startPoint x: 496, startPoint y: 157, endPoint x: 237, endPoint y: 160, distance: 259.2
click at [237, 160] on h3 "In-room dining meals can be ordered directly through digital software." at bounding box center [347, 157] width 409 height 17
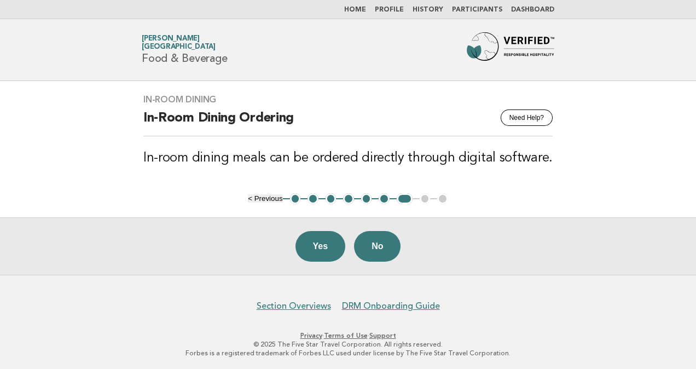
click at [512, 152] on h3 "In-room dining meals can be ordered directly through digital software." at bounding box center [347, 157] width 409 height 17
click at [482, 160] on h3 "In-room dining meals can be ordered directly through digital software." at bounding box center [347, 157] width 409 height 17
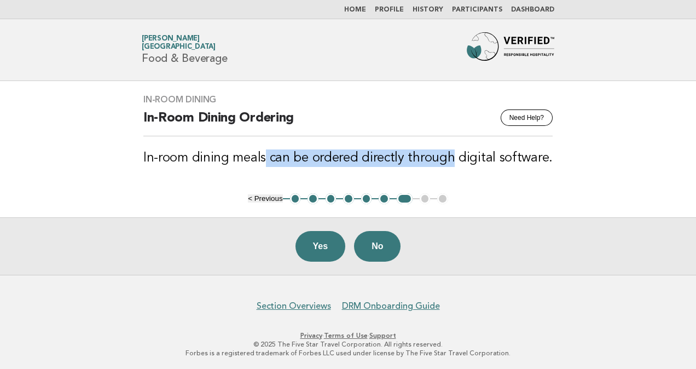
drag, startPoint x: 270, startPoint y: 157, endPoint x: 454, endPoint y: 162, distance: 184.3
click at [454, 162] on h3 "In-room dining meals can be ordered directly through digital software." at bounding box center [347, 157] width 409 height 17
drag, startPoint x: 454, startPoint y: 162, endPoint x: 411, endPoint y: 155, distance: 43.2
click at [411, 155] on h3 "In-room dining meals can be ordered directly through digital software." at bounding box center [347, 157] width 409 height 17
drag, startPoint x: 452, startPoint y: 159, endPoint x: 273, endPoint y: 156, distance: 179.4
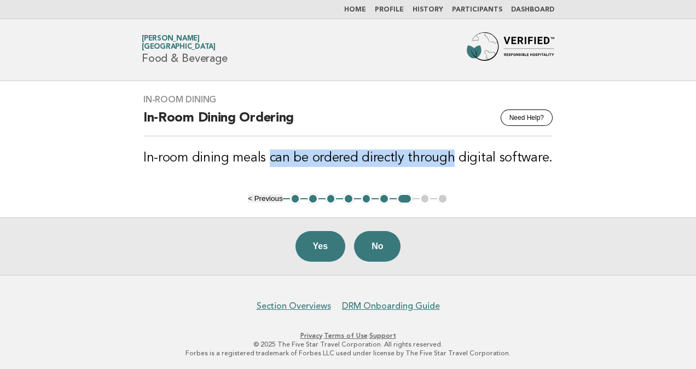
click at [273, 156] on h3 "In-room dining meals can be ordered directly through digital software." at bounding box center [347, 157] width 409 height 17
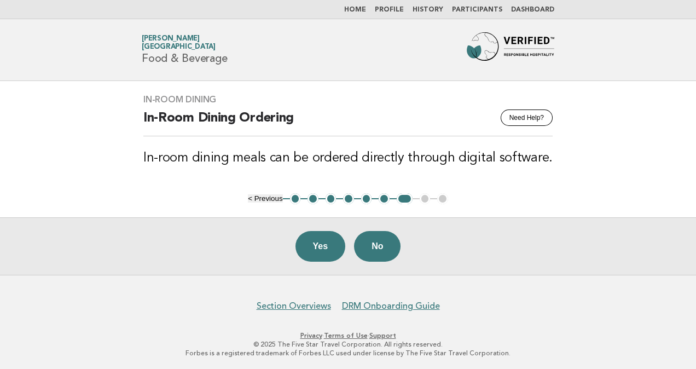
click at [533, 161] on h3 "In-room dining meals can be ordered directly through digital software." at bounding box center [347, 157] width 409 height 17
drag, startPoint x: 297, startPoint y: 157, endPoint x: 404, endPoint y: 160, distance: 106.1
click at [404, 160] on h3 "In-room dining meals can be ordered directly through digital software." at bounding box center [347, 157] width 409 height 17
click at [543, 165] on h3 "In-room dining meals can be ordered directly through digital software." at bounding box center [347, 157] width 409 height 17
click at [346, 160] on h3 "In-room dining meals can be ordered directly through digital software." at bounding box center [347, 157] width 409 height 17
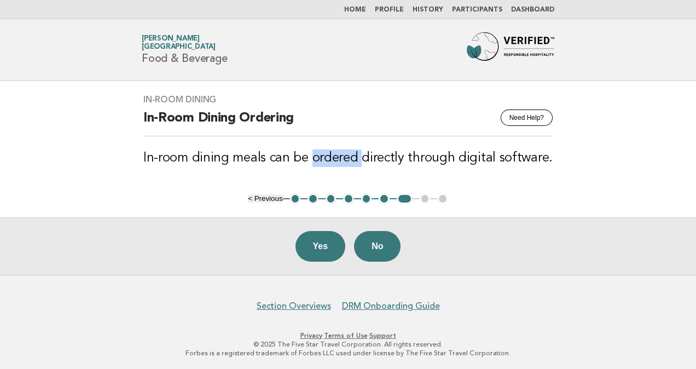
click at [346, 160] on h3 "In-room dining meals can be ordered directly through digital software." at bounding box center [347, 157] width 409 height 17
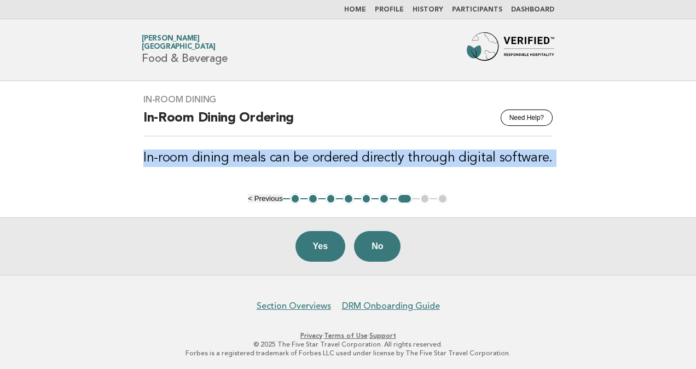
click at [346, 160] on h3 "In-room dining meals can be ordered directly through digital software." at bounding box center [347, 157] width 409 height 17
copy main "In-room dining meals can be ordered directly through digital software."
click at [402, 148] on div "In-Room Dining Need Help? In-Room Dining Ordering In-room dining meals can be o…" at bounding box center [347, 137] width 435 height 112
click at [426, 149] on h3 "In-room dining meals can be ordered directly through digital software." at bounding box center [347, 157] width 409 height 17
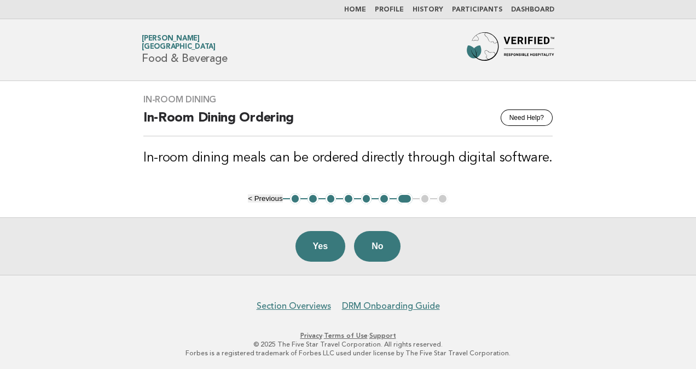
click at [300, 152] on h3 "In-room dining meals can be ordered directly through digital software." at bounding box center [347, 157] width 409 height 17
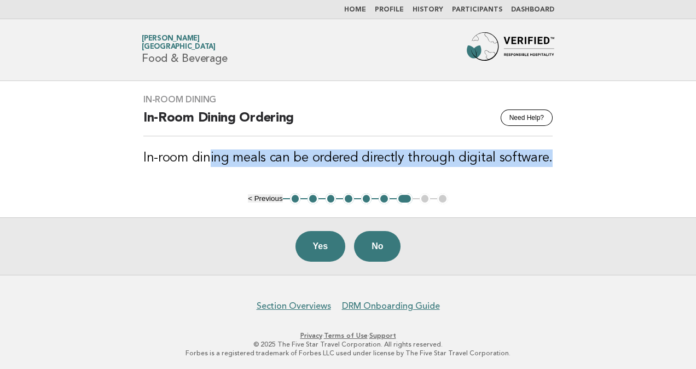
drag, startPoint x: 212, startPoint y: 153, endPoint x: 578, endPoint y: 160, distance: 366.4
click at [578, 160] on main "In-Room Dining Need Help? In-Room Dining Ordering In-room dining meals can be o…" at bounding box center [348, 178] width 696 height 194
drag, startPoint x: 578, startPoint y: 160, endPoint x: 354, endPoint y: 156, distance: 224.8
click at [354, 156] on h3 "In-room dining meals can be ordered directly through digital software." at bounding box center [347, 157] width 409 height 17
click at [356, 154] on h3 "In-room dining meals can be ordered directly through digital software." at bounding box center [347, 157] width 409 height 17
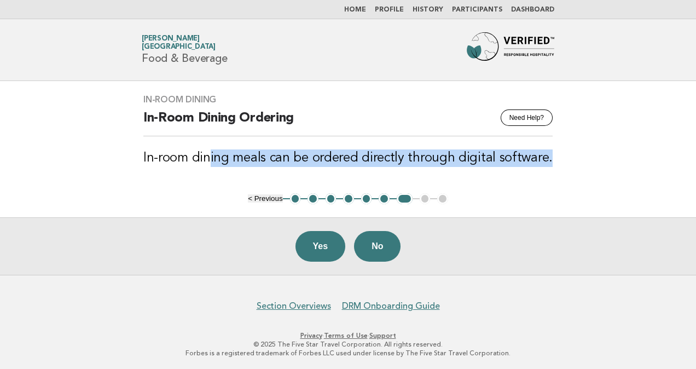
click at [387, 140] on div "In-Room Dining Need Help? In-Room Dining Ordering In-room dining meals can be o…" at bounding box center [347, 137] width 435 height 112
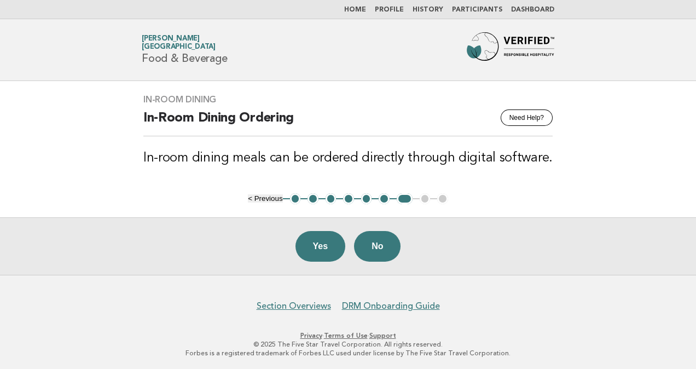
click at [641, 175] on main "In-Room Dining Need Help? In-Room Dining Ordering In-room dining meals can be o…" at bounding box center [348, 178] width 696 height 194
click at [317, 244] on button "Yes" at bounding box center [320, 246] width 50 height 31
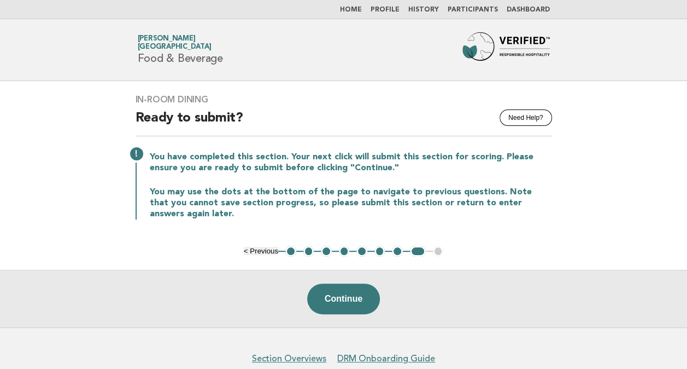
click at [396, 249] on button "7" at bounding box center [397, 251] width 11 height 11
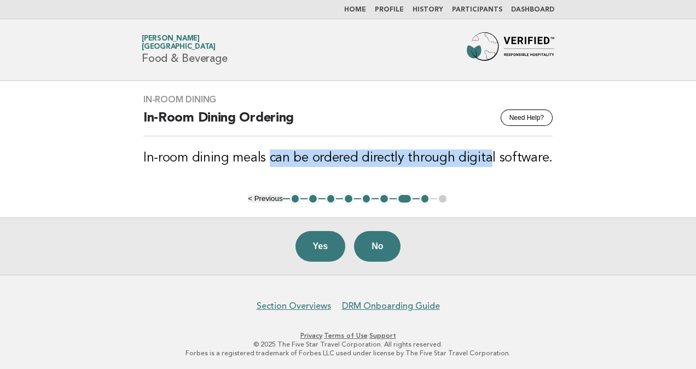
drag, startPoint x: 490, startPoint y: 154, endPoint x: 271, endPoint y: 148, distance: 218.8
click at [271, 148] on div "In-Room Dining Need Help? In-Room Dining Ordering In-room dining meals can be o…" at bounding box center [347, 137] width 435 height 112
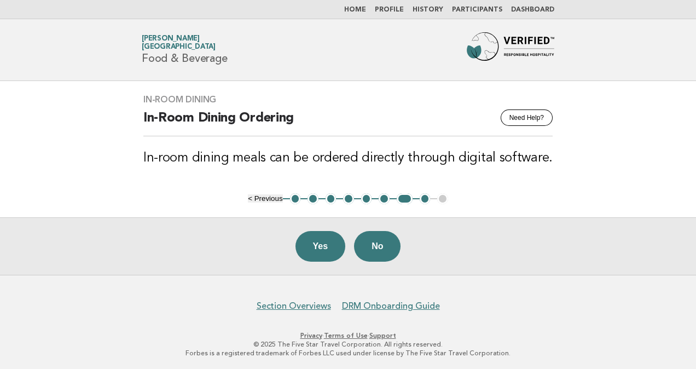
drag, startPoint x: 271, startPoint y: 148, endPoint x: 240, endPoint y: 161, distance: 33.8
click at [240, 161] on h3 "In-room dining meals can be ordered directly through digital software." at bounding box center [347, 157] width 409 height 17
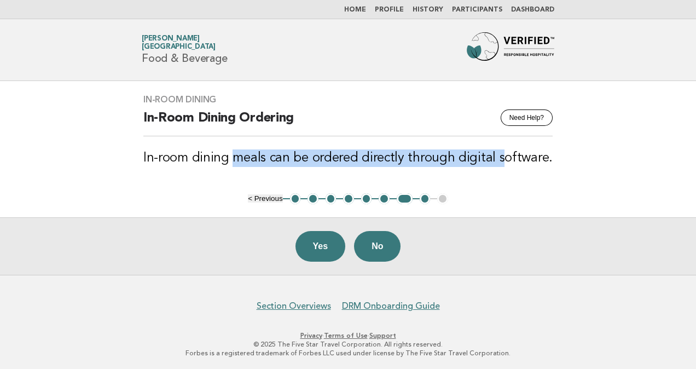
drag, startPoint x: 238, startPoint y: 159, endPoint x: 501, endPoint y: 159, distance: 262.5
click at [501, 159] on h3 "In-room dining meals can be ordered directly through digital software." at bounding box center [347, 157] width 409 height 17
drag, startPoint x: 501, startPoint y: 159, endPoint x: 417, endPoint y: 151, distance: 84.6
click at [417, 151] on h3 "In-room dining meals can be ordered directly through digital software." at bounding box center [347, 157] width 409 height 17
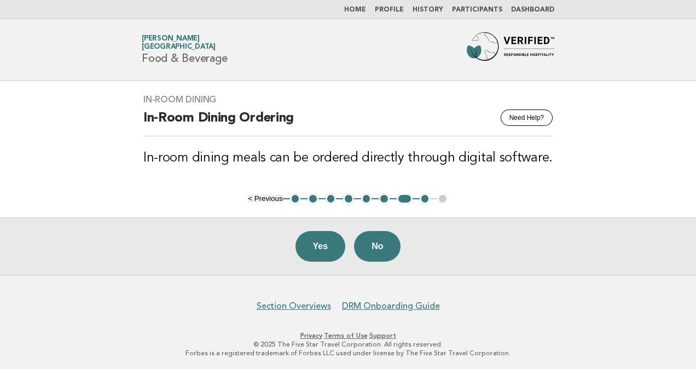
click at [623, 207] on main "In-Room Dining Need Help? In-Room Dining Ordering In-room dining meals can be o…" at bounding box center [348, 178] width 696 height 194
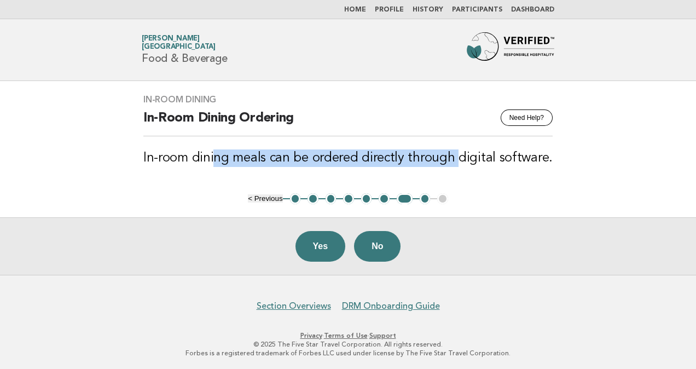
drag, startPoint x: 457, startPoint y: 157, endPoint x: 218, endPoint y: 152, distance: 239.5
click at [218, 152] on h3 "In-room dining meals can be ordered directly through digital software." at bounding box center [347, 157] width 409 height 17
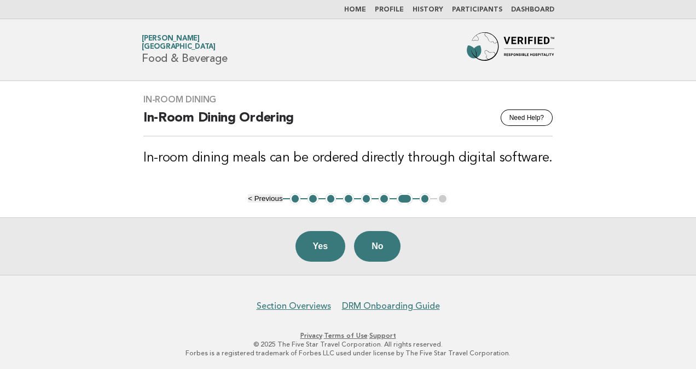
click at [551, 168] on div "In-Room Dining Need Help? In-Room Dining Ordering In-room dining meals can be o…" at bounding box center [347, 137] width 435 height 112
click at [318, 249] on button "Yes" at bounding box center [320, 246] width 50 height 31
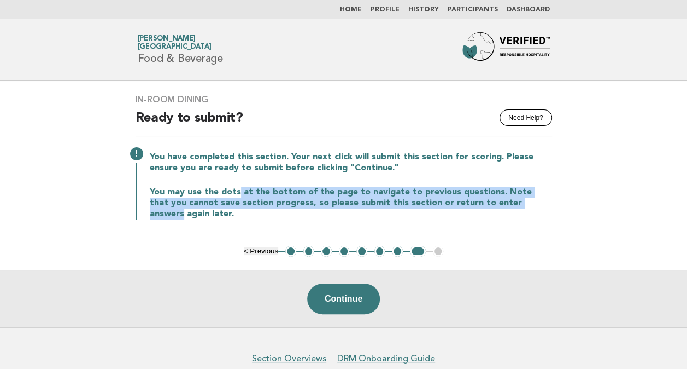
drag, startPoint x: 258, startPoint y: 173, endPoint x: 524, endPoint y: 207, distance: 268.5
click at [524, 207] on div "You have completed this section. Your next click will submit this section for s…" at bounding box center [344, 184] width 417 height 70
drag, startPoint x: 524, startPoint y: 207, endPoint x: 376, endPoint y: 192, distance: 148.4
click at [376, 192] on p "You may use the dots at the bottom of the page to navigate to previous question…" at bounding box center [351, 202] width 402 height 33
drag, startPoint x: 284, startPoint y: 186, endPoint x: 474, endPoint y: 197, distance: 189.5
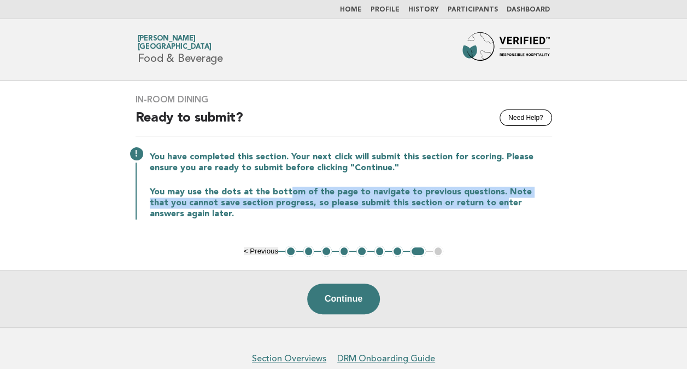
click at [474, 197] on p "You may use the dots at the bottom of the page to navigate to previous question…" at bounding box center [351, 202] width 402 height 33
drag, startPoint x: 474, startPoint y: 197, endPoint x: 293, endPoint y: 192, distance: 180.5
click at [293, 192] on p "You may use the dots at the bottom of the page to navigate to previous question…" at bounding box center [351, 202] width 402 height 33
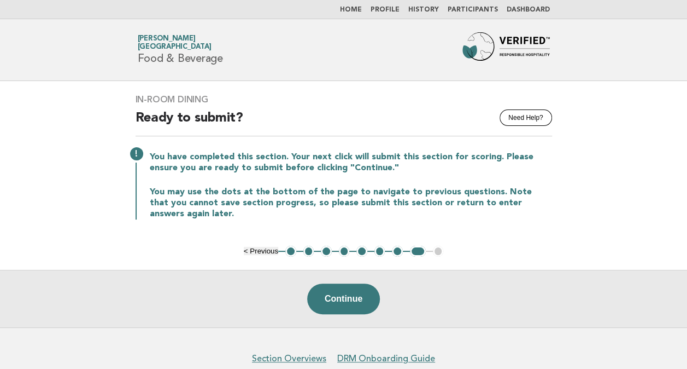
click at [248, 189] on p "You may use the dots at the bottom of the page to navigate to previous question…" at bounding box center [351, 202] width 402 height 33
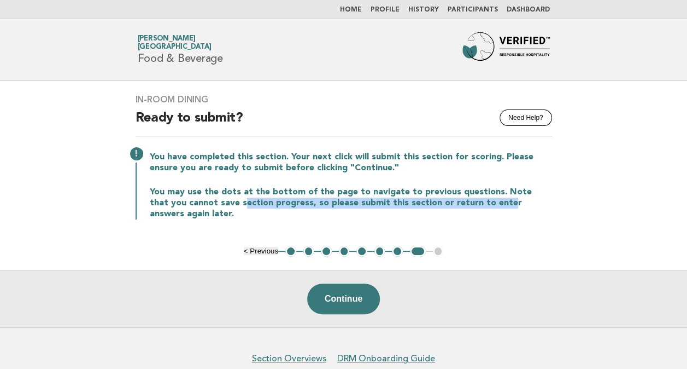
drag, startPoint x: 255, startPoint y: 201, endPoint x: 485, endPoint y: 201, distance: 229.6
click at [485, 201] on p "You may use the dots at the bottom of the page to navigate to previous question…" at bounding box center [351, 202] width 402 height 33
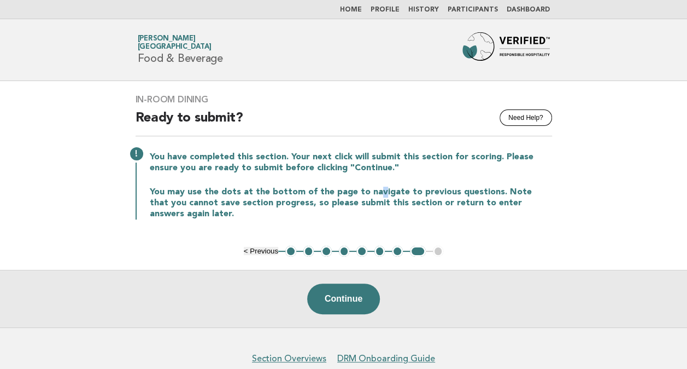
drag, startPoint x: 485, startPoint y: 201, endPoint x: 376, endPoint y: 189, distance: 109.5
click at [376, 189] on p "You may use the dots at the bottom of the page to navigate to previous question…" at bounding box center [351, 202] width 402 height 33
drag, startPoint x: 376, startPoint y: 189, endPoint x: 523, endPoint y: 205, distance: 147.4
click at [523, 205] on p "You may use the dots at the bottom of the page to navigate to previous question…" at bounding box center [351, 202] width 402 height 33
click at [346, 301] on button "Continue" at bounding box center [343, 298] width 73 height 31
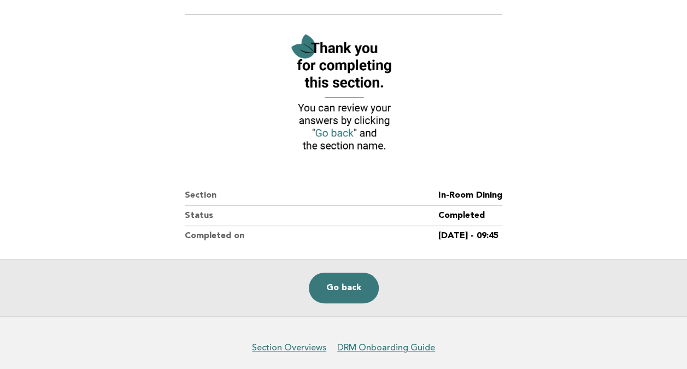
scroll to position [109, 0]
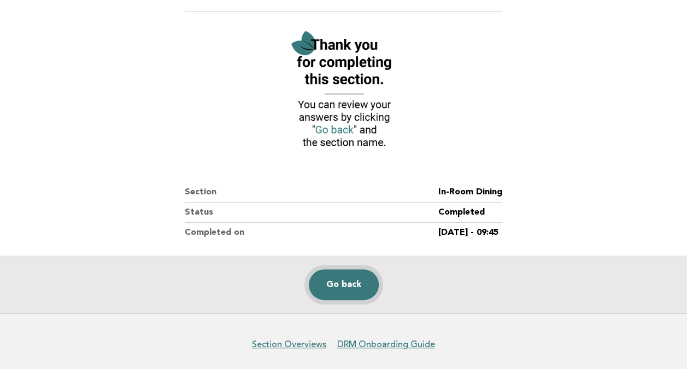
click at [354, 282] on link "Go back" at bounding box center [344, 284] width 70 height 31
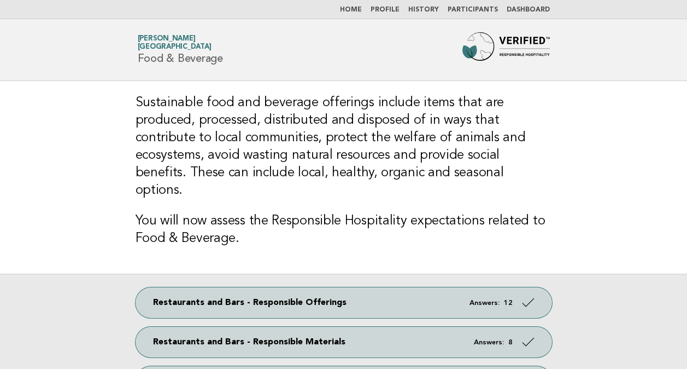
scroll to position [171, 0]
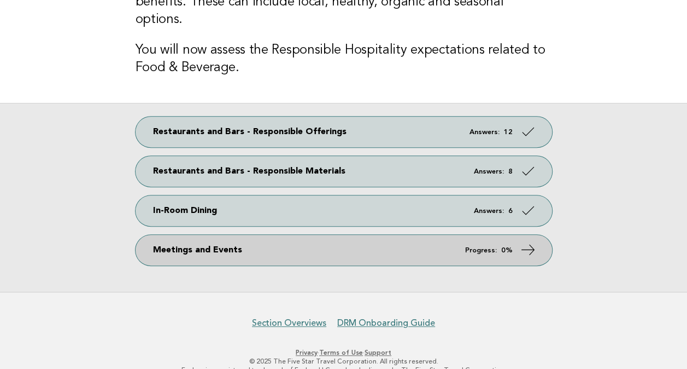
click at [521, 242] on icon at bounding box center [528, 250] width 16 height 16
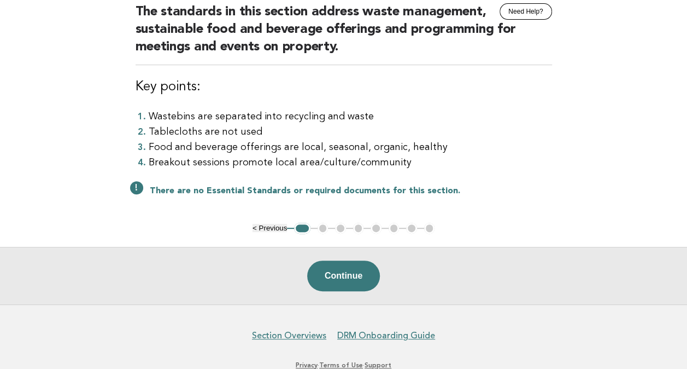
scroll to position [109, 0]
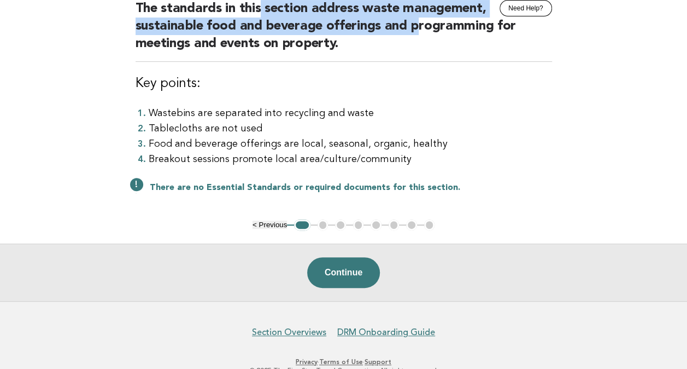
drag, startPoint x: 259, startPoint y: 12, endPoint x: 419, endPoint y: 30, distance: 161.2
click at [419, 30] on h2 "The standards in this section address waste management, sustainable food and be…" at bounding box center [344, 31] width 417 height 62
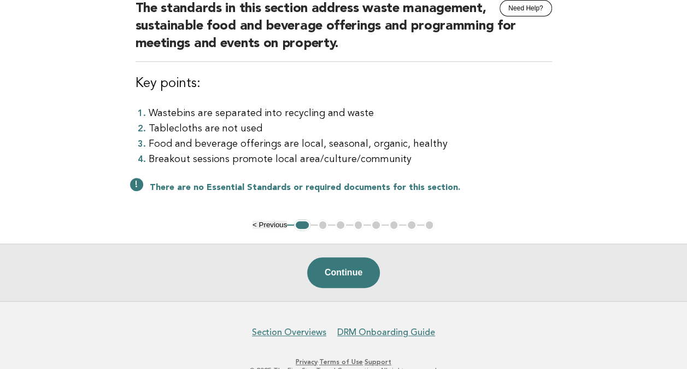
drag, startPoint x: 419, startPoint y: 30, endPoint x: 537, endPoint y: 141, distance: 162.1
click at [564, 124] on div "Meetings and Events Need Help? The standards in this section address waste mana…" at bounding box center [343, 96] width 443 height 248
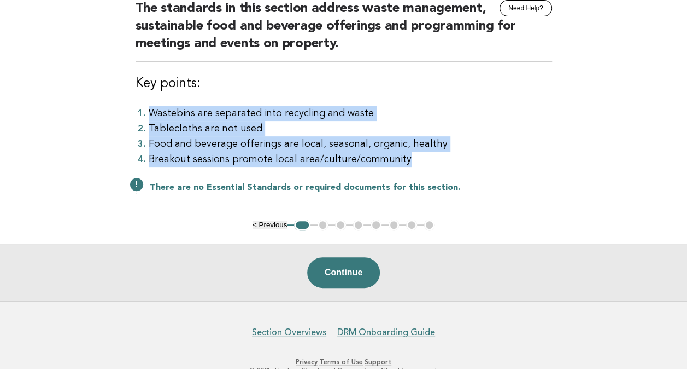
drag, startPoint x: 147, startPoint y: 112, endPoint x: 454, endPoint y: 157, distance: 310.1
click at [454, 157] on ol "Wastebins are separated into recycling and waste Tablecloths are not used Food …" at bounding box center [344, 136] width 417 height 61
drag, startPoint x: 454, startPoint y: 157, endPoint x: 312, endPoint y: 140, distance: 143.2
click at [312, 140] on li "Food and beverage offerings are local, seasonal, organic, healthy" at bounding box center [351, 143] width 404 height 15
click at [343, 125] on li "Tablecloths are not used" at bounding box center [351, 128] width 404 height 15
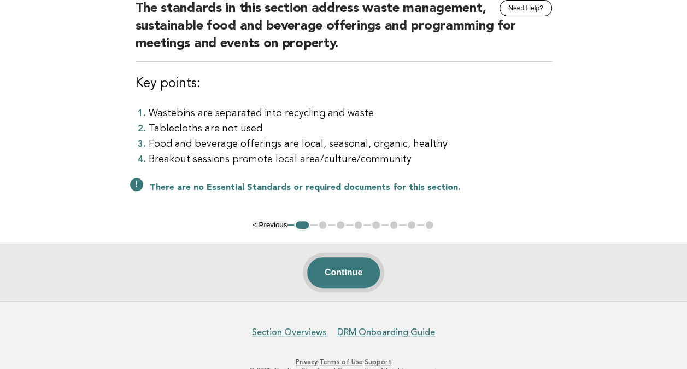
click at [353, 270] on button "Continue" at bounding box center [343, 272] width 73 height 31
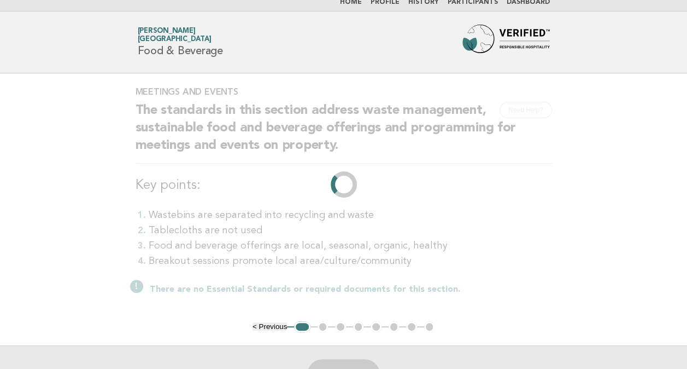
scroll to position [0, 0]
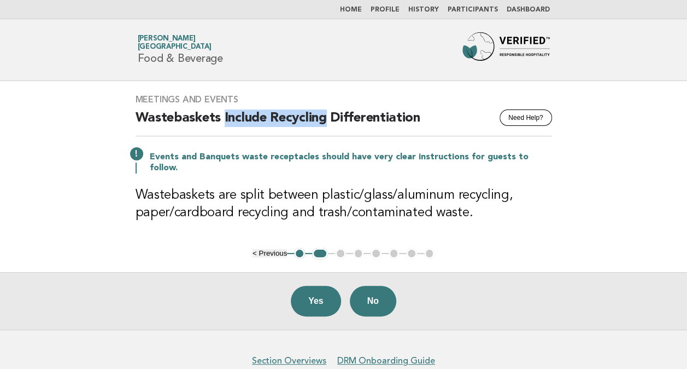
drag, startPoint x: 223, startPoint y: 119, endPoint x: 325, endPoint y: 123, distance: 102.3
click at [325, 123] on h2 "Wastebaskets Include Recycling Differentiation" at bounding box center [344, 122] width 417 height 27
click at [613, 231] on main "Meetings and Events Need Help? Wastebaskets Include Recycling Differentiation E…" at bounding box center [343, 205] width 687 height 248
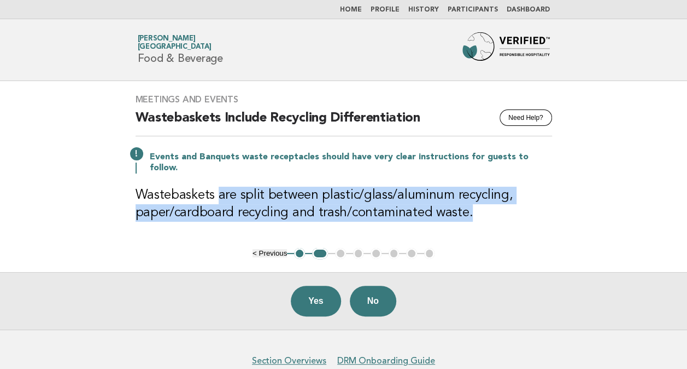
drag, startPoint x: 220, startPoint y: 184, endPoint x: 530, endPoint y: 213, distance: 311.4
click at [530, 213] on div "Meetings and Events Need Help? Wastebaskets Include Recycling Differentiation E…" at bounding box center [343, 164] width 443 height 167
drag, startPoint x: 530, startPoint y: 213, endPoint x: 520, endPoint y: 226, distance: 16.8
click at [520, 226] on div "Meetings and Events Need Help? Wastebaskets Include Recycling Differentiation E…" at bounding box center [343, 164] width 443 height 167
click at [519, 226] on div "Meetings and Events Need Help? Wastebaskets Include Recycling Differentiation E…" at bounding box center [343, 164] width 443 height 167
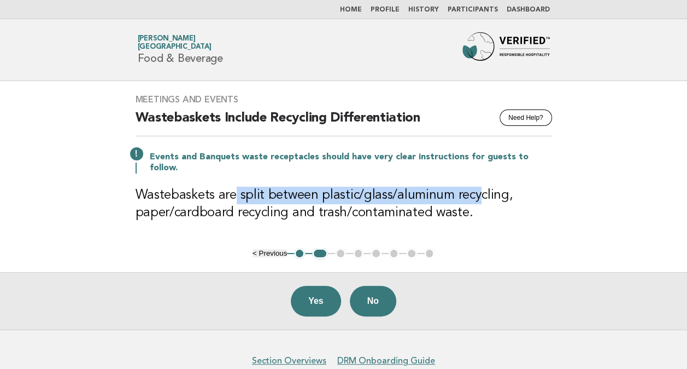
drag, startPoint x: 231, startPoint y: 187, endPoint x: 472, endPoint y: 191, distance: 240.6
click at [472, 191] on h3 "Wastebaskets are split between plastic/glass/aluminum recycling, paper/cardboar…" at bounding box center [344, 203] width 417 height 35
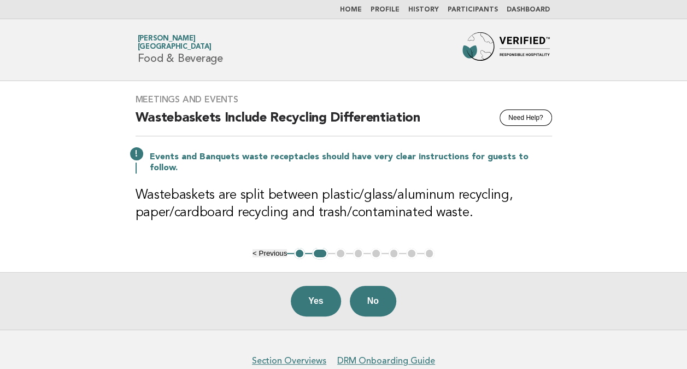
drag, startPoint x: 472, startPoint y: 191, endPoint x: 359, endPoint y: 211, distance: 114.4
click at [359, 211] on div "Meetings and Events Need Help? Wastebaskets Include Recycling Differentiation E…" at bounding box center [343, 164] width 443 height 167
drag, startPoint x: 471, startPoint y: 189, endPoint x: 208, endPoint y: 192, distance: 263.6
click at [208, 192] on h3 "Wastebaskets are split between plastic/glass/aluminum recycling, paper/cardboar…" at bounding box center [344, 203] width 417 height 35
click at [435, 193] on h3 "Wastebaskets are split between plastic/glass/aluminum recycling, paper/cardboar…" at bounding box center [344, 203] width 417 height 35
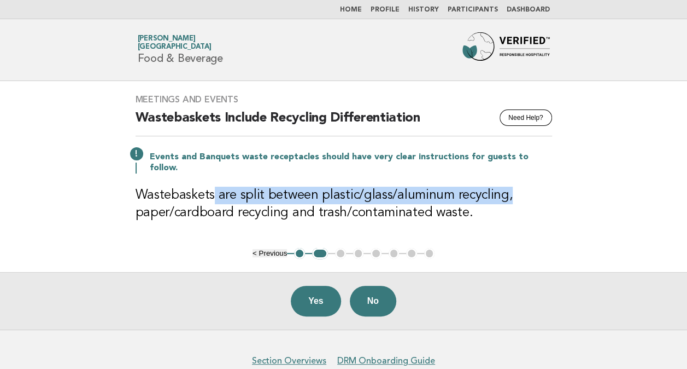
drag, startPoint x: 217, startPoint y: 183, endPoint x: 530, endPoint y: 189, distance: 313.4
click at [530, 189] on h3 "Wastebaskets are split between plastic/glass/aluminum recycling, paper/cardboar…" at bounding box center [344, 203] width 417 height 35
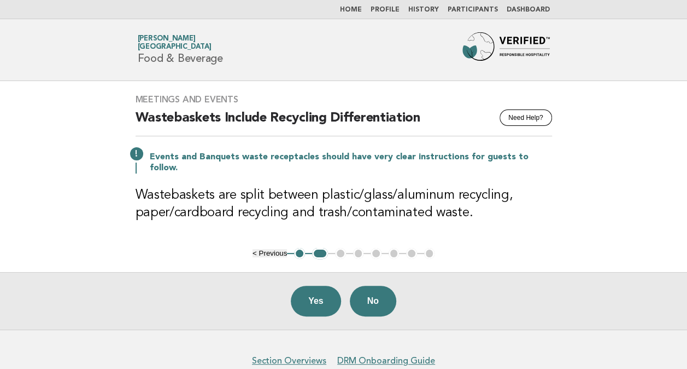
drag, startPoint x: 530, startPoint y: 189, endPoint x: 351, endPoint y: 203, distance: 179.4
click at [351, 203] on h3 "Wastebaskets are split between plastic/glass/aluminum recycling, paper/cardboar…" at bounding box center [344, 203] width 417 height 35
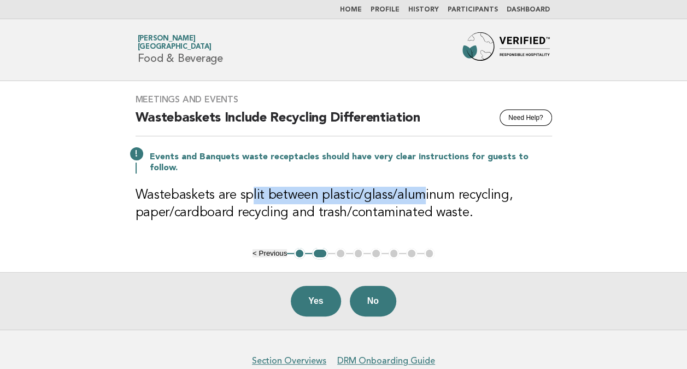
drag, startPoint x: 414, startPoint y: 186, endPoint x: 249, endPoint y: 188, distance: 165.7
click at [249, 188] on h3 "Wastebaskets are split between plastic/glass/aluminum recycling, paper/cardboar…" at bounding box center [344, 203] width 417 height 35
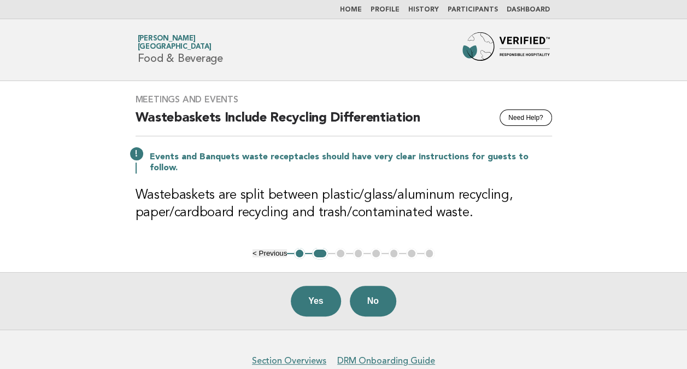
click at [494, 190] on h3 "Wastebaskets are split between plastic/glass/aluminum recycling, paper/cardboar…" at bounding box center [344, 203] width 417 height 35
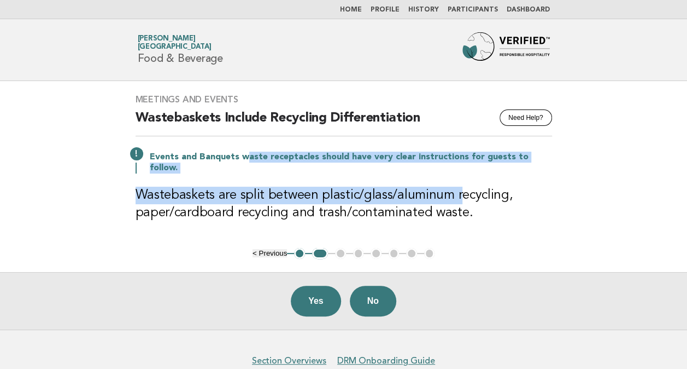
drag, startPoint x: 292, startPoint y: 159, endPoint x: 454, endPoint y: 164, distance: 161.9
click at [454, 164] on div "Meetings and Events Need Help? Wastebaskets Include Recycling Differentiation E…" at bounding box center [343, 164] width 443 height 167
drag, startPoint x: 454, startPoint y: 164, endPoint x: 359, endPoint y: 160, distance: 95.2
click at [359, 160] on p "Events and Banquets waste receptacles should have very clear instructions for g…" at bounding box center [351, 162] width 402 height 22
click at [347, 162] on div "Meetings and Events Need Help? Wastebaskets Include Recycling Differentiation E…" at bounding box center [343, 164] width 443 height 167
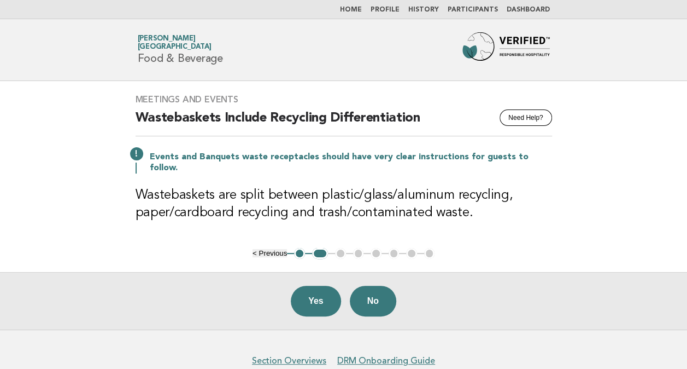
click at [574, 195] on main "Meetings and Events Need Help? Wastebaskets Include Recycling Differentiation E…" at bounding box center [343, 205] width 687 height 248
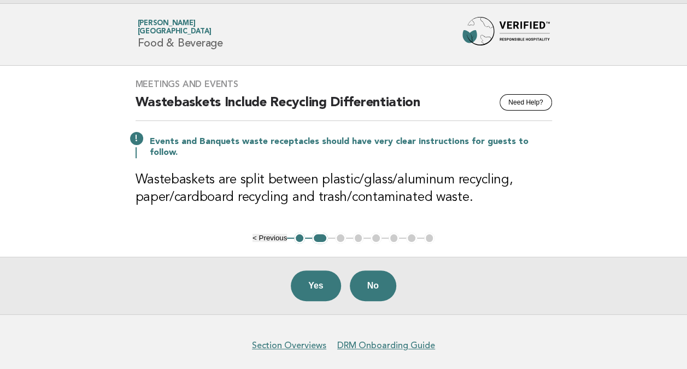
scroll to position [44, 0]
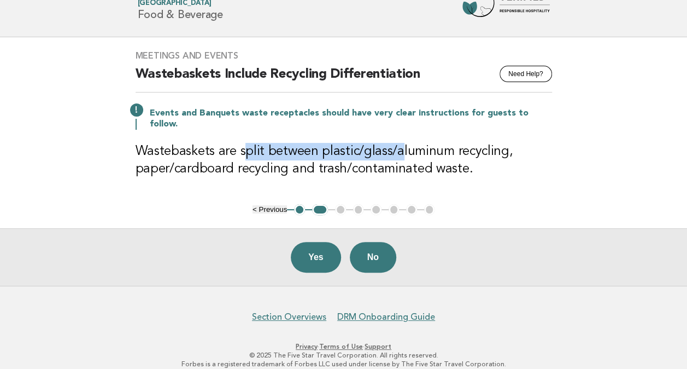
drag, startPoint x: 245, startPoint y: 137, endPoint x: 398, endPoint y: 141, distance: 152.6
click at [398, 143] on h3 "Wastebaskets are split between plastic/glass/aluminum recycling, paper/cardboar…" at bounding box center [344, 160] width 417 height 35
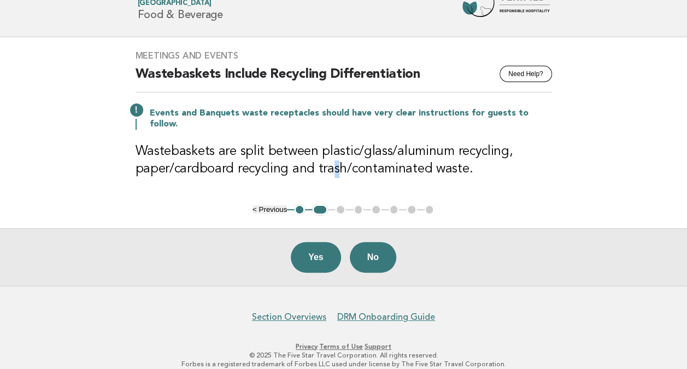
drag, startPoint x: 398, startPoint y: 141, endPoint x: 333, endPoint y: 166, distance: 69.2
click at [333, 166] on h3 "Wastebaskets are split between plastic/glass/aluminum recycling, paper/cardboar…" at bounding box center [344, 160] width 417 height 35
click at [293, 80] on h2 "Wastebaskets Include Recycling Differentiation" at bounding box center [344, 79] width 417 height 27
click at [332, 156] on h3 "Wastebaskets are split between plastic/glass/aluminum recycling, paper/cardboar…" at bounding box center [344, 160] width 417 height 35
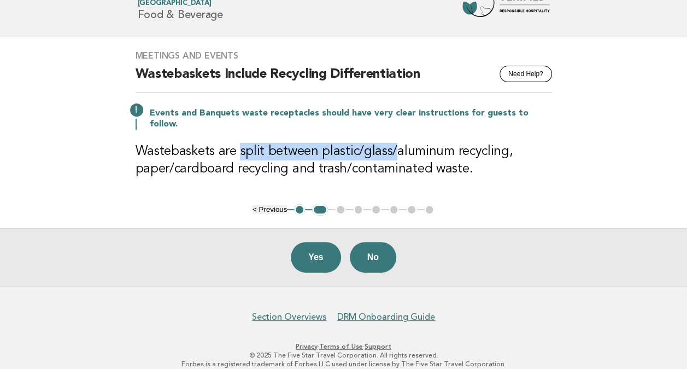
drag, startPoint x: 237, startPoint y: 140, endPoint x: 394, endPoint y: 141, distance: 156.9
click at [394, 143] on h3 "Wastebaskets are split between plastic/glass/aluminum recycling, paper/cardboar…" at bounding box center [344, 160] width 417 height 35
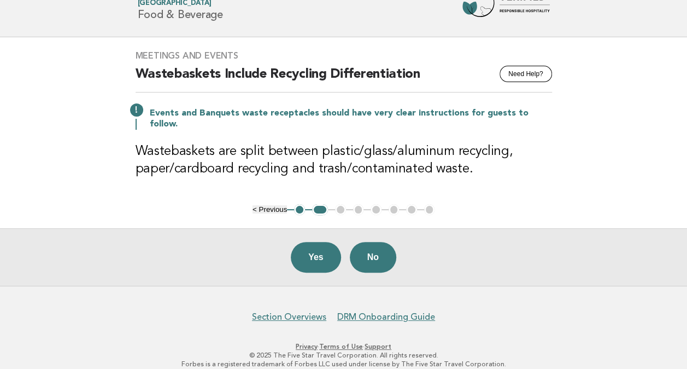
drag, startPoint x: 394, startPoint y: 141, endPoint x: 365, endPoint y: 157, distance: 33.1
click at [365, 157] on h3 "Wastebaskets are split between plastic/glass/aluminum recycling, paper/cardboar…" at bounding box center [344, 160] width 417 height 35
drag, startPoint x: 225, startPoint y: 73, endPoint x: 327, endPoint y: 72, distance: 102.3
click at [327, 72] on h2 "Wastebaskets Include Recycling Differentiation" at bounding box center [344, 79] width 417 height 27
drag, startPoint x: 327, startPoint y: 72, endPoint x: 276, endPoint y: 74, distance: 50.9
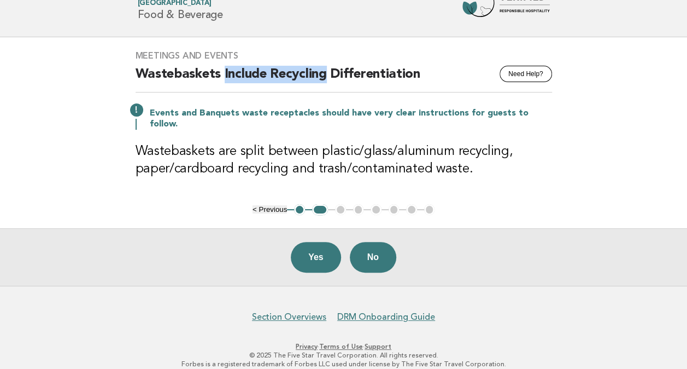
click at [279, 74] on h2 "Wastebaskets Include Recycling Differentiation" at bounding box center [344, 79] width 417 height 27
click at [278, 78] on h2 "Wastebaskets Include Recycling Differentiation" at bounding box center [344, 79] width 417 height 27
drag, startPoint x: 224, startPoint y: 72, endPoint x: 327, endPoint y: 72, distance: 103.3
click at [327, 72] on h2 "Wastebaskets Include Recycling Differentiation" at bounding box center [344, 79] width 417 height 27
drag, startPoint x: 327, startPoint y: 72, endPoint x: 399, endPoint y: 147, distance: 104.0
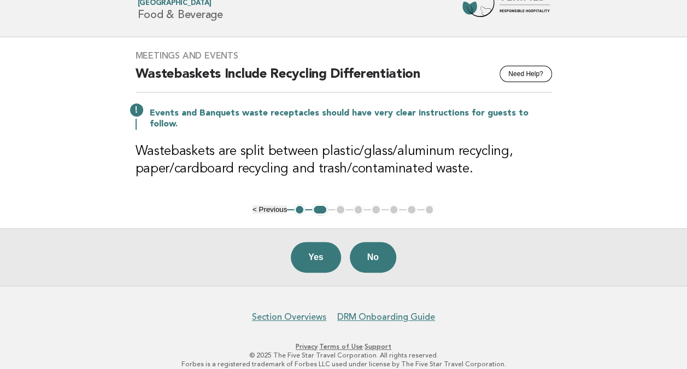
click at [406, 150] on h3 "Wastebaskets are split between plastic/glass/aluminum recycling, paper/cardboar…" at bounding box center [344, 160] width 417 height 35
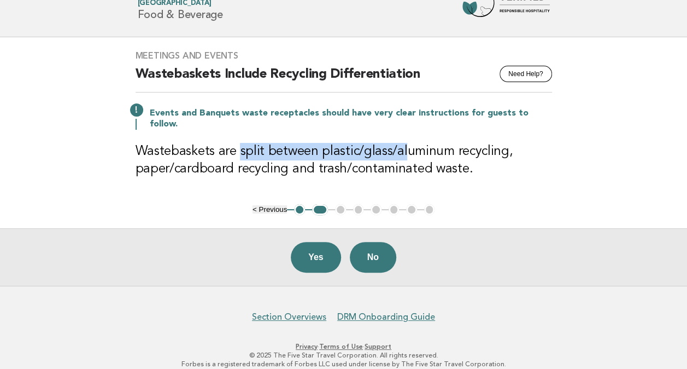
drag, startPoint x: 404, startPoint y: 137, endPoint x: 238, endPoint y: 135, distance: 165.7
click at [238, 143] on h3 "Wastebaskets are split between plastic/glass/aluminum recycling, paper/cardboar…" at bounding box center [344, 160] width 417 height 35
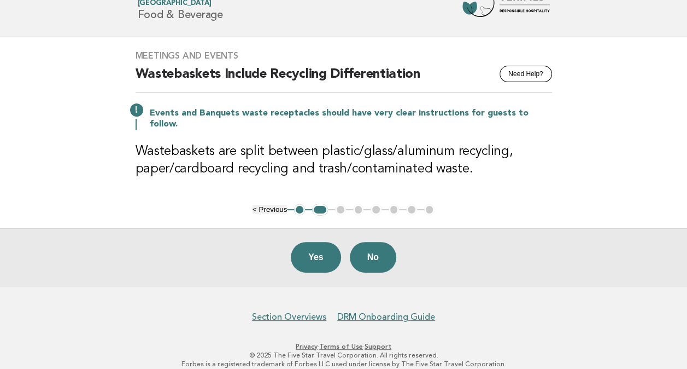
click at [397, 149] on h3 "Wastebaskets are split between plastic/glass/aluminum recycling, paper/cardboar…" at bounding box center [344, 160] width 417 height 35
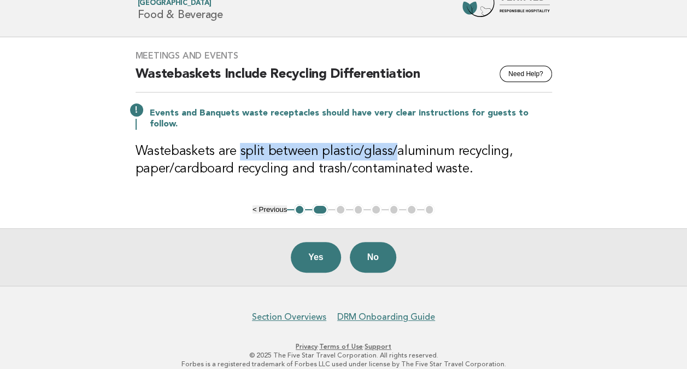
drag, startPoint x: 394, startPoint y: 138, endPoint x: 239, endPoint y: 137, distance: 155.3
click at [239, 143] on h3 "Wastebaskets are split between plastic/glass/aluminum recycling, paper/cardboar…" at bounding box center [344, 160] width 417 height 35
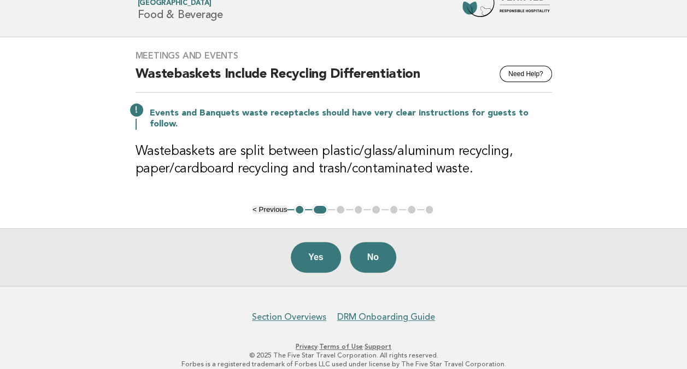
drag, startPoint x: 239, startPoint y: 137, endPoint x: 380, endPoint y: 150, distance: 141.7
click at [380, 150] on h3 "Wastebaskets are split between plastic/glass/aluminum recycling, paper/cardboar…" at bounding box center [344, 160] width 417 height 35
click at [319, 245] on button "Yes" at bounding box center [316, 257] width 50 height 31
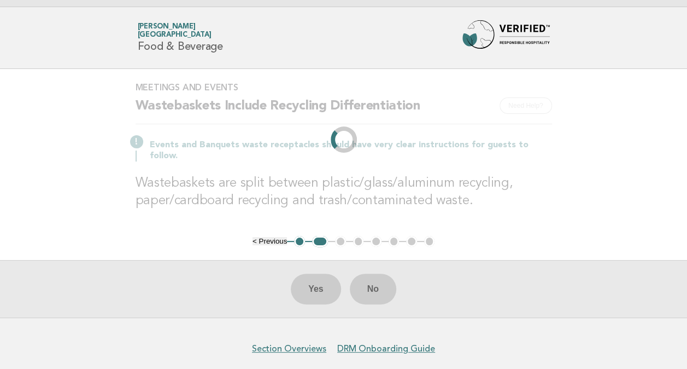
scroll to position [0, 0]
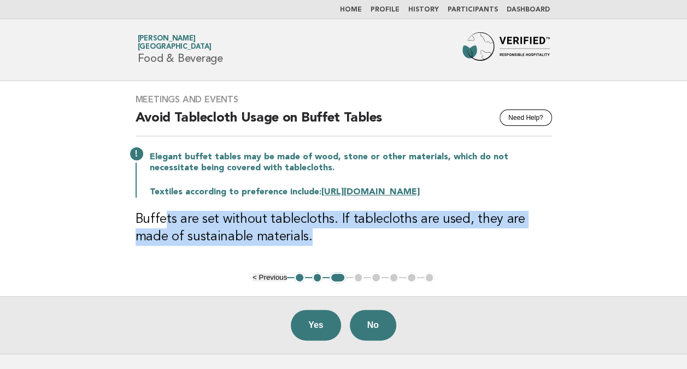
drag, startPoint x: 174, startPoint y: 221, endPoint x: 419, endPoint y: 227, distance: 245.0
click at [419, 227] on h3 "Buffets are set without tablecloths. If tablecloths are used, they are made of …" at bounding box center [344, 228] width 417 height 35
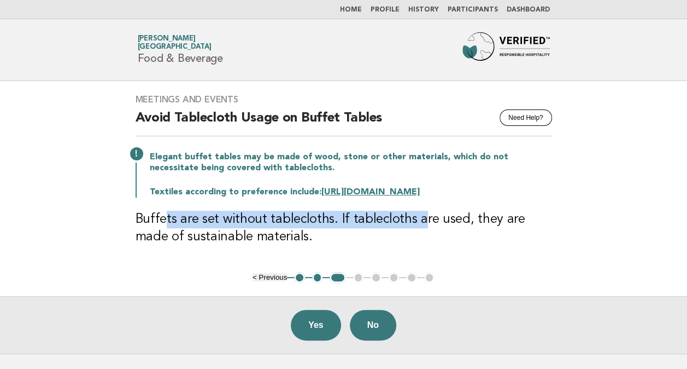
drag, startPoint x: 419, startPoint y: 227, endPoint x: 235, endPoint y: 222, distance: 183.8
click at [236, 222] on h3 "Buffets are set without tablecloths. If tablecloths are used, they are made of …" at bounding box center [344, 228] width 417 height 35
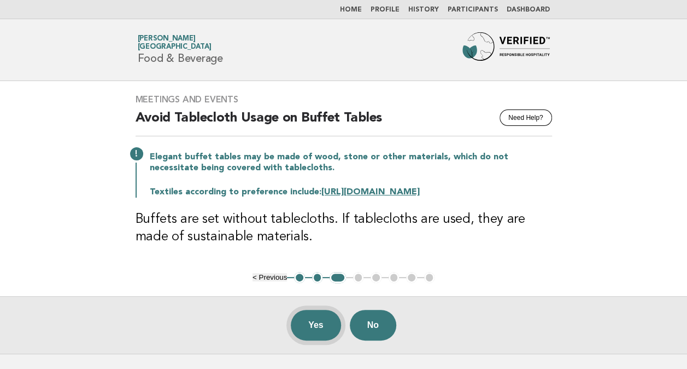
click at [313, 322] on button "Yes" at bounding box center [316, 324] width 50 height 31
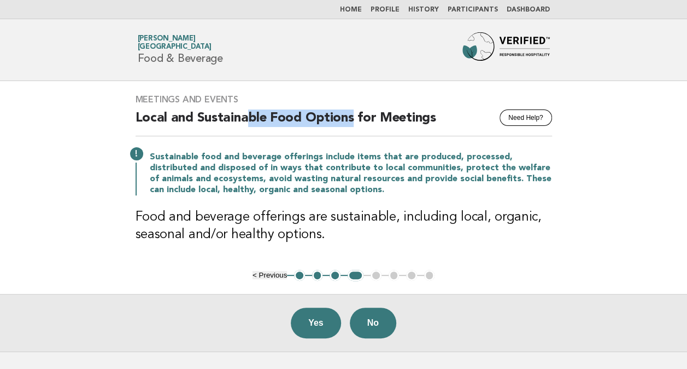
drag, startPoint x: 260, startPoint y: 117, endPoint x: 350, endPoint y: 115, distance: 90.2
click at [350, 115] on h2 "Local and Sustainable Food Options for Meetings" at bounding box center [344, 122] width 417 height 27
drag, startPoint x: 350, startPoint y: 115, endPoint x: 344, endPoint y: 120, distance: 8.1
click at [344, 120] on h2 "Local and Sustainable Food Options for Meetings" at bounding box center [344, 122] width 417 height 27
click at [349, 118] on h2 "Local and Sustainable Food Options for Meetings" at bounding box center [344, 122] width 417 height 27
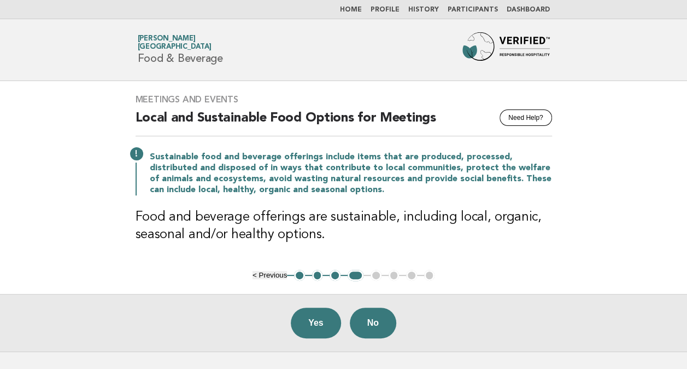
click at [355, 115] on h2 "Local and Sustainable Food Options for Meetings" at bounding box center [344, 122] width 417 height 27
drag, startPoint x: 351, startPoint y: 115, endPoint x: 196, endPoint y: 119, distance: 155.3
click at [196, 119] on h2 "Local and Sustainable Food Options for Meetings" at bounding box center [344, 122] width 417 height 27
click at [265, 172] on p "Sustainable food and beverage offerings include items that are produced, proces…" at bounding box center [351, 173] width 402 height 44
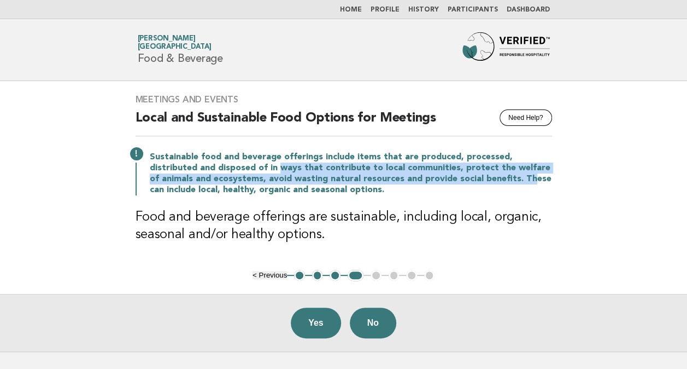
drag, startPoint x: 230, startPoint y: 170, endPoint x: 464, endPoint y: 178, distance: 233.6
click at [464, 178] on p "Sustainable food and beverage offerings include items that are produced, proces…" at bounding box center [351, 173] width 402 height 44
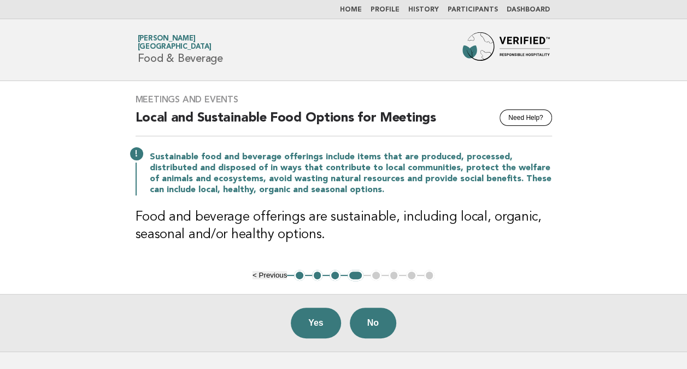
drag, startPoint x: 464, startPoint y: 178, endPoint x: 383, endPoint y: 203, distance: 84.7
click at [382, 204] on div "Meetings and Events Need Help? Local and Sustainable Food Options for Meetings …" at bounding box center [343, 175] width 443 height 189
click at [424, 174] on p "Sustainable food and beverage offerings include items that are produced, proces…" at bounding box center [351, 173] width 402 height 44
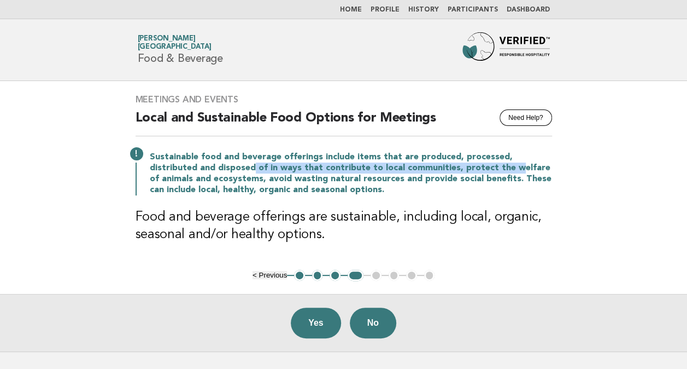
drag, startPoint x: 460, startPoint y: 169, endPoint x: 204, endPoint y: 170, distance: 255.3
click at [204, 170] on p "Sustainable food and beverage offerings include items that are produced, proces…" at bounding box center [351, 173] width 402 height 44
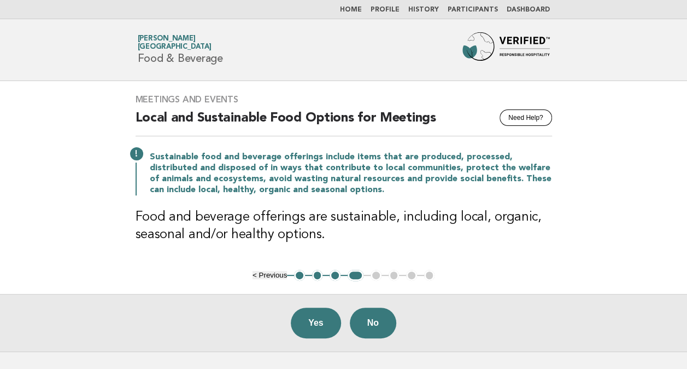
drag, startPoint x: 204, startPoint y: 170, endPoint x: 378, endPoint y: 212, distance: 178.4
click at [378, 212] on h3 "Food and beverage offerings are sustainable, including local, organic, seasonal…" at bounding box center [344, 225] width 417 height 35
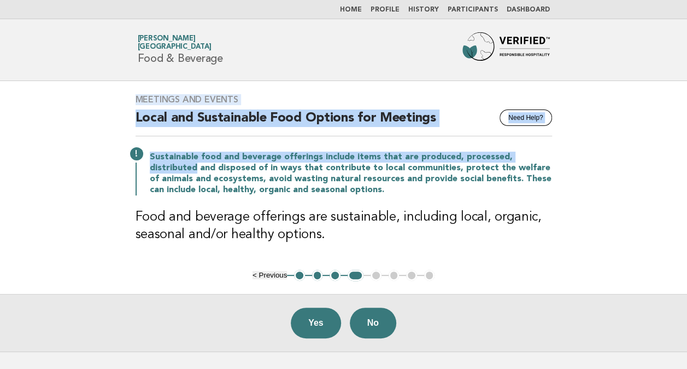
drag, startPoint x: 235, startPoint y: 106, endPoint x: 568, endPoint y: 150, distance: 335.5
click at [568, 150] on main "Meetings and Events Need Help? Local and Sustainable Food Options for Meetings …" at bounding box center [343, 216] width 687 height 270
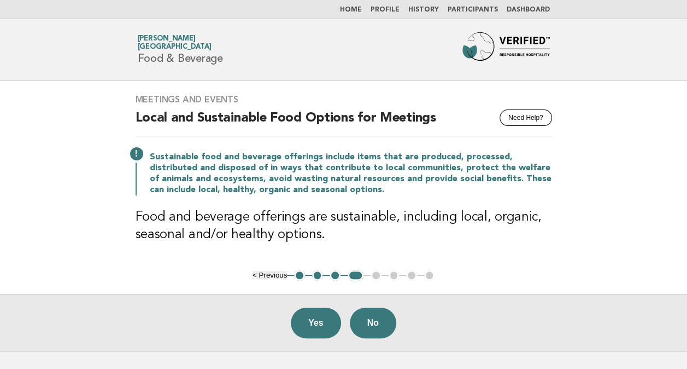
click at [471, 194] on p "Sustainable food and beverage offerings include items that are produced, proces…" at bounding box center [351, 173] width 402 height 44
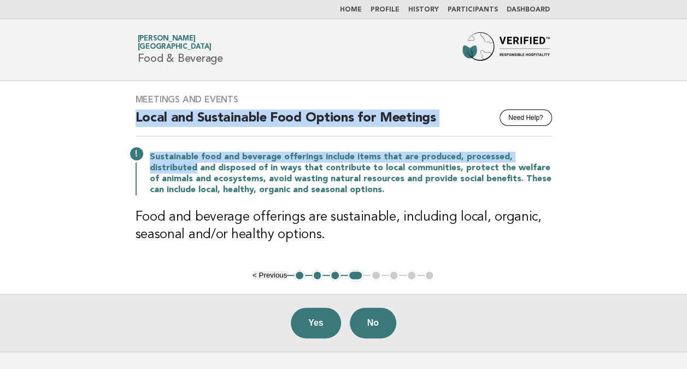
drag, startPoint x: 89, startPoint y: 108, endPoint x: 643, endPoint y: 141, distance: 554.9
click at [643, 141] on main "Meetings and Events Need Help? Local and Sustainable Food Options for Meetings …" at bounding box center [343, 216] width 687 height 270
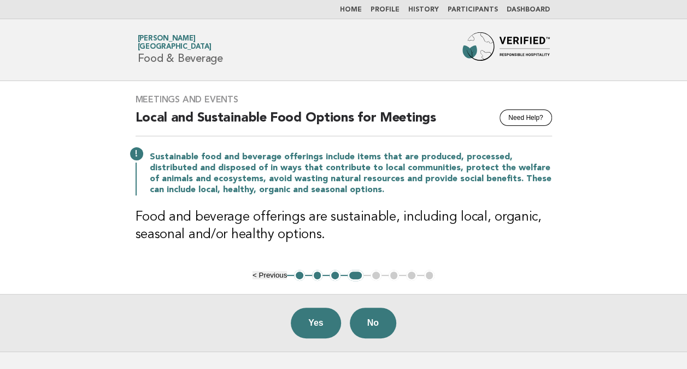
drag, startPoint x: 643, startPoint y: 141, endPoint x: 615, endPoint y: 209, distance: 73.8
click at [615, 209] on main "Meetings and Events Need Help? Local and Sustainable Food Options for Meetings …" at bounding box center [343, 216] width 687 height 270
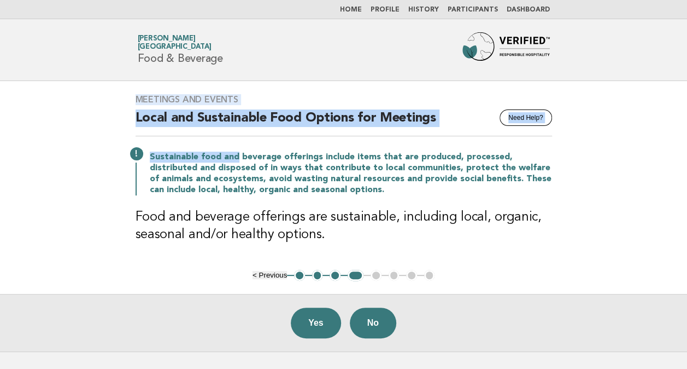
drag, startPoint x: 235, startPoint y: 154, endPoint x: 121, endPoint y: 98, distance: 126.7
click at [121, 98] on main "Meetings and Events Need Help? Local and Sustainable Food Options for Meetings …" at bounding box center [343, 216] width 687 height 270
drag, startPoint x: 121, startPoint y: 98, endPoint x: 67, endPoint y: 129, distance: 62.2
click at [67, 129] on main "Meetings and Events Need Help? Local and Sustainable Food Options for Meetings …" at bounding box center [343, 216] width 687 height 270
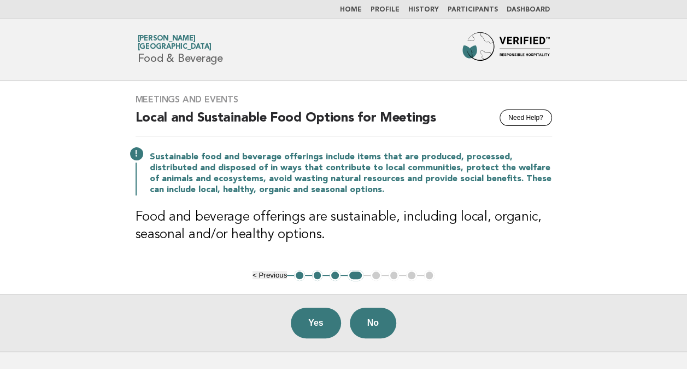
click at [250, 174] on p "Sustainable food and beverage offerings include items that are produced, proces…" at bounding box center [351, 173] width 402 height 44
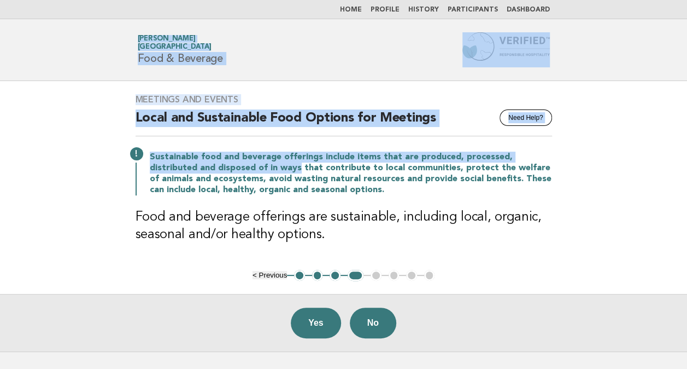
drag, startPoint x: 249, startPoint y: 169, endPoint x: 115, endPoint y: 37, distance: 187.5
click at [115, 37] on body "Home Profile History Participants Dashboard Forbes Travel Guide Anamaria Nicola…" at bounding box center [343, 223] width 687 height 447
drag, startPoint x: 115, startPoint y: 37, endPoint x: 89, endPoint y: 137, distance: 103.1
click at [89, 137] on main "Meetings and Events Need Help? Local and Sustainable Food Options for Meetings …" at bounding box center [343, 216] width 687 height 270
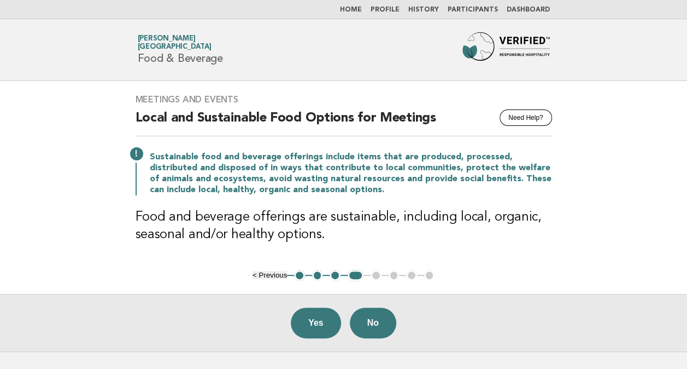
click at [431, 175] on p "Sustainable food and beverage offerings include items that are produced, proces…" at bounding box center [351, 173] width 402 height 44
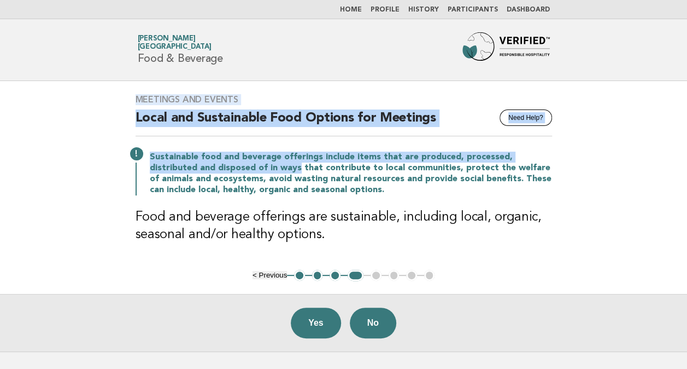
drag, startPoint x: 249, startPoint y: 165, endPoint x: 107, endPoint y: 90, distance: 160.7
click at [107, 90] on main "Meetings and Events Need Help? Local and Sustainable Food Options for Meetings …" at bounding box center [343, 216] width 687 height 270
drag, startPoint x: 107, startPoint y: 90, endPoint x: 68, endPoint y: 158, distance: 77.9
click at [68, 158] on main "Meetings and Events Need Help? Local and Sustainable Food Options for Meetings …" at bounding box center [343, 216] width 687 height 270
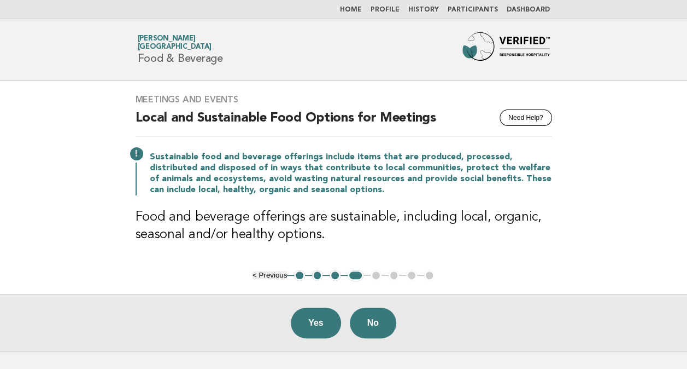
click at [350, 179] on p "Sustainable food and beverage offerings include items that are produced, proces…" at bounding box center [351, 173] width 402 height 44
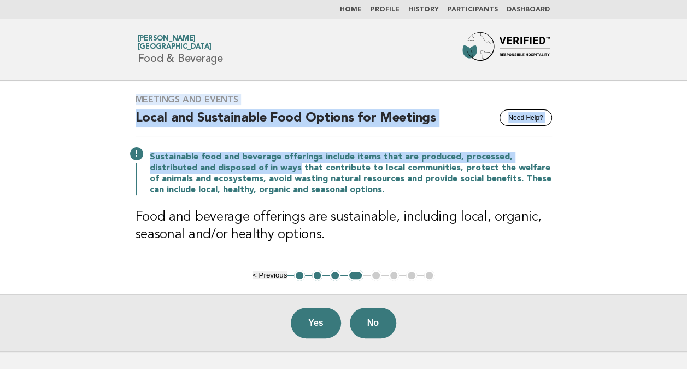
drag, startPoint x: 249, startPoint y: 168, endPoint x: 105, endPoint y: 90, distance: 164.4
click at [105, 90] on main "Meetings and Events Need Help? Local and Sustainable Food Options for Meetings …" at bounding box center [343, 216] width 687 height 270
drag, startPoint x: 105, startPoint y: 90, endPoint x: 93, endPoint y: 150, distance: 61.9
click at [89, 149] on main "Meetings and Events Need Help? Local and Sustainable Food Options for Meetings …" at bounding box center [343, 216] width 687 height 270
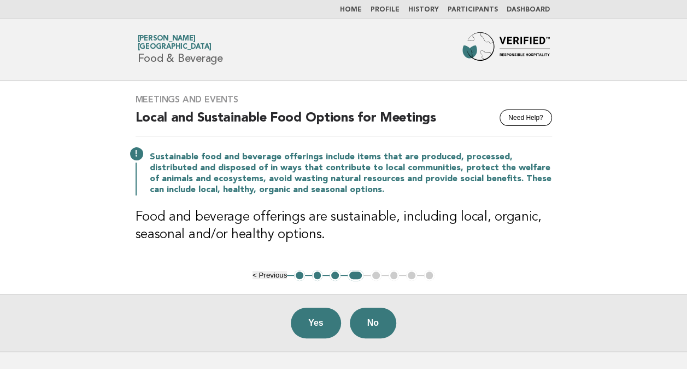
click at [348, 186] on p "Sustainable food and beverage offerings include items that are produced, proces…" at bounding box center [351, 173] width 402 height 44
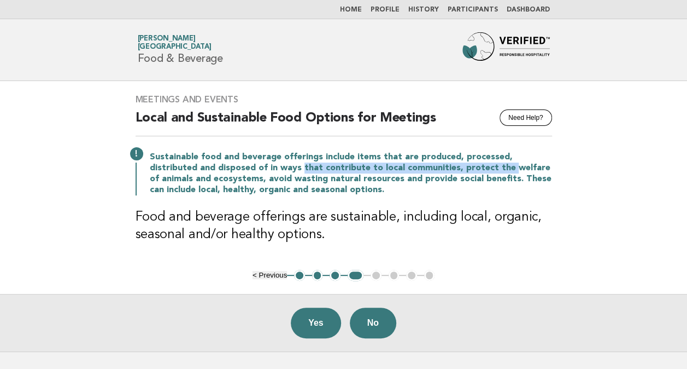
drag, startPoint x: 456, startPoint y: 170, endPoint x: 250, endPoint y: 168, distance: 205.6
click at [250, 168] on p "Sustainable food and beverage offerings include items that are produced, proces…" at bounding box center [351, 173] width 402 height 44
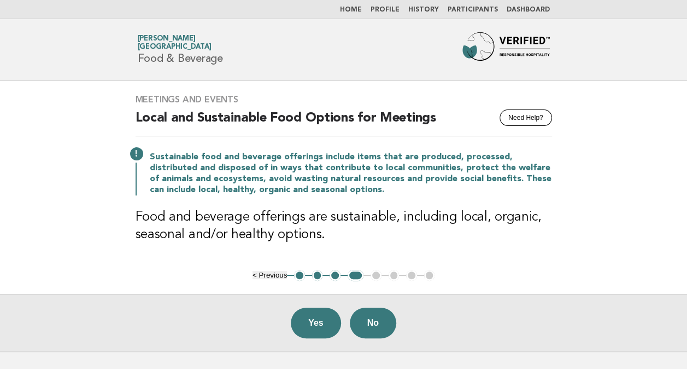
drag, startPoint x: 250, startPoint y: 168, endPoint x: 356, endPoint y: 184, distance: 106.7
click at [356, 184] on p "Sustainable food and beverage offerings include items that are produced, proces…" at bounding box center [351, 173] width 402 height 44
drag, startPoint x: 415, startPoint y: 212, endPoint x: 577, endPoint y: 220, distance: 162.6
click at [577, 220] on main "Meetings and Events Need Help? Local and Sustainable Food Options for Meetings …" at bounding box center [343, 216] width 687 height 270
drag, startPoint x: 577, startPoint y: 220, endPoint x: 423, endPoint y: 241, distance: 155.6
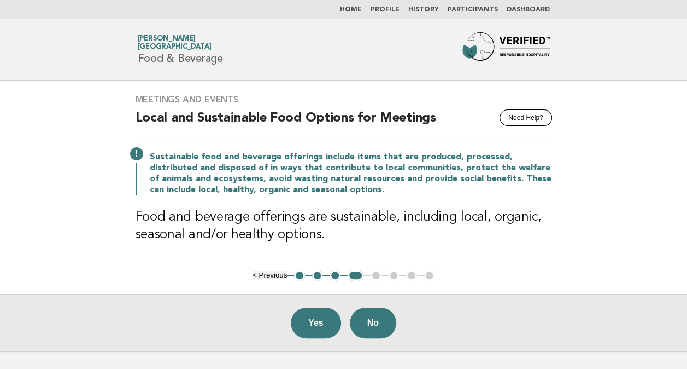
click at [424, 241] on h3 "Food and beverage offerings are sustainable, including local, organic, seasonal…" at bounding box center [344, 225] width 417 height 35
click at [303, 325] on button "Yes" at bounding box center [316, 322] width 50 height 31
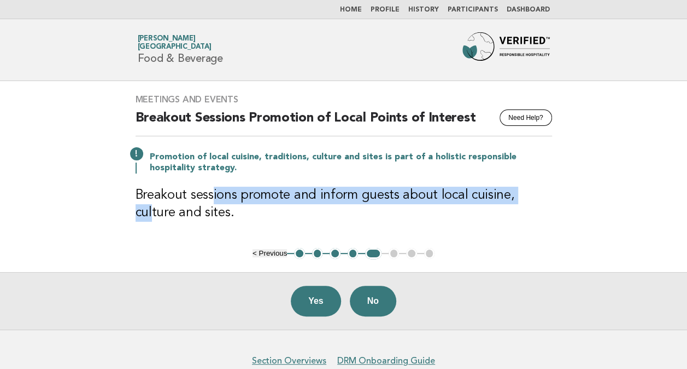
drag, startPoint x: 211, startPoint y: 189, endPoint x: 529, endPoint y: 194, distance: 317.7
click at [529, 194] on h3 "Breakout sessions promote and inform guests about local cuisine, culture and si…" at bounding box center [344, 203] width 417 height 35
drag, startPoint x: 529, startPoint y: 194, endPoint x: 350, endPoint y: 194, distance: 178.3
click at [350, 194] on h3 "Breakout sessions promote and inform guests about local cuisine, culture and si…" at bounding box center [344, 203] width 417 height 35
click at [481, 197] on h3 "Breakout sessions promote and inform guests about local cuisine, culture and si…" at bounding box center [344, 203] width 417 height 35
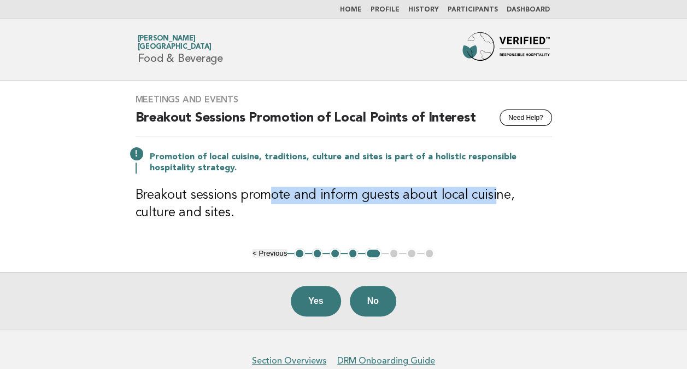
drag, startPoint x: 267, startPoint y: 188, endPoint x: 495, endPoint y: 192, distance: 228.6
click at [495, 192] on h3 "Breakout sessions promote and inform guests about local cuisine, culture and si…" at bounding box center [344, 203] width 417 height 35
drag, startPoint x: 495, startPoint y: 192, endPoint x: 309, endPoint y: 191, distance: 185.9
click at [309, 191] on h3 "Breakout sessions promote and inform guests about local cuisine, culture and si…" at bounding box center [344, 203] width 417 height 35
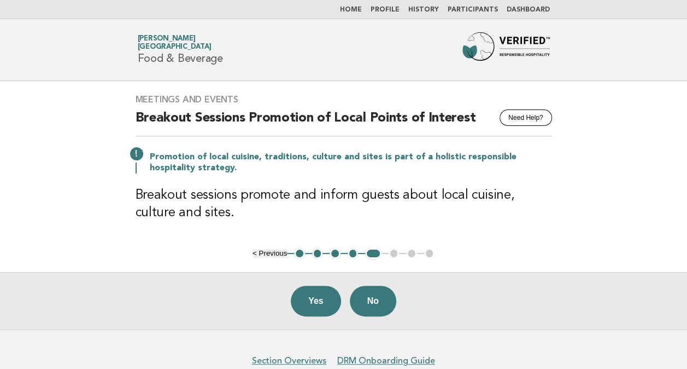
click at [255, 198] on h3 "Breakout sessions promote and inform guests about local cuisine, culture and si…" at bounding box center [344, 203] width 417 height 35
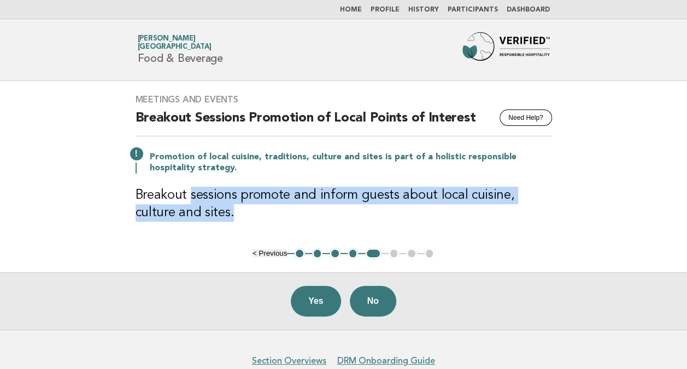
drag, startPoint x: 194, startPoint y: 196, endPoint x: 583, endPoint y: 218, distance: 390.5
click at [583, 218] on main "Meetings and Events Need Help? Breakout Sessions Promotion of Local Points of I…" at bounding box center [343, 205] width 687 height 248
drag, startPoint x: 583, startPoint y: 218, endPoint x: 364, endPoint y: 199, distance: 220.0
click at [364, 199] on h3 "Breakout sessions promote and inform guests about local cuisine, culture and si…" at bounding box center [344, 203] width 417 height 35
click at [427, 199] on h3 "Breakout sessions promote and inform guests about local cuisine, culture and si…" at bounding box center [344, 203] width 417 height 35
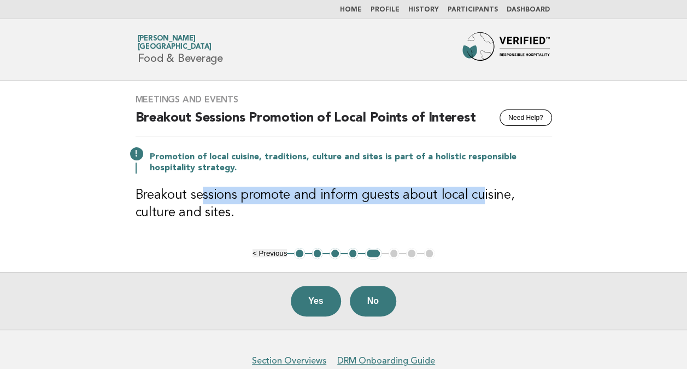
drag, startPoint x: 206, startPoint y: 190, endPoint x: 478, endPoint y: 194, distance: 271.8
click at [478, 194] on h3 "Breakout sessions promote and inform guests about local cuisine, culture and si…" at bounding box center [344, 203] width 417 height 35
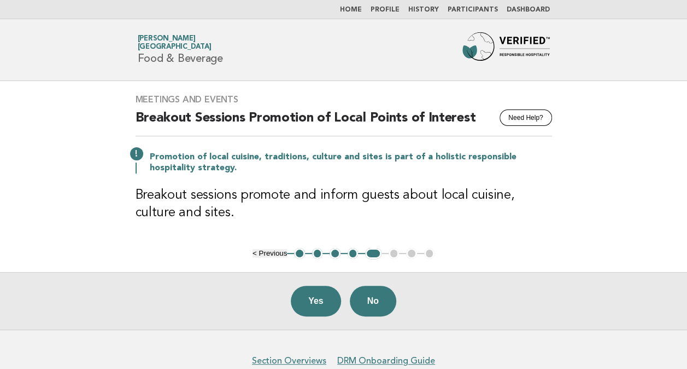
drag, startPoint x: 478, startPoint y: 194, endPoint x: 379, endPoint y: 209, distance: 99.7
click at [379, 209] on h3 "Breakout sessions promote and inform guests about local cuisine, culture and si…" at bounding box center [344, 203] width 417 height 35
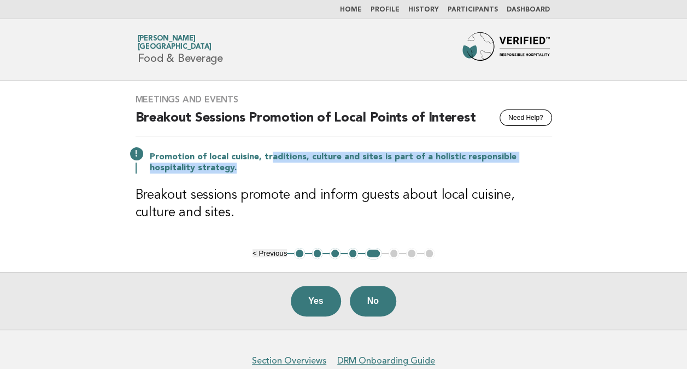
drag, startPoint x: 272, startPoint y: 155, endPoint x: 479, endPoint y: 167, distance: 207.0
click at [479, 167] on p "Promotion of local cuisine, traditions, culture and sites is part of a holistic…" at bounding box center [351, 162] width 402 height 22
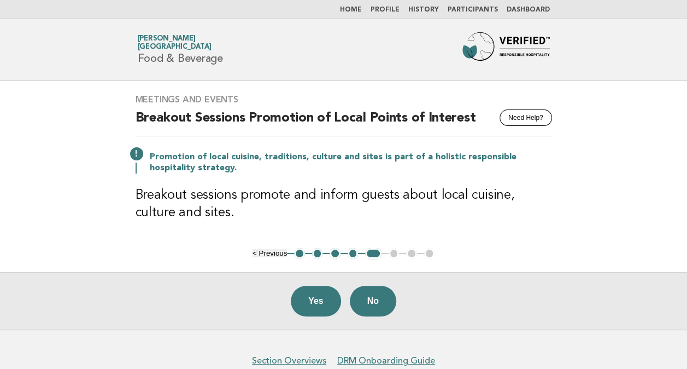
drag, startPoint x: 479, startPoint y: 167, endPoint x: 391, endPoint y: 183, distance: 88.9
click at [391, 183] on div "Meetings and Events Need Help? Breakout Sessions Promotion of Local Points of I…" at bounding box center [343, 164] width 443 height 167
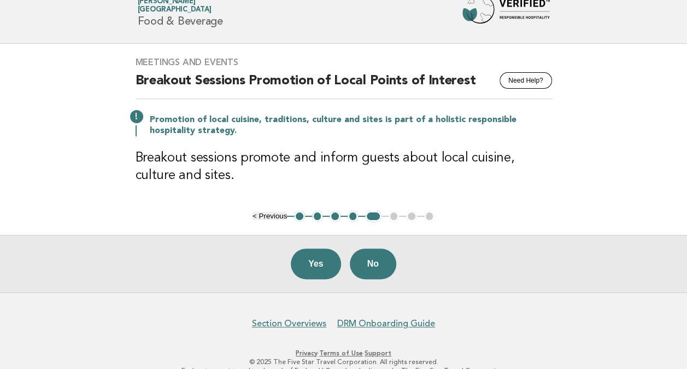
scroll to position [55, 0]
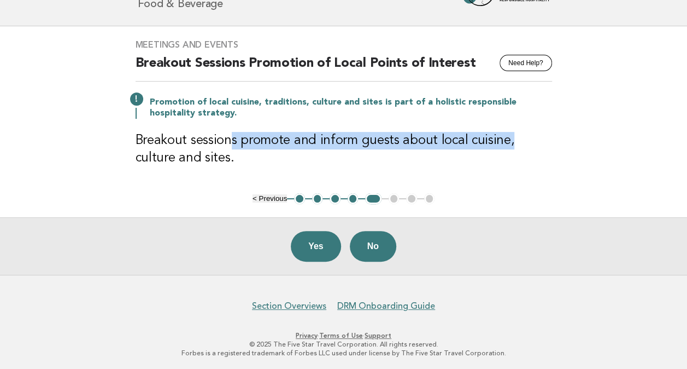
drag, startPoint x: 233, startPoint y: 141, endPoint x: 509, endPoint y: 139, distance: 275.6
click at [509, 139] on h3 "Breakout sessions promote and inform guests about local cuisine, culture and si…" at bounding box center [344, 149] width 417 height 35
drag, startPoint x: 509, startPoint y: 139, endPoint x: 376, endPoint y: 144, distance: 132.4
click at [376, 144] on h3 "Breakout sessions promote and inform guests about local cuisine, culture and si…" at bounding box center [344, 149] width 417 height 35
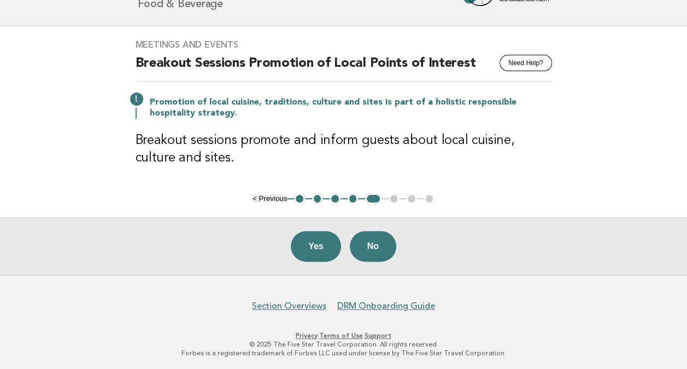
click at [481, 159] on h3 "Breakout sessions promote and inform guests about local cuisine, culture and si…" at bounding box center [344, 149] width 417 height 35
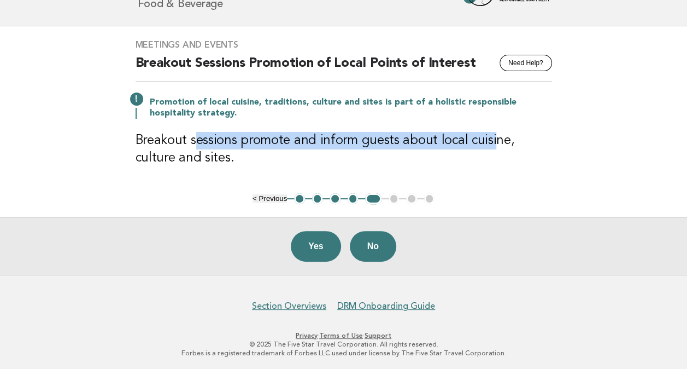
drag, startPoint x: 493, startPoint y: 139, endPoint x: 198, endPoint y: 137, distance: 295.3
click at [198, 137] on h3 "Breakout sessions promote and inform guests about local cuisine, culture and si…" at bounding box center [344, 149] width 417 height 35
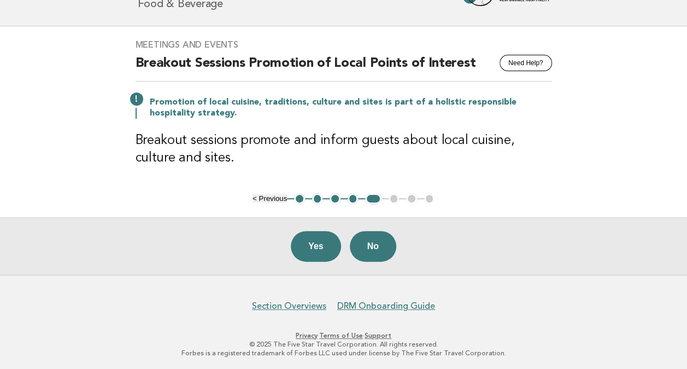
drag, startPoint x: 198, startPoint y: 137, endPoint x: 185, endPoint y: 168, distance: 33.8
click at [185, 168] on div "Meetings and Events Need Help? Breakout Sessions Promotion of Local Points of I…" at bounding box center [343, 109] width 443 height 167
click at [303, 242] on button "Yes" at bounding box center [316, 246] width 50 height 31
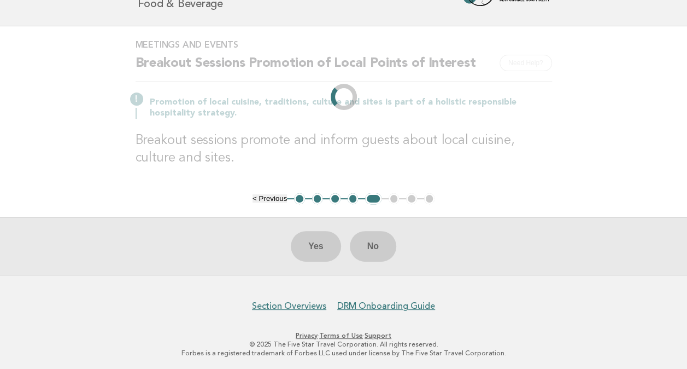
scroll to position [0, 0]
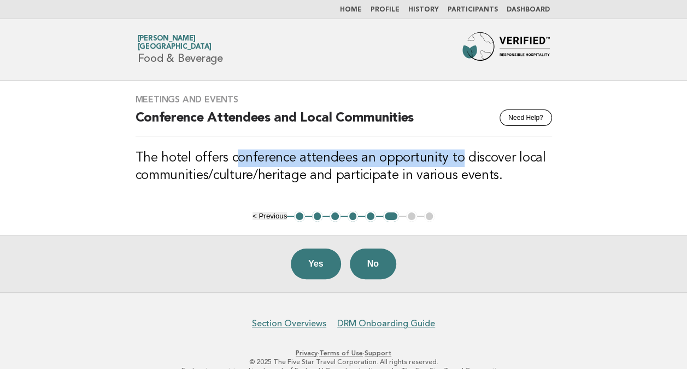
drag, startPoint x: 455, startPoint y: 159, endPoint x: 234, endPoint y: 159, distance: 220.9
click at [234, 159] on h3 "The hotel offers conference attendees an opportunity to discover local communit…" at bounding box center [344, 166] width 417 height 35
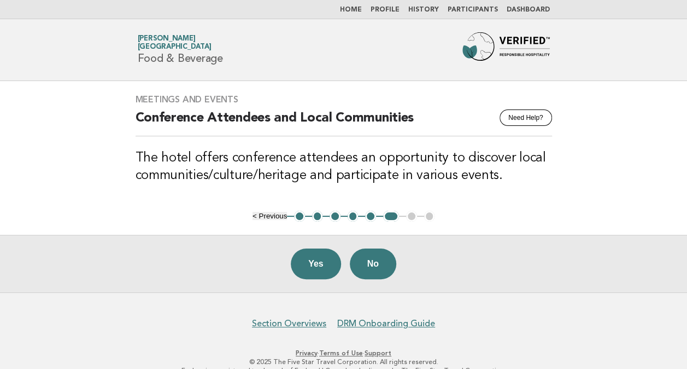
drag, startPoint x: 234, startPoint y: 159, endPoint x: 209, endPoint y: 168, distance: 26.8
click at [209, 168] on h3 "The hotel offers conference attendees an opportunity to discover local communit…" at bounding box center [344, 166] width 417 height 35
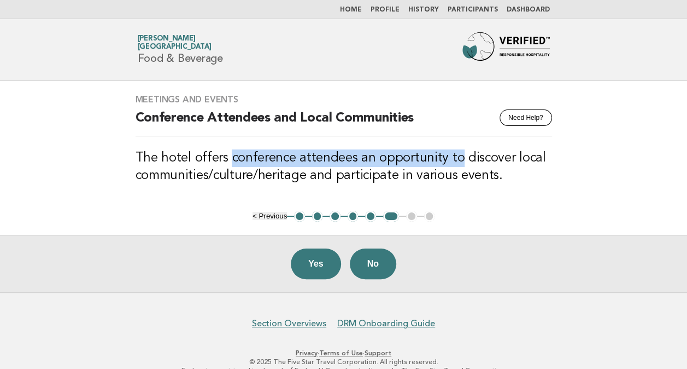
drag, startPoint x: 230, startPoint y: 156, endPoint x: 453, endPoint y: 155, distance: 223.1
click at [453, 155] on h3 "The hotel offers conference attendees an opportunity to discover local communit…" at bounding box center [344, 166] width 417 height 35
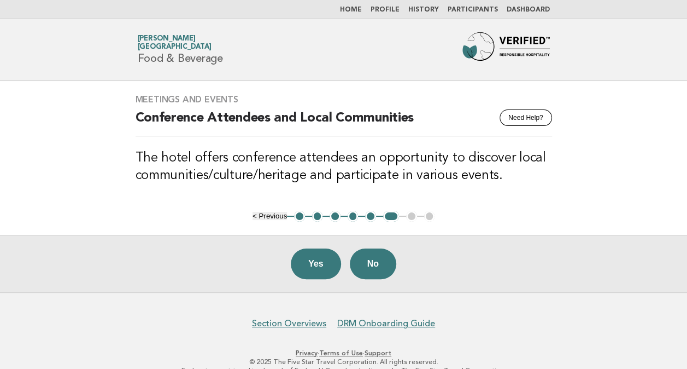
click at [539, 178] on h3 "The hotel offers conference attendees an opportunity to discover local communit…" at bounding box center [344, 166] width 417 height 35
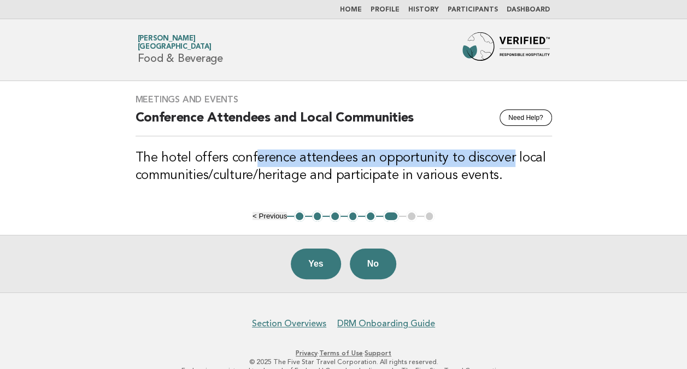
drag, startPoint x: 251, startPoint y: 155, endPoint x: 506, endPoint y: 162, distance: 254.9
click at [506, 162] on h3 "The hotel offers conference attendees an opportunity to discover local communit…" at bounding box center [344, 166] width 417 height 35
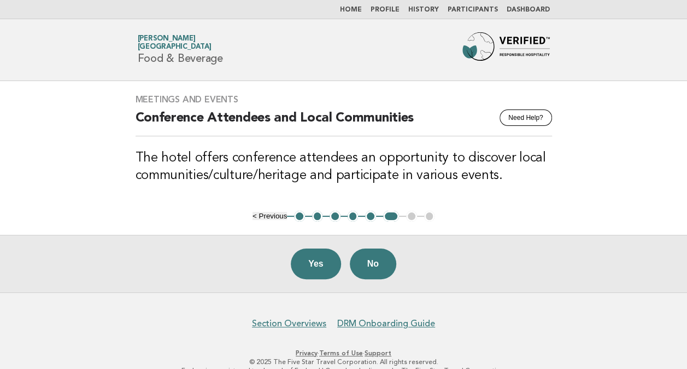
drag, startPoint x: 506, startPoint y: 162, endPoint x: 418, endPoint y: 171, distance: 88.5
click at [418, 171] on h3 "The hotel offers conference attendees an opportunity to discover local communit…" at bounding box center [344, 166] width 417 height 35
drag, startPoint x: 296, startPoint y: 158, endPoint x: 378, endPoint y: 160, distance: 82.0
click at [378, 160] on h3 "The hotel offers conference attendees an opportunity to discover local communit…" at bounding box center [344, 166] width 417 height 35
drag, startPoint x: 378, startPoint y: 160, endPoint x: 232, endPoint y: 167, distance: 145.6
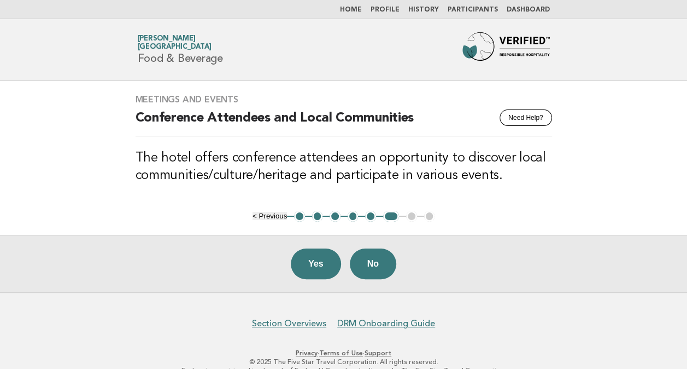
click at [232, 167] on h3 "The hotel offers conference attendees an opportunity to discover local communit…" at bounding box center [344, 166] width 417 height 35
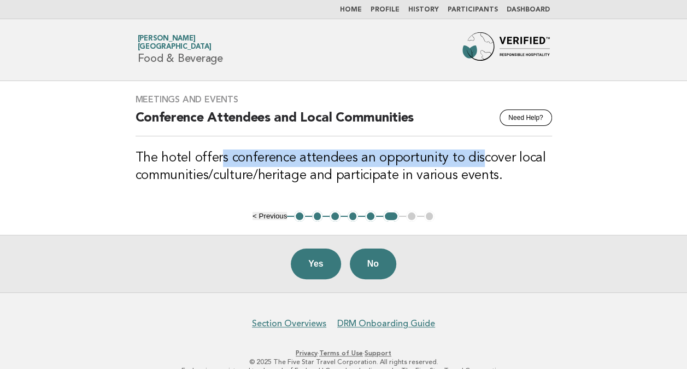
drag, startPoint x: 221, startPoint y: 156, endPoint x: 476, endPoint y: 155, distance: 254.8
click at [476, 155] on h3 "The hotel offers conference attendees an opportunity to discover local communit…" at bounding box center [344, 166] width 417 height 35
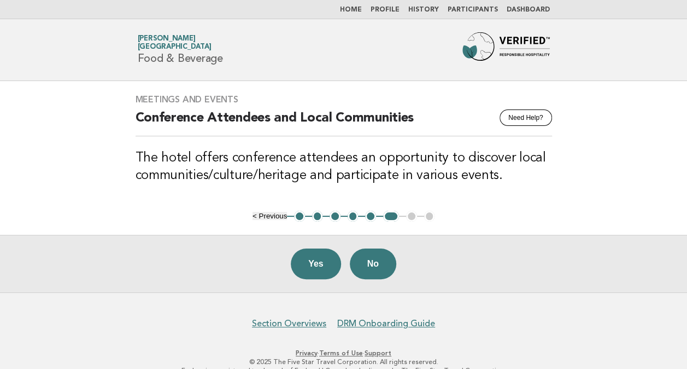
click at [380, 167] on h3 "The hotel offers conference attendees an opportunity to discover local communit…" at bounding box center [344, 166] width 417 height 35
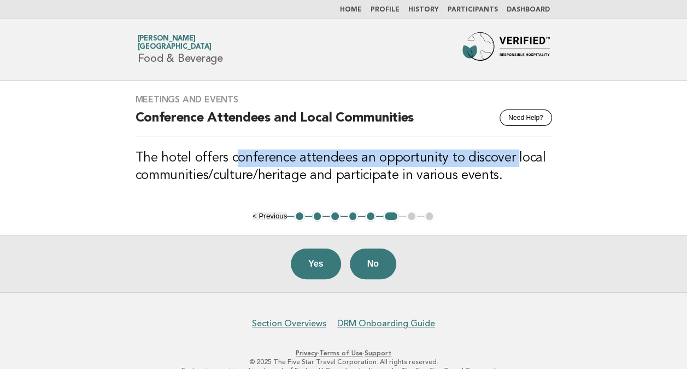
drag, startPoint x: 509, startPoint y: 160, endPoint x: 237, endPoint y: 162, distance: 272.3
click at [237, 162] on h3 "The hotel offers conference attendees an opportunity to discover local communit…" at bounding box center [344, 166] width 417 height 35
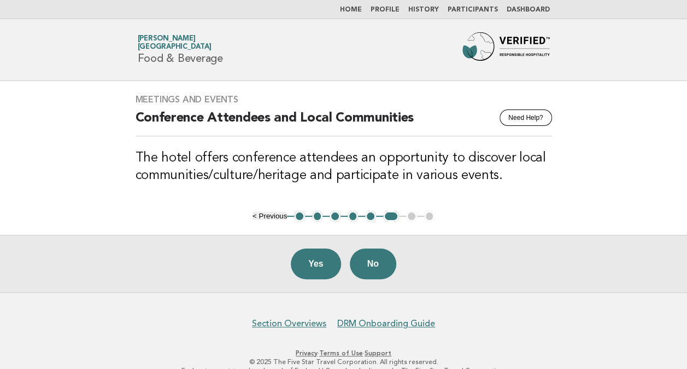
drag, startPoint x: 237, startPoint y: 162, endPoint x: 241, endPoint y: 178, distance: 16.4
click at [241, 178] on h3 "The hotel offers conference attendees an opportunity to discover local communit…" at bounding box center [344, 166] width 417 height 35
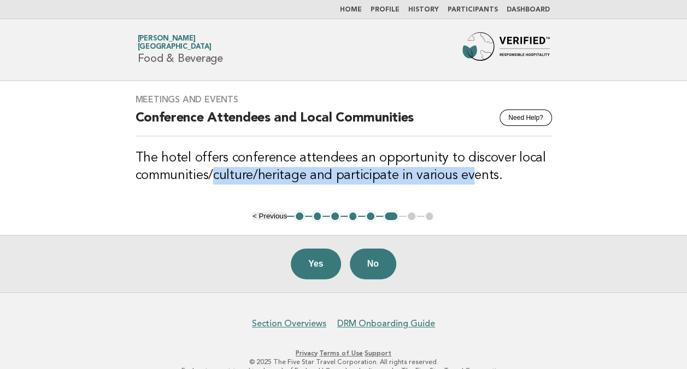
drag, startPoint x: 214, startPoint y: 176, endPoint x: 464, endPoint y: 176, distance: 249.9
click at [464, 176] on h3 "The hotel offers conference attendees an opportunity to discover local communit…" at bounding box center [344, 166] width 417 height 35
drag, startPoint x: 464, startPoint y: 176, endPoint x: 365, endPoint y: 171, distance: 98.5
click at [365, 171] on h3 "The hotel offers conference attendees an opportunity to discover local communit…" at bounding box center [344, 166] width 417 height 35
click at [366, 176] on h3 "The hotel offers conference attendees an opportunity to discover local communit…" at bounding box center [344, 166] width 417 height 35
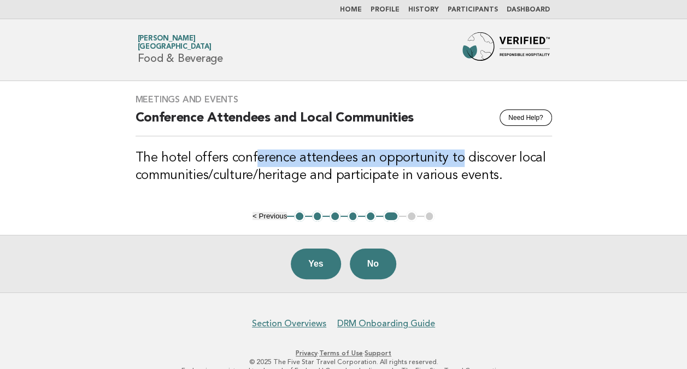
drag, startPoint x: 454, startPoint y: 158, endPoint x: 252, endPoint y: 153, distance: 202.4
click at [252, 153] on h3 "The hotel offers conference attendees an opportunity to discover local communit…" at bounding box center [344, 166] width 417 height 35
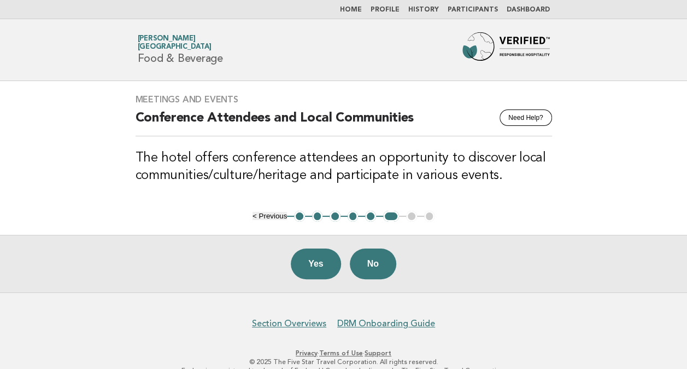
drag, startPoint x: 252, startPoint y: 153, endPoint x: 195, endPoint y: 167, distance: 58.8
click at [195, 167] on h3 "The hotel offers conference attendees an opportunity to discover local communit…" at bounding box center [344, 166] width 417 height 35
drag, startPoint x: 305, startPoint y: 264, endPoint x: 244, endPoint y: 172, distance: 110.4
click at [305, 264] on button "Yes" at bounding box center [316, 263] width 50 height 31
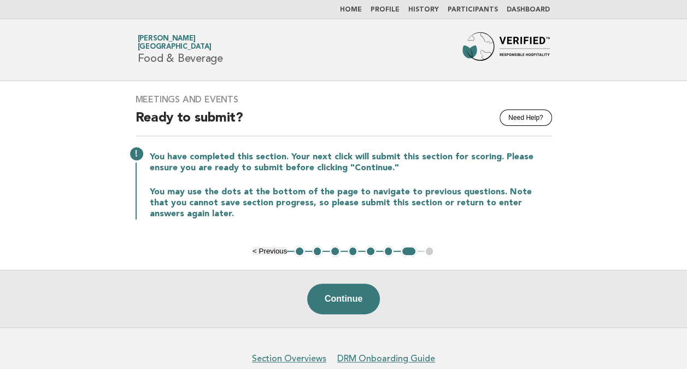
click at [314, 179] on div "You have completed this section. Your next click will submit this section for s…" at bounding box center [344, 184] width 417 height 70
click at [296, 248] on button "1" at bounding box center [299, 251] width 11 height 11
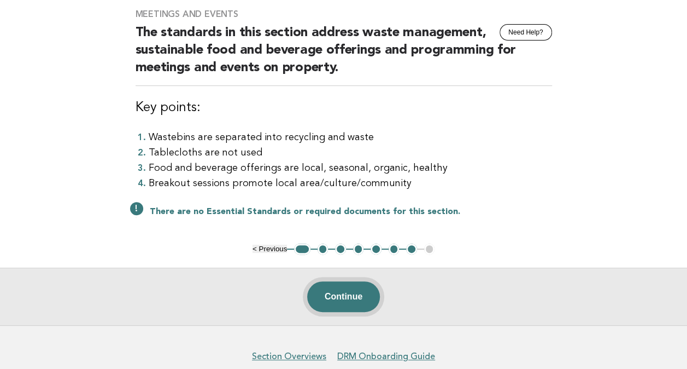
scroll to position [136, 0]
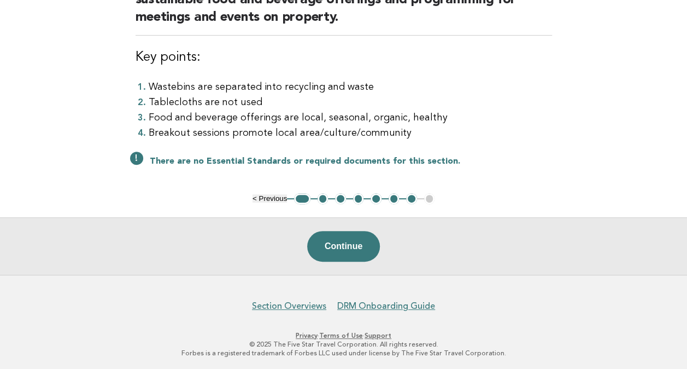
click at [262, 197] on button "< Previous" at bounding box center [270, 198] width 34 height 8
click at [255, 198] on button "< Previous" at bounding box center [270, 198] width 34 height 8
click at [255, 195] on button "< Previous" at bounding box center [270, 198] width 34 height 8
click at [253, 197] on button "< Previous" at bounding box center [270, 198] width 34 height 8
click at [255, 197] on button "< Previous" at bounding box center [270, 198] width 34 height 8
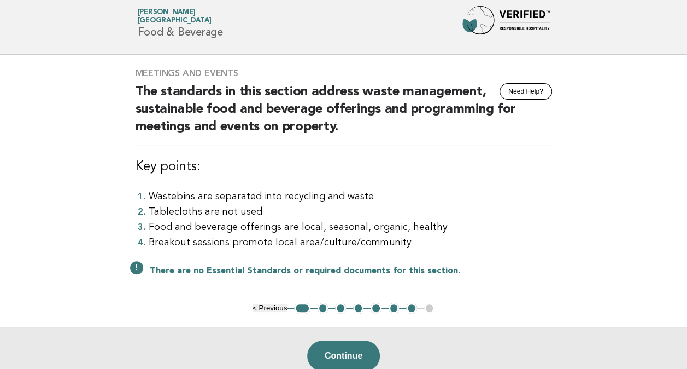
scroll to position [26, 0]
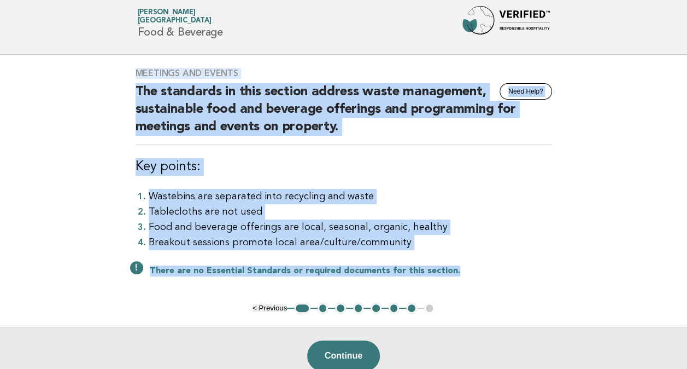
drag, startPoint x: 133, startPoint y: 70, endPoint x: 462, endPoint y: 263, distance: 381.6
click at [462, 263] on div "Meetings and Events Need Help? The standards in this section address waste mana…" at bounding box center [343, 179] width 443 height 248
copy div "Meetings and Events Need Help? The standards in this section address waste mana…"
click at [322, 308] on button "2" at bounding box center [323, 307] width 11 height 11
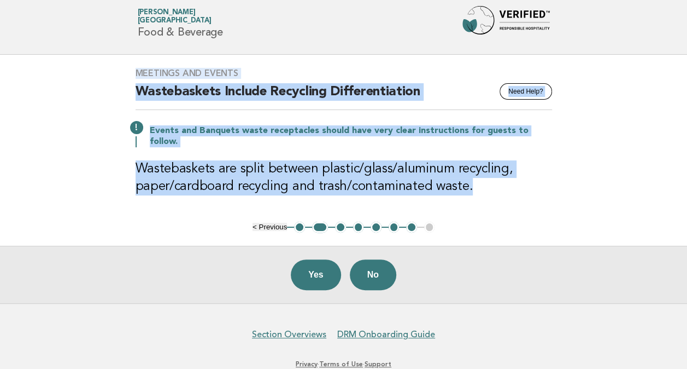
drag, startPoint x: 131, startPoint y: 75, endPoint x: 471, endPoint y: 171, distance: 352.9
click at [471, 171] on div "Meetings and Events Need Help? Wastebaskets Include Recycling Differentiation E…" at bounding box center [343, 138] width 443 height 167
copy div "Meetings and Events Need Help? Wastebaskets Include Recycling Differentiation E…"
click at [207, 213] on main "Meetings and Events Need Help? Wastebaskets Include Recycling Differentiation E…" at bounding box center [343, 179] width 687 height 248
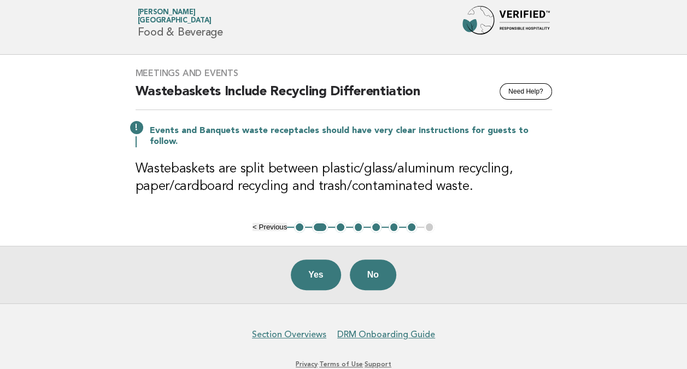
click at [299, 221] on button "1" at bounding box center [299, 226] width 11 height 11
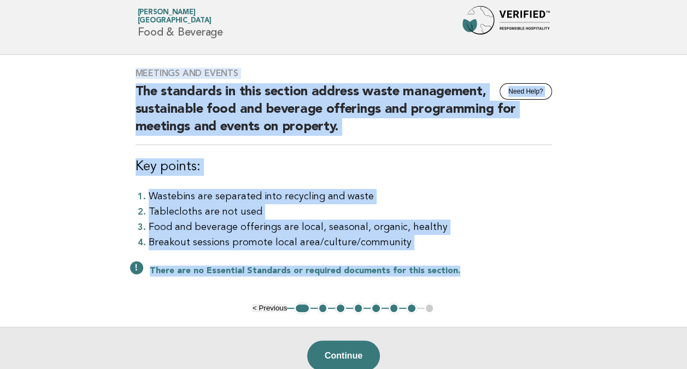
drag, startPoint x: 133, startPoint y: 75, endPoint x: 451, endPoint y: 263, distance: 368.7
click at [451, 263] on div "Meetings and Events Need Help? The standards in this section address waste mana…" at bounding box center [343, 179] width 443 height 248
copy div "Meetings and Events Need Help? The standards in this section address waste mana…"
click at [322, 307] on button "2" at bounding box center [323, 307] width 11 height 11
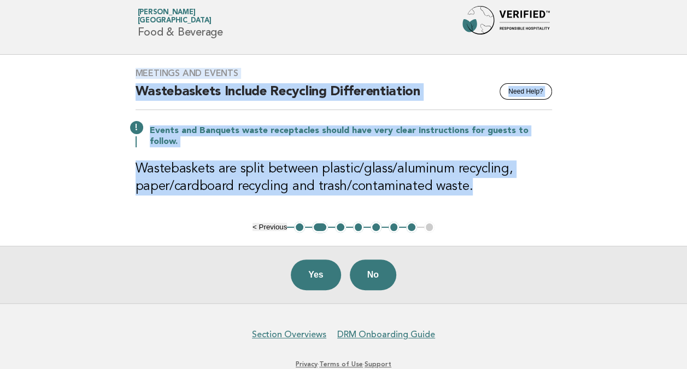
drag, startPoint x: 134, startPoint y: 72, endPoint x: 483, endPoint y: 173, distance: 363.2
click at [483, 173] on div "Meetings and Events Need Help? Wastebaskets Include Recycling Differentiation E…" at bounding box center [343, 138] width 443 height 167
copy div "Meetings and Events Need Help? Wastebaskets Include Recycling Differentiation E…"
click at [338, 221] on button "3" at bounding box center [340, 226] width 11 height 11
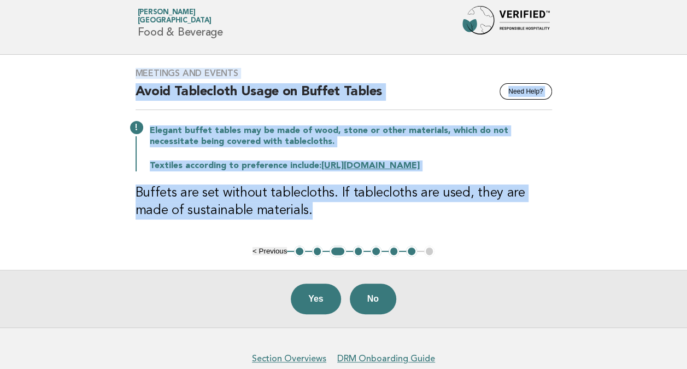
drag, startPoint x: 132, startPoint y: 73, endPoint x: 279, endPoint y: 208, distance: 199.3
click at [279, 208] on div "Meetings and Events Need Help? Avoid Tablecloth Usage on Buffet Tables Elegant …" at bounding box center [343, 150] width 443 height 191
copy div "Meetings and Events Need Help? Avoid Tablecloth Usage on Buffet Tables Elegant …"
click at [358, 249] on button "4" at bounding box center [358, 251] width 11 height 11
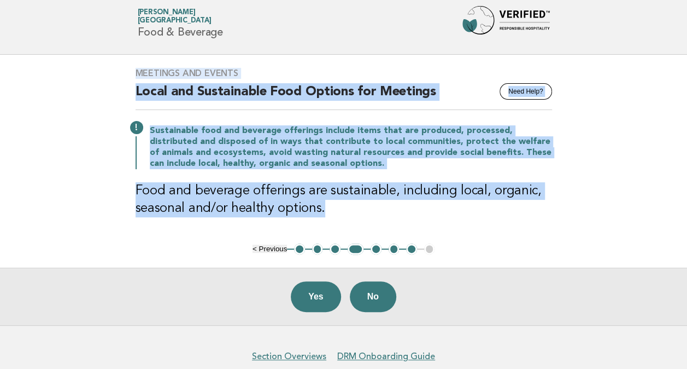
drag, startPoint x: 130, startPoint y: 72, endPoint x: 337, endPoint y: 220, distance: 254.6
click at [337, 220] on div "Meetings and Events Need Help? Local and Sustainable Food Options for Meetings …" at bounding box center [343, 149] width 443 height 189
copy div "Meetings and Events Need Help? Local and Sustainable Food Options for Meetings …"
click at [376, 247] on button "5" at bounding box center [376, 248] width 11 height 11
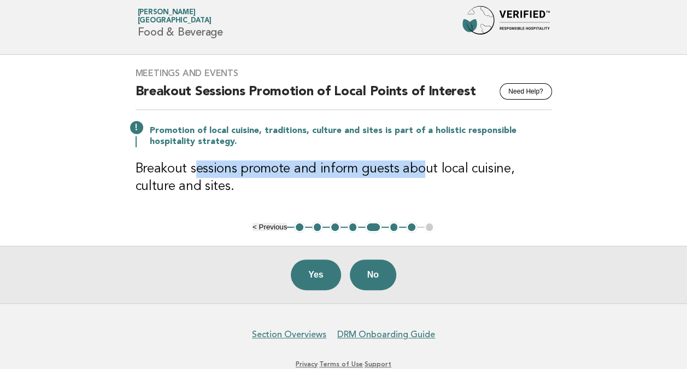
drag, startPoint x: 194, startPoint y: 167, endPoint x: 418, endPoint y: 165, distance: 224.2
click at [418, 165] on h3 "Breakout sessions promote and inform guests about local cuisine, culture and si…" at bounding box center [344, 177] width 417 height 35
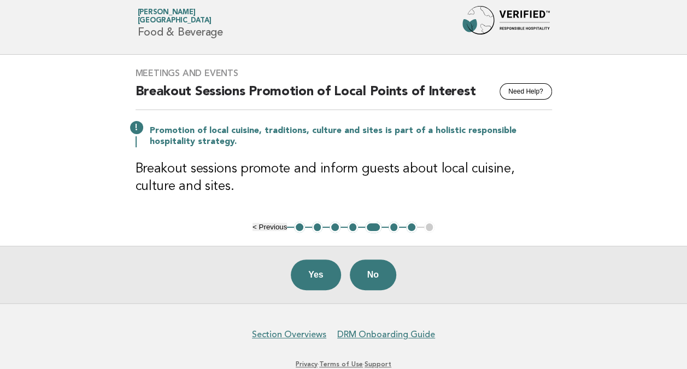
drag, startPoint x: 418, startPoint y: 165, endPoint x: 187, endPoint y: 168, distance: 230.8
click at [187, 168] on h3 "Breakout sessions promote and inform guests about local cuisine, culture and si…" at bounding box center [344, 177] width 417 height 35
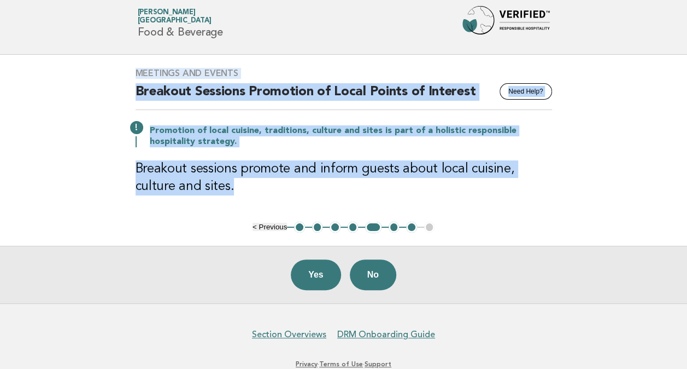
drag, startPoint x: 132, startPoint y: 70, endPoint x: 192, endPoint y: 194, distance: 137.9
click at [192, 194] on div "Meetings and Events Need Help? Breakout Sessions Promotion of Local Points of I…" at bounding box center [343, 138] width 443 height 167
copy div "Meetings and Events Need Help? Breakout Sessions Promotion of Local Points of I…"
click at [392, 223] on button "6" at bounding box center [394, 226] width 11 height 11
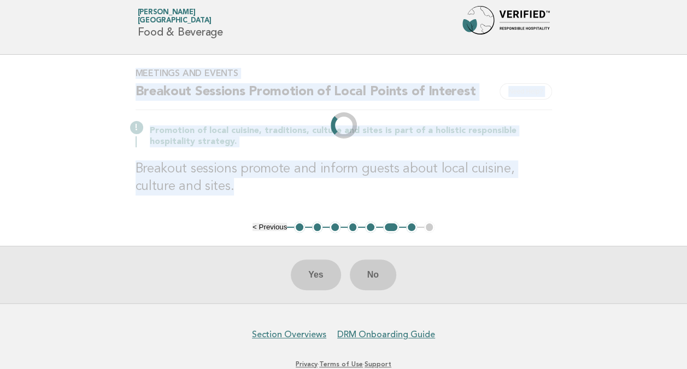
scroll to position [17, 0]
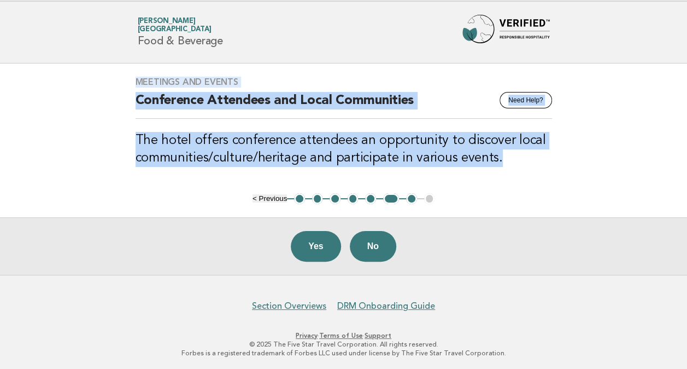
drag, startPoint x: 118, startPoint y: 86, endPoint x: 523, endPoint y: 155, distance: 411.0
click at [523, 155] on main "Meetings and Events Need Help? Conference Attendees and Local Communities The h…" at bounding box center [343, 168] width 687 height 211
copy div "Meetings and Events Need Help? Conference Attendees and Local Communities The h…"
click at [412, 195] on button "7" at bounding box center [411, 198] width 11 height 11
click at [414, 199] on button "7" at bounding box center [411, 198] width 11 height 11
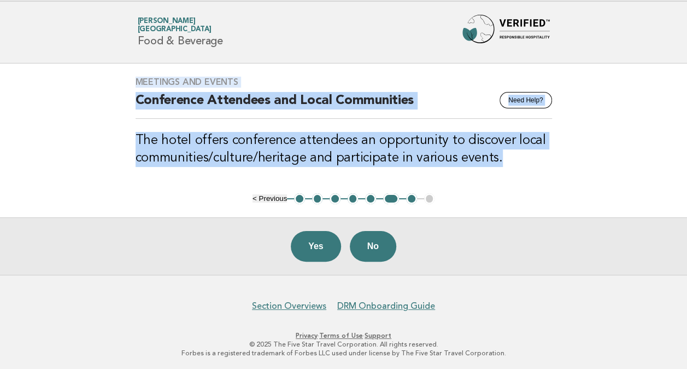
click at [587, 190] on main "Meetings and Events Need Help? Conference Attendees and Local Communities The h…" at bounding box center [343, 168] width 687 height 211
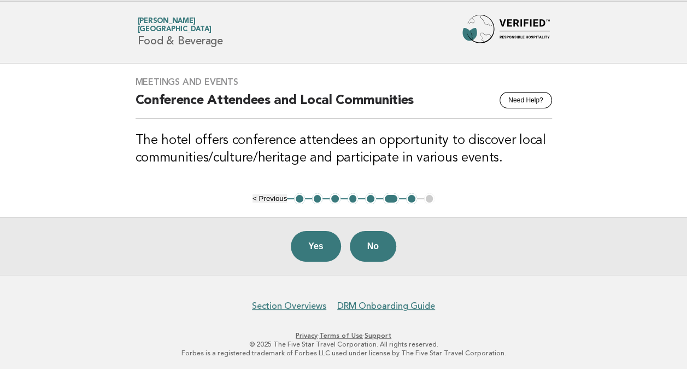
click at [408, 196] on button "7" at bounding box center [411, 198] width 11 height 11
click at [410, 196] on button "7" at bounding box center [411, 198] width 11 height 11
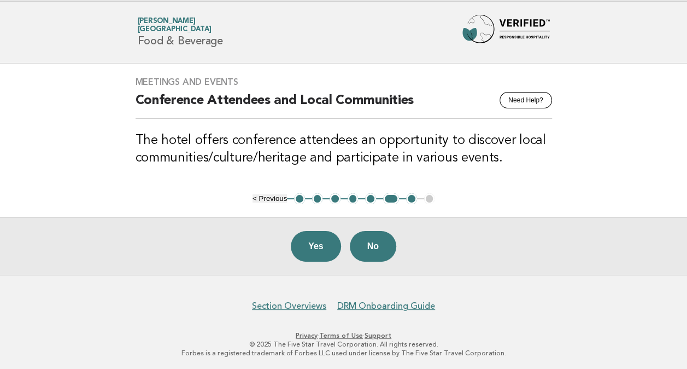
click at [412, 196] on button "7" at bounding box center [411, 198] width 11 height 11
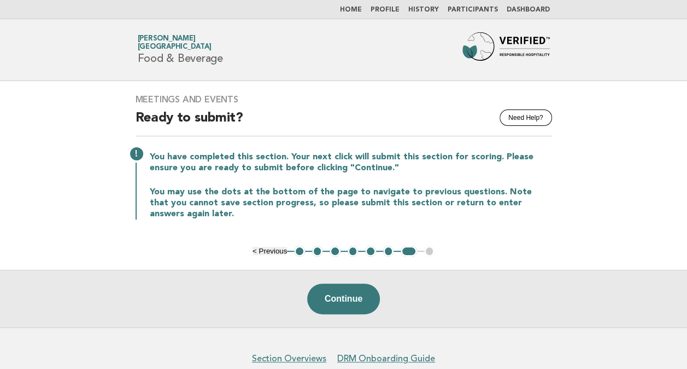
click at [390, 249] on button "6" at bounding box center [388, 251] width 11 height 11
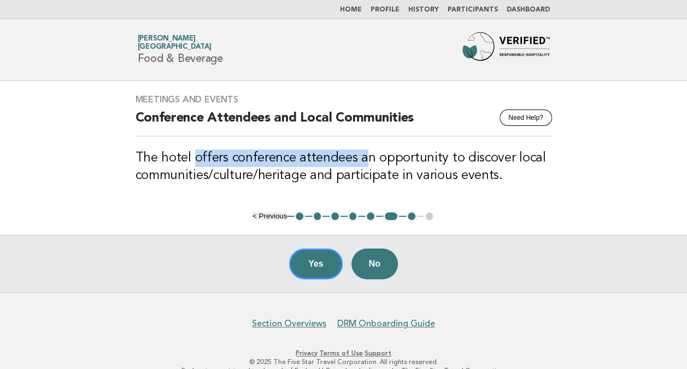
drag, startPoint x: 218, startPoint y: 154, endPoint x: 396, endPoint y: 154, distance: 178.3
click at [396, 154] on h3 "The hotel offers conference attendees an opportunity to discover local communit…" at bounding box center [344, 166] width 417 height 35
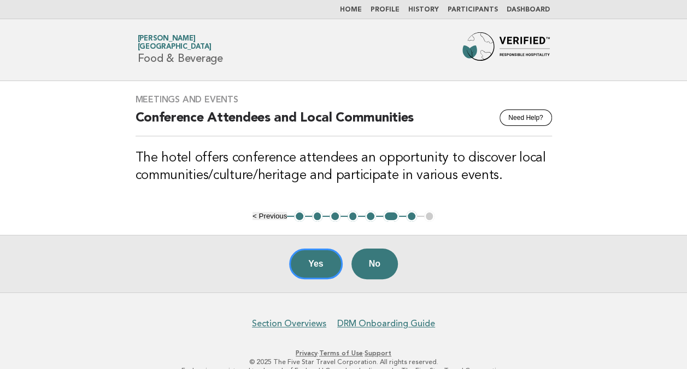
drag, startPoint x: 396, startPoint y: 154, endPoint x: 309, endPoint y: 178, distance: 89.8
click at [309, 178] on h3 "The hotel offers conference attendees an opportunity to discover local communit…" at bounding box center [344, 166] width 417 height 35
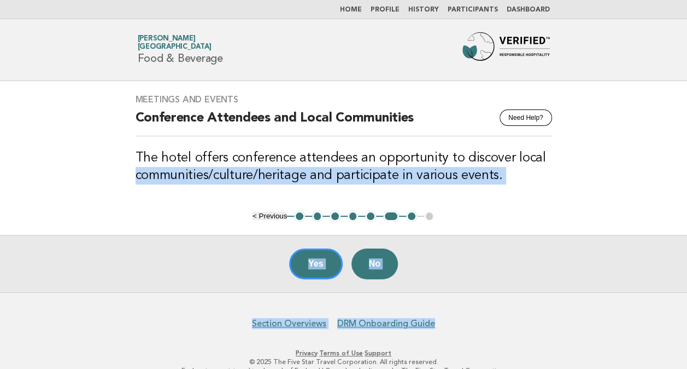
drag, startPoint x: 135, startPoint y: 166, endPoint x: 595, endPoint y: 312, distance: 483.0
click at [595, 312] on body "Home Profile History Participants Dashboard Forbes Travel Guide Anamaria Nicola…" at bounding box center [343, 194] width 687 height 388
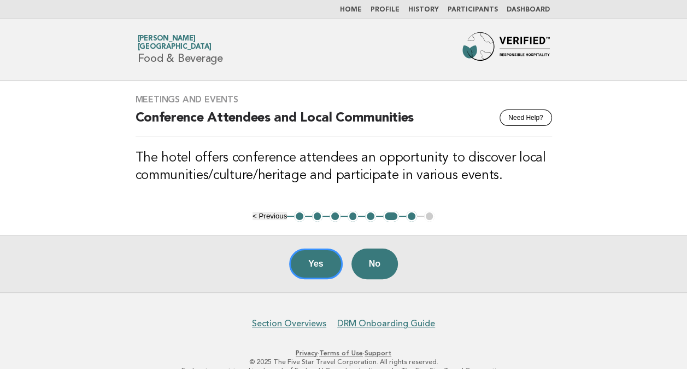
drag, startPoint x: 595, startPoint y: 312, endPoint x: 640, endPoint y: 149, distance: 169.5
click at [640, 148] on main "Meetings and Events Need Help? Conference Attendees and Local Communities The h…" at bounding box center [343, 186] width 687 height 211
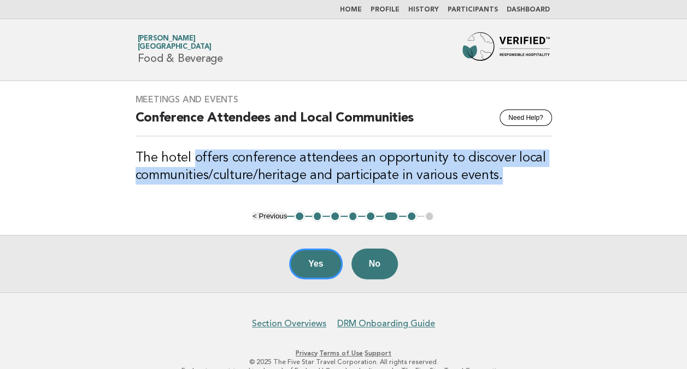
drag, startPoint x: 195, startPoint y: 157, endPoint x: 576, endPoint y: 178, distance: 382.2
click at [576, 178] on main "Meetings and Events Need Help? Conference Attendees and Local Communities The h…" at bounding box center [343, 186] width 687 height 211
drag, startPoint x: 576, startPoint y: 178, endPoint x: 535, endPoint y: 214, distance: 55.0
click at [535, 214] on main "Meetings and Events Need Help? Conference Attendees and Local Communities The h…" at bounding box center [343, 186] width 687 height 211
click at [622, 146] on main "Meetings and Events Need Help? Conference Attendees and Local Communities The h…" at bounding box center [343, 186] width 687 height 211
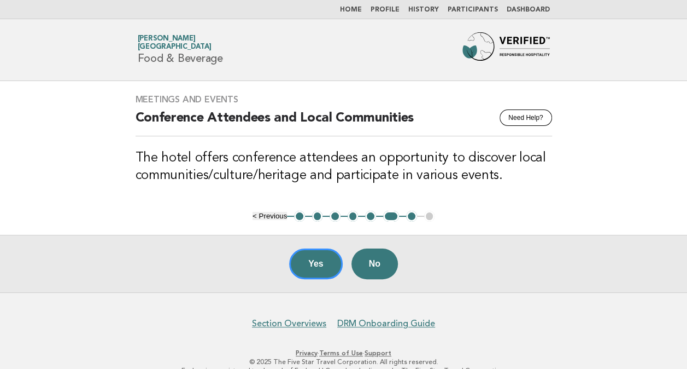
click at [623, 180] on main "Meetings and Events Need Help? Conference Attendees and Local Communities The h…" at bounding box center [343, 186] width 687 height 211
click at [359, 1] on nav "Home Profile History Participants Dashboard" at bounding box center [343, 9] width 687 height 19
click at [358, 8] on link "Home" at bounding box center [351, 10] width 22 height 7
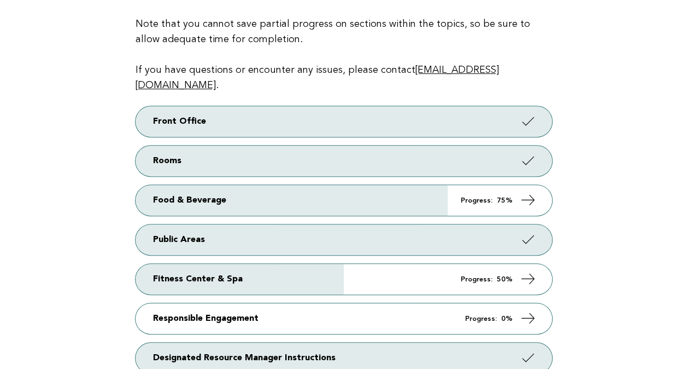
scroll to position [164, 0]
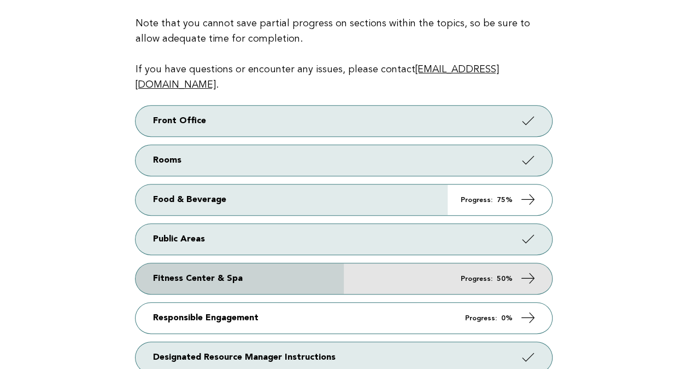
click at [527, 270] on icon at bounding box center [528, 278] width 16 height 16
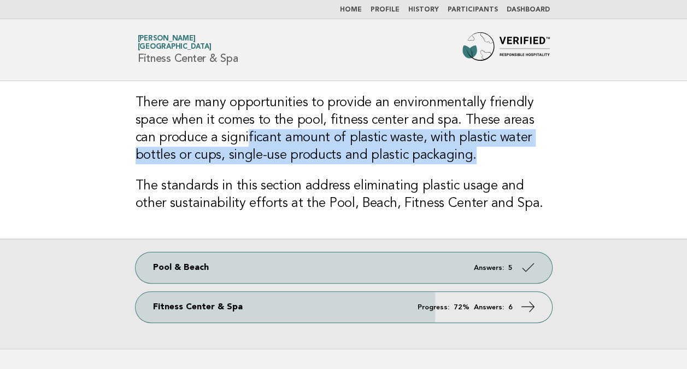
drag, startPoint x: 222, startPoint y: 138, endPoint x: 451, endPoint y: 153, distance: 229.6
click at [451, 153] on h3 "There are many opportunities to provide an environmentally friendly space when …" at bounding box center [344, 129] width 417 height 70
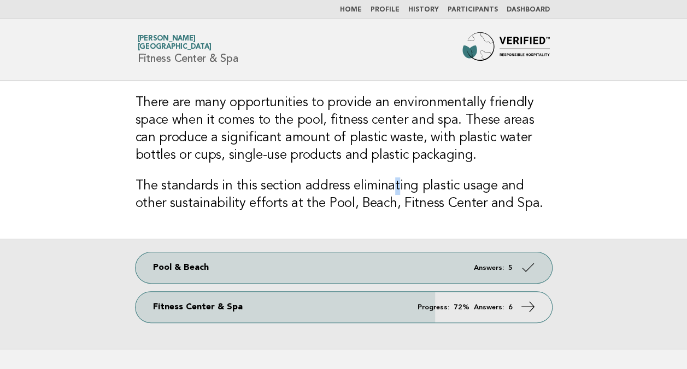
drag, startPoint x: 451, startPoint y: 153, endPoint x: 391, endPoint y: 187, distance: 69.3
click at [391, 187] on h3 "The standards in this section address eliminating plastic usage and other susta…" at bounding box center [344, 194] width 417 height 35
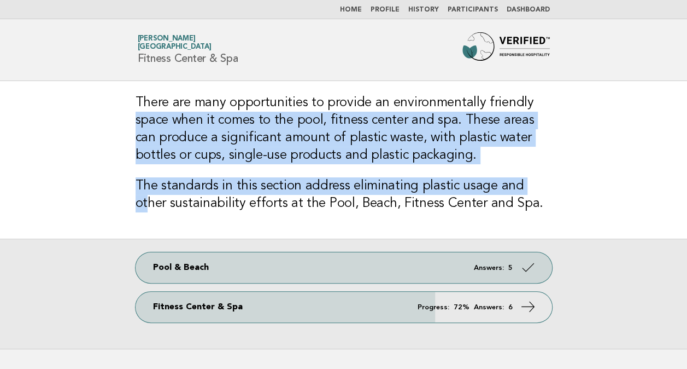
drag, startPoint x: 531, startPoint y: 185, endPoint x: 100, endPoint y: 122, distance: 436.0
click at [100, 122] on main "There are many opportunities to provide an environmentally friendly space when …" at bounding box center [343, 214] width 687 height 267
click at [364, 143] on h3 "There are many opportunities to provide an environmentally friendly space when …" at bounding box center [344, 129] width 417 height 70
drag, startPoint x: 130, startPoint y: 118, endPoint x: 562, endPoint y: 180, distance: 436.4
click at [562, 180] on div "There are many opportunities to provide an environmentally friendly space when …" at bounding box center [343, 159] width 443 height 157
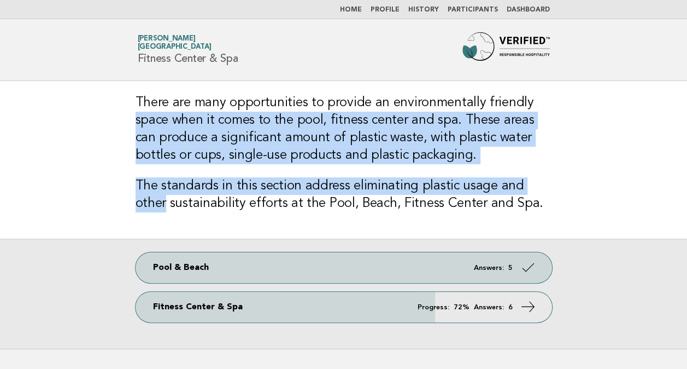
drag, startPoint x: 562, startPoint y: 180, endPoint x: 469, endPoint y: 166, distance: 93.6
click at [469, 166] on div "There are many opportunities to provide an environmentally friendly space when …" at bounding box center [343, 159] width 443 height 157
click at [482, 163] on h3 "There are many opportunities to provide an environmentally friendly space when …" at bounding box center [344, 129] width 417 height 70
drag, startPoint x: 549, startPoint y: 184, endPoint x: 131, endPoint y: 114, distance: 423.7
click at [131, 114] on div "There are many opportunities to provide an environmentally friendly space when …" at bounding box center [343, 159] width 443 height 157
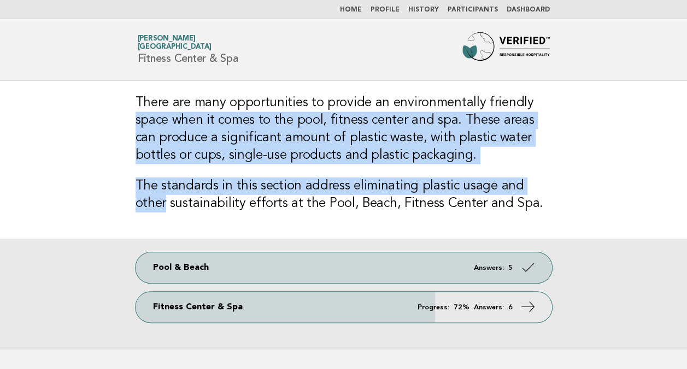
click at [469, 154] on h3 "There are many opportunities to provide an environmentally friendly space when …" at bounding box center [344, 129] width 417 height 70
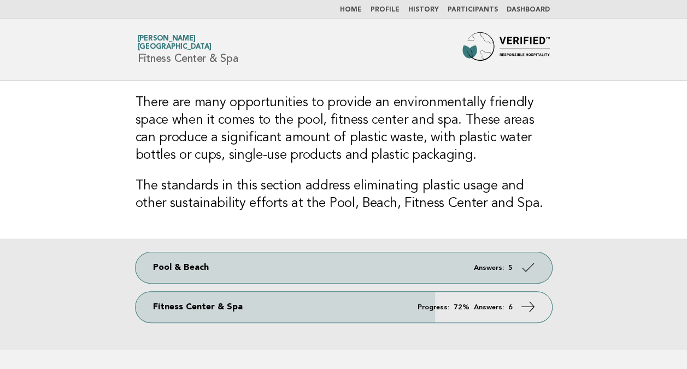
click at [371, 153] on h3 "There are many opportunities to provide an environmentally friendly space when …" at bounding box center [344, 129] width 417 height 70
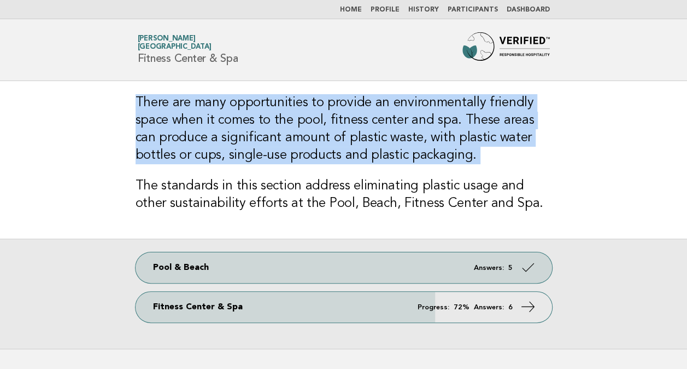
click at [371, 153] on h3 "There are many opportunities to provide an environmentally friendly space when …" at bounding box center [344, 129] width 417 height 70
drag, startPoint x: 371, startPoint y: 153, endPoint x: 359, endPoint y: 154, distance: 11.5
click at [364, 154] on h3 "There are many opportunities to provide an environmentally friendly space when …" at bounding box center [344, 129] width 417 height 70
click at [182, 157] on h3 "There are many opportunities to provide an environmentally friendly space when …" at bounding box center [344, 129] width 417 height 70
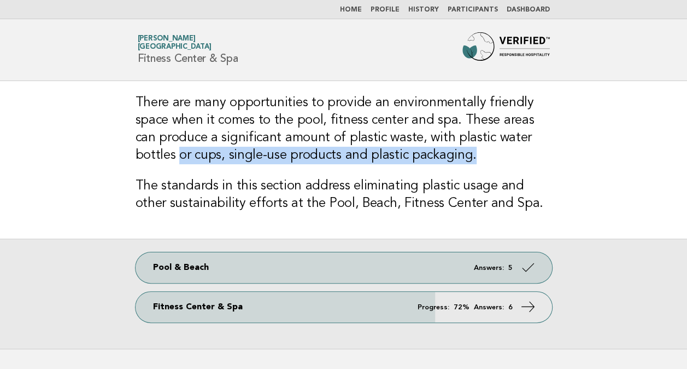
drag, startPoint x: 131, startPoint y: 157, endPoint x: 453, endPoint y: 156, distance: 321.5
click at [453, 156] on div "There are many opportunities to provide an environmentally friendly space when …" at bounding box center [343, 159] width 443 height 157
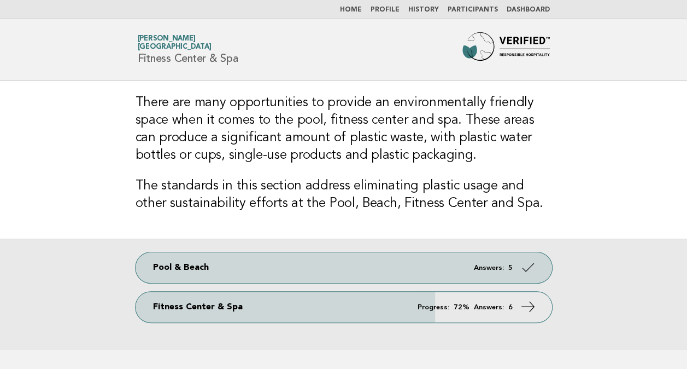
click at [373, 176] on div "There are many opportunities to provide an environmentally friendly space when …" at bounding box center [343, 159] width 443 height 157
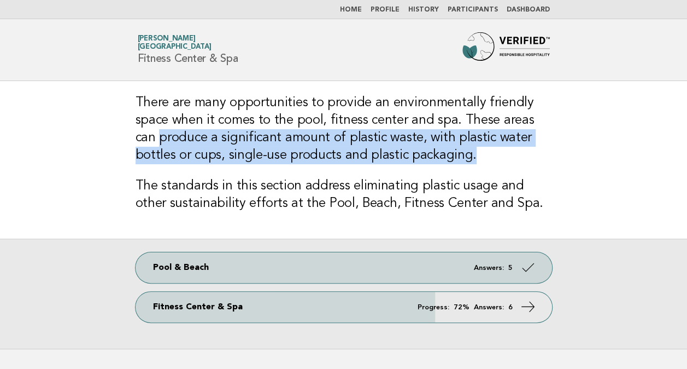
drag, startPoint x: 136, startPoint y: 137, endPoint x: 443, endPoint y: 156, distance: 307.9
click at [443, 156] on h3 "There are many opportunities to provide an environmentally friendly space when …" at bounding box center [344, 129] width 417 height 70
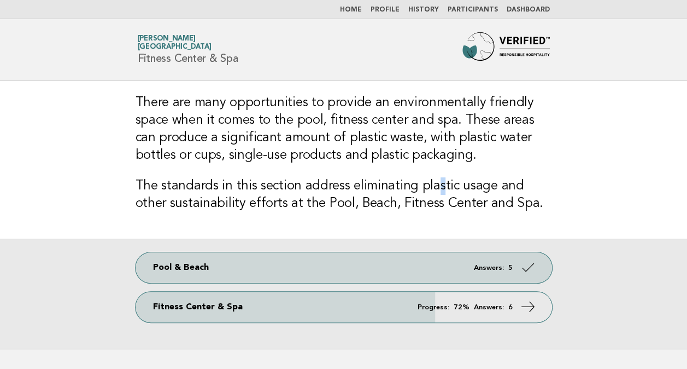
drag, startPoint x: 443, startPoint y: 156, endPoint x: 434, endPoint y: 174, distance: 20.1
click at [434, 174] on div "There are many opportunities to provide an environmentally friendly space when …" at bounding box center [343, 159] width 443 height 157
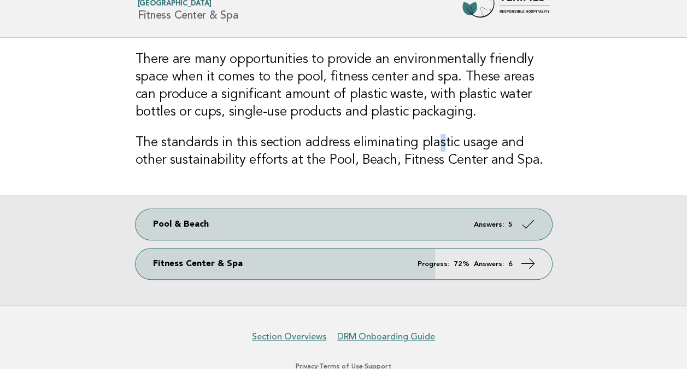
scroll to position [74, 0]
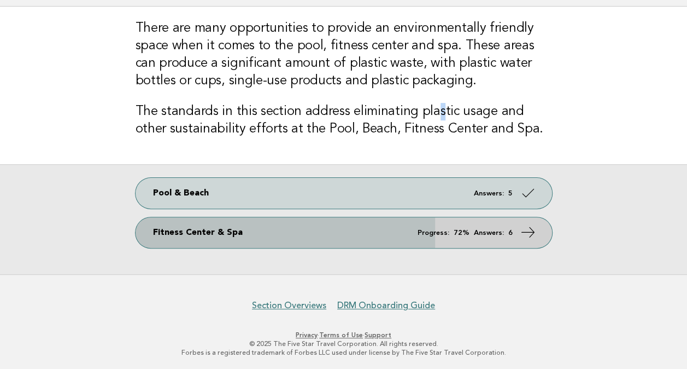
click at [525, 231] on icon at bounding box center [528, 232] width 16 height 16
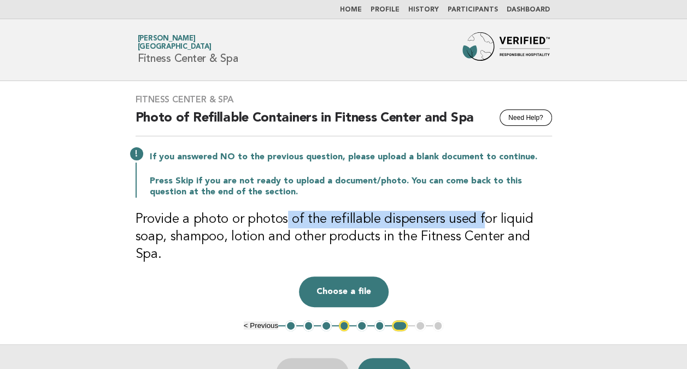
drag, startPoint x: 292, startPoint y: 214, endPoint x: 478, endPoint y: 215, distance: 186.5
click at [478, 215] on h3 "Provide a photo or photos of the refillable dispensers used for liquid soap, sh…" at bounding box center [344, 237] width 417 height 52
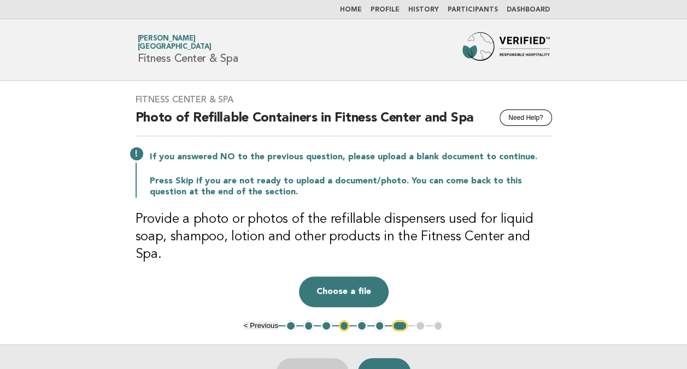
drag, startPoint x: 478, startPoint y: 215, endPoint x: 456, endPoint y: 237, distance: 31.3
click at [456, 237] on h3 "Provide a photo or photos of the refillable dispensers used for liquid soap, sh…" at bounding box center [344, 237] width 417 height 52
click at [290, 320] on button "1" at bounding box center [290, 325] width 11 height 11
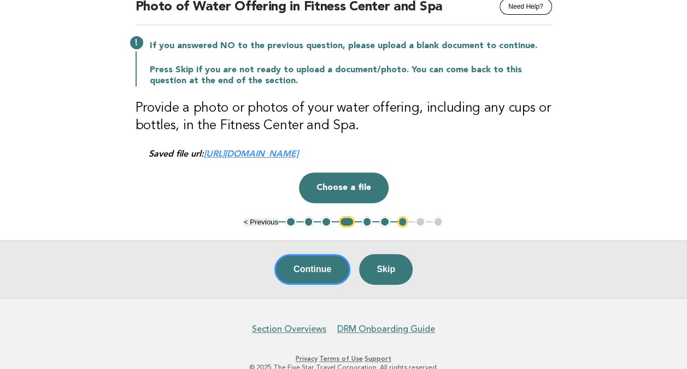
scroll to position [134, 0]
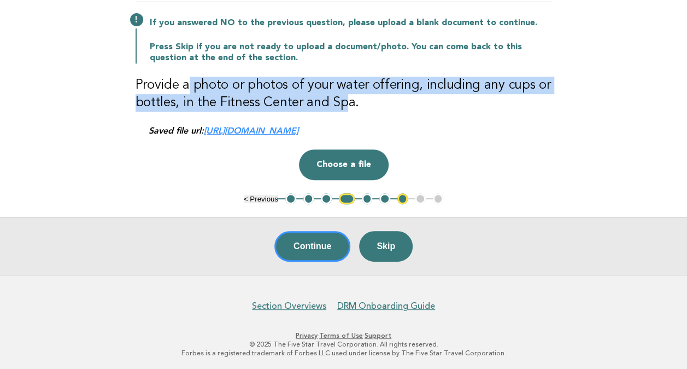
drag, startPoint x: 189, startPoint y: 85, endPoint x: 342, endPoint y: 102, distance: 154.1
click at [342, 102] on h3 "Provide a photo or photos of your water offering, including any cups or bottles…" at bounding box center [344, 94] width 417 height 35
drag, startPoint x: 342, startPoint y: 102, endPoint x: 221, endPoint y: 101, distance: 121.4
click at [221, 101] on h3 "Provide a photo or photos of your water offering, including any cups or bottles…" at bounding box center [344, 94] width 417 height 35
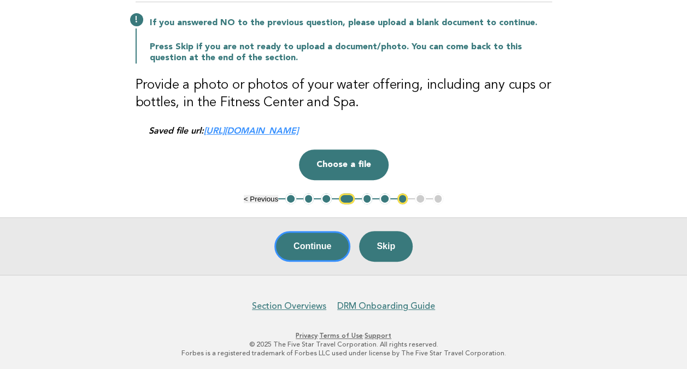
click at [594, 137] on main "Fitness Center & Spa Need Help? Photo of Water Offering in Fitness Center and S…" at bounding box center [343, 111] width 687 height 328
click at [603, 195] on main "Fitness Center & Spa Need Help? Photo of Water Offering in Fitness Center and S…" at bounding box center [343, 111] width 687 height 328
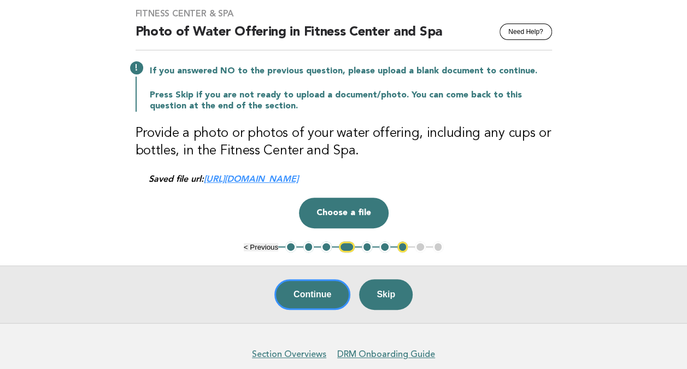
scroll to position [0, 0]
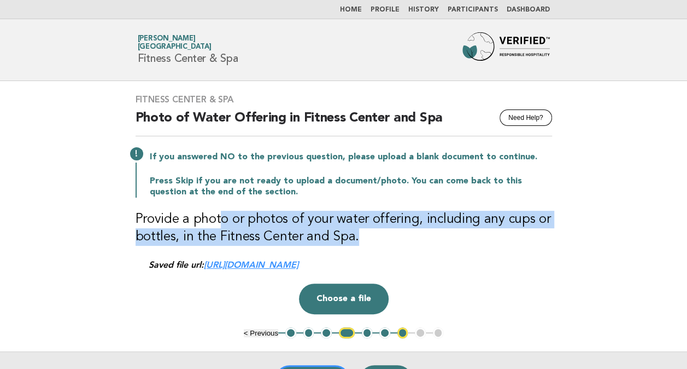
drag, startPoint x: 220, startPoint y: 221, endPoint x: 579, endPoint y: 236, distance: 359.5
click at [579, 236] on main "Fitness Center & Spa Need Help? Photo of Water Offering in Fitness Center and S…" at bounding box center [343, 245] width 687 height 328
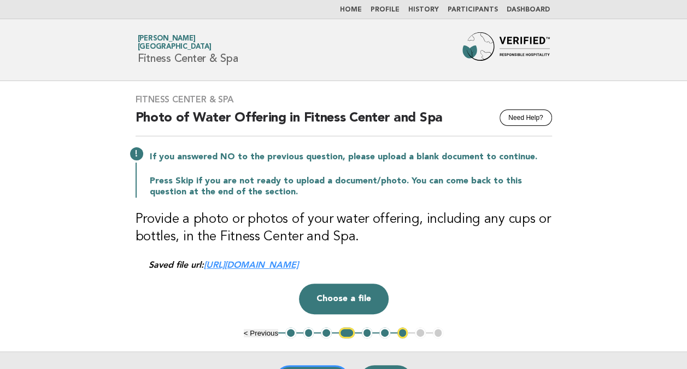
drag, startPoint x: 579, startPoint y: 236, endPoint x: 566, endPoint y: 317, distance: 81.4
click at [564, 319] on div "Fitness Center & Spa Need Help? Photo of Water Offering in Fitness Center and S…" at bounding box center [343, 204] width 443 height 246
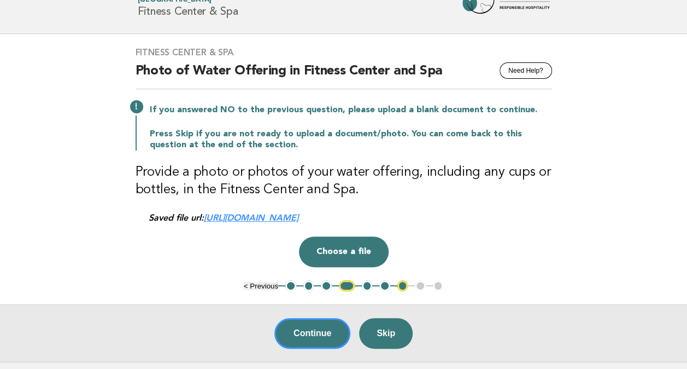
scroll to position [109, 0]
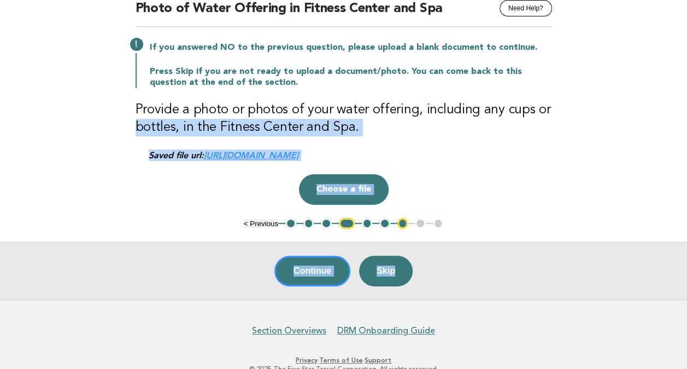
drag, startPoint x: 30, startPoint y: 122, endPoint x: 630, endPoint y: 227, distance: 610.0
click at [630, 227] on main "Fitness Center & Spa Need Help? Photo of Water Offering in Fitness Center and S…" at bounding box center [343, 136] width 687 height 328
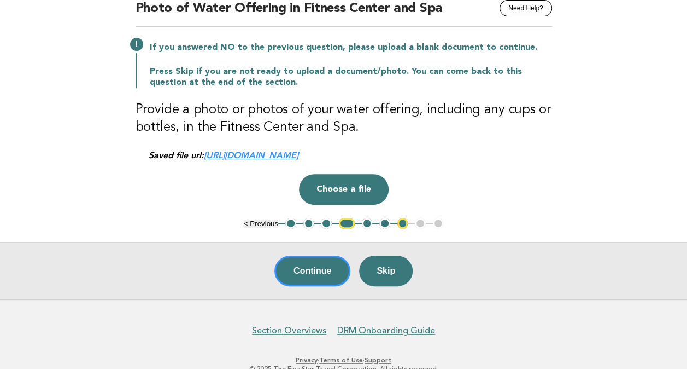
drag, startPoint x: 630, startPoint y: 227, endPoint x: 554, endPoint y: 115, distance: 135.4
click at [554, 115] on div "Fitness Center & Spa Need Help? Photo of Water Offering in Fitness Center and S…" at bounding box center [343, 95] width 443 height 246
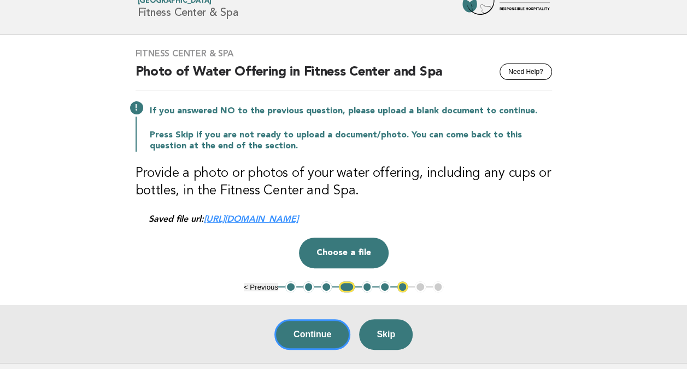
scroll to position [0, 0]
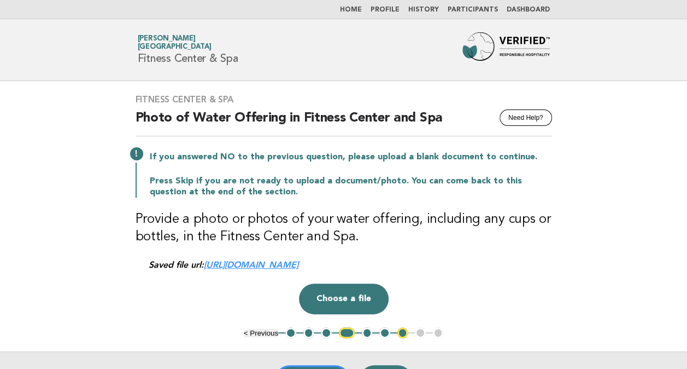
click at [362, 11] on link "Home" at bounding box center [351, 10] width 22 height 7
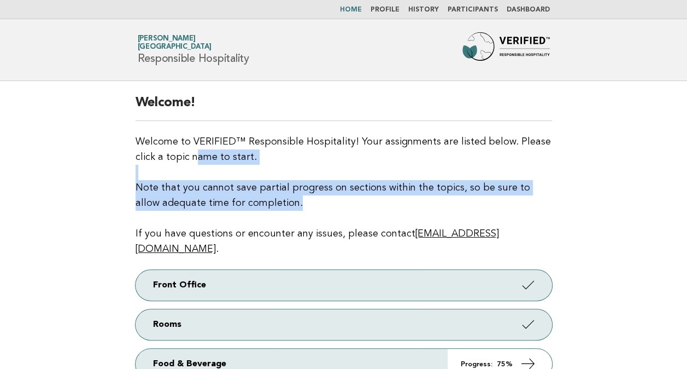
drag, startPoint x: 159, startPoint y: 154, endPoint x: 600, endPoint y: 201, distance: 443.8
click at [600, 201] on main "Welcome! Welcome to VERIFIED™ Responsible Hospitality! Your assignments are lis…" at bounding box center [343, 328] width 687 height 495
click at [364, 176] on p "Welcome to VERIFIED™ Responsible Hospitality! Your assignments are listed below…" at bounding box center [344, 195] width 417 height 122
click at [299, 158] on p "Welcome to VERIFIED™ Responsible Hospitality! Your assignments are listed below…" at bounding box center [344, 195] width 417 height 122
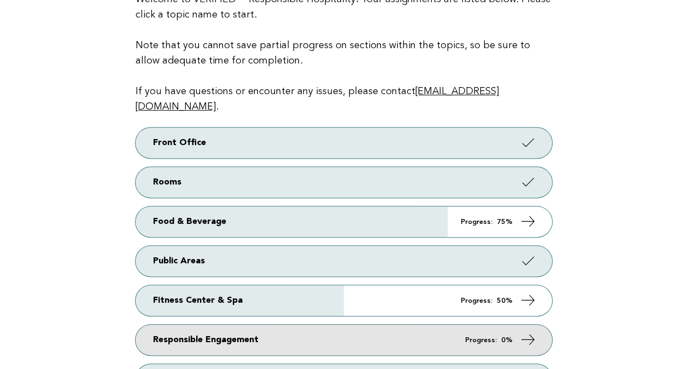
scroll to position [273, 0]
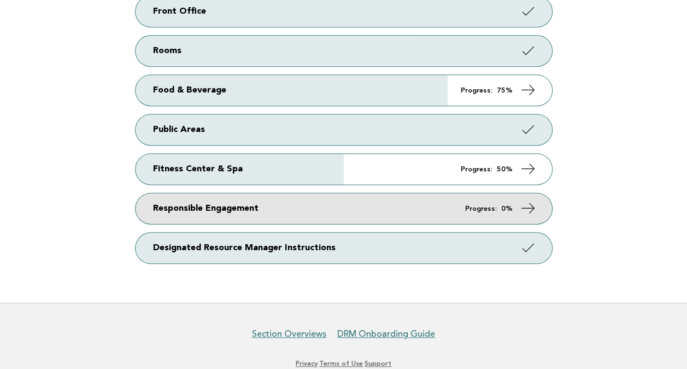
click at [529, 200] on icon at bounding box center [528, 208] width 16 height 16
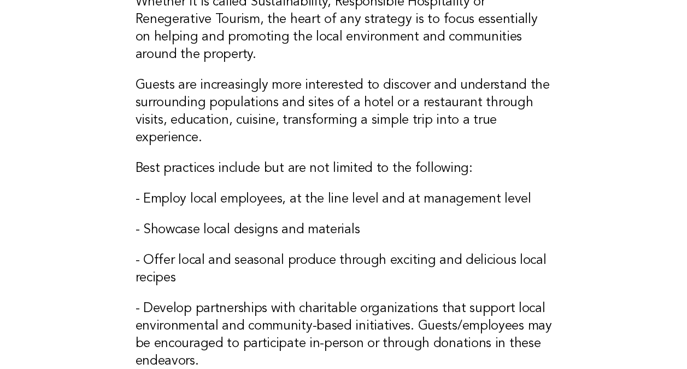
scroll to position [273, 0]
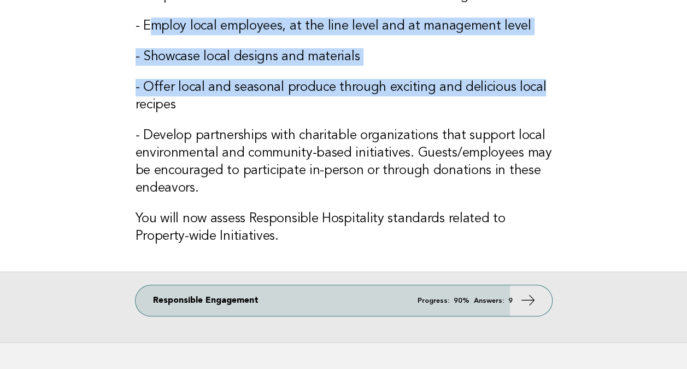
drag, startPoint x: 153, startPoint y: 16, endPoint x: 583, endPoint y: 77, distance: 434.5
click at [583, 77] on main "Whether it is called Sustainability, Responsible Hospitality or Renegerative To…" at bounding box center [343, 75] width 687 height 534
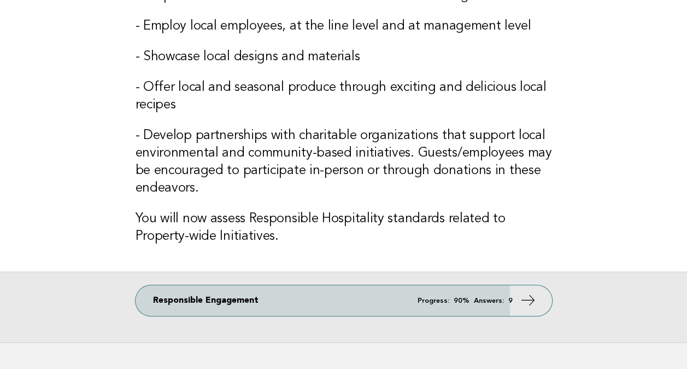
drag, startPoint x: 583, startPoint y: 77, endPoint x: 246, endPoint y: 134, distance: 342.2
click at [246, 134] on h3 "- Develop partnerships with charitable organizations that support local environ…" at bounding box center [344, 162] width 417 height 70
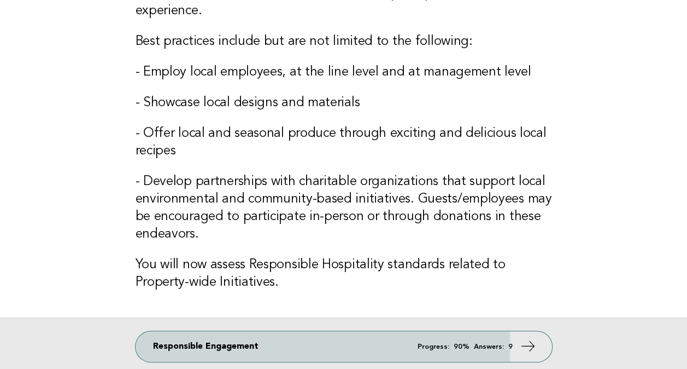
scroll to position [164, 0]
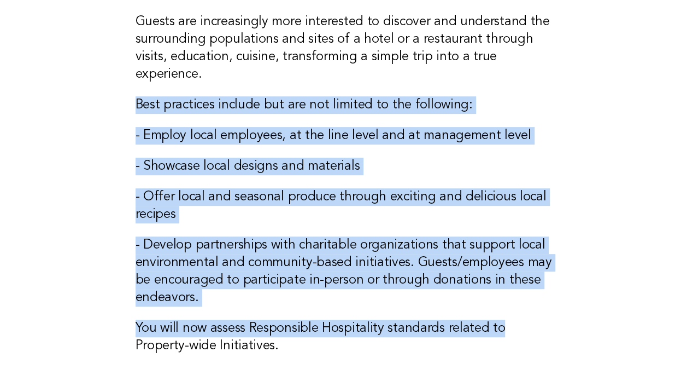
drag, startPoint x: 131, startPoint y: 108, endPoint x: 600, endPoint y: 311, distance: 511.6
click at [600, 311] on main "Whether it is called Sustainability, Responsible Hospitality or Renegerative To…" at bounding box center [343, 184] width 687 height 534
drag, startPoint x: 600, startPoint y: 311, endPoint x: 303, endPoint y: 212, distance: 313.0
click at [303, 212] on h3 "- Offer local and seasonal produce through exciting and delicious local recipes" at bounding box center [344, 205] width 417 height 35
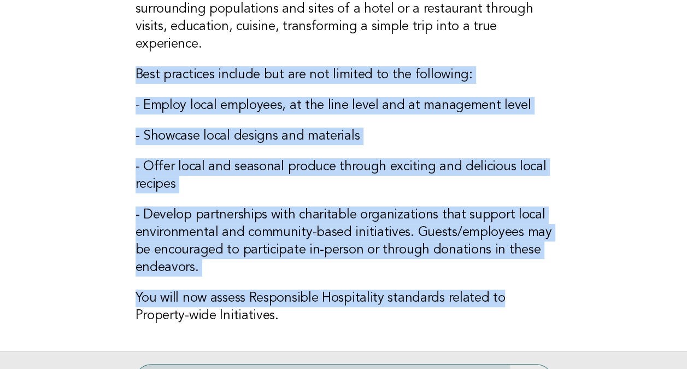
scroll to position [219, 0]
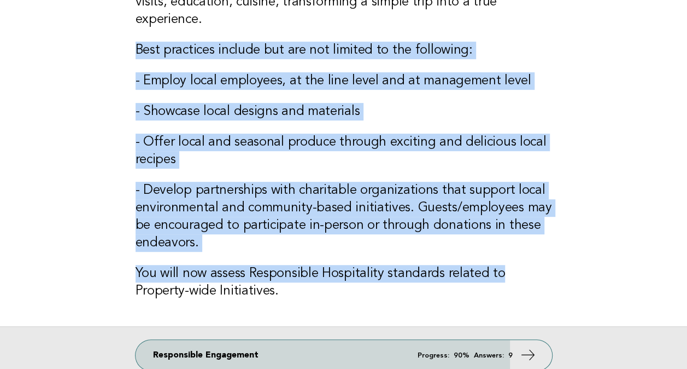
click at [364, 205] on h3 "- Develop partnerships with charitable organizations that support local environ…" at bounding box center [344, 217] width 417 height 70
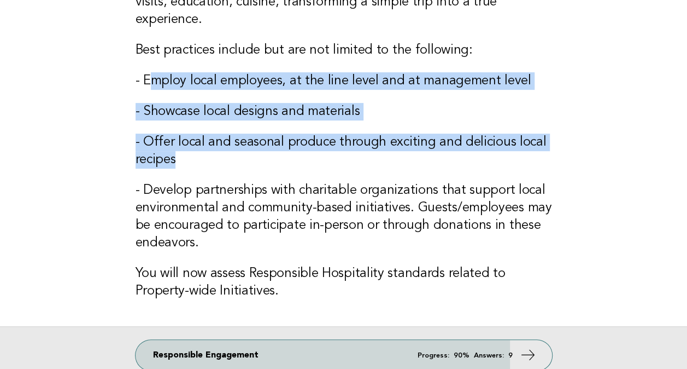
drag, startPoint x: 152, startPoint y: 74, endPoint x: 496, endPoint y: 162, distance: 355.4
click at [496, 162] on div "Whether it is called Sustainability, Responsible Hospitality or Renegerative To…" at bounding box center [343, 94] width 443 height 464
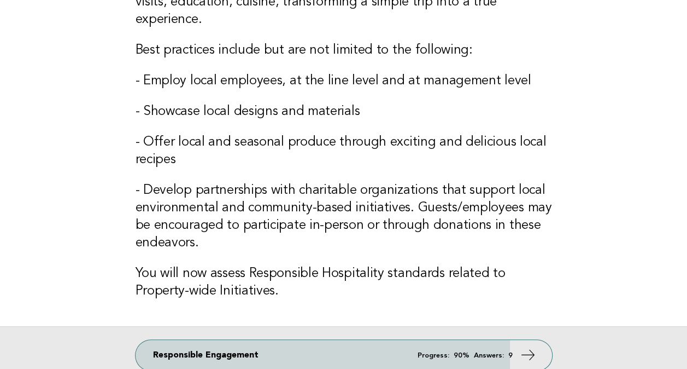
drag, startPoint x: 496, startPoint y: 162, endPoint x: 322, endPoint y: 233, distance: 188.4
click at [322, 233] on h3 "- Develop partnerships with charitable organizations that support local environ…" at bounding box center [344, 217] width 417 height 70
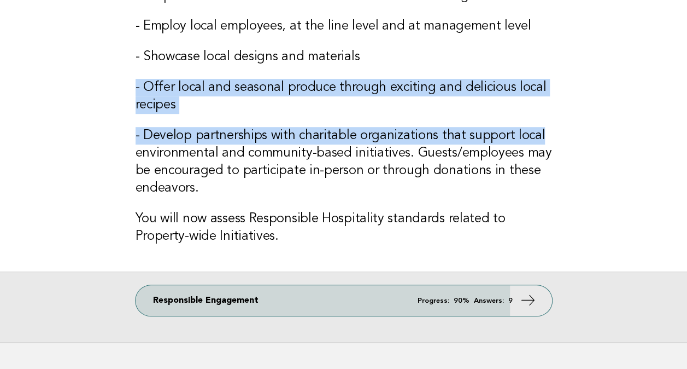
drag, startPoint x: 129, startPoint y: 83, endPoint x: 561, endPoint y: 129, distance: 434.4
click at [561, 129] on div "Whether it is called Sustainability, Responsible Hospitality or Renegerative To…" at bounding box center [343, 40] width 443 height 464
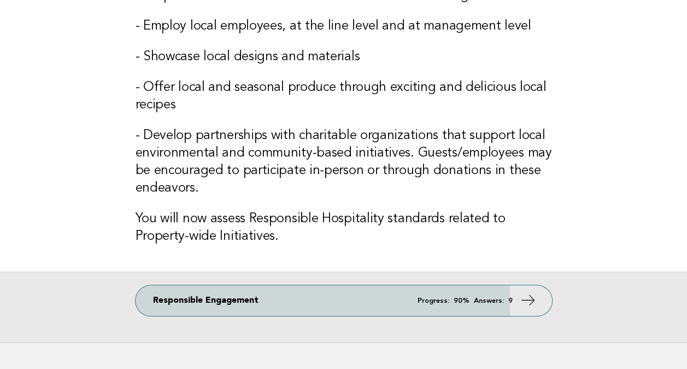
click at [320, 175] on h3 "- Develop partnerships with charitable organizations that support local environ…" at bounding box center [344, 162] width 417 height 70
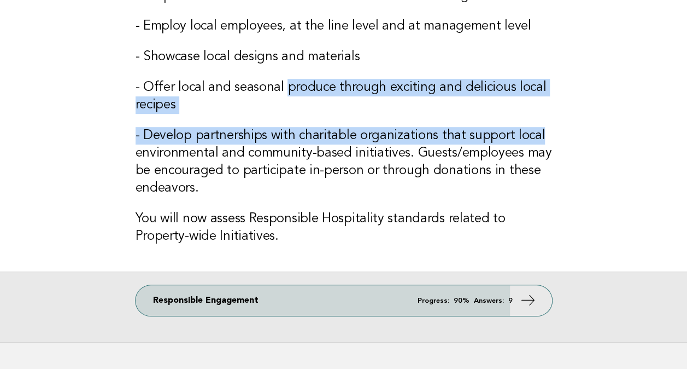
drag, startPoint x: 302, startPoint y: 86, endPoint x: 543, endPoint y: 125, distance: 244.2
click at [543, 125] on div "Whether it is called Sustainability, Responsible Hospitality or Renegerative To…" at bounding box center [343, 40] width 443 height 464
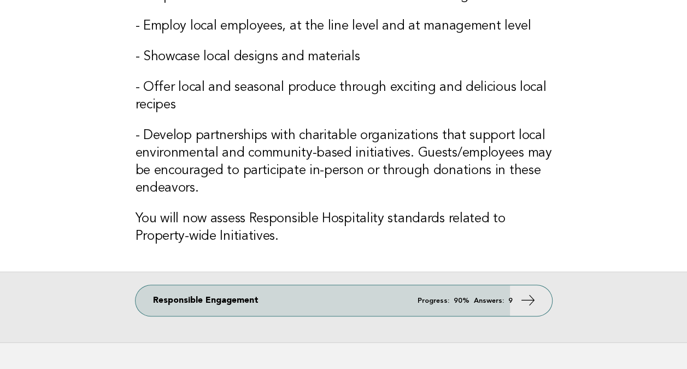
click at [388, 179] on h3 "- Develop partnerships with charitable organizations that support local environ…" at bounding box center [344, 162] width 417 height 70
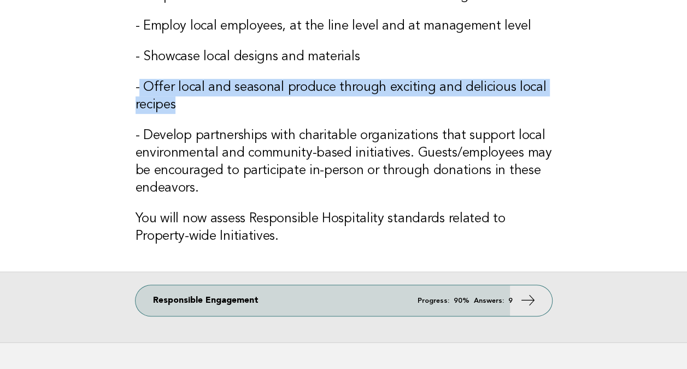
drag, startPoint x: 139, startPoint y: 81, endPoint x: 389, endPoint y: 107, distance: 251.8
click at [389, 107] on h3 "- Offer local and seasonal produce through exciting and delicious local recipes" at bounding box center [344, 96] width 417 height 35
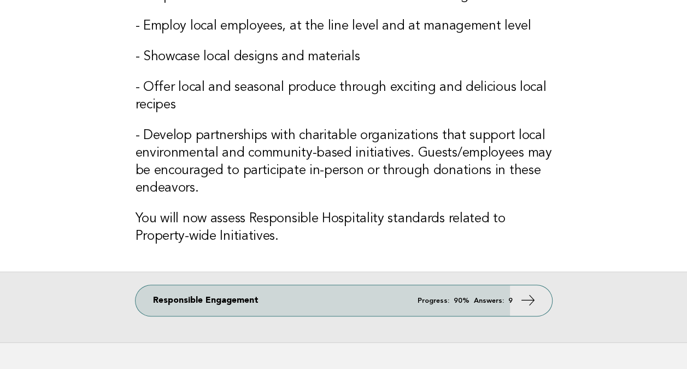
drag, startPoint x: 389, startPoint y: 107, endPoint x: 278, endPoint y: 171, distance: 128.3
click at [279, 171] on h3 "- Develop partnerships with charitable organizations that support local environ…" at bounding box center [344, 162] width 417 height 70
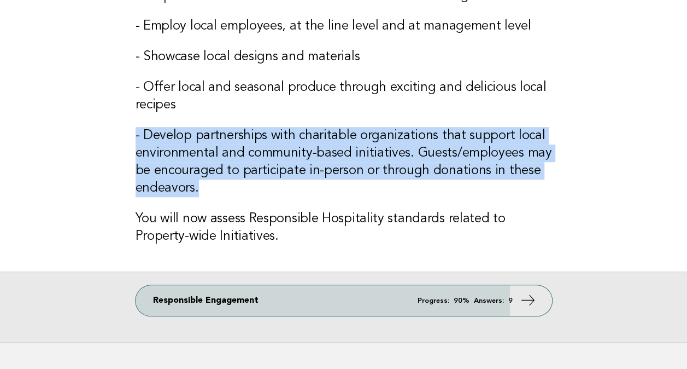
drag, startPoint x: 123, startPoint y: 132, endPoint x: 478, endPoint y: 194, distance: 360.3
click at [478, 194] on main "Whether it is called Sustainability, Responsible Hospitality or Renegerative To…" at bounding box center [343, 75] width 687 height 534
click at [351, 183] on h3 "- Develop partnerships with charitable organizations that support local environ…" at bounding box center [344, 162] width 417 height 70
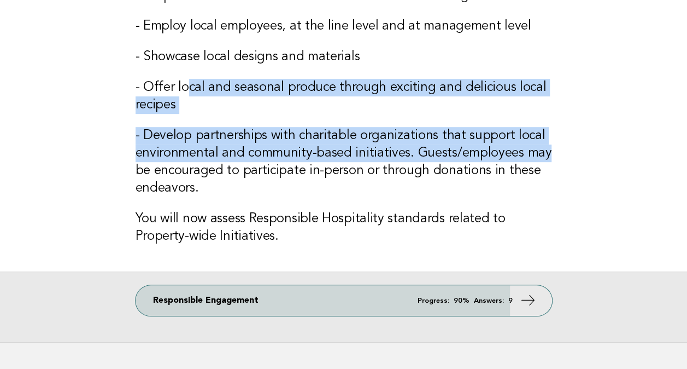
drag, startPoint x: 214, startPoint y: 82, endPoint x: 588, endPoint y: 155, distance: 381.1
click at [588, 155] on main "Whether it is called Sustainability, Responsible Hospitality or Renegerative To…" at bounding box center [343, 75] width 687 height 534
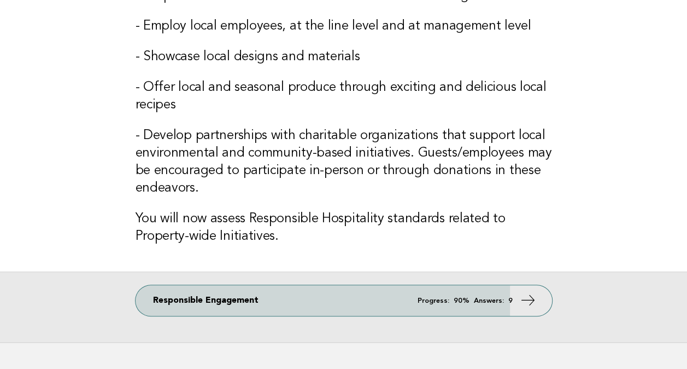
click at [348, 194] on h3 "- Develop partnerships with charitable organizations that support local environ…" at bounding box center [344, 162] width 417 height 70
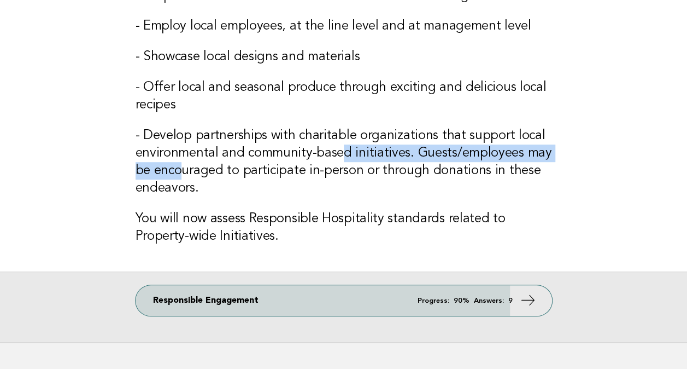
drag, startPoint x: 201, startPoint y: 155, endPoint x: 372, endPoint y: 160, distance: 171.7
click at [372, 160] on h3 "- Develop partnerships with charitable organizations that support local environ…" at bounding box center [344, 162] width 417 height 70
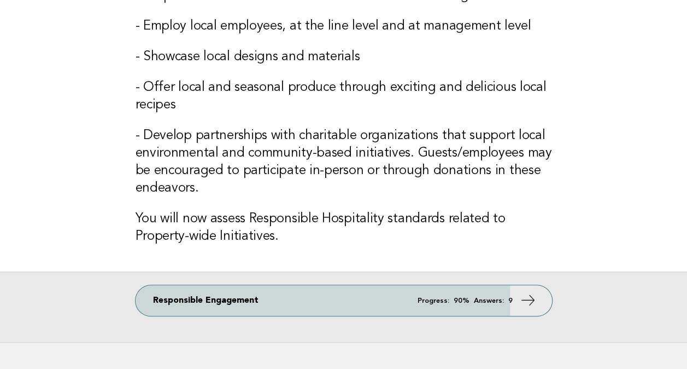
drag, startPoint x: 372, startPoint y: 160, endPoint x: 346, endPoint y: 190, distance: 40.3
click at [346, 190] on h3 "- Develop partnerships with charitable organizations that support local environ…" at bounding box center [344, 162] width 417 height 70
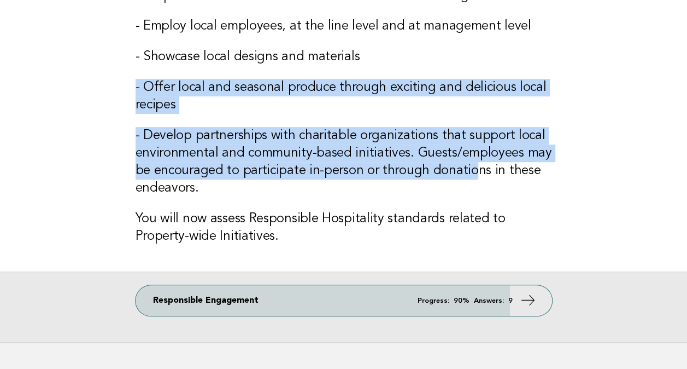
drag, startPoint x: 474, startPoint y: 169, endPoint x: 136, endPoint y: 68, distance: 352.6
click at [136, 68] on div "Whether it is called Sustainability, Responsible Hospitality or Renegerative To…" at bounding box center [343, 40] width 443 height 464
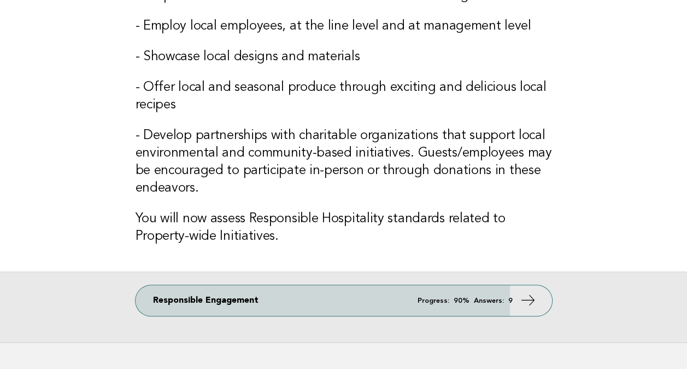
click at [451, 200] on div "Whether it is called Sustainability, Responsible Hospitality or Renegerative To…" at bounding box center [343, 40] width 443 height 464
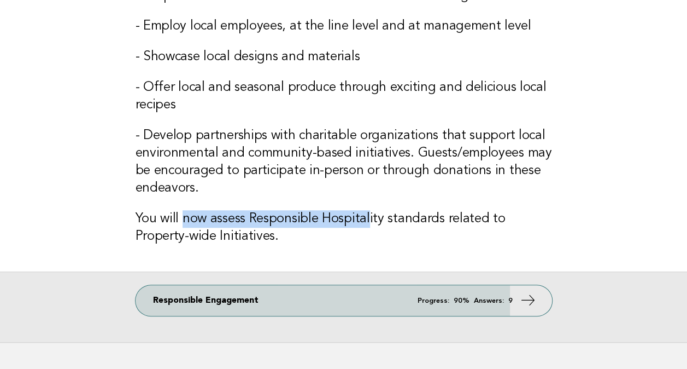
drag, startPoint x: 186, startPoint y: 217, endPoint x: 369, endPoint y: 222, distance: 182.7
click at [369, 222] on h3 "You will now assess Responsible Hospitality standards related to Property-wide …" at bounding box center [344, 227] width 417 height 35
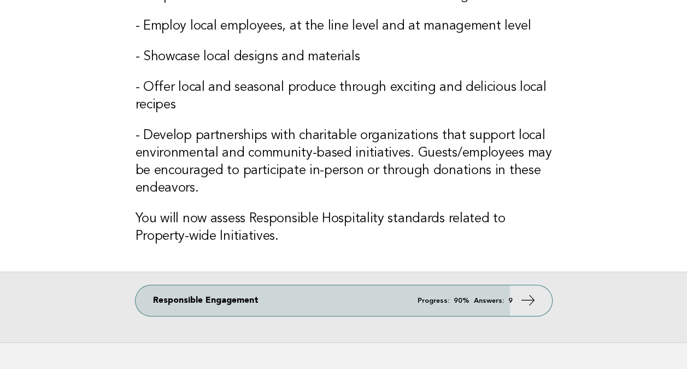
drag, startPoint x: 369, startPoint y: 222, endPoint x: 285, endPoint y: 149, distance: 111.2
click at [285, 149] on h3 "- Develop partnerships with charitable organizations that support local environ…" at bounding box center [344, 162] width 417 height 70
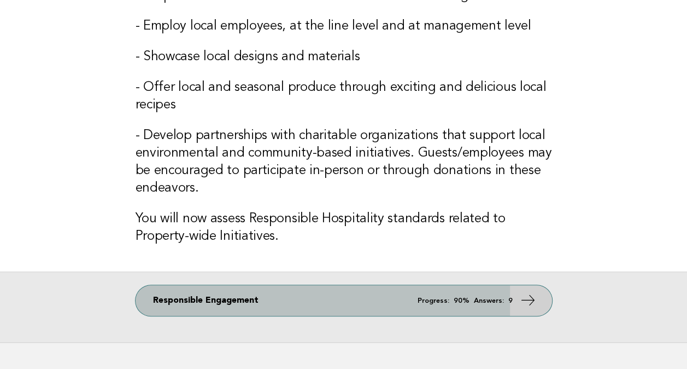
click at [526, 297] on icon at bounding box center [528, 300] width 16 height 16
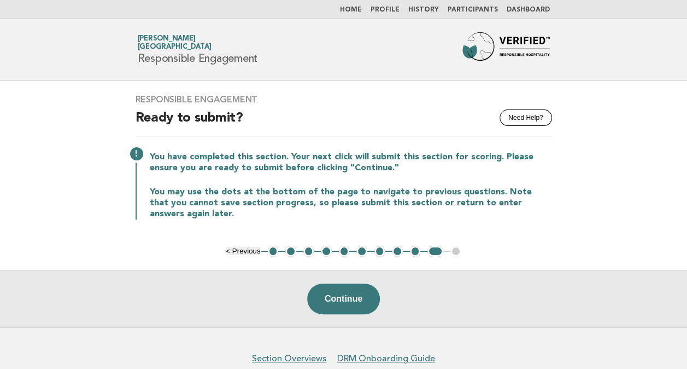
click at [274, 250] on button "1" at bounding box center [273, 251] width 11 height 11
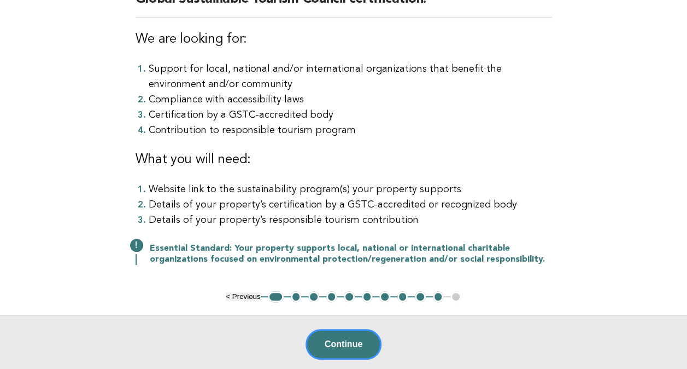
scroll to position [164, 0]
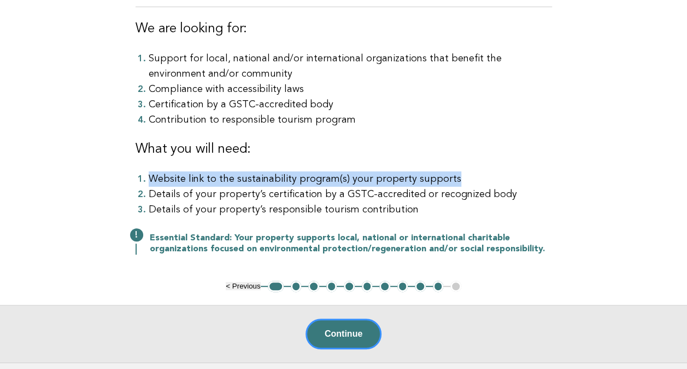
drag, startPoint x: 145, startPoint y: 179, endPoint x: 480, endPoint y: 178, distance: 334.6
click at [480, 178] on li "Website link to the sustainability program(s) your property supports" at bounding box center [351, 178] width 404 height 15
click at [346, 181] on li "Website link to the sustainability program(s) your property supports" at bounding box center [351, 178] width 404 height 15
drag, startPoint x: 381, startPoint y: 174, endPoint x: 201, endPoint y: 177, distance: 179.9
click at [201, 177] on li "Website link to the sustainability program(s) your property supports" at bounding box center [351, 178] width 404 height 15
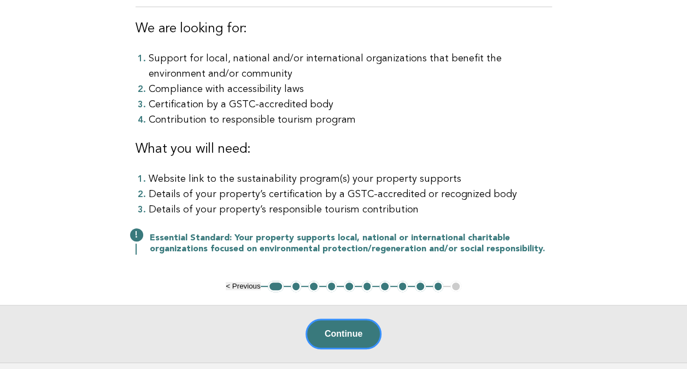
drag, startPoint x: 201, startPoint y: 177, endPoint x: 417, endPoint y: 220, distance: 220.3
click at [417, 220] on div "Responsible Engagement Need Help? This section addresses your hotel’s support o…" at bounding box center [343, 99] width 443 height 364
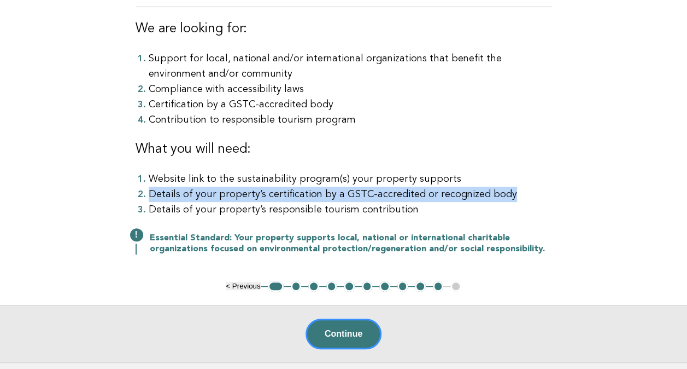
drag, startPoint x: 505, startPoint y: 195, endPoint x: 138, endPoint y: 190, distance: 367.5
click at [149, 190] on li "Details of your property’s certification by a GSTC-accredited or recognized body" at bounding box center [351, 193] width 404 height 15
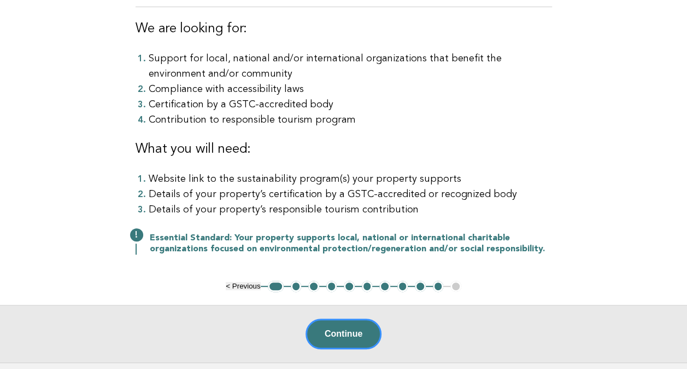
click at [418, 218] on div "Responsible Engagement Need Help? This section addresses your hotel’s support o…" at bounding box center [343, 99] width 443 height 364
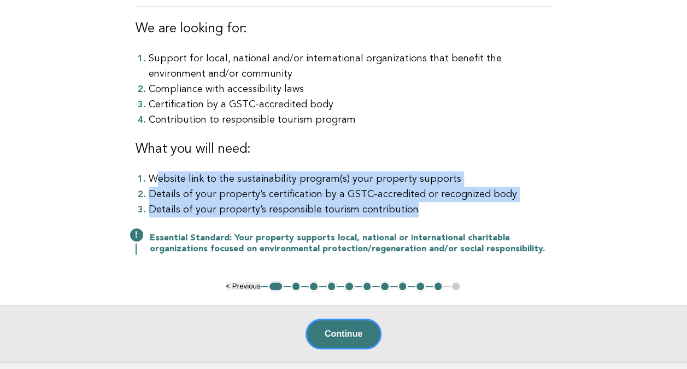
drag, startPoint x: 437, startPoint y: 201, endPoint x: 156, endPoint y: 176, distance: 281.7
click at [156, 176] on ol "Website link to the sustainability program(s) your property supports Details of…" at bounding box center [344, 194] width 417 height 46
drag, startPoint x: 156, startPoint y: 176, endPoint x: 391, endPoint y: 180, distance: 235.2
click at [391, 180] on li "Website link to the sustainability program(s) your property supports" at bounding box center [351, 178] width 404 height 15
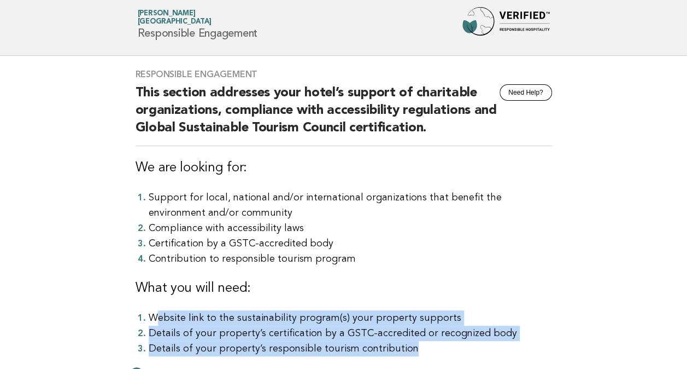
scroll to position [0, 0]
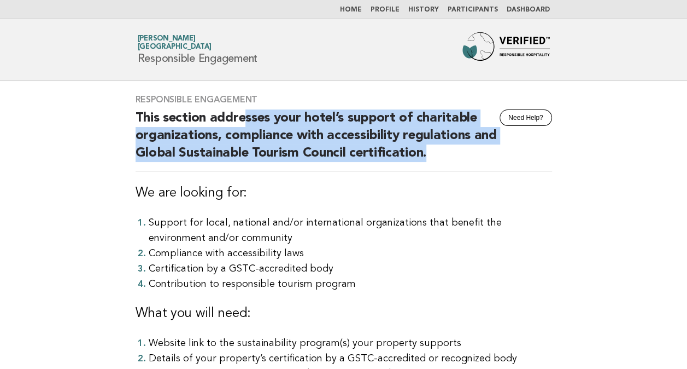
drag, startPoint x: 246, startPoint y: 112, endPoint x: 449, endPoint y: 151, distance: 206.6
click at [449, 151] on h2 "This section addresses your hotel’s support of charitable organizations, compli…" at bounding box center [344, 140] width 417 height 62
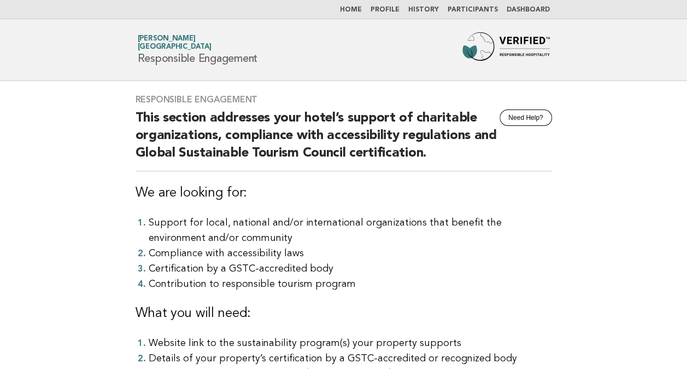
drag, startPoint x: 449, startPoint y: 151, endPoint x: 399, endPoint y: 252, distance: 111.7
click at [399, 252] on li "Compliance with accessibility laws" at bounding box center [351, 253] width 404 height 15
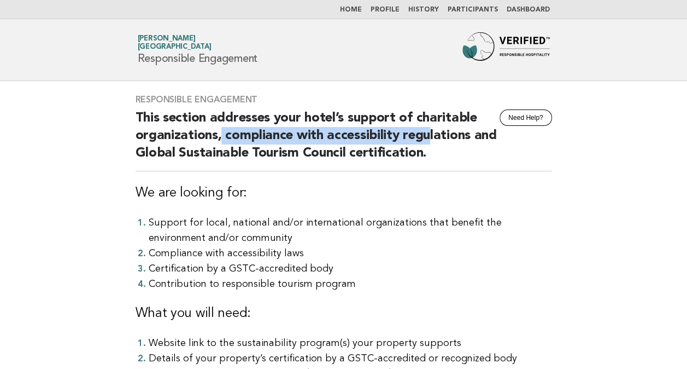
drag, startPoint x: 220, startPoint y: 136, endPoint x: 426, endPoint y: 141, distance: 206.2
click at [426, 141] on h2 "This section addresses your hotel’s support of charitable organizations, compli…" at bounding box center [344, 140] width 417 height 62
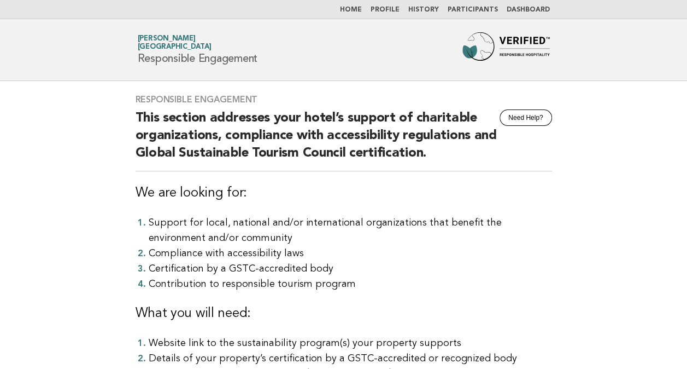
drag, startPoint x: 426, startPoint y: 141, endPoint x: 352, endPoint y: 242, distance: 125.5
click at [352, 242] on li "Support for local, national and/or international organizations that benefit the…" at bounding box center [351, 230] width 404 height 31
click at [235, 267] on li "Certification by a GSTC-accredited body" at bounding box center [351, 268] width 404 height 15
click at [456, 238] on li "Support for local, national and/or international organizations that benefit the…" at bounding box center [351, 230] width 404 height 31
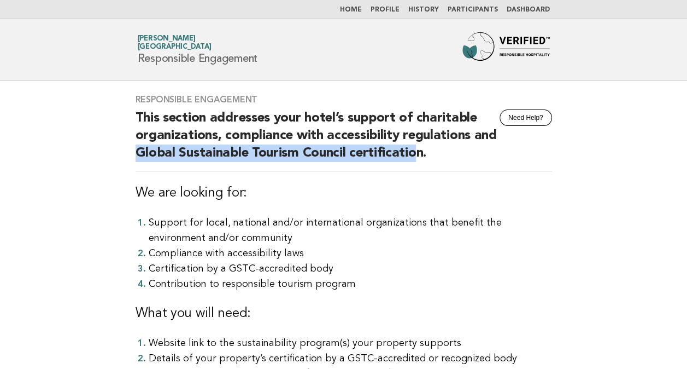
drag, startPoint x: 131, startPoint y: 148, endPoint x: 416, endPoint y: 144, distance: 284.9
click at [416, 144] on div "Responsible Engagement Need Help? This section addresses your hotel’s support o…" at bounding box center [343, 263] width 443 height 364
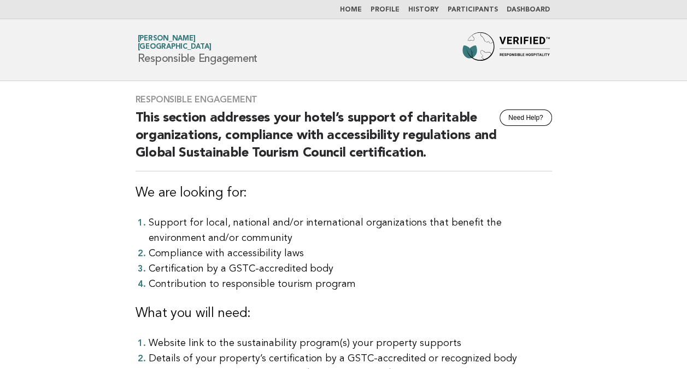
drag, startPoint x: 416, startPoint y: 144, endPoint x: 395, endPoint y: 270, distance: 127.4
click at [395, 270] on li "Certification by a GSTC-accredited body" at bounding box center [351, 268] width 404 height 15
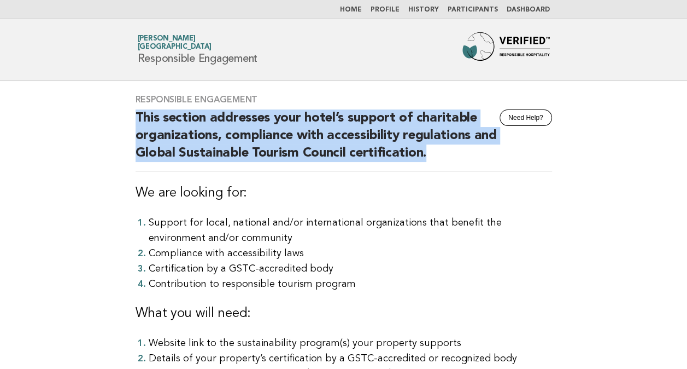
drag, startPoint x: 151, startPoint y: 114, endPoint x: 453, endPoint y: 149, distance: 303.8
click at [453, 149] on div "Responsible Engagement Need Help? This section addresses your hotel’s support o…" at bounding box center [343, 263] width 443 height 364
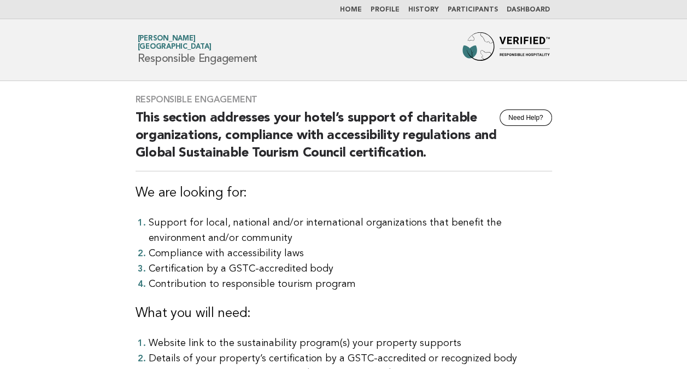
drag, startPoint x: 453, startPoint y: 149, endPoint x: 411, endPoint y: 268, distance: 126.4
click at [411, 268] on li "Certification by a GSTC-accredited body" at bounding box center [351, 268] width 404 height 15
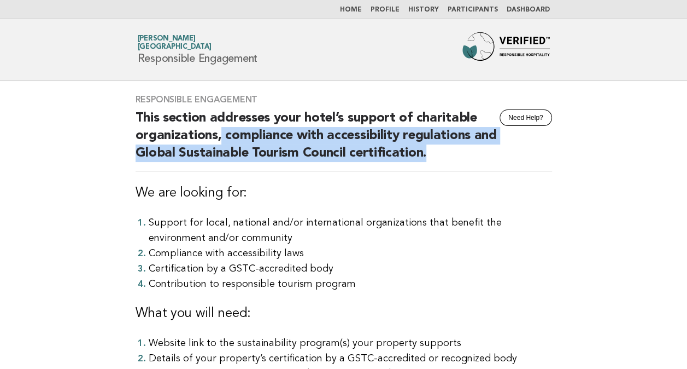
drag, startPoint x: 222, startPoint y: 135, endPoint x: 452, endPoint y: 150, distance: 230.2
click at [452, 150] on h2 "This section addresses your hotel’s support of charitable organizations, compli…" at bounding box center [344, 140] width 417 height 62
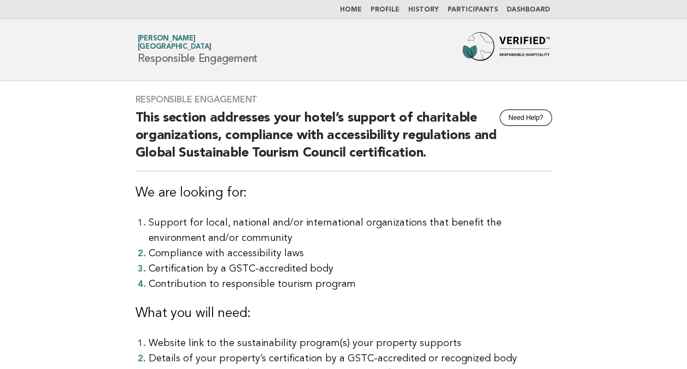
drag, startPoint x: 452, startPoint y: 150, endPoint x: 449, endPoint y: 262, distance: 112.1
click at [449, 262] on li "Certification by a GSTC-accredited body" at bounding box center [351, 268] width 404 height 15
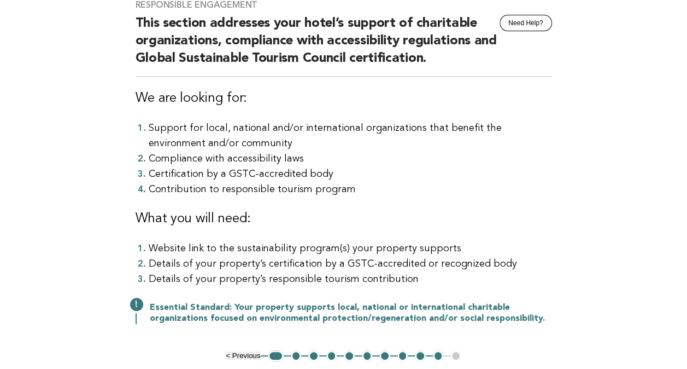
scroll to position [164, 0]
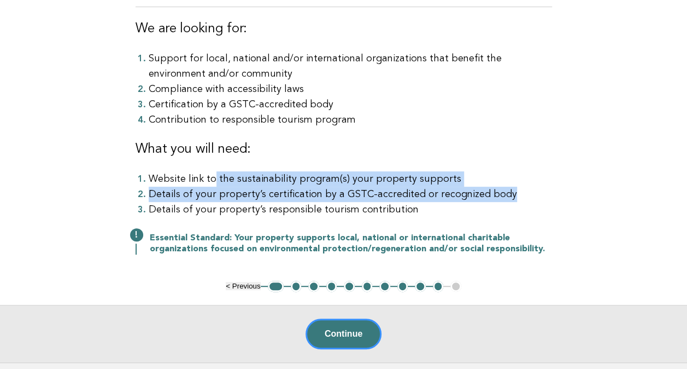
drag, startPoint x: 213, startPoint y: 179, endPoint x: 529, endPoint y: 192, distance: 316.9
click at [529, 192] on ol "Website link to the sustainability program(s) your property supports Details of…" at bounding box center [344, 194] width 417 height 46
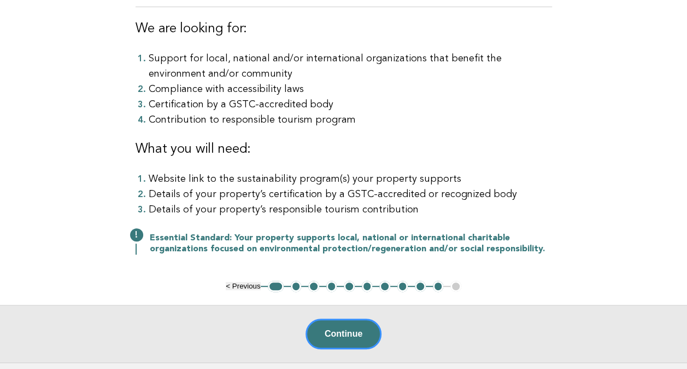
drag, startPoint x: 529, startPoint y: 192, endPoint x: 361, endPoint y: 144, distance: 175.1
click at [361, 144] on h3 "What you will need:" at bounding box center [344, 149] width 417 height 17
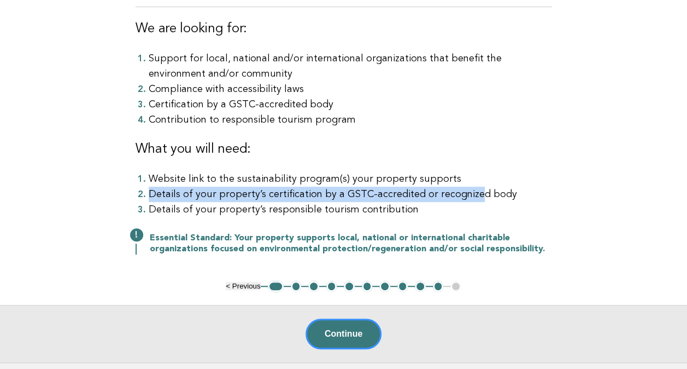
drag, startPoint x: 140, startPoint y: 196, endPoint x: 467, endPoint y: 194, distance: 327.0
click at [467, 194] on li "Details of your property’s certification by a GSTC-accredited or recognized body" at bounding box center [351, 193] width 404 height 15
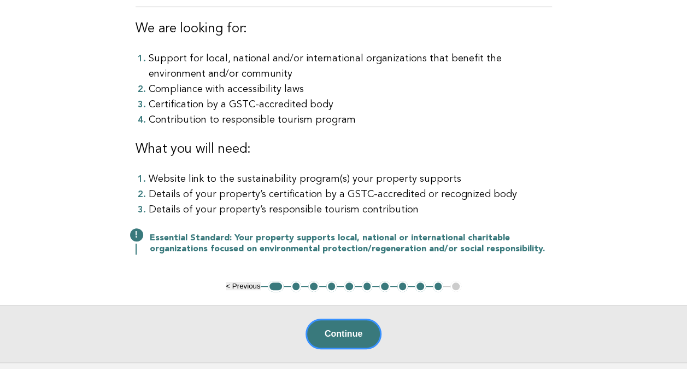
click at [341, 153] on h3 "What you will need:" at bounding box center [344, 149] width 417 height 17
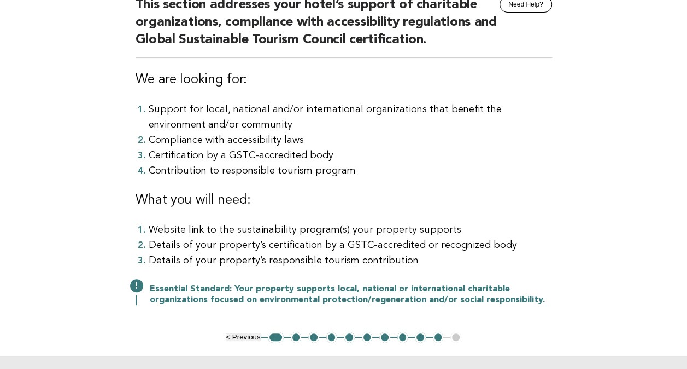
scroll to position [219, 0]
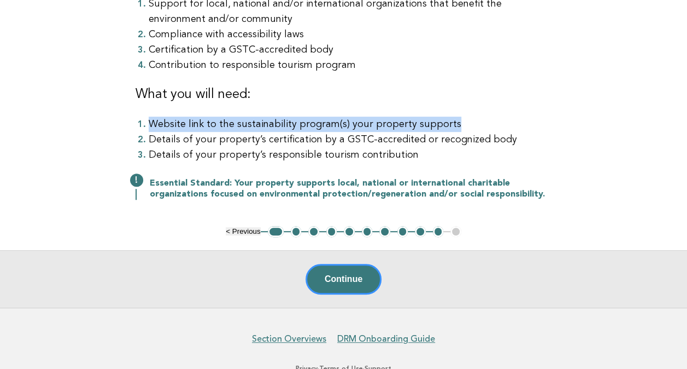
drag, startPoint x: 142, startPoint y: 126, endPoint x: 529, endPoint y: 126, distance: 387.1
click at [529, 126] on li "Website link to the sustainability program(s) your property supports" at bounding box center [351, 123] width 404 height 15
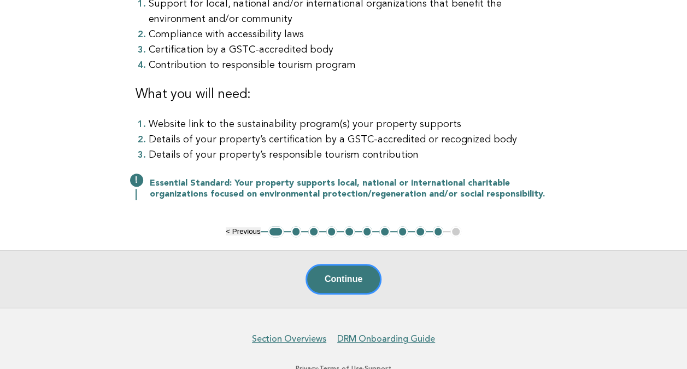
click at [390, 152] on li "Details of your property’s responsible tourism contribution" at bounding box center [351, 154] width 404 height 15
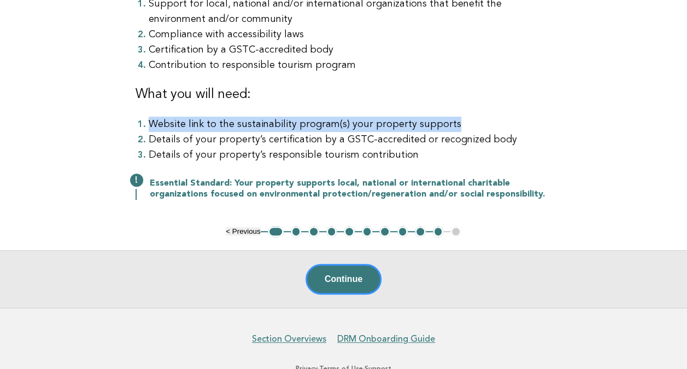
drag, startPoint x: 145, startPoint y: 123, endPoint x: 476, endPoint y: 125, distance: 330.8
click at [476, 125] on li "Website link to the sustainability program(s) your property supports" at bounding box center [351, 123] width 404 height 15
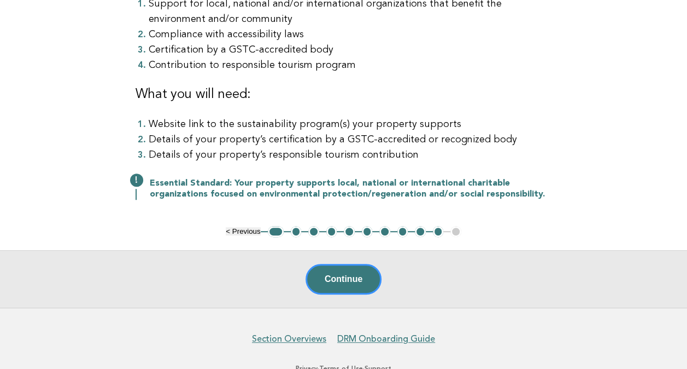
click at [351, 152] on li "Details of your property’s responsible tourism contribution" at bounding box center [351, 154] width 404 height 15
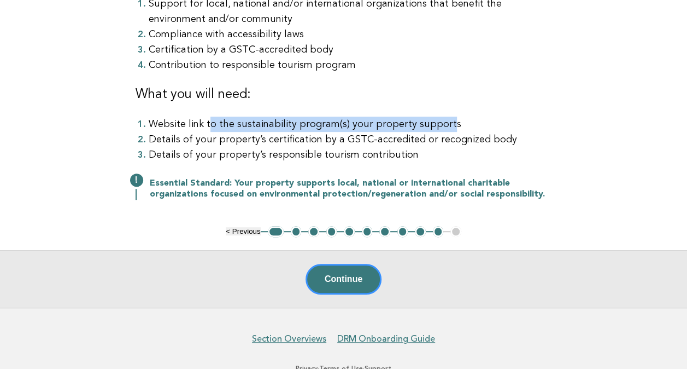
drag, startPoint x: 209, startPoint y: 125, endPoint x: 437, endPoint y: 121, distance: 228.6
click at [437, 121] on li "Website link to the sustainability program(s) your property supports" at bounding box center [351, 123] width 404 height 15
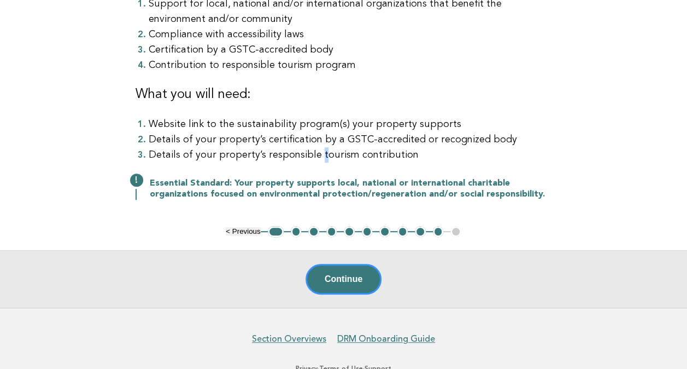
click at [316, 148] on li "Details of your property’s responsible tourism contribution" at bounding box center [351, 154] width 404 height 15
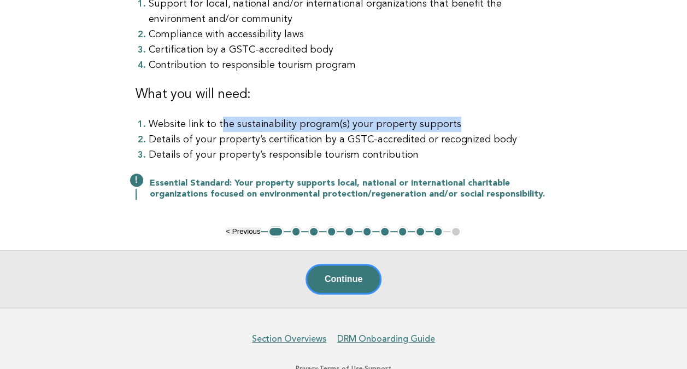
drag, startPoint x: 316, startPoint y: 148, endPoint x: 502, endPoint y: 119, distance: 188.1
click at [502, 119] on li "Website link to the sustainability program(s) your property supports" at bounding box center [351, 123] width 404 height 15
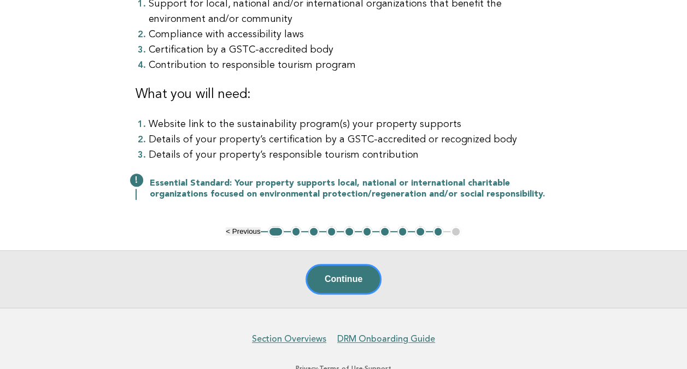
drag, startPoint x: 502, startPoint y: 119, endPoint x: 385, endPoint y: 154, distance: 122.1
click at [385, 154] on li "Details of your property’s responsible tourism contribution" at bounding box center [351, 154] width 404 height 15
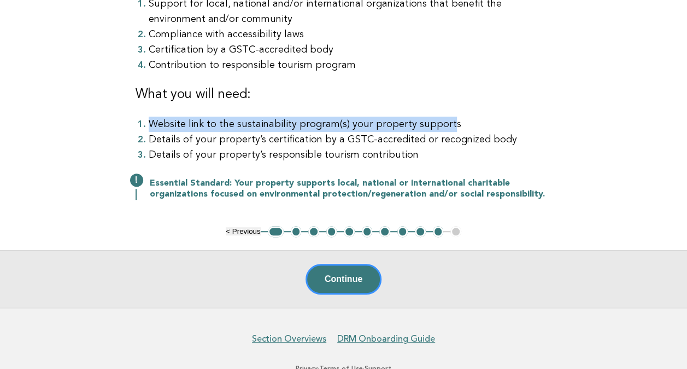
drag, startPoint x: 438, startPoint y: 124, endPoint x: 143, endPoint y: 127, distance: 295.3
click at [149, 127] on li "Website link to the sustainability program(s) your property supports" at bounding box center [351, 123] width 404 height 15
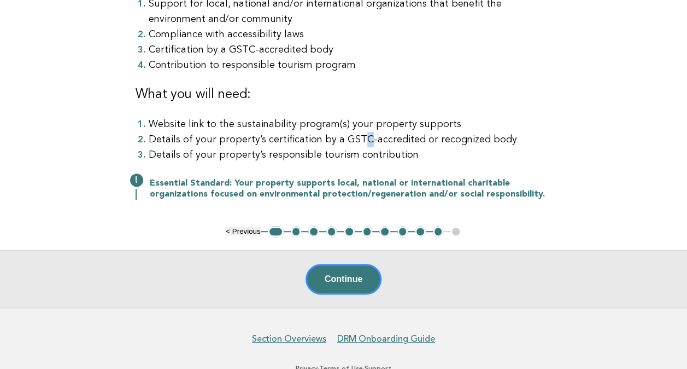
drag, startPoint x: 143, startPoint y: 127, endPoint x: 359, endPoint y: 142, distance: 217.0
click at [359, 142] on li "Details of your property’s certification by a GSTC-accredited or recognized body" at bounding box center [351, 139] width 404 height 15
click at [486, 86] on h3 "What you will need:" at bounding box center [344, 94] width 417 height 17
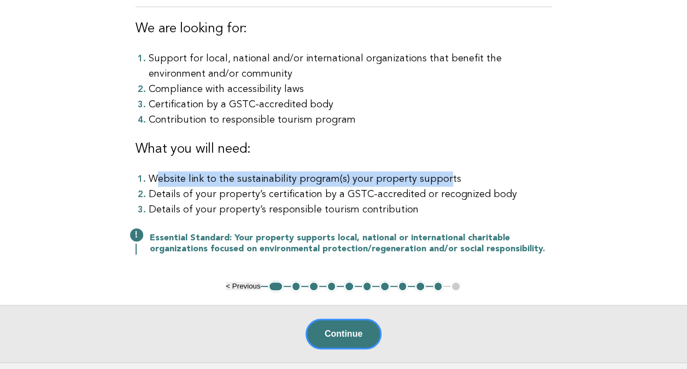
drag, startPoint x: 159, startPoint y: 176, endPoint x: 435, endPoint y: 174, distance: 276.7
click at [435, 174] on li "Website link to the sustainability program(s) your property supports" at bounding box center [351, 178] width 404 height 15
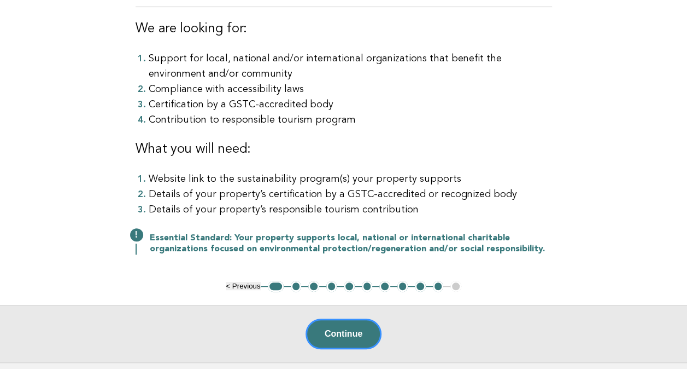
drag, startPoint x: 435, startPoint y: 174, endPoint x: 342, endPoint y: 198, distance: 95.9
click at [342, 198] on li "Details of your property’s certification by a GSTC-accredited or recognized body" at bounding box center [351, 193] width 404 height 15
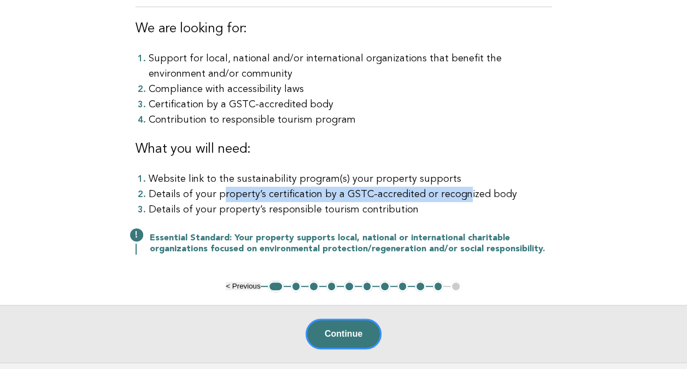
drag, startPoint x: 312, startPoint y: 194, endPoint x: 457, endPoint y: 196, distance: 144.9
click at [457, 196] on li "Details of your property’s certification by a GSTC-accredited or recognized body" at bounding box center [351, 193] width 404 height 15
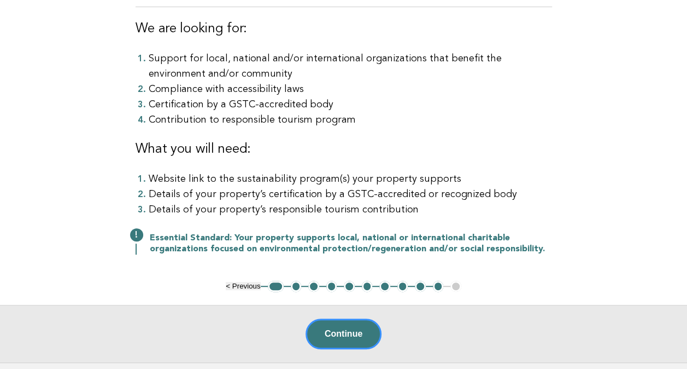
drag, startPoint x: 457, startPoint y: 196, endPoint x: 353, endPoint y: 209, distance: 104.7
click at [353, 209] on li "Details of your property’s responsible tourism contribution" at bounding box center [351, 209] width 404 height 15
click at [421, 193] on li "Details of your property’s certification by a GSTC-accredited or recognized body" at bounding box center [351, 193] width 404 height 15
drag, startPoint x: 220, startPoint y: 186, endPoint x: 381, endPoint y: 194, distance: 160.9
click at [381, 194] on li "Details of your property’s certification by a GSTC-accredited or recognized body" at bounding box center [351, 193] width 404 height 15
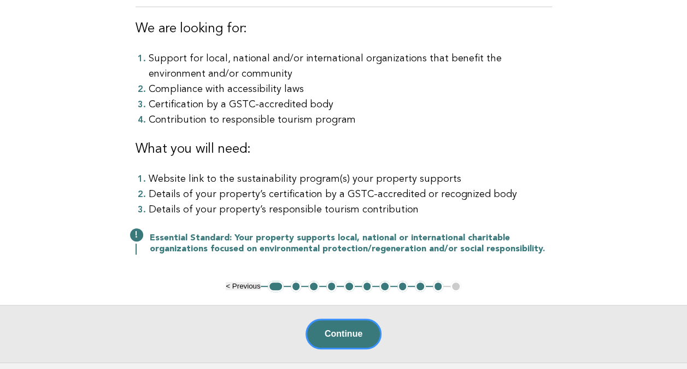
drag, startPoint x: 381, startPoint y: 194, endPoint x: 305, endPoint y: 150, distance: 87.2
click at [305, 151] on h3 "What you will need:" at bounding box center [344, 149] width 417 height 17
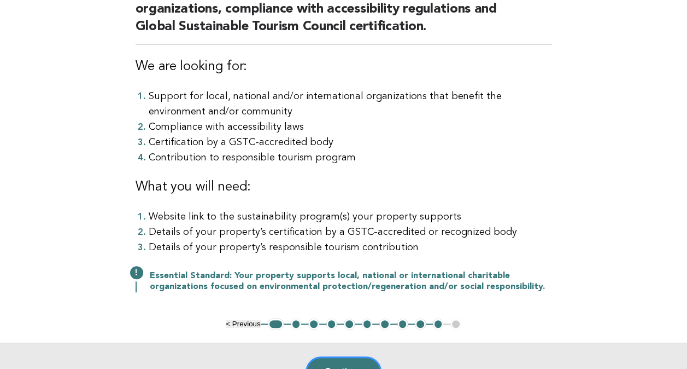
scroll to position [252, 0]
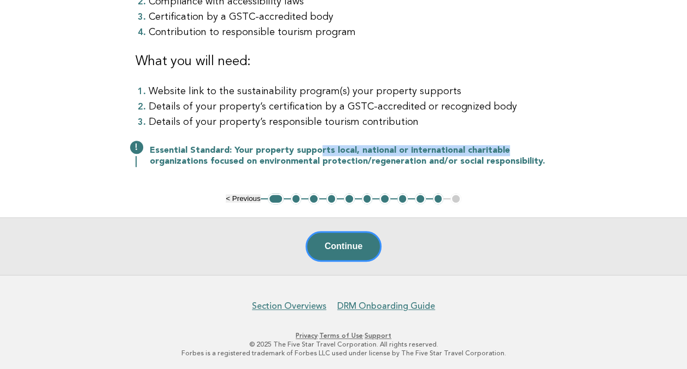
drag, startPoint x: 318, startPoint y: 152, endPoint x: 505, endPoint y: 150, distance: 186.5
click at [505, 150] on p "Essential Standard: Your property supports local, national or international cha…" at bounding box center [351, 156] width 402 height 22
drag, startPoint x: 505, startPoint y: 150, endPoint x: 353, endPoint y: 113, distance: 156.4
click at [353, 113] on li "Details of your property’s certification by a GSTC-accredited or recognized body" at bounding box center [351, 106] width 404 height 15
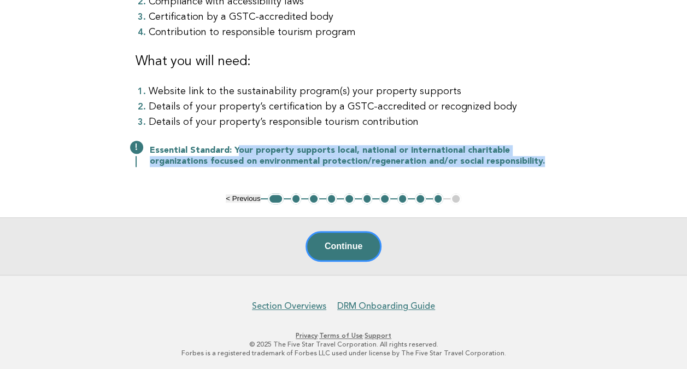
drag, startPoint x: 234, startPoint y: 149, endPoint x: 573, endPoint y: 157, distance: 339.1
click at [573, 157] on main "Responsible Engagement Need Help? This section addresses your hotel’s support o…" at bounding box center [343, 51] width 687 height 445
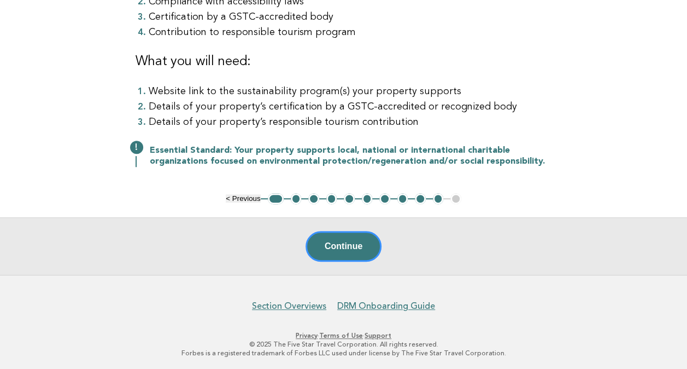
drag, startPoint x: 573, startPoint y: 157, endPoint x: 341, endPoint y: 120, distance: 234.7
click at [341, 120] on li "Details of your property’s responsible tourism contribution" at bounding box center [351, 121] width 404 height 15
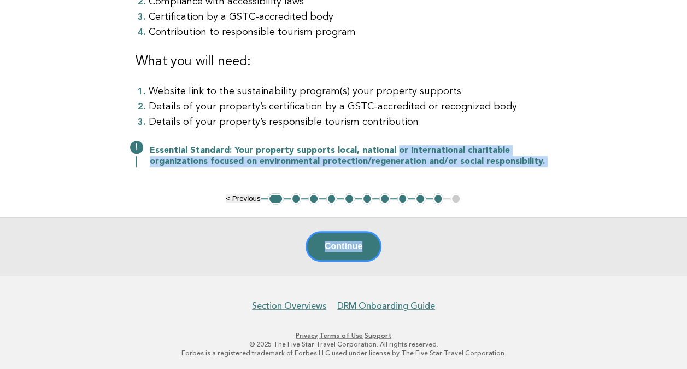
drag, startPoint x: 389, startPoint y: 151, endPoint x: 612, endPoint y: 195, distance: 227.4
click at [612, 195] on main "Responsible Engagement Need Help? This section addresses your hotel’s support o…" at bounding box center [343, 51] width 687 height 445
click at [399, 136] on div "Responsible Engagement Need Help? This section addresses your hotel’s support o…" at bounding box center [343, 11] width 443 height 364
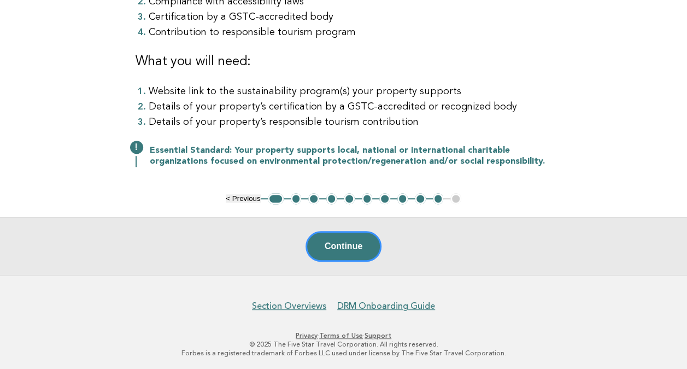
click at [295, 200] on button "2" at bounding box center [296, 198] width 11 height 11
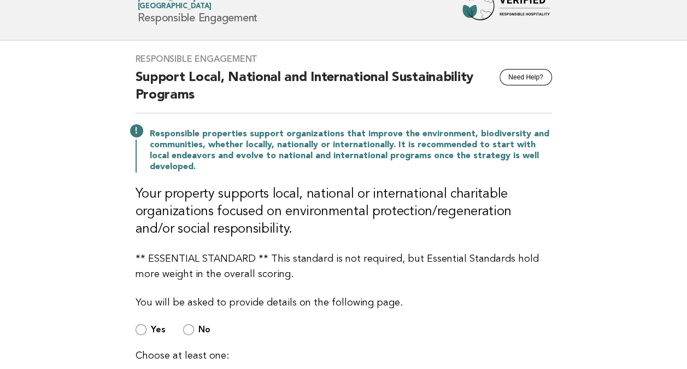
scroll to position [0, 0]
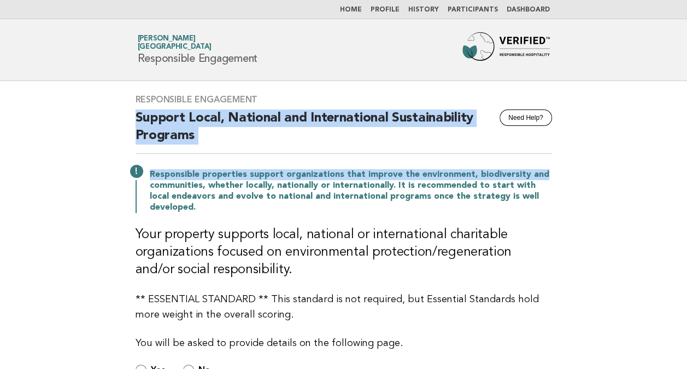
drag, startPoint x: 96, startPoint y: 118, endPoint x: 575, endPoint y: 178, distance: 482.7
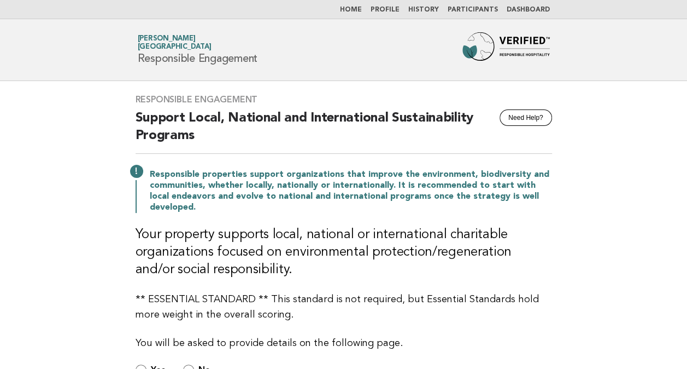
drag, startPoint x: 575, startPoint y: 178, endPoint x: 510, endPoint y: 273, distance: 115.7
click at [510, 273] on h3 "Your property supports local, national or international charitable organization…" at bounding box center [344, 252] width 417 height 52
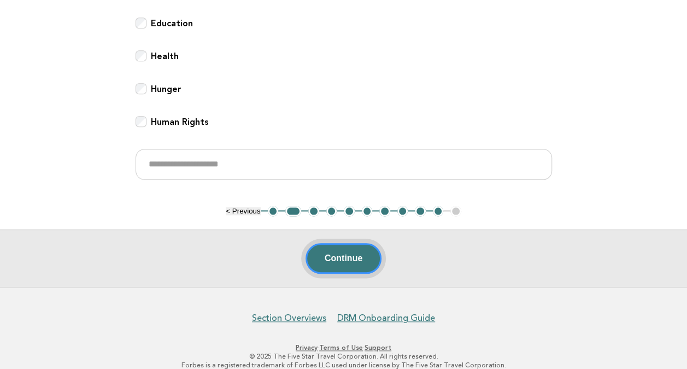
scroll to position [509, 0]
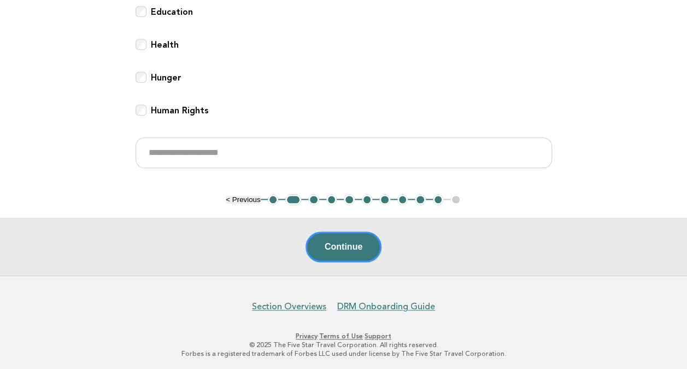
click at [312, 198] on button "3" at bounding box center [313, 199] width 11 height 11
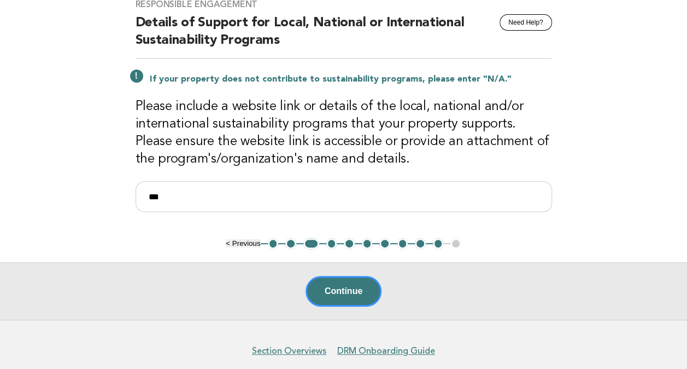
scroll to position [85, 0]
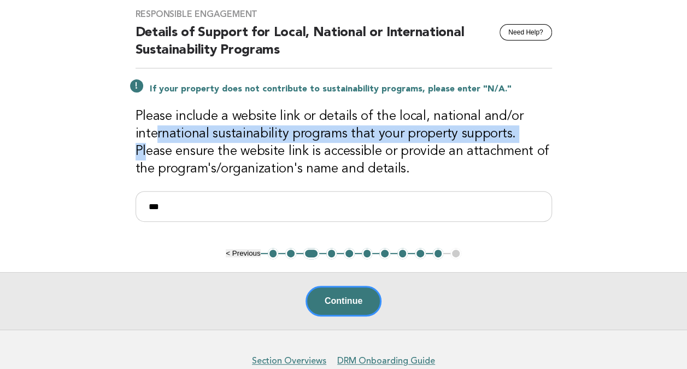
drag, startPoint x: 162, startPoint y: 125, endPoint x: 518, endPoint y: 129, distance: 356.0
click at [518, 129] on h3 "Please include a website link or details of the local, national and/or internat…" at bounding box center [344, 143] width 417 height 70
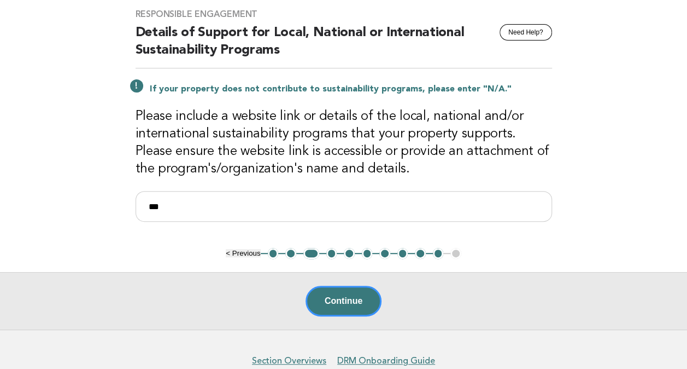
drag, startPoint x: 518, startPoint y: 129, endPoint x: 350, endPoint y: 151, distance: 169.8
click at [350, 151] on h3 "Please include a website link or details of the local, national and/or internat…" at bounding box center [344, 143] width 417 height 70
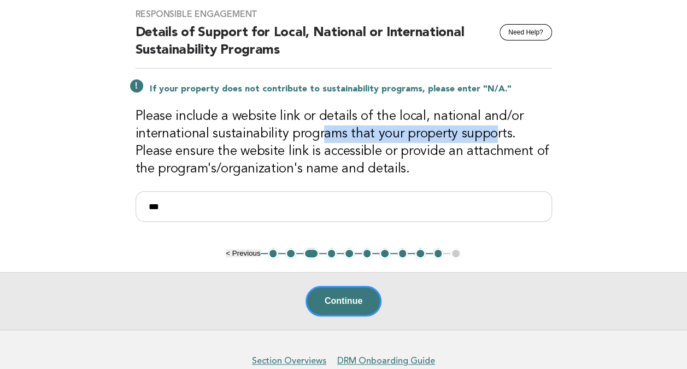
drag, startPoint x: 317, startPoint y: 131, endPoint x: 483, endPoint y: 141, distance: 167.1
click at [483, 141] on h3 "Please include a website link or details of the local, national and/or internat…" at bounding box center [344, 143] width 417 height 70
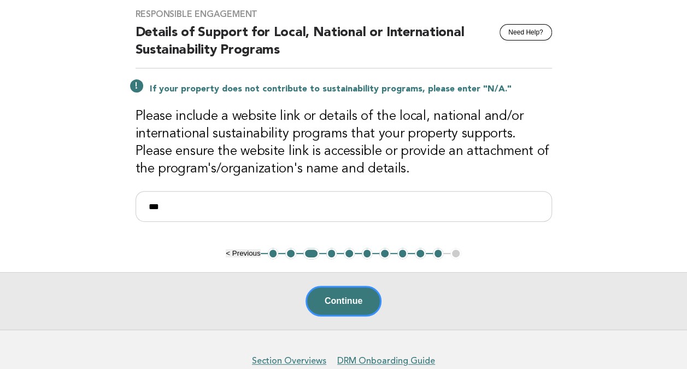
click at [153, 147] on h3 "Please include a website link or details of the local, national and/or internat…" at bounding box center [344, 143] width 417 height 70
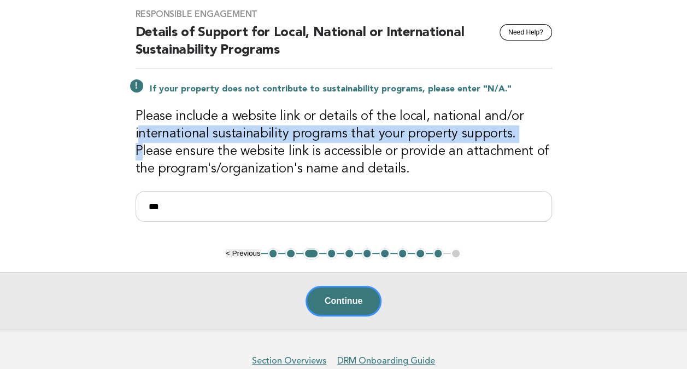
drag, startPoint x: 141, startPoint y: 140, endPoint x: 515, endPoint y: 141, distance: 374.5
click at [515, 141] on h3 "Please include a website link or details of the local, national and/or internat…" at bounding box center [344, 143] width 417 height 70
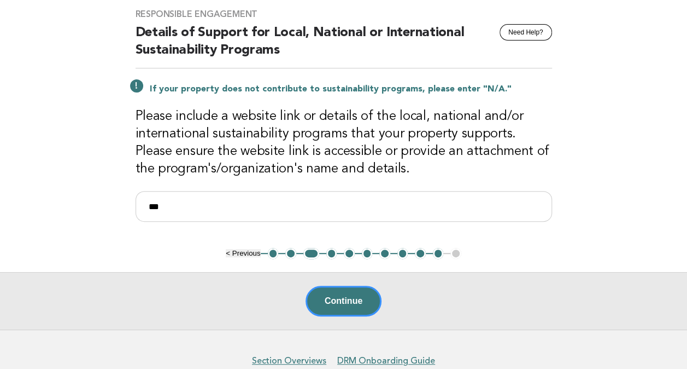
click at [349, 160] on h3 "Please include a website link or details of the local, national and/or internat…" at bounding box center [344, 143] width 417 height 70
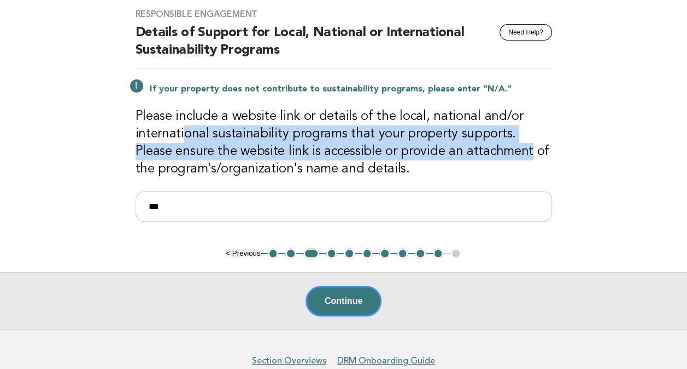
drag, startPoint x: 485, startPoint y: 150, endPoint x: 183, endPoint y: 131, distance: 303.0
click at [183, 131] on h3 "Please include a website link or details of the local, national and/or internat…" at bounding box center [344, 143] width 417 height 70
click at [403, 158] on h3 "Please include a website link or details of the local, national and/or internat…" at bounding box center [344, 143] width 417 height 70
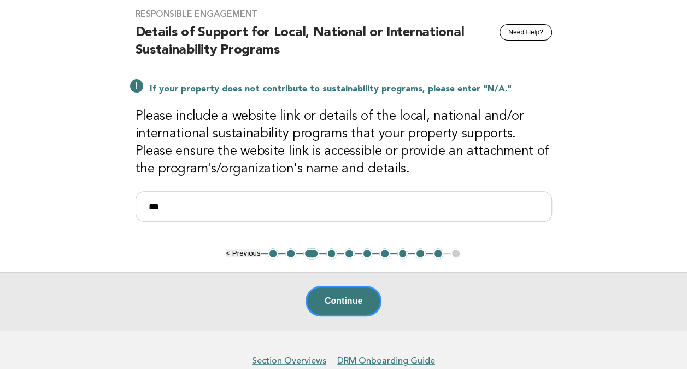
click at [276, 171] on h3 "Please include a website link or details of the local, national and/or internat…" at bounding box center [344, 143] width 417 height 70
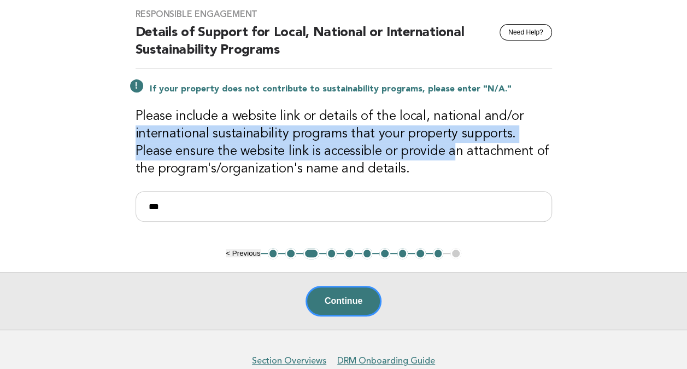
drag, startPoint x: 413, startPoint y: 148, endPoint x: 124, endPoint y: 136, distance: 289.5
click at [124, 136] on div "Responsible Engagement Need Help? Details of Support for Local, National or Int…" at bounding box center [343, 122] width 443 height 252
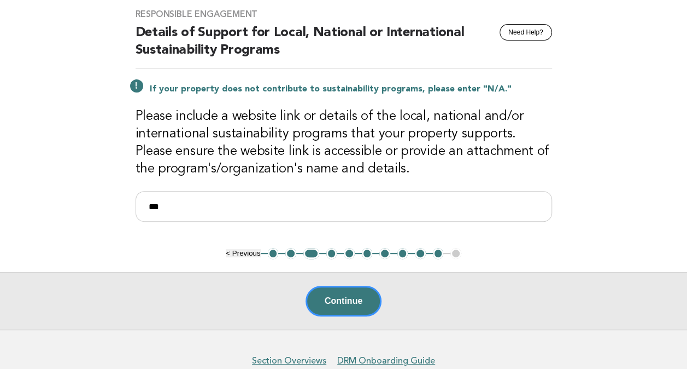
click at [488, 159] on h3 "Please include a website link or details of the local, national and/or internat…" at bounding box center [344, 143] width 417 height 70
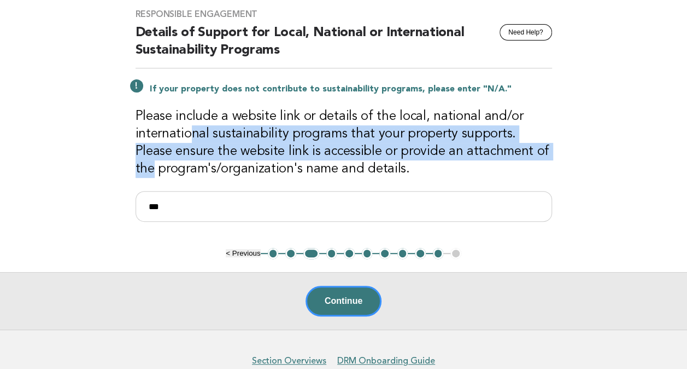
drag, startPoint x: 192, startPoint y: 135, endPoint x: 541, endPoint y: 150, distance: 349.2
click at [541, 150] on h3 "Please include a website link or details of the local, national and/or internat…" at bounding box center [344, 143] width 417 height 70
click at [435, 155] on h3 "Please include a website link or details of the local, national and/or internat…" at bounding box center [344, 143] width 417 height 70
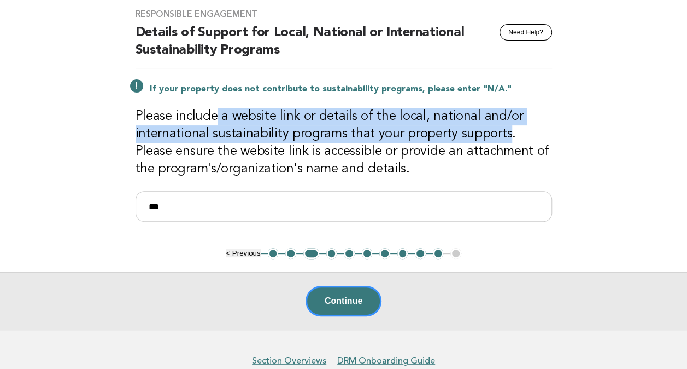
drag, startPoint x: 226, startPoint y: 119, endPoint x: 501, endPoint y: 139, distance: 275.2
click at [501, 139] on h3 "Please include a website link or details of the local, national and/or internat…" at bounding box center [344, 143] width 417 height 70
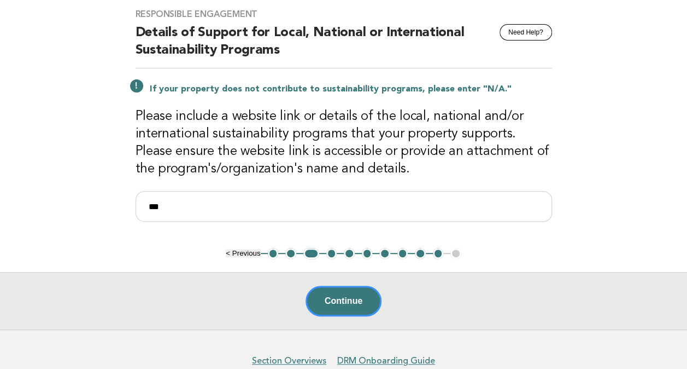
drag, startPoint x: 501, startPoint y: 139, endPoint x: 355, endPoint y: 154, distance: 146.2
click at [355, 154] on h3 "Please include a website link or details of the local, national and/or internat…" at bounding box center [344, 143] width 417 height 70
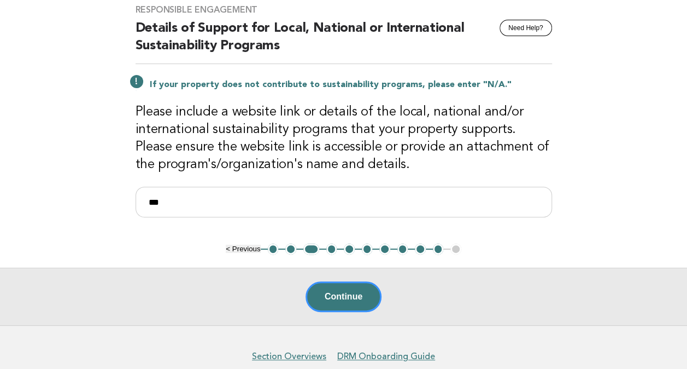
scroll to position [31, 0]
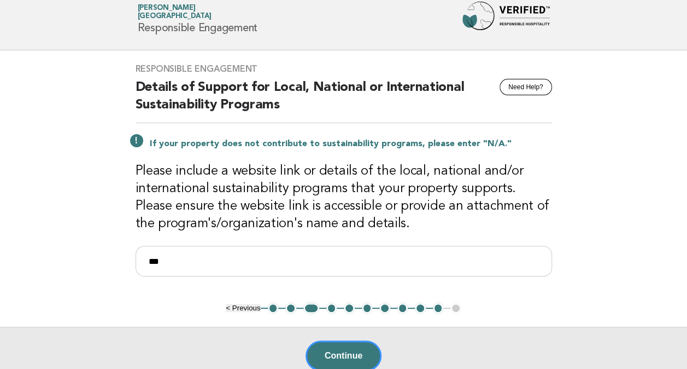
click at [101, 157] on main "Responsible Engagement Need Help? Details of Support for Local, National or Int…" at bounding box center [343, 217] width 687 height 334
click at [273, 306] on button "1" at bounding box center [273, 307] width 11 height 11
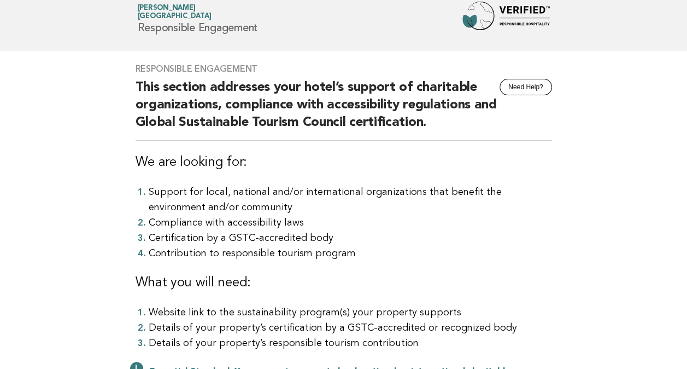
click at [384, 178] on div "Responsible Engagement Need Help? This section addresses your hotel’s support o…" at bounding box center [343, 232] width 443 height 364
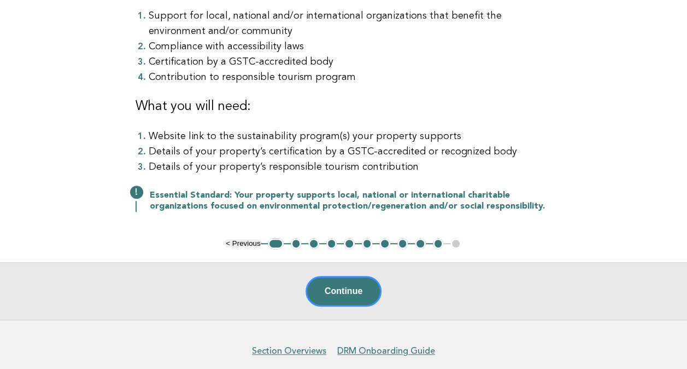
scroll to position [0, 0]
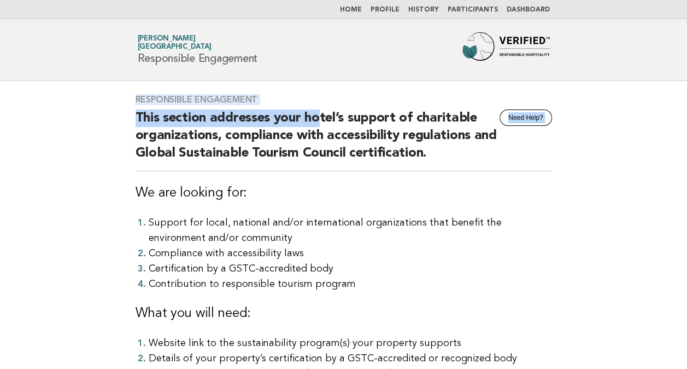
drag, startPoint x: 131, startPoint y: 100, endPoint x: 319, endPoint y: 112, distance: 189.1
click at [319, 112] on div "Responsible Engagement Need Help? This section addresses your hotel’s support o…" at bounding box center [343, 263] width 443 height 364
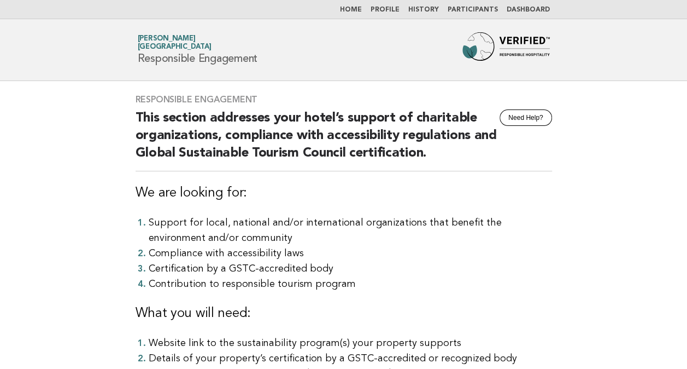
drag, startPoint x: 319, startPoint y: 112, endPoint x: 328, endPoint y: 181, distance: 69.4
click at [328, 181] on div "Responsible Engagement Need Help? This section addresses your hotel’s support o…" at bounding box center [343, 263] width 443 height 364
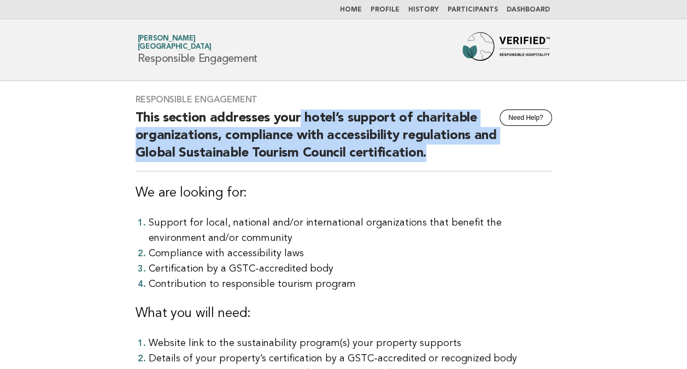
drag, startPoint x: 302, startPoint y: 120, endPoint x: 458, endPoint y: 148, distance: 158.4
click at [458, 148] on h2 "This section addresses your hotel’s support of charitable organizations, compli…" at bounding box center [344, 140] width 417 height 62
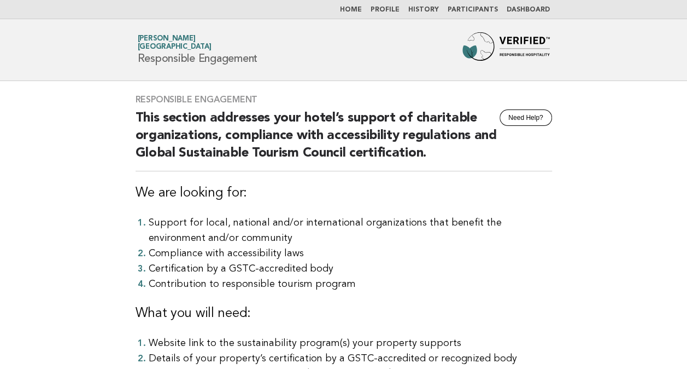
drag, startPoint x: 458, startPoint y: 148, endPoint x: 497, endPoint y: 249, distance: 108.3
click at [497, 249] on li "Compliance with accessibility laws" at bounding box center [351, 253] width 404 height 15
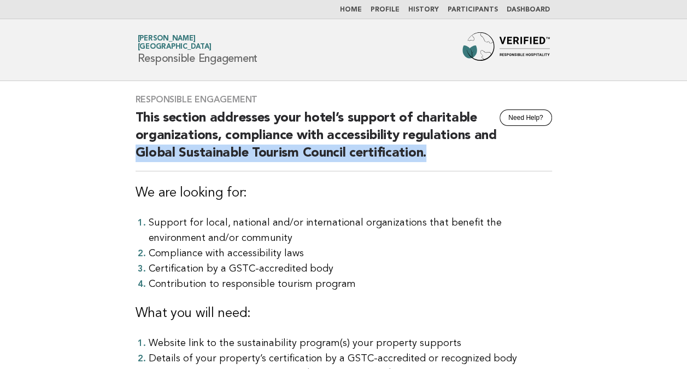
drag, startPoint x: 130, startPoint y: 151, endPoint x: 509, endPoint y: 168, distance: 378.8
click at [509, 168] on div "Responsible Engagement Need Help? This section addresses your hotel’s support o…" at bounding box center [343, 263] width 443 height 364
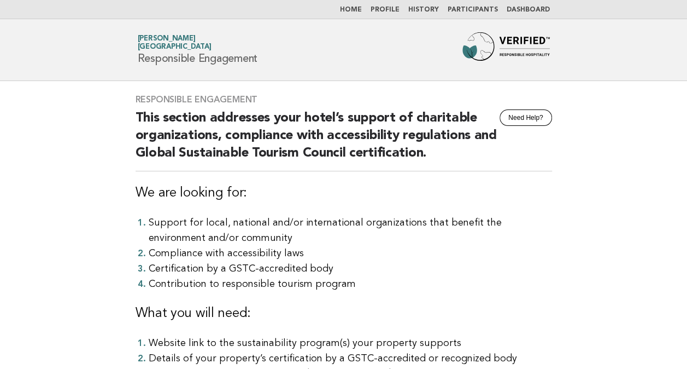
drag, startPoint x: 509, startPoint y: 168, endPoint x: 380, endPoint y: 197, distance: 131.7
click at [380, 197] on h3 "We are looking for:" at bounding box center [344, 192] width 417 height 17
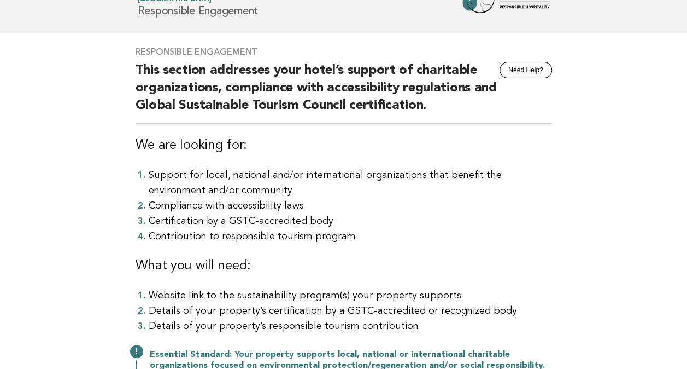
scroll to position [109, 0]
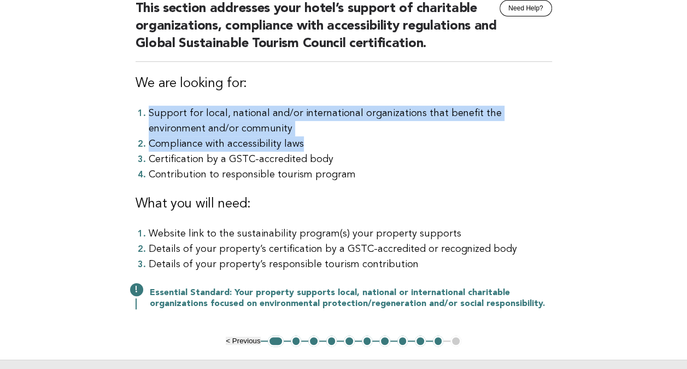
drag, startPoint x: 150, startPoint y: 112, endPoint x: 560, endPoint y: 138, distance: 410.9
click at [560, 138] on div "Responsible Engagement Need Help? This section addresses your hotel’s support o…" at bounding box center [343, 154] width 443 height 364
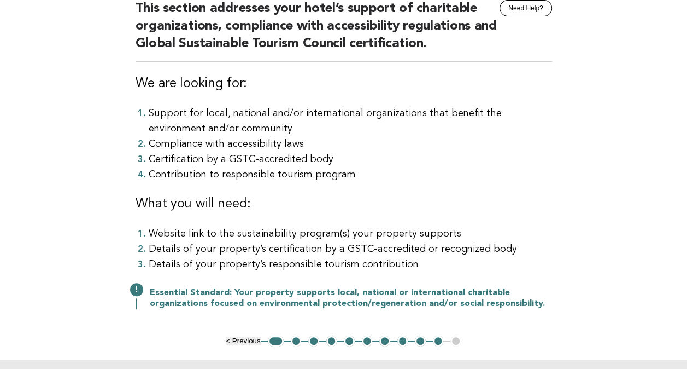
drag, startPoint x: 560, startPoint y: 138, endPoint x: 456, endPoint y: 191, distance: 116.6
click at [456, 191] on div "Responsible Engagement Need Help? This section addresses your hotel’s support o…" at bounding box center [343, 154] width 443 height 364
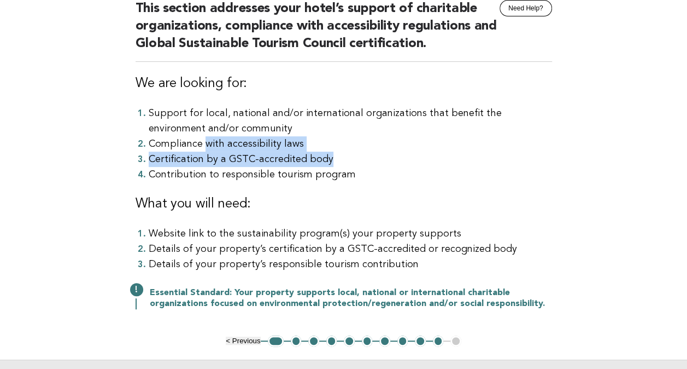
drag, startPoint x: 203, startPoint y: 144, endPoint x: 358, endPoint y: 154, distance: 155.1
click at [358, 154] on ol "Support for local, national and/or international organizations that benefit the…" at bounding box center [344, 144] width 417 height 77
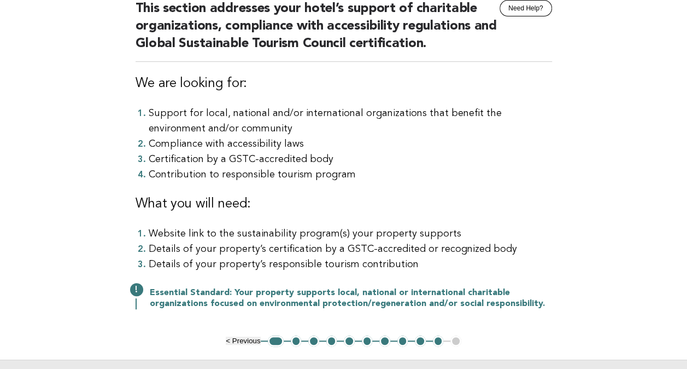
drag, startPoint x: 358, startPoint y: 154, endPoint x: 318, endPoint y: 199, distance: 60.1
click at [318, 199] on h3 "What you will need:" at bounding box center [344, 203] width 417 height 17
drag, startPoint x: 199, startPoint y: 161, endPoint x: 293, endPoint y: 160, distance: 94.0
click at [293, 160] on li "Certification by a GSTC-accredited body" at bounding box center [351, 158] width 404 height 15
drag, startPoint x: 293, startPoint y: 160, endPoint x: 267, endPoint y: 182, distance: 33.8
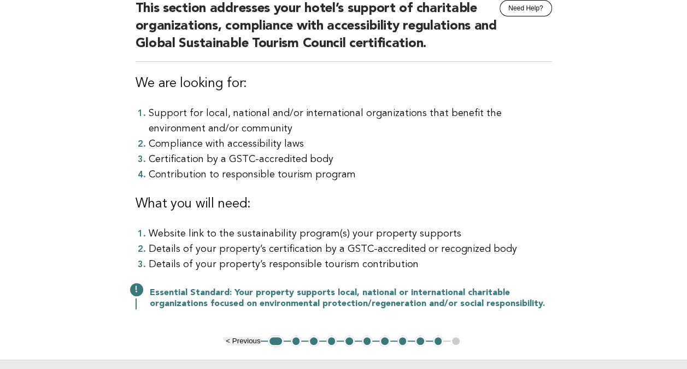
click at [271, 191] on div "Responsible Engagement Need Help? This section addresses your hotel’s support o…" at bounding box center [343, 154] width 443 height 364
click at [242, 152] on li "Certification by a GSTC-accredited body" at bounding box center [351, 158] width 404 height 15
click at [318, 161] on li "Certification by a GSTC-accredited body" at bounding box center [351, 158] width 404 height 15
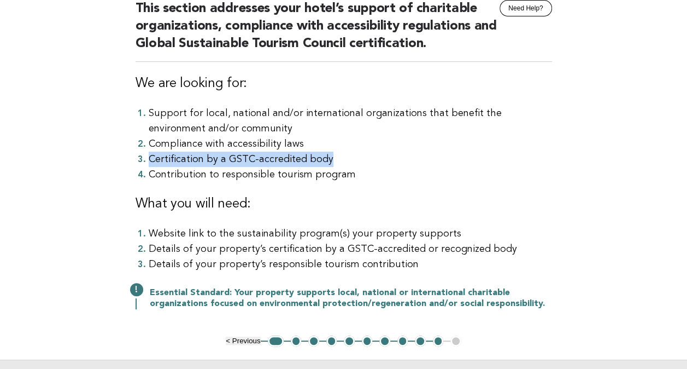
drag, startPoint x: 340, startPoint y: 154, endPoint x: 149, endPoint y: 154, distance: 191.4
click at [149, 154] on li "Certification by a GSTC-accredited body" at bounding box center [351, 158] width 404 height 15
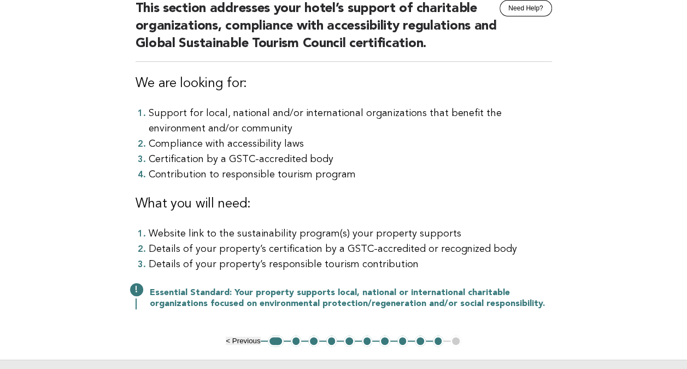
click at [432, 173] on li "Contribution to responsible tourism program" at bounding box center [351, 174] width 404 height 15
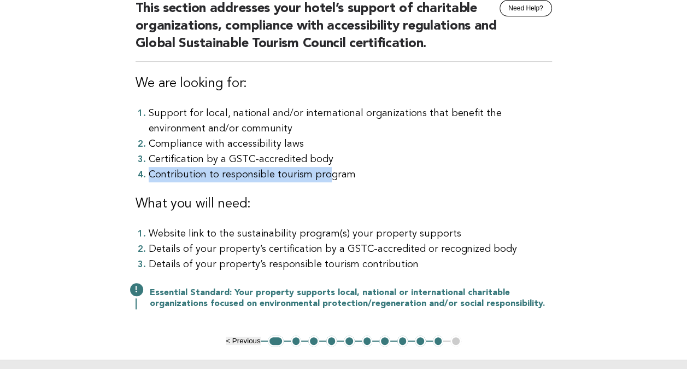
drag, startPoint x: 151, startPoint y: 176, endPoint x: 324, endPoint y: 176, distance: 172.8
click at [324, 176] on li "Contribution to responsible tourism program" at bounding box center [351, 174] width 404 height 15
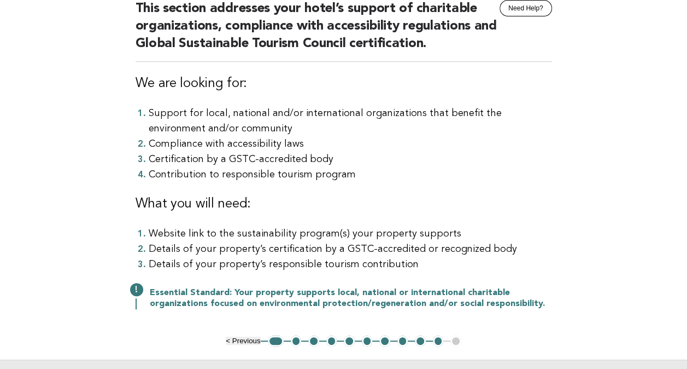
drag, startPoint x: 324, startPoint y: 176, endPoint x: 271, endPoint y: 125, distance: 73.5
click at [271, 125] on li "Support for local, national and/or international organizations that benefit the…" at bounding box center [351, 121] width 404 height 31
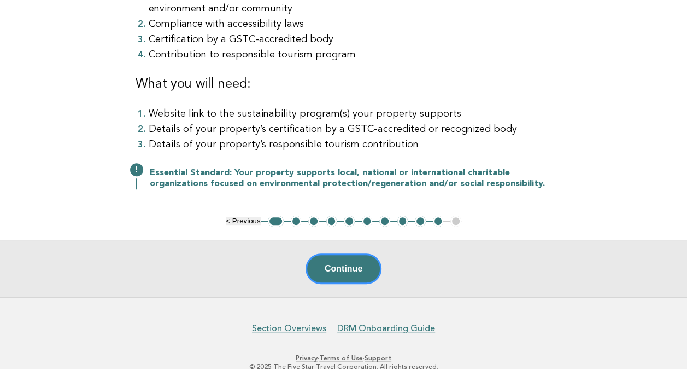
scroll to position [252, 0]
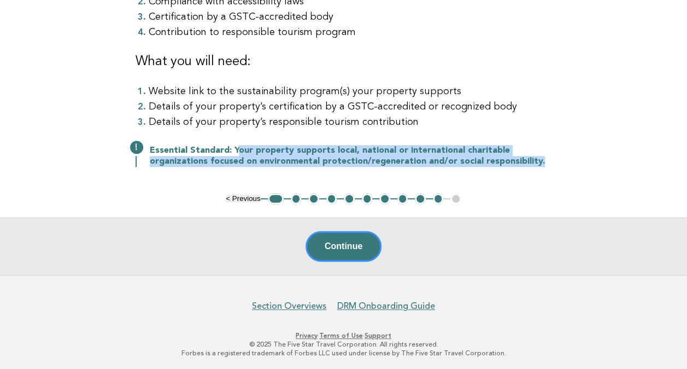
drag, startPoint x: 243, startPoint y: 148, endPoint x: 608, endPoint y: 164, distance: 365.1
click at [608, 164] on main "Responsible Engagement Need Help? This section addresses your hotel’s support o…" at bounding box center [343, 51] width 687 height 445
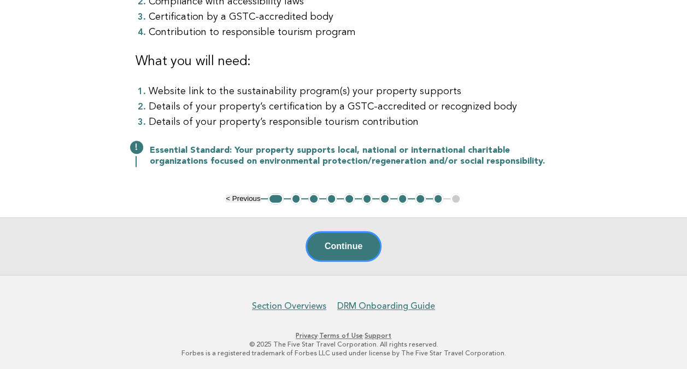
drag, startPoint x: 608, startPoint y: 164, endPoint x: 413, endPoint y: 128, distance: 198.0
click at [413, 128] on li "Details of your property’s responsible tourism contribution" at bounding box center [351, 121] width 404 height 15
click at [336, 247] on button "Continue" at bounding box center [344, 246] width 76 height 31
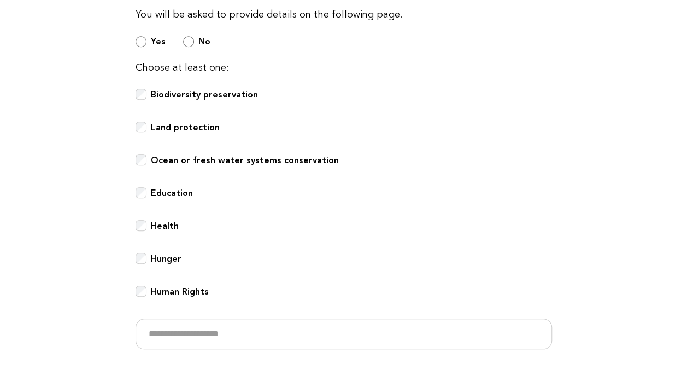
scroll to position [109, 0]
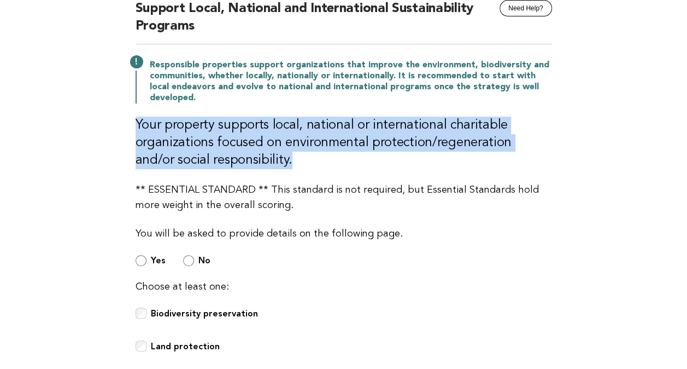
drag, startPoint x: 136, startPoint y: 128, endPoint x: 581, endPoint y: 163, distance: 445.9
click at [581, 163] on main "Responsible Engagement Need Help? Support Local, National and International Sus…" at bounding box center [343, 323] width 687 height 703
click at [318, 164] on h3 "Your property supports local, national or international charitable organization…" at bounding box center [344, 142] width 417 height 52
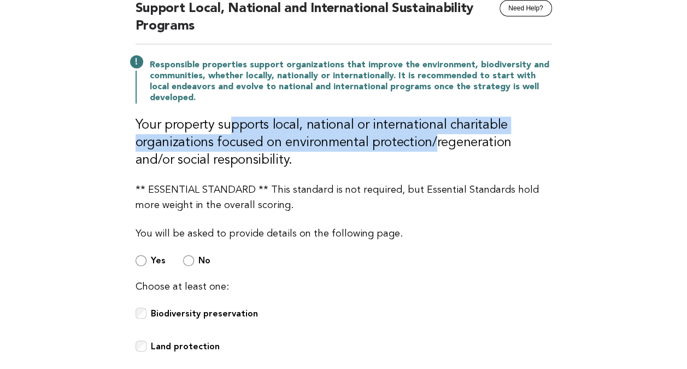
drag, startPoint x: 288, startPoint y: 137, endPoint x: 429, endPoint y: 148, distance: 142.0
click at [429, 148] on h3 "Your property supports local, national or international charitable organization…" at bounding box center [344, 142] width 417 height 52
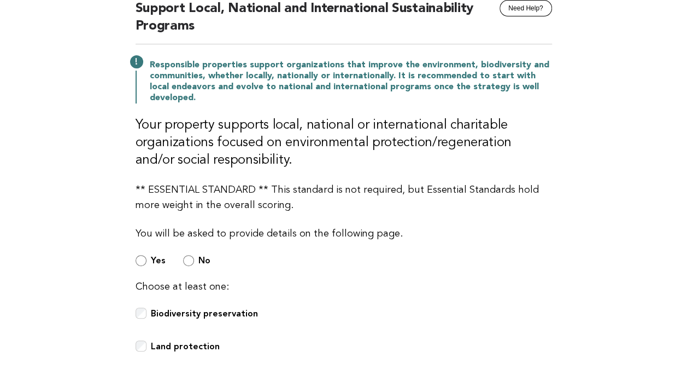
drag, startPoint x: 429, startPoint y: 148, endPoint x: 363, endPoint y: 171, distance: 70.7
click at [363, 170] on div "Responsible Engagement Need Help? Support Local, National and International Sus…" at bounding box center [343, 283] width 443 height 622
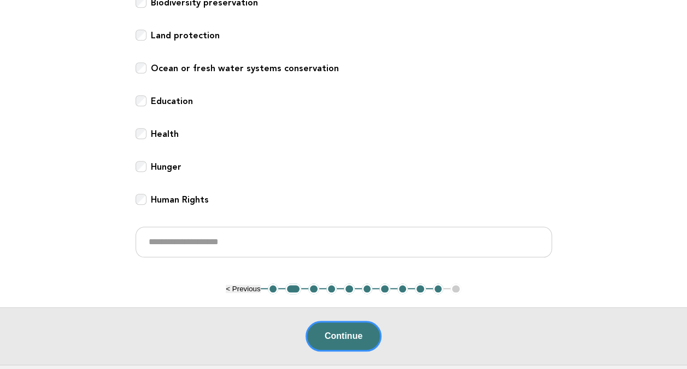
scroll to position [437, 0]
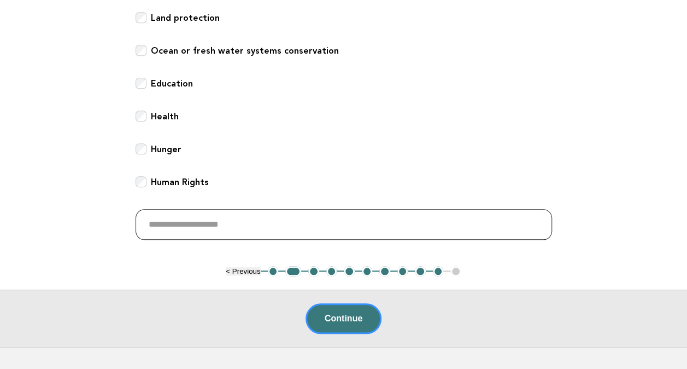
click at [317, 227] on input "text" at bounding box center [344, 224] width 417 height 31
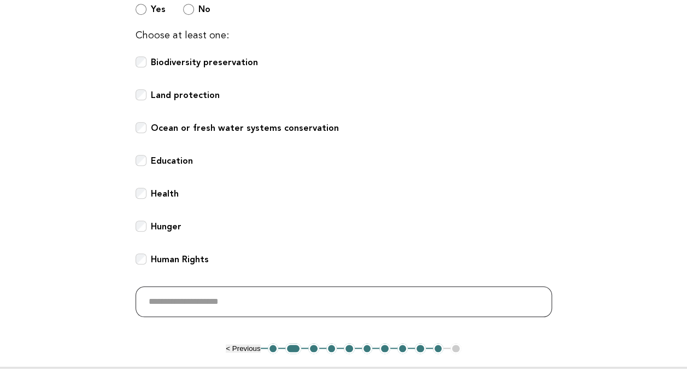
scroll to position [383, 0]
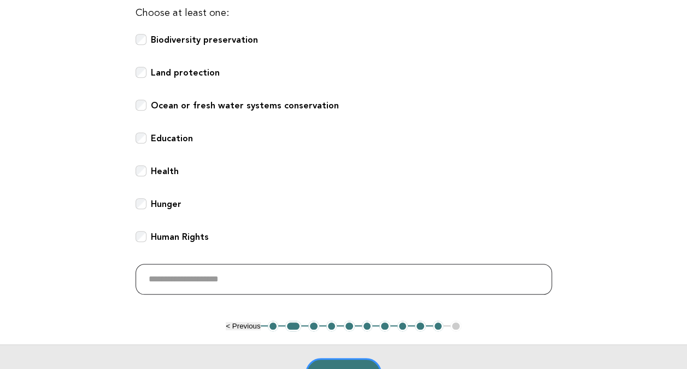
click at [260, 281] on input "text" at bounding box center [344, 279] width 417 height 31
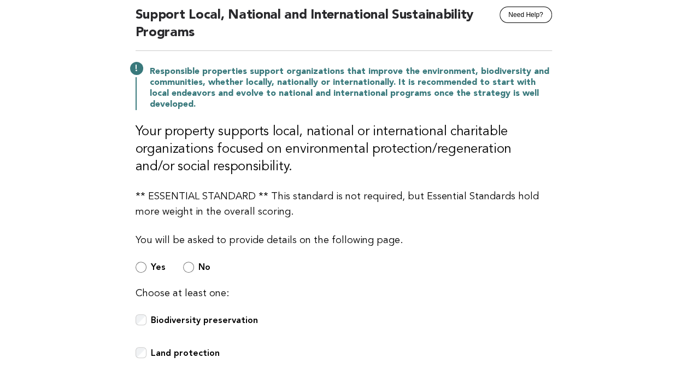
scroll to position [55, 0]
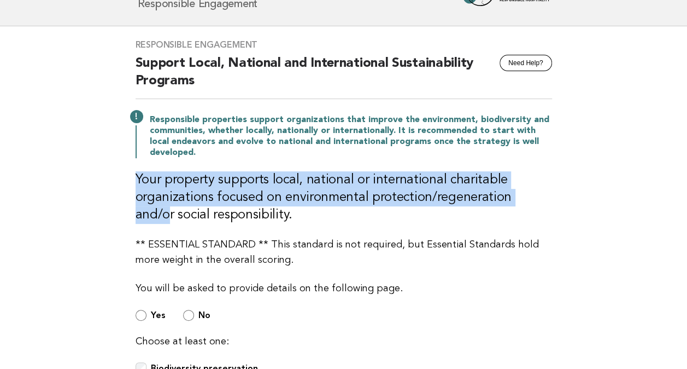
drag, startPoint x: 132, startPoint y: 175, endPoint x: 539, endPoint y: 194, distance: 407.2
click at [539, 194] on div "Responsible Engagement Need Help? Support Local, National and International Sus…" at bounding box center [343, 337] width 443 height 622
click at [278, 187] on h3 "Your property supports local, national or international charitable organization…" at bounding box center [344, 197] width 417 height 52
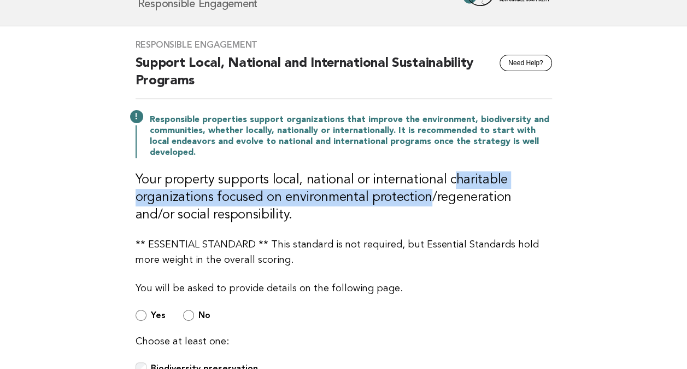
drag, startPoint x: 447, startPoint y: 179, endPoint x: 421, endPoint y: 204, distance: 35.6
click at [421, 204] on h3 "Your property supports local, national or international charitable organization…" at bounding box center [344, 197] width 417 height 52
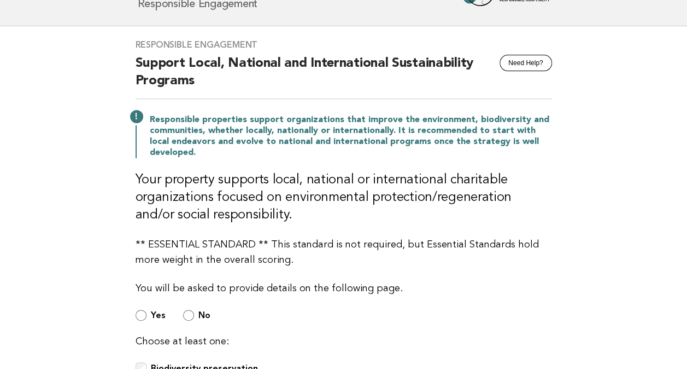
drag, startPoint x: 421, startPoint y: 204, endPoint x: 348, endPoint y: 230, distance: 77.6
click at [348, 230] on div "Responsible Engagement Need Help? Support Local, National and International Sus…" at bounding box center [343, 337] width 443 height 622
drag, startPoint x: 275, startPoint y: 197, endPoint x: 422, endPoint y: 194, distance: 147.1
click at [422, 194] on h3 "Your property supports local, national or international charitable organization…" at bounding box center [344, 197] width 417 height 52
drag, startPoint x: 422, startPoint y: 194, endPoint x: 377, endPoint y: 226, distance: 55.2
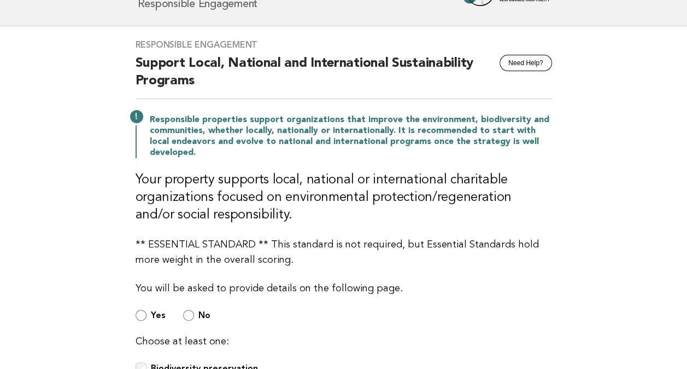
click at [383, 230] on div "Responsible Engagement Need Help? Support Local, National and International Sus…" at bounding box center [343, 337] width 443 height 622
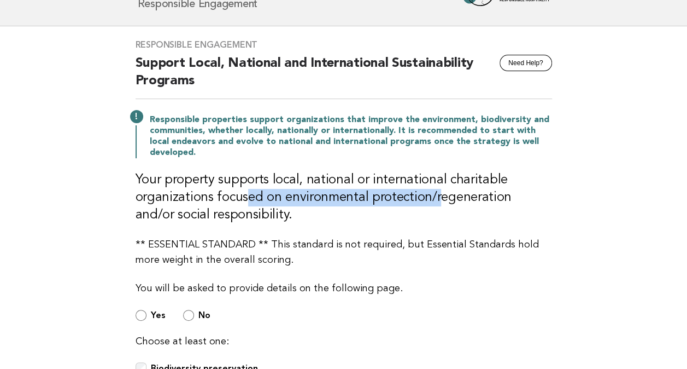
drag, startPoint x: 248, startPoint y: 192, endPoint x: 432, endPoint y: 195, distance: 184.3
click at [432, 195] on h3 "Your property supports local, national or international charitable organization…" at bounding box center [344, 197] width 417 height 52
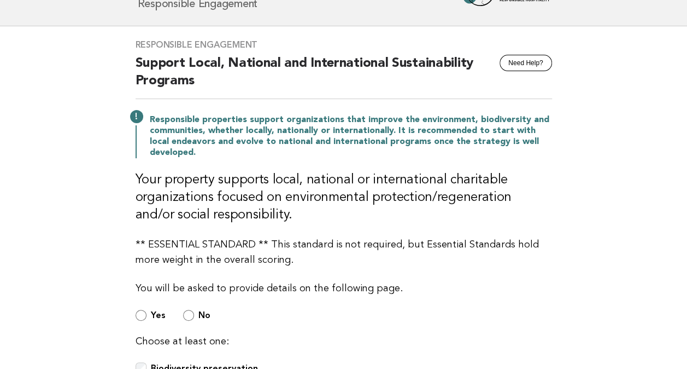
drag, startPoint x: 432, startPoint y: 195, endPoint x: 421, endPoint y: 226, distance: 33.0
click at [421, 226] on div "Responsible Engagement Need Help? Support Local, National and International Sus…" at bounding box center [343, 337] width 443 height 622
drag, startPoint x: 438, startPoint y: 192, endPoint x: 513, endPoint y: 201, distance: 75.4
click at [513, 201] on h3 "Your property supports local, national or international charitable organization…" at bounding box center [344, 197] width 417 height 52
drag, startPoint x: 513, startPoint y: 201, endPoint x: 463, endPoint y: 226, distance: 56.0
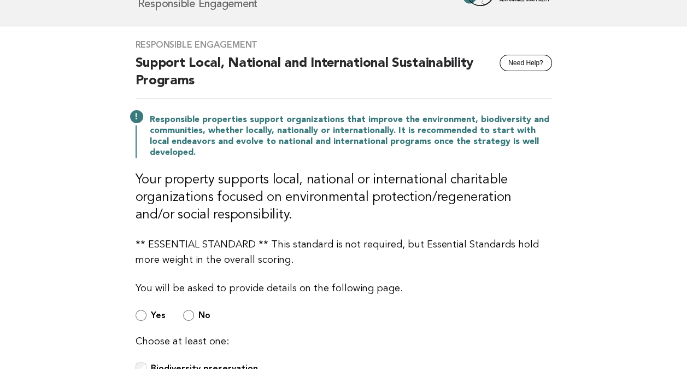
click at [463, 226] on div "Responsible Engagement Need Help? Support Local, National and International Sus…" at bounding box center [343, 337] width 443 height 622
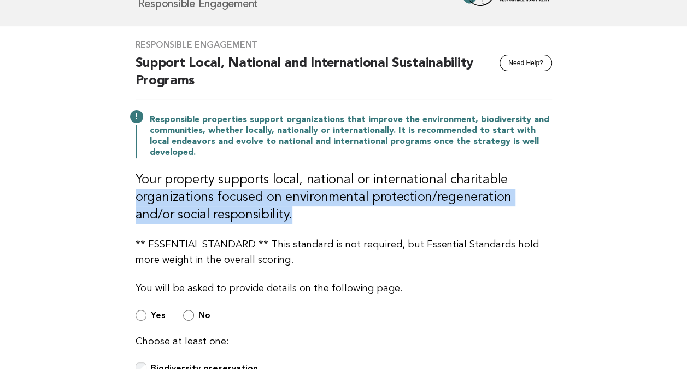
drag, startPoint x: 136, startPoint y: 203, endPoint x: 305, endPoint y: 212, distance: 169.2
click at [305, 212] on h3 "Your property supports local, national or international charitable organization…" at bounding box center [344, 197] width 417 height 52
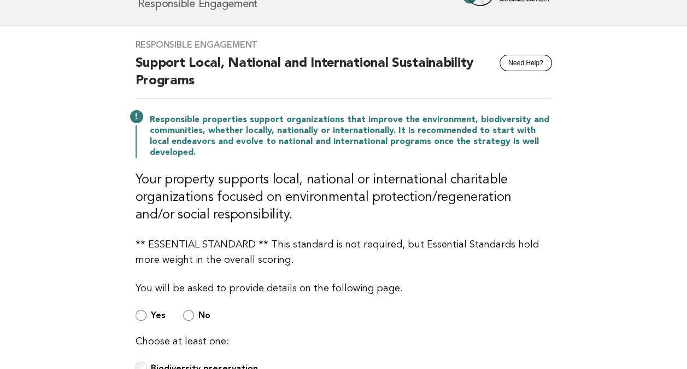
drag, startPoint x: 305, startPoint y: 212, endPoint x: 305, endPoint y: 237, distance: 25.2
click at [305, 237] on p "** ESSENTIAL STANDARD ** This standard is not required, but Essential Standards…" at bounding box center [344, 252] width 417 height 31
click at [383, 198] on h3 "Your property supports local, national or international charitable organization…" at bounding box center [344, 197] width 417 height 52
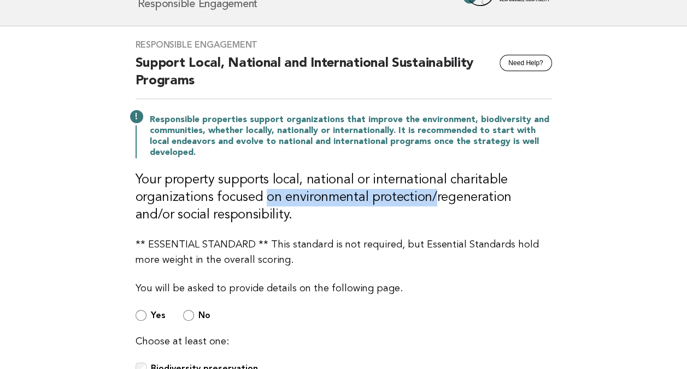
drag, startPoint x: 266, startPoint y: 195, endPoint x: 429, endPoint y: 198, distance: 163.0
click at [429, 198] on h3 "Your property supports local, national or international charitable organization…" at bounding box center [344, 197] width 417 height 52
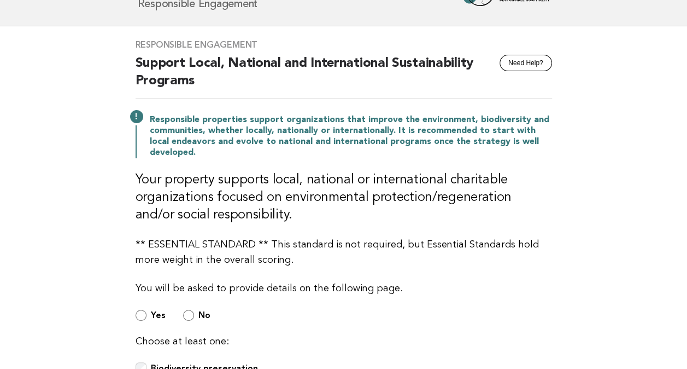
drag, startPoint x: 429, startPoint y: 198, endPoint x: 394, endPoint y: 250, distance: 62.8
click at [394, 250] on p "** ESSENTIAL STANDARD ** This standard is not required, but Essential Standards…" at bounding box center [344, 252] width 417 height 31
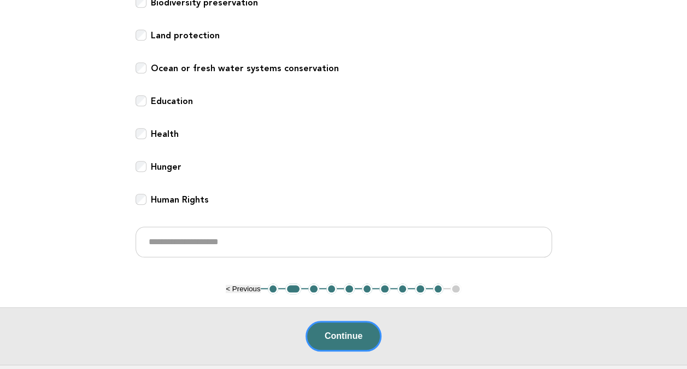
scroll to position [437, 0]
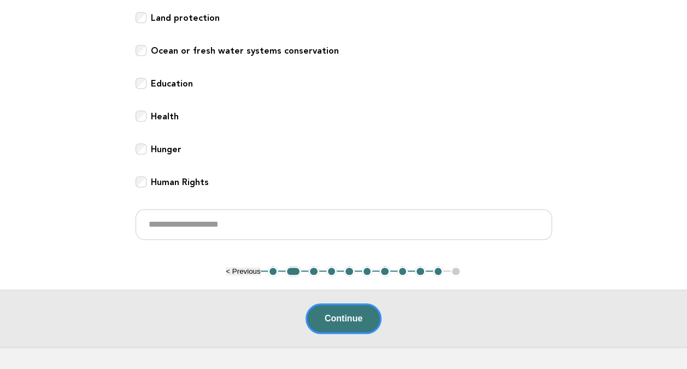
click at [314, 268] on button "3" at bounding box center [313, 271] width 11 height 11
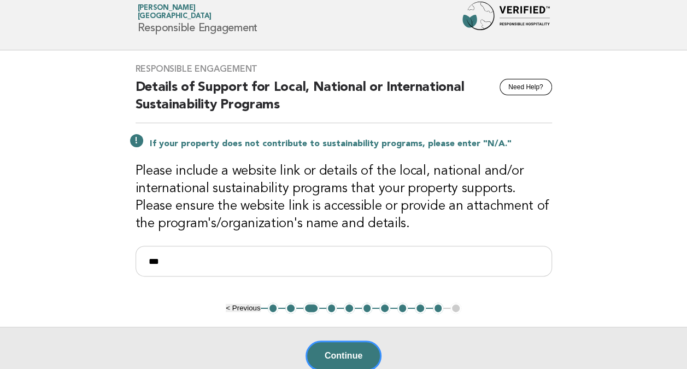
scroll to position [55, 0]
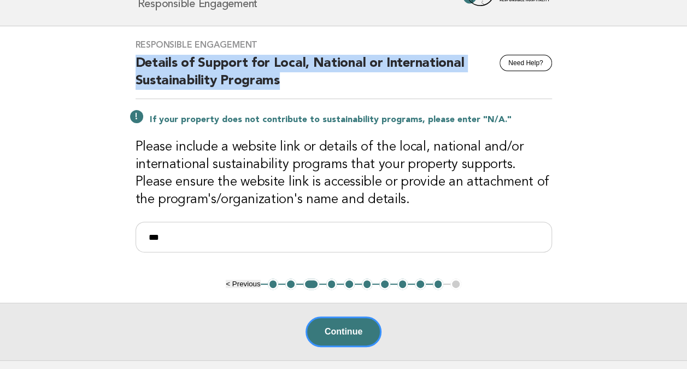
drag, startPoint x: 129, startPoint y: 67, endPoint x: 408, endPoint y: 77, distance: 279.1
click at [408, 77] on div "Responsible Engagement Need Help? Details of Support for Local, National or Int…" at bounding box center [343, 152] width 443 height 252
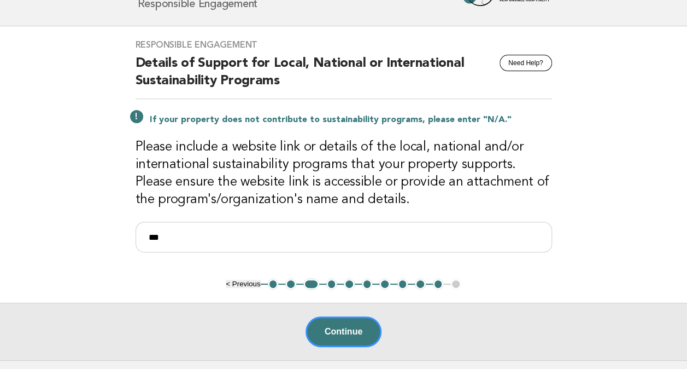
click at [604, 165] on main "Responsible Engagement Need Help? Details of Support for Local, National or Int…" at bounding box center [343, 193] width 687 height 334
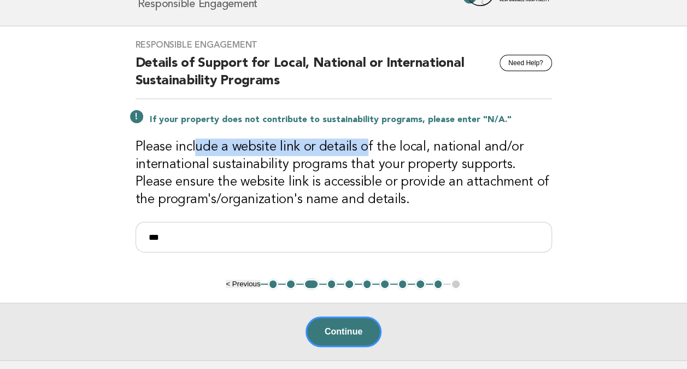
drag, startPoint x: 196, startPoint y: 153, endPoint x: 363, endPoint y: 151, distance: 166.8
click at [363, 151] on h3 "Please include a website link or details of the local, national and/or internat…" at bounding box center [344, 173] width 417 height 70
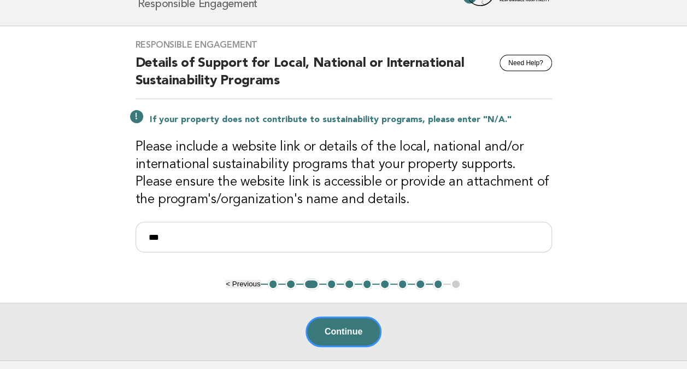
drag, startPoint x: 363, startPoint y: 151, endPoint x: 332, endPoint y: 178, distance: 41.0
click at [332, 178] on h3 "Please include a website link or details of the local, national and/or internat…" at bounding box center [344, 173] width 417 height 70
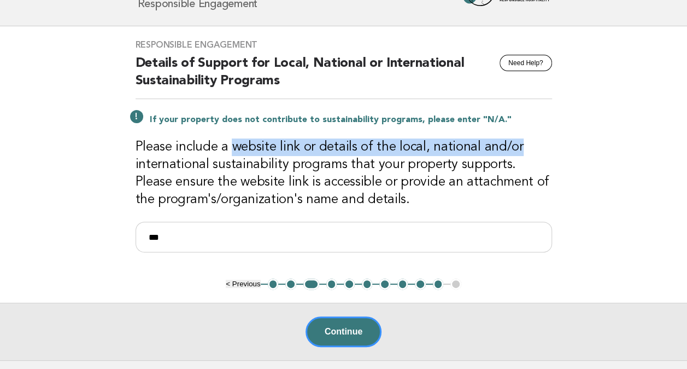
drag, startPoint x: 233, startPoint y: 147, endPoint x: 523, endPoint y: 151, distance: 290.4
click at [523, 151] on h3 "Please include a website link or details of the local, national and/or internat…" at bounding box center [344, 173] width 417 height 70
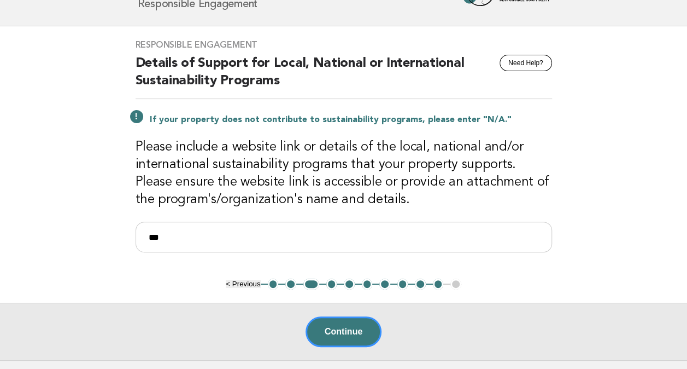
click at [300, 160] on h3 "Please include a website link or details of the local, national and/or internat…" at bounding box center [344, 173] width 417 height 70
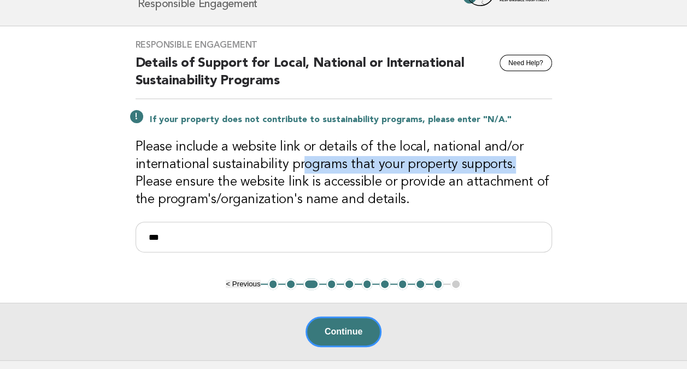
drag, startPoint x: 296, startPoint y: 167, endPoint x: 504, endPoint y: 165, distance: 207.8
click at [504, 165] on h3 "Please include a website link or details of the local, national and/or internat…" at bounding box center [344, 173] width 417 height 70
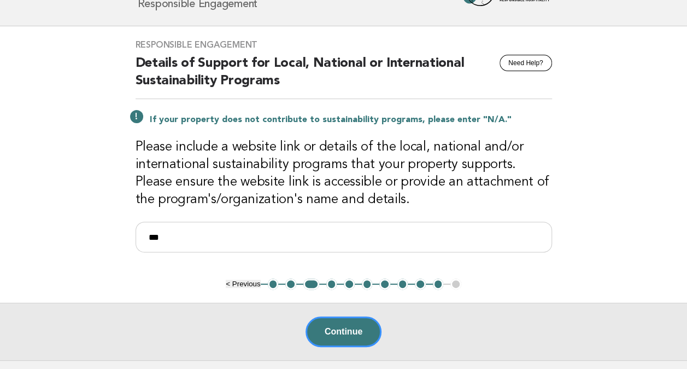
drag, startPoint x: 504, startPoint y: 165, endPoint x: 486, endPoint y: 185, distance: 27.5
click at [486, 185] on h3 "Please include a website link or details of the local, national and/or internat…" at bounding box center [344, 173] width 417 height 70
drag, startPoint x: 505, startPoint y: 159, endPoint x: 545, endPoint y: 166, distance: 40.0
click at [545, 166] on h3 "Please include a website link or details of the local, national and/or internat…" at bounding box center [344, 173] width 417 height 70
drag, startPoint x: 545, startPoint y: 166, endPoint x: 411, endPoint y: 161, distance: 134.1
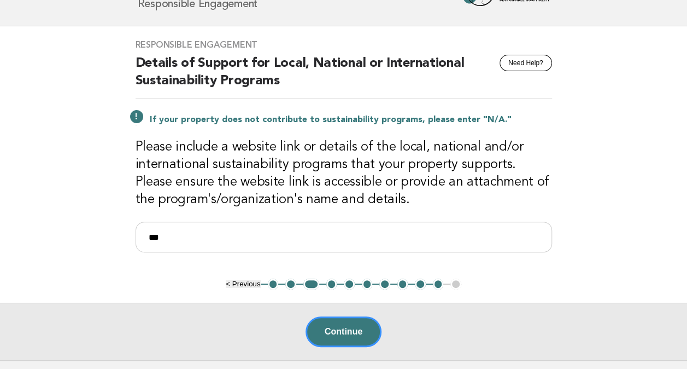
click at [444, 174] on h3 "Please include a website link or details of the local, national and/or internat…" at bounding box center [344, 173] width 417 height 70
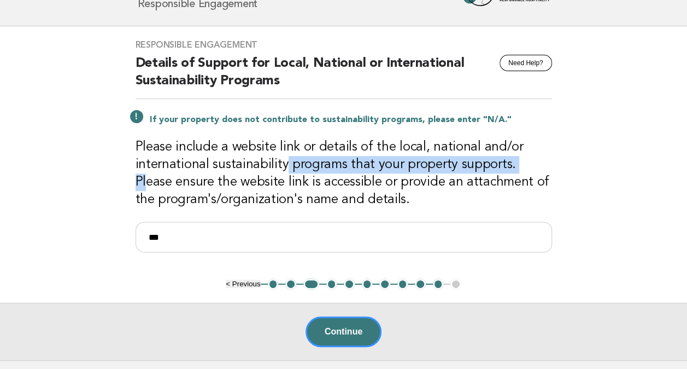
drag, startPoint x: 283, startPoint y: 164, endPoint x: 516, endPoint y: 160, distance: 233.0
click at [516, 160] on h3 "Please include a website link or details of the local, national and/or internat…" at bounding box center [344, 173] width 417 height 70
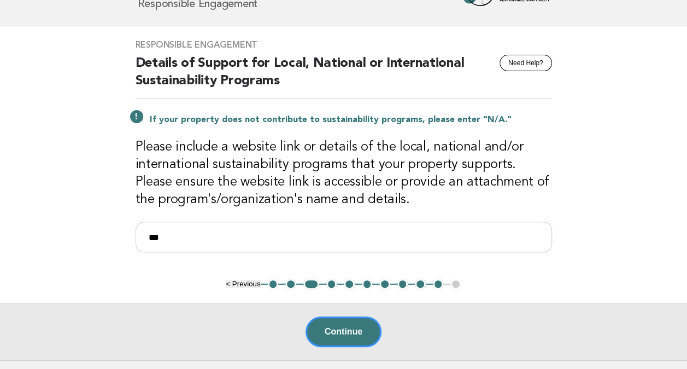
drag, startPoint x: 516, startPoint y: 160, endPoint x: 481, endPoint y: 178, distance: 39.6
click at [481, 178] on h3 "Please include a website link or details of the local, national and/or internat…" at bounding box center [344, 173] width 417 height 70
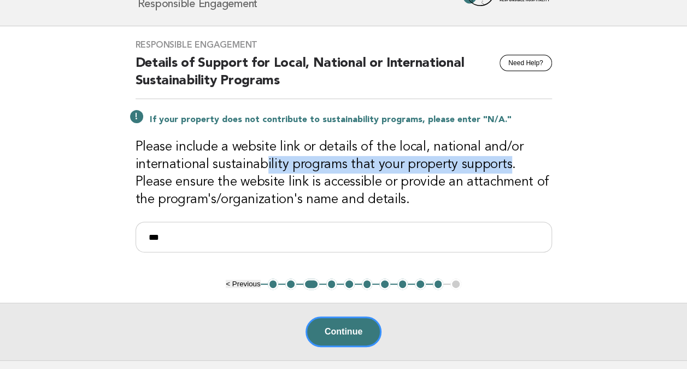
drag, startPoint x: 501, startPoint y: 162, endPoint x: 260, endPoint y: 166, distance: 241.7
click at [260, 166] on h3 "Please include a website link or details of the local, national and/or internat…" at bounding box center [344, 173] width 417 height 70
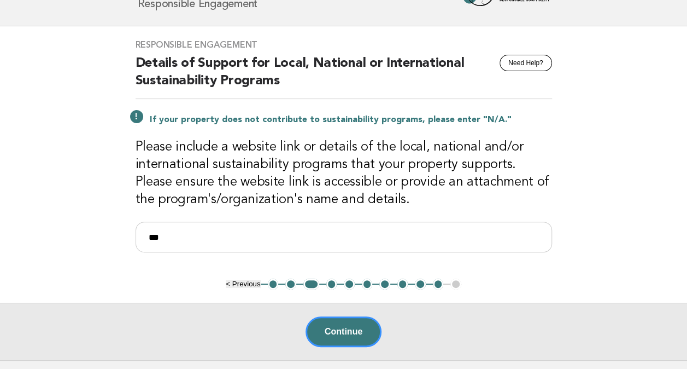
click at [471, 184] on h3 "Please include a website link or details of the local, national and/or internat…" at bounding box center [344, 173] width 417 height 70
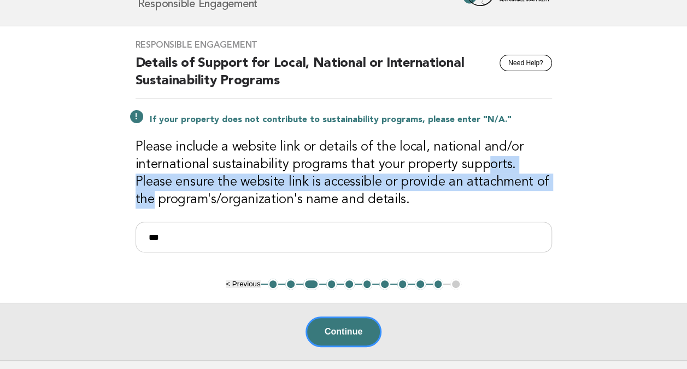
drag, startPoint x: 476, startPoint y: 165, endPoint x: 529, endPoint y: 188, distance: 57.6
click at [529, 188] on h3 "Please include a website link or details of the local, national and/or internat…" at bounding box center [344, 173] width 417 height 70
drag, startPoint x: 529, startPoint y: 188, endPoint x: 358, endPoint y: 190, distance: 171.7
click at [358, 190] on h3 "Please include a website link or details of the local, national and/or internat…" at bounding box center [344, 173] width 417 height 70
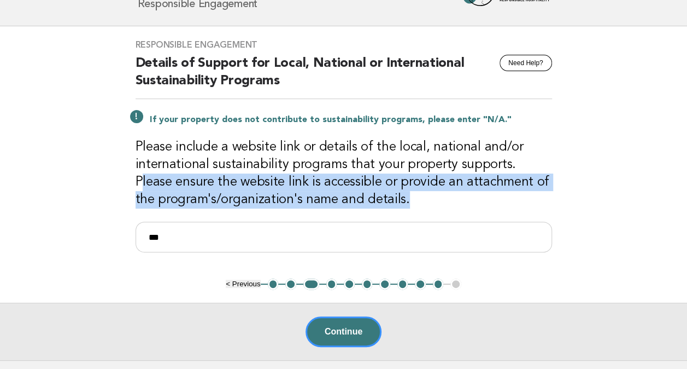
drag, startPoint x: 514, startPoint y: 167, endPoint x: 491, endPoint y: 192, distance: 34.1
click at [491, 192] on h3 "Please include a website link or details of the local, national and/or internat…" at bounding box center [344, 173] width 417 height 70
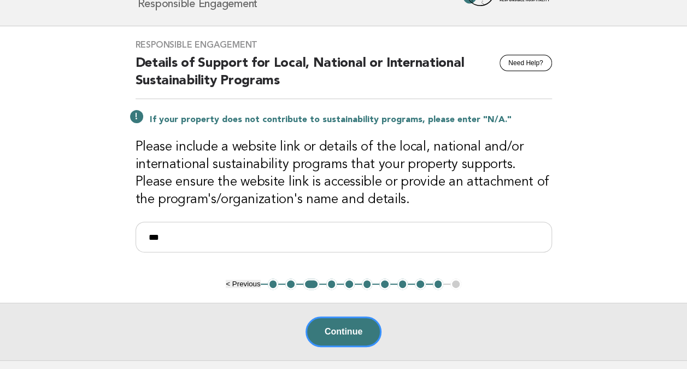
drag, startPoint x: 491, startPoint y: 192, endPoint x: 344, endPoint y: 168, distance: 148.4
click at [349, 166] on h3 "Please include a website link or details of the local, national and/or internat…" at bounding box center [344, 173] width 417 height 70
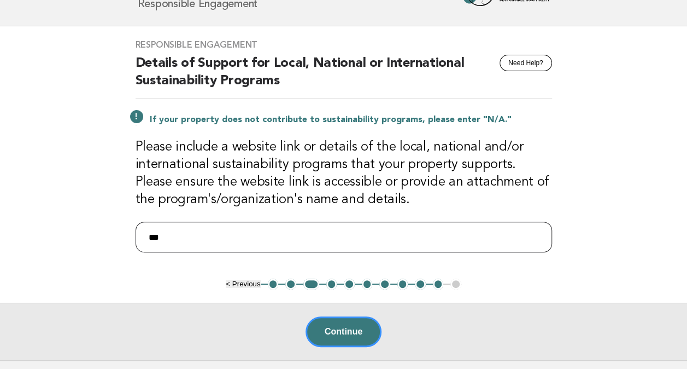
click at [208, 238] on input "***" at bounding box center [344, 236] width 417 height 31
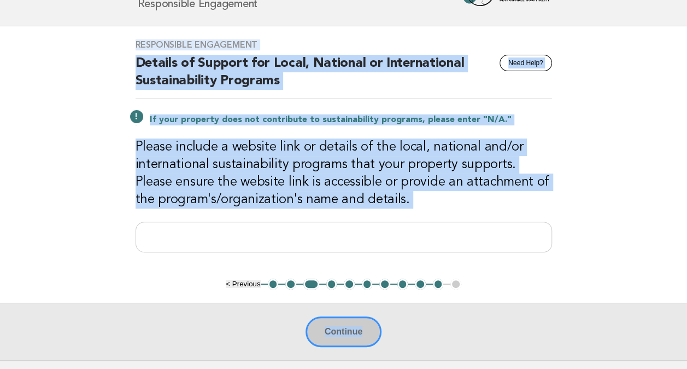
drag, startPoint x: 315, startPoint y: 79, endPoint x: 670, endPoint y: 202, distance: 375.2
click at [670, 202] on main "Responsible Engagement Need Help? Details of Support for Local, National or Int…" at bounding box center [343, 193] width 687 height 334
drag, startPoint x: 670, startPoint y: 202, endPoint x: 637, endPoint y: 80, distance: 126.8
click at [637, 80] on main "Responsible Engagement Need Help? Details of Support for Local, National or Int…" at bounding box center [343, 193] width 687 height 334
click at [632, 116] on main "Responsible Engagement Need Help? Details of Support for Local, National or Int…" at bounding box center [343, 193] width 687 height 334
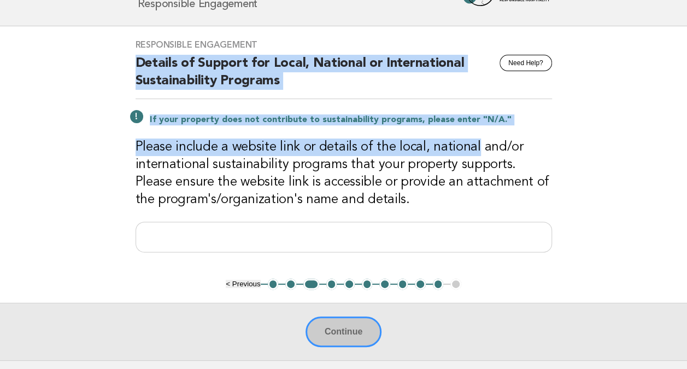
drag, startPoint x: 472, startPoint y: 145, endPoint x: 65, endPoint y: 54, distance: 418.0
click at [65, 54] on main "Responsible Engagement Need Help? Details of Support for Local, National or Int…" at bounding box center [343, 193] width 687 height 334
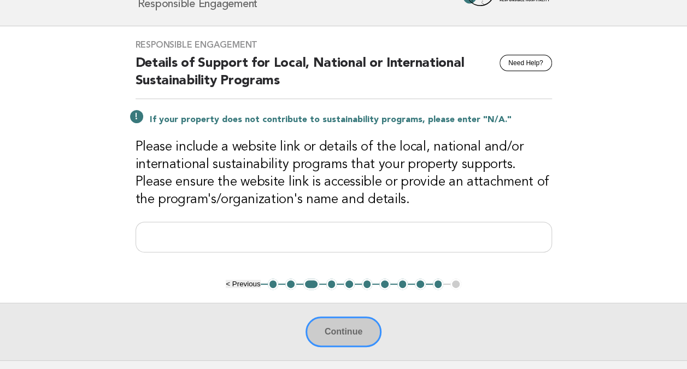
drag, startPoint x: 65, startPoint y: 54, endPoint x: 42, endPoint y: 162, distance: 111.2
click at [42, 162] on main "Responsible Engagement Need Help? Details of Support for Local, National or Int…" at bounding box center [343, 193] width 687 height 334
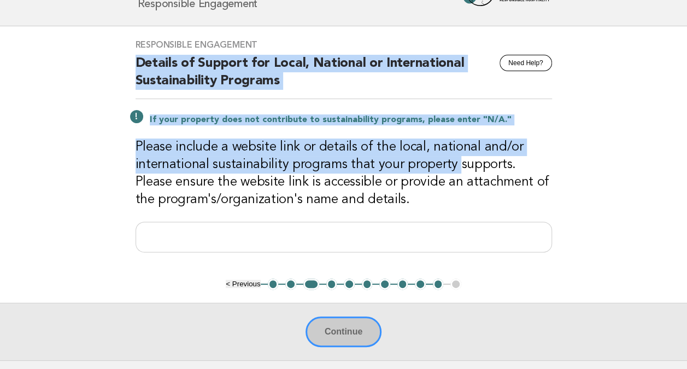
drag, startPoint x: 450, startPoint y: 163, endPoint x: 3, endPoint y: 52, distance: 460.3
click at [3, 52] on main "Responsible Engagement Need Help? Details of Support for Local, National or Int…" at bounding box center [343, 193] width 687 height 334
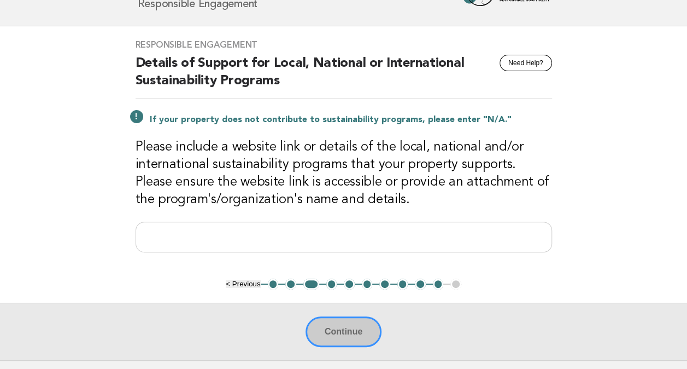
click at [644, 178] on main "Responsible Engagement Need Help? Details of Support for Local, National or Int…" at bounding box center [343, 193] width 687 height 334
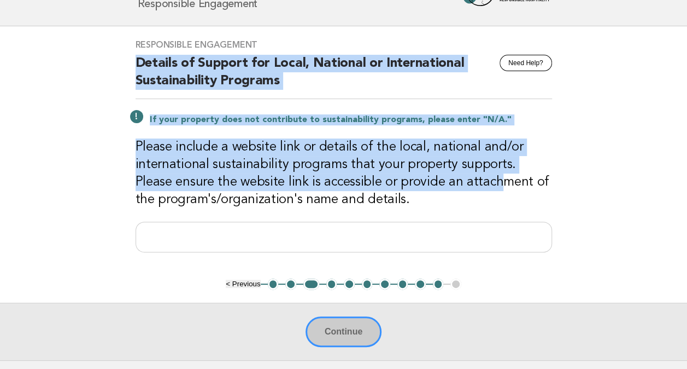
drag, startPoint x: 454, startPoint y: 179, endPoint x: 13, endPoint y: 65, distance: 455.9
click at [13, 65] on main "Responsible Engagement Need Help? Details of Support for Local, National or Int…" at bounding box center [343, 193] width 687 height 334
drag, startPoint x: 463, startPoint y: 179, endPoint x: 77, endPoint y: 60, distance: 403.5
click at [77, 60] on main "Responsible Engagement Need Help? Details of Support for Local, National or Int…" at bounding box center [343, 193] width 687 height 334
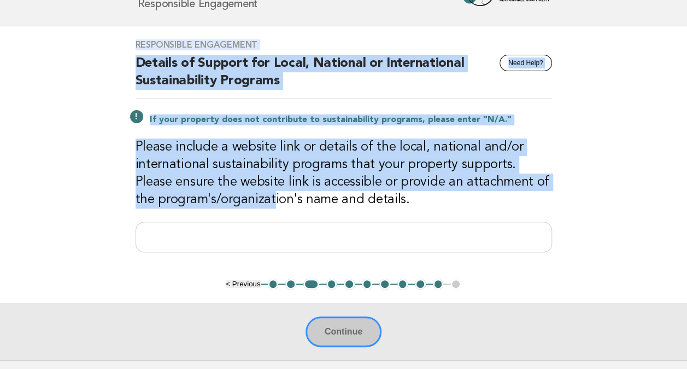
drag, startPoint x: 252, startPoint y: 198, endPoint x: 40, endPoint y: 46, distance: 260.1
click at [40, 46] on main "Responsible Engagement Need Help? Details of Support for Local, National or Int…" at bounding box center [343, 193] width 687 height 334
click at [651, 133] on main "Responsible Engagement Need Help? Details of Support for Local, National or Int…" at bounding box center [343, 193] width 687 height 334
drag, startPoint x: 253, startPoint y: 198, endPoint x: 40, endPoint y: 50, distance: 258.5
click at [40, 50] on main "Responsible Engagement Need Help? Details of Support for Local, National or Int…" at bounding box center [343, 193] width 687 height 334
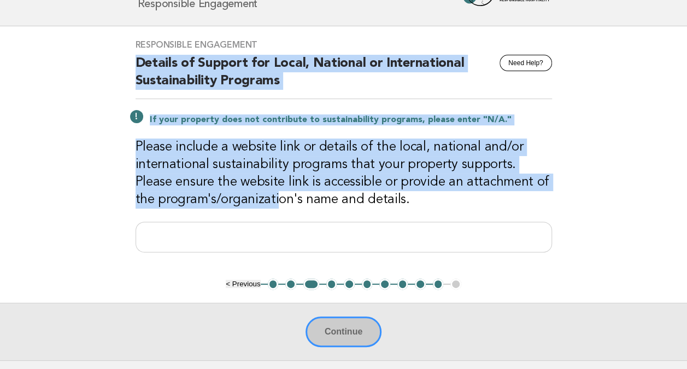
drag, startPoint x: 40, startPoint y: 50, endPoint x: 63, endPoint y: 161, distance: 112.8
click at [63, 161] on main "Responsible Engagement Need Help? Details of Support for Local, National or Int…" at bounding box center [343, 193] width 687 height 334
click at [512, 175] on h3 "Please include a website link or details of the local, national and/or internat…" at bounding box center [344, 173] width 417 height 70
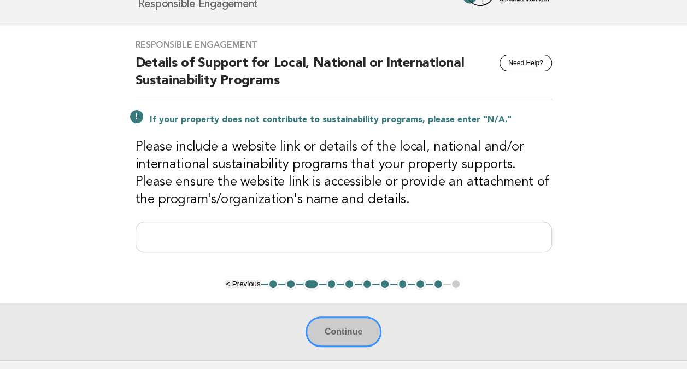
click at [608, 184] on main "Responsible Engagement Need Help? Details of Support for Local, National or Int…" at bounding box center [343, 193] width 687 height 334
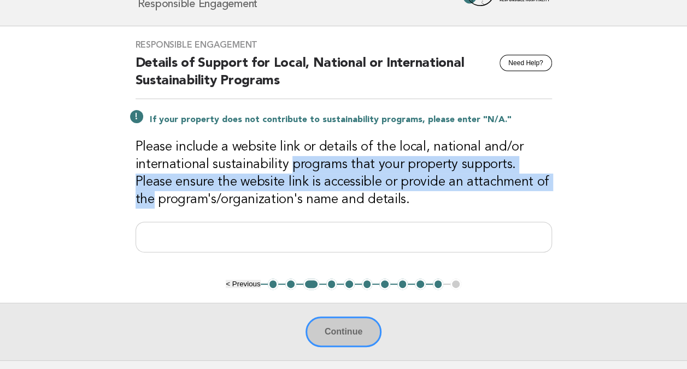
drag, startPoint x: 286, startPoint y: 162, endPoint x: 619, endPoint y: 176, distance: 333.3
click at [619, 176] on main "Responsible Engagement Need Help? Details of Support for Local, National or Int…" at bounding box center [343, 193] width 687 height 334
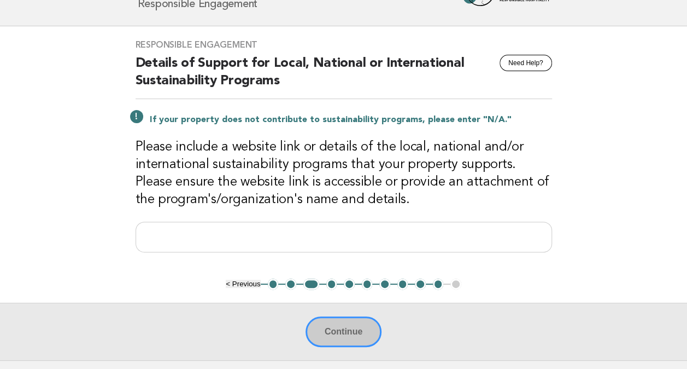
click at [260, 170] on h3 "Please include a website link or details of the local, national and/or internat…" at bounding box center [344, 173] width 417 height 70
drag, startPoint x: 279, startPoint y: 166, endPoint x: 350, endPoint y: 164, distance: 71.1
click at [350, 164] on h3 "Please include a website link or details of the local, national and/or internat…" at bounding box center [344, 173] width 417 height 70
drag, startPoint x: 350, startPoint y: 164, endPoint x: 309, endPoint y: 187, distance: 46.5
click at [309, 187] on h3 "Please include a website link or details of the local, national and/or internat…" at bounding box center [344, 173] width 417 height 70
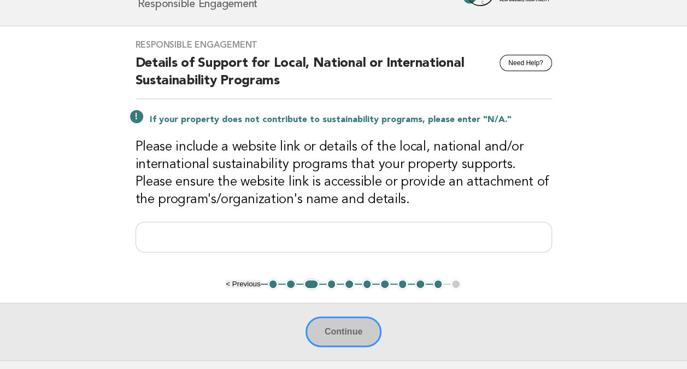
click at [303, 163] on h3 "Please include a website link or details of the local, national and/or internat…" at bounding box center [344, 173] width 417 height 70
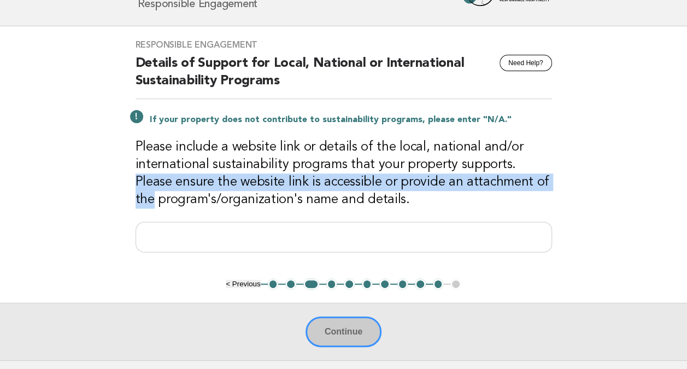
drag, startPoint x: 511, startPoint y: 156, endPoint x: 565, endPoint y: 183, distance: 60.7
click at [565, 183] on main "Responsible Engagement Need Help? Details of Support for Local, National or Int…" at bounding box center [343, 193] width 687 height 334
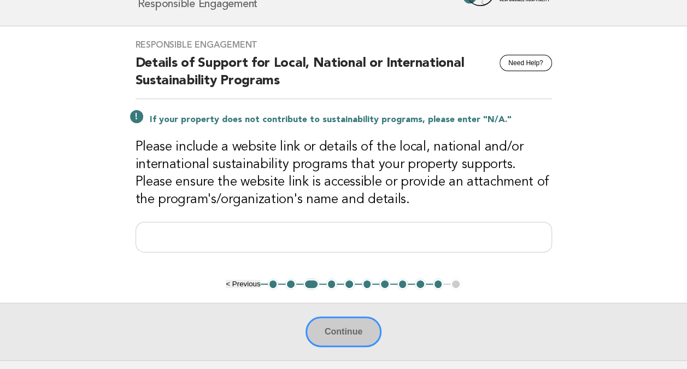
click at [304, 144] on h3 "Please include a website link or details of the local, national and/or internat…" at bounding box center [344, 173] width 417 height 70
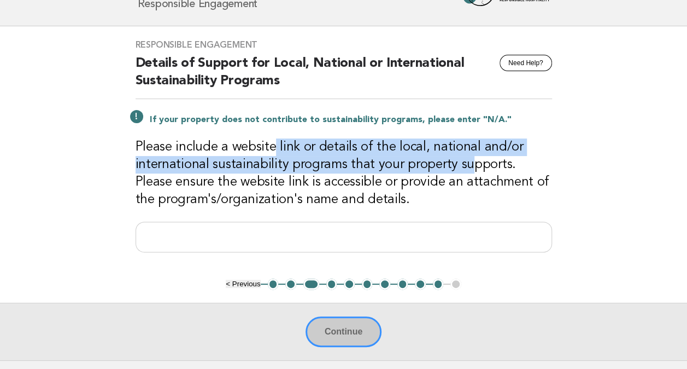
drag, startPoint x: 393, startPoint y: 165, endPoint x: 271, endPoint y: 154, distance: 121.9
click at [271, 154] on h3 "Please include a website link or details of the local, national and/or internat…" at bounding box center [344, 173] width 417 height 70
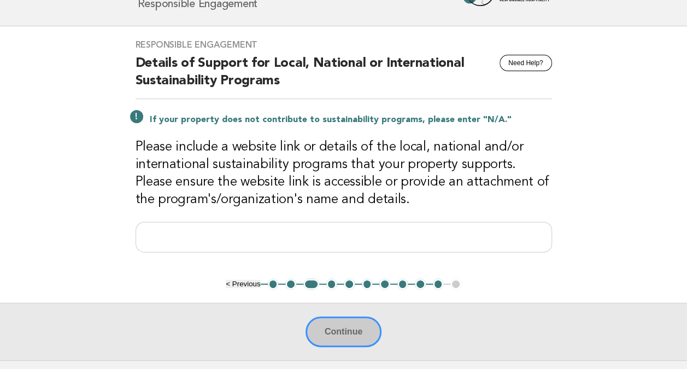
click at [400, 183] on h3 "Please include a website link or details of the local, national and/or internat…" at bounding box center [344, 173] width 417 height 70
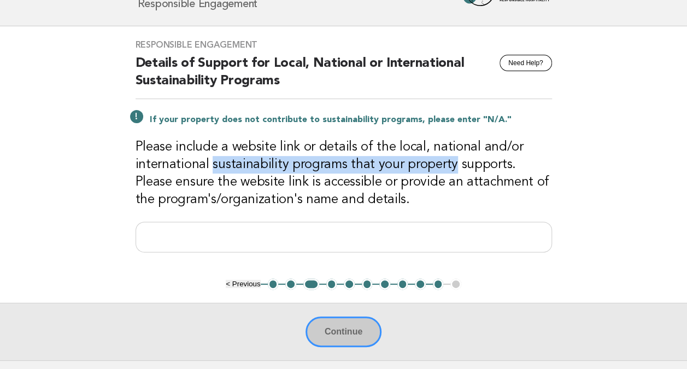
drag, startPoint x: 210, startPoint y: 166, endPoint x: 446, endPoint y: 168, distance: 236.2
click at [446, 168] on h3 "Please include a website link or details of the local, national and/or internat…" at bounding box center [344, 173] width 417 height 70
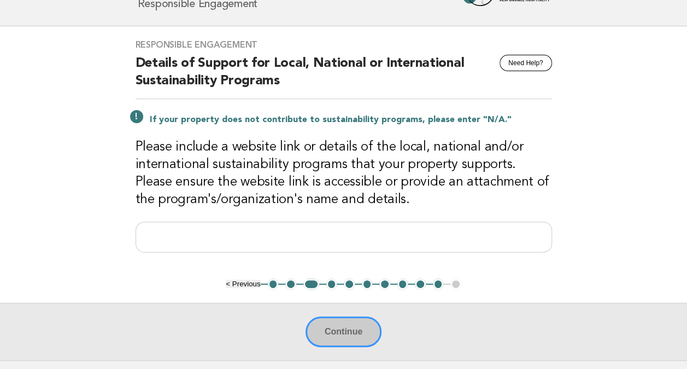
drag, startPoint x: 446, startPoint y: 168, endPoint x: 431, endPoint y: 182, distance: 20.1
click at [431, 182] on h3 "Please include a website link or details of the local, national and/or internat…" at bounding box center [344, 173] width 417 height 70
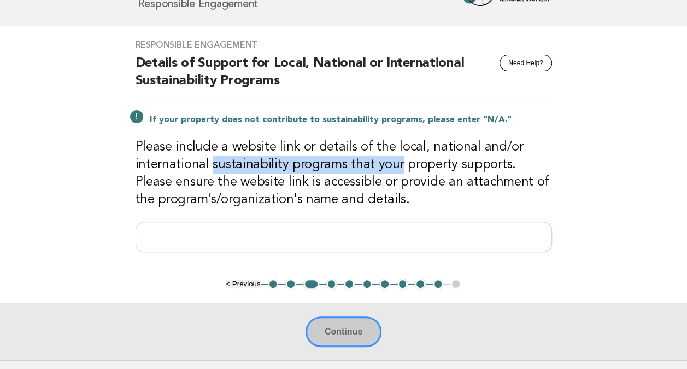
drag, startPoint x: 385, startPoint y: 161, endPoint x: 212, endPoint y: 164, distance: 173.9
click at [212, 164] on h3 "Please include a website link or details of the local, national and/or internat…" at bounding box center [344, 173] width 417 height 70
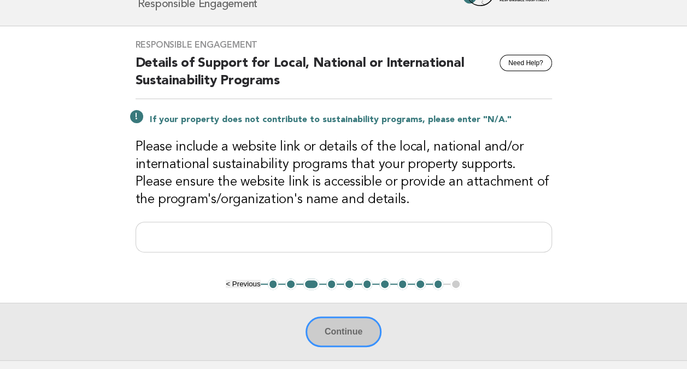
click at [439, 174] on h3 "Please include a website link or details of the local, national and/or internat…" at bounding box center [344, 173] width 417 height 70
drag, startPoint x: 394, startPoint y: 160, endPoint x: 288, endPoint y: 164, distance: 106.7
click at [288, 164] on h3 "Please include a website link or details of the local, national and/or internat…" at bounding box center [344, 173] width 417 height 70
click at [437, 175] on h3 "Please include a website link or details of the local, national and/or internat…" at bounding box center [344, 173] width 417 height 70
drag, startPoint x: 284, startPoint y: 166, endPoint x: 395, endPoint y: 163, distance: 110.5
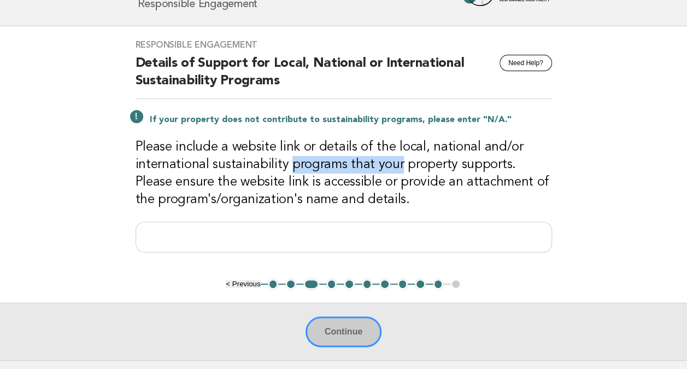
click at [395, 163] on h3 "Please include a website link or details of the local, national and/or internat…" at bounding box center [344, 173] width 417 height 70
drag, startPoint x: 395, startPoint y: 163, endPoint x: 352, endPoint y: 182, distance: 46.5
click at [352, 182] on h3 "Please include a website link or details of the local, national and/or internat…" at bounding box center [344, 173] width 417 height 70
drag, startPoint x: 395, startPoint y: 166, endPoint x: 288, endPoint y: 161, distance: 107.8
click at [288, 161] on h3 "Please include a website link or details of the local, national and/or internat…" at bounding box center [344, 173] width 417 height 70
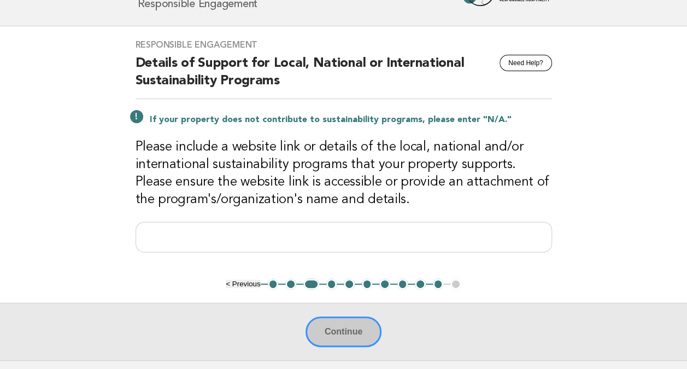
drag, startPoint x: 288, startPoint y: 161, endPoint x: 359, endPoint y: 196, distance: 79.2
click at [358, 196] on h3 "Please include a website link or details of the local, national and/or internat…" at bounding box center [344, 173] width 417 height 70
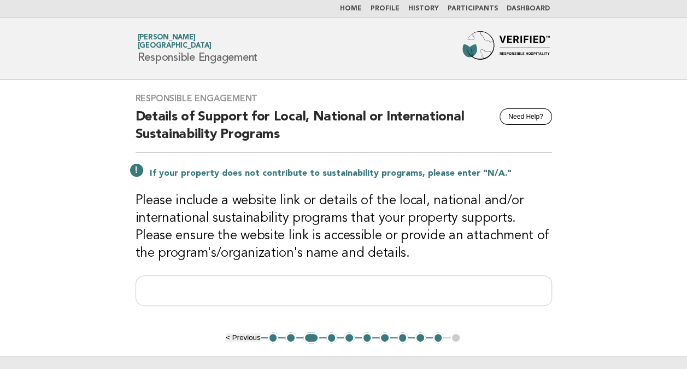
scroll to position [0, 0]
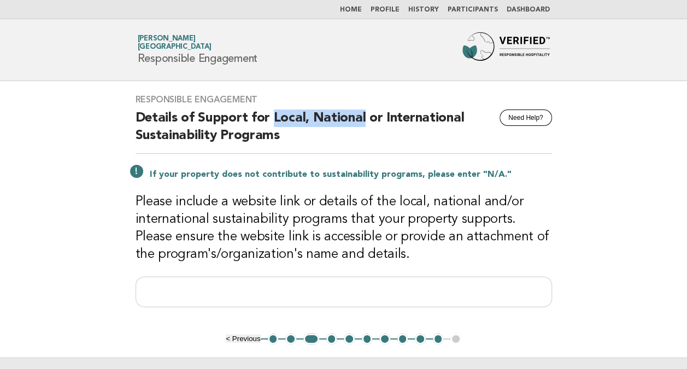
drag, startPoint x: 271, startPoint y: 118, endPoint x: 362, endPoint y: 114, distance: 90.8
click at [362, 114] on h2 "Details of Support for Local, National or International Sustainability Programs" at bounding box center [344, 131] width 417 height 44
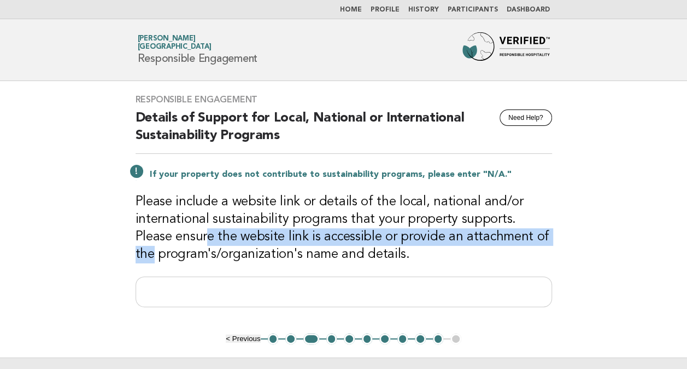
drag, startPoint x: 170, startPoint y: 230, endPoint x: 524, endPoint y: 229, distance: 354.3
click at [524, 229] on h3 "Please include a website link or details of the local, national and/or internat…" at bounding box center [344, 228] width 417 height 70
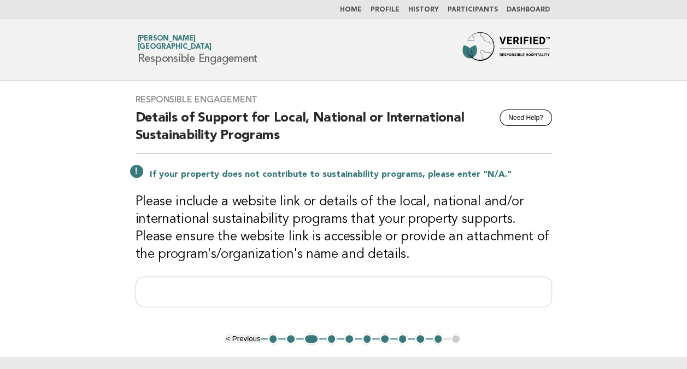
drag, startPoint x: 524, startPoint y: 229, endPoint x: 399, endPoint y: 207, distance: 126.7
click at [399, 207] on h3 "Please include a website link or details of the local, national and/or internat…" at bounding box center [344, 228] width 417 height 70
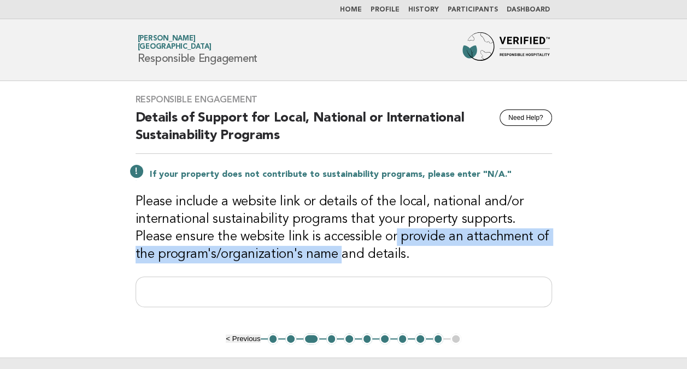
drag, startPoint x: 354, startPoint y: 240, endPoint x: 318, endPoint y: 252, distance: 38.4
click at [318, 252] on h3 "Please include a website link or details of the local, national and/or internat…" at bounding box center [344, 228] width 417 height 70
click at [505, 236] on h3 "Please include a website link or details of the local, national and/or internat…" at bounding box center [344, 228] width 417 height 70
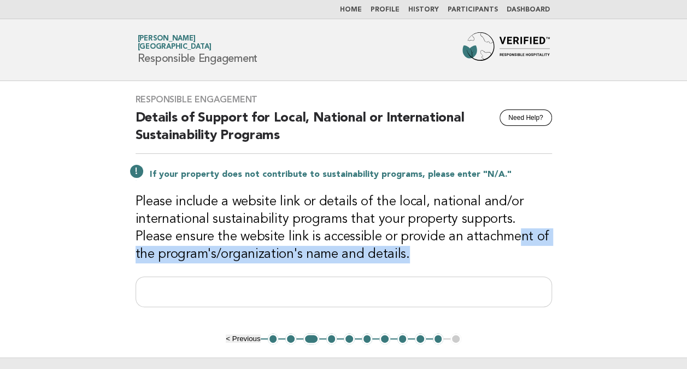
drag, startPoint x: 476, startPoint y: 236, endPoint x: 514, endPoint y: 250, distance: 40.3
click at [514, 250] on h3 "Please include a website link or details of the local, national and/or internat…" at bounding box center [344, 228] width 417 height 70
click at [365, 248] on h3 "Please include a website link or details of the local, national and/or internat…" at bounding box center [344, 228] width 417 height 70
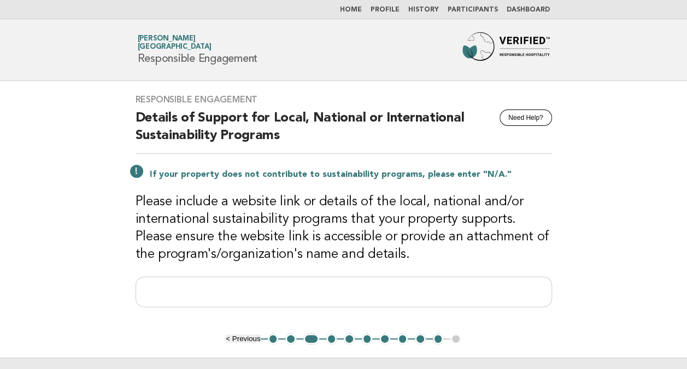
click at [394, 253] on h3 "Please include a website link or details of the local, national and/or internat…" at bounding box center [344, 228] width 417 height 70
click at [281, 312] on div "Responsible Engagement Need Help? Details of Support for Local, National or Int…" at bounding box center [343, 207] width 443 height 252
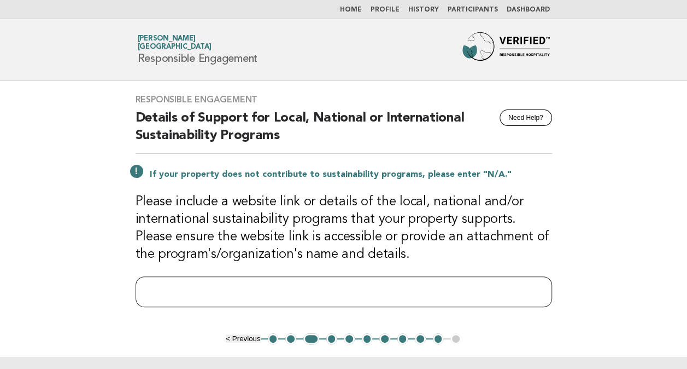
click at [294, 291] on input "text" at bounding box center [344, 291] width 417 height 31
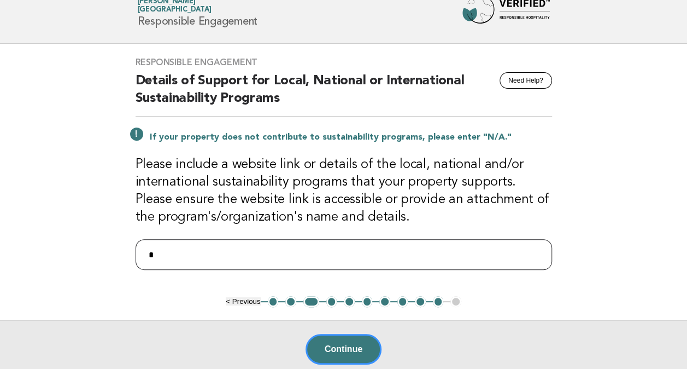
scroll to position [55, 0]
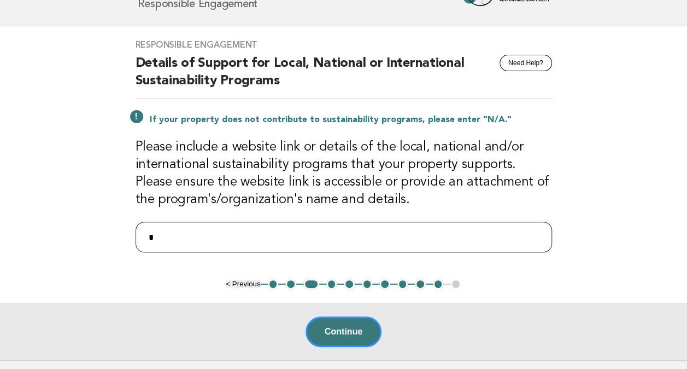
type input "*"
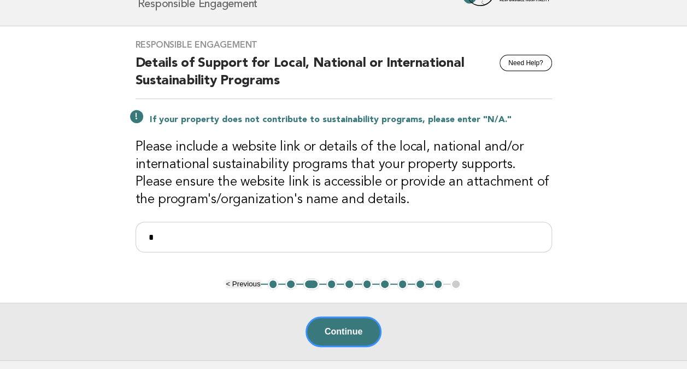
click at [332, 280] on button "4" at bounding box center [331, 283] width 11 height 11
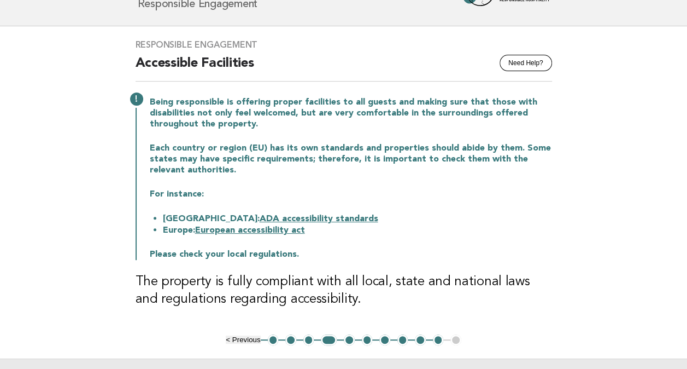
scroll to position [164, 0]
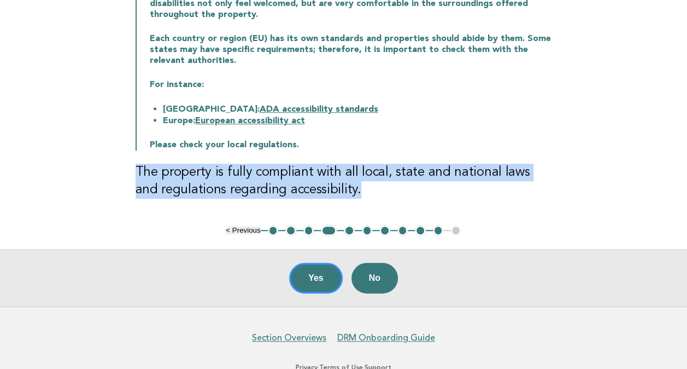
drag, startPoint x: 190, startPoint y: 176, endPoint x: 367, endPoint y: 191, distance: 177.8
click at [367, 191] on div "Responsible Engagement Need Help? Accessible Facilities Being responsible is of…" at bounding box center [343, 71] width 443 height 308
drag, startPoint x: 367, startPoint y: 191, endPoint x: 329, endPoint y: 177, distance: 40.6
click at [329, 177] on h3 "The property is fully compliant with all local, state and national laws and reg…" at bounding box center [344, 180] width 417 height 35
click at [332, 184] on h3 "The property is fully compliant with all local, state and national laws and reg…" at bounding box center [344, 180] width 417 height 35
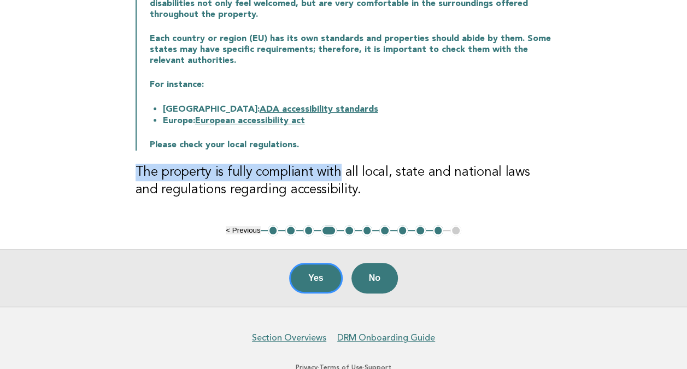
drag, startPoint x: 335, startPoint y: 172, endPoint x: 126, endPoint y: 172, distance: 208.9
click at [126, 172] on div "Responsible Engagement Need Help? Accessible Facilities Being responsible is of…" at bounding box center [343, 71] width 443 height 308
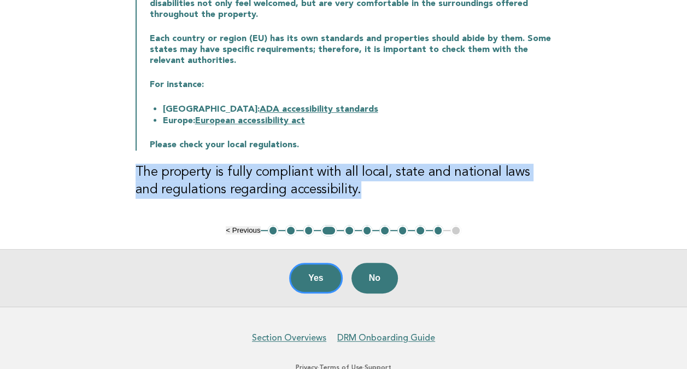
drag, startPoint x: 353, startPoint y: 190, endPoint x: 124, endPoint y: 171, distance: 229.9
click at [124, 171] on div "Responsible Engagement Need Help? Accessible Facilities Being responsible is of…" at bounding box center [343, 71] width 443 height 308
click at [448, 185] on h3 "The property is fully compliant with all local, state and national laws and reg…" at bounding box center [344, 180] width 417 height 35
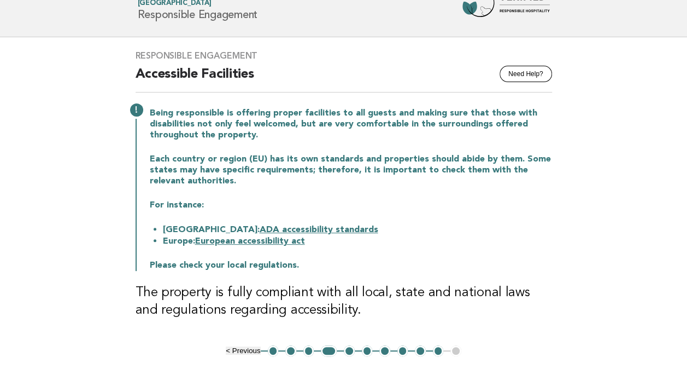
scroll to position [55, 0]
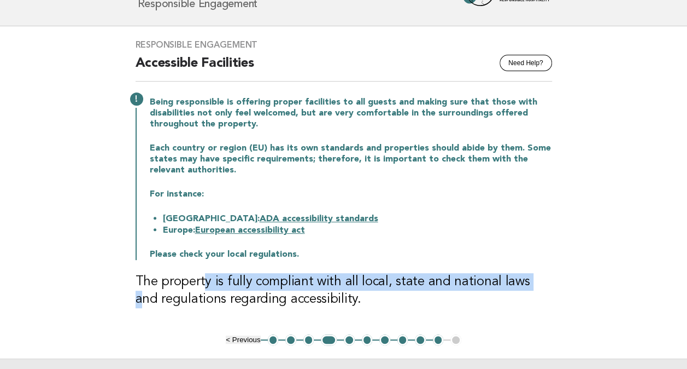
drag, startPoint x: 202, startPoint y: 284, endPoint x: 527, endPoint y: 277, distance: 324.9
click at [527, 277] on h3 "The property is fully compliant with all local, state and national laws and reg…" at bounding box center [344, 290] width 417 height 35
drag, startPoint x: 527, startPoint y: 277, endPoint x: 392, endPoint y: 278, distance: 135.1
click at [392, 278] on h3 "The property is fully compliant with all local, state and national laws and reg…" at bounding box center [344, 290] width 417 height 35
click at [350, 280] on h3 "The property is fully compliant with all local, state and national laws and reg…" at bounding box center [344, 290] width 417 height 35
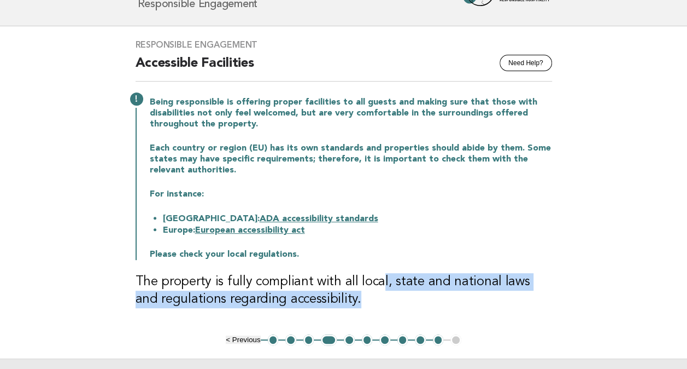
drag, startPoint x: 376, startPoint y: 278, endPoint x: 530, endPoint y: 292, distance: 154.8
click at [530, 292] on h3 "The property is fully compliant with all local, state and national laws and reg…" at bounding box center [344, 290] width 417 height 35
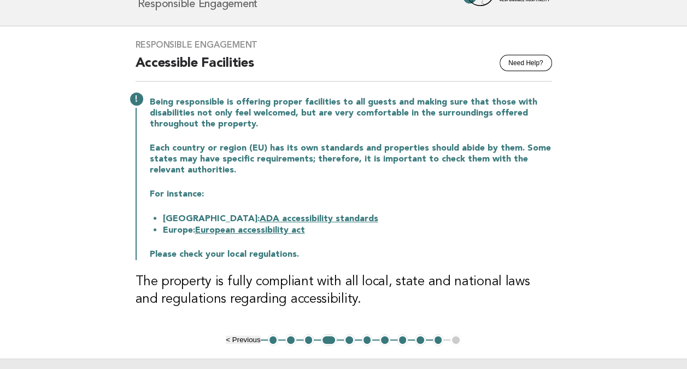
click at [290, 289] on h3 "The property is fully compliant with all local, state and national laws and reg…" at bounding box center [344, 290] width 417 height 35
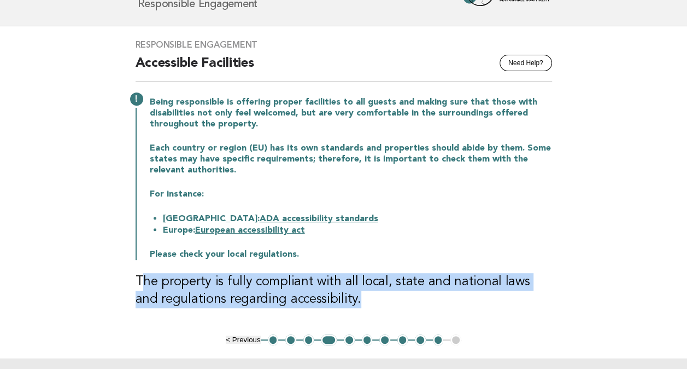
drag, startPoint x: 141, startPoint y: 282, endPoint x: 465, endPoint y: 305, distance: 325.1
click at [465, 305] on h3 "The property is fully compliant with all local, state and national laws and reg…" at bounding box center [344, 290] width 417 height 35
drag, startPoint x: 465, startPoint y: 305, endPoint x: 381, endPoint y: 290, distance: 85.5
click at [381, 290] on h3 "The property is fully compliant with all local, state and national laws and reg…" at bounding box center [344, 290] width 417 height 35
click at [433, 283] on h3 "The property is fully compliant with all local, state and national laws and reg…" at bounding box center [344, 290] width 417 height 35
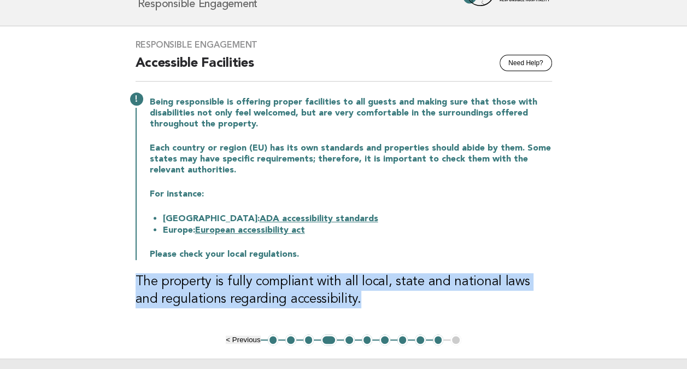
drag, startPoint x: 340, startPoint y: 302, endPoint x: 71, endPoint y: 290, distance: 269.3
click at [71, 290] on main "Responsible Engagement Need Help? Accessible Facilities Being responsible is of…" at bounding box center [343, 220] width 687 height 389
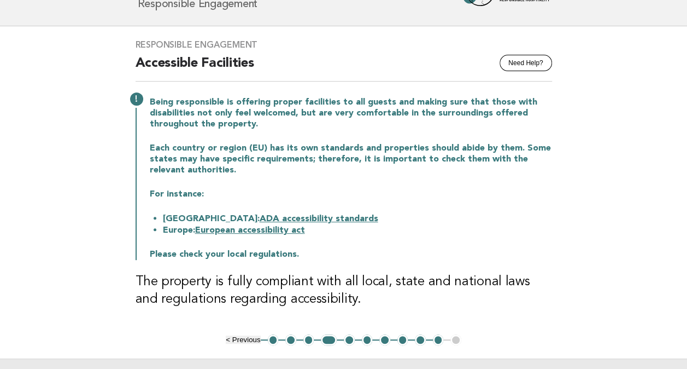
drag, startPoint x: 71, startPoint y: 290, endPoint x: 57, endPoint y: 199, distance: 91.8
click at [57, 199] on main "Responsible Engagement Need Help? Accessible Facilities Being responsible is of…" at bounding box center [343, 220] width 687 height 389
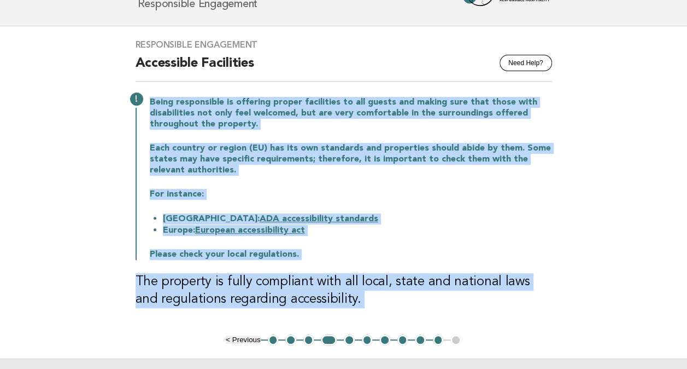
drag, startPoint x: 344, startPoint y: 59, endPoint x: 662, endPoint y: 266, distance: 379.3
click at [662, 266] on main "Responsible Engagement Need Help? Accessible Facilities Being responsible is of…" at bounding box center [343, 220] width 687 height 389
click at [458, 238] on div "Being responsible is offering proper facilities to all guests and making sure t…" at bounding box center [344, 177] width 417 height 165
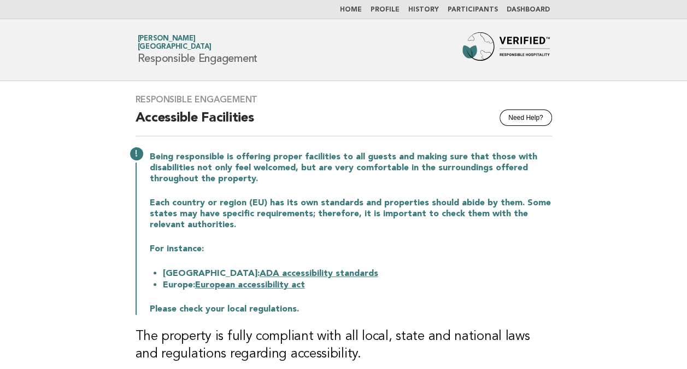
scroll to position [164, 0]
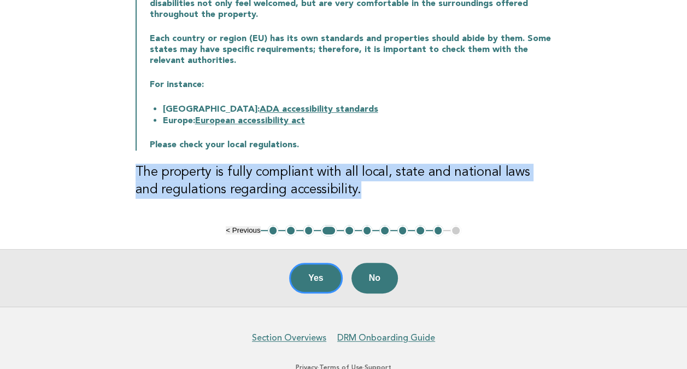
drag, startPoint x: 130, startPoint y: 172, endPoint x: 440, endPoint y: 192, distance: 310.7
click at [440, 192] on div "Responsible Engagement Need Help? Accessible Facilities Being responsible is of…" at bounding box center [343, 71] width 443 height 308
click at [101, 206] on main "Responsible Engagement Need Help? Accessible Facilities Being responsible is of…" at bounding box center [343, 111] width 687 height 389
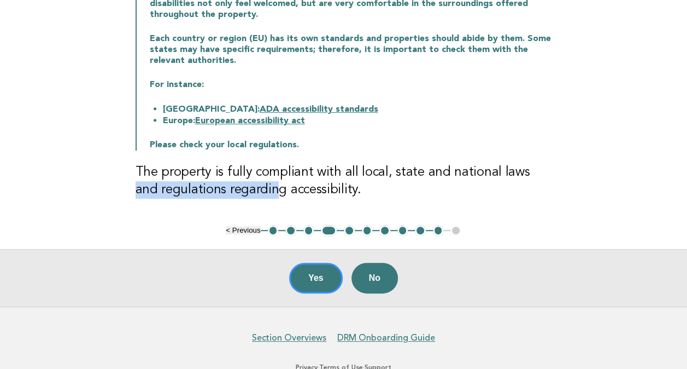
drag, startPoint x: 288, startPoint y: 176, endPoint x: 521, endPoint y: 170, distance: 232.5
click at [521, 170] on h3 "The property is fully compliant with all local, state and national laws and reg…" at bounding box center [344, 180] width 417 height 35
click at [394, 161] on div "Responsible Engagement Need Help? Accessible Facilities Being responsible is of…" at bounding box center [343, 71] width 443 height 308
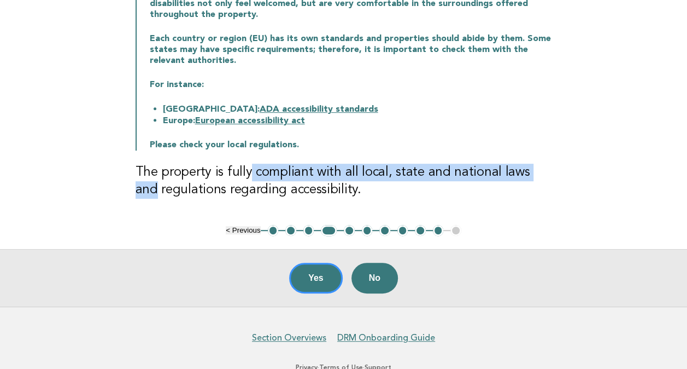
drag, startPoint x: 248, startPoint y: 171, endPoint x: 558, endPoint y: 177, distance: 309.5
click at [558, 177] on div "Responsible Engagement Need Help? Accessible Facilities Being responsible is of…" at bounding box center [343, 71] width 443 height 308
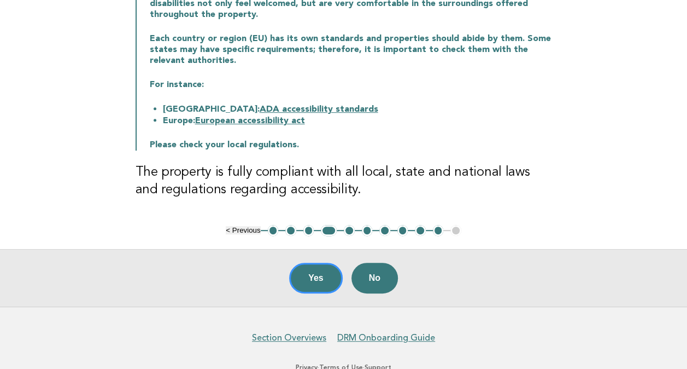
click at [160, 178] on h3 "The property is fully compliant with all local, state and national laws and reg…" at bounding box center [344, 180] width 417 height 35
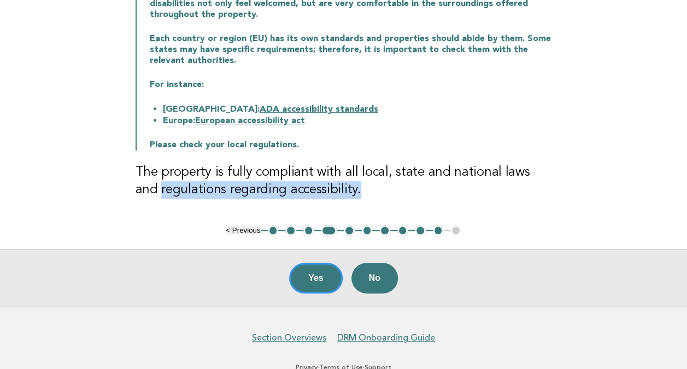
drag, startPoint x: 131, startPoint y: 185, endPoint x: 350, endPoint y: 182, distance: 219.8
click at [350, 182] on div "Responsible Engagement Need Help? Accessible Facilities Being responsible is of…" at bounding box center [343, 71] width 443 height 308
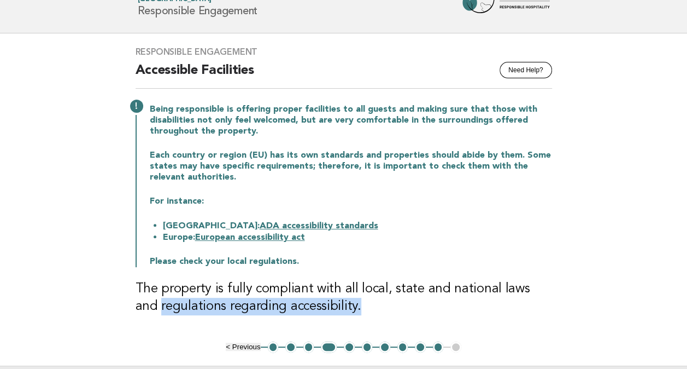
scroll to position [0, 0]
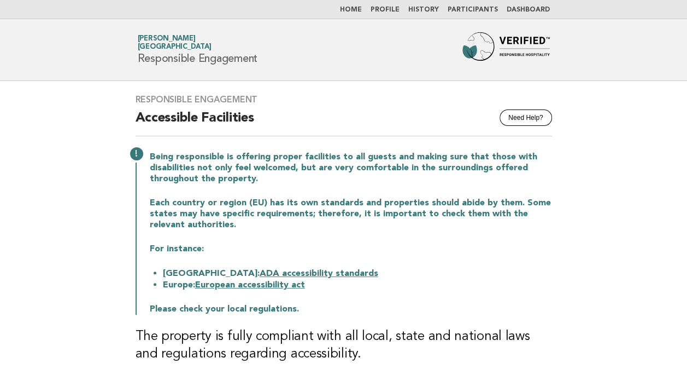
click at [636, 185] on main "Responsible Engagement Need Help? Accessible Facilities Being responsible is of…" at bounding box center [343, 275] width 687 height 389
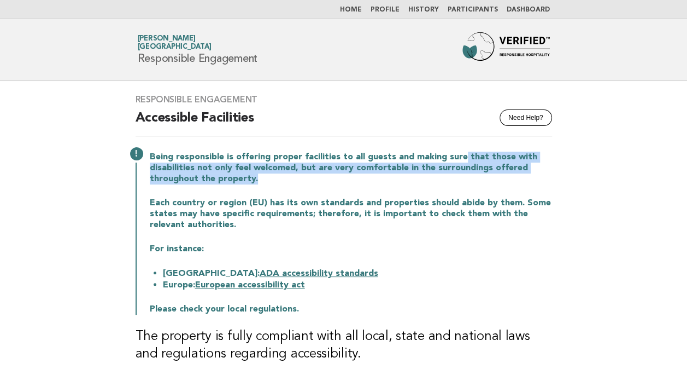
drag, startPoint x: 458, startPoint y: 156, endPoint x: 557, endPoint y: 180, distance: 101.8
click at [557, 180] on div "Responsible Engagement Need Help? Accessible Facilities Being responsible is of…" at bounding box center [343, 235] width 443 height 308
click at [320, 169] on p "Being responsible is offering proper facilities to all guests and making sure t…" at bounding box center [351, 167] width 402 height 33
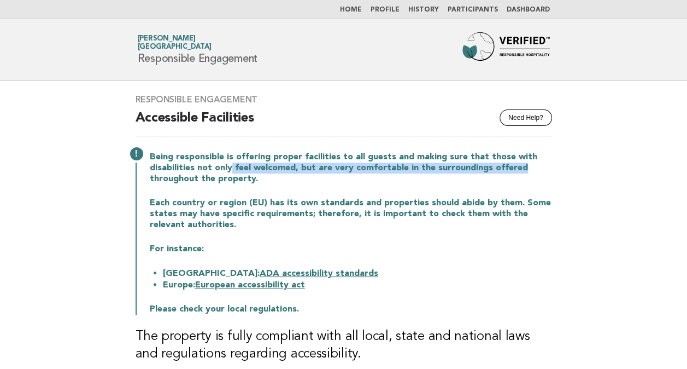
drag, startPoint x: 229, startPoint y: 165, endPoint x: 559, endPoint y: 171, distance: 329.8
click at [559, 171] on div "Responsible Engagement Need Help? Accessible Facilities Being responsible is of…" at bounding box center [343, 235] width 443 height 308
drag, startPoint x: 559, startPoint y: 171, endPoint x: 370, endPoint y: 165, distance: 188.7
click at [370, 165] on p "Being responsible is offering proper facilities to all guests and making sure t…" at bounding box center [351, 167] width 402 height 33
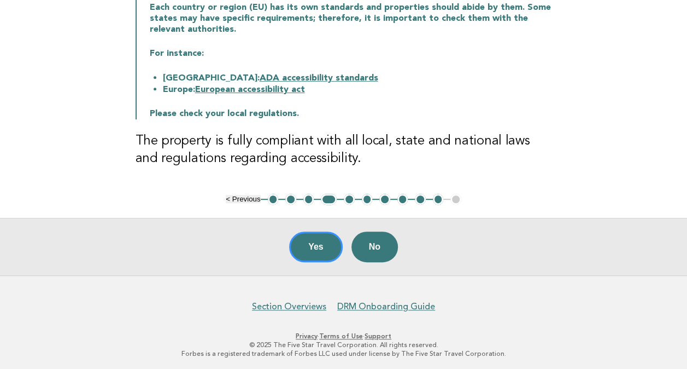
scroll to position [196, 0]
click at [601, 104] on main "Responsible Engagement Need Help? Accessible Facilities Being responsible is of…" at bounding box center [343, 79] width 687 height 389
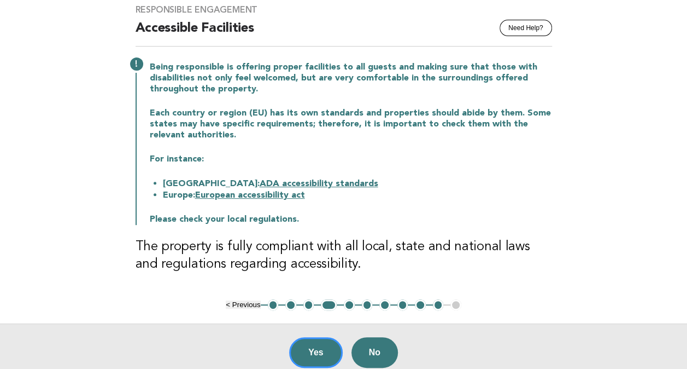
scroll to position [86, 0]
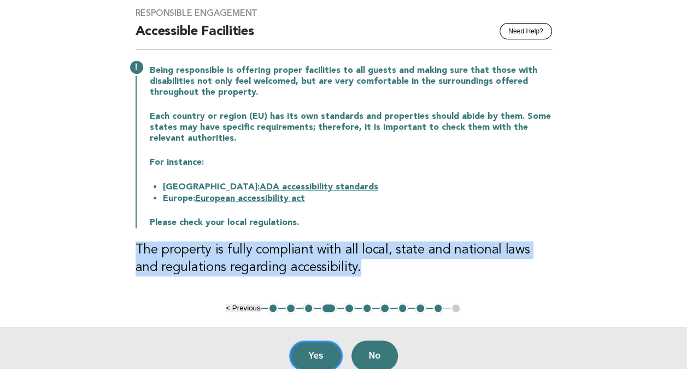
drag, startPoint x: 333, startPoint y: 261, endPoint x: 90, endPoint y: 241, distance: 244.2
click at [90, 241] on main "Responsible Engagement Need Help? Accessible Facilities Being responsible is of…" at bounding box center [343, 189] width 687 height 389
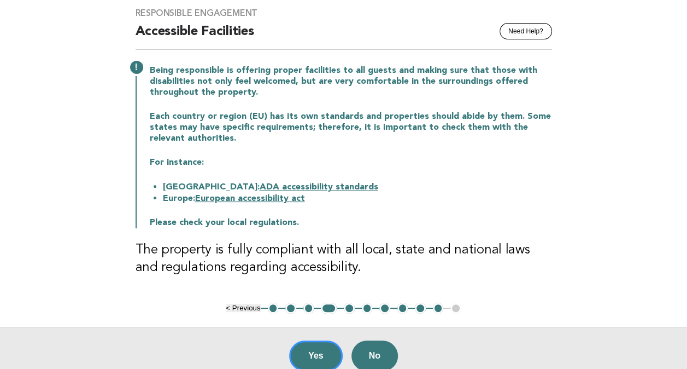
drag, startPoint x: 90, startPoint y: 241, endPoint x: 30, endPoint y: 238, distance: 59.6
click at [30, 238] on main "Responsible Engagement Need Help? Accessible Facilities Being responsible is of…" at bounding box center [343, 189] width 687 height 389
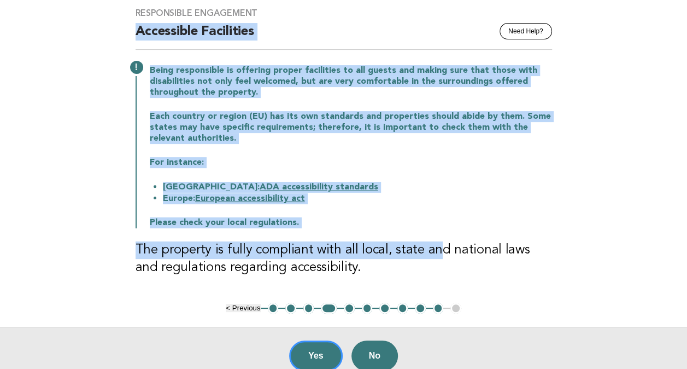
drag, startPoint x: 431, startPoint y: 248, endPoint x: 74, endPoint y: 27, distance: 419.4
click at [74, 27] on main "Responsible Engagement Need Help? Accessible Facilities Being responsible is of…" at bounding box center [343, 189] width 687 height 389
drag, startPoint x: 74, startPoint y: 27, endPoint x: 70, endPoint y: 169, distance: 142.2
click at [70, 169] on main "Responsible Engagement Need Help? Accessible Facilities Being responsible is of…" at bounding box center [343, 189] width 687 height 389
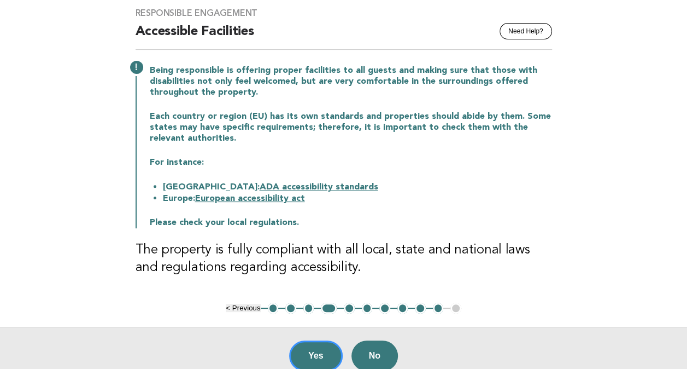
click at [320, 258] on h3 "The property is fully compliant with all local, state and national laws and reg…" at bounding box center [344, 258] width 417 height 35
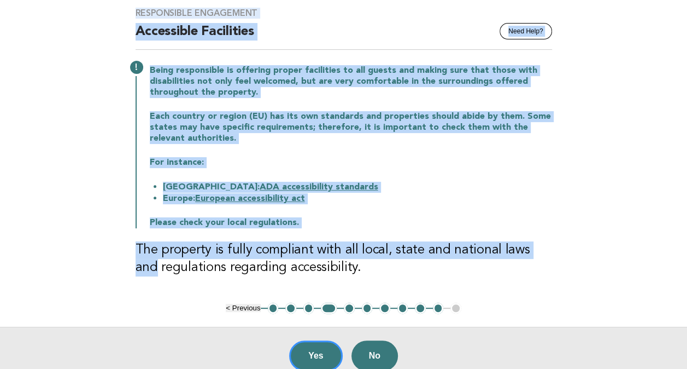
drag, startPoint x: 556, startPoint y: 246, endPoint x: 57, endPoint y: 10, distance: 551.8
click at [57, 10] on main "Responsible Engagement Need Help? Accessible Facilities Being responsible is of…" at bounding box center [343, 189] width 687 height 389
drag, startPoint x: 57, startPoint y: 10, endPoint x: 43, endPoint y: 136, distance: 127.1
click at [43, 136] on main "Responsible Engagement Need Help? Accessible Facilities Being responsible is of…" at bounding box center [343, 189] width 687 height 389
click at [46, 160] on main "Responsible Engagement Need Help? Accessible Facilities Being responsible is of…" at bounding box center [343, 189] width 687 height 389
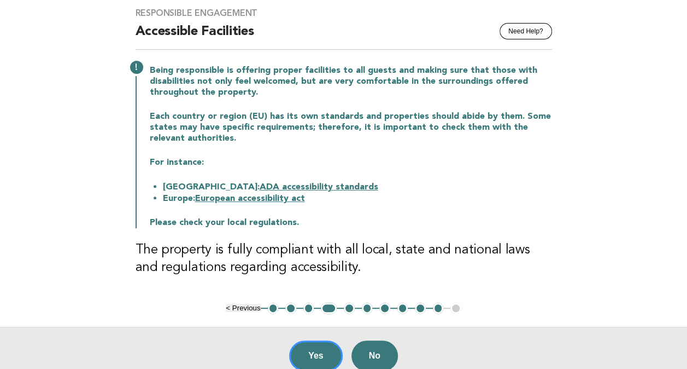
click at [589, 163] on main "Responsible Engagement Need Help? Accessible Facilities Being responsible is of…" at bounding box center [343, 189] width 687 height 389
click at [265, 199] on link "European accessibility act" at bounding box center [250, 198] width 110 height 9
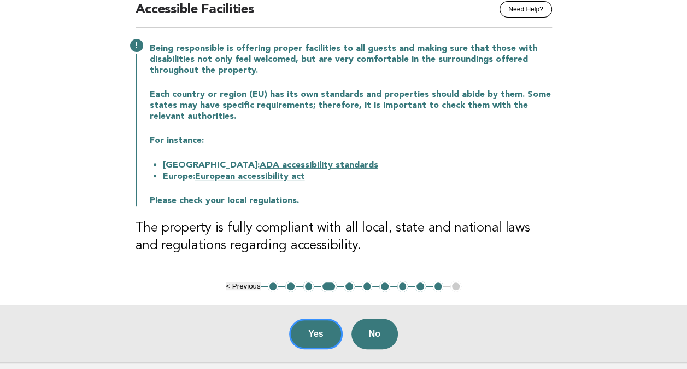
scroll to position [141, 0]
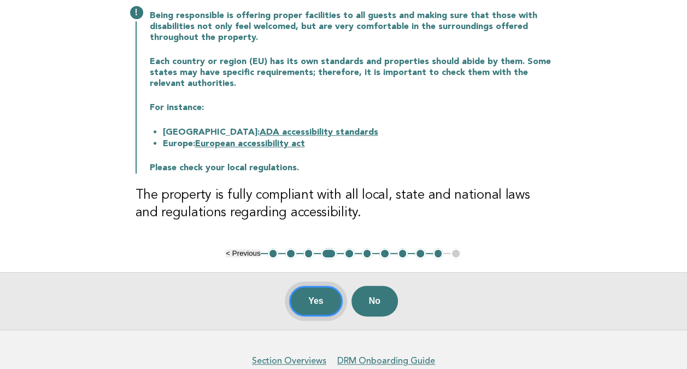
click at [314, 299] on button "Yes" at bounding box center [316, 300] width 54 height 31
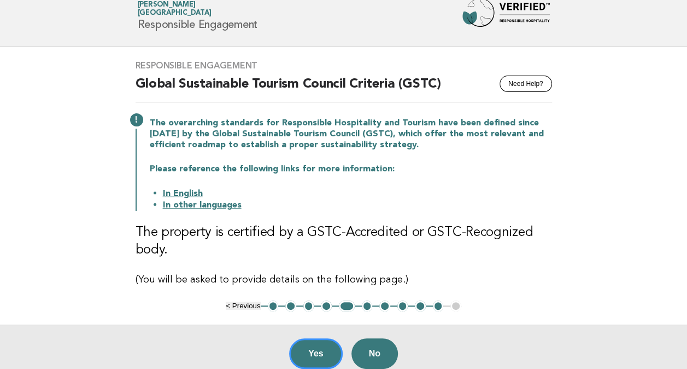
scroll to position [109, 0]
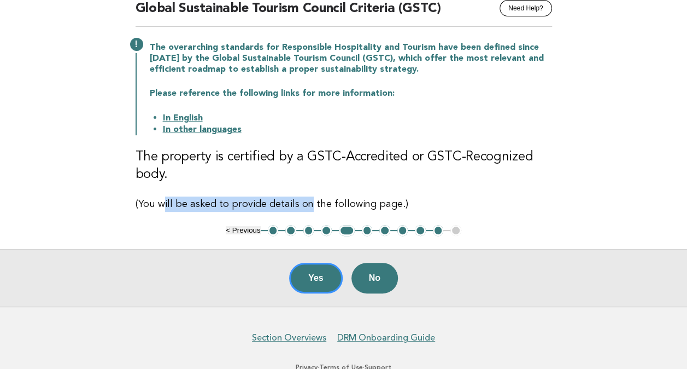
drag, startPoint x: 164, startPoint y: 203, endPoint x: 306, endPoint y: 202, distance: 142.2
click at [306, 202] on p "(You will be asked to provide details on the following page.)" at bounding box center [344, 203] width 417 height 15
drag, startPoint x: 306, startPoint y: 202, endPoint x: 356, endPoint y: 68, distance: 142.9
click at [356, 68] on p "The overarching standards for Responsible Hospitality and Tourism have been def…" at bounding box center [351, 58] width 402 height 33
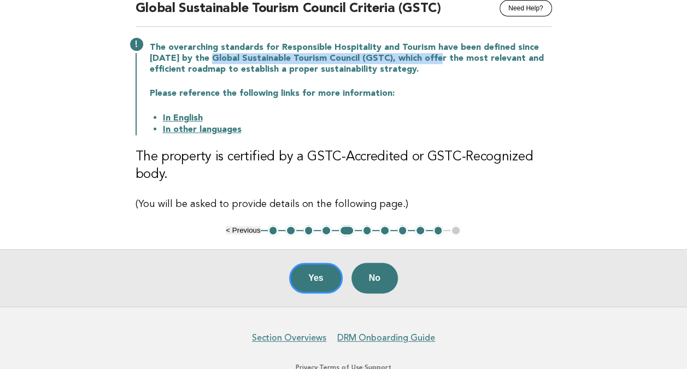
drag, startPoint x: 211, startPoint y: 52, endPoint x: 430, endPoint y: 53, distance: 219.3
click at [430, 53] on p "The overarching standards for Responsible Hospitality and Tourism have been def…" at bounding box center [351, 58] width 402 height 33
drag, startPoint x: 430, startPoint y: 53, endPoint x: 375, endPoint y: 119, distance: 86.2
click at [375, 119] on li "In English" at bounding box center [357, 117] width 389 height 11
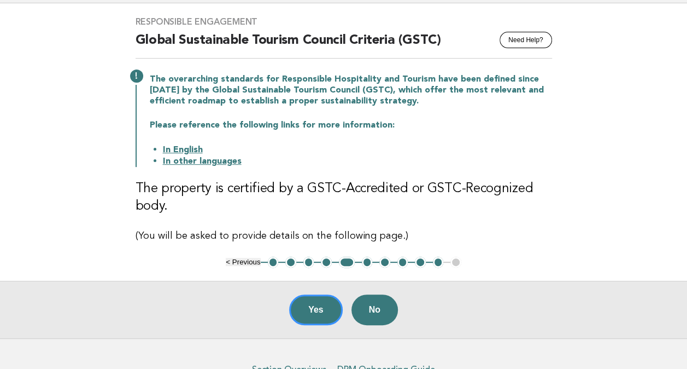
scroll to position [55, 0]
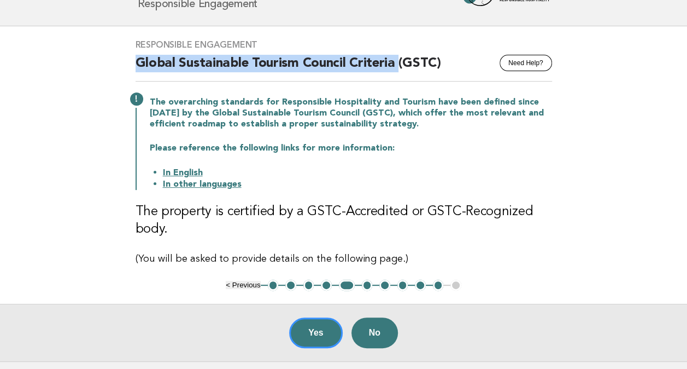
drag, startPoint x: 133, startPoint y: 63, endPoint x: 398, endPoint y: 62, distance: 264.6
click at [398, 62] on div "Responsible Engagement Need Help? Global Sustainable Tourism Council Criteria (…" at bounding box center [343, 152] width 443 height 253
copy h2 "Global Sustainable Tourism Council Criteria"
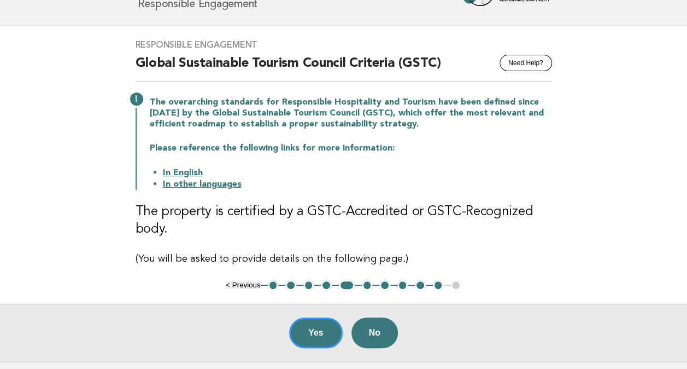
click at [469, 157] on div "The overarching standards for Responsible Hospitality and Tourism have been def…" at bounding box center [344, 142] width 417 height 95
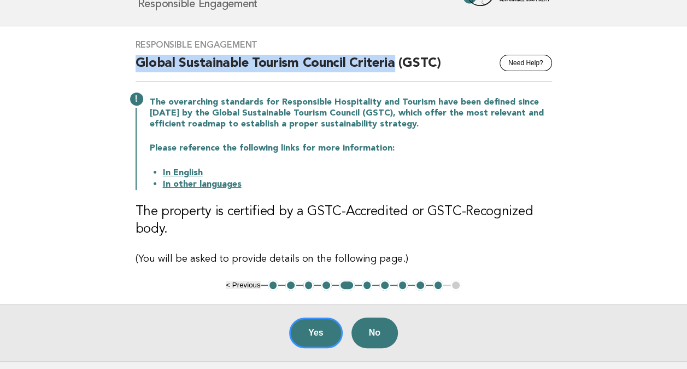
drag, startPoint x: 133, startPoint y: 63, endPoint x: 394, endPoint y: 60, distance: 260.3
click at [394, 60] on div "Responsible Engagement Need Help? Global Sustainable Tourism Council Criteria (…" at bounding box center [343, 152] width 443 height 253
copy h2 "Global Sustainable Tourism Council Criteria"
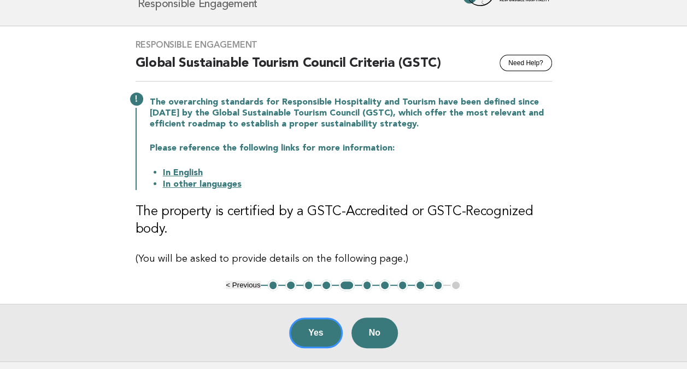
click at [448, 139] on div "The overarching standards for Responsible Hospitality and Tourism have been def…" at bounding box center [344, 142] width 417 height 95
drag, startPoint x: 250, startPoint y: 63, endPoint x: 393, endPoint y: 58, distance: 142.8
click at [393, 58] on h2 "Global Sustainable Tourism Council Criteria (GSTC)" at bounding box center [344, 68] width 417 height 27
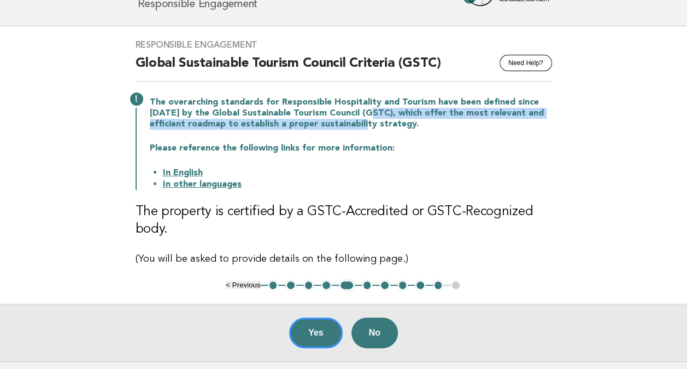
drag, startPoint x: 393, startPoint y: 58, endPoint x: 366, endPoint y: 118, distance: 65.8
click at [366, 118] on p "The overarching standards for Responsible Hospitality and Tourism have been def…" at bounding box center [351, 113] width 402 height 33
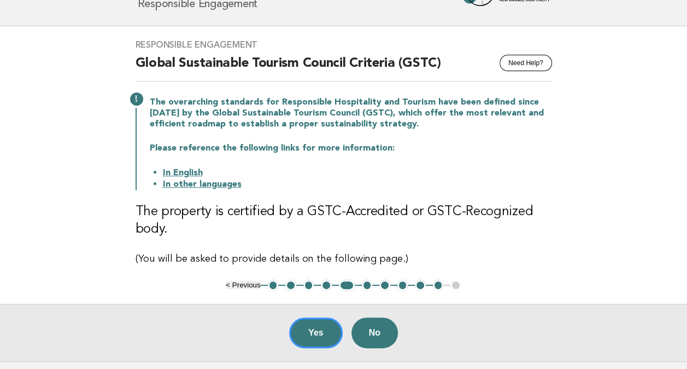
drag, startPoint x: 366, startPoint y: 118, endPoint x: 466, endPoint y: 148, distance: 104.3
click at [466, 148] on p "Please reference the following links for more information:" at bounding box center [351, 148] width 402 height 11
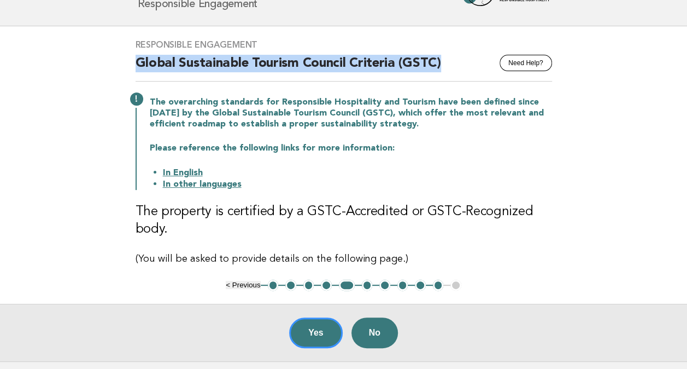
drag, startPoint x: 137, startPoint y: 61, endPoint x: 470, endPoint y: 62, distance: 333.0
click at [470, 62] on h2 "Global Sustainable Tourism Council Criteria (GSTC)" at bounding box center [344, 68] width 417 height 27
copy h2 "Global Sustainable Tourism Council Criteria (GSTC)"
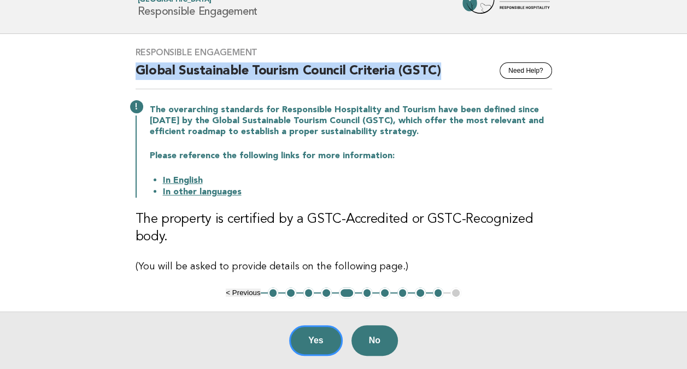
scroll to position [0, 0]
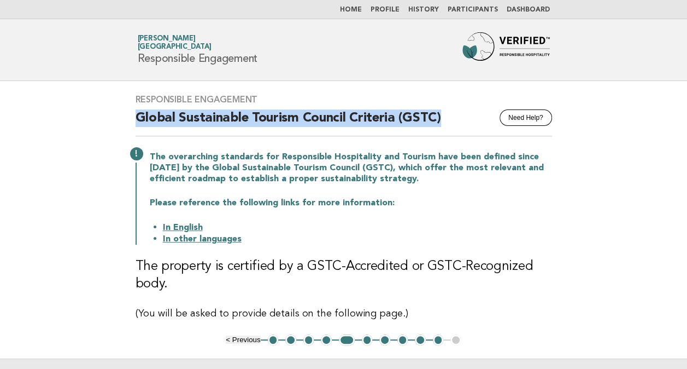
click at [187, 227] on link "In English" at bounding box center [183, 227] width 40 height 9
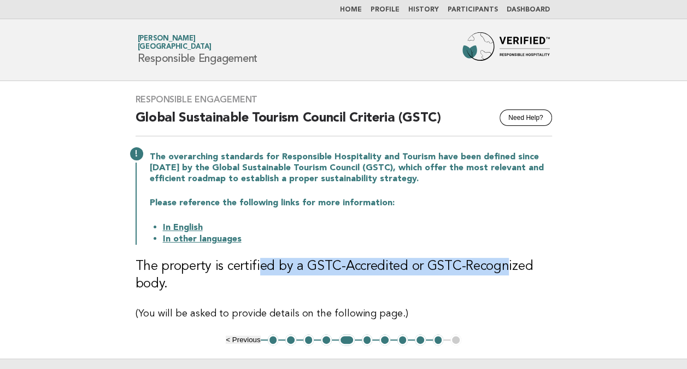
drag, startPoint x: 258, startPoint y: 266, endPoint x: 501, endPoint y: 271, distance: 243.9
click at [501, 271] on h3 "The property is certified by a GSTC-Accredited or GSTC-Recognized body." at bounding box center [344, 275] width 417 height 35
drag, startPoint x: 501, startPoint y: 271, endPoint x: 389, endPoint y: 270, distance: 112.6
click at [389, 270] on h3 "The property is certified by a GSTC-Accredited or GSTC-Recognized body." at bounding box center [344, 275] width 417 height 35
click at [428, 272] on h3 "The property is certified by a GSTC-Accredited or GSTC-Recognized body." at bounding box center [344, 275] width 417 height 35
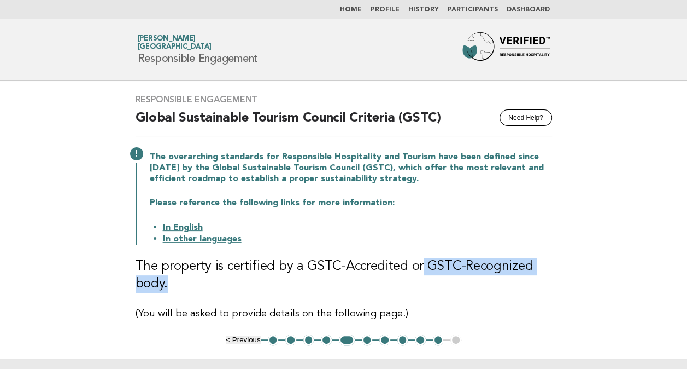
drag, startPoint x: 418, startPoint y: 266, endPoint x: 484, endPoint y: 281, distance: 67.8
click at [484, 281] on h3 "The property is certified by a GSTC-Accredited or GSTC-Recognized body." at bounding box center [344, 275] width 417 height 35
drag, startPoint x: 484, startPoint y: 281, endPoint x: 395, endPoint y: 282, distance: 89.1
click at [395, 282] on h3 "The property is certified by a GSTC-Accredited or GSTC-Recognized body." at bounding box center [344, 275] width 417 height 35
click at [468, 276] on h3 "The property is certified by a GSTC-Accredited or GSTC-Recognized body." at bounding box center [344, 275] width 417 height 35
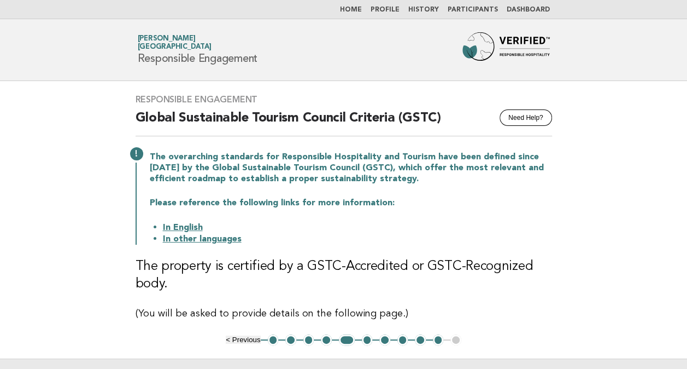
click at [247, 268] on h3 "The property is certified by a GSTC-Accredited or GSTC-Recognized body." at bounding box center [344, 275] width 417 height 35
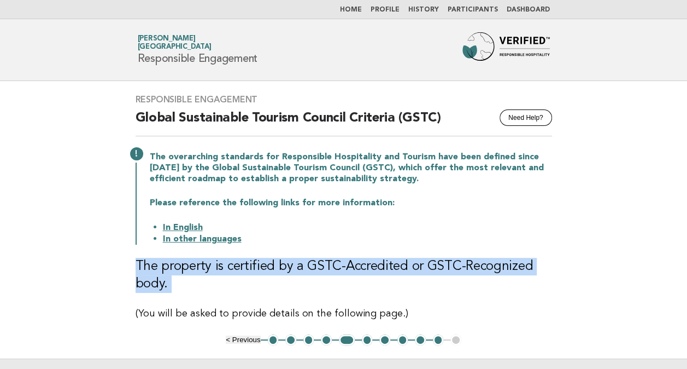
click at [247, 268] on h3 "The property is certified by a GSTC-Accredited or GSTC-Recognized body." at bounding box center [344, 275] width 417 height 35
copy div "The property is certified by a GSTC-Accredited or GSTC-Recognized body."
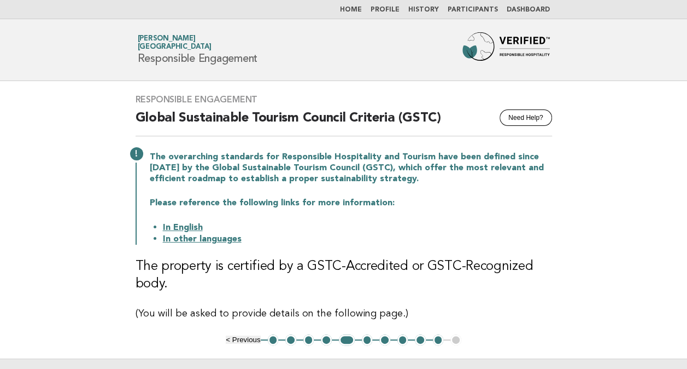
click at [28, 125] on main "Responsible Engagement Need Help? Global Sustainable Tourism Council Criteria (…" at bounding box center [343, 248] width 687 height 335
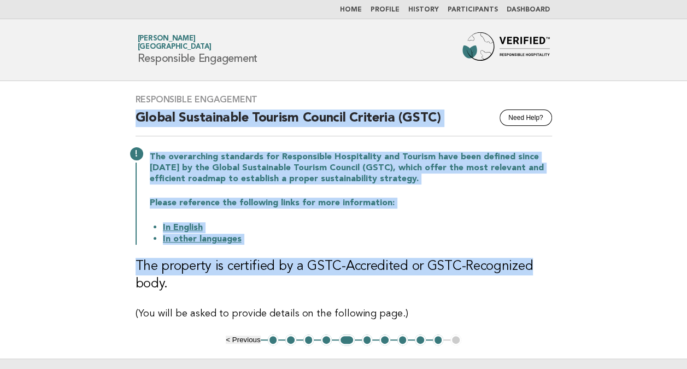
drag, startPoint x: 133, startPoint y: 117, endPoint x: 620, endPoint y: 250, distance: 504.1
click at [620, 250] on main "Responsible Engagement Need Help? Global Sustainable Tourism Council Criteria (…" at bounding box center [343, 248] width 687 height 335
click at [492, 194] on div "The overarching standards for Responsible Hospitality and Tourism have been def…" at bounding box center [344, 196] width 417 height 95
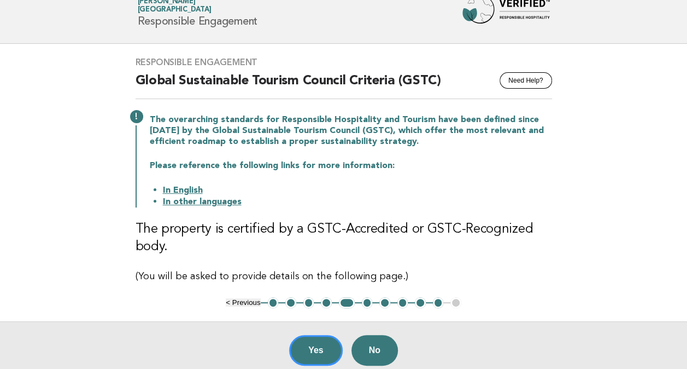
scroll to position [55, 0]
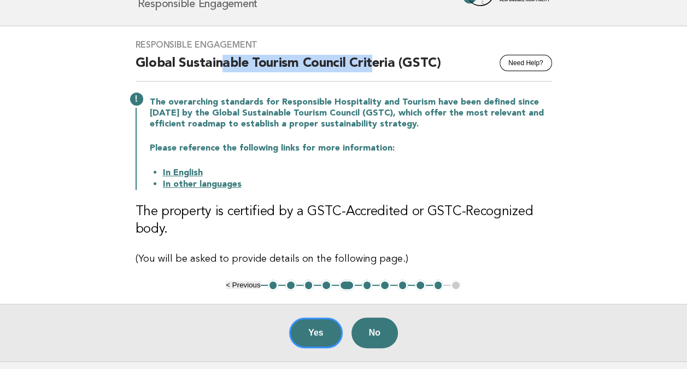
drag, startPoint x: 247, startPoint y: 63, endPoint x: 373, endPoint y: 61, distance: 126.3
click at [373, 61] on h2 "Global Sustainable Tourism Council Criteria (GSTC)" at bounding box center [344, 68] width 417 height 27
click at [575, 141] on main "Responsible Engagement Need Help? Global Sustainable Tourism Council Criteria (…" at bounding box center [343, 193] width 687 height 335
click at [627, 180] on main "Responsible Engagement Need Help? Global Sustainable Tourism Council Criteria (…" at bounding box center [343, 193] width 687 height 335
drag, startPoint x: 184, startPoint y: 40, endPoint x: 208, endPoint y: 44, distance: 24.3
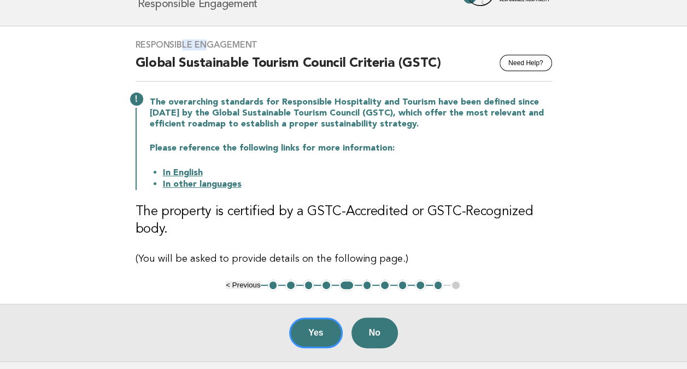
click at [208, 44] on h3 "Responsible Engagement" at bounding box center [344, 44] width 417 height 11
click at [661, 162] on main "Responsible Engagement Need Help? Global Sustainable Tourism Council Criteria (…" at bounding box center [343, 193] width 687 height 335
drag, startPoint x: 206, startPoint y: 44, endPoint x: 184, endPoint y: 44, distance: 21.9
click at [184, 44] on h3 "Responsible Engagement" at bounding box center [344, 44] width 417 height 11
click at [635, 131] on main "Responsible Engagement Need Help? Global Sustainable Tourism Council Criteria (…" at bounding box center [343, 193] width 687 height 335
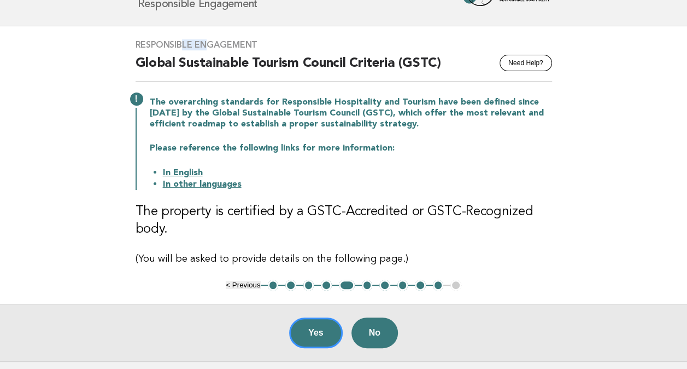
drag, startPoint x: 204, startPoint y: 43, endPoint x: 183, endPoint y: 44, distance: 21.4
click at [183, 44] on h3 "Responsible Engagement" at bounding box center [344, 44] width 417 height 11
click at [635, 201] on main "Responsible Engagement Need Help? Global Sustainable Tourism Council Criteria (…" at bounding box center [343, 193] width 687 height 335
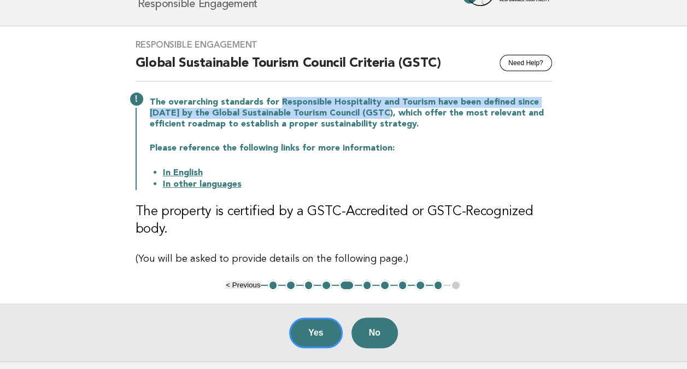
drag, startPoint x: 378, startPoint y: 112, endPoint x: 277, endPoint y: 104, distance: 101.4
click at [277, 104] on p "The overarching standards for Responsible Hospitality and Tourism have been def…" at bounding box center [351, 113] width 402 height 33
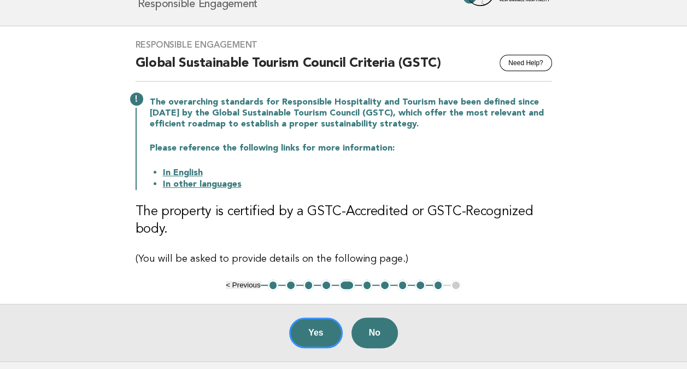
drag, startPoint x: 277, startPoint y: 104, endPoint x: 405, endPoint y: 128, distance: 130.1
click at [405, 128] on p "The overarching standards for Responsible Hospitality and Tourism have been def…" at bounding box center [351, 113] width 402 height 33
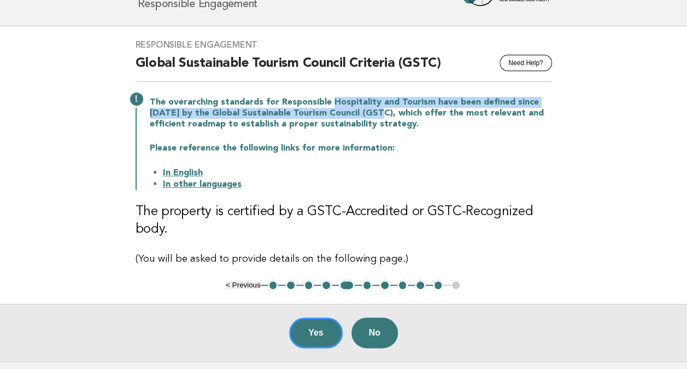
drag, startPoint x: 377, startPoint y: 113, endPoint x: 329, endPoint y: 103, distance: 49.2
click at [329, 103] on p "The overarching standards for Responsible Hospitality and Tourism have been def…" at bounding box center [351, 113] width 402 height 33
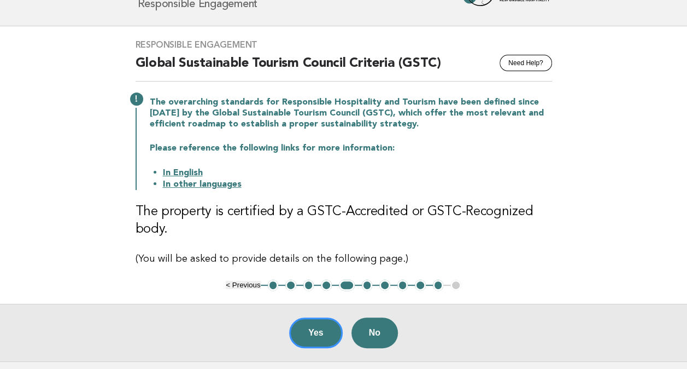
drag, startPoint x: 329, startPoint y: 103, endPoint x: 313, endPoint y: 126, distance: 27.9
click at [313, 125] on p "The overarching standards for Responsible Hospitality and Tourism have been def…" at bounding box center [351, 113] width 402 height 33
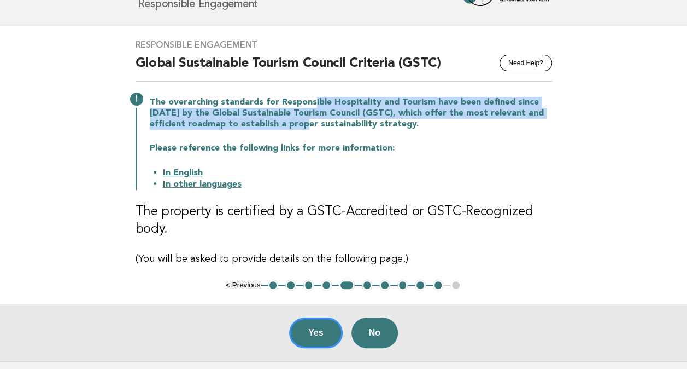
drag, startPoint x: 311, startPoint y: 125, endPoint x: 311, endPoint y: 102, distance: 22.4
click at [311, 102] on p "The overarching standards for Responsible Hospitality and Tourism have been def…" at bounding box center [351, 113] width 402 height 33
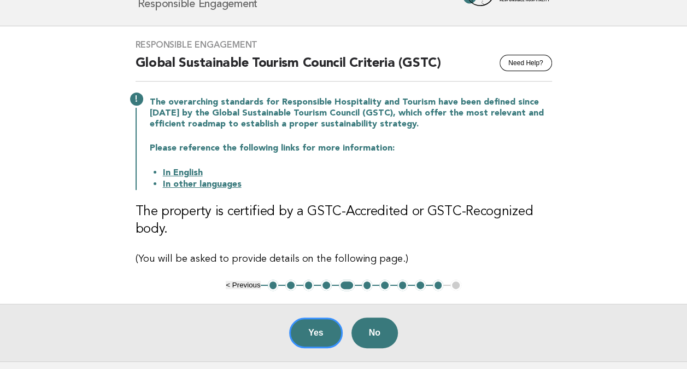
click at [638, 212] on main "Responsible Engagement Need Help? Global Sustainable Tourism Council Criteria (…" at bounding box center [343, 193] width 687 height 335
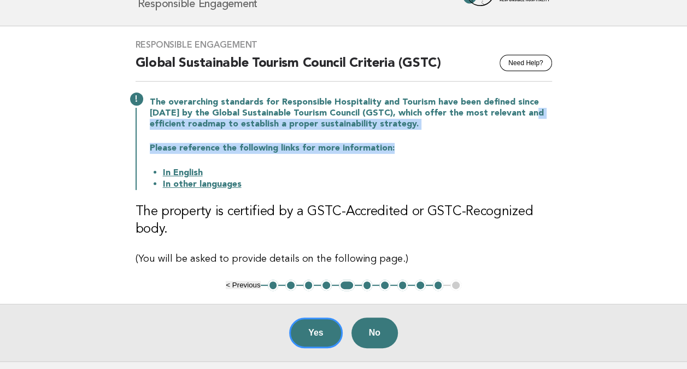
drag, startPoint x: 151, startPoint y: 124, endPoint x: 411, endPoint y: 150, distance: 261.0
click at [411, 150] on div "The overarching standards for Responsible Hospitality and Tourism have been def…" at bounding box center [344, 142] width 417 height 95
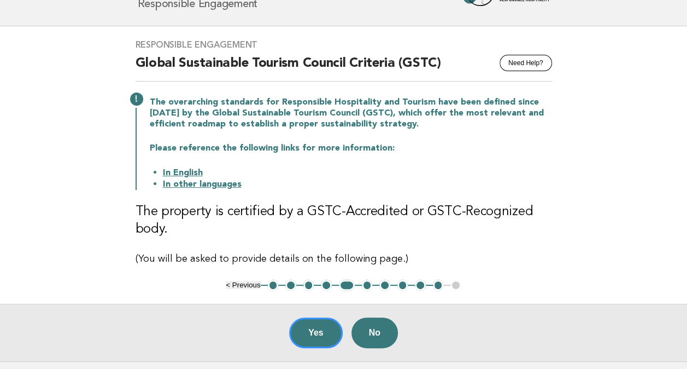
drag, startPoint x: 411, startPoint y: 150, endPoint x: 570, endPoint y: 166, distance: 160.0
click at [570, 166] on main "Responsible Engagement Need Help? Global Sustainable Tourism Council Criteria (…" at bounding box center [343, 193] width 687 height 335
click at [311, 147] on p "Please reference the following links for more information:" at bounding box center [351, 148] width 402 height 11
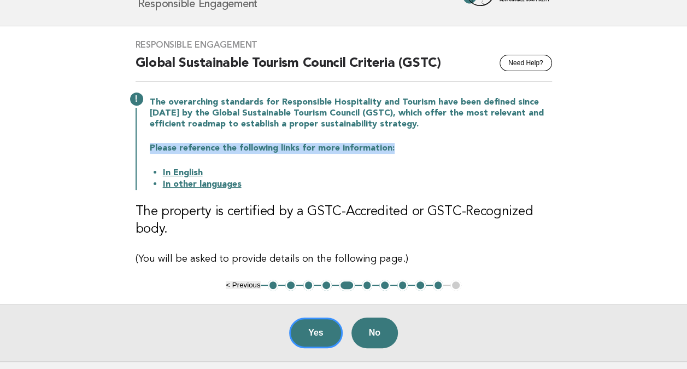
click at [311, 147] on p "Please reference the following links for more information:" at bounding box center [351, 148] width 402 height 11
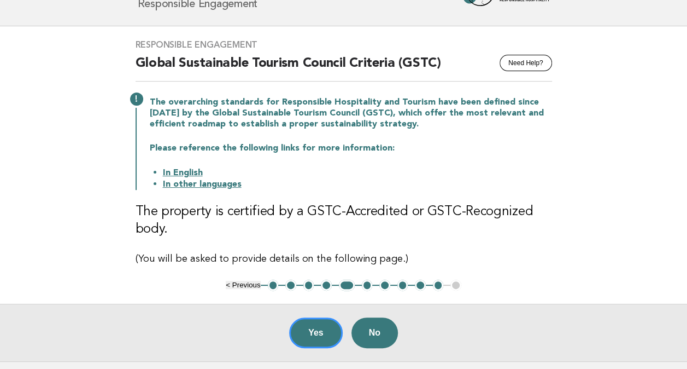
click at [650, 172] on main "Responsible Engagement Need Help? Global Sustainable Tourism Council Criteria (…" at bounding box center [343, 193] width 687 height 335
drag, startPoint x: 292, startPoint y: 149, endPoint x: 150, endPoint y: 146, distance: 142.2
click at [150, 146] on p "Please reference the following links for more information:" at bounding box center [351, 148] width 402 height 11
click at [395, 148] on p "Please reference the following links for more information:" at bounding box center [351, 148] width 402 height 11
drag, startPoint x: 272, startPoint y: 149, endPoint x: 137, endPoint y: 148, distance: 135.6
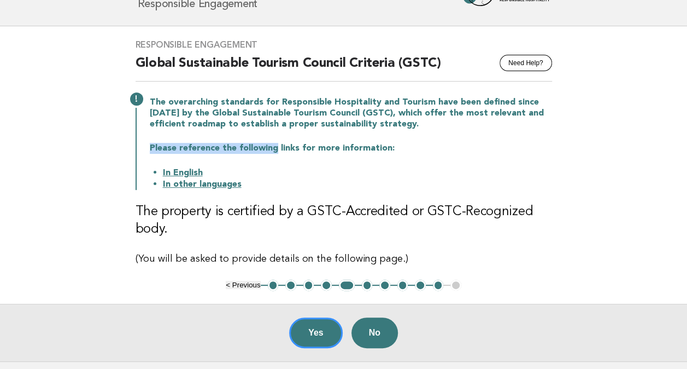
click at [137, 148] on div "The overarching standards for Responsible Hospitality and Tourism have been def…" at bounding box center [344, 142] width 417 height 95
drag, startPoint x: 137, startPoint y: 148, endPoint x: 516, endPoint y: 159, distance: 379.1
click at [516, 159] on div "The overarching standards for Responsible Hospitality and Tourism have been def…" at bounding box center [344, 142] width 417 height 95
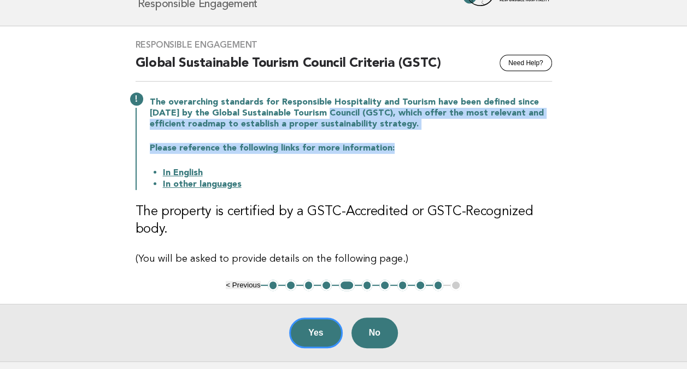
drag, startPoint x: 325, startPoint y: 114, endPoint x: 437, endPoint y: 133, distance: 113.8
click at [437, 133] on div "The overarching standards for Responsible Hospitality and Tourism have been def…" at bounding box center [344, 142] width 417 height 95
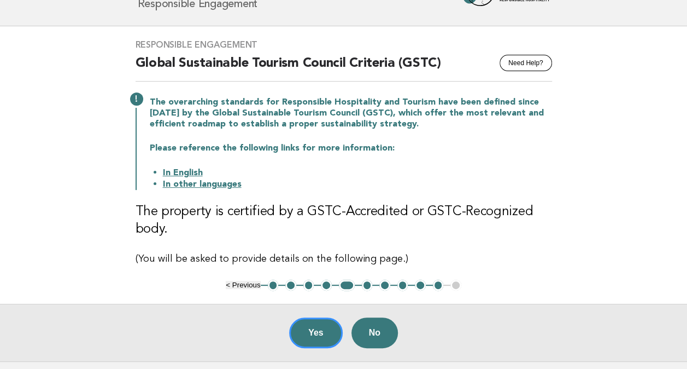
drag, startPoint x: 437, startPoint y: 133, endPoint x: 461, endPoint y: 166, distance: 40.4
click at [461, 167] on li "In English" at bounding box center [357, 172] width 389 height 11
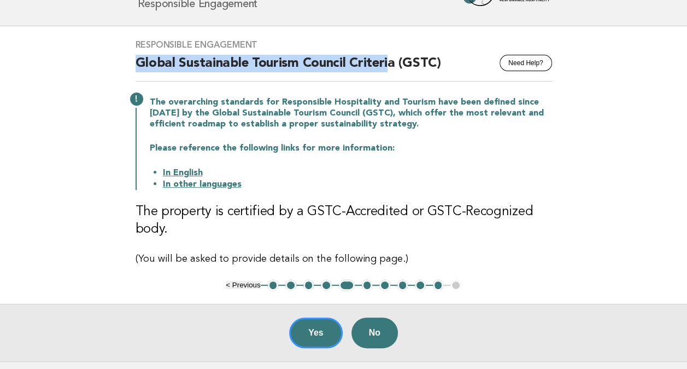
drag, startPoint x: 135, startPoint y: 62, endPoint x: 389, endPoint y: 67, distance: 254.8
click at [389, 67] on div "Responsible Engagement Need Help? Global Sustainable Tourism Council Criteria (…" at bounding box center [343, 152] width 443 height 253
click at [254, 62] on h2 "Global Sustainable Tourism Council Criteria (GSTC)" at bounding box center [344, 68] width 417 height 27
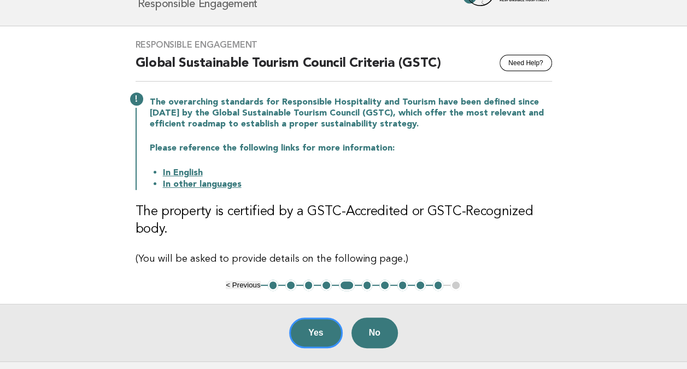
click at [289, 61] on h2 "Global Sustainable Tourism Council Criteria (GSTC)" at bounding box center [344, 68] width 417 height 27
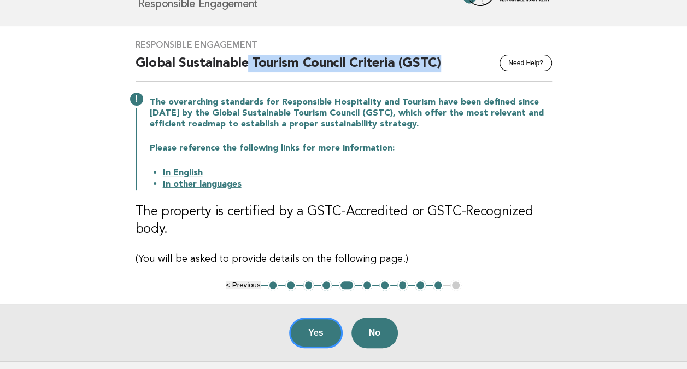
drag, startPoint x: 245, startPoint y: 61, endPoint x: 444, endPoint y: 63, distance: 199.0
click at [444, 63] on h2 "Global Sustainable Tourism Council Criteria (GSTC)" at bounding box center [344, 68] width 417 height 27
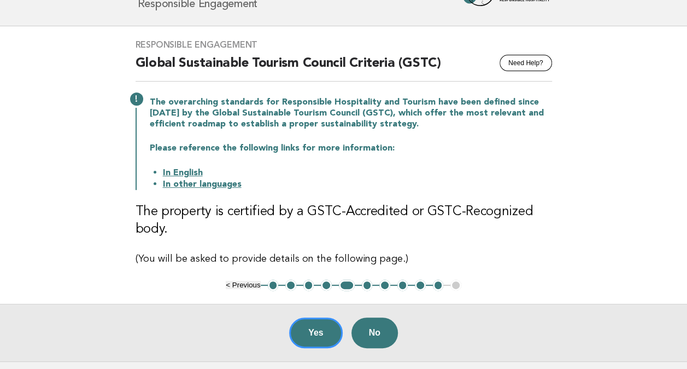
drag, startPoint x: 444, startPoint y: 63, endPoint x: 356, endPoint y: 98, distance: 94.9
click at [356, 98] on p "The overarching standards for Responsible Hospitality and Tourism have been def…" at bounding box center [351, 113] width 402 height 33
click at [305, 334] on button "Yes" at bounding box center [316, 332] width 54 height 31
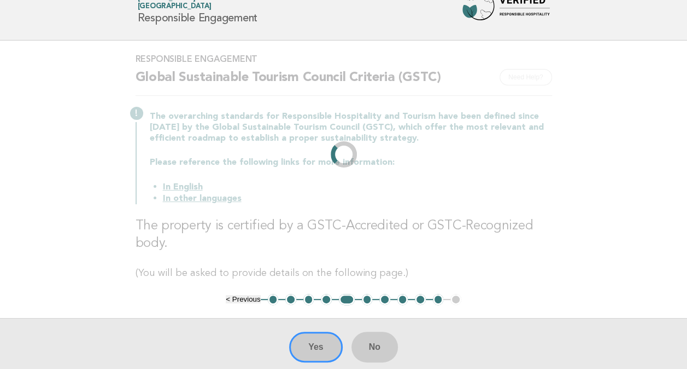
scroll to position [0, 0]
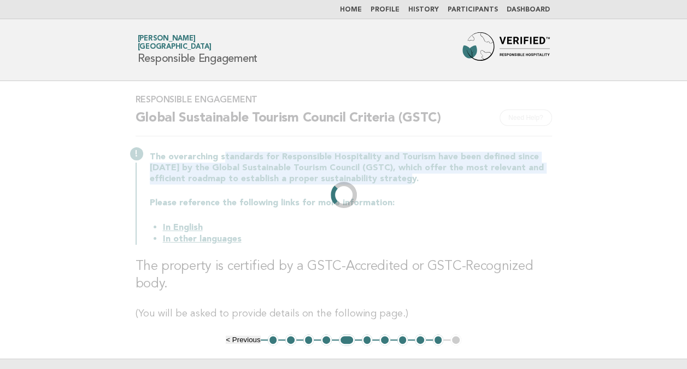
drag, startPoint x: 495, startPoint y: 173, endPoint x: 224, endPoint y: 149, distance: 272.9
click at [224, 149] on div "The overarching standards for Responsible Hospitality and Tourism have been def…" at bounding box center [344, 196] width 417 height 95
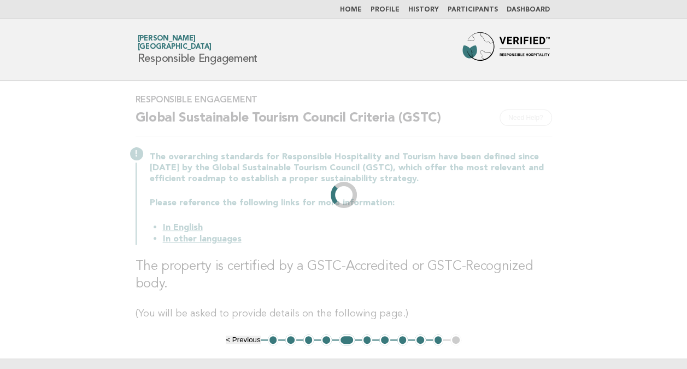
click at [680, 230] on main "Responsible Engagement Need Help? Global Sustainable Tourism Council Criteria (…" at bounding box center [343, 248] width 687 height 335
click at [425, 171] on p "The overarching standards for Responsible Hospitality and Tourism have been def…" at bounding box center [351, 167] width 402 height 33
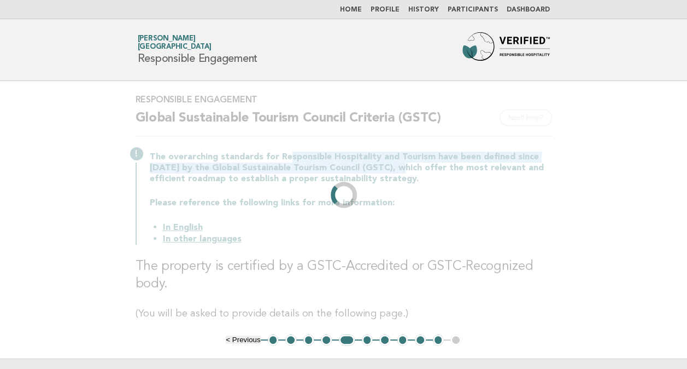
drag, startPoint x: 288, startPoint y: 161, endPoint x: 398, endPoint y: 166, distance: 110.6
click at [398, 166] on p "The overarching standards for Responsible Hospitality and Tourism have been def…" at bounding box center [351, 167] width 402 height 33
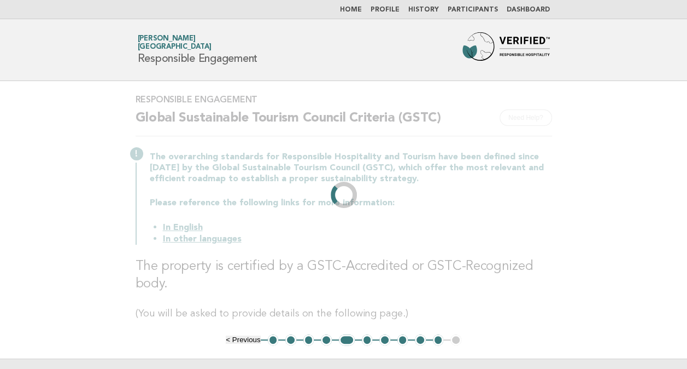
drag, startPoint x: 398, startPoint y: 166, endPoint x: 494, endPoint y: 194, distance: 100.2
click at [502, 196] on div "The overarching standards for Responsible Hospitality and Tourism have been def…" at bounding box center [344, 196] width 417 height 95
drag, startPoint x: 387, startPoint y: 168, endPoint x: 260, endPoint y: 165, distance: 126.9
click at [260, 165] on p "The overarching standards for Responsible Hospitality and Tourism have been def…" at bounding box center [351, 167] width 402 height 33
click at [551, 187] on div "The overarching standards for Responsible Hospitality and Tourism have been def…" at bounding box center [344, 196] width 417 height 95
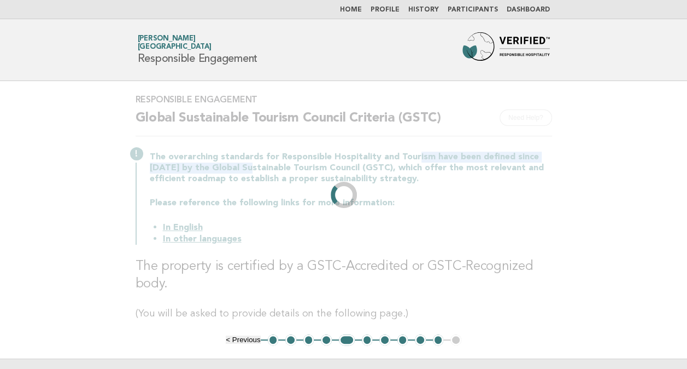
drag, startPoint x: 250, startPoint y: 163, endPoint x: 411, endPoint y: 159, distance: 160.8
click at [411, 159] on p "The overarching standards for Responsible Hospitality and Tourism have been def…" at bounding box center [351, 167] width 402 height 33
drag, startPoint x: 411, startPoint y: 159, endPoint x: 384, endPoint y: 166, distance: 27.6
click at [384, 166] on p "The overarching standards for Responsible Hospitality and Tourism have been def…" at bounding box center [351, 167] width 402 height 33
drag, startPoint x: 384, startPoint y: 168, endPoint x: 237, endPoint y: 170, distance: 147.1
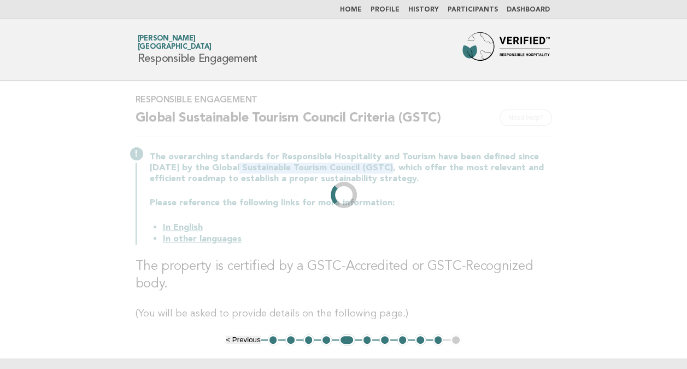
click at [237, 170] on p "The overarching standards for Responsible Hospitality and Tourism have been def…" at bounding box center [351, 167] width 402 height 33
click at [557, 155] on div "Responsible Engagement Need Help? Global Sustainable Tourism Council Criteria (…" at bounding box center [343, 207] width 443 height 253
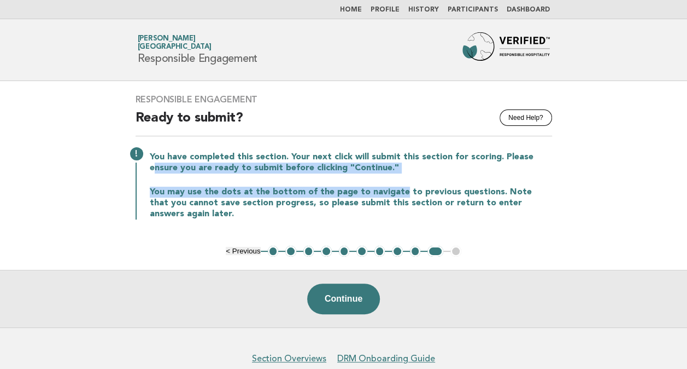
drag, startPoint x: 156, startPoint y: 170, endPoint x: 396, endPoint y: 190, distance: 241.4
click at [396, 190] on div "You have completed this section. Your next click will submit this section for s…" at bounding box center [344, 184] width 417 height 70
drag, startPoint x: 396, startPoint y: 190, endPoint x: 386, endPoint y: 189, distance: 10.4
click at [385, 189] on p "You may use the dots at the bottom of the page to navigate to previous question…" at bounding box center [351, 202] width 402 height 33
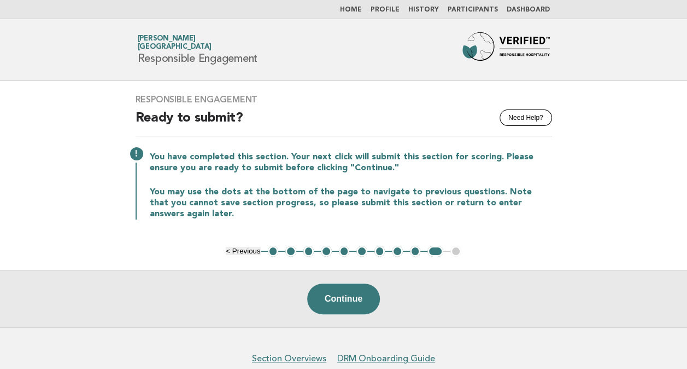
click at [402, 190] on p "You may use the dots at the bottom of the page to navigate to previous question…" at bounding box center [351, 202] width 402 height 33
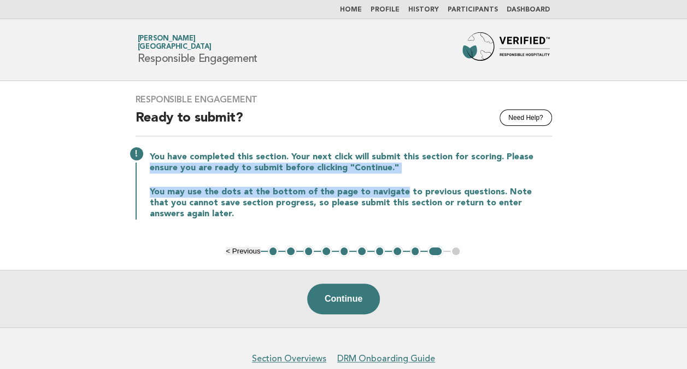
drag, startPoint x: 398, startPoint y: 191, endPoint x: 149, endPoint y: 170, distance: 250.2
click at [149, 170] on div "You have completed this section. Your next click will submit this section for s…" at bounding box center [344, 184] width 417 height 70
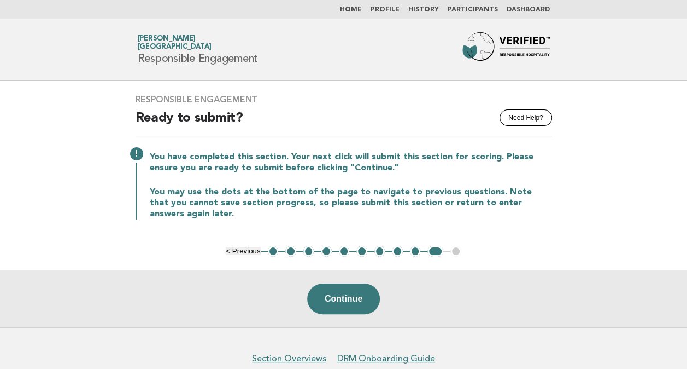
click at [454, 179] on div "You have completed this section. Your next click will submit this section for s…" at bounding box center [344, 184] width 417 height 70
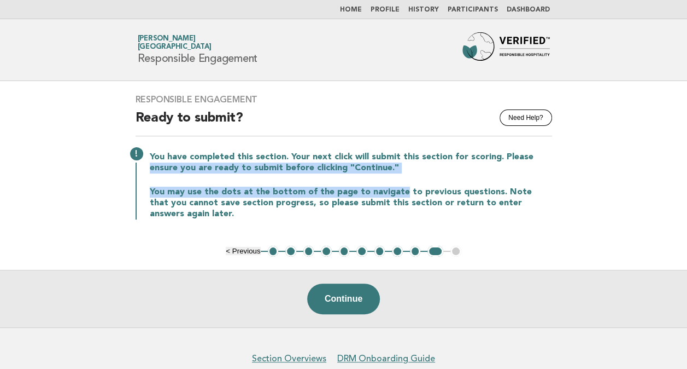
drag, startPoint x: 398, startPoint y: 194, endPoint x: 138, endPoint y: 166, distance: 261.3
click at [138, 166] on div "You have completed this section. Your next click will submit this section for s…" at bounding box center [344, 184] width 417 height 70
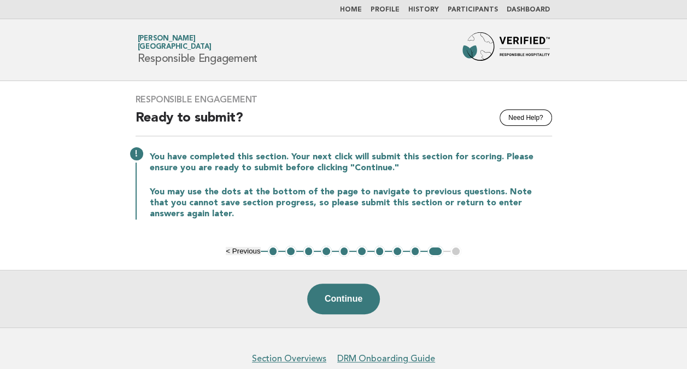
click at [514, 189] on p "You may use the dots at the bottom of the page to navigate to previous question…" at bounding box center [351, 202] width 402 height 33
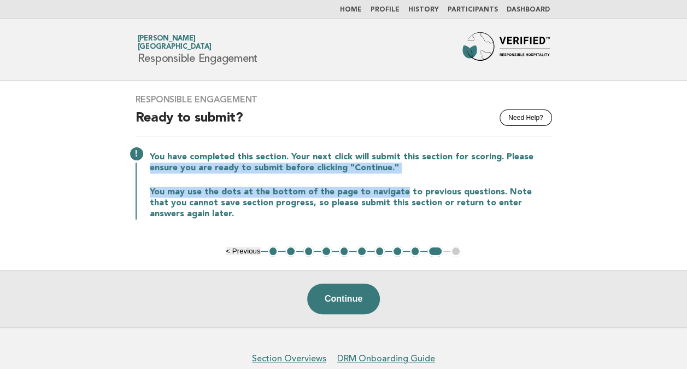
drag, startPoint x: 398, startPoint y: 191, endPoint x: 150, endPoint y: 165, distance: 249.7
click at [150, 165] on div "You have completed this section. Your next click will submit this section for s…" at bounding box center [344, 184] width 417 height 70
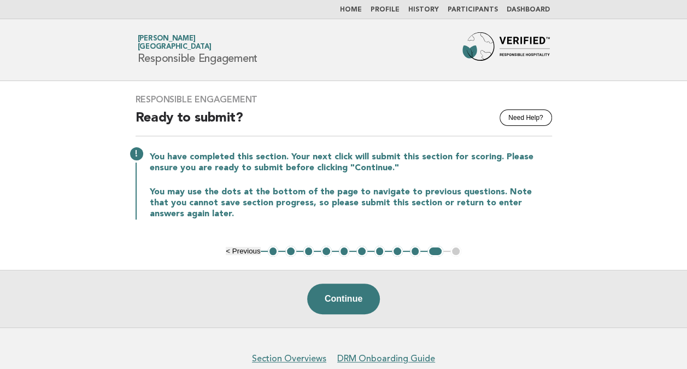
click at [521, 181] on div "You have completed this section. Your next click will submit this section for s…" at bounding box center [344, 184] width 417 height 70
click at [415, 252] on button "9" at bounding box center [415, 251] width 11 height 11
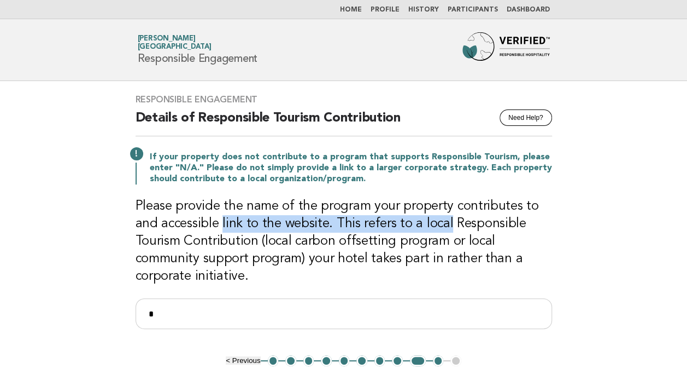
drag, startPoint x: 224, startPoint y: 223, endPoint x: 446, endPoint y: 223, distance: 222.5
click at [446, 223] on h3 "Please provide the name of the program your property contributes to and accessi…" at bounding box center [344, 240] width 417 height 87
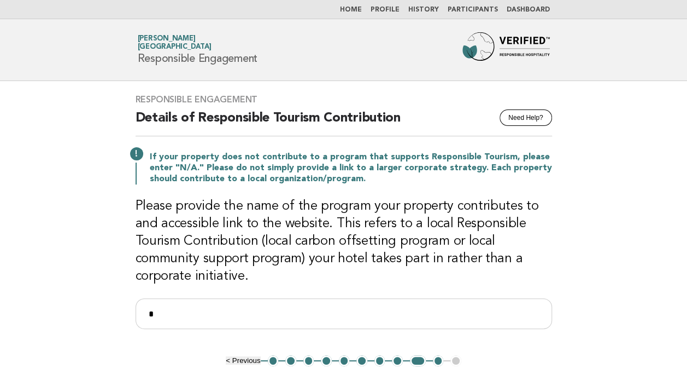
drag, startPoint x: 446, startPoint y: 223, endPoint x: 387, endPoint y: 237, distance: 60.9
click at [387, 237] on h3 "Please provide the name of the program your property contributes to and accessi…" at bounding box center [344, 240] width 417 height 87
drag, startPoint x: 388, startPoint y: 240, endPoint x: 260, endPoint y: 242, distance: 128.0
click at [260, 242] on h3 "Please provide the name of the program your property contributes to and accessi…" at bounding box center [344, 240] width 417 height 87
drag, startPoint x: 453, startPoint y: 230, endPoint x: 451, endPoint y: 220, distance: 9.4
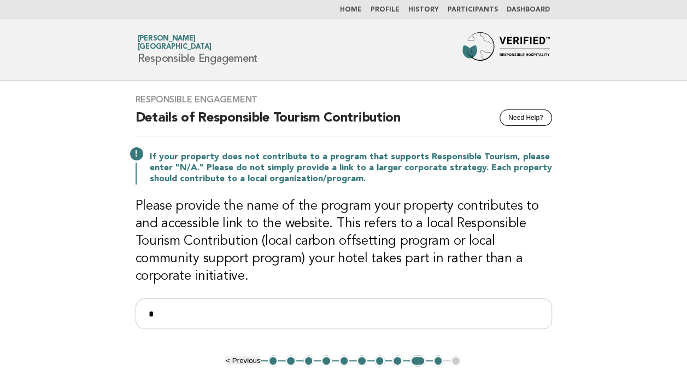
click at [453, 229] on h3 "Please provide the name of the program your property contributes to and accessi…" at bounding box center [344, 240] width 417 height 87
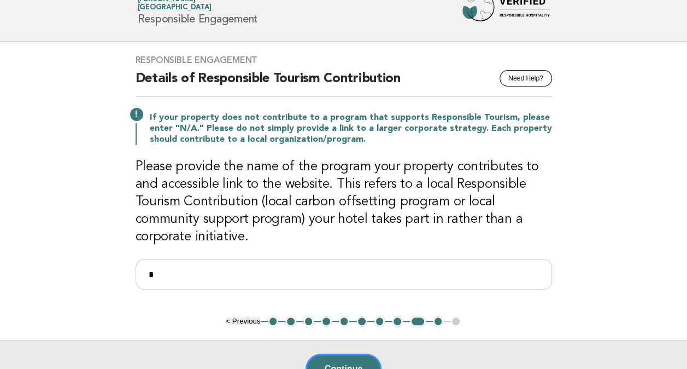
scroll to position [55, 0]
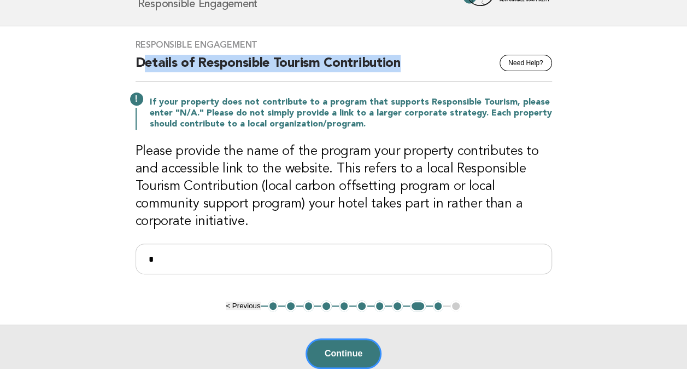
drag, startPoint x: 141, startPoint y: 62, endPoint x: 410, endPoint y: 67, distance: 269.1
click at [410, 67] on h2 "Details of Responsible Tourism Contribution" at bounding box center [344, 68] width 417 height 27
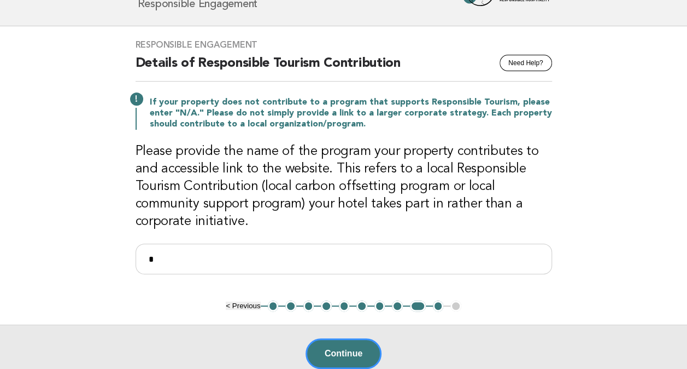
drag, startPoint x: 410, startPoint y: 67, endPoint x: 444, endPoint y: 161, distance: 100.0
click at [449, 161] on h3 "Please provide the name of the program your property contributes to and accessi…" at bounding box center [344, 186] width 417 height 87
click at [436, 306] on button "10" at bounding box center [438, 305] width 11 height 11
click at [437, 304] on button "10" at bounding box center [438, 305] width 11 height 11
click at [396, 306] on button "8" at bounding box center [397, 305] width 11 height 11
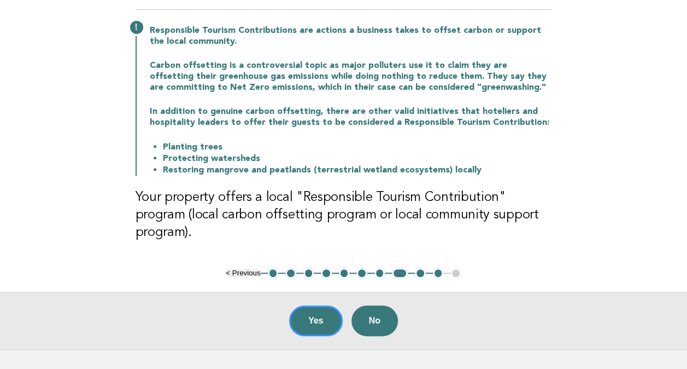
scroll to position [109, 0]
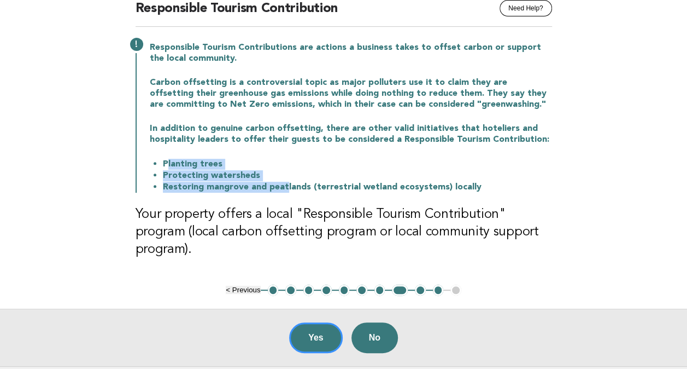
drag, startPoint x: 166, startPoint y: 166, endPoint x: 285, endPoint y: 186, distance: 120.4
click at [285, 186] on ul "Planting trees Protecting watersheds Restoring mangrove and peatlands (terrestr…" at bounding box center [351, 175] width 402 height 34
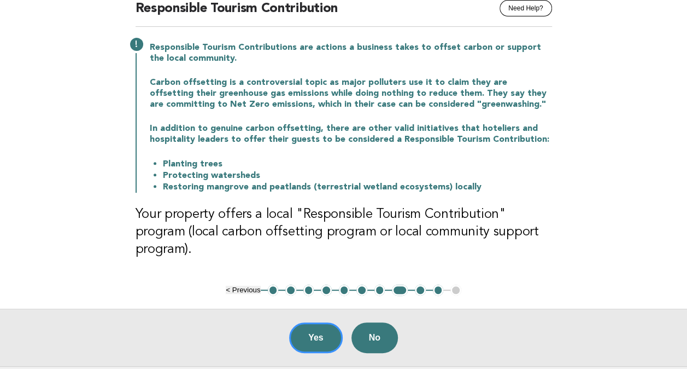
drag, startPoint x: 285, startPoint y: 186, endPoint x: 476, endPoint y: 124, distance: 201.3
click at [478, 120] on div "Responsible Tourism Contributions are actions a business takes to offset carbon…" at bounding box center [344, 116] width 417 height 153
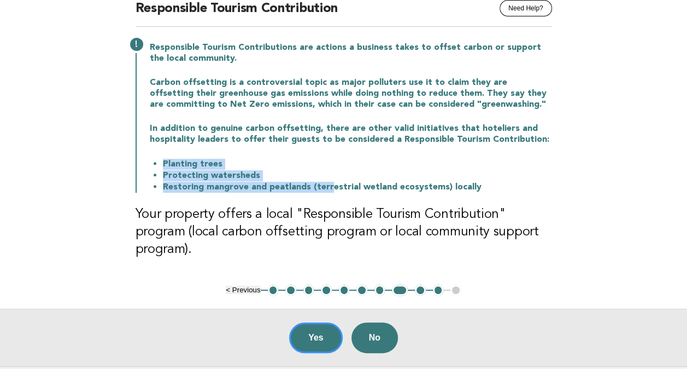
drag, startPoint x: 162, startPoint y: 168, endPoint x: 328, endPoint y: 186, distance: 166.6
click at [328, 186] on ul "Planting trees Protecting watersheds Restoring mangrove and peatlands (terrestr…" at bounding box center [351, 175] width 402 height 34
drag, startPoint x: 328, startPoint y: 186, endPoint x: 252, endPoint y: 176, distance: 76.7
click at [252, 176] on li "Protecting watersheds" at bounding box center [357, 175] width 389 height 11
click at [320, 153] on div "Responsible Tourism Contributions are actions a business takes to offset carbon…" at bounding box center [344, 116] width 417 height 153
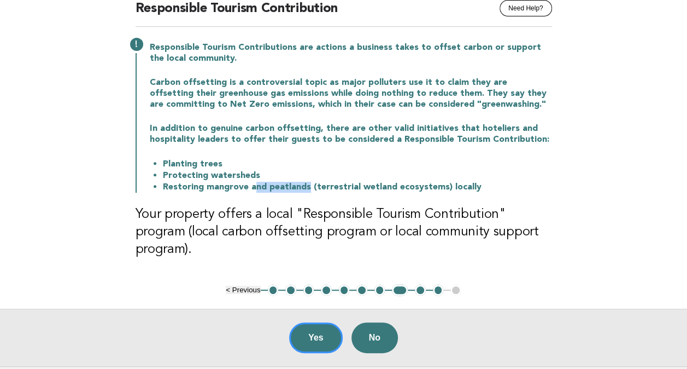
drag, startPoint x: 308, startPoint y: 189, endPoint x: 254, endPoint y: 189, distance: 53.6
click at [254, 189] on li "Restoring mangrove and peatlands (terrestrial wetland ecosystems) locally" at bounding box center [357, 186] width 389 height 11
click at [437, 170] on li "Protecting watersheds" at bounding box center [357, 175] width 389 height 11
drag, startPoint x: 364, startPoint y: 185, endPoint x: 466, endPoint y: 187, distance: 101.7
click at [466, 187] on li "Restoring mangrove and peatlands (terrestrial wetland ecosystems) locally" at bounding box center [357, 186] width 389 height 11
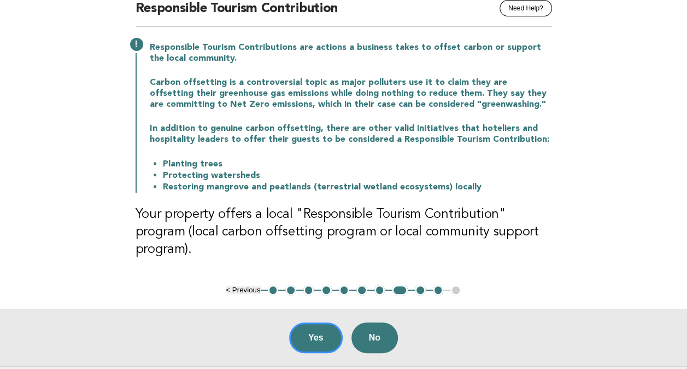
click at [311, 133] on p "In addition to genuine carbon offsetting, there are other valid initiatives tha…" at bounding box center [351, 134] width 402 height 22
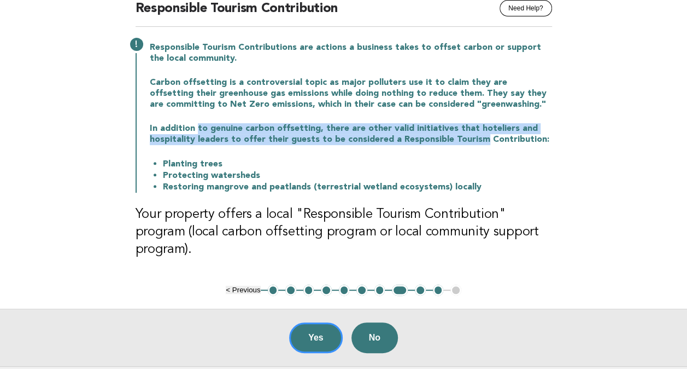
drag, startPoint x: 195, startPoint y: 127, endPoint x: 478, endPoint y: 139, distance: 283.5
click at [478, 139] on p "In addition to genuine carbon offsetting, there are other valid initiatives tha…" at bounding box center [351, 134] width 402 height 22
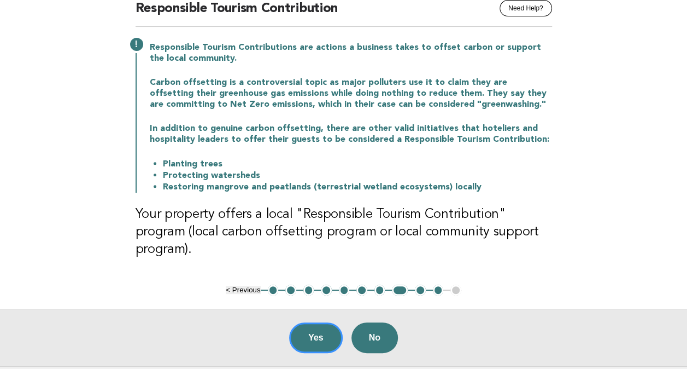
drag, startPoint x: 478, startPoint y: 139, endPoint x: 417, endPoint y: 153, distance: 63.3
click at [417, 153] on div "Responsible Tourism Contributions are actions a business takes to offset carbon…" at bounding box center [344, 116] width 417 height 153
drag, startPoint x: 186, startPoint y: 162, endPoint x: 296, endPoint y: 178, distance: 111.7
click at [296, 178] on ul "Planting trees Protecting watersheds Restoring mangrove and peatlands (terrestr…" at bounding box center [351, 175] width 402 height 34
drag, startPoint x: 296, startPoint y: 178, endPoint x: 255, endPoint y: 120, distance: 71.8
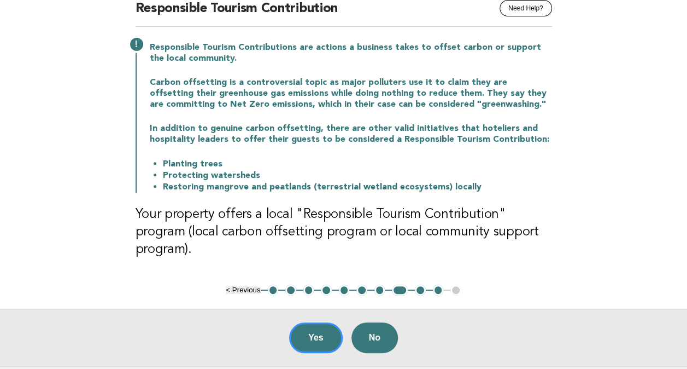
click at [255, 120] on div "Responsible Tourism Contributions are actions a business takes to offset carbon…" at bounding box center [344, 116] width 417 height 153
click at [380, 284] on button "7" at bounding box center [380, 289] width 11 height 11
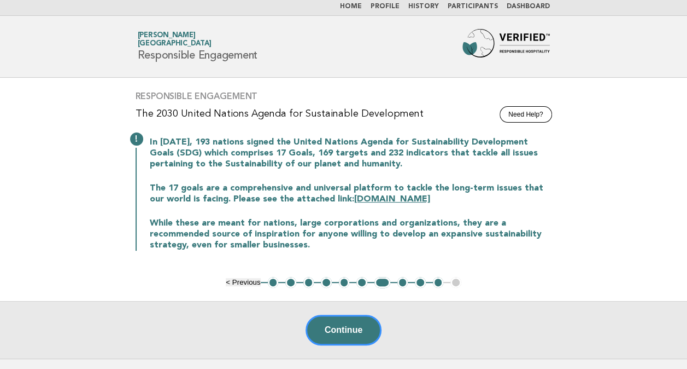
scroll to position [0, 0]
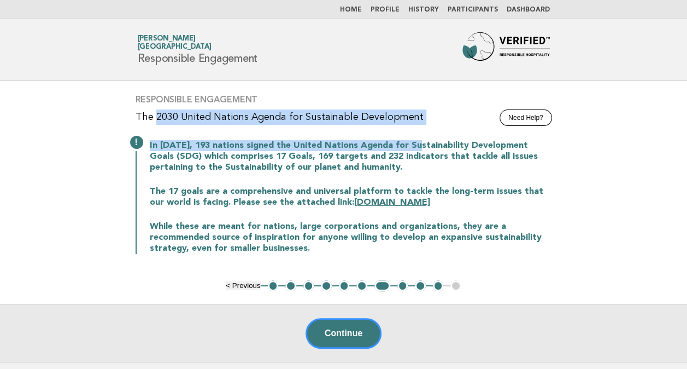
drag, startPoint x: 156, startPoint y: 115, endPoint x: 420, endPoint y: 127, distance: 264.4
click at [420, 127] on div "Responsible Engagement Need Help? The 2030 United Nations Agenda for Sustainabl…" at bounding box center [343, 180] width 443 height 199
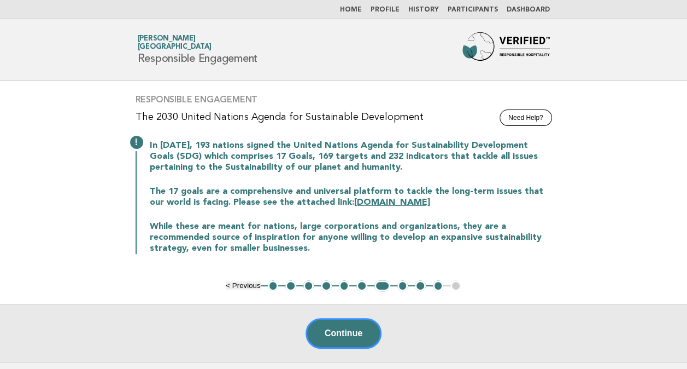
click at [242, 163] on p "In [DATE], 193 nations signed the United Nations Agenda for Sustainability Deve…" at bounding box center [351, 156] width 402 height 33
click at [363, 285] on button "6" at bounding box center [362, 285] width 11 height 11
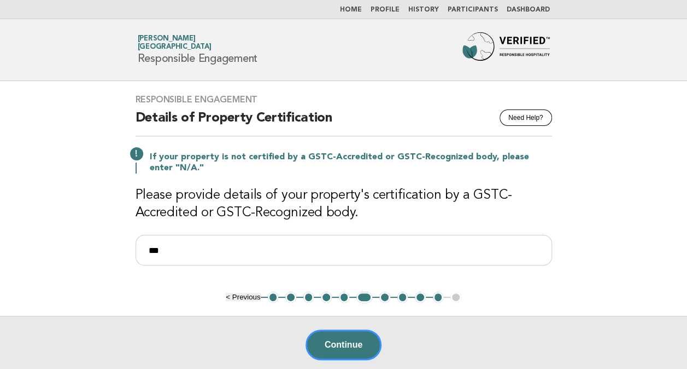
click at [55, 188] on main "Responsible Engagement Need Help? Details of Property Certification If your pro…" at bounding box center [343, 227] width 687 height 292
